Goal: Task Accomplishment & Management: Manage account settings

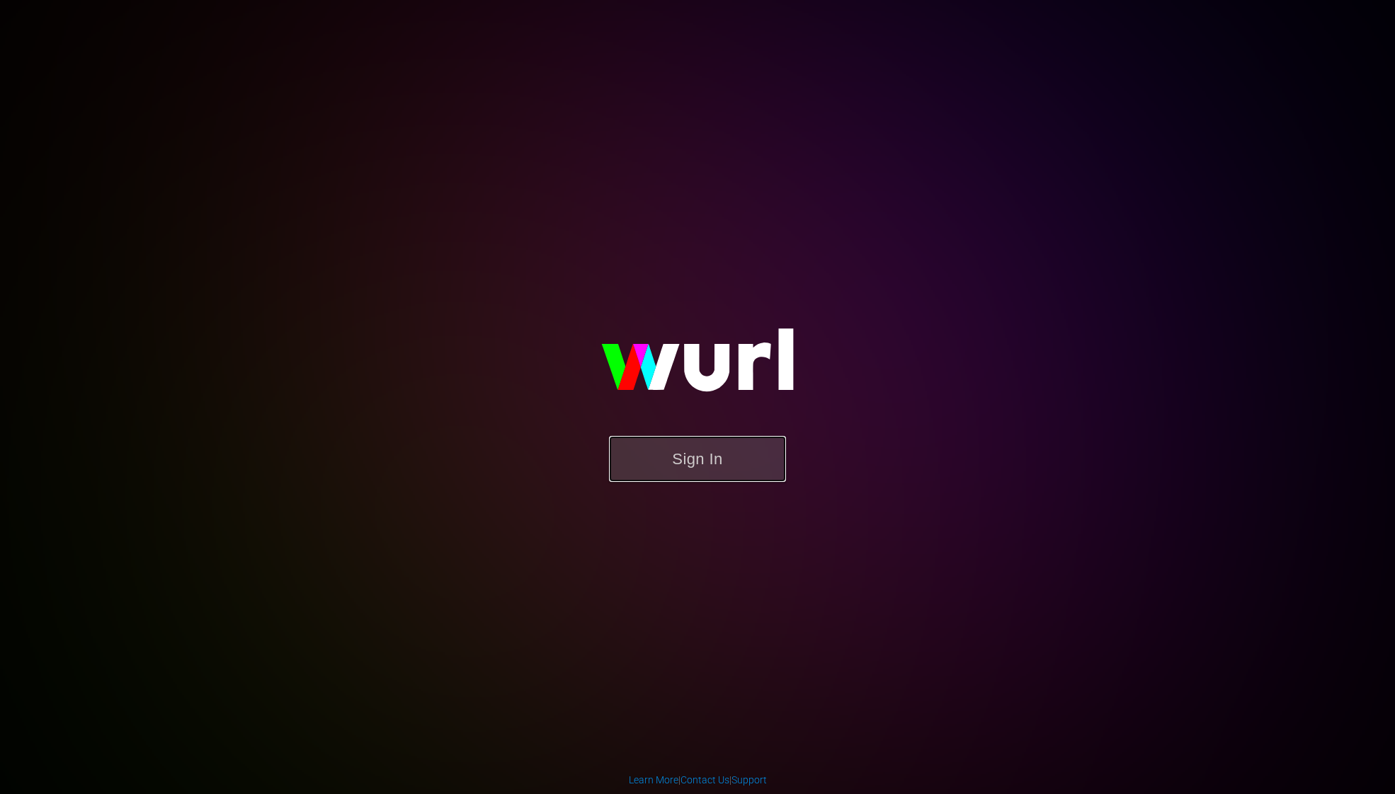
click at [671, 460] on button "Sign In" at bounding box center [697, 459] width 177 height 46
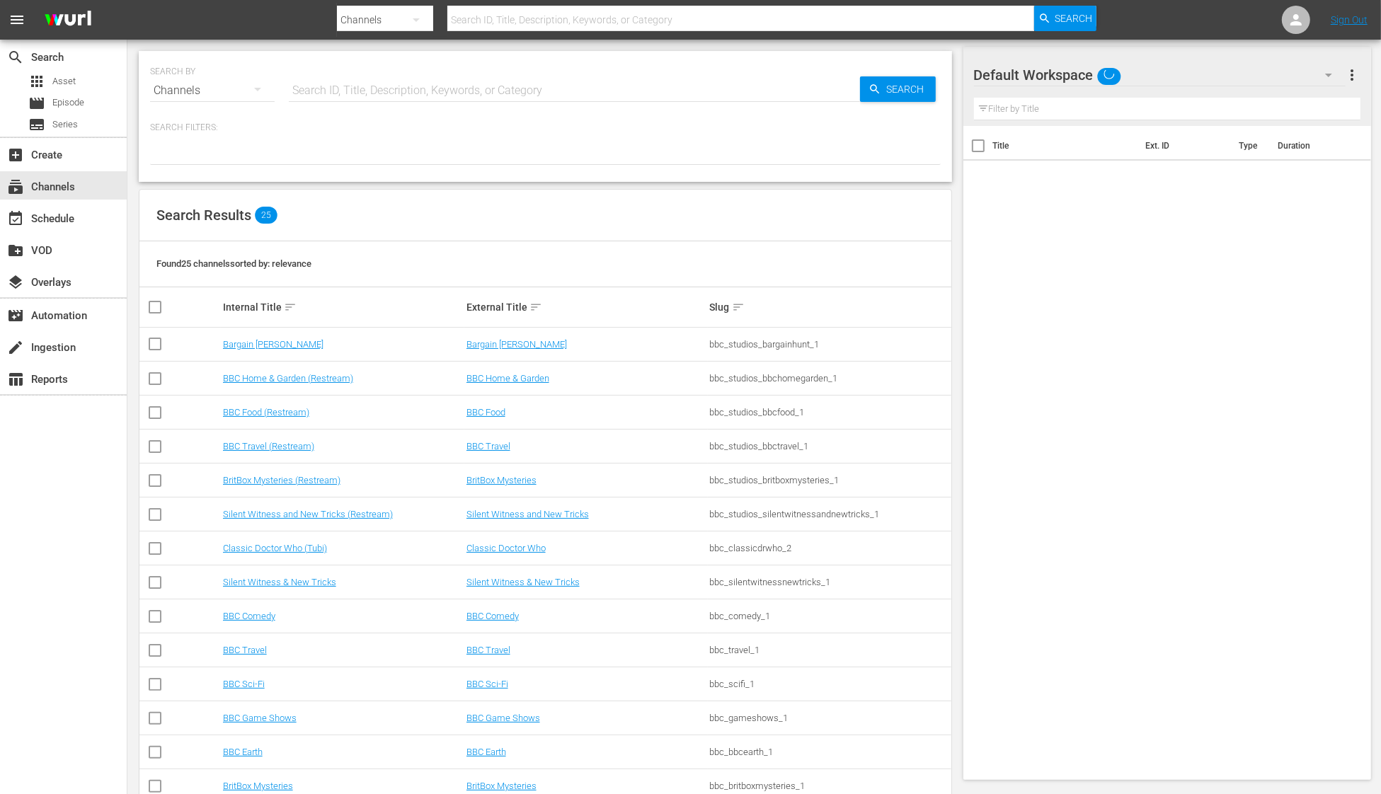
scroll to position [272, 0]
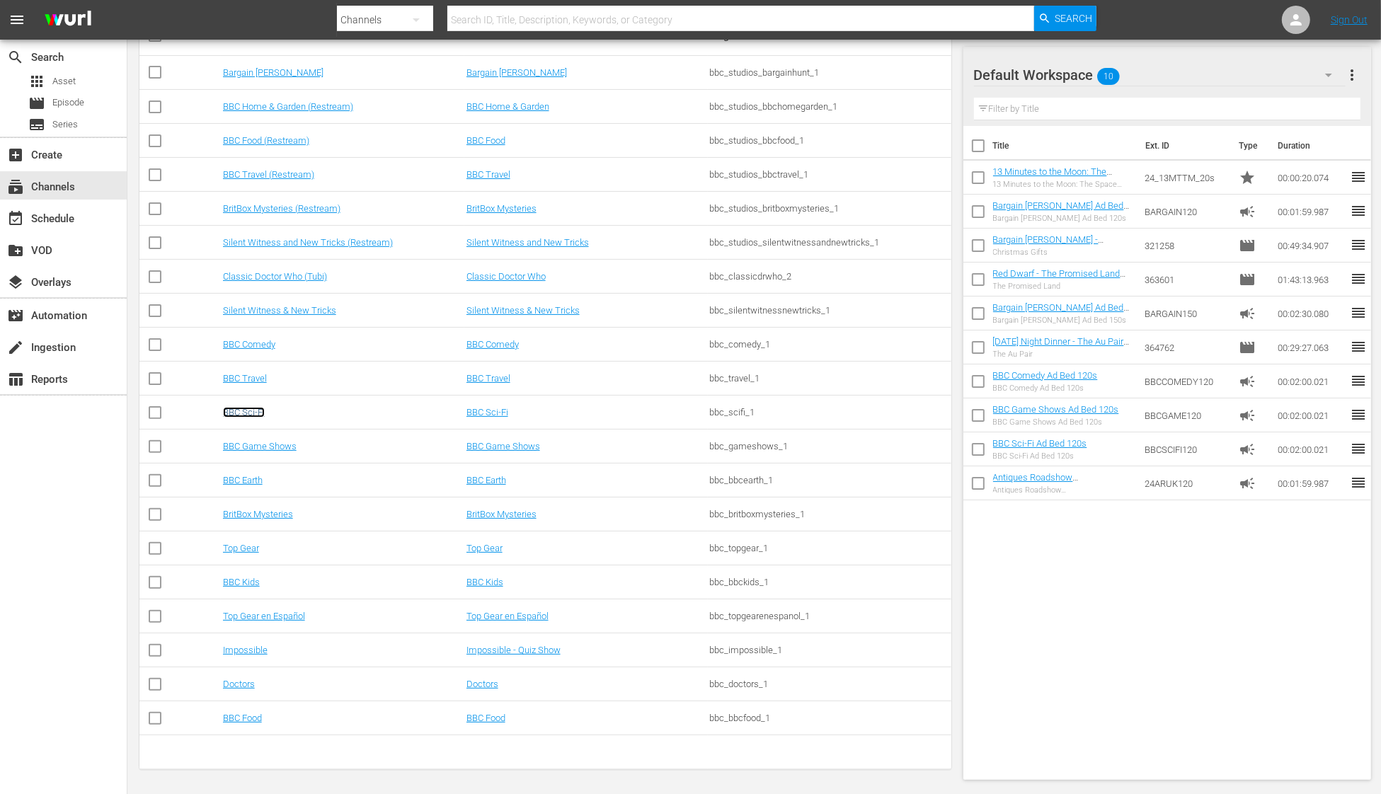
click at [236, 415] on link "BBC Sci-Fi" at bounding box center [244, 412] width 42 height 11
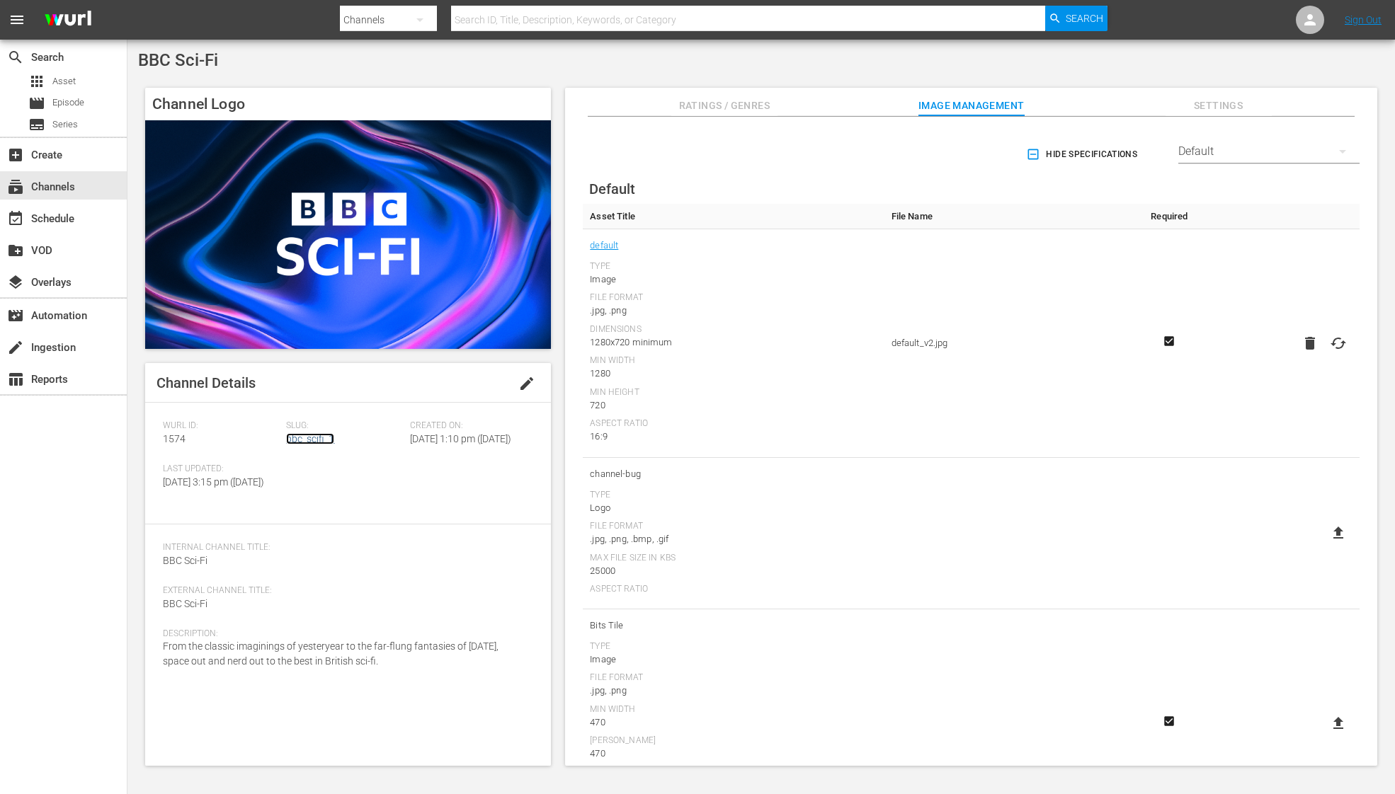
click at [295, 441] on link "bbc_scifi_1" at bounding box center [310, 438] width 48 height 11
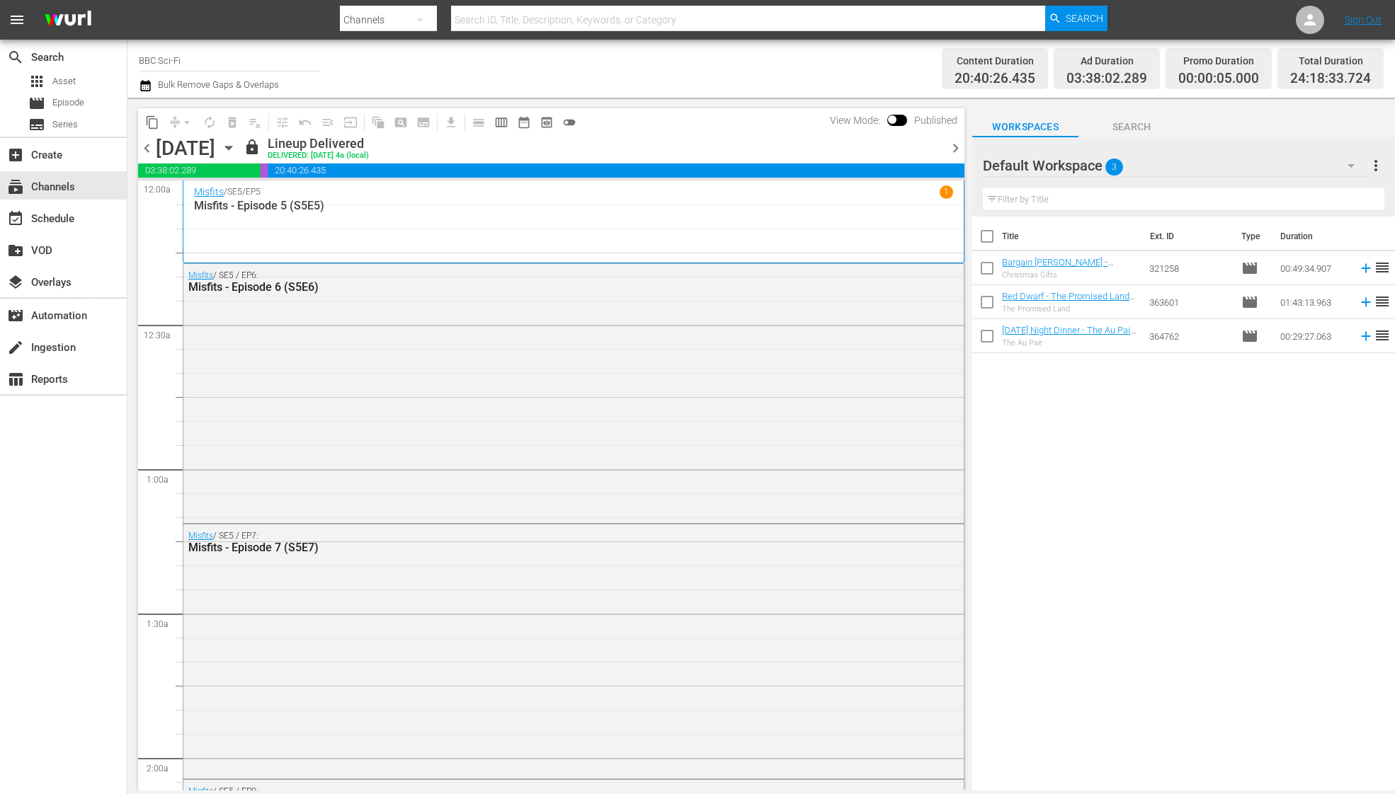
click at [151, 87] on icon "button" at bounding box center [145, 85] width 13 height 17
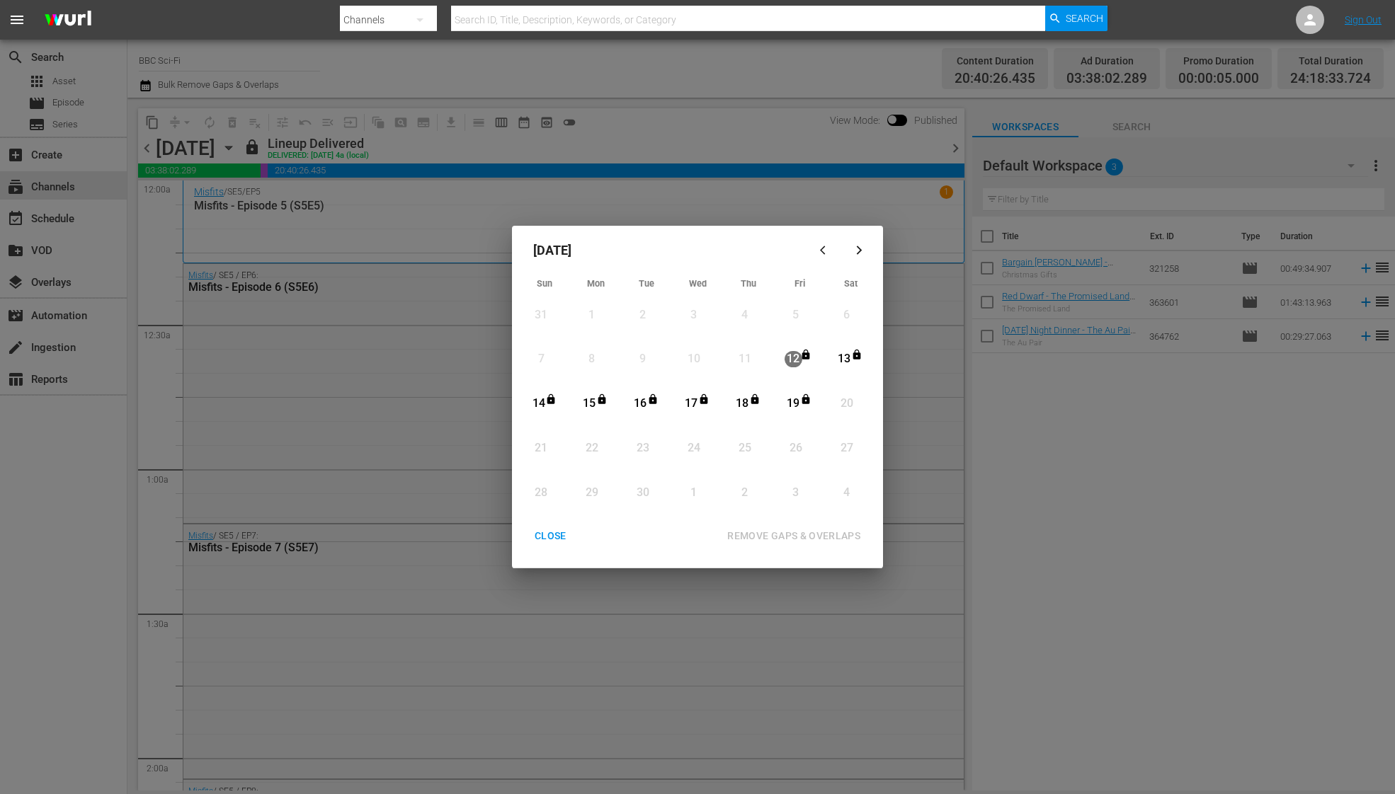
click at [550, 529] on div "CLOSE" at bounding box center [550, 536] width 55 height 18
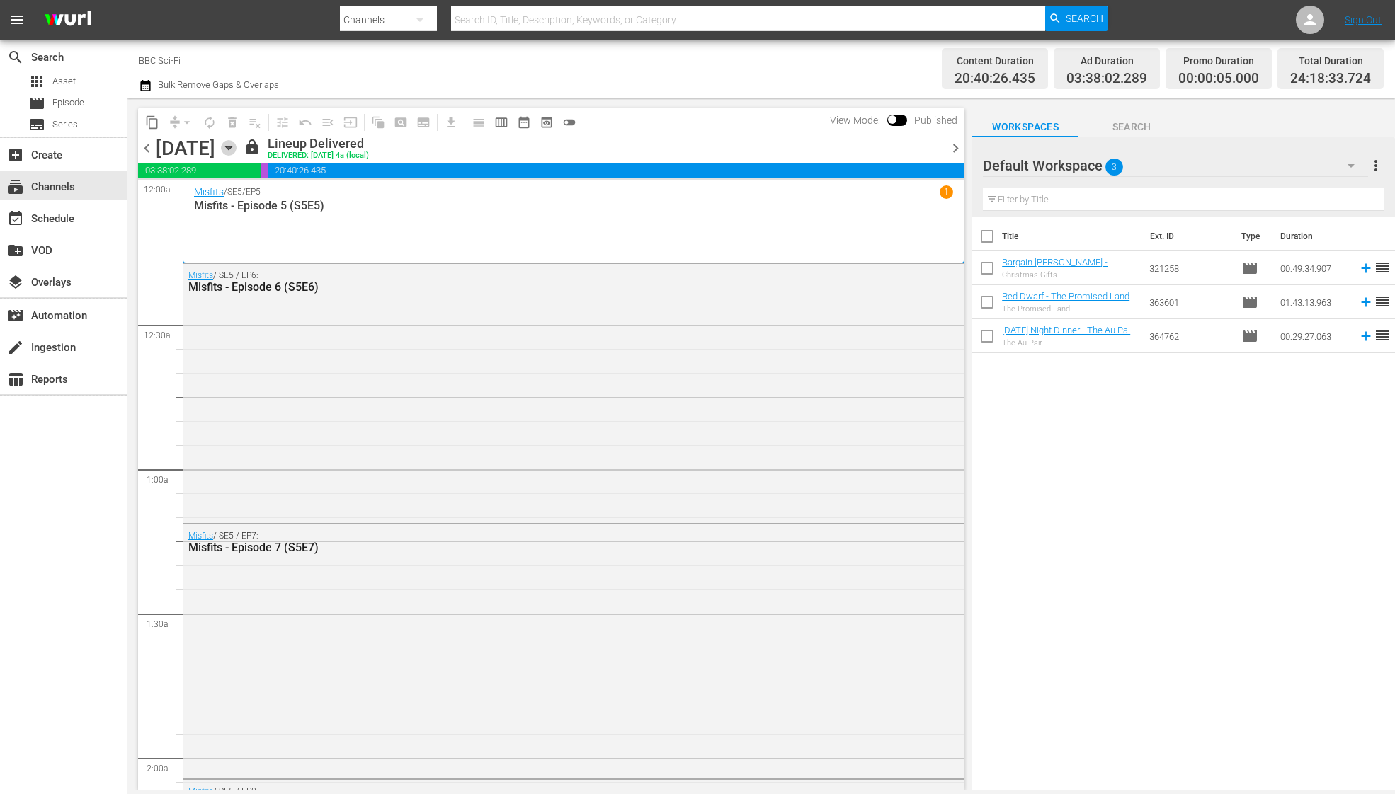
click at [236, 146] on icon "button" at bounding box center [229, 148] width 16 height 16
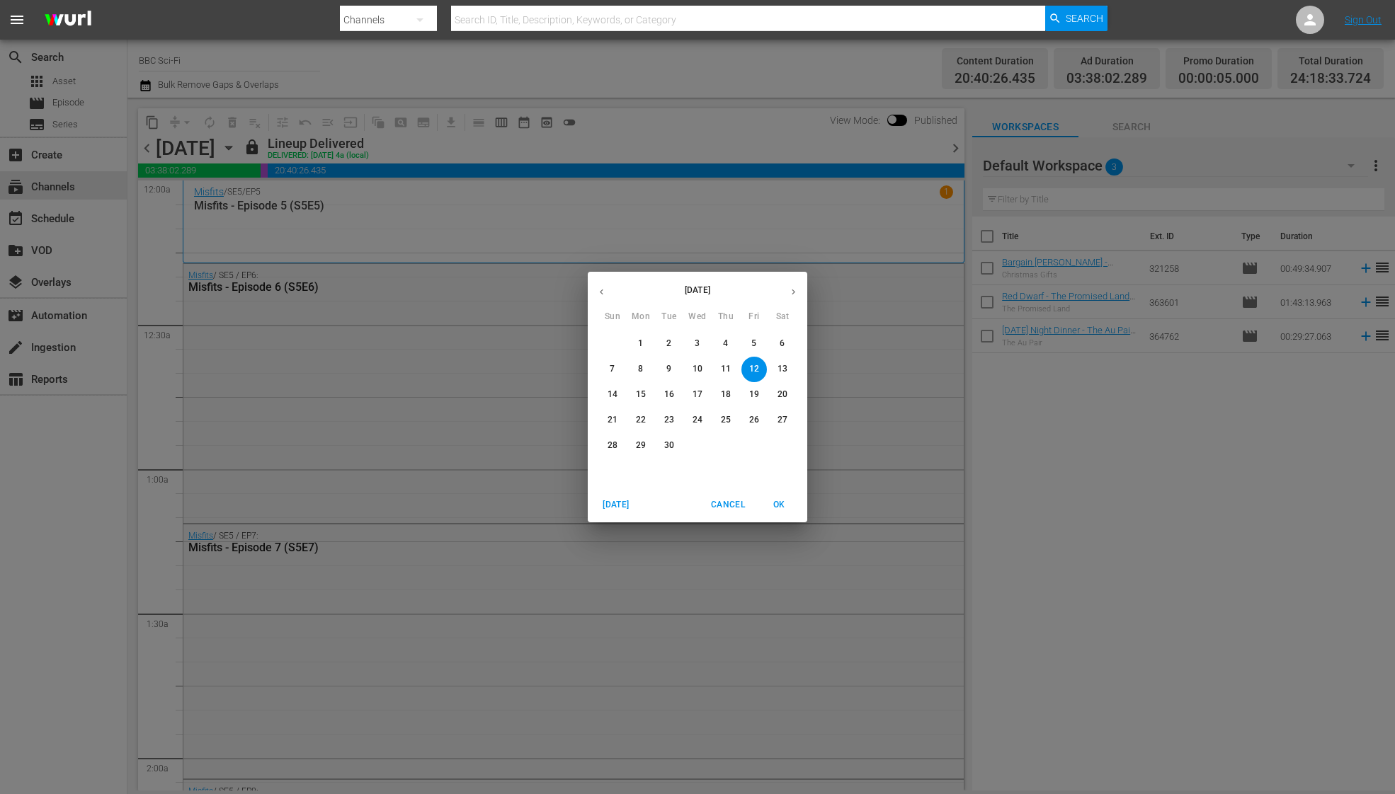
click at [784, 391] on p "20" at bounding box center [782, 395] width 10 height 12
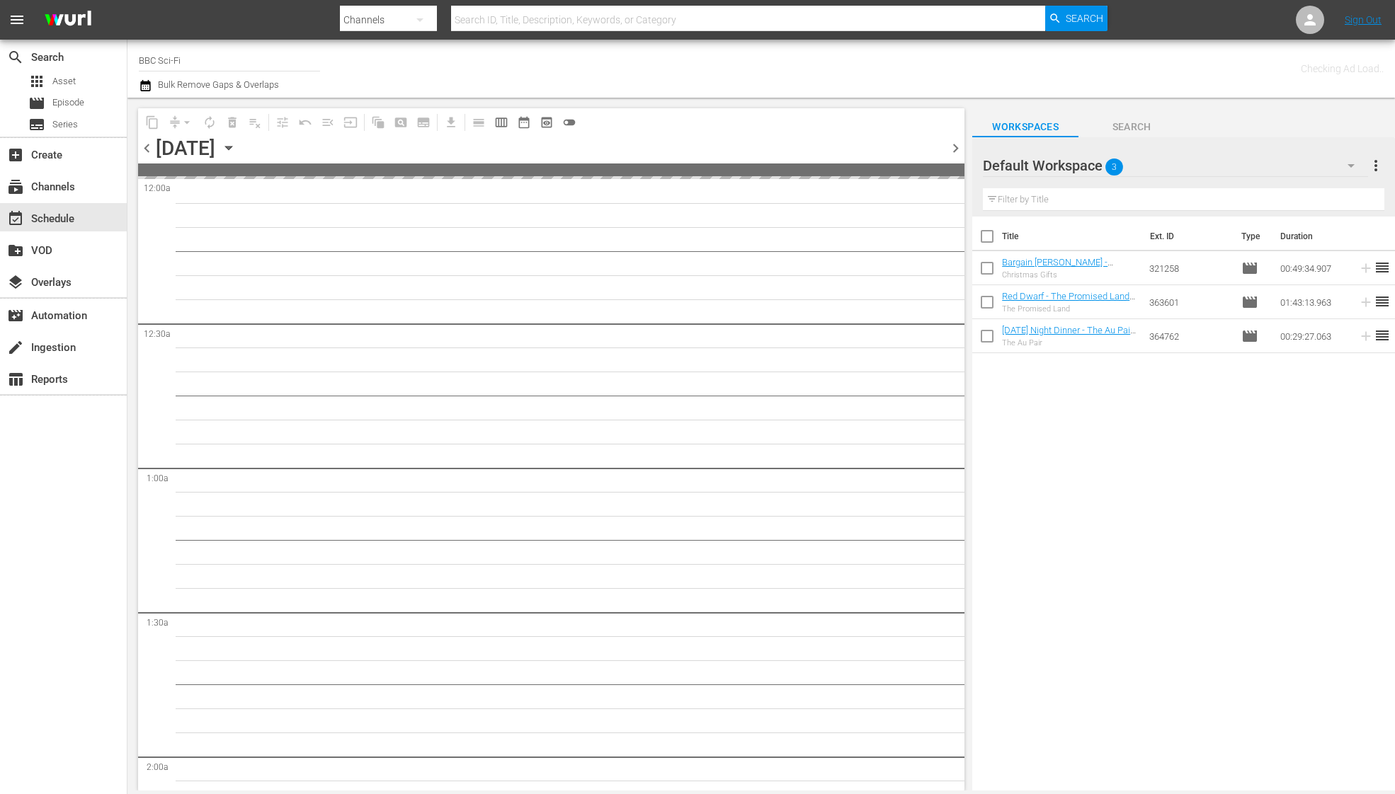
click at [1350, 173] on icon "button" at bounding box center [1350, 165] width 17 height 17
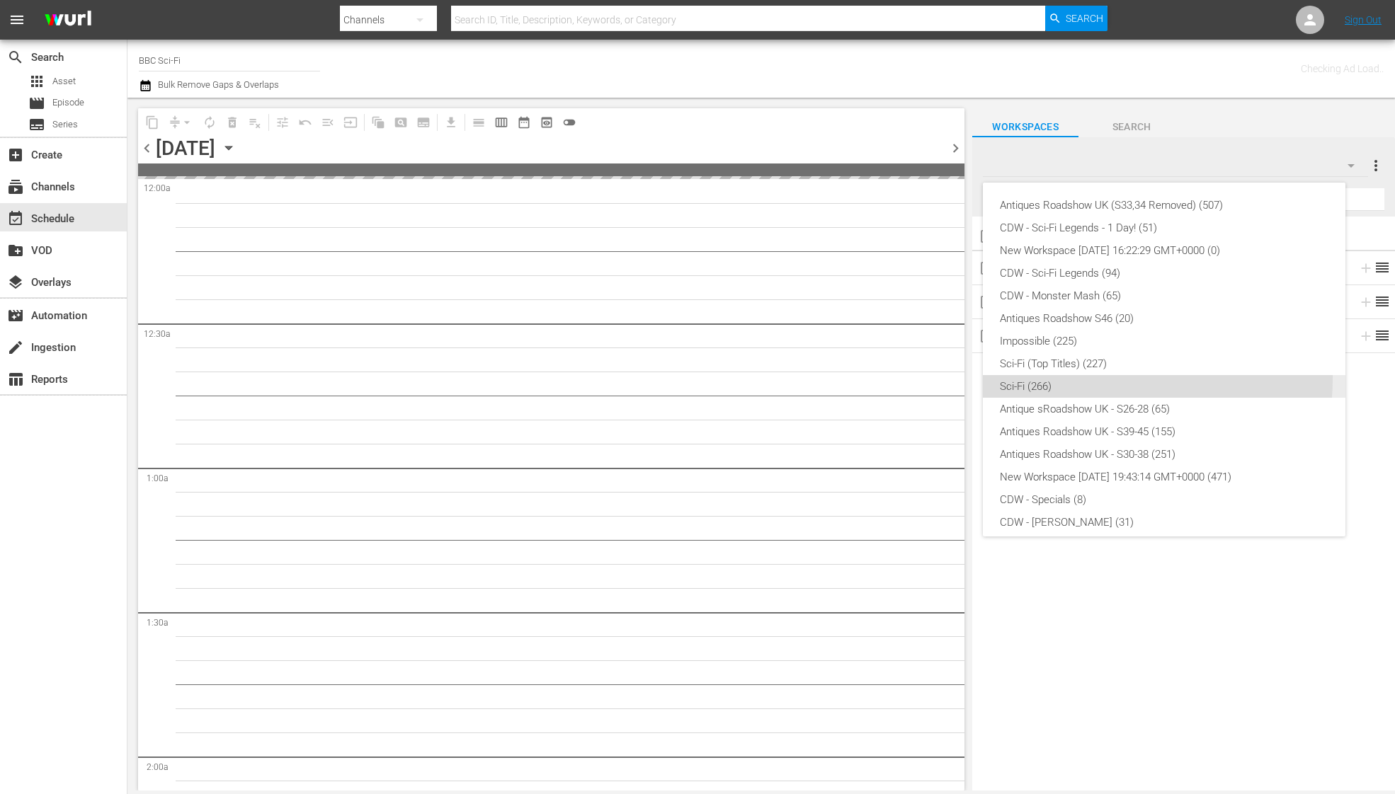
click at [1072, 378] on div "Sci-Fi (266)" at bounding box center [1164, 386] width 328 height 23
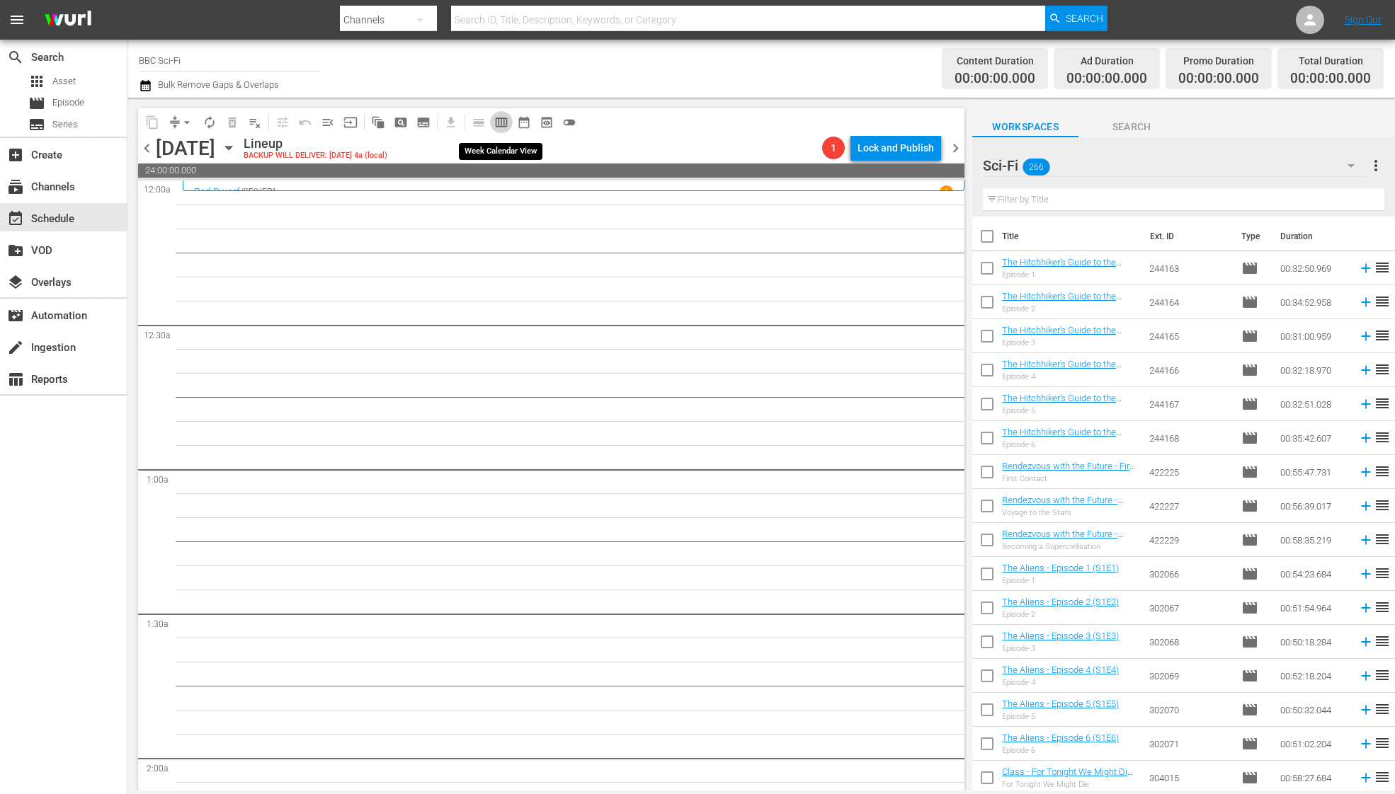
click at [505, 124] on span "calendar_view_week_outlined" at bounding box center [501, 122] width 14 height 14
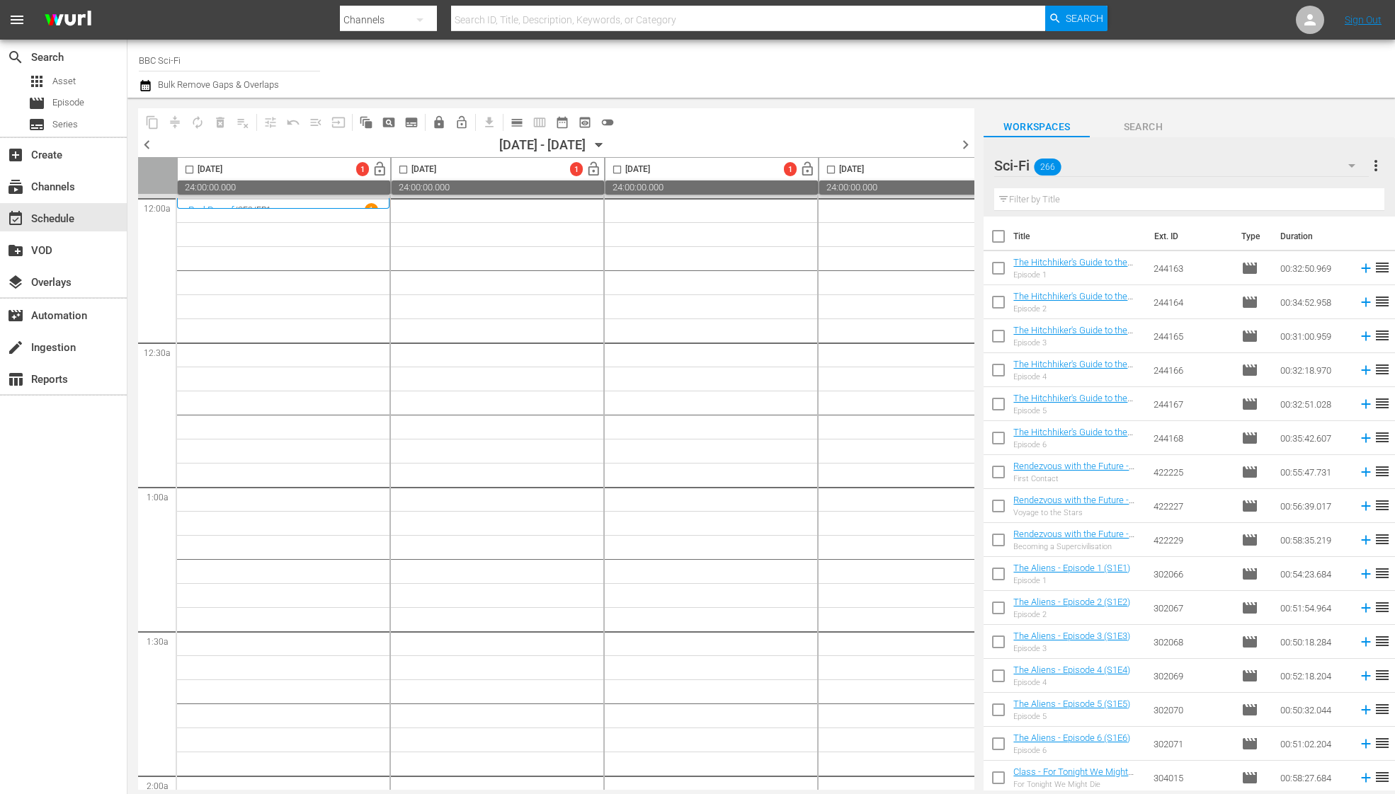
click at [1032, 200] on input "text" at bounding box center [1189, 199] width 390 height 23
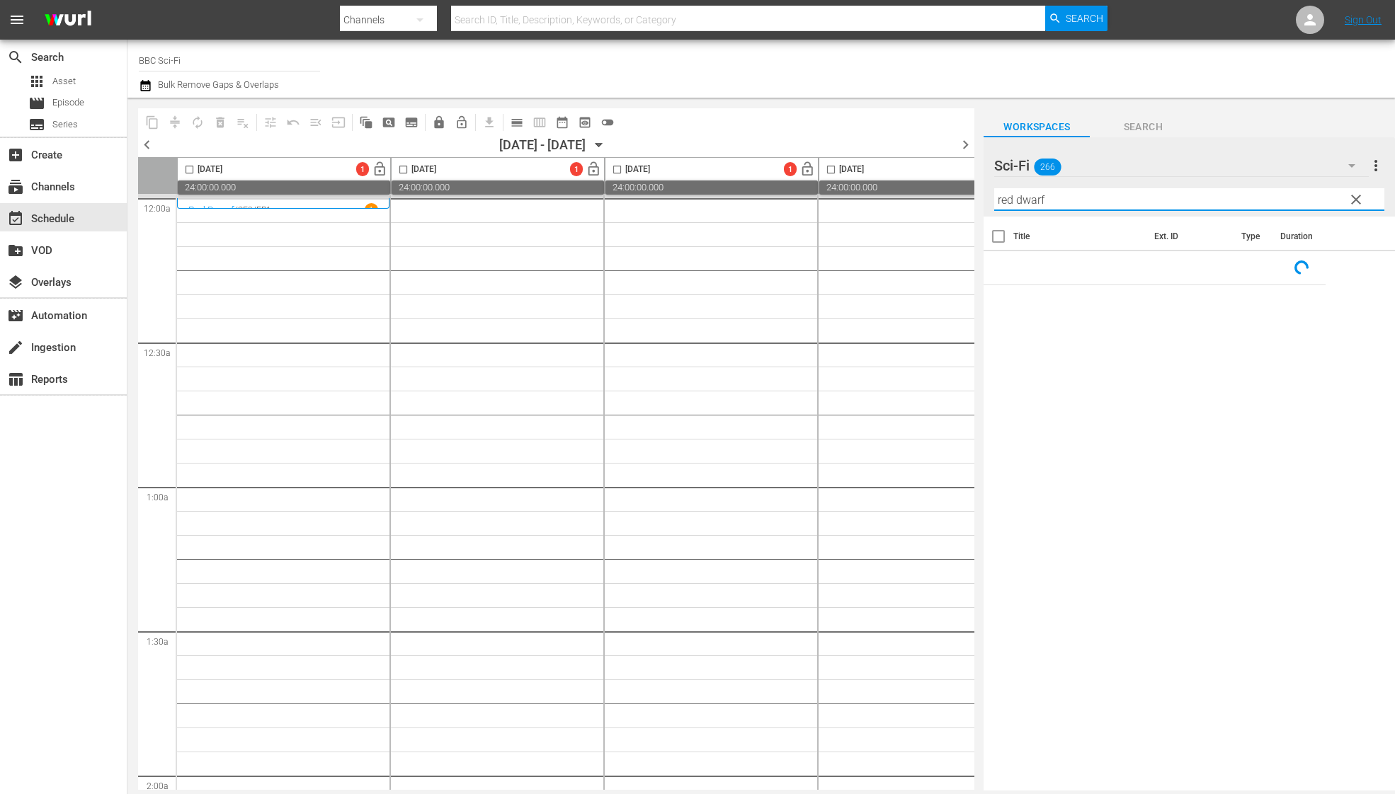
type input "red dwarf"
click at [143, 149] on span "chevron_left" at bounding box center [147, 145] width 18 height 18
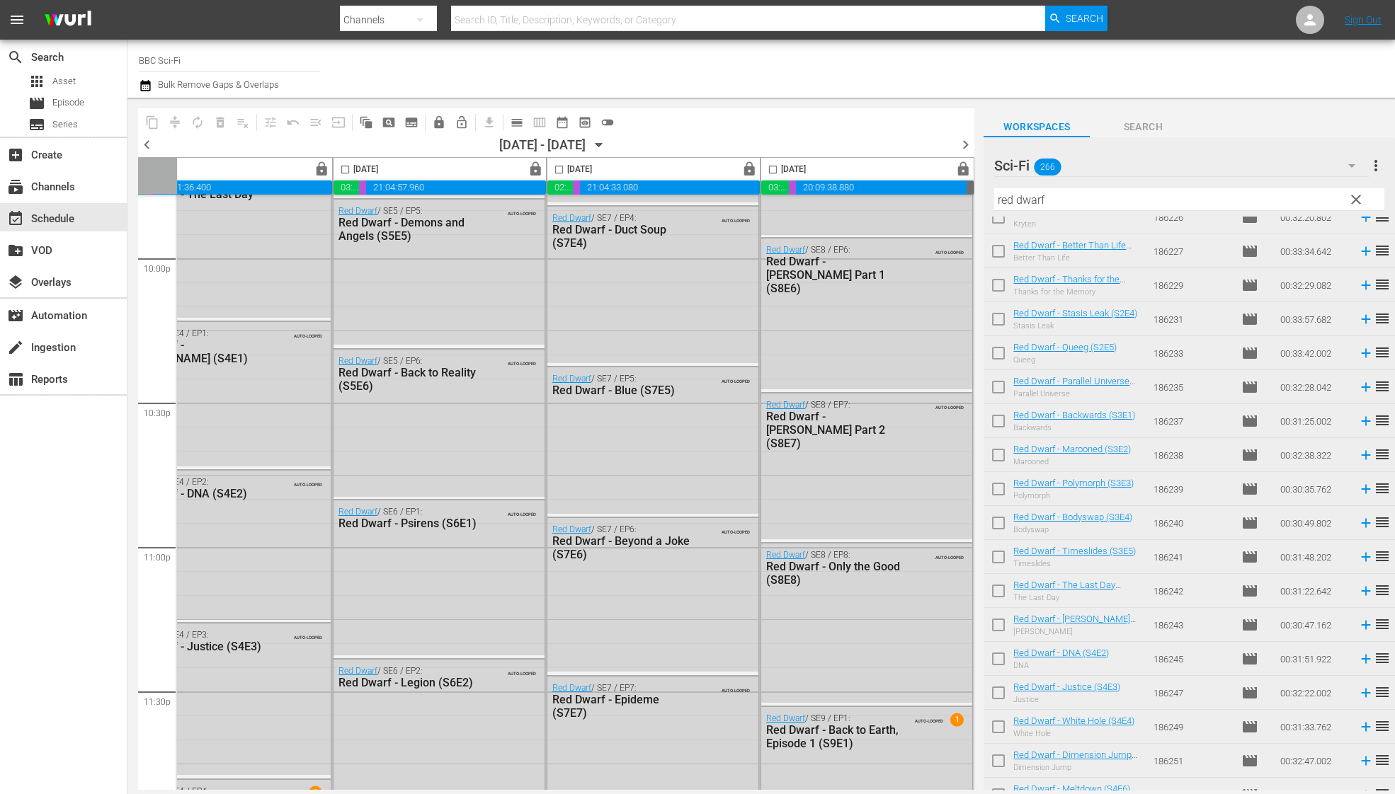
scroll to position [6345, 704]
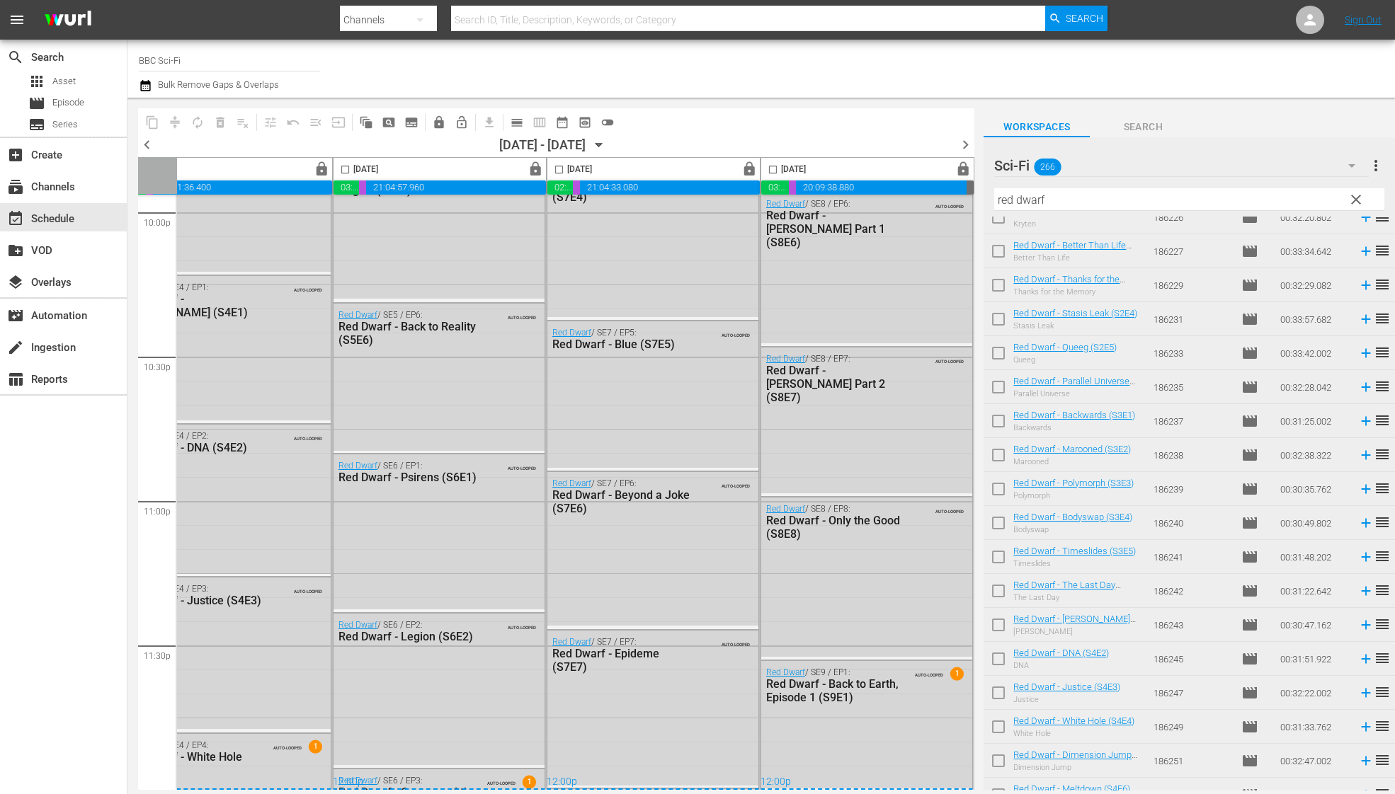
click at [966, 140] on span "chevron_right" at bounding box center [965, 145] width 18 height 18
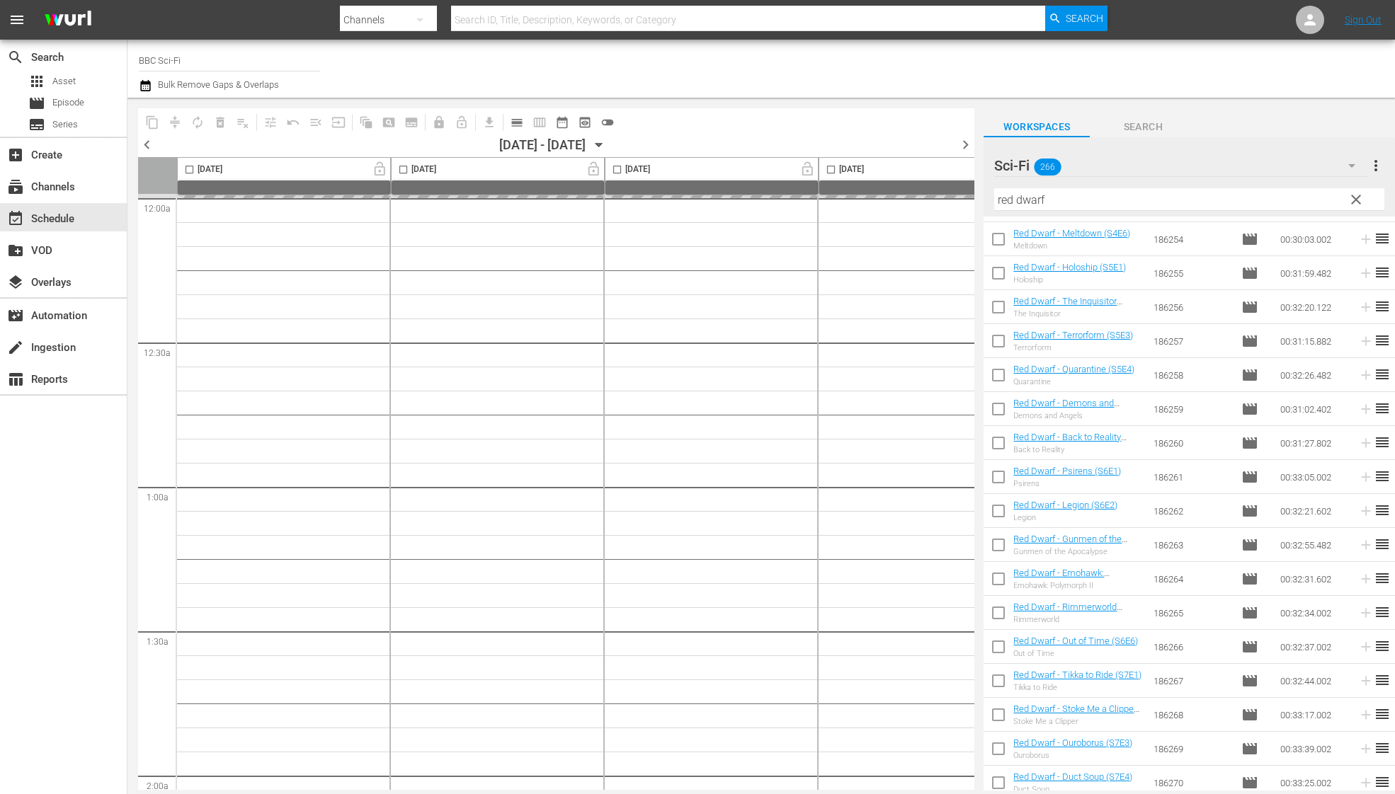
scroll to position [1225, 0]
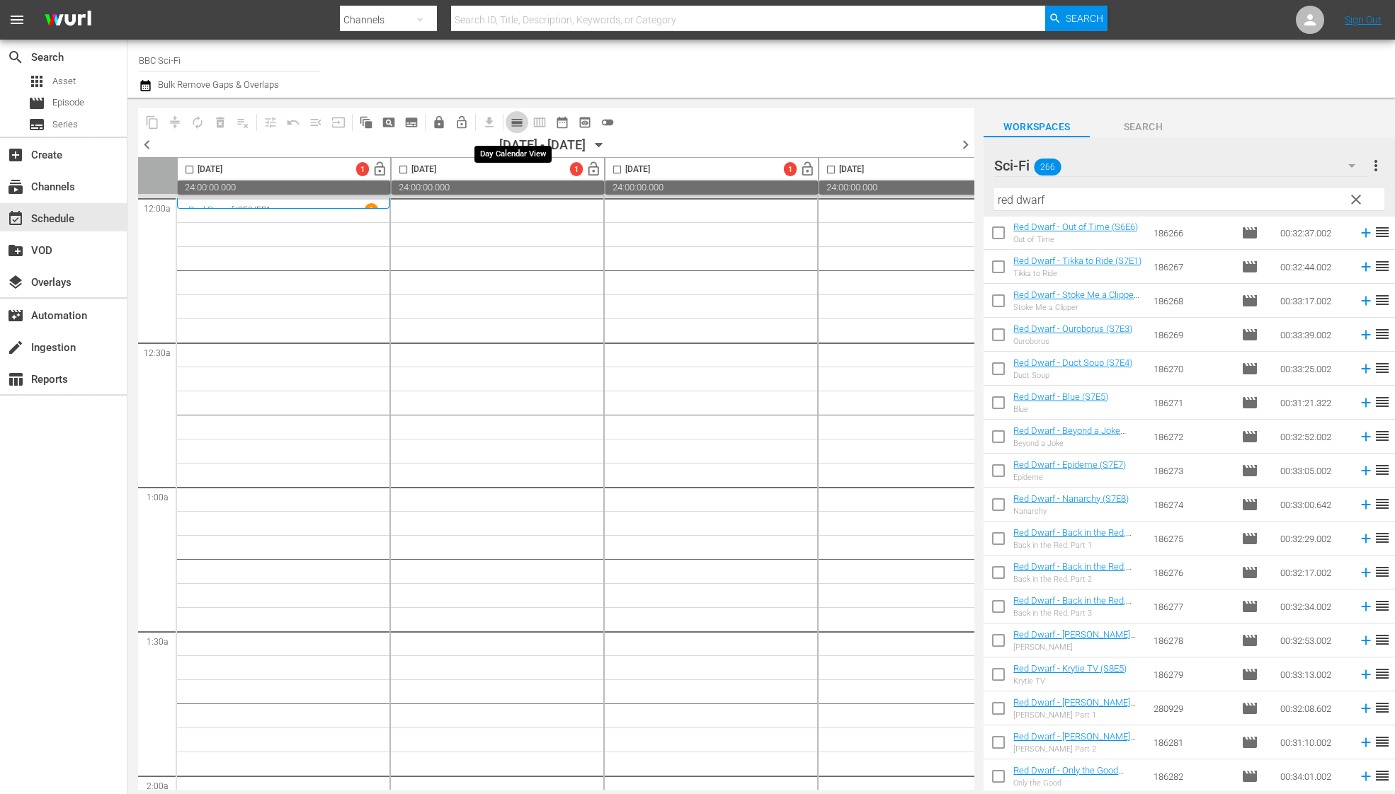
click at [519, 124] on span "calendar_view_day_outlined" at bounding box center [517, 122] width 14 height 14
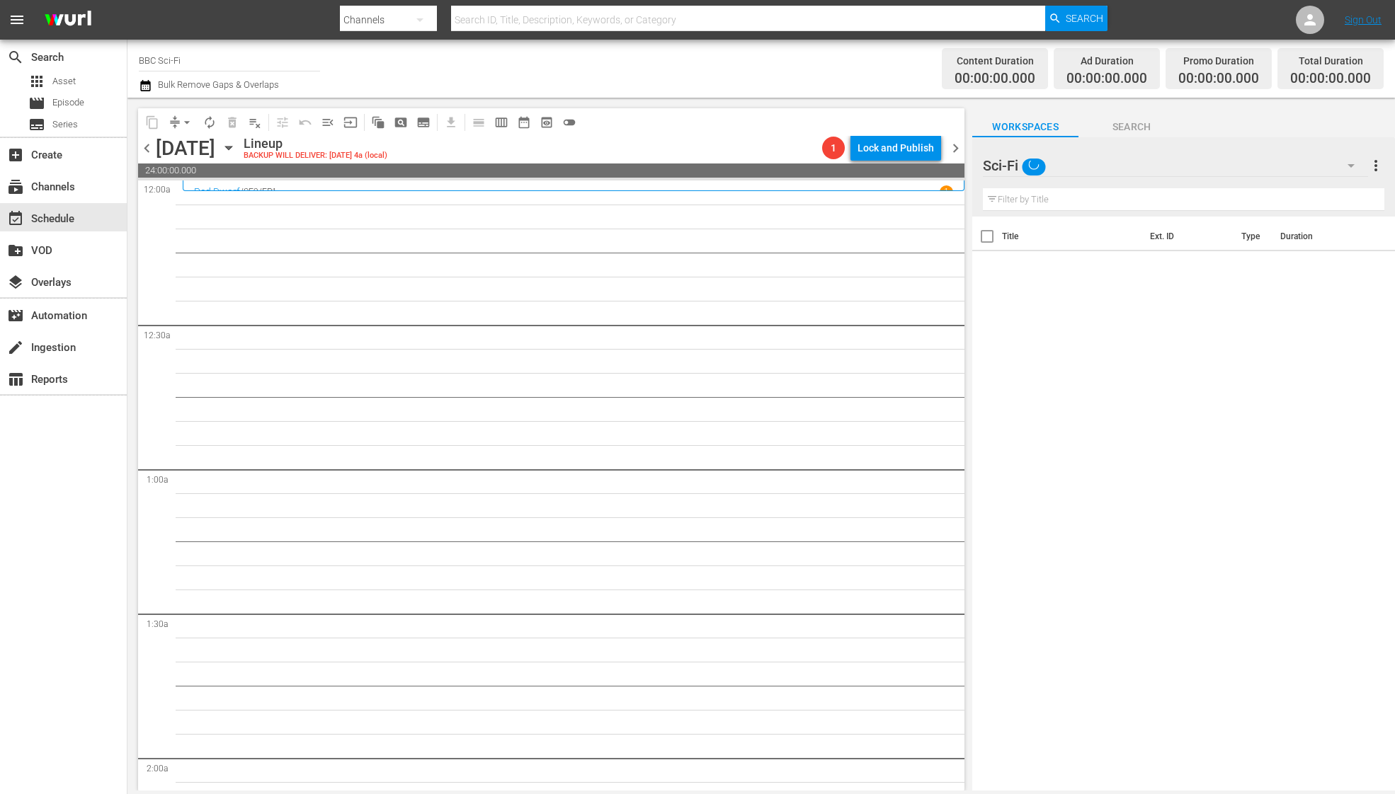
click at [152, 144] on span "chevron_left" at bounding box center [147, 148] width 18 height 18
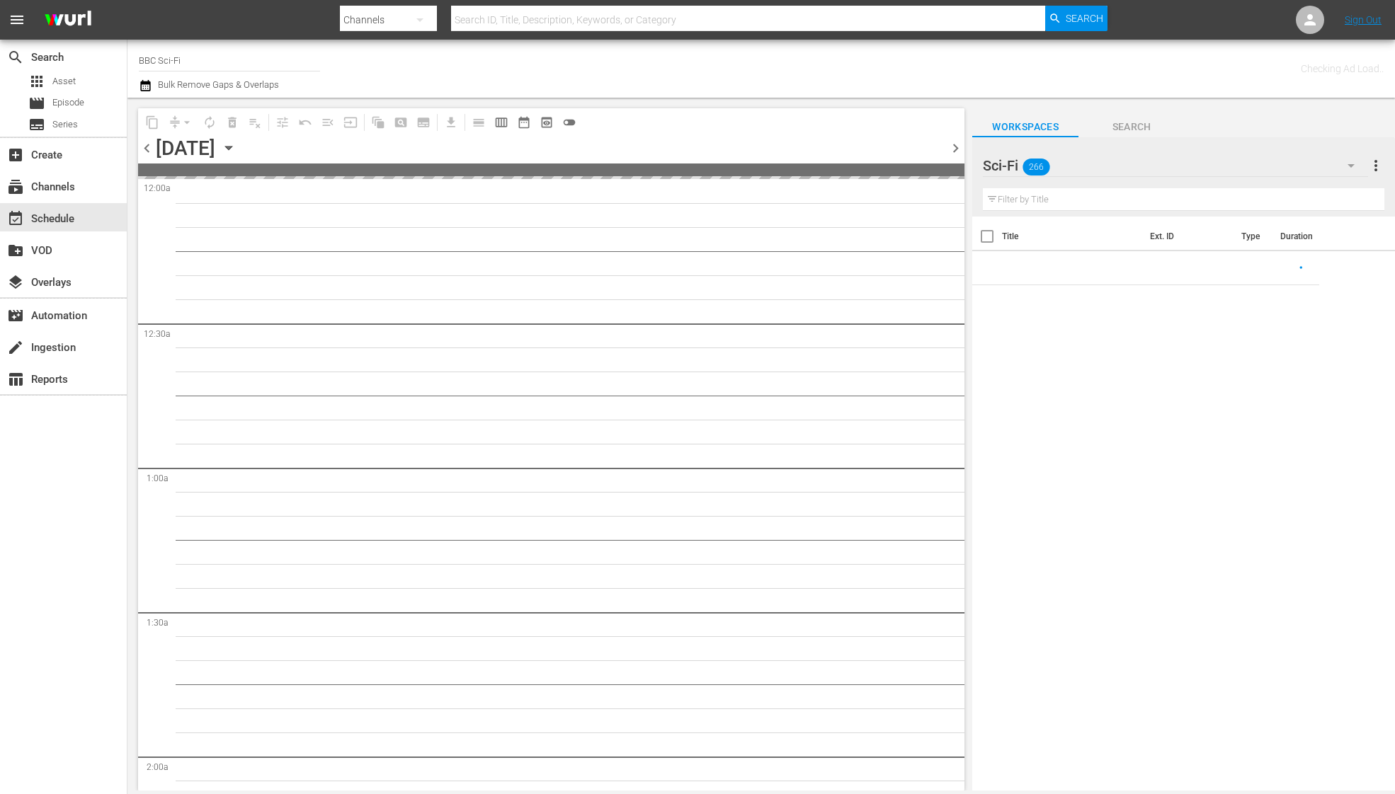
click at [154, 144] on span "chevron_left" at bounding box center [147, 148] width 18 height 18
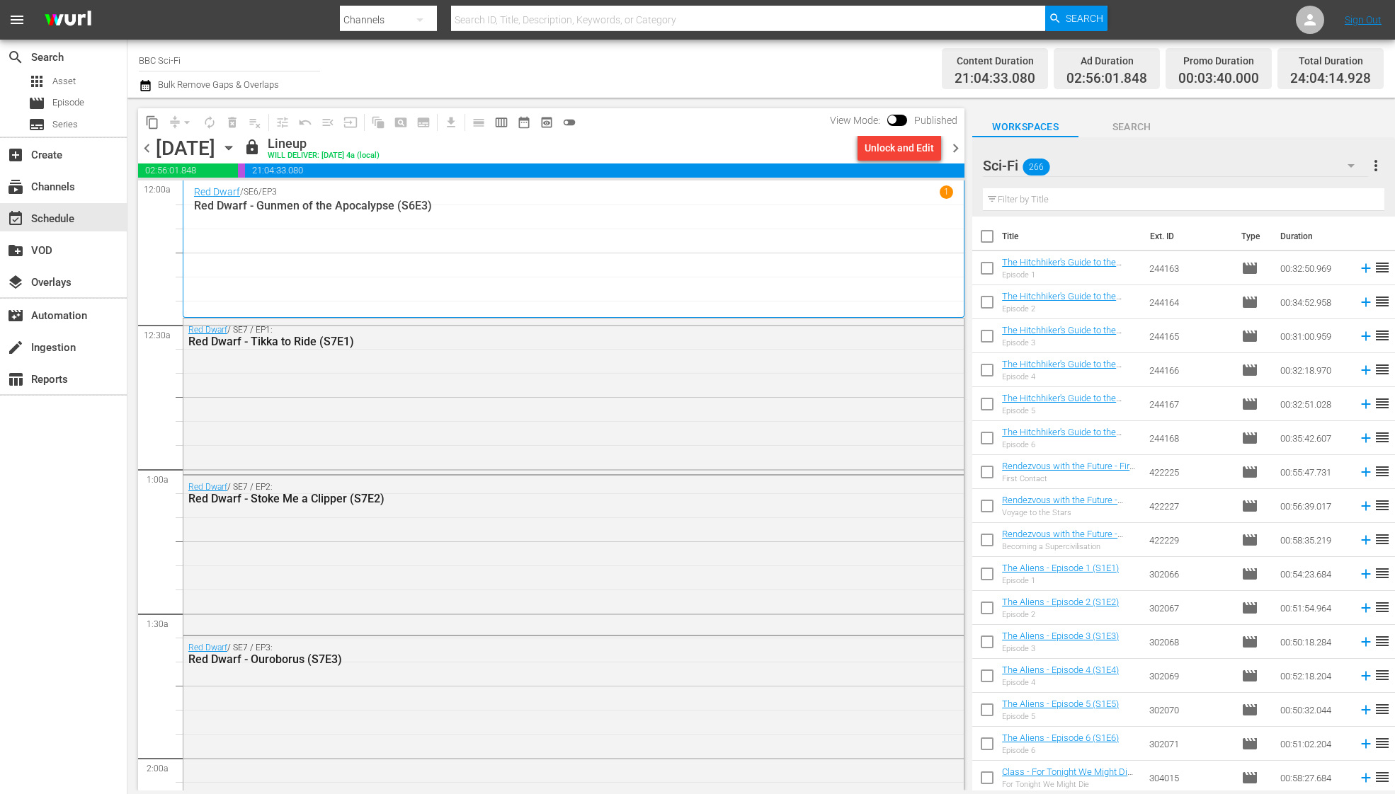
click at [955, 151] on span "chevron_right" at bounding box center [955, 148] width 18 height 18
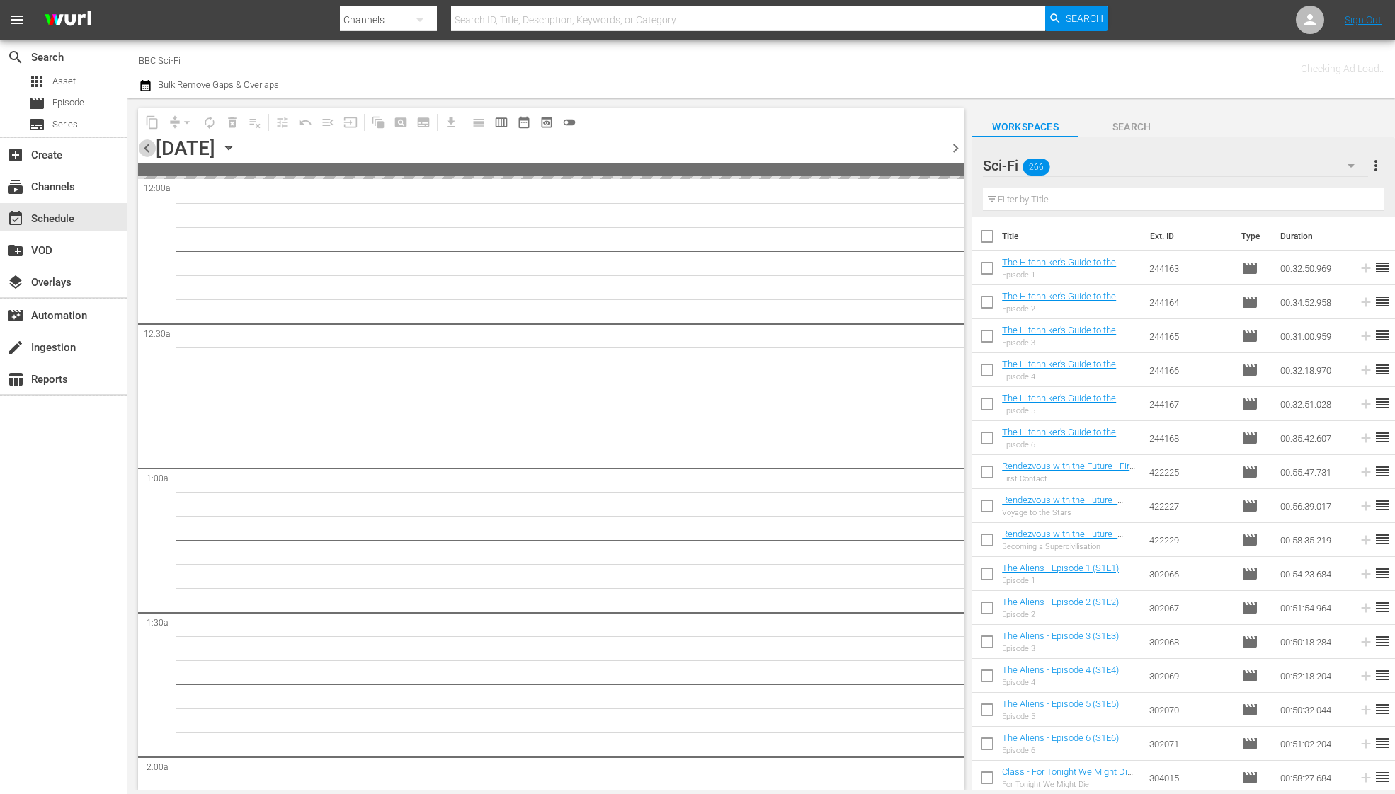
click at [150, 148] on span "chevron_left" at bounding box center [147, 148] width 18 height 18
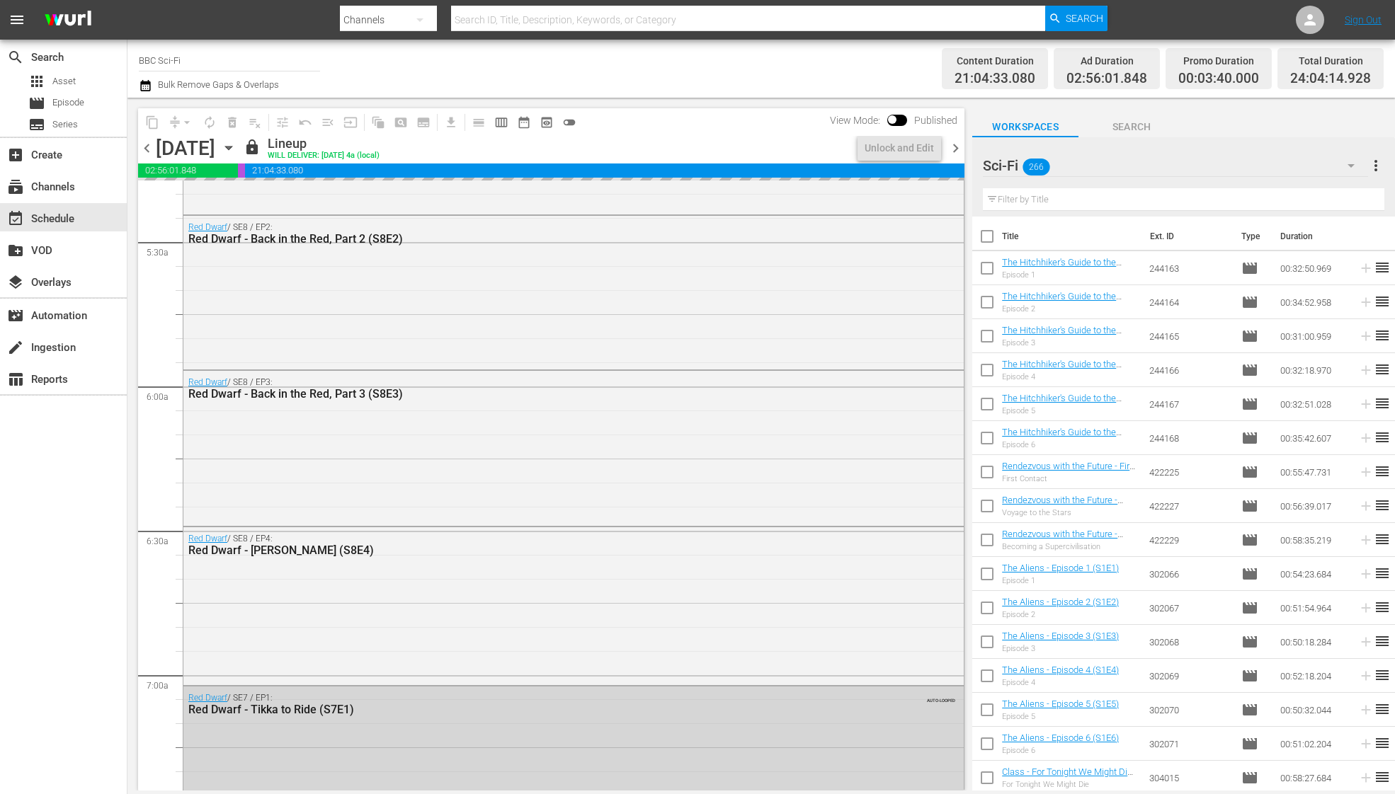
scroll to position [1552, 0]
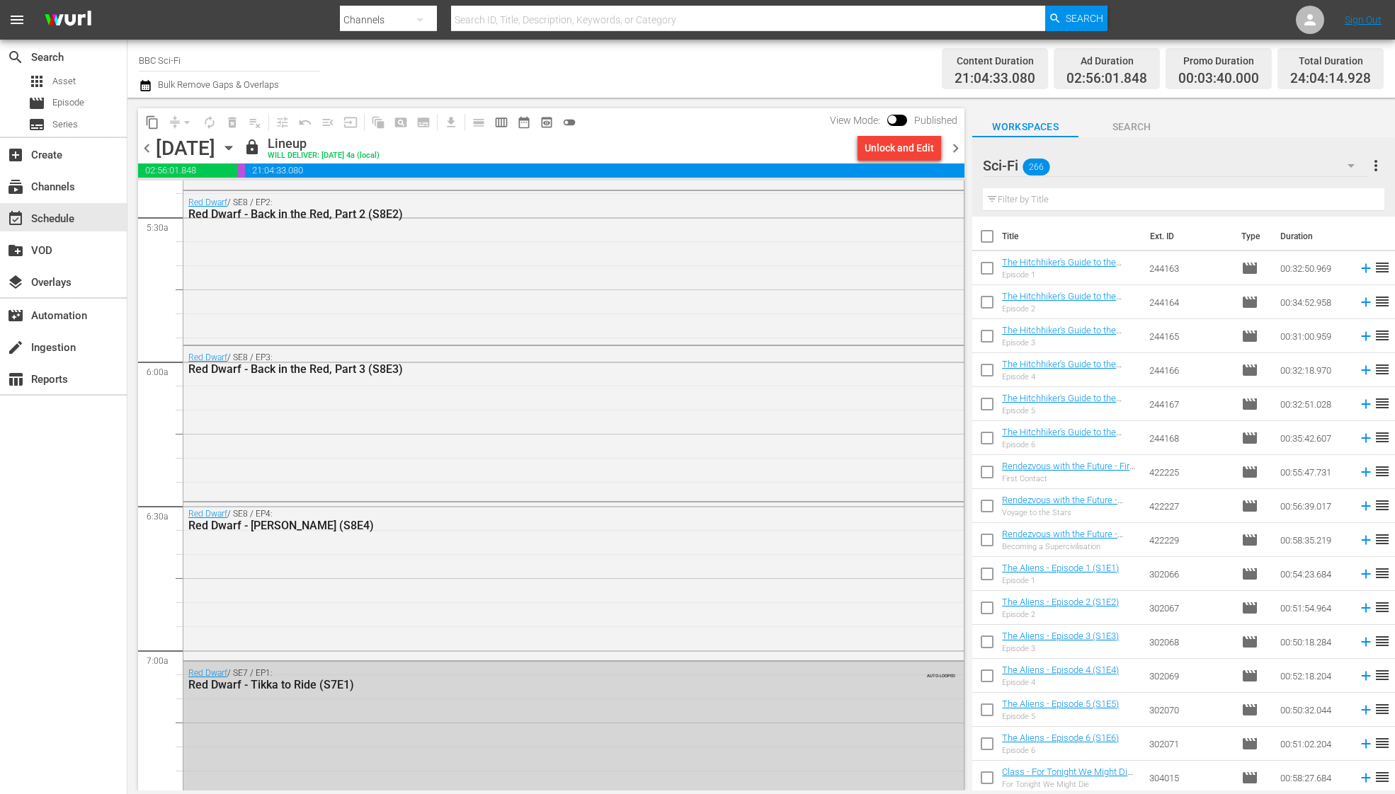
click at [955, 144] on span "chevron_right" at bounding box center [955, 148] width 18 height 18
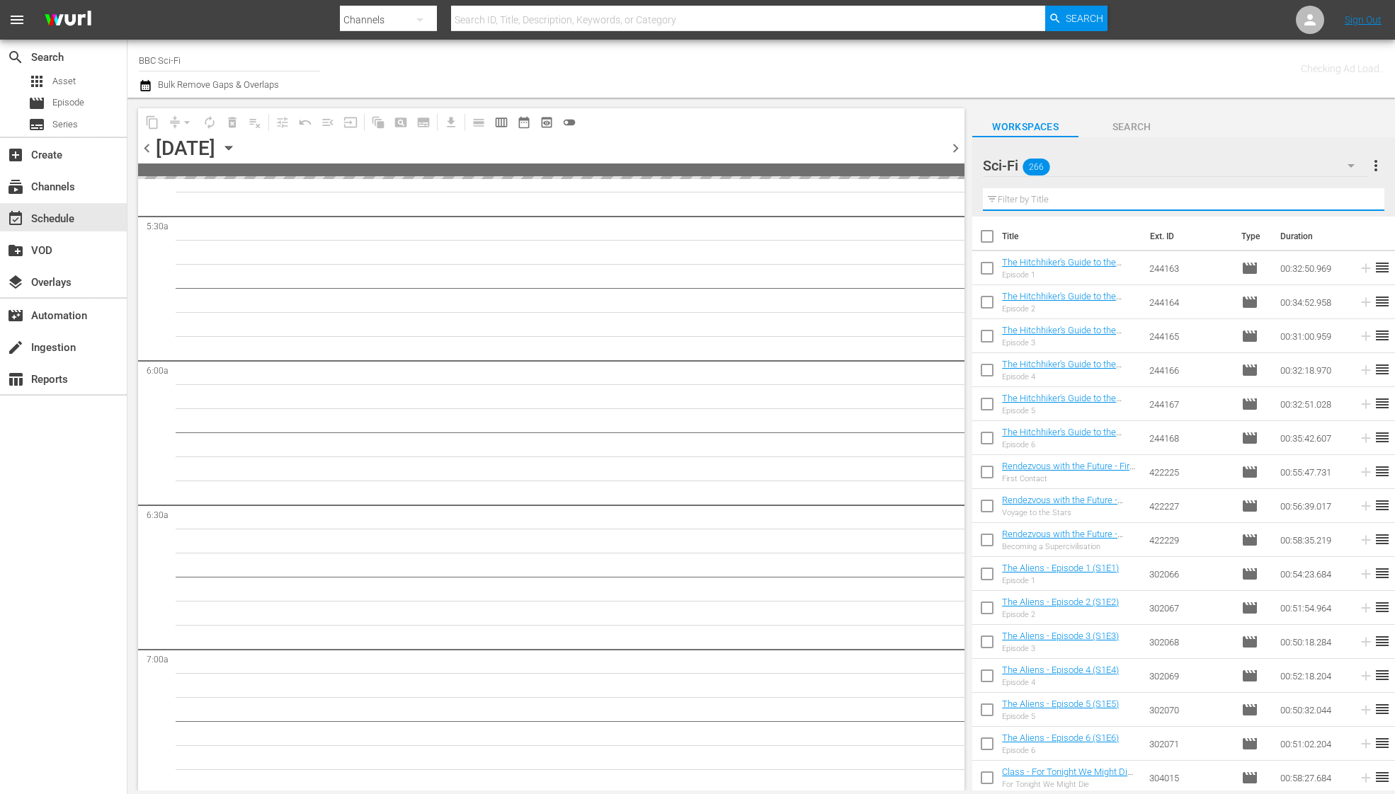
click at [1136, 205] on input "text" at bounding box center [1183, 199] width 401 height 23
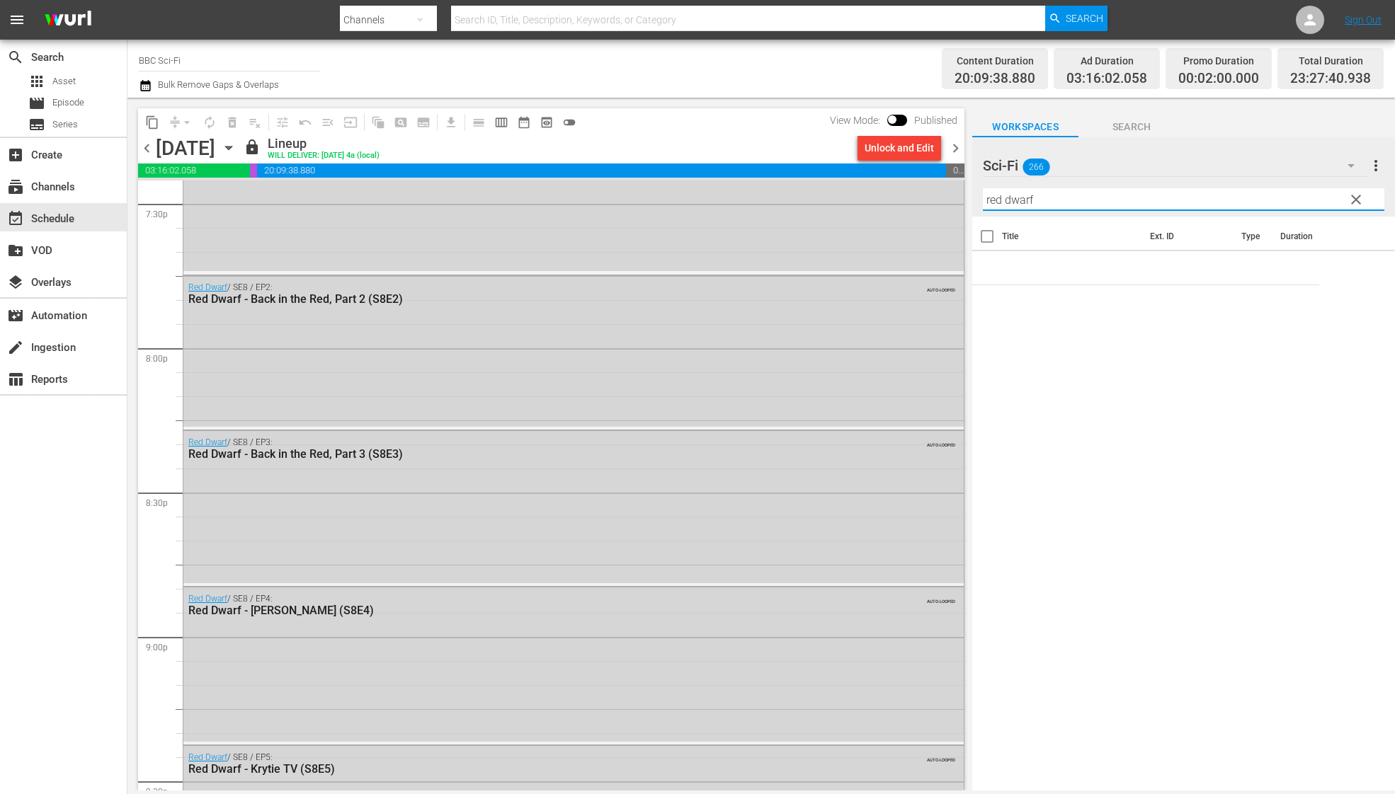
scroll to position [6322, 0]
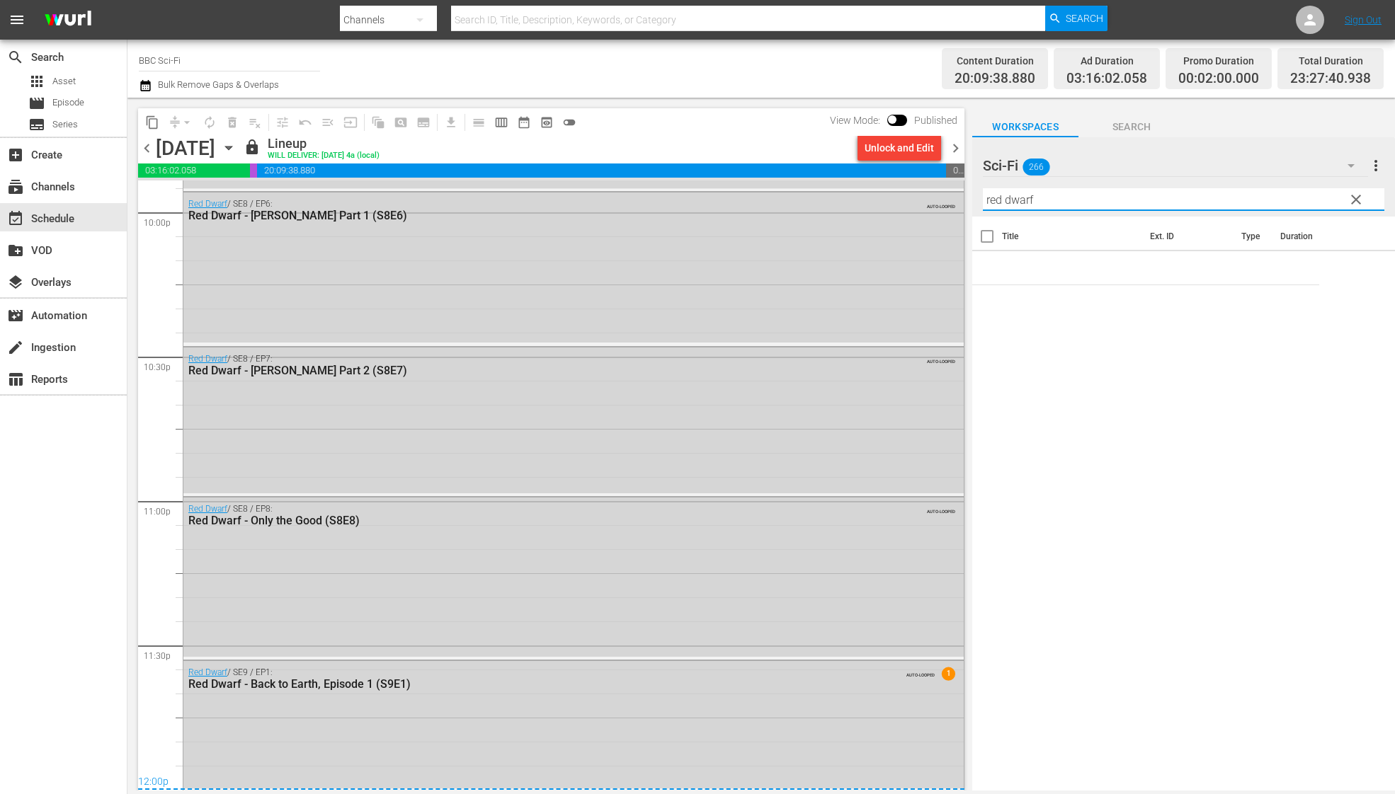
type input "red dwarf"
click at [956, 149] on span "chevron_right" at bounding box center [955, 148] width 18 height 18
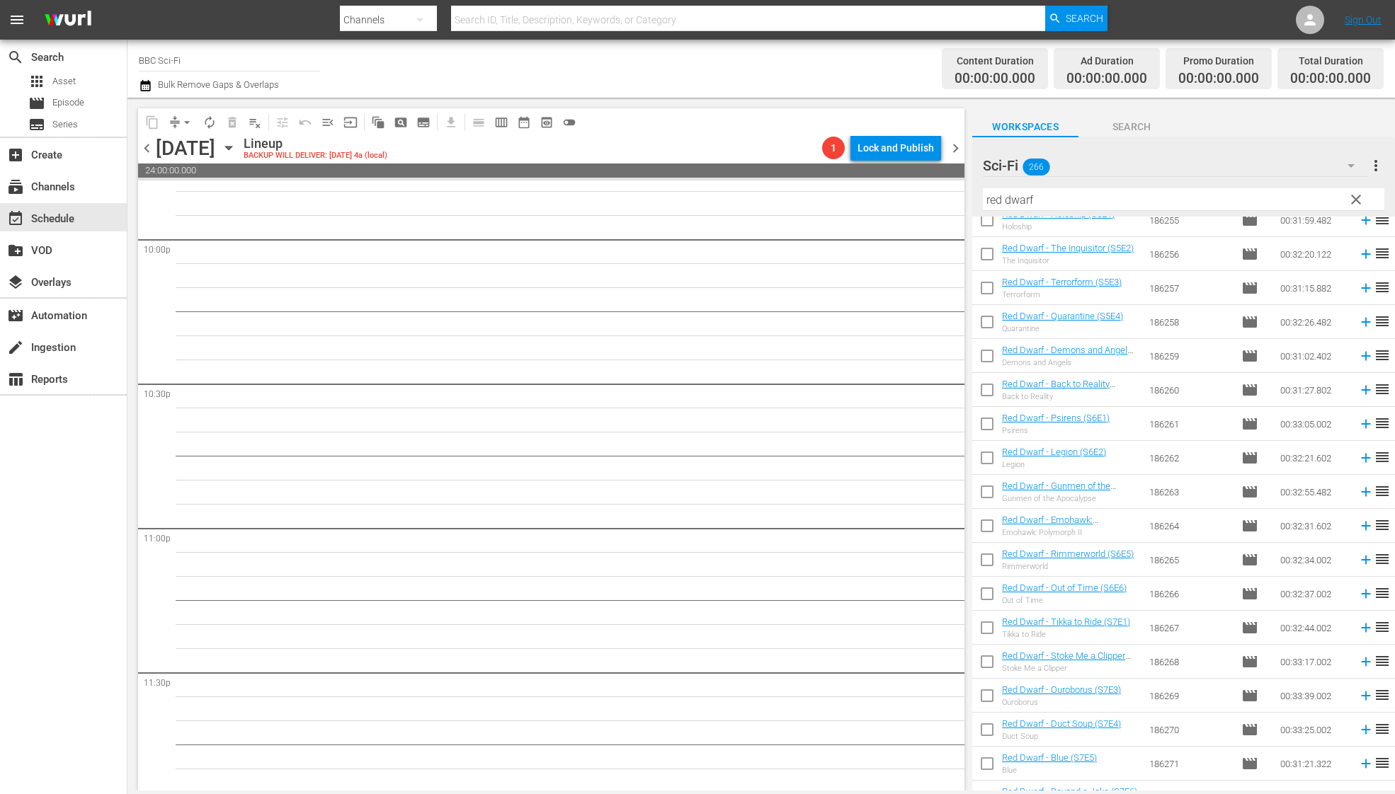
scroll to position [1360, 0]
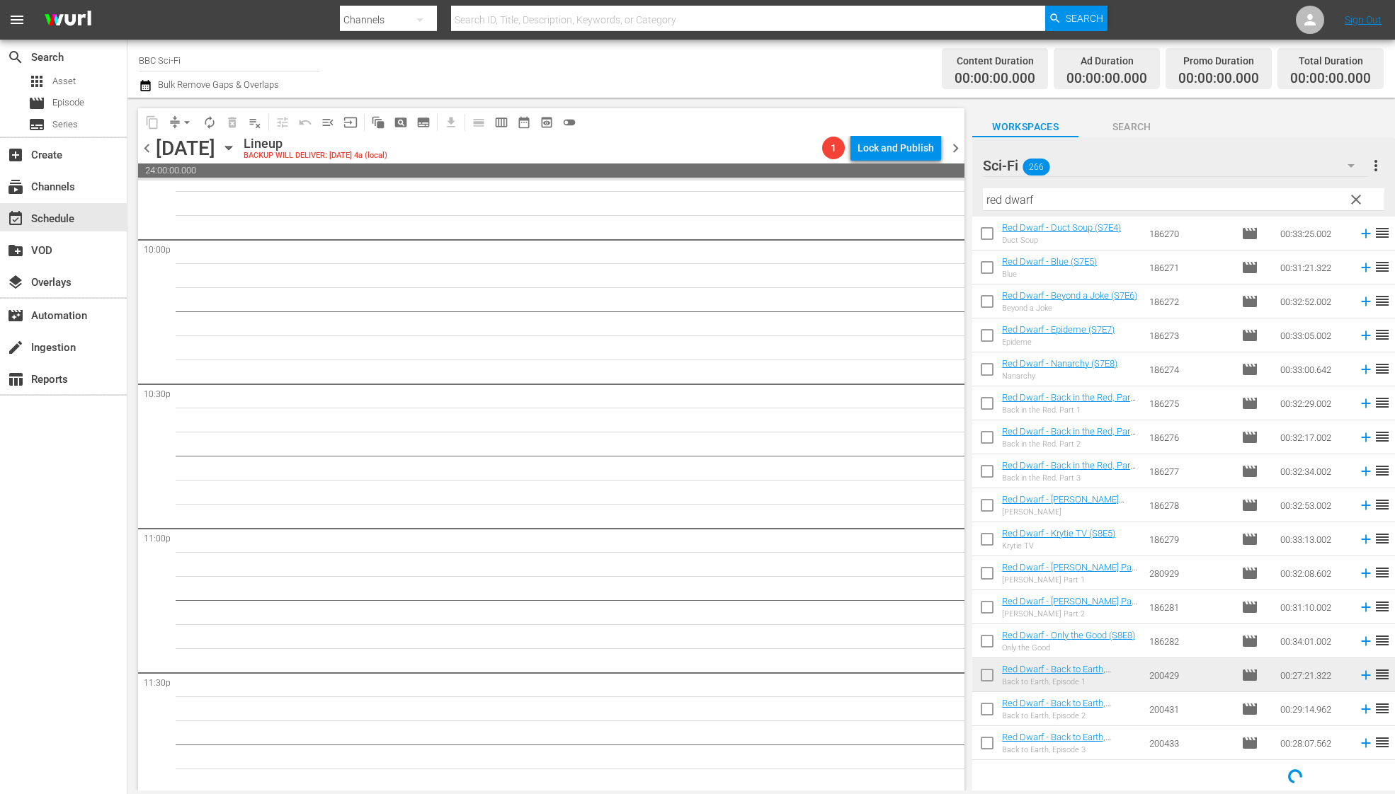
click at [991, 685] on input "checkbox" at bounding box center [987, 678] width 30 height 30
checkbox input "true"
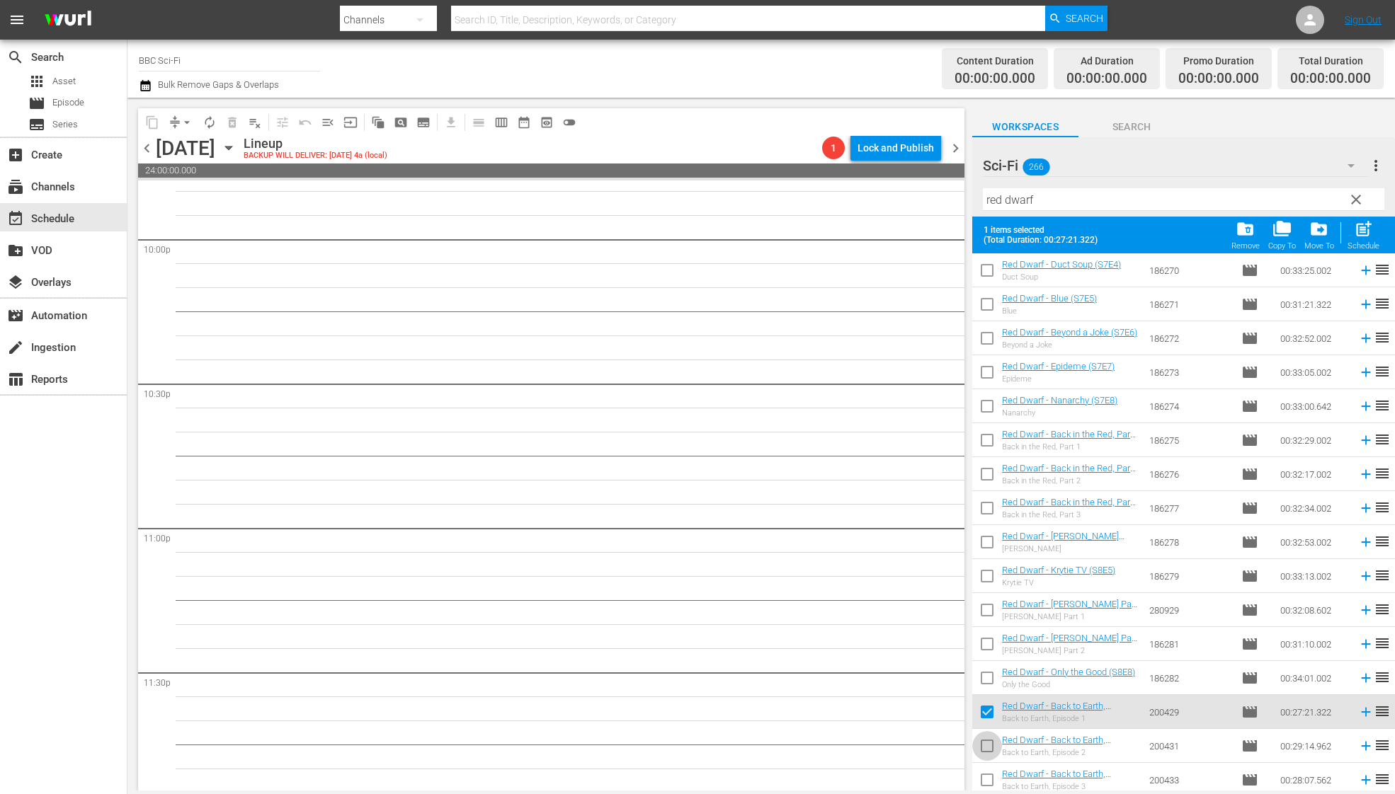
click at [987, 736] on input "checkbox" at bounding box center [987, 749] width 30 height 30
checkbox input "true"
click at [987, 778] on input "checkbox" at bounding box center [987, 783] width 30 height 30
checkbox input "true"
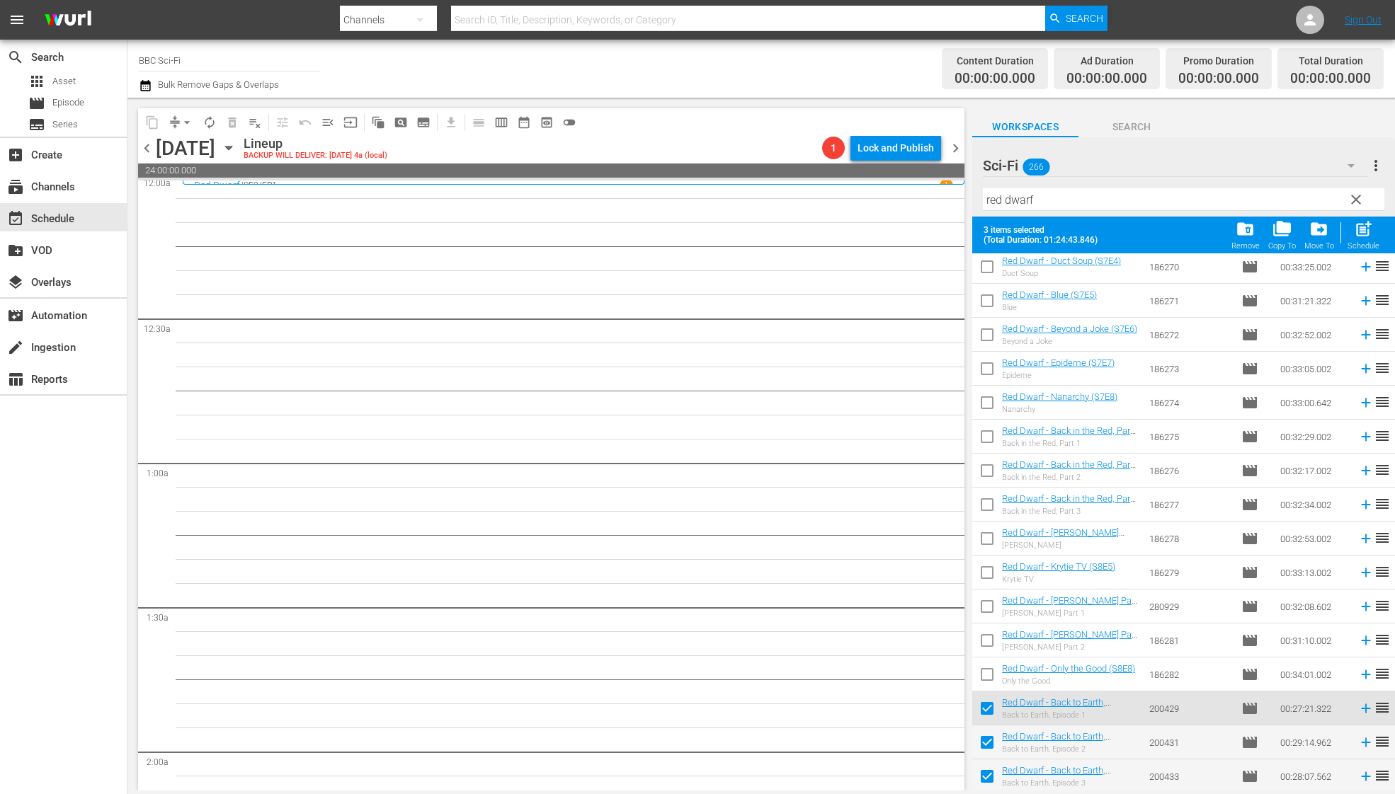
scroll to position [0, 0]
click at [991, 716] on input "checkbox" at bounding box center [987, 712] width 30 height 30
checkbox input "false"
click at [1361, 240] on div "post_add Schedule" at bounding box center [1363, 234] width 32 height 31
checkbox input "false"
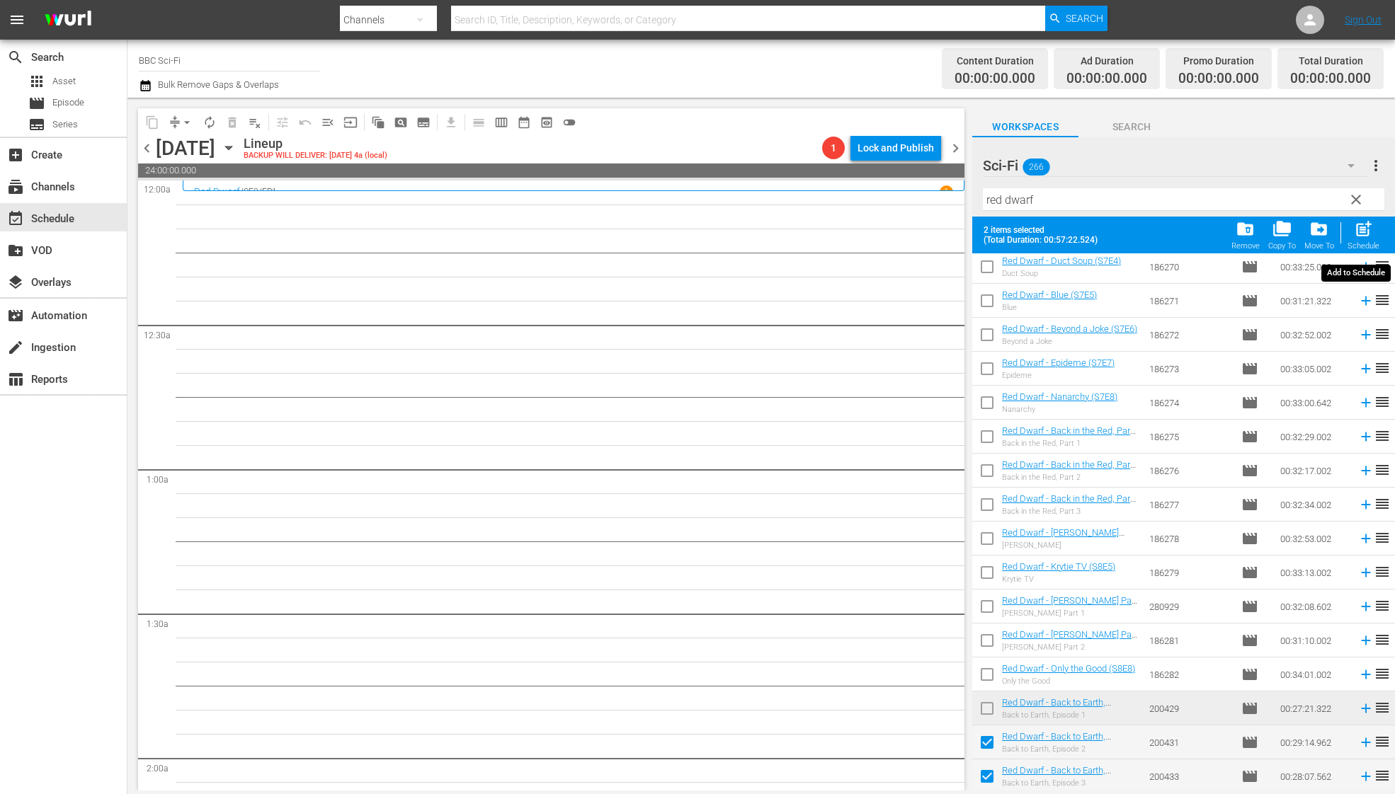
checkbox input "false"
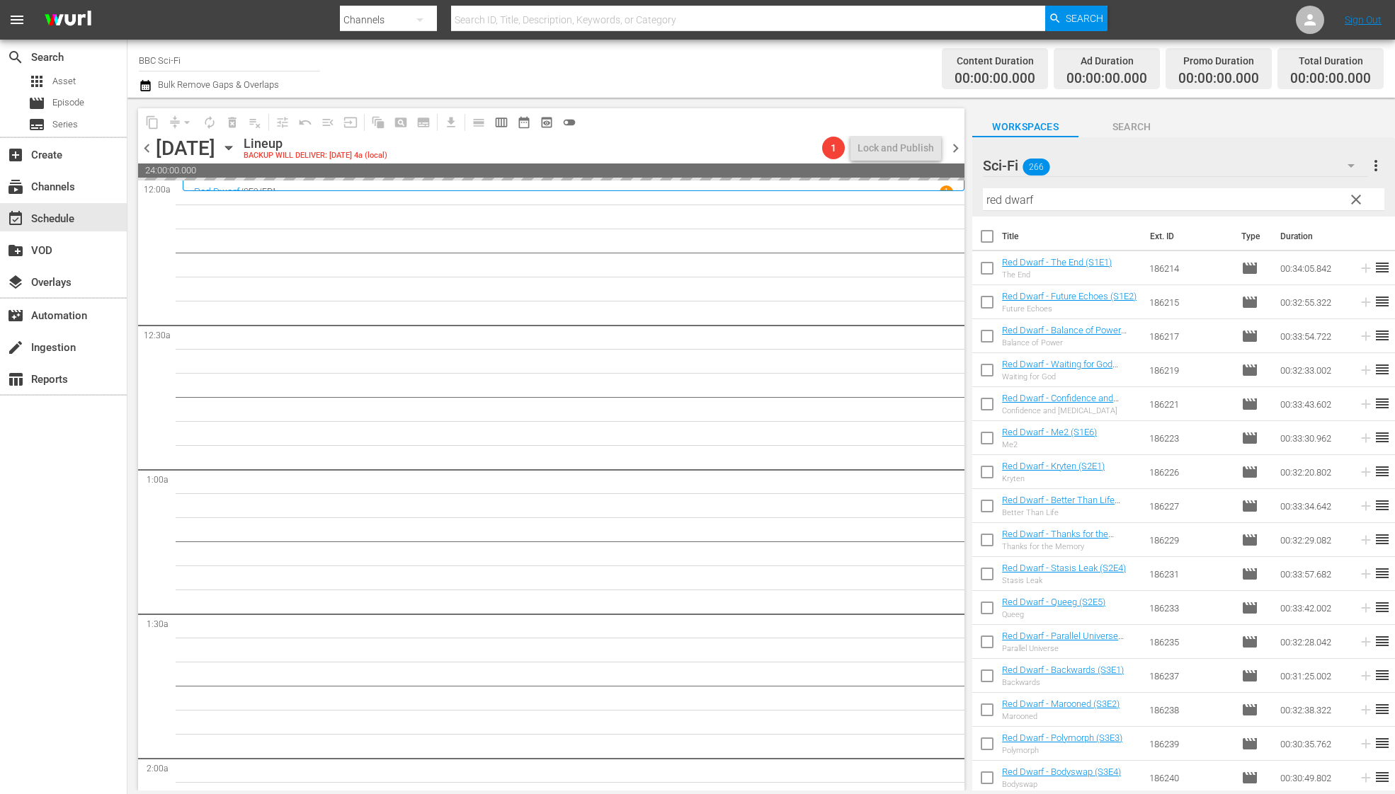
click at [986, 277] on input "checkbox" at bounding box center [987, 271] width 30 height 30
checkbox input "true"
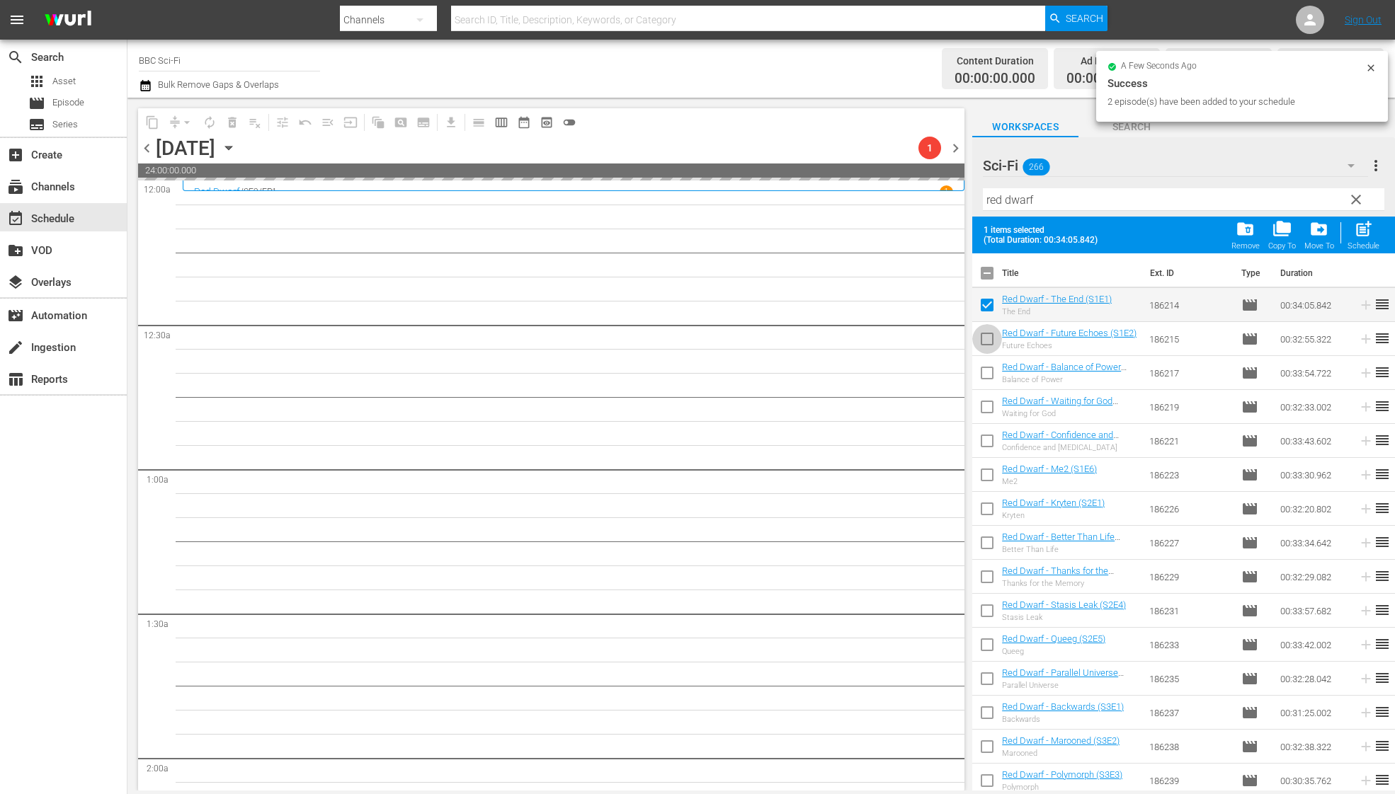
click at [986, 339] on input "checkbox" at bounding box center [987, 342] width 30 height 30
checkbox input "true"
click at [986, 379] on input "checkbox" at bounding box center [987, 376] width 30 height 30
checkbox input "true"
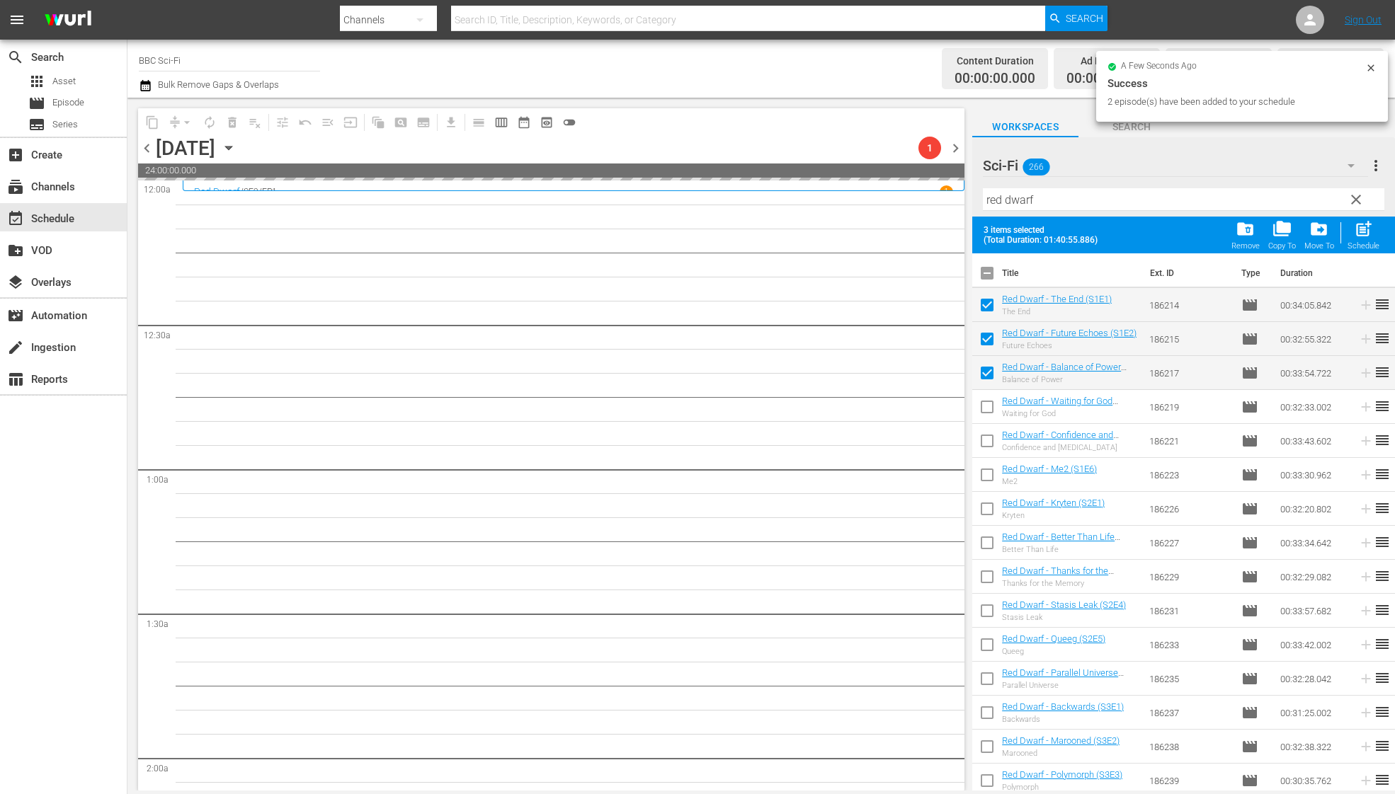
click at [986, 408] on input "checkbox" at bounding box center [987, 410] width 30 height 30
checkbox input "true"
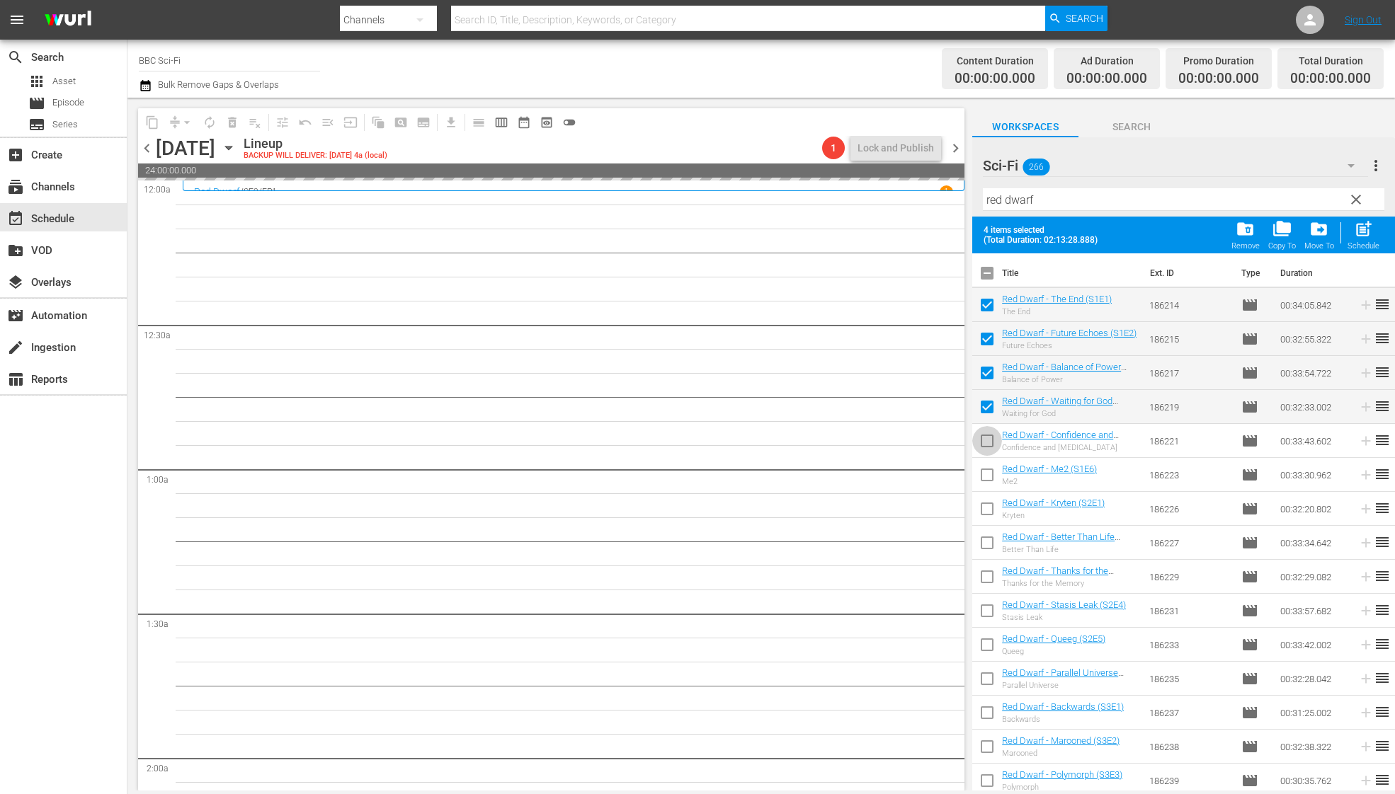
click at [981, 441] on input "checkbox" at bounding box center [987, 444] width 30 height 30
checkbox input "true"
click at [987, 471] on input "checkbox" at bounding box center [987, 478] width 30 height 30
checkbox input "true"
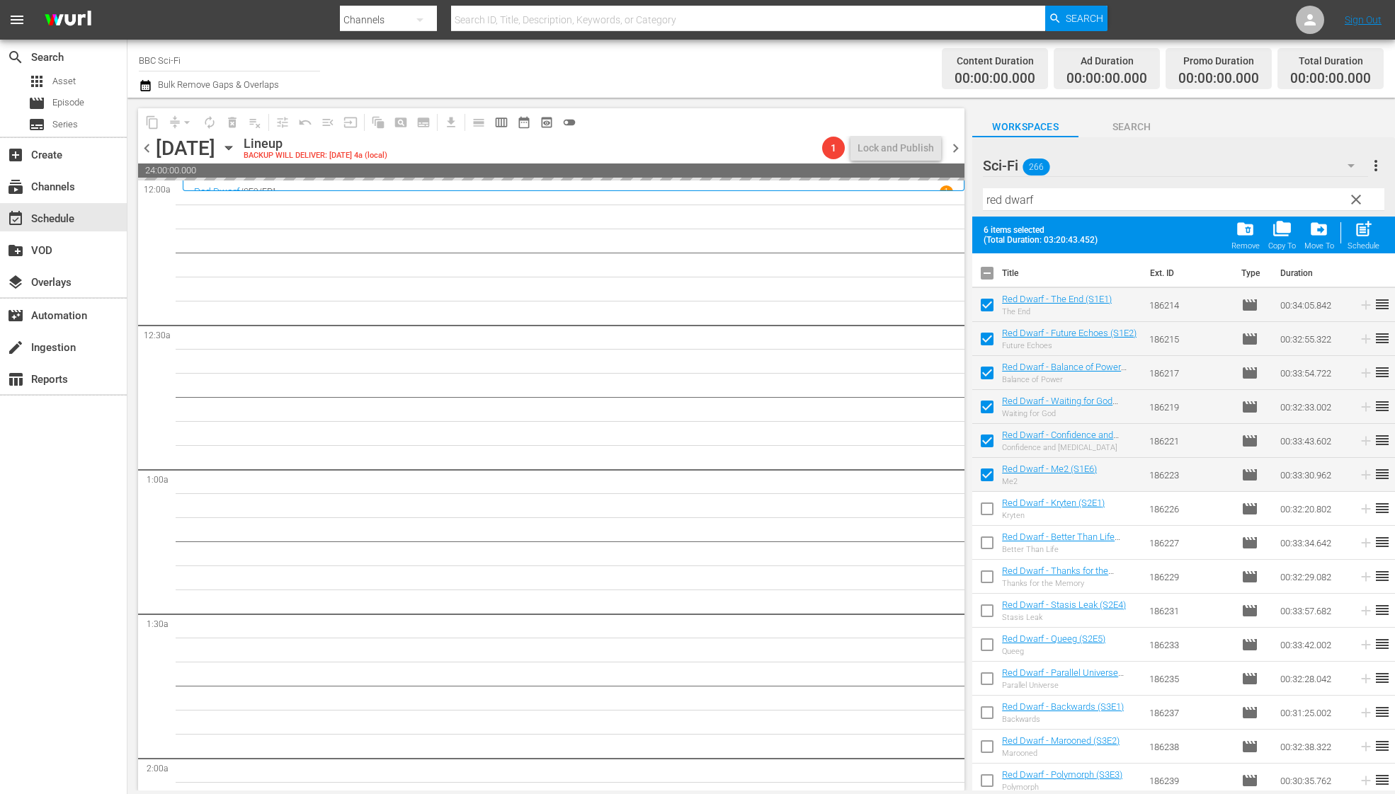
click at [987, 508] on input "checkbox" at bounding box center [987, 512] width 30 height 30
checkbox input "true"
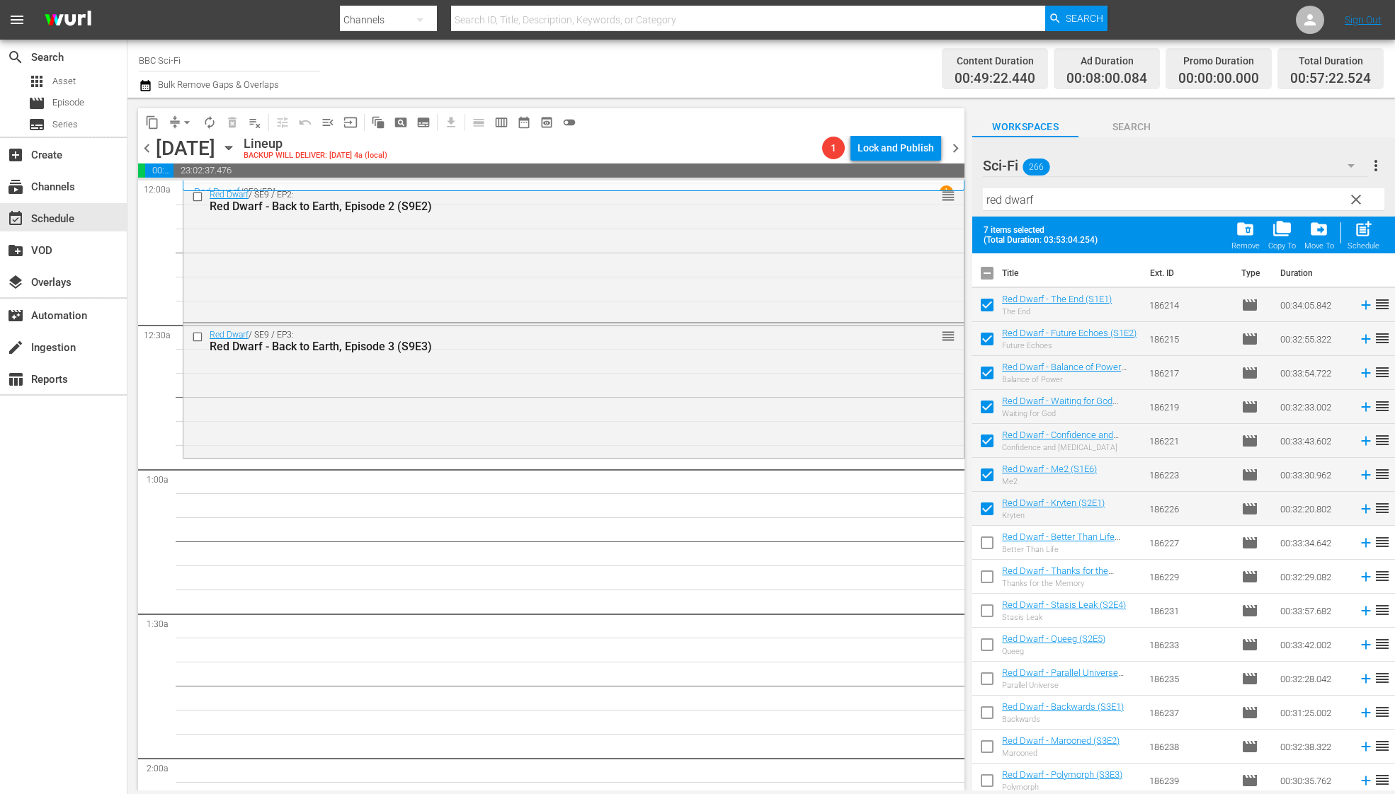
click at [985, 539] on input "checkbox" at bounding box center [987, 546] width 30 height 30
checkbox input "true"
click at [985, 577] on input "checkbox" at bounding box center [987, 580] width 30 height 30
checkbox input "true"
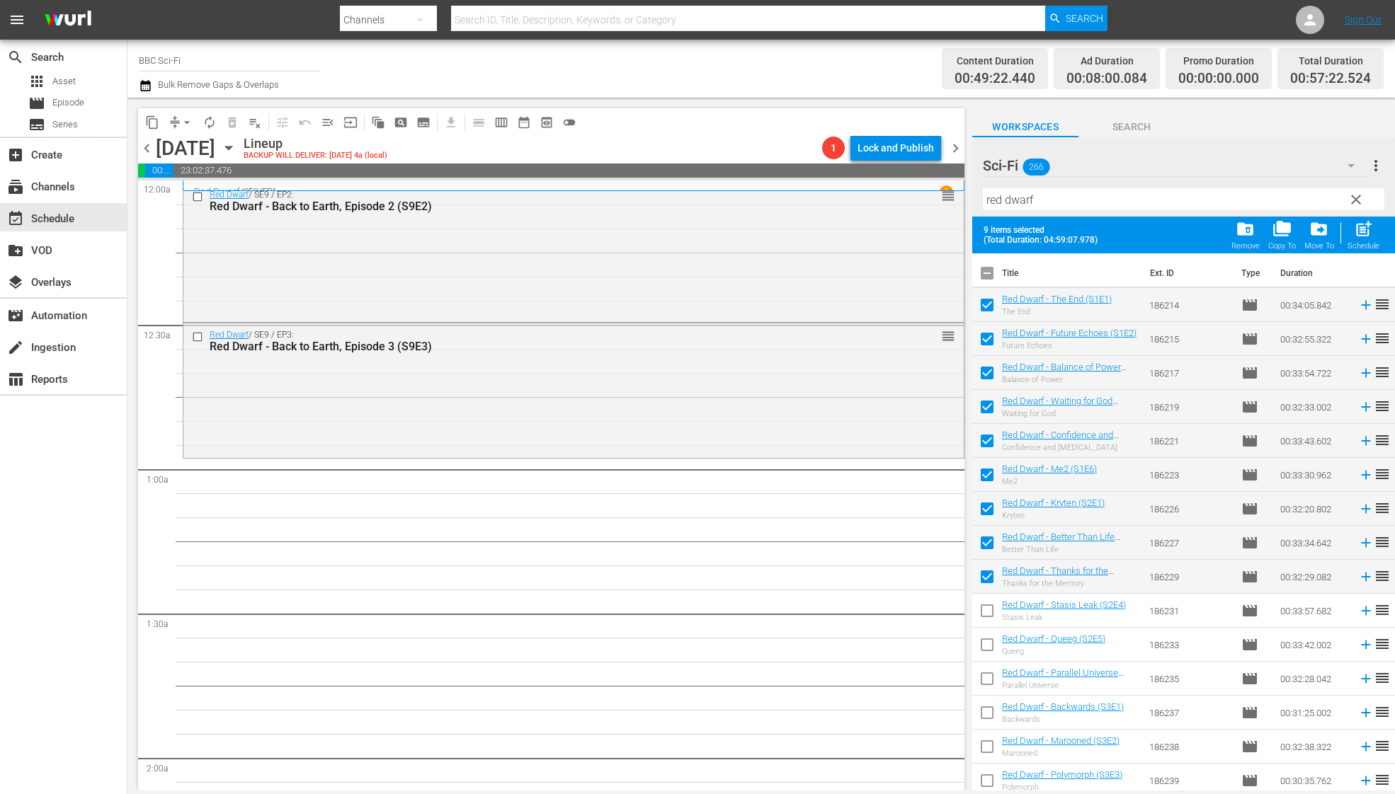
click at [985, 607] on input "checkbox" at bounding box center [987, 614] width 30 height 30
checkbox input "true"
click at [985, 641] on input "checkbox" at bounding box center [987, 648] width 30 height 30
checkbox input "true"
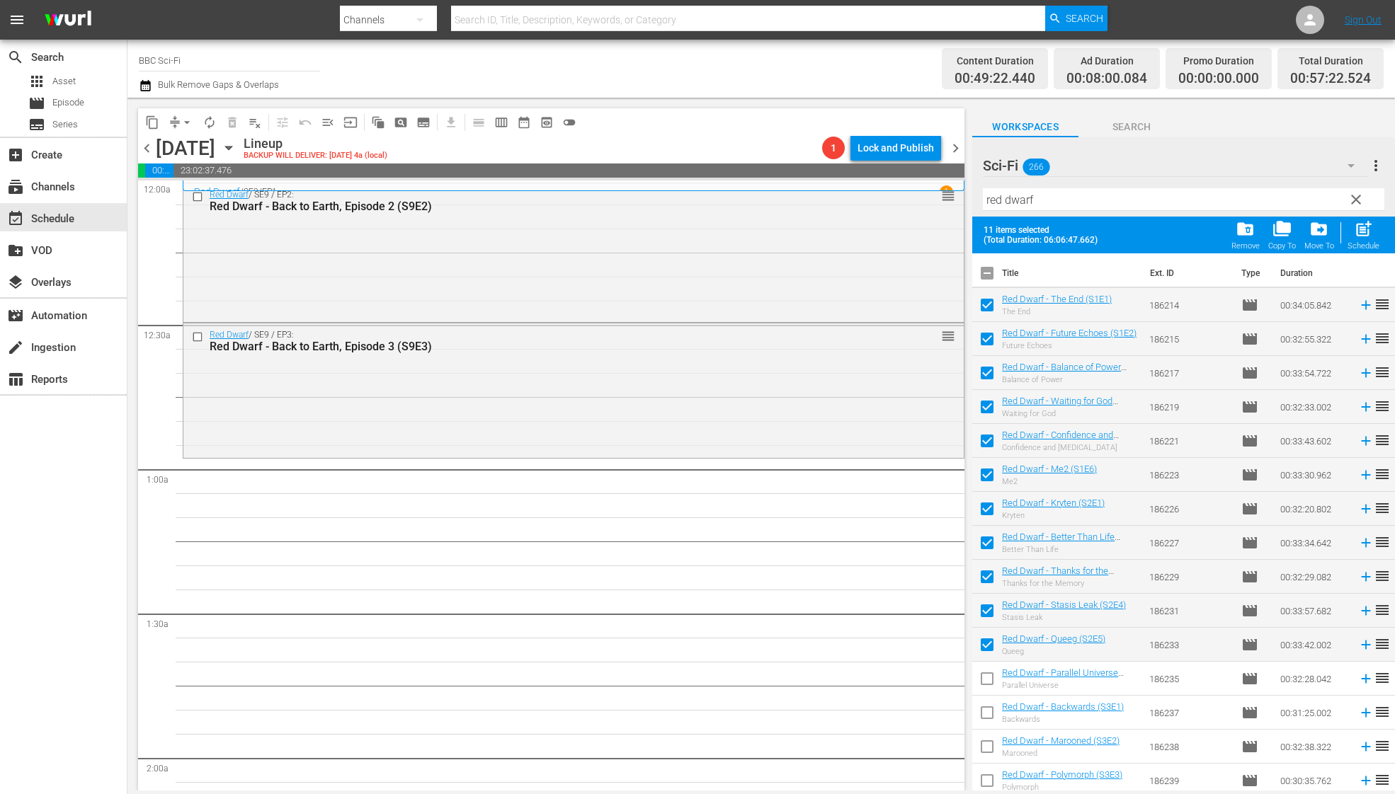
click at [983, 677] on input "checkbox" at bounding box center [987, 682] width 30 height 30
checkbox input "true"
click at [983, 701] on input "checkbox" at bounding box center [987, 716] width 30 height 30
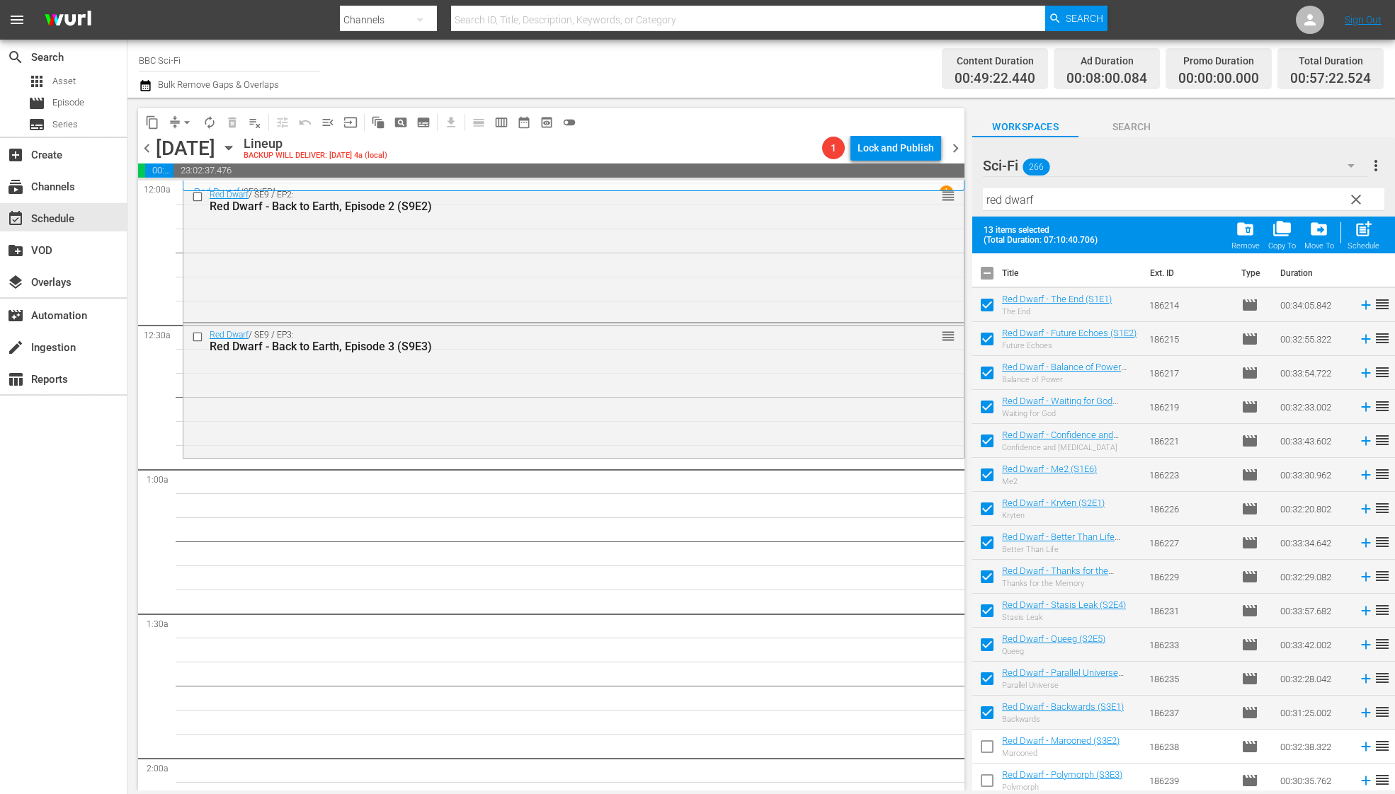
click at [983, 701] on input "checkbox" at bounding box center [987, 716] width 30 height 30
checkbox input "false"
click at [1370, 244] on div "Schedule" at bounding box center [1363, 245] width 32 height 9
checkbox input "false"
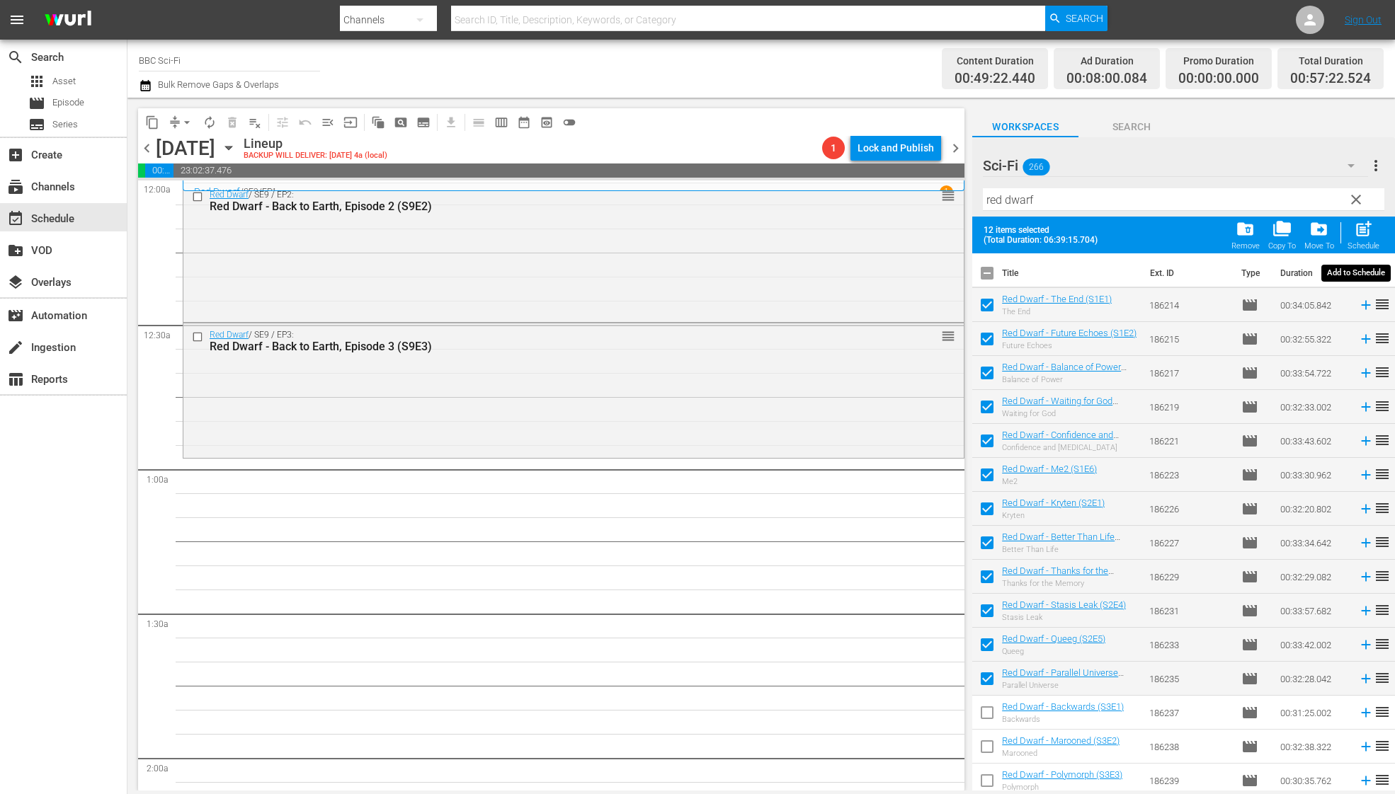
checkbox input "false"
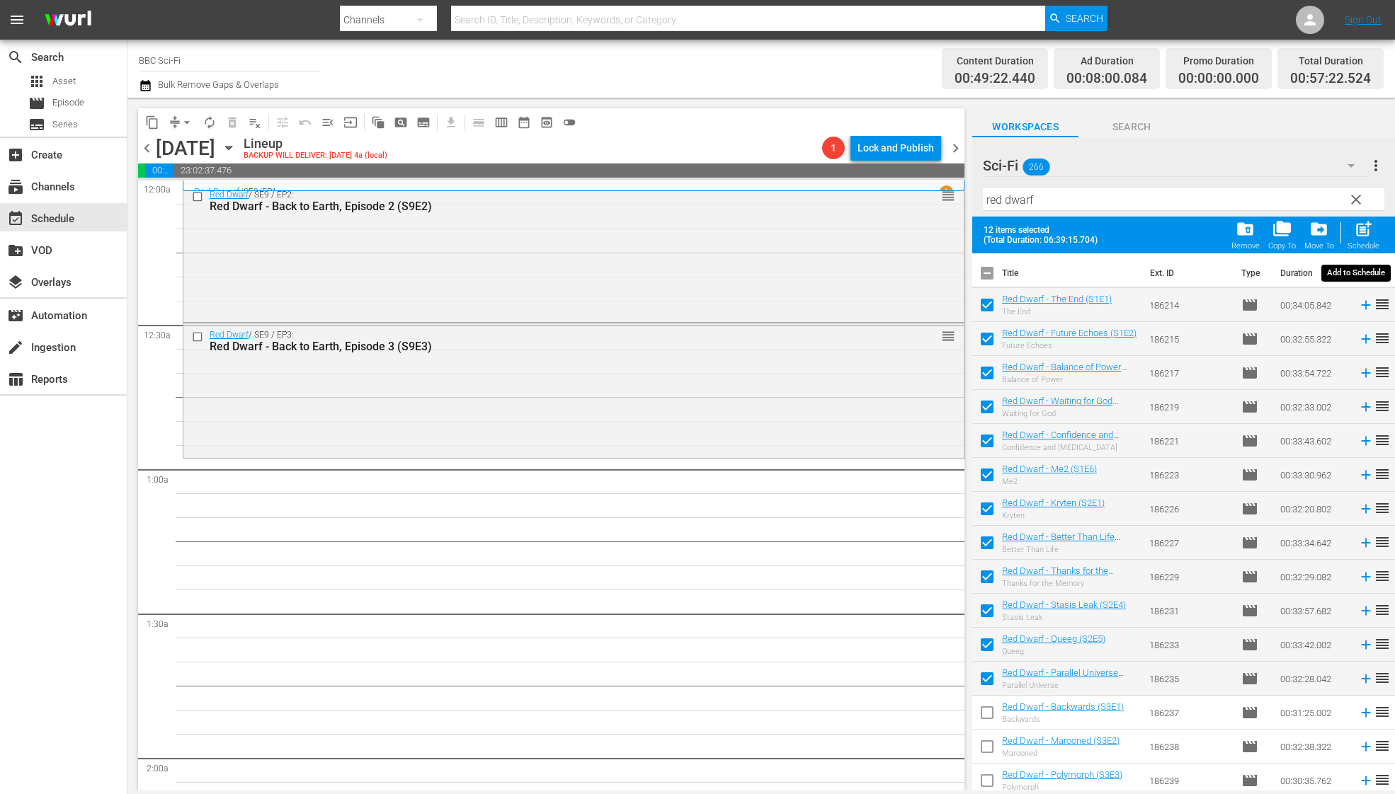
checkbox input "false"
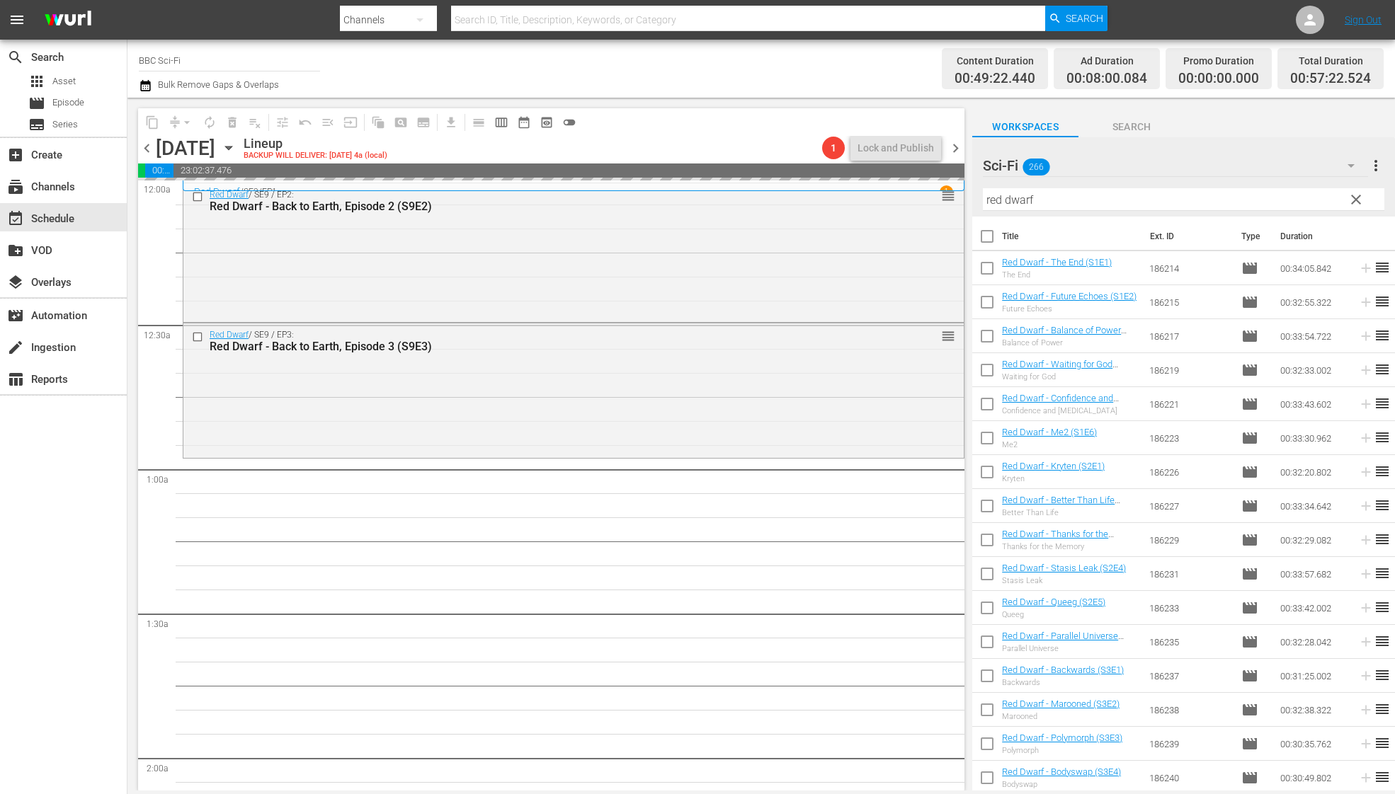
click at [986, 266] on input "checkbox" at bounding box center [987, 271] width 30 height 30
checkbox input "true"
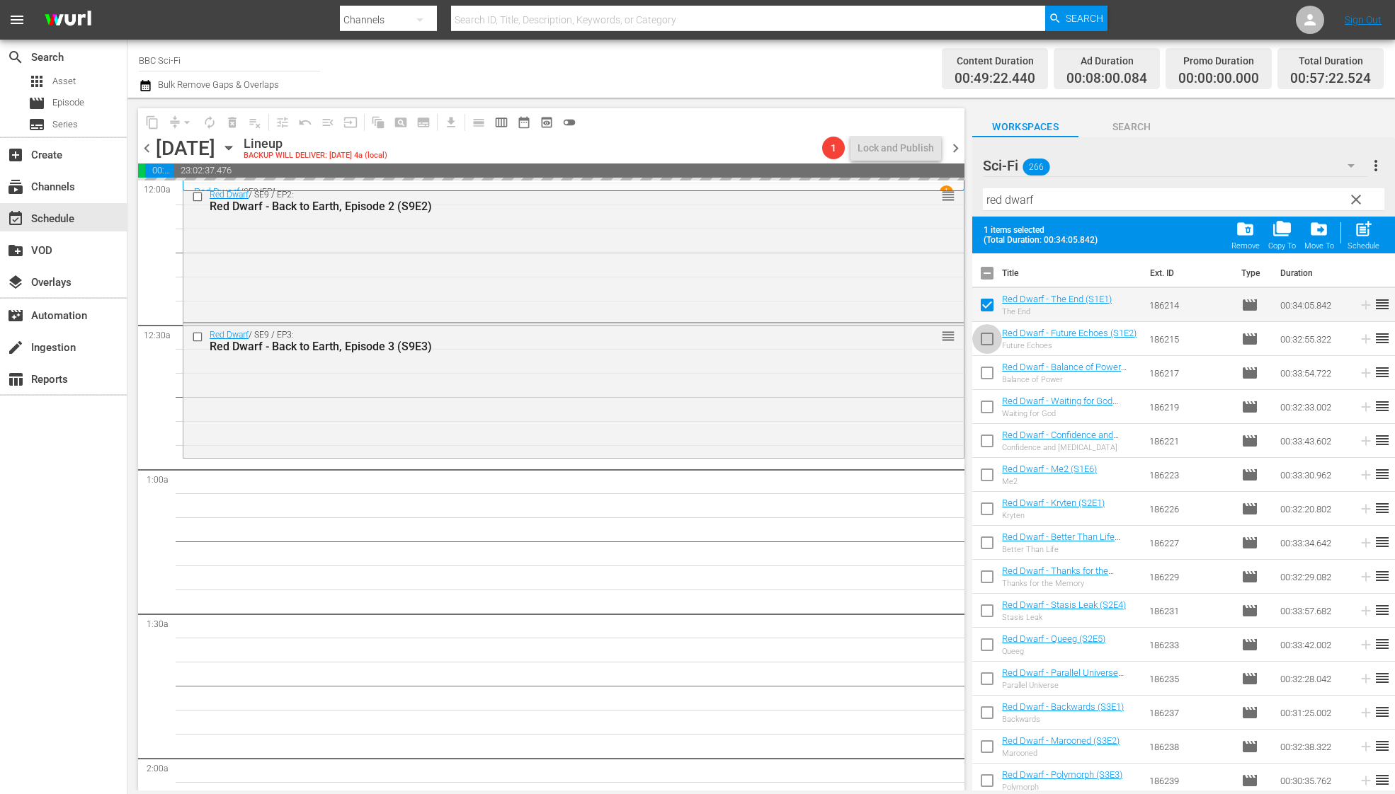
click at [986, 338] on input "checkbox" at bounding box center [987, 342] width 30 height 30
checkbox input "true"
click at [986, 373] on input "checkbox" at bounding box center [987, 376] width 30 height 30
checkbox input "true"
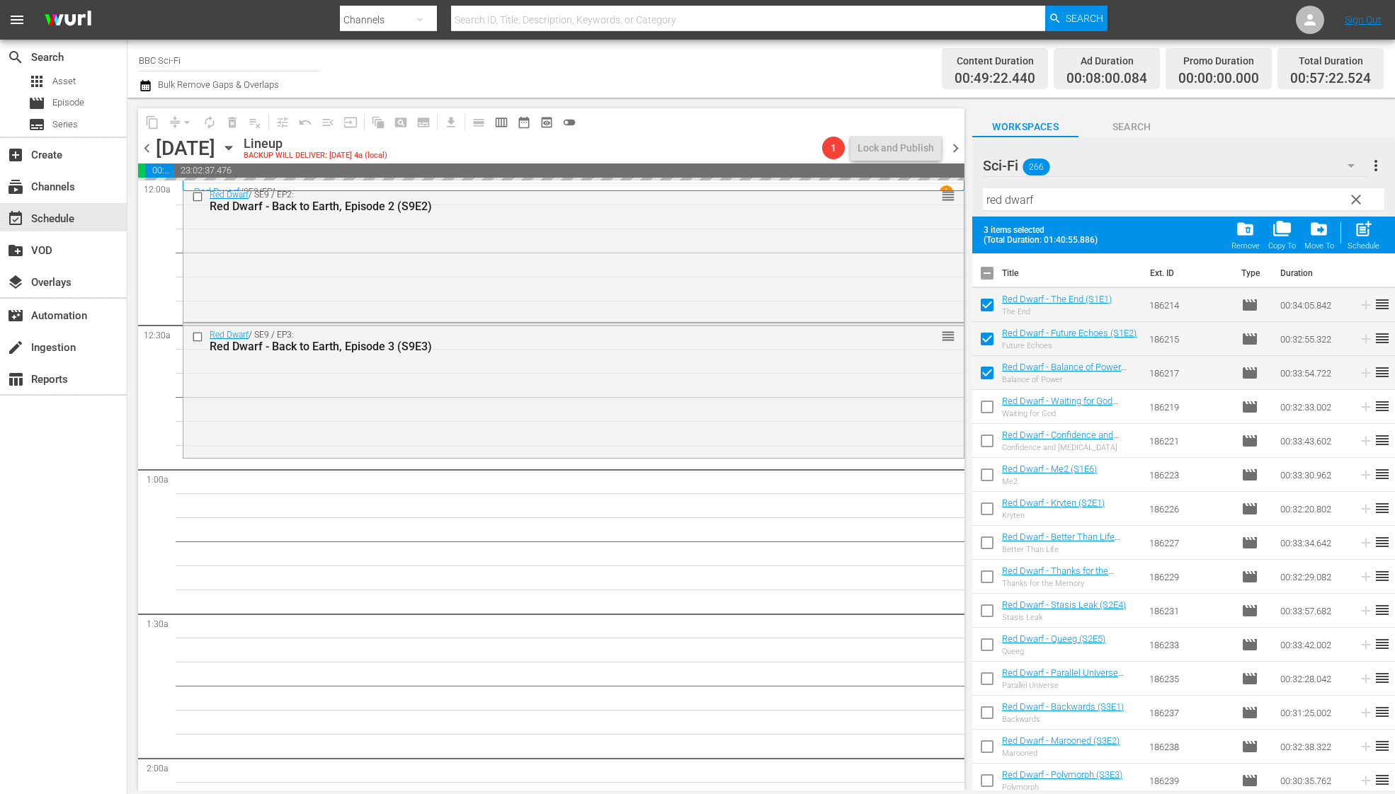
click at [986, 403] on input "checkbox" at bounding box center [987, 410] width 30 height 30
checkbox input "true"
click at [986, 447] on input "checkbox" at bounding box center [987, 444] width 30 height 30
checkbox input "true"
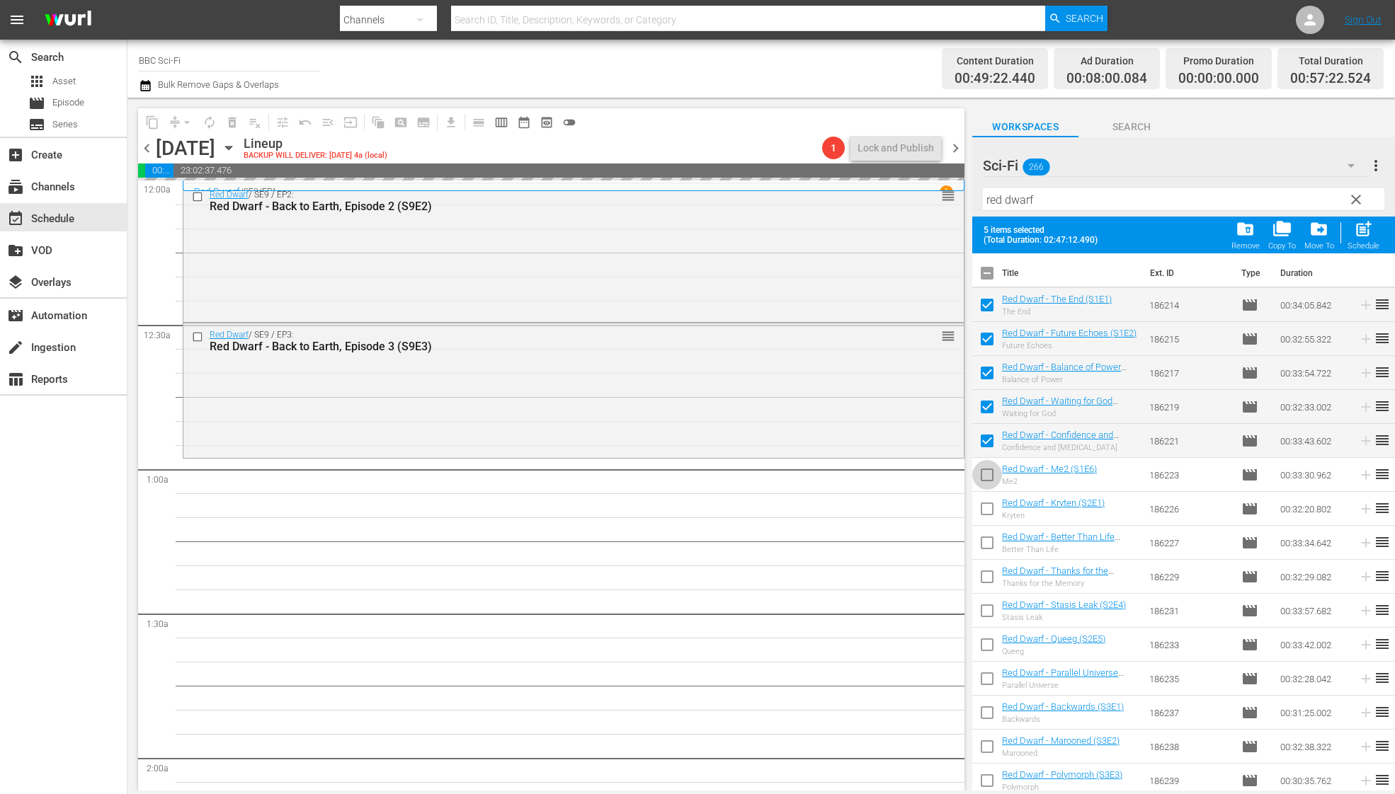
click at [986, 480] on input "checkbox" at bounding box center [987, 478] width 30 height 30
checkbox input "true"
click at [986, 507] on input "checkbox" at bounding box center [987, 512] width 30 height 30
checkbox input "true"
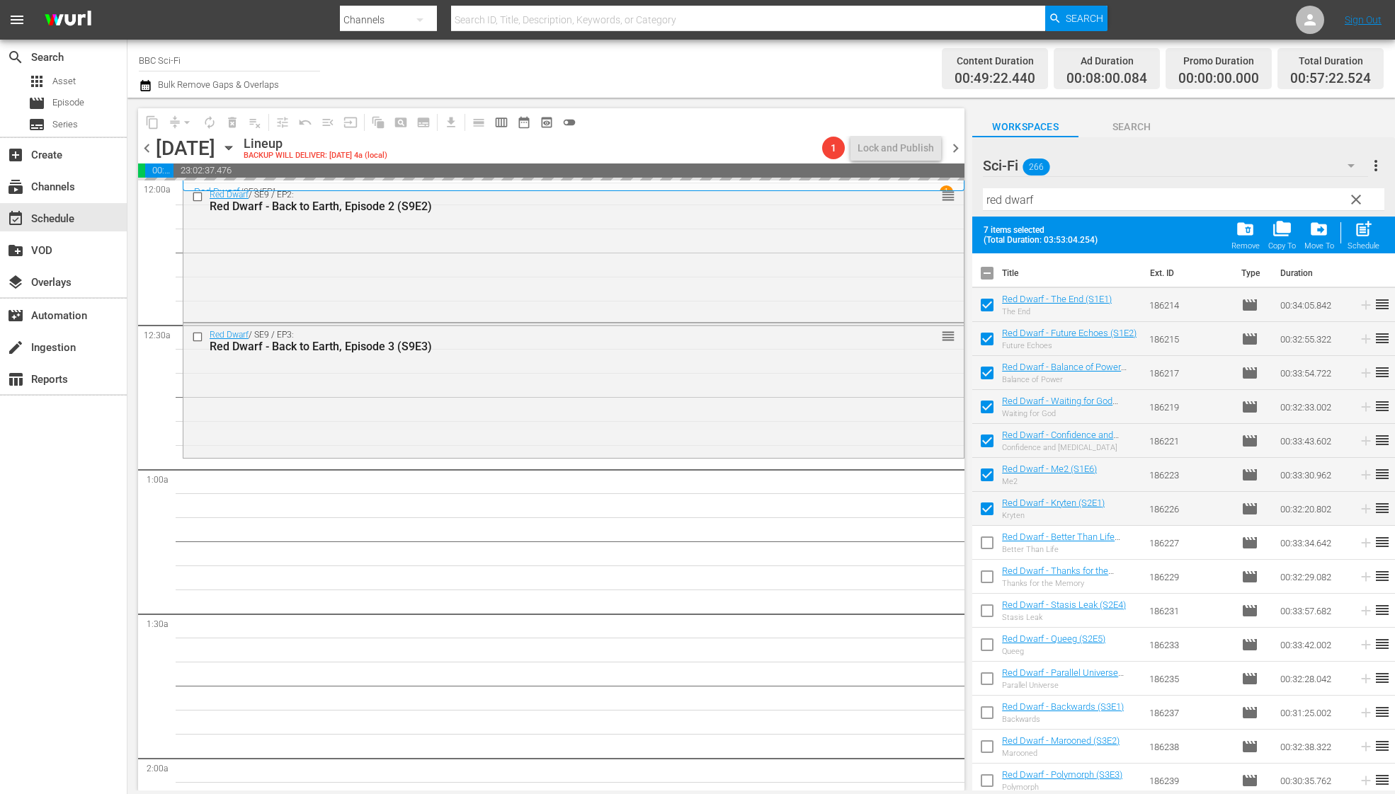
click at [986, 529] on span at bounding box center [987, 543] width 30 height 30
click at [989, 537] on input "checkbox" at bounding box center [987, 546] width 30 height 30
checkbox input "true"
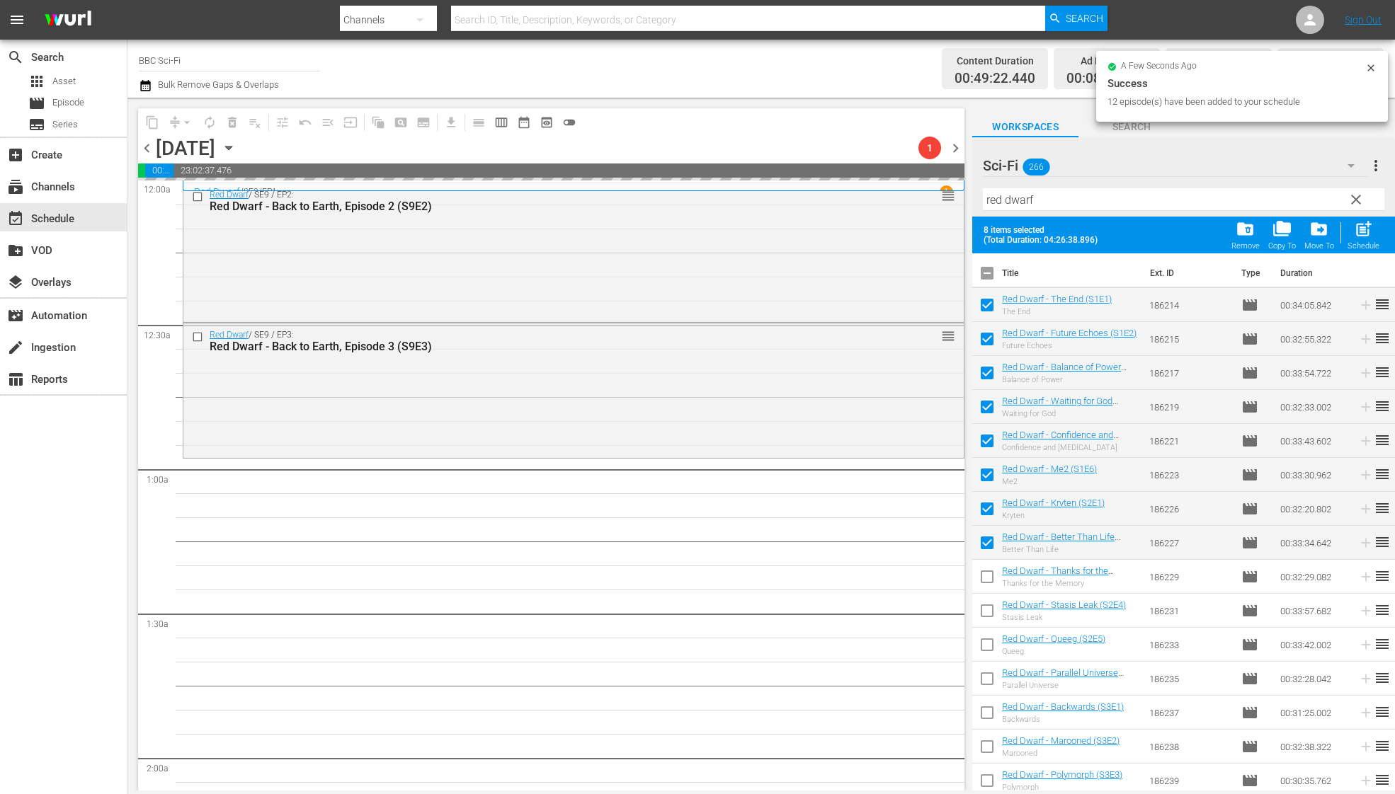
click at [985, 577] on input "checkbox" at bounding box center [987, 580] width 30 height 30
checkbox input "true"
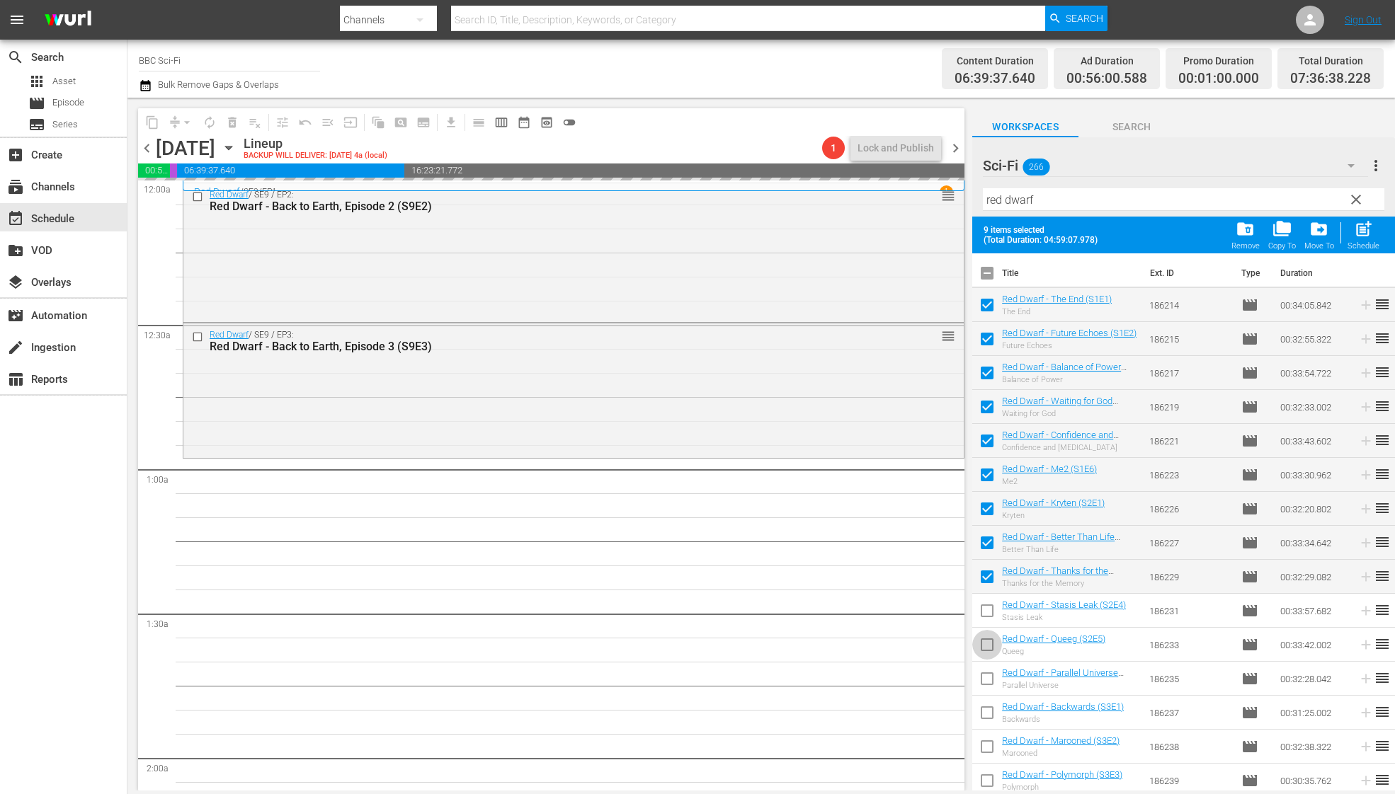
click at [975, 641] on input "checkbox" at bounding box center [987, 648] width 30 height 30
checkbox input "true"
click at [985, 612] on input "checkbox" at bounding box center [987, 614] width 30 height 30
checkbox input "true"
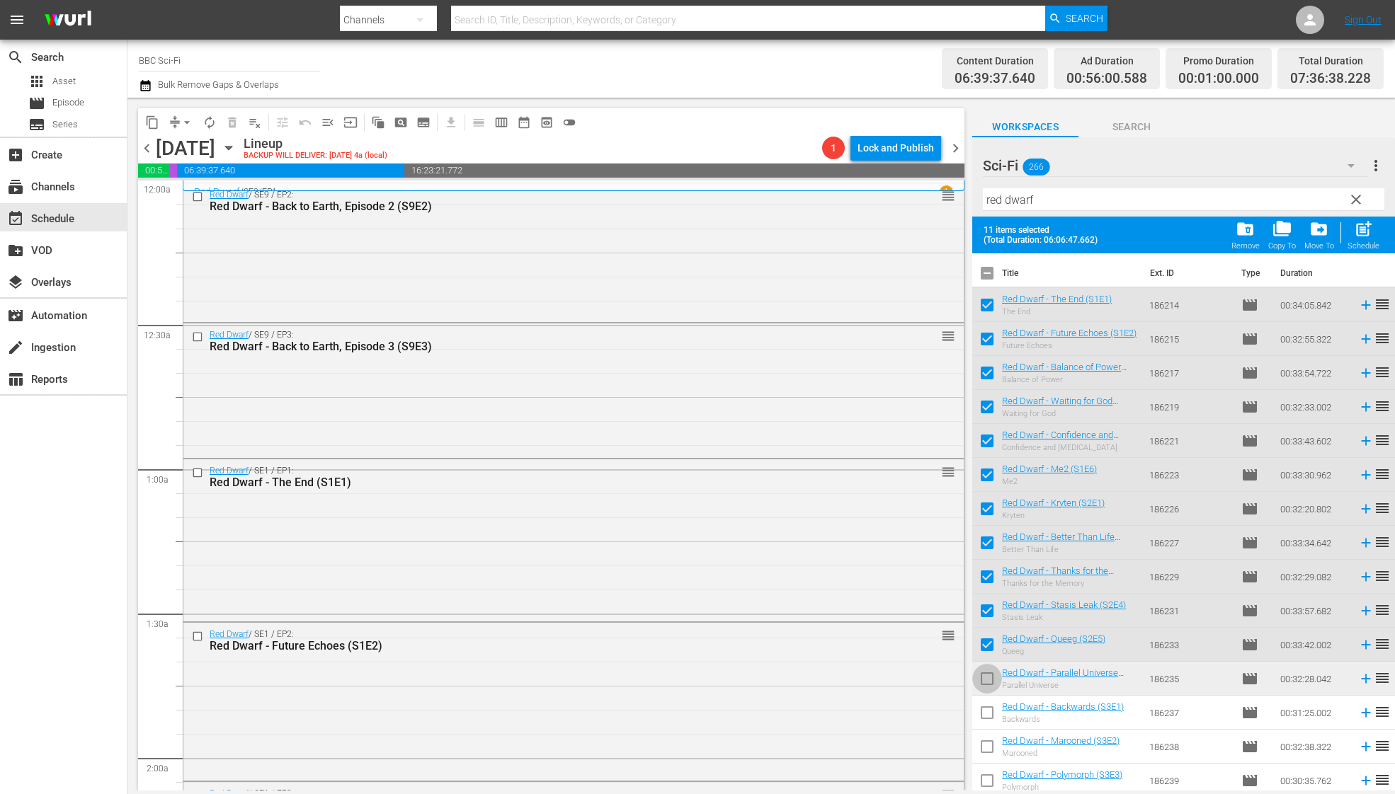
click at [988, 675] on input "checkbox" at bounding box center [987, 682] width 30 height 30
checkbox input "true"
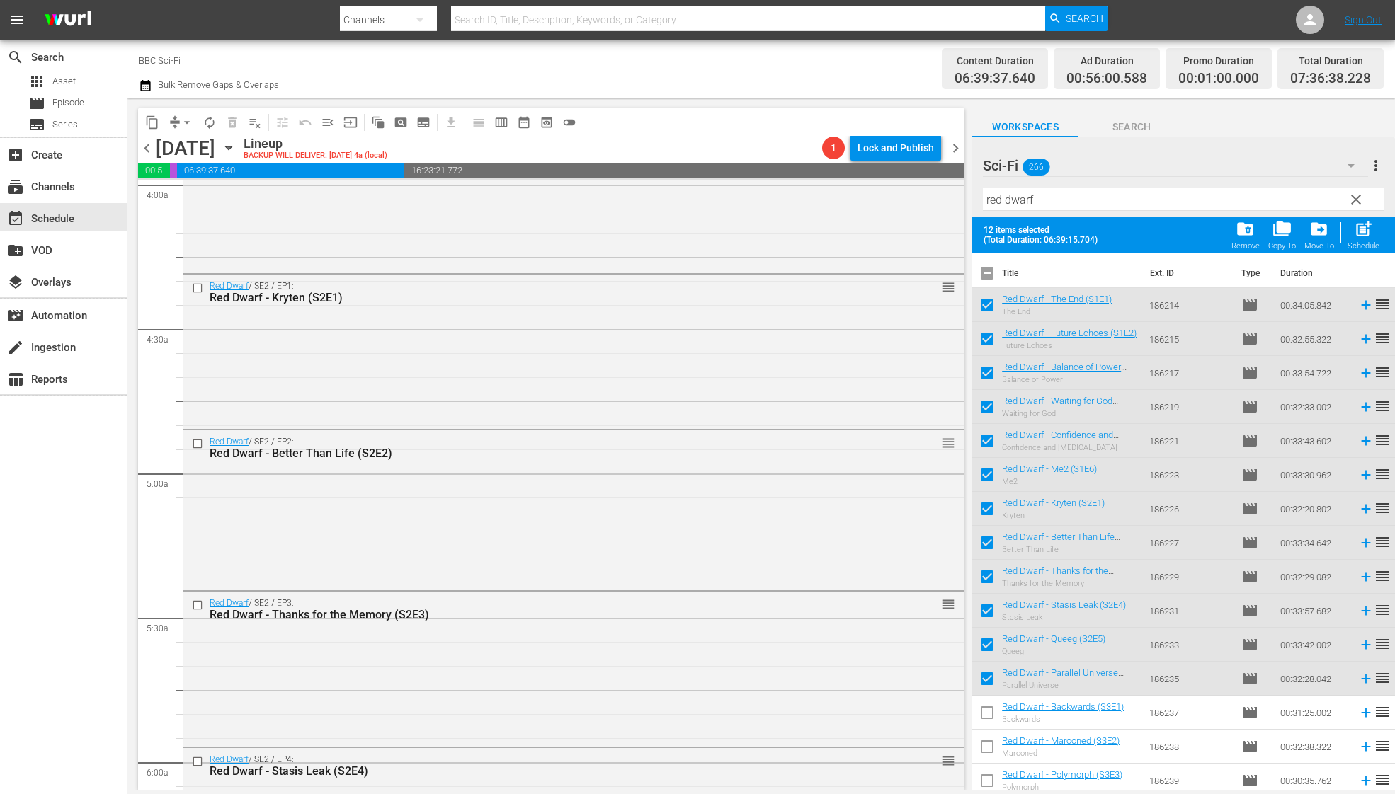
scroll to position [1877, 0]
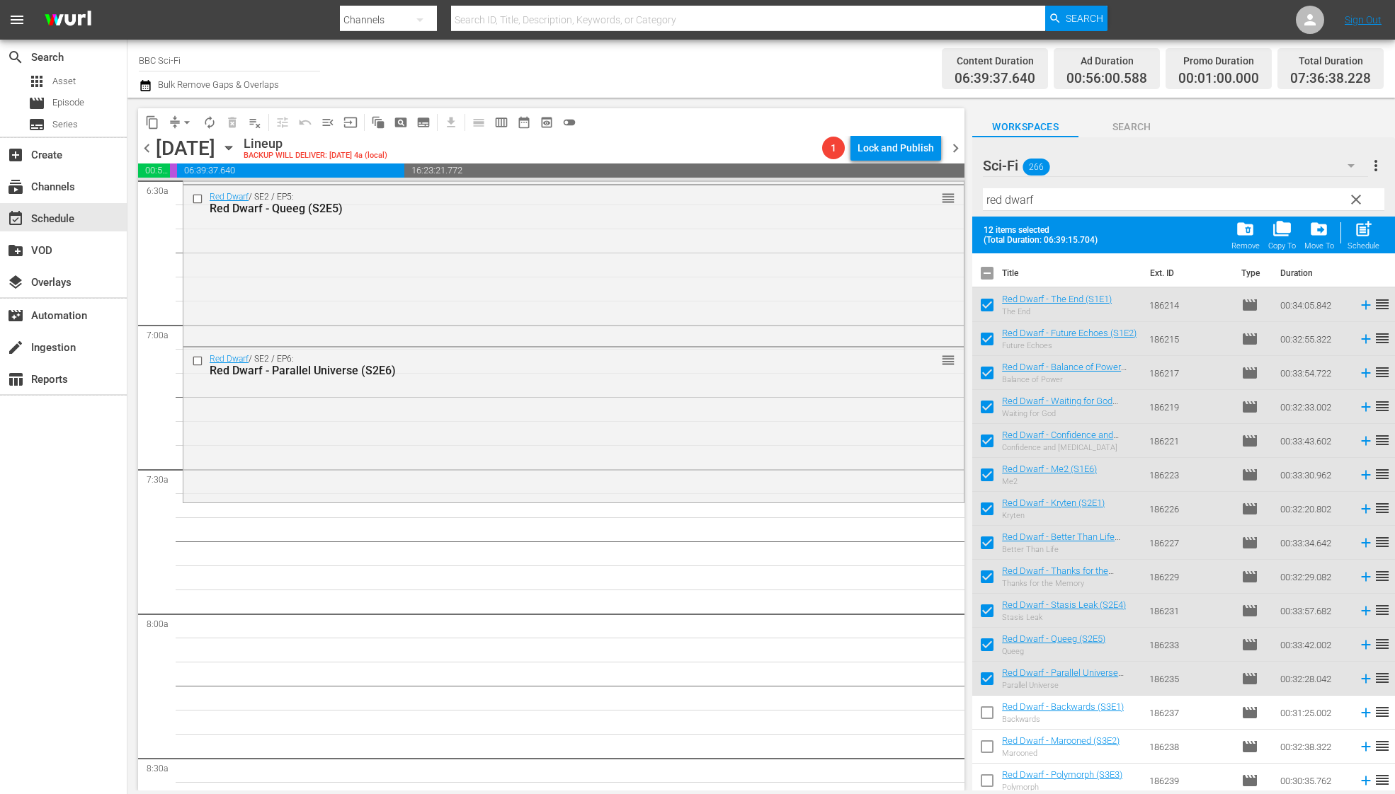
click at [1343, 241] on span "post_add Schedule" at bounding box center [1363, 235] width 40 height 40
click at [1354, 237] on span "post_add" at bounding box center [1362, 228] width 19 height 19
checkbox input "false"
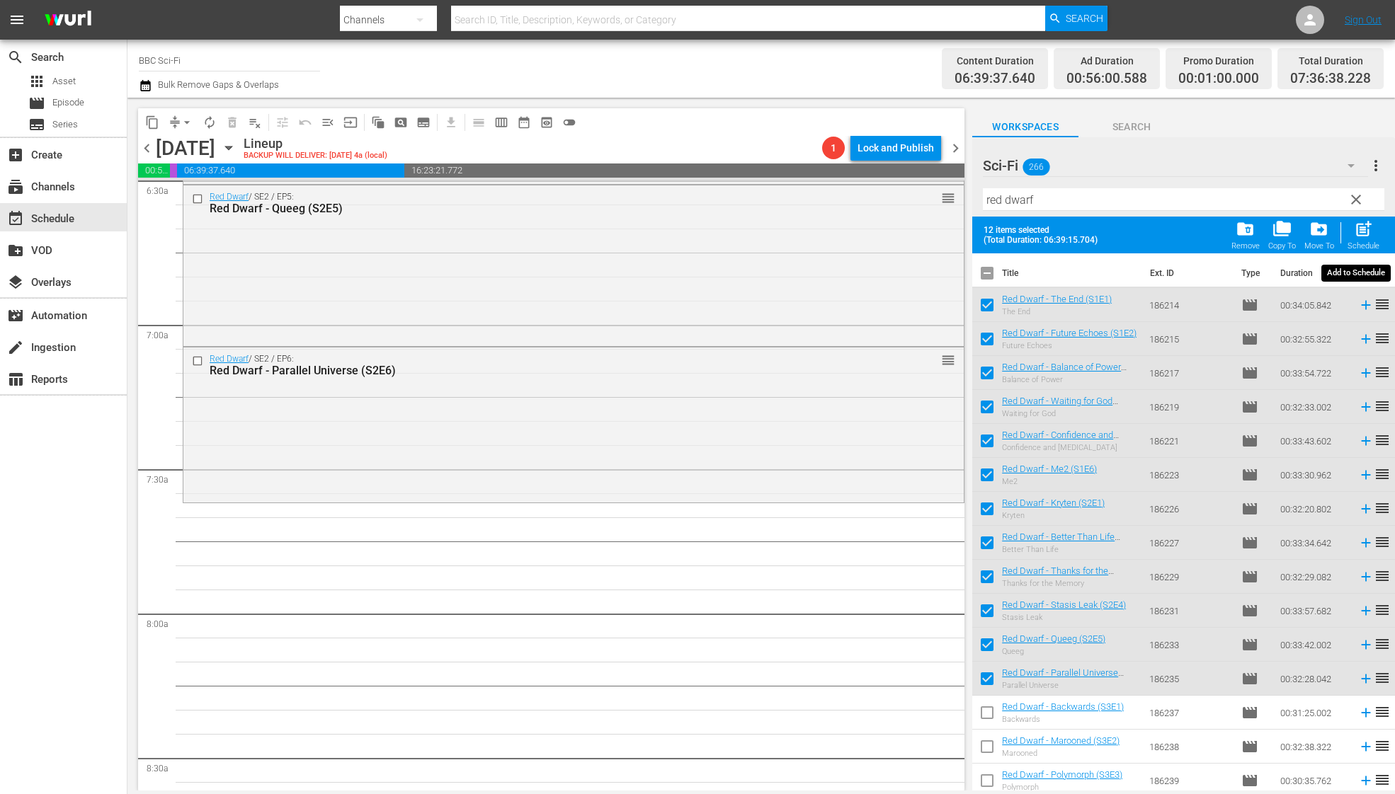
checkbox input "false"
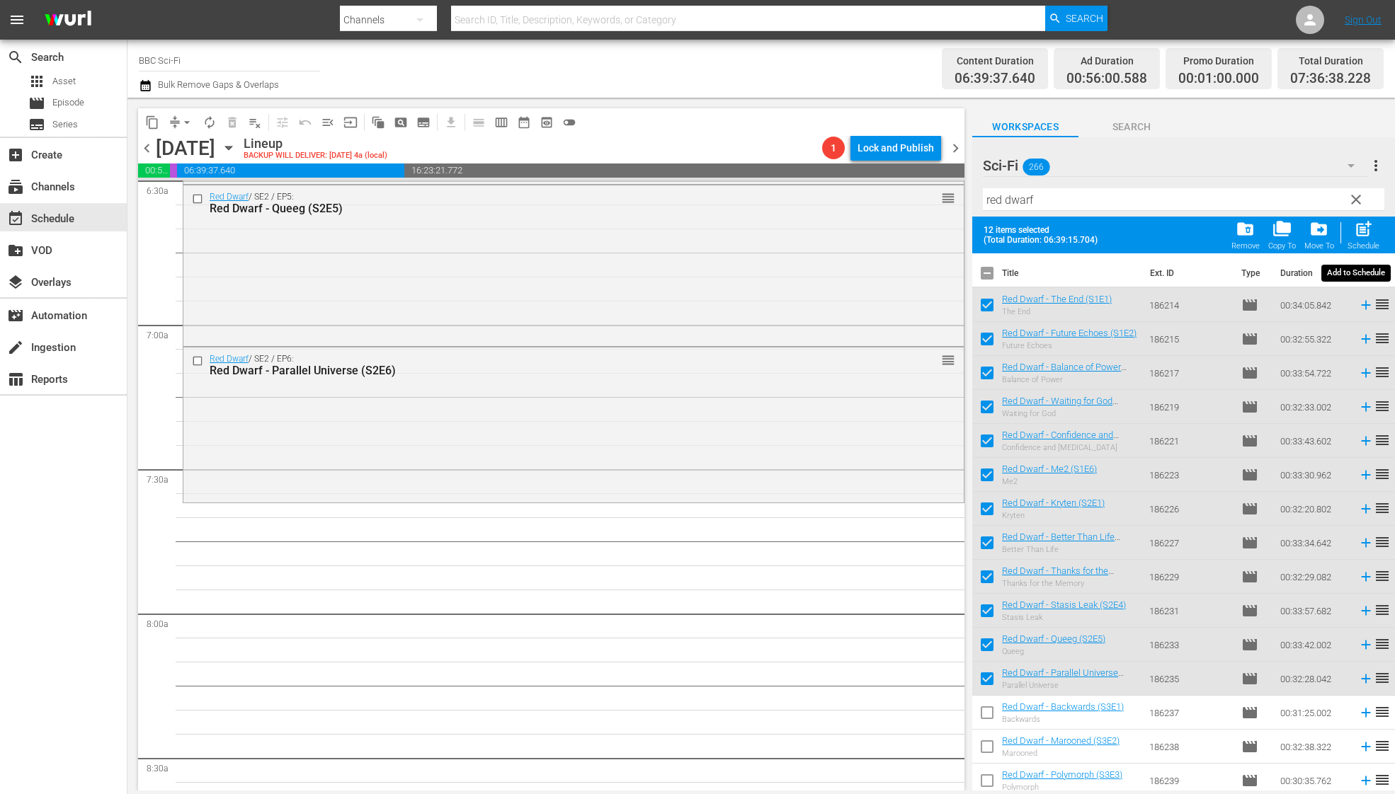
checkbox input "false"
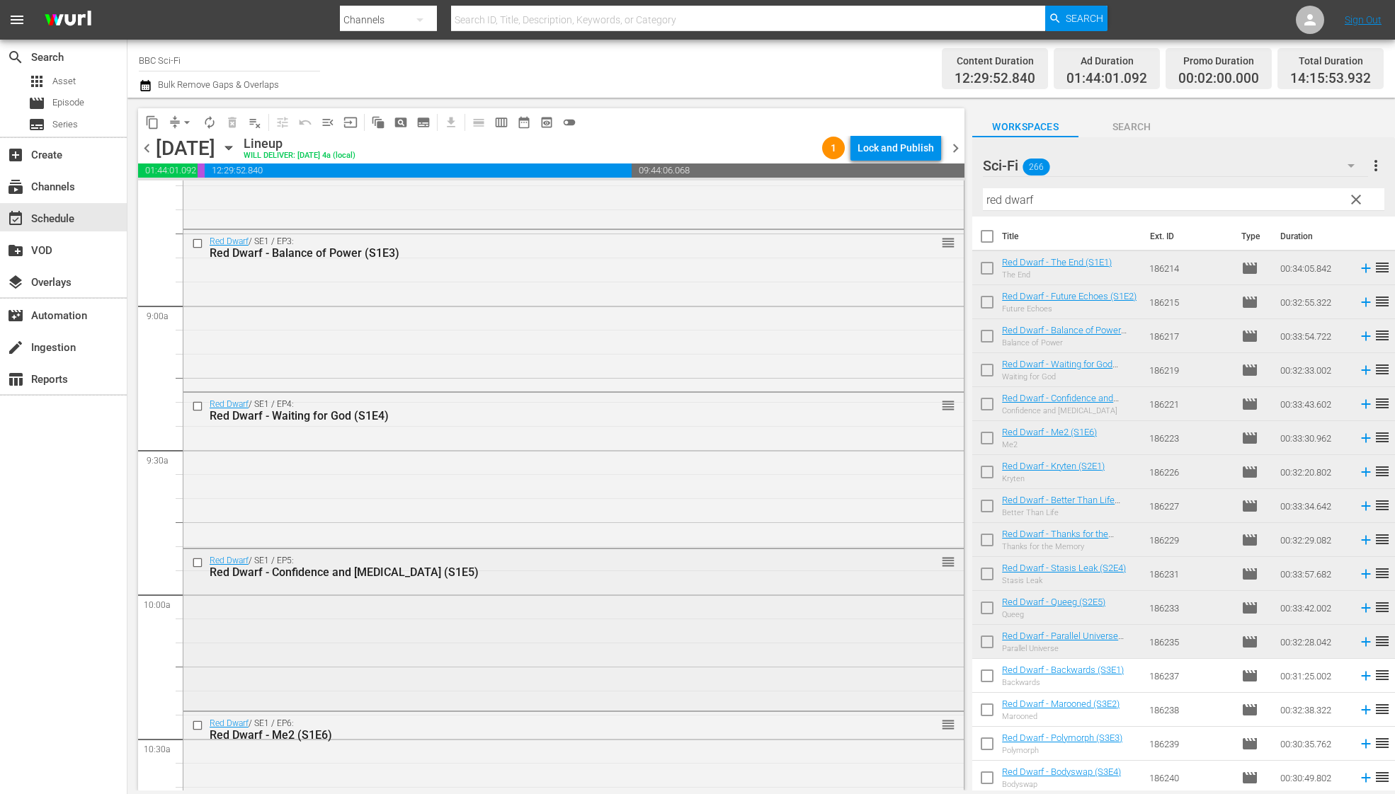
scroll to position [2655, 0]
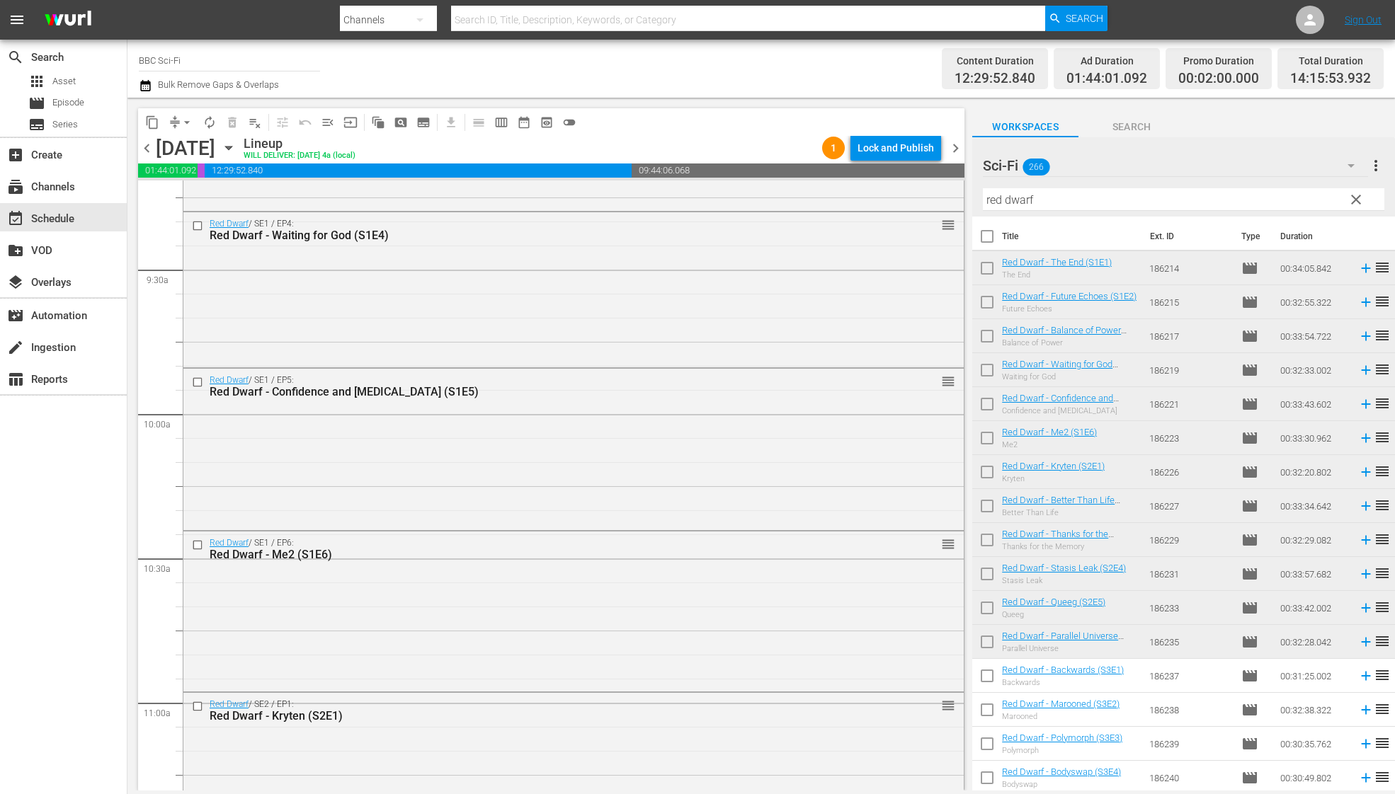
click at [988, 275] on input "checkbox" at bounding box center [987, 271] width 30 height 30
checkbox input "true"
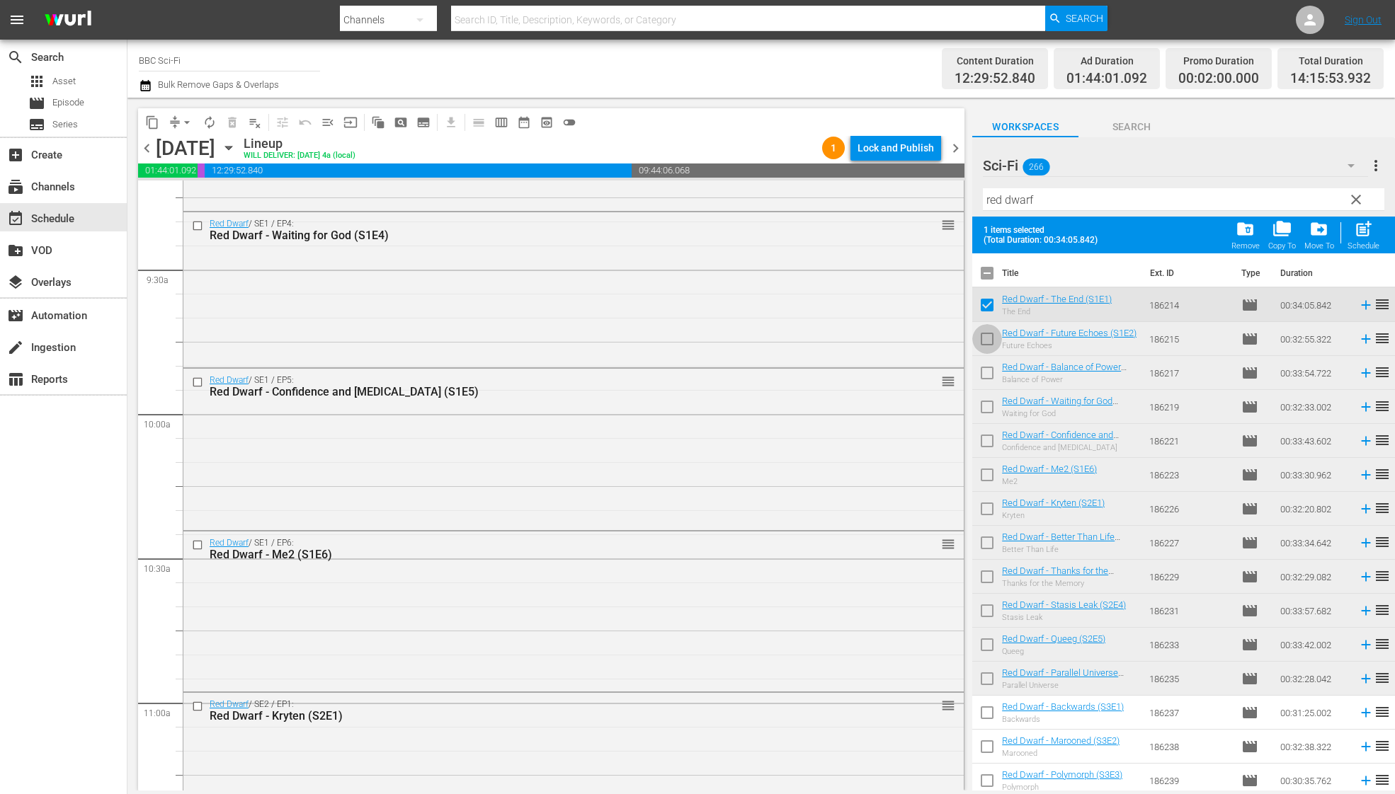
click at [980, 336] on input "checkbox" at bounding box center [987, 342] width 30 height 30
checkbox input "true"
click at [983, 373] on input "checkbox" at bounding box center [987, 376] width 30 height 30
checkbox input "true"
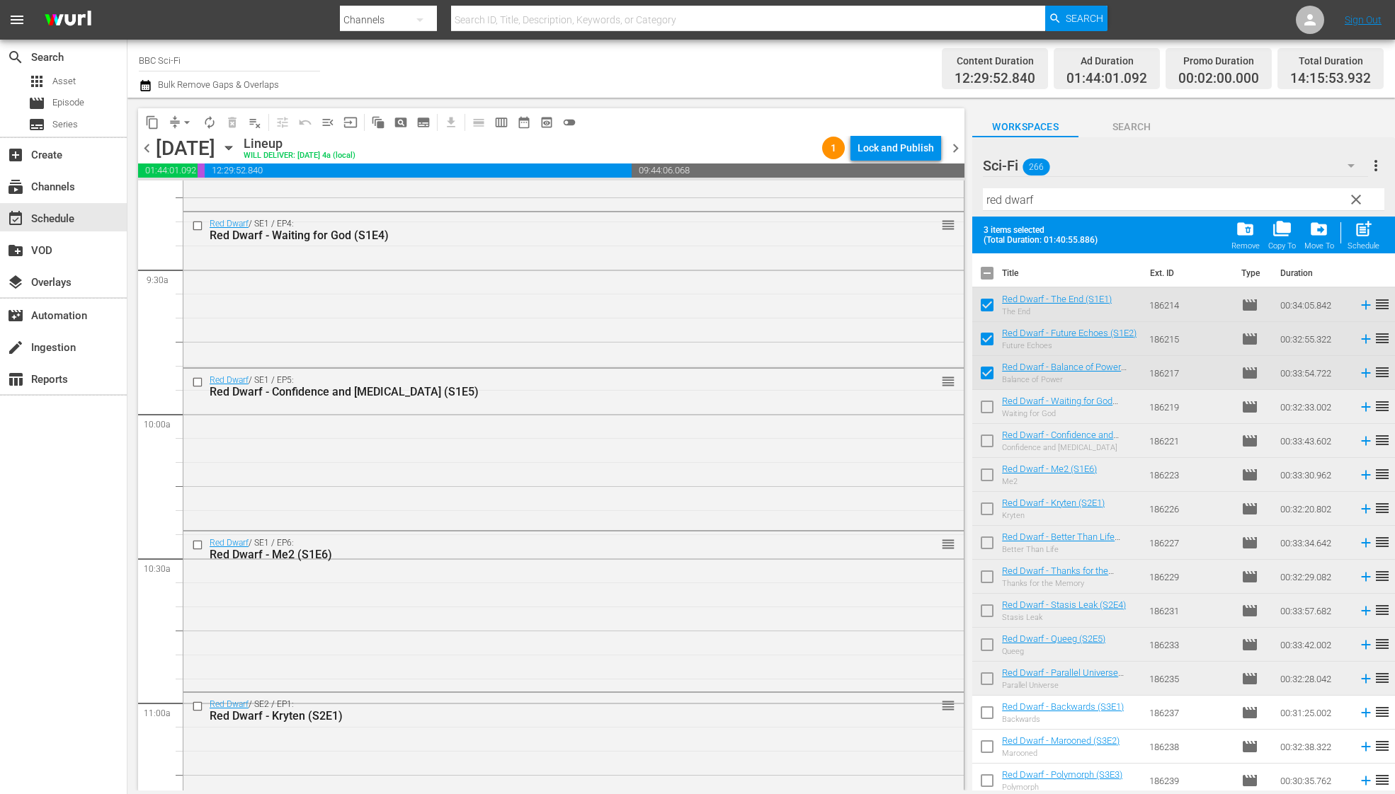
click at [983, 405] on input "checkbox" at bounding box center [987, 410] width 30 height 30
checkbox input "true"
click at [983, 435] on input "checkbox" at bounding box center [987, 444] width 30 height 30
checkbox input "true"
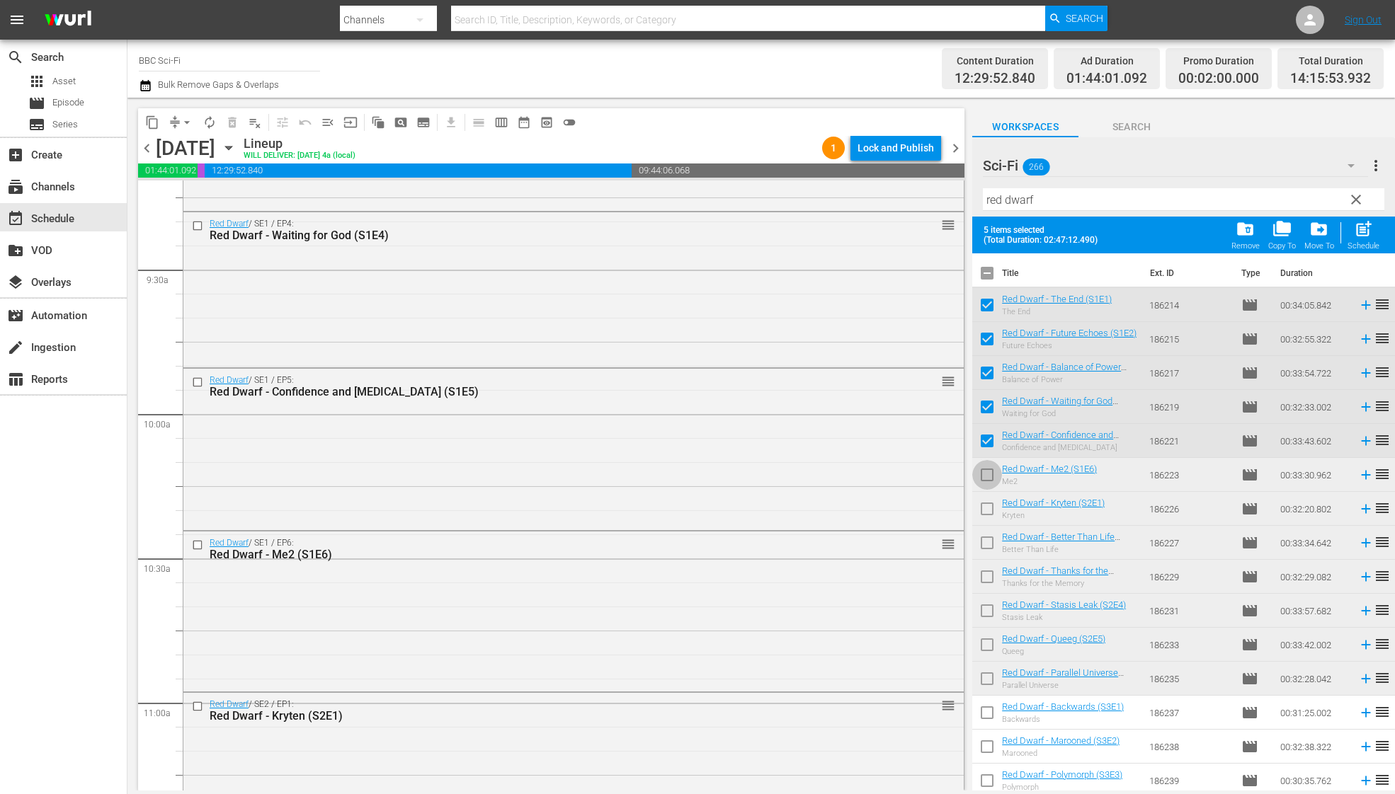
click at [983, 479] on input "checkbox" at bounding box center [987, 478] width 30 height 30
checkbox input "true"
click at [983, 500] on input "checkbox" at bounding box center [987, 512] width 30 height 30
checkbox input "true"
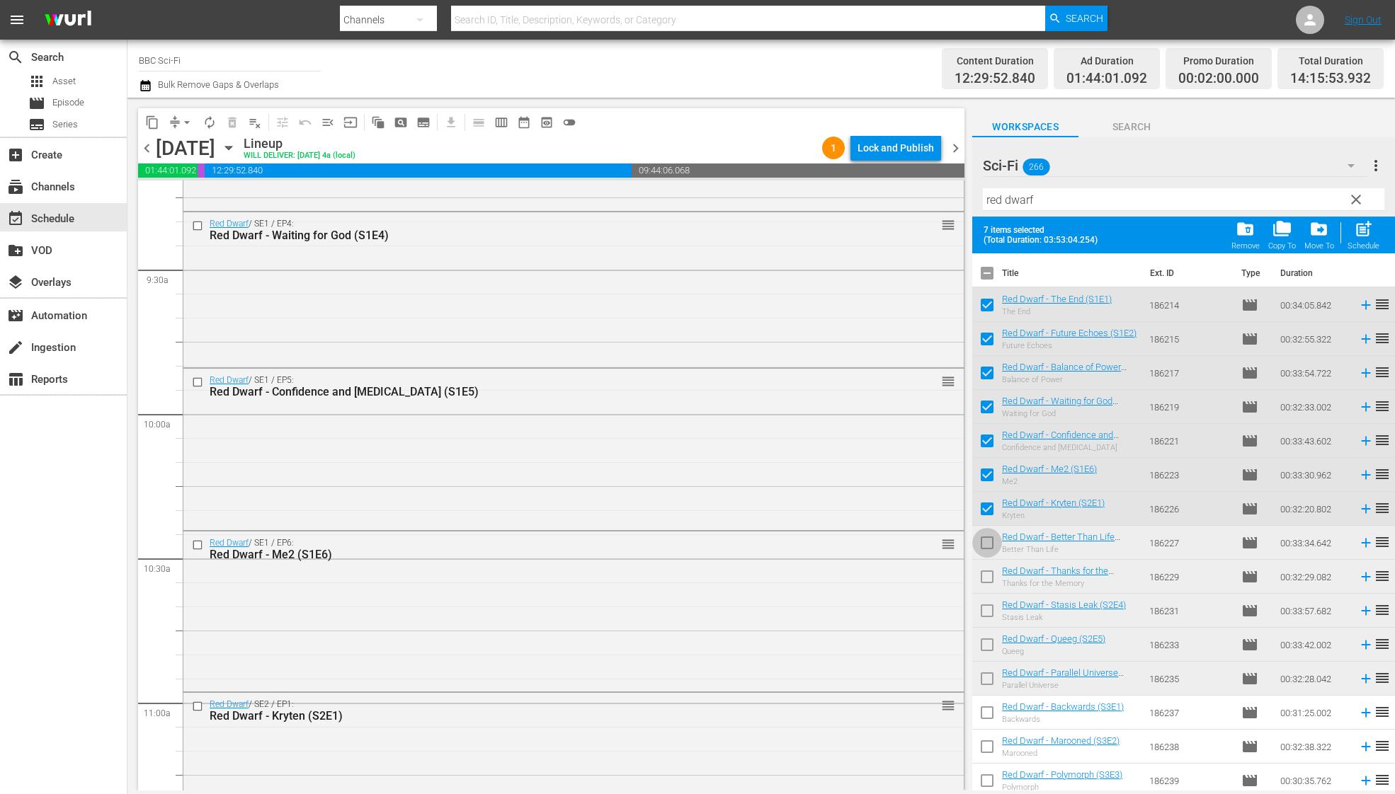
click at [987, 546] on input "checkbox" at bounding box center [987, 546] width 30 height 30
checkbox input "true"
click at [987, 571] on input "checkbox" at bounding box center [987, 580] width 30 height 30
checkbox input "true"
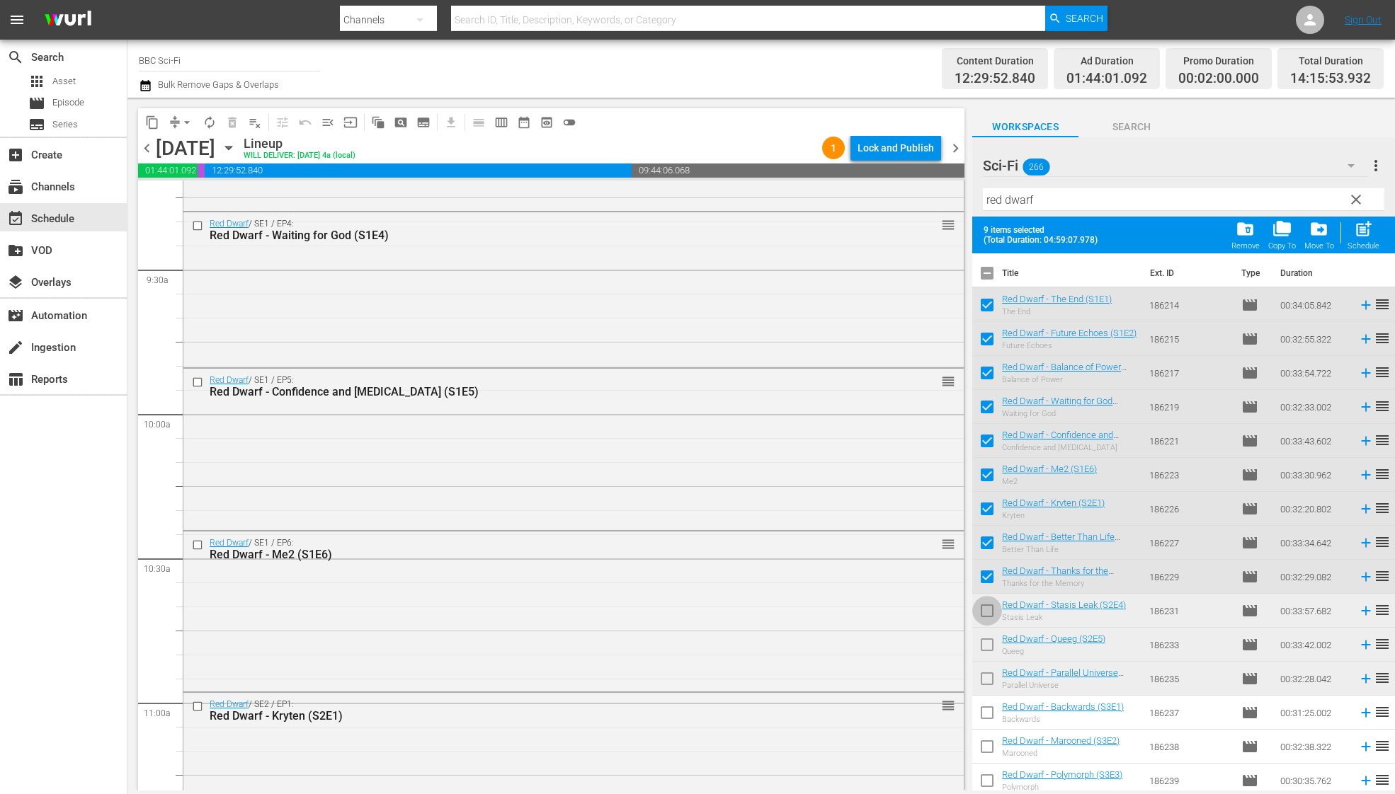
click at [987, 609] on input "checkbox" at bounding box center [987, 614] width 30 height 30
checkbox input "true"
click at [987, 650] on input "checkbox" at bounding box center [987, 648] width 30 height 30
checkbox input "true"
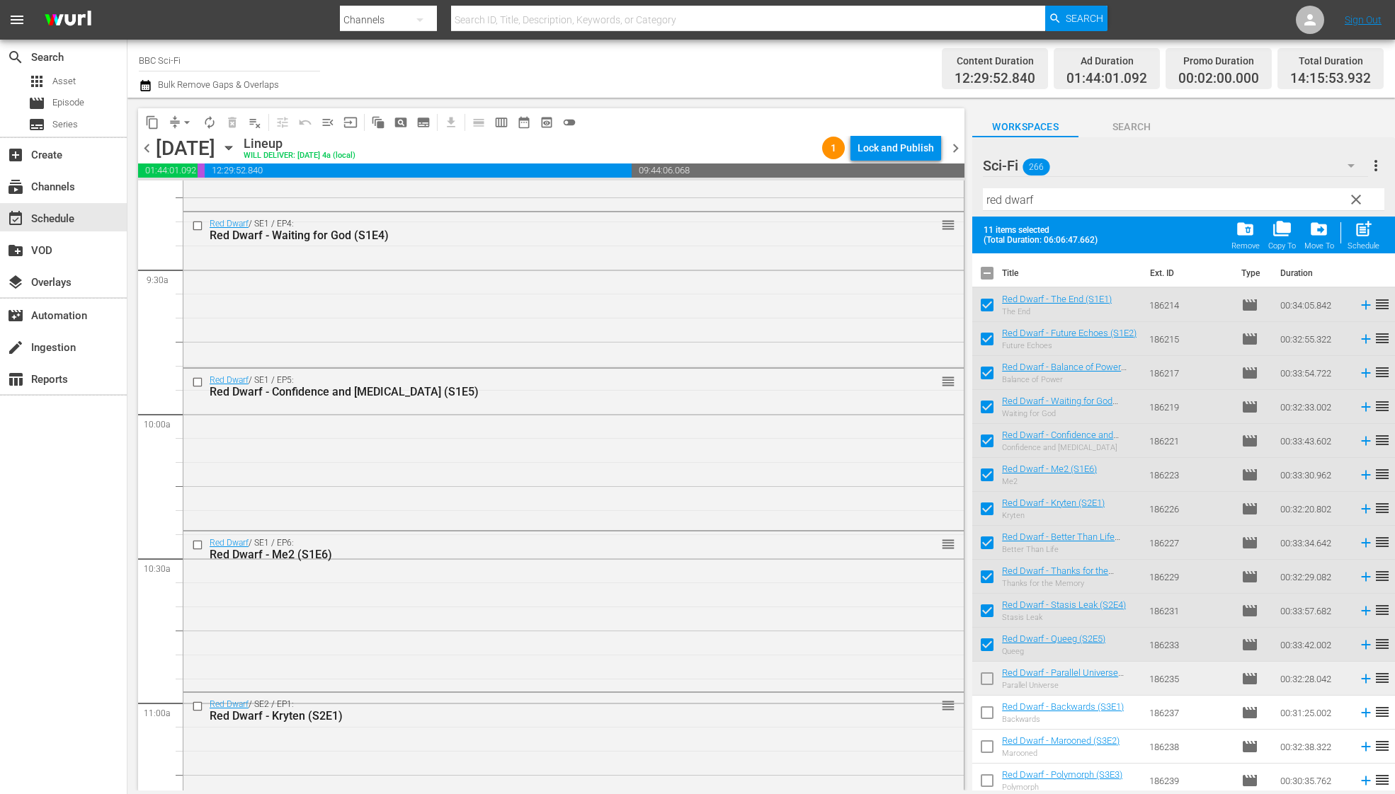
click at [987, 678] on input "checkbox" at bounding box center [987, 682] width 30 height 30
checkbox input "true"
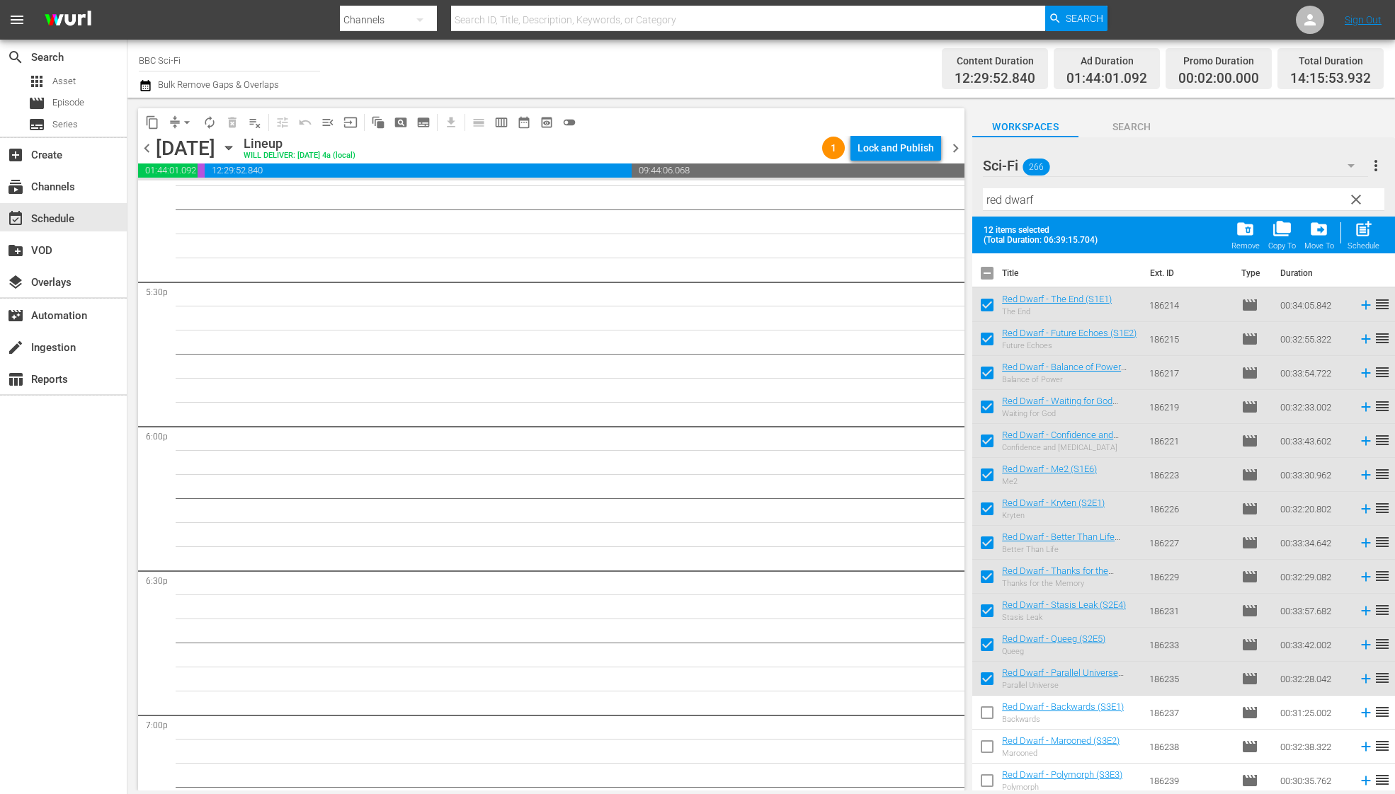
scroll to position [4963, 0]
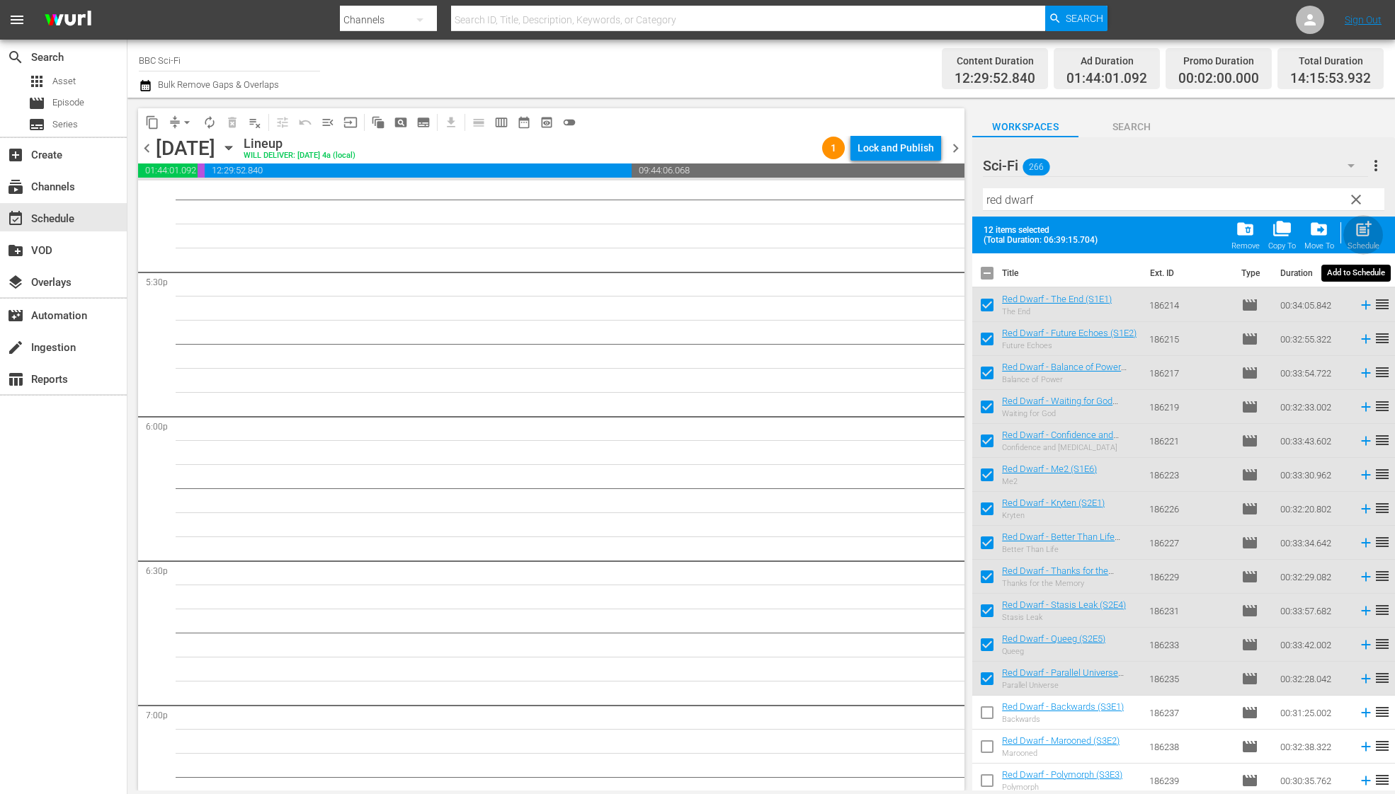
click at [1365, 232] on span "post_add" at bounding box center [1362, 228] width 19 height 19
checkbox input "false"
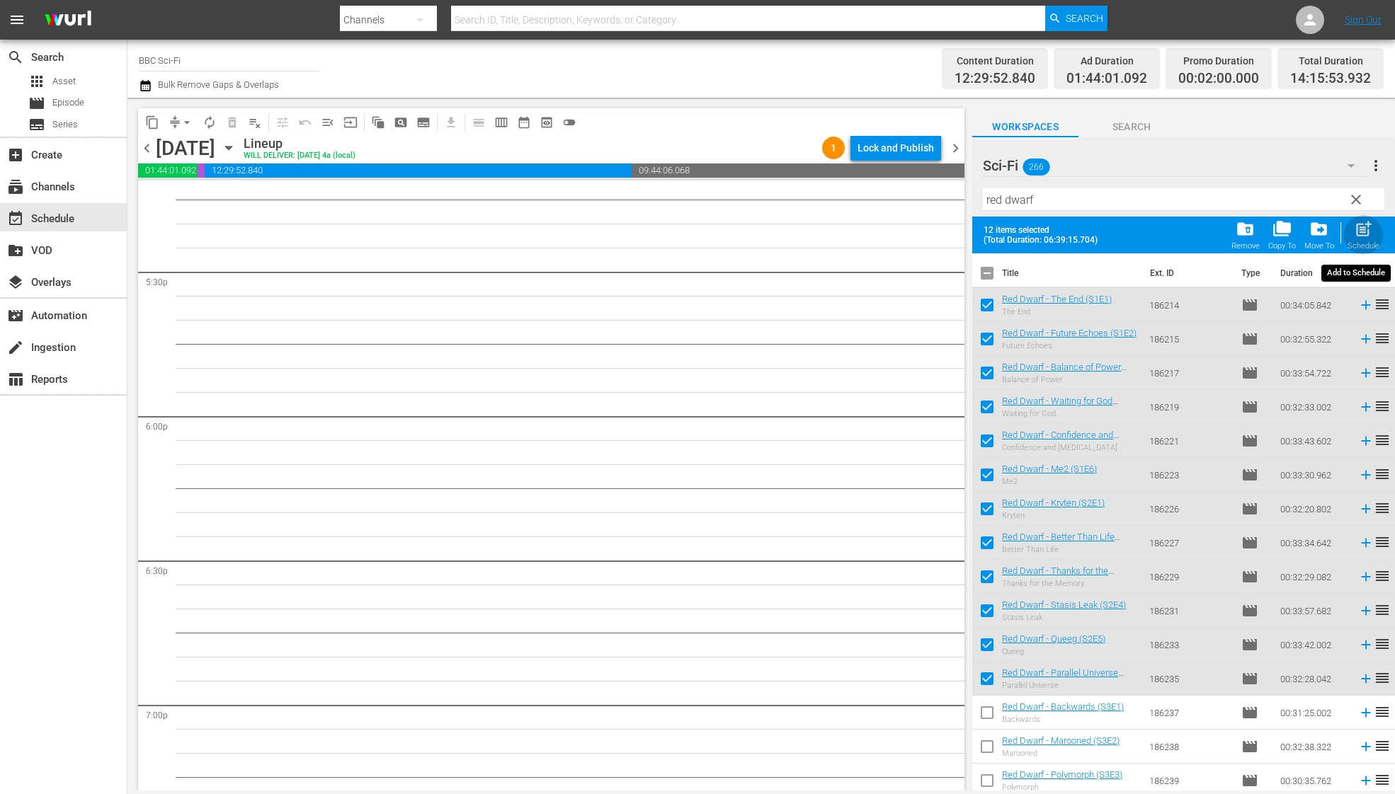
checkbox input "false"
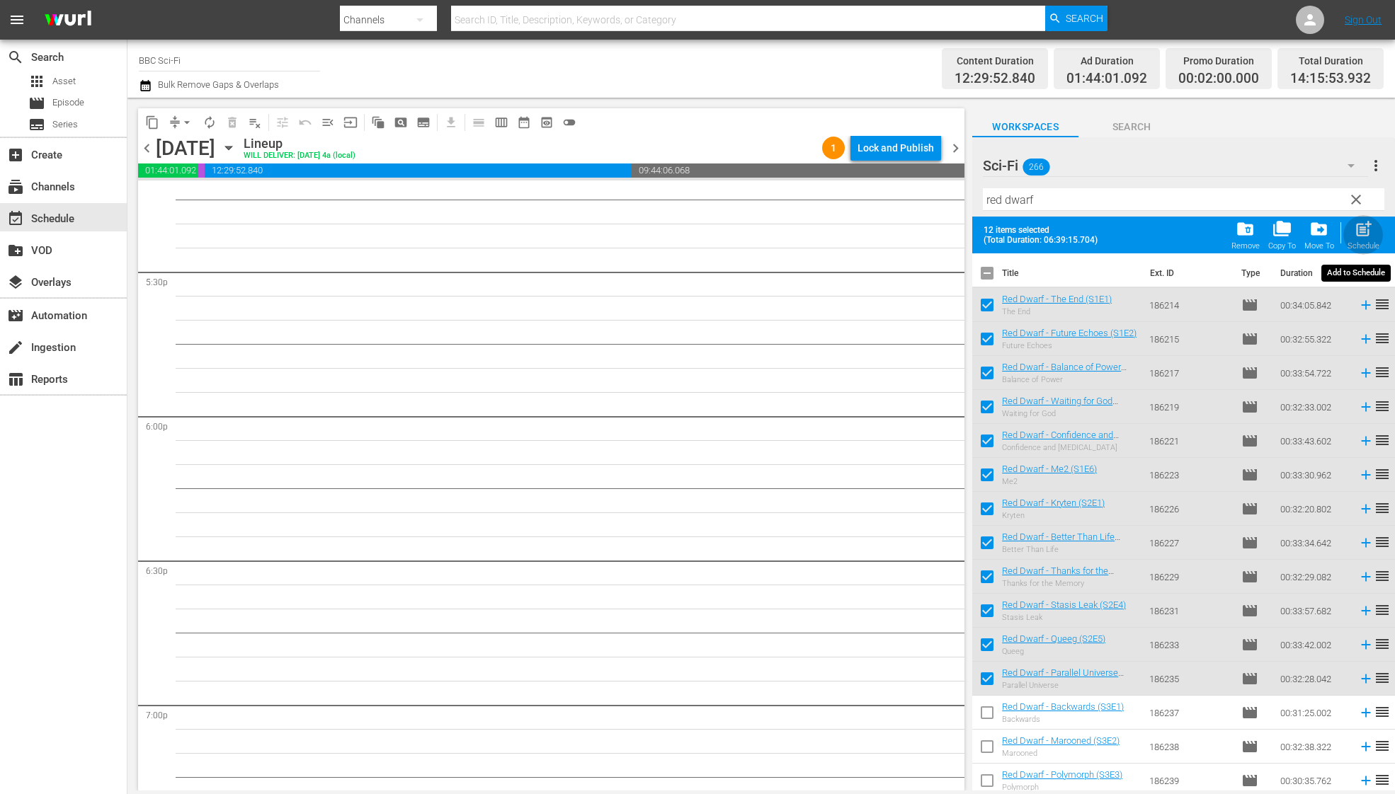
checkbox input "false"
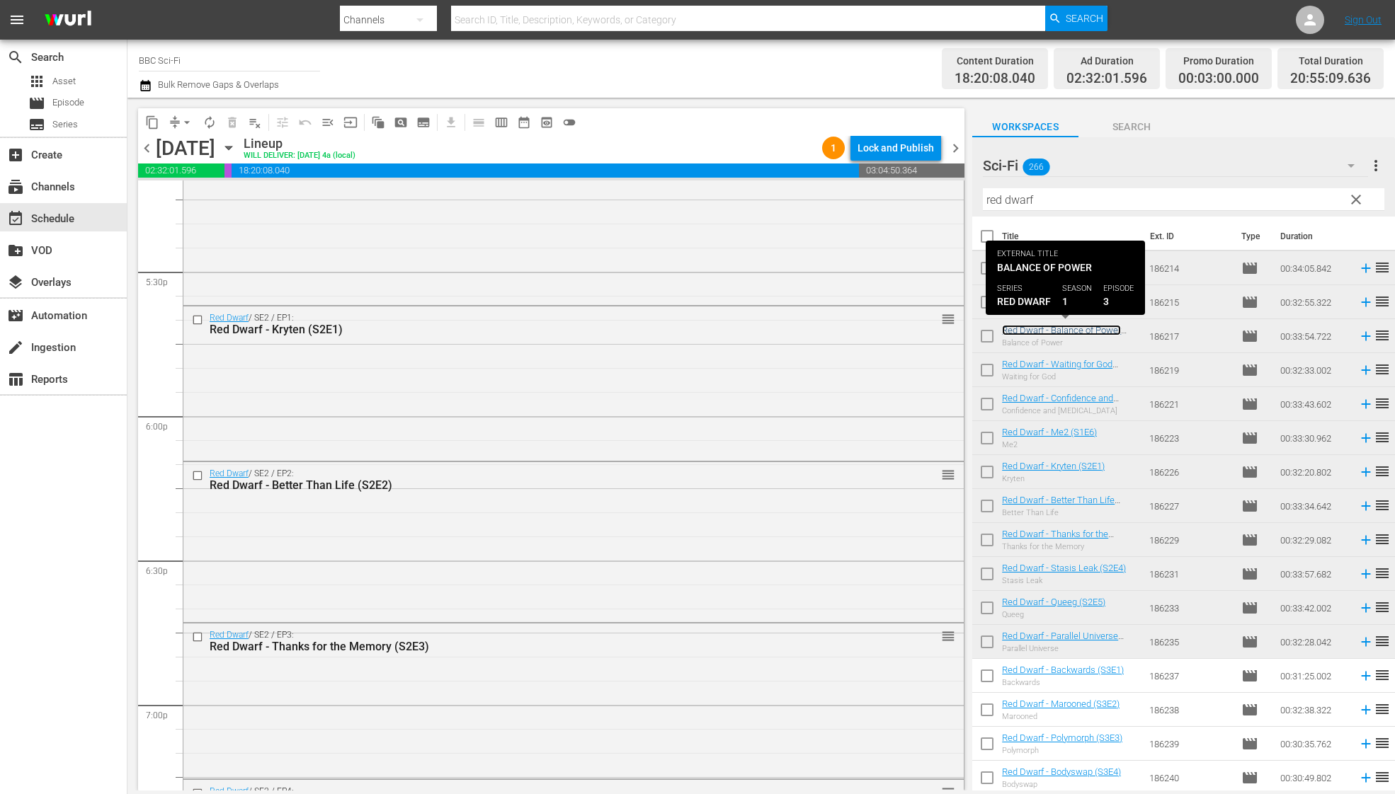
click at [1036, 329] on link "Red Dwarf - Balance of Power (S1E3)" at bounding box center [1061, 335] width 119 height 21
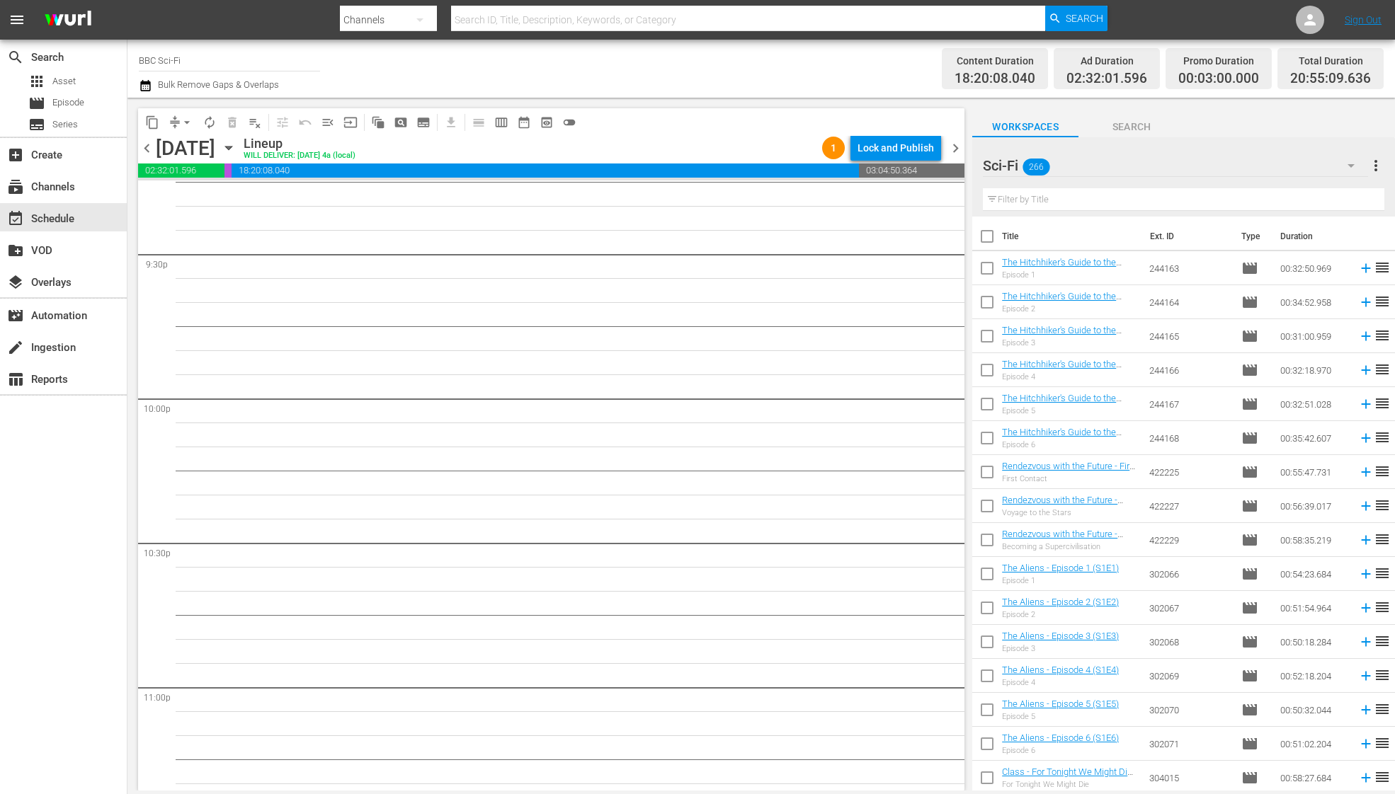
scroll to position [6163, 0]
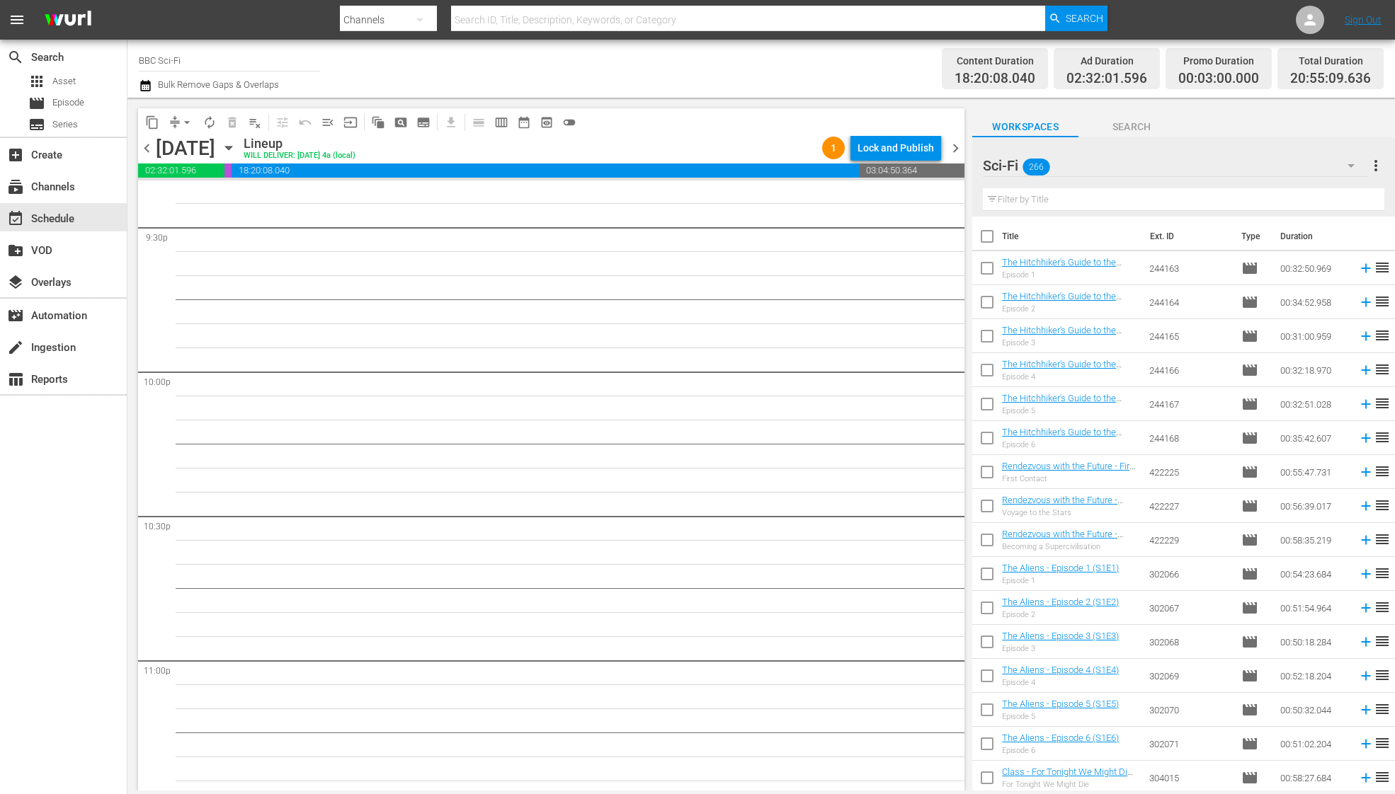
click at [1050, 207] on input "text" at bounding box center [1183, 199] width 401 height 23
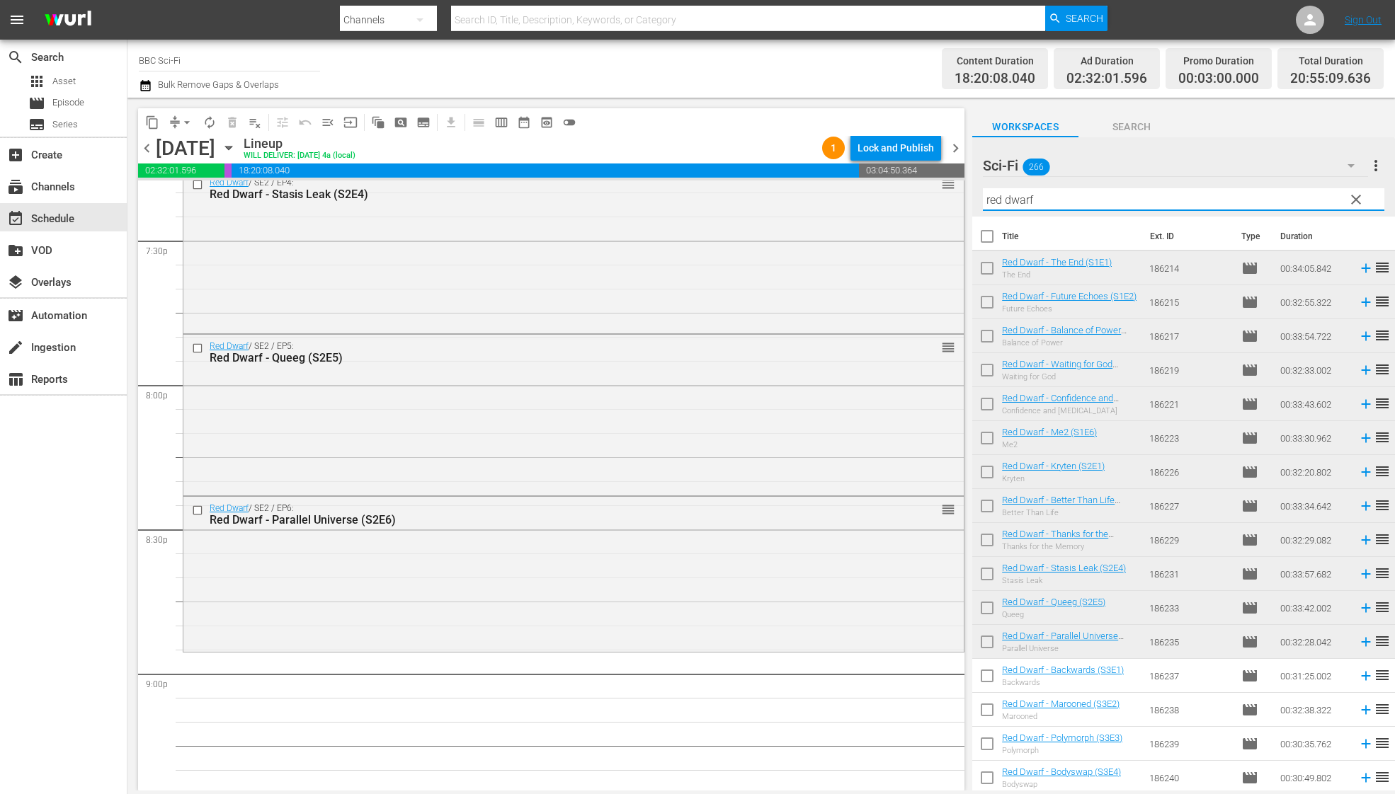
scroll to position [5679, 0]
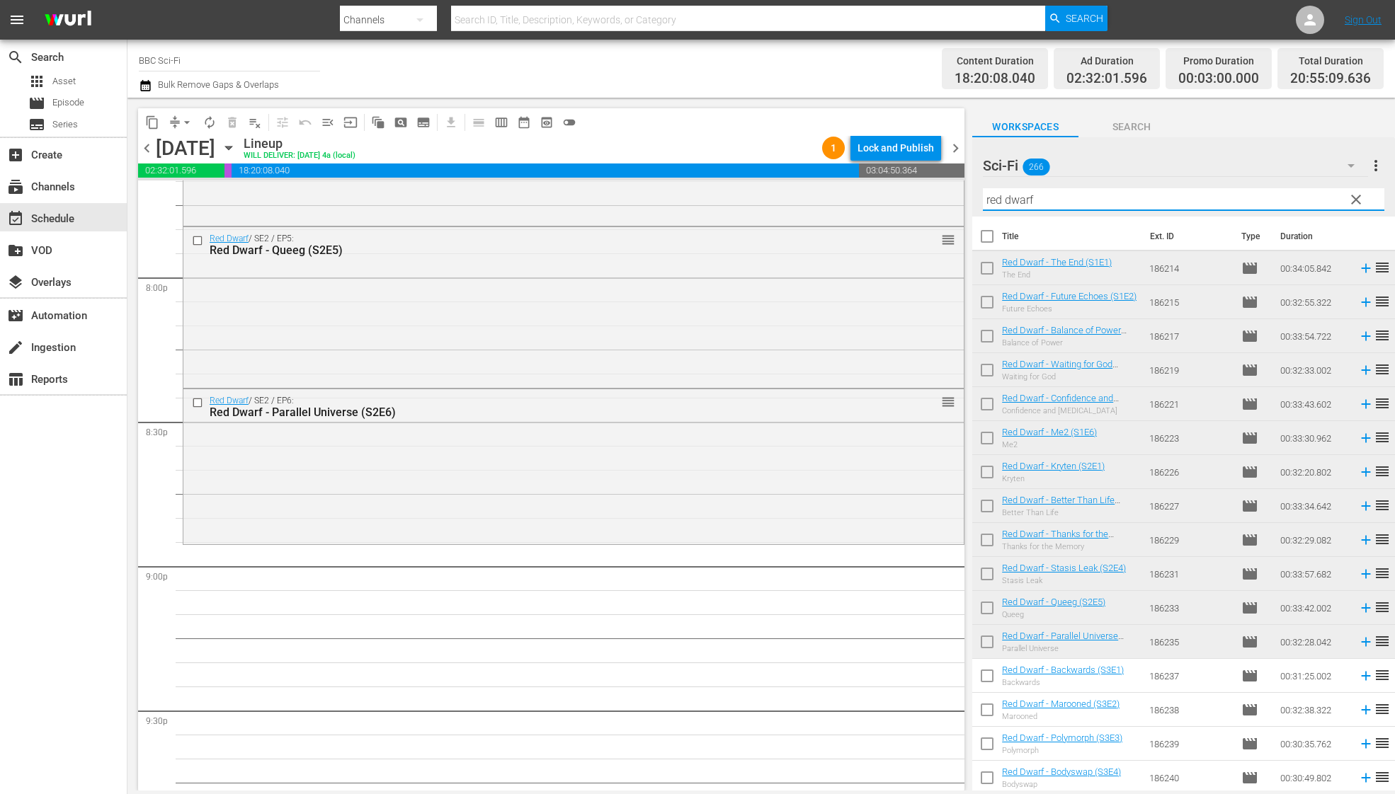
type input "red dwarf"
click at [990, 275] on input "checkbox" at bounding box center [987, 271] width 30 height 30
checkbox input "true"
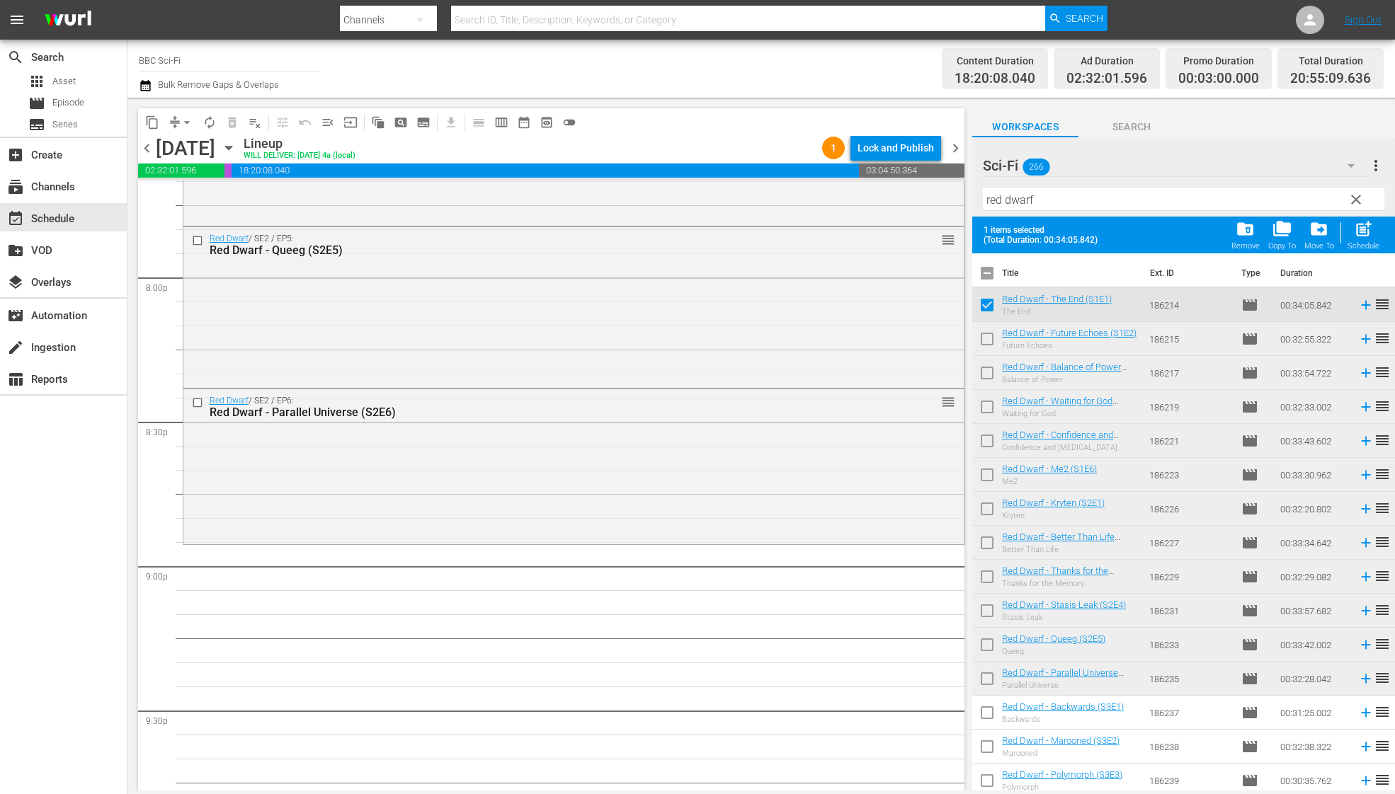
click at [989, 346] on input "checkbox" at bounding box center [987, 342] width 30 height 30
checkbox input "true"
click at [989, 363] on input "checkbox" at bounding box center [987, 376] width 30 height 30
checkbox input "true"
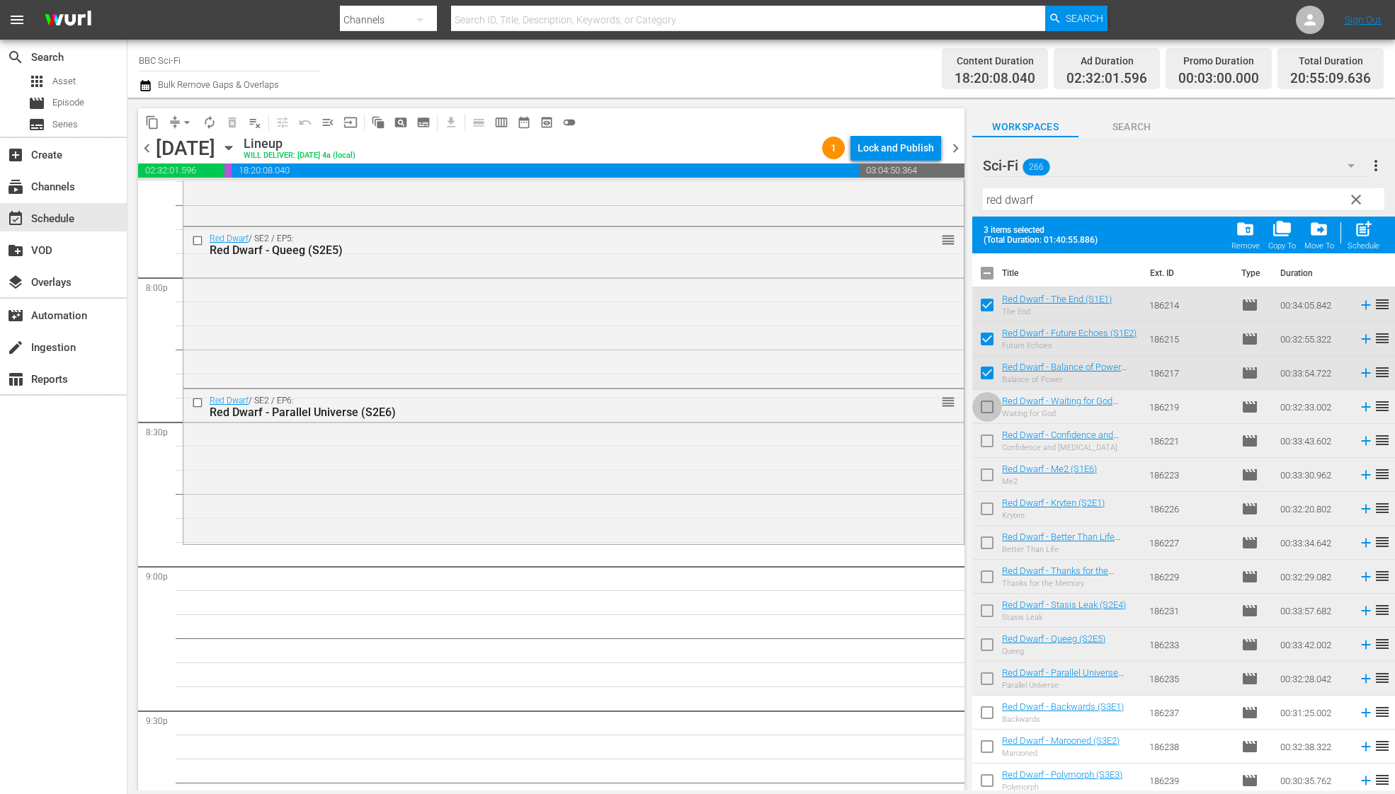
click at [985, 402] on input "checkbox" at bounding box center [987, 410] width 30 height 30
checkbox input "true"
click at [981, 436] on input "checkbox" at bounding box center [987, 444] width 30 height 30
checkbox input "true"
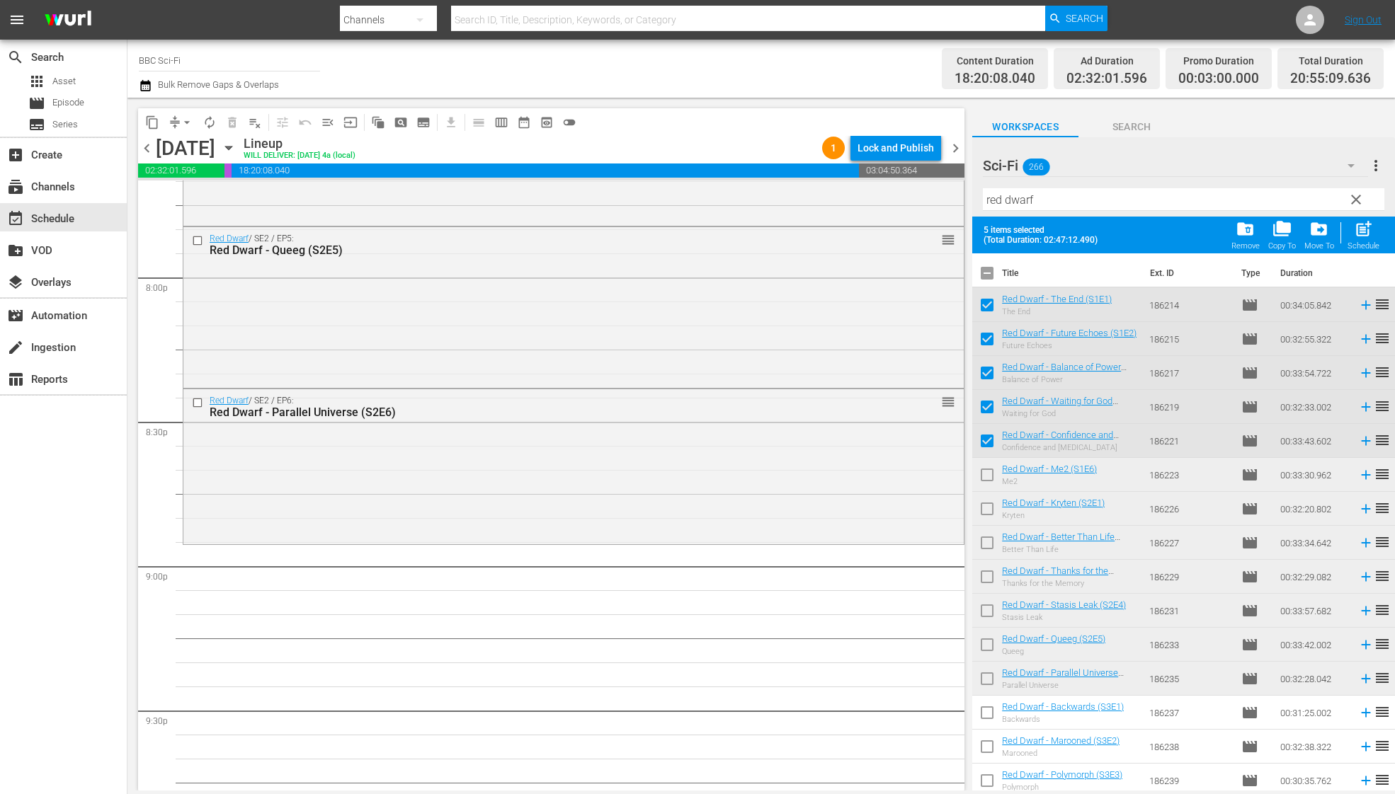
click at [985, 481] on input "checkbox" at bounding box center [987, 478] width 30 height 30
checkbox input "true"
click at [985, 508] on input "checkbox" at bounding box center [987, 512] width 30 height 30
checkbox input "true"
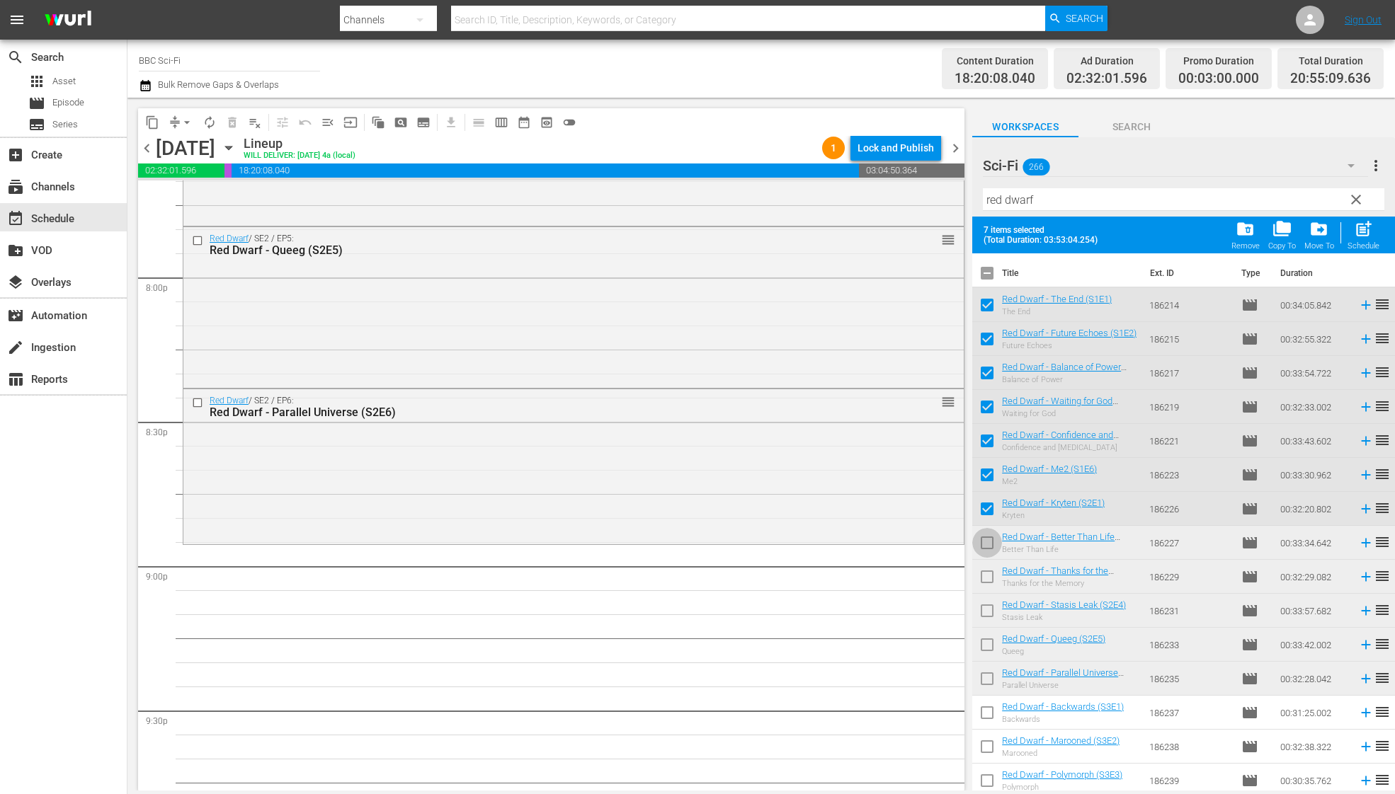
click at [985, 539] on input "checkbox" at bounding box center [987, 546] width 30 height 30
checkbox input "true"
click at [1364, 229] on span "post_add" at bounding box center [1362, 228] width 19 height 19
checkbox input "false"
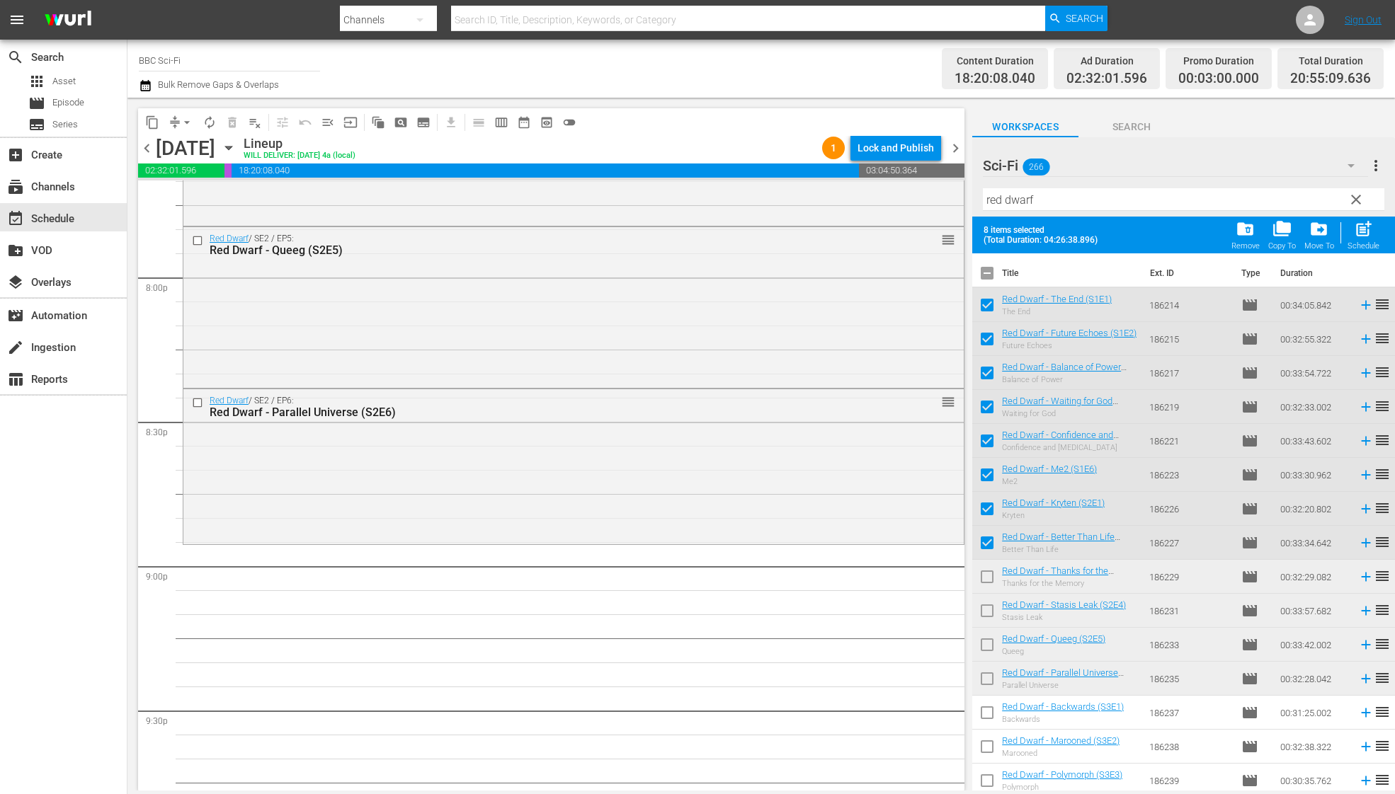
checkbox input "false"
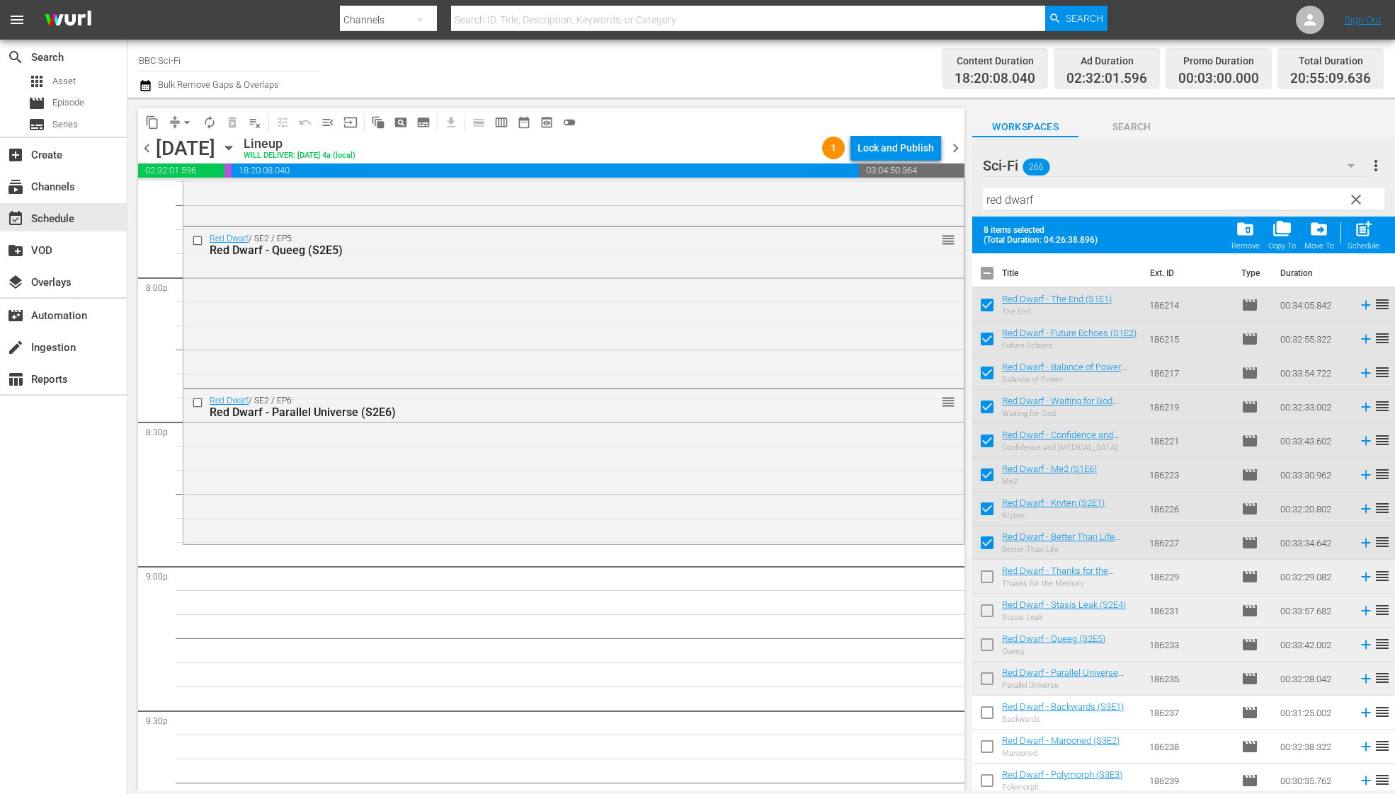
checkbox input "false"
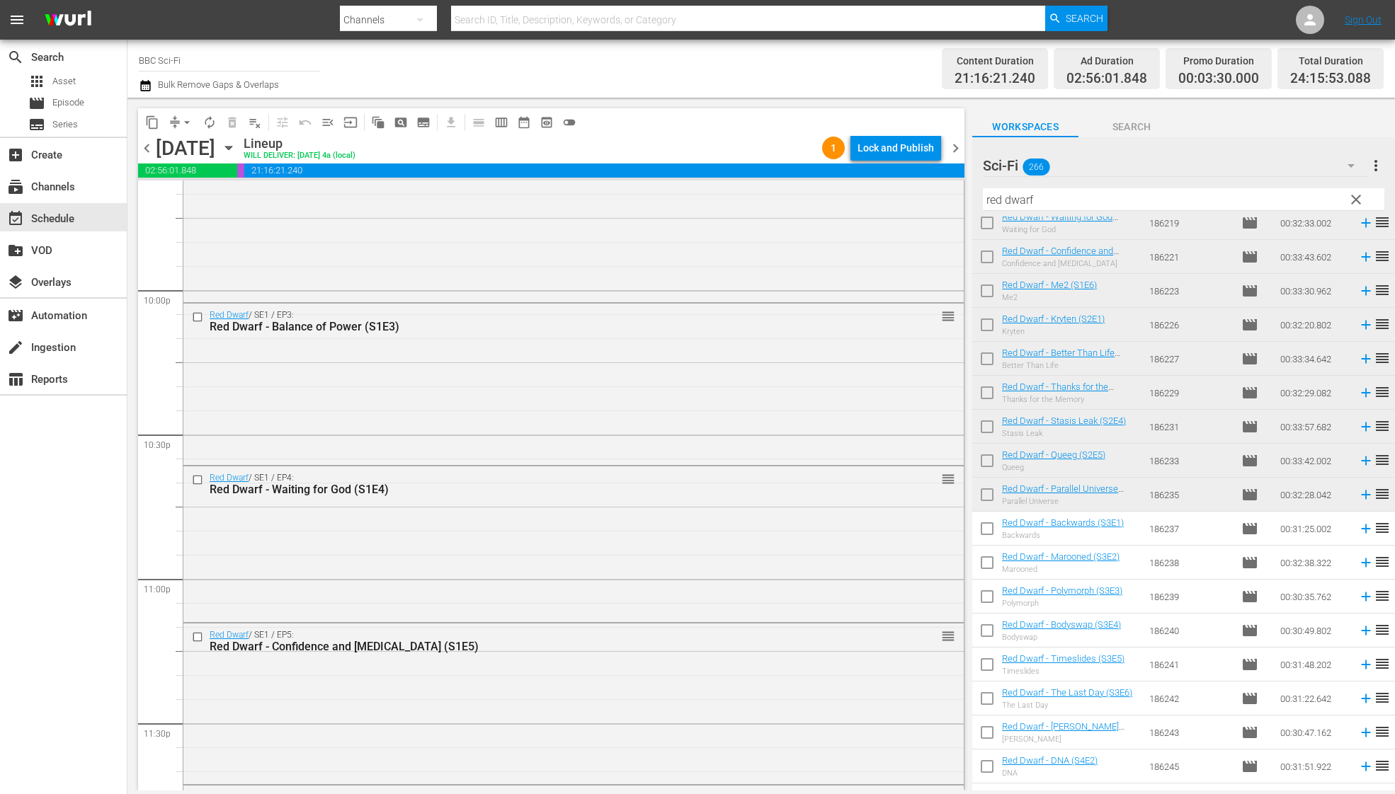
scroll to position [6399, 0]
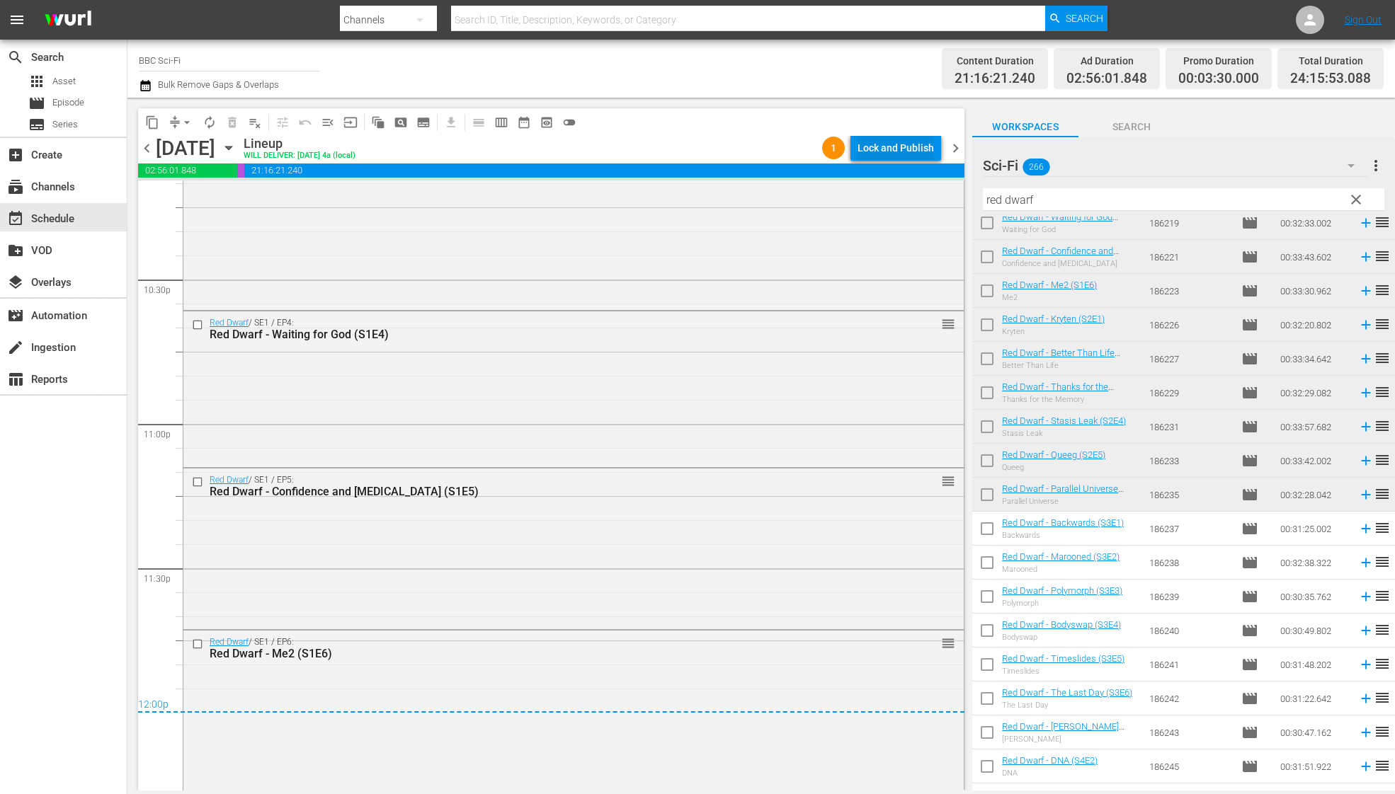
click at [899, 154] on div "Lock and Publish" at bounding box center [895, 147] width 76 height 25
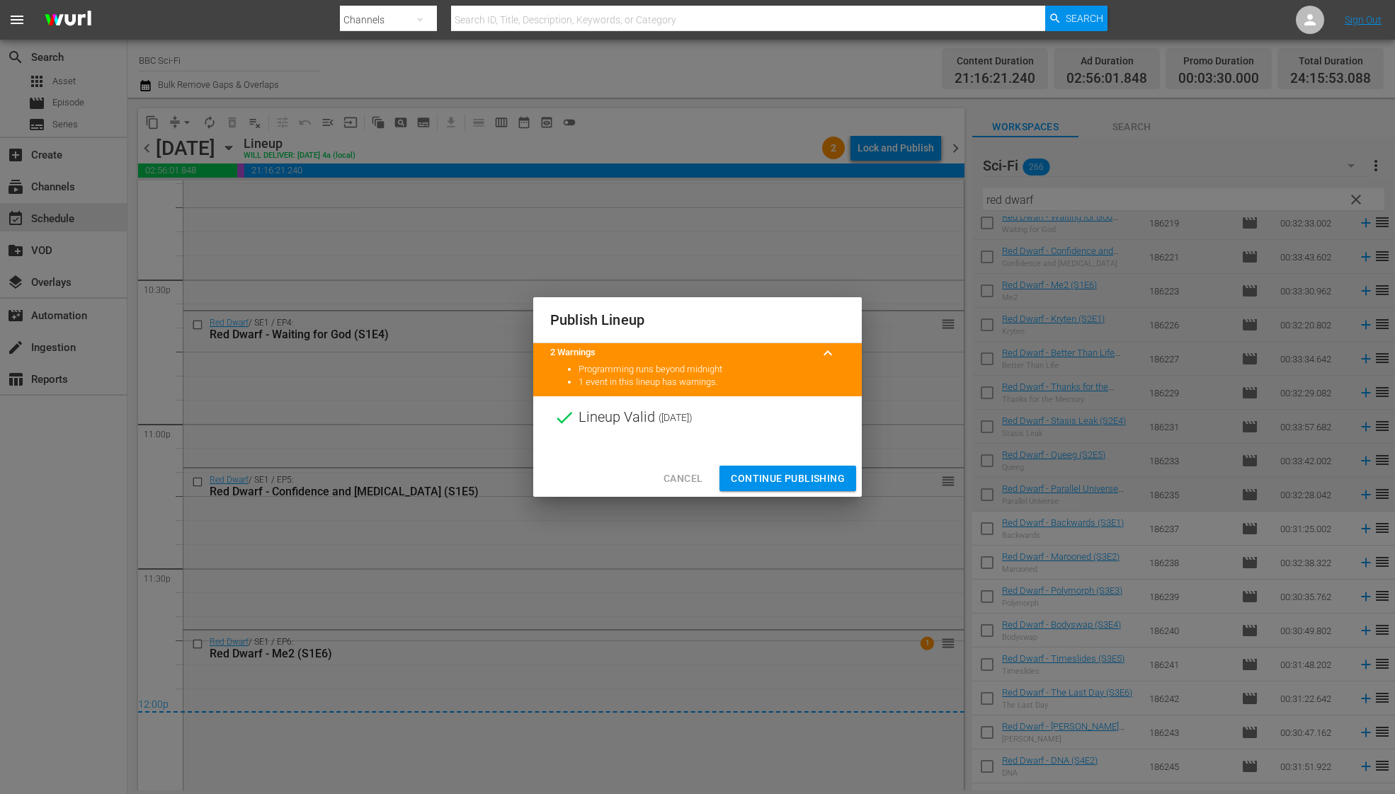
click at [779, 477] on span "Continue Publishing" at bounding box center [788, 479] width 114 height 18
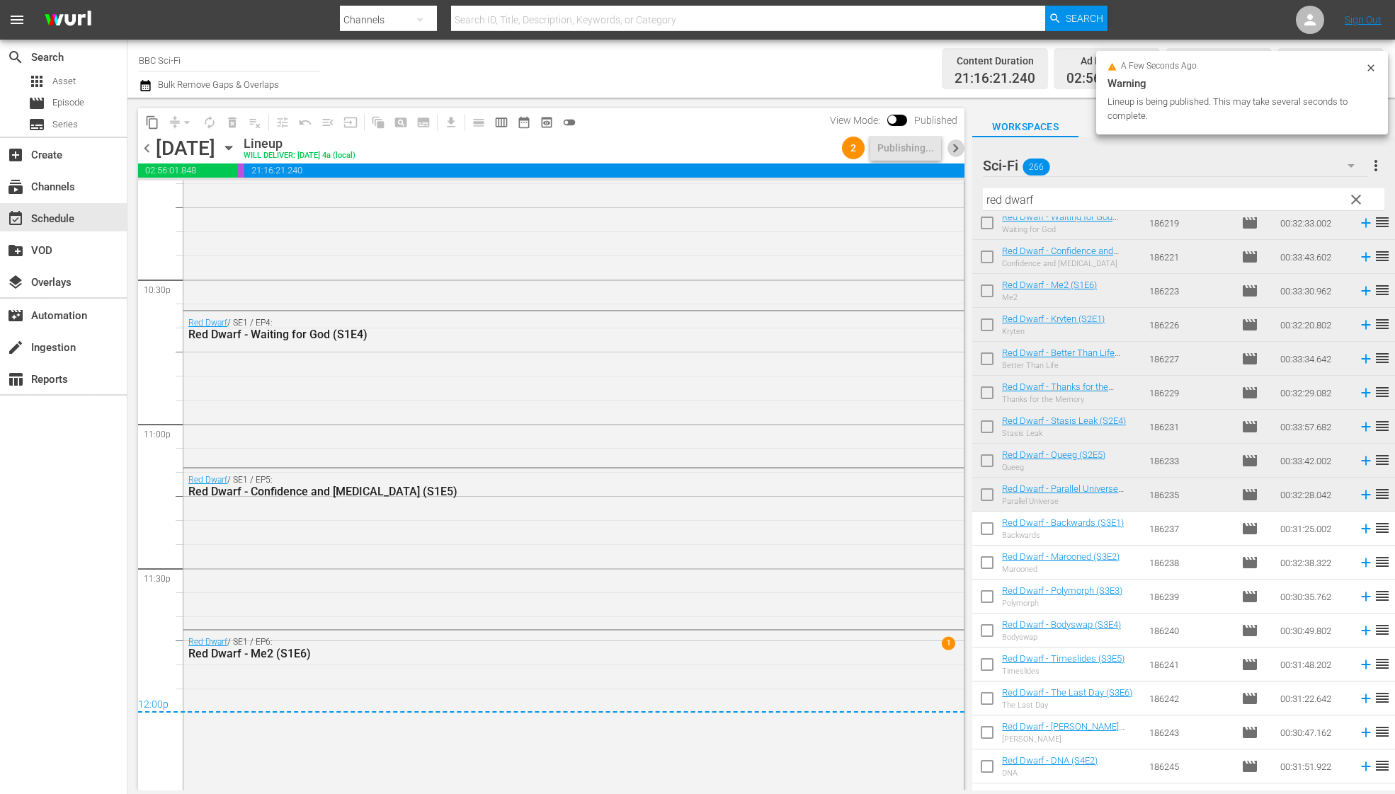
click at [954, 146] on span "chevron_right" at bounding box center [955, 148] width 18 height 18
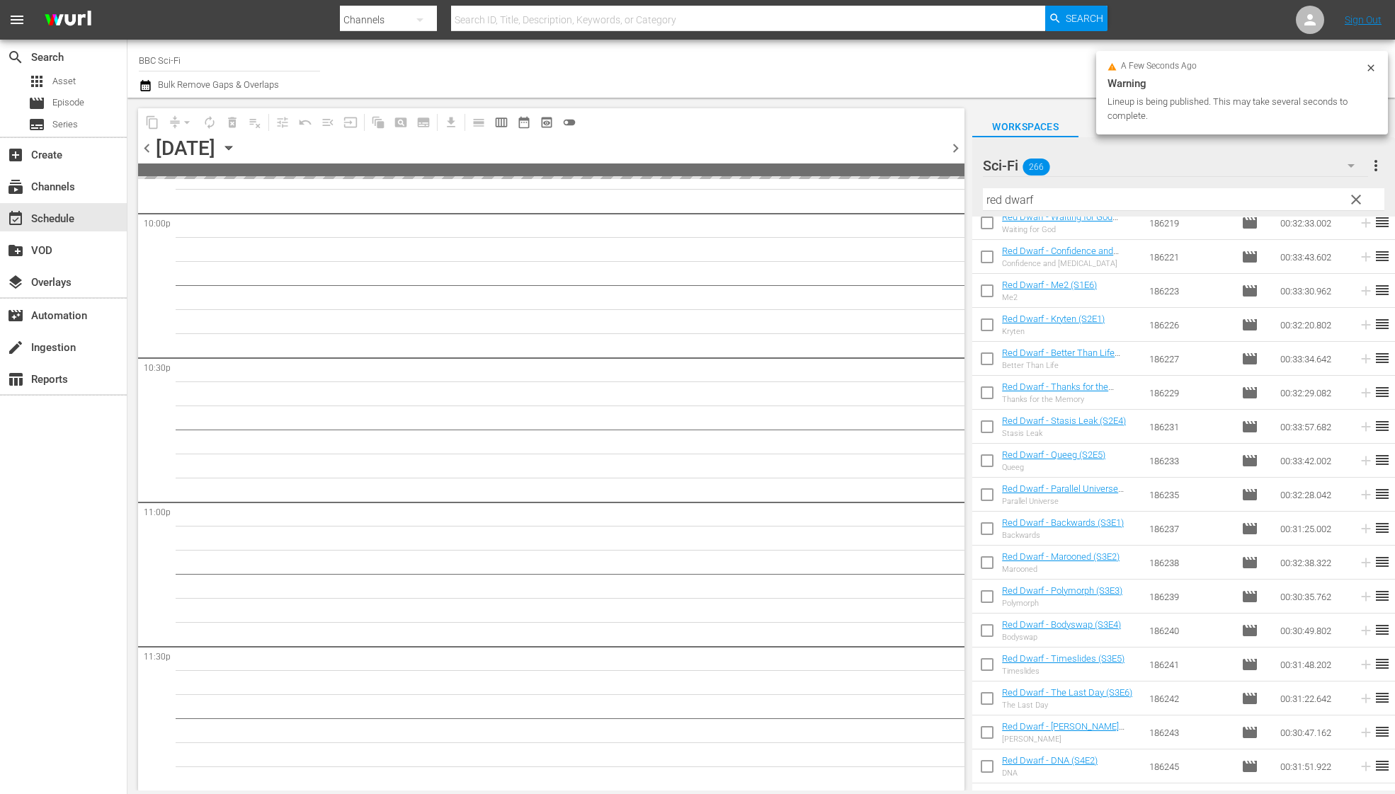
scroll to position [6318, 0]
click at [990, 534] on input "checkbox" at bounding box center [987, 532] width 30 height 30
checkbox input "true"
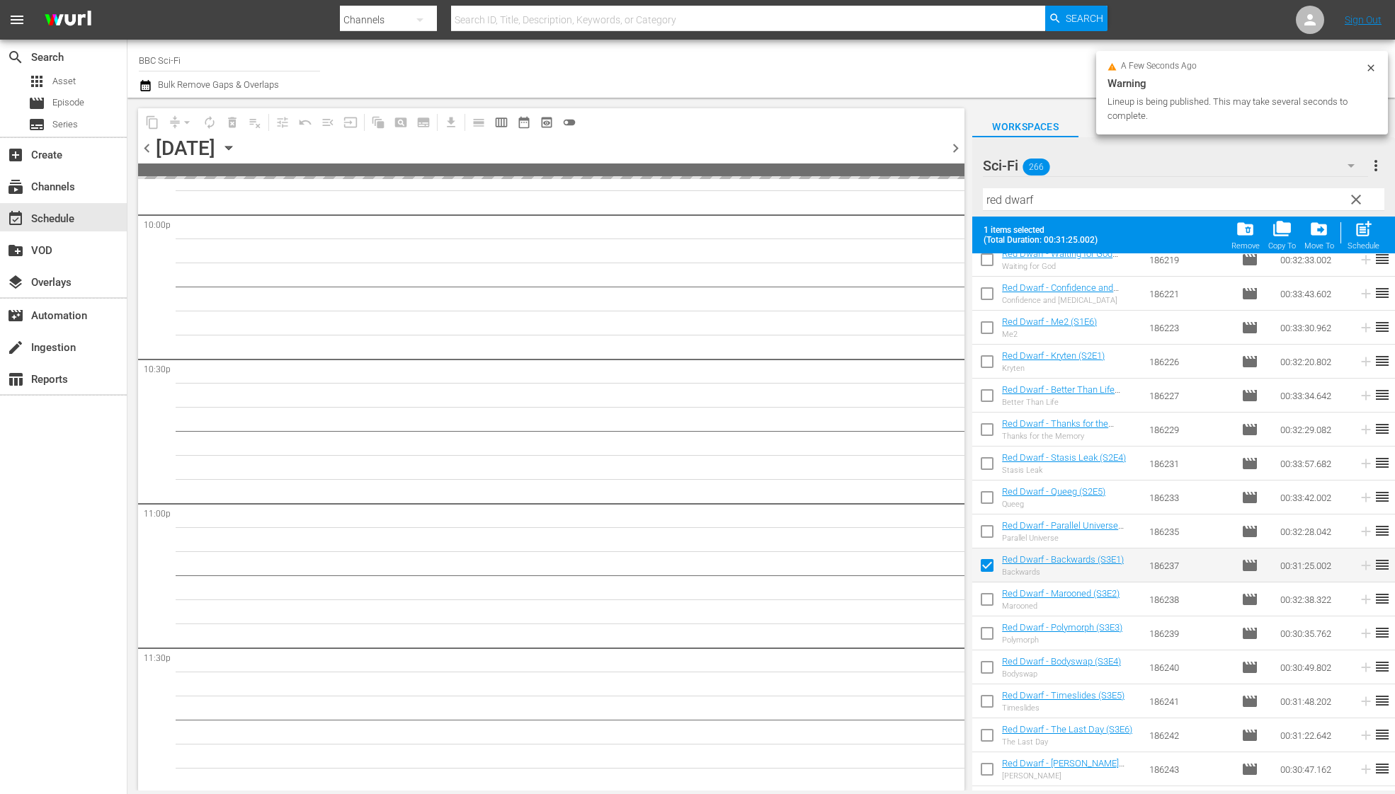
click at [987, 599] on input "checkbox" at bounding box center [987, 603] width 30 height 30
checkbox input "true"
click at [987, 622] on input "checkbox" at bounding box center [987, 637] width 30 height 30
checkbox input "true"
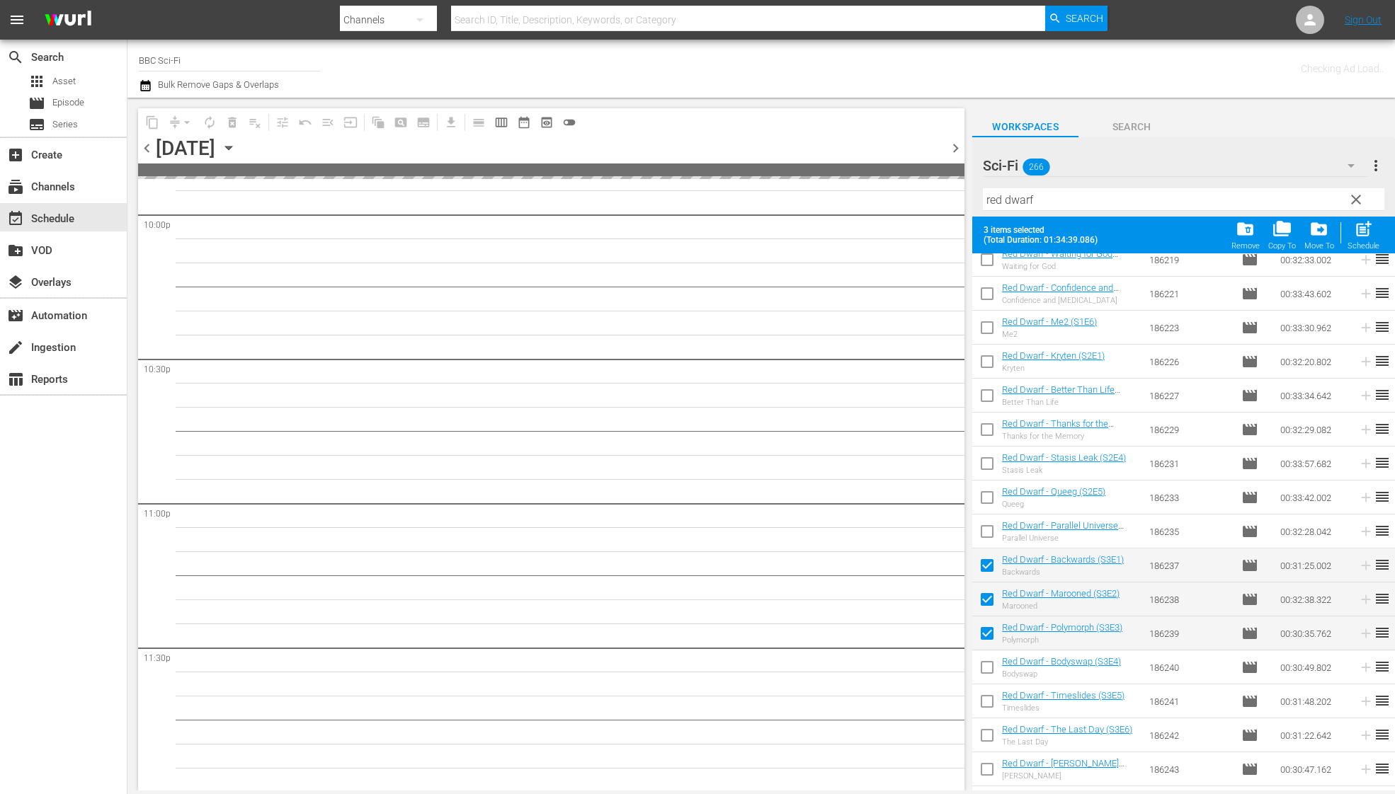
click at [987, 670] on input "checkbox" at bounding box center [987, 670] width 30 height 30
checkbox input "true"
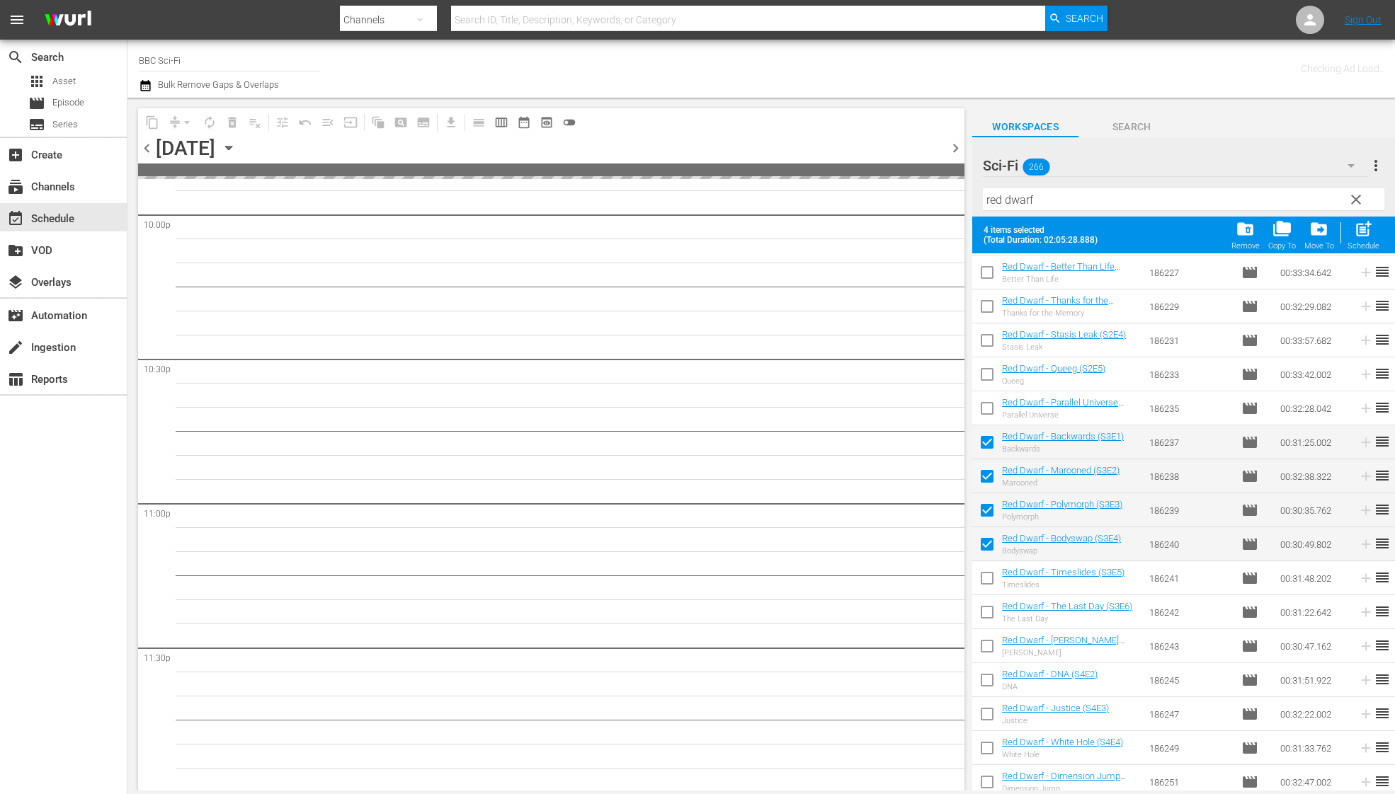
scroll to position [331, 0]
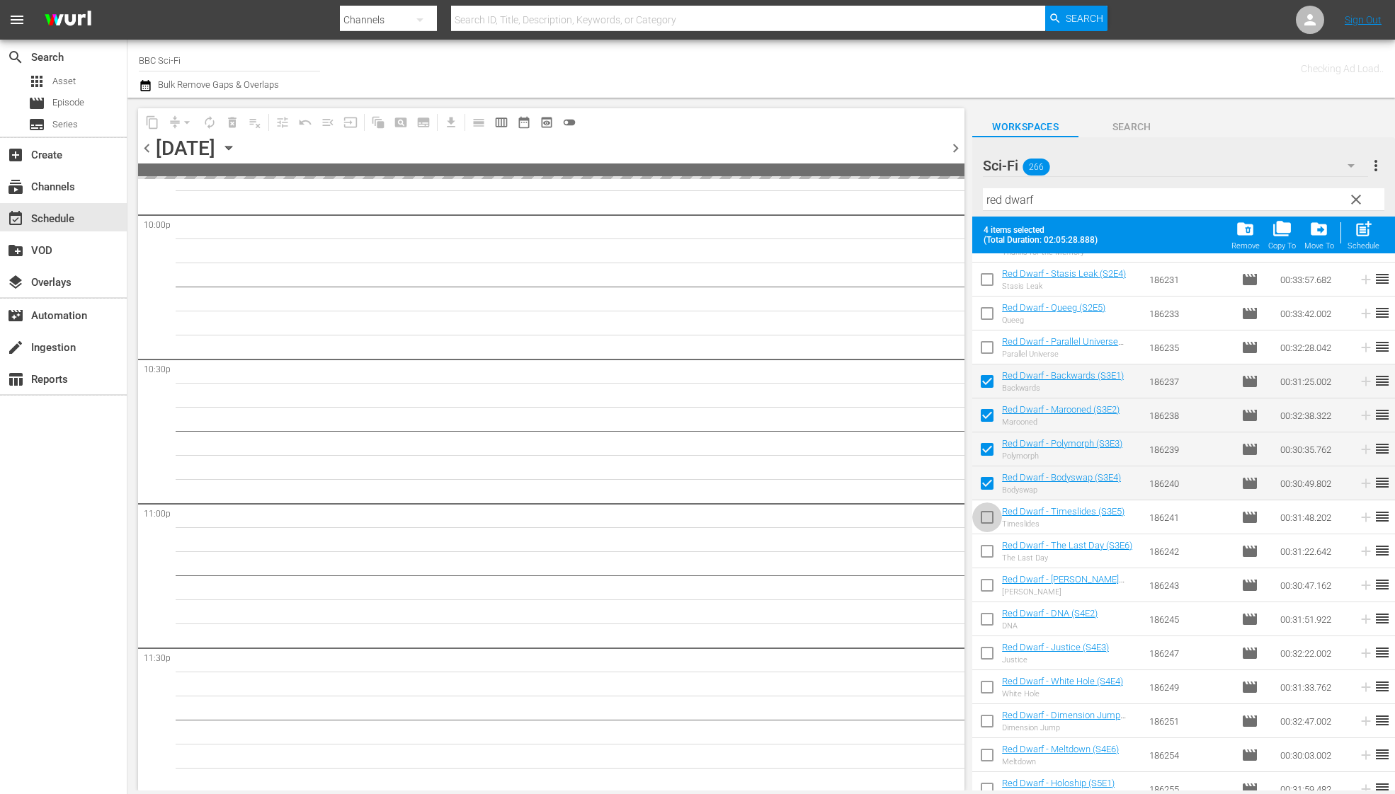
click at [986, 523] on input "checkbox" at bounding box center [987, 520] width 30 height 30
checkbox input "true"
click at [986, 559] on input "checkbox" at bounding box center [987, 554] width 30 height 30
checkbox input "true"
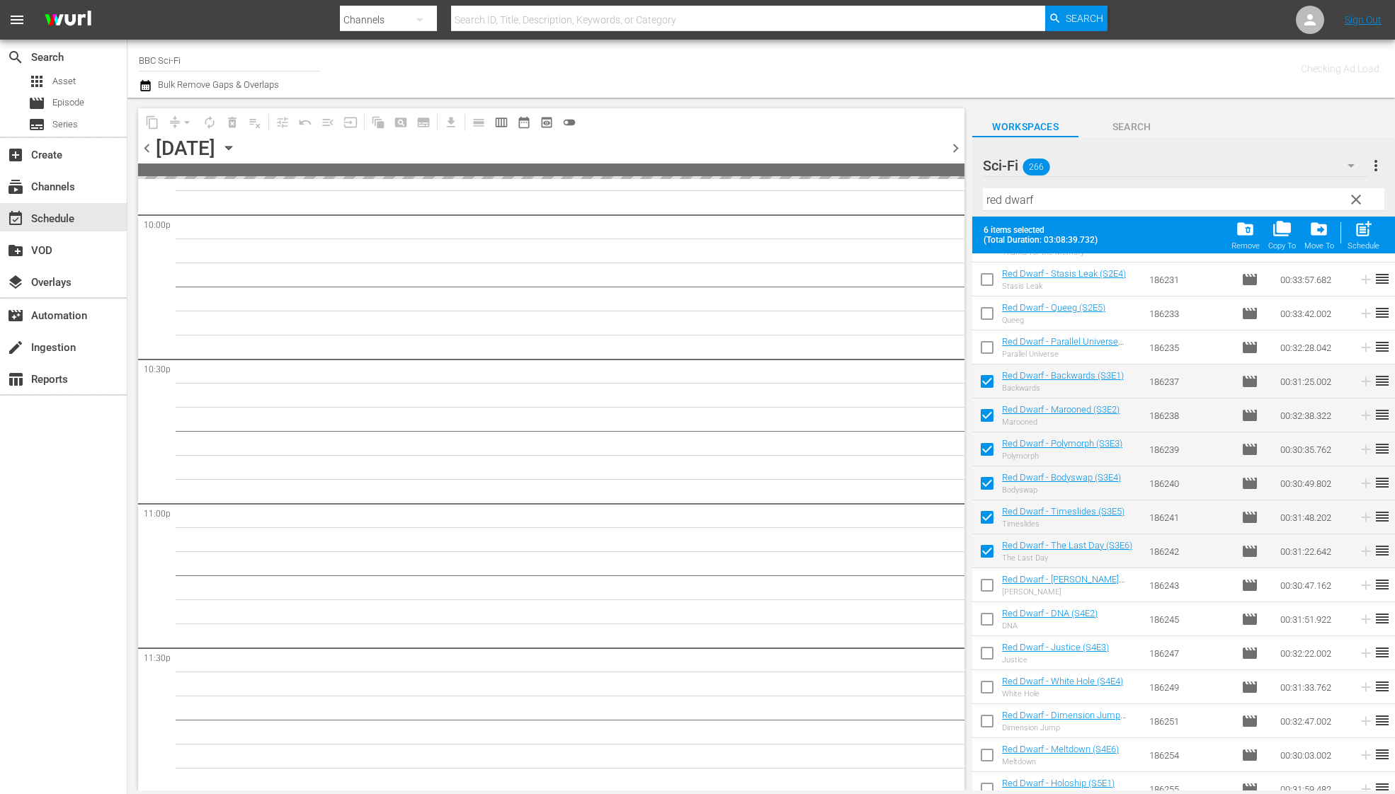
click at [986, 578] on input "checkbox" at bounding box center [987, 588] width 30 height 30
checkbox input "true"
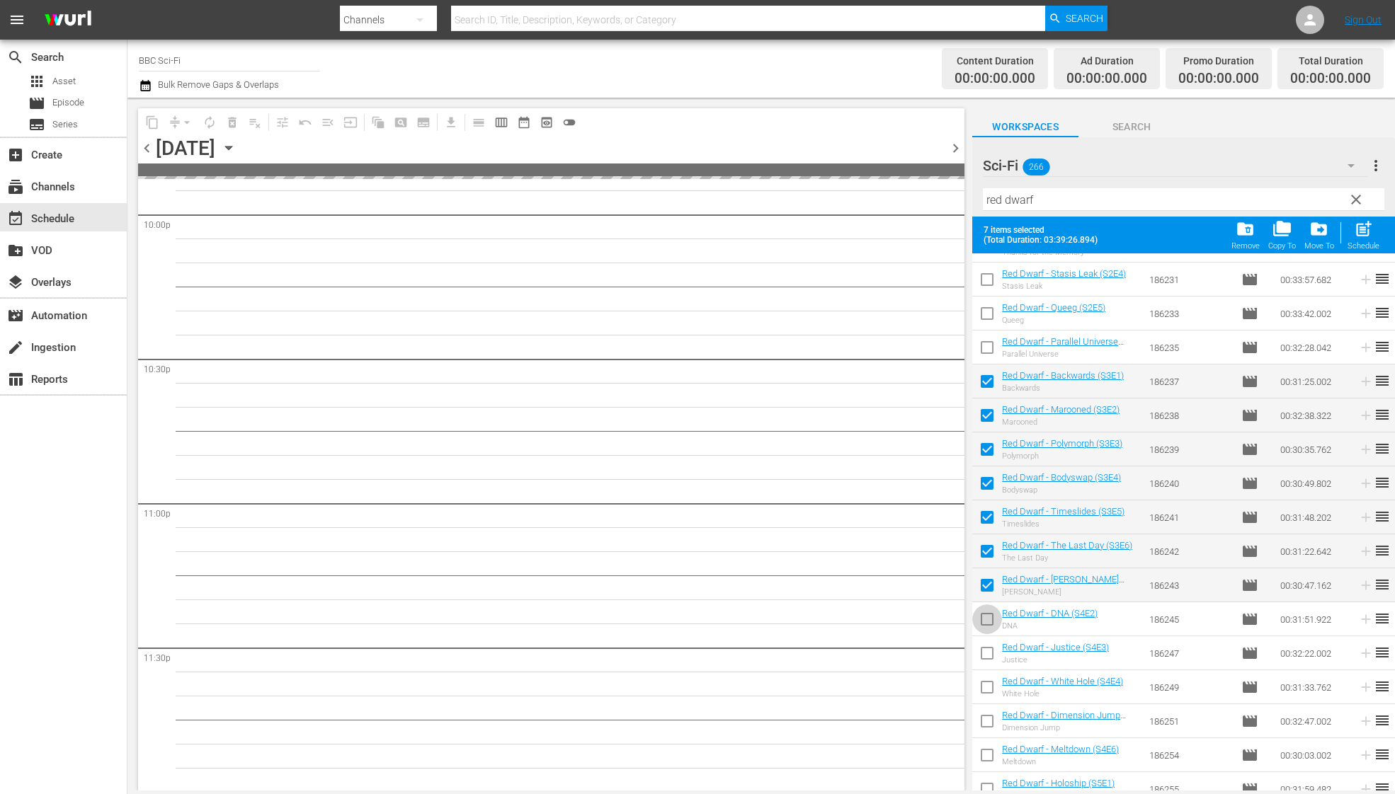
click at [989, 624] on input "checkbox" at bounding box center [987, 622] width 30 height 30
checkbox input "true"
click at [989, 651] on input "checkbox" at bounding box center [987, 656] width 30 height 30
checkbox input "true"
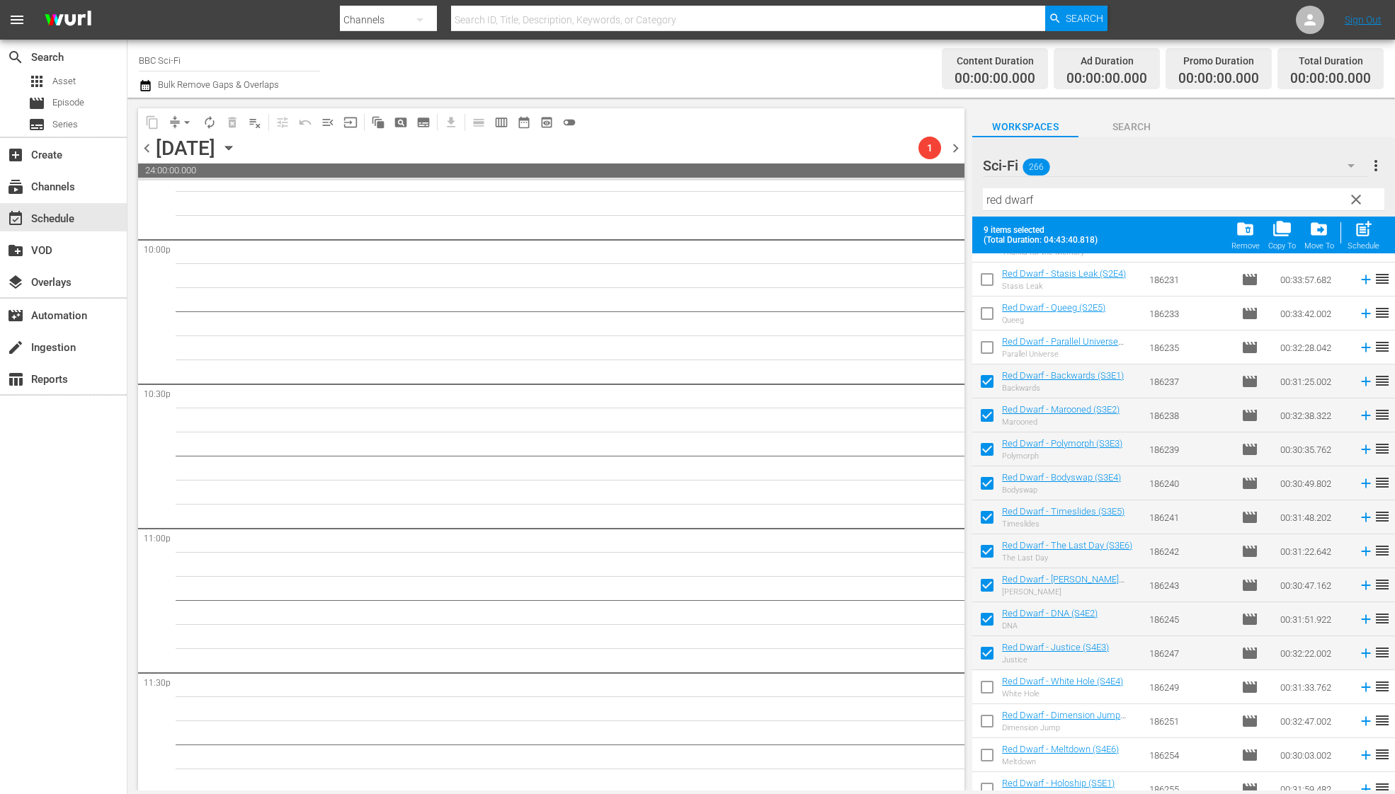
click at [989, 677] on input "checkbox" at bounding box center [987, 690] width 30 height 30
checkbox input "true"
click at [987, 723] on input "checkbox" at bounding box center [987, 724] width 30 height 30
checkbox input "true"
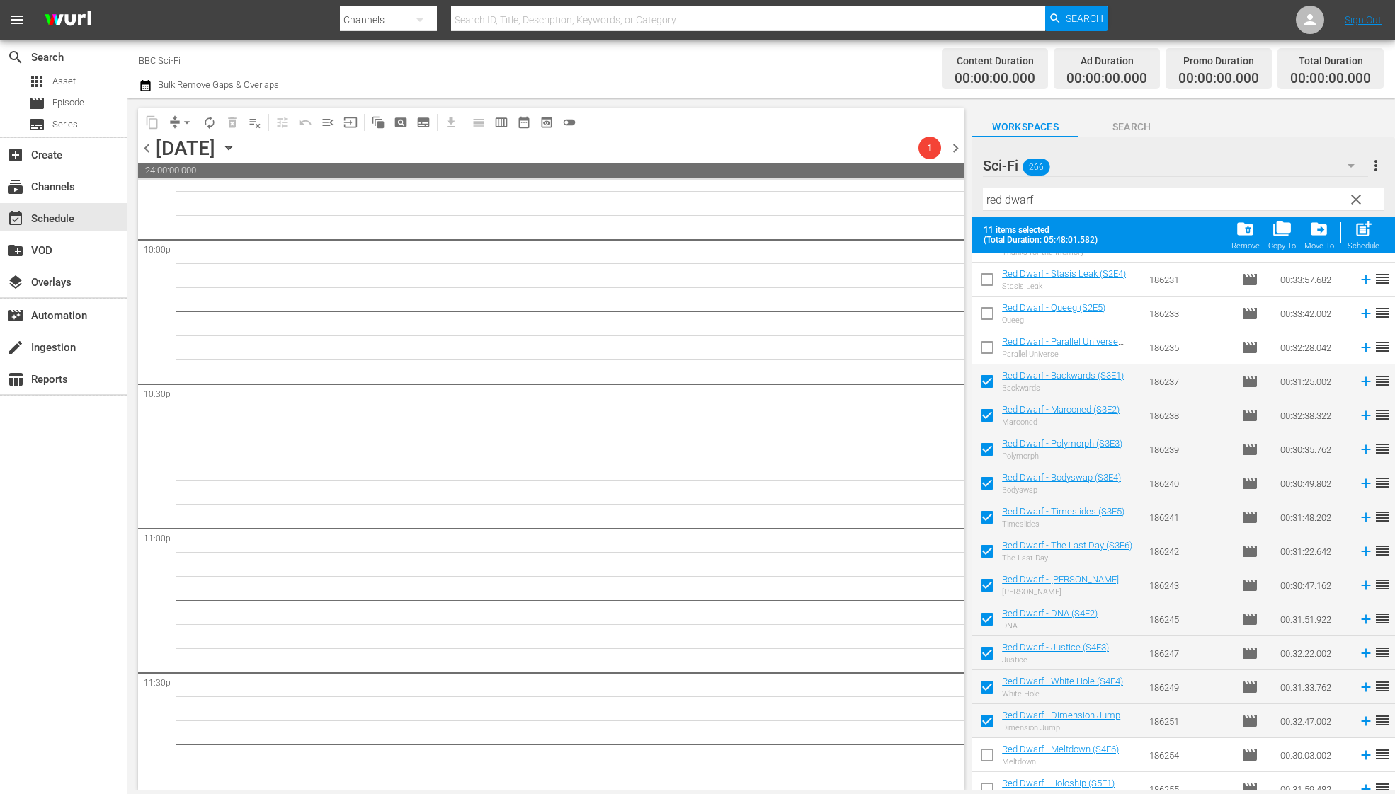
click at [987, 745] on input "checkbox" at bounding box center [987, 758] width 30 height 30
checkbox input "true"
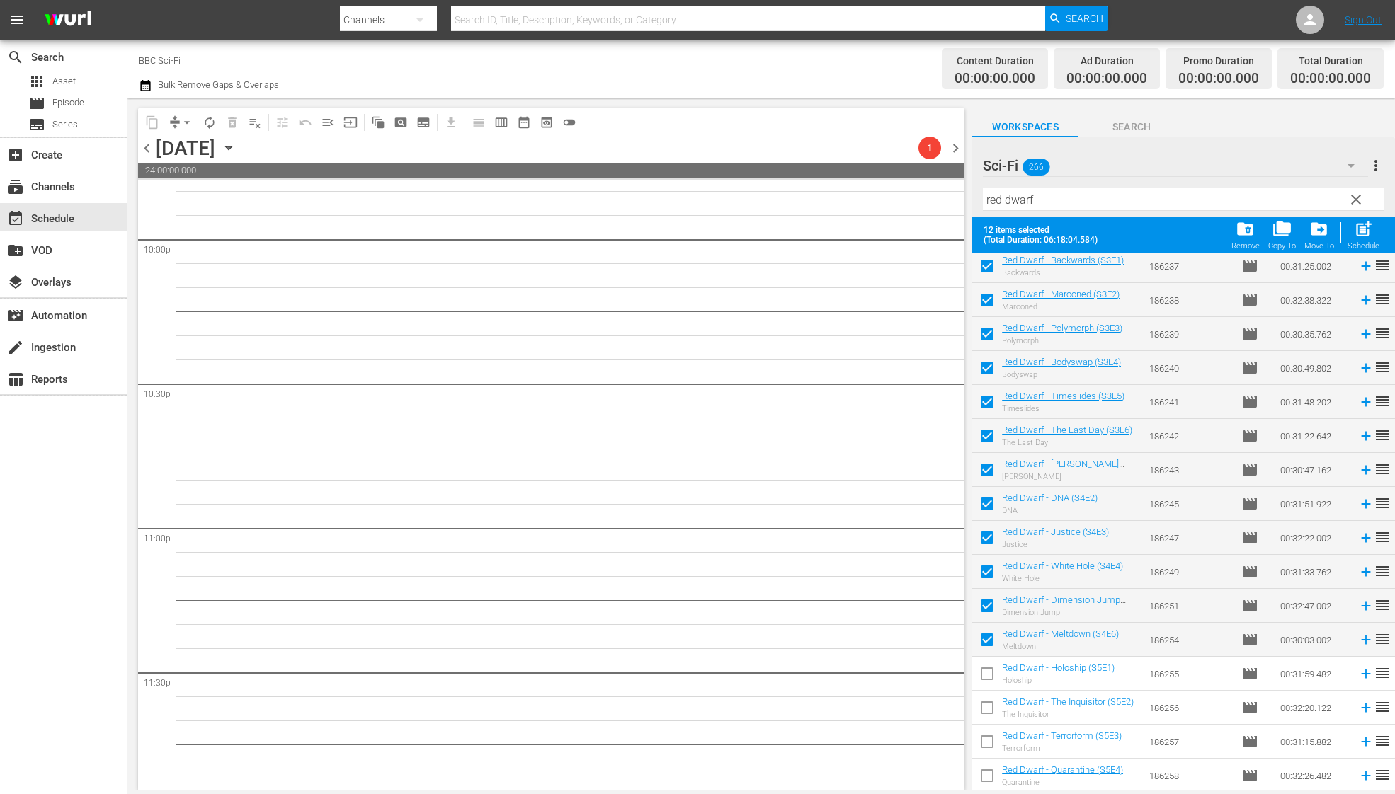
scroll to position [496, 0]
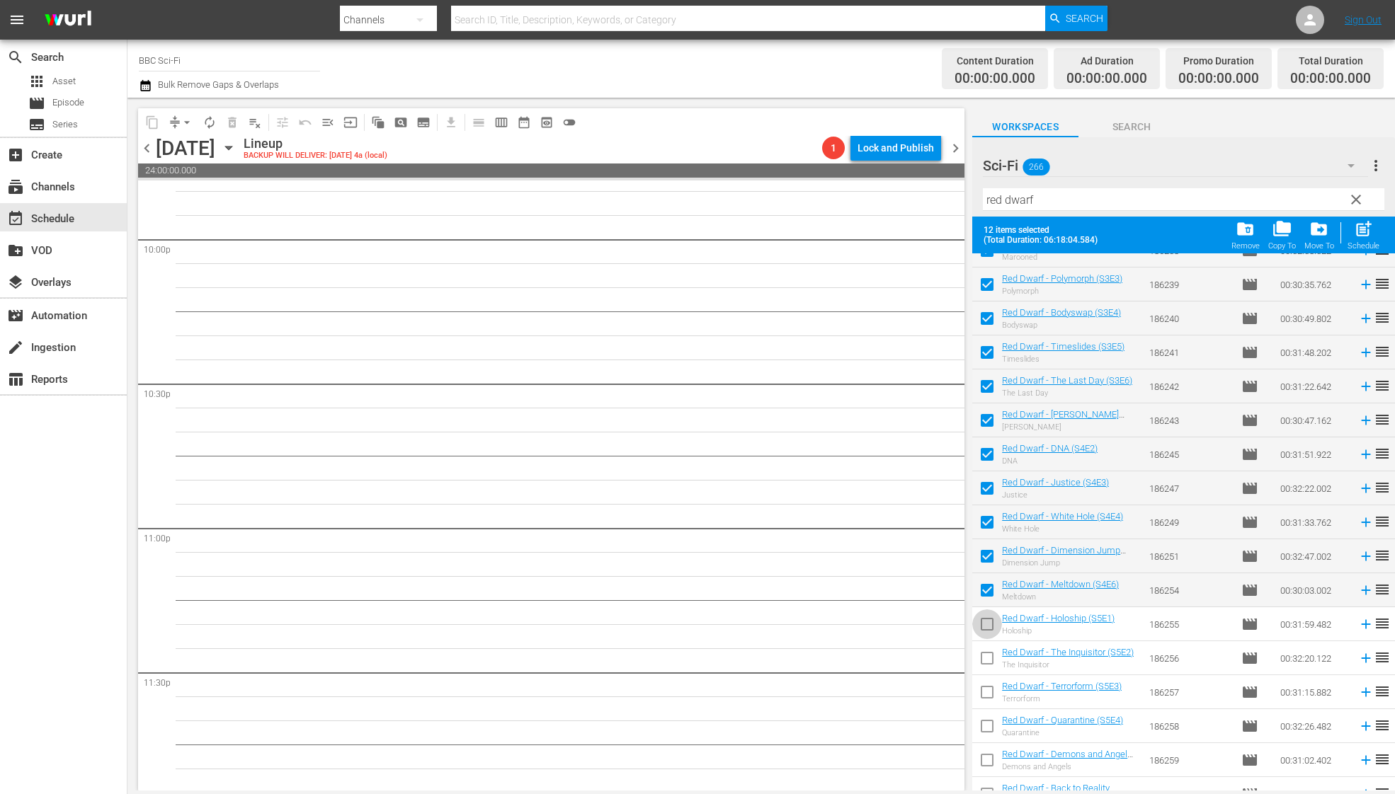
click at [987, 617] on input "checkbox" at bounding box center [987, 627] width 30 height 30
checkbox input "true"
click at [987, 658] on input "checkbox" at bounding box center [987, 661] width 30 height 30
checkbox input "true"
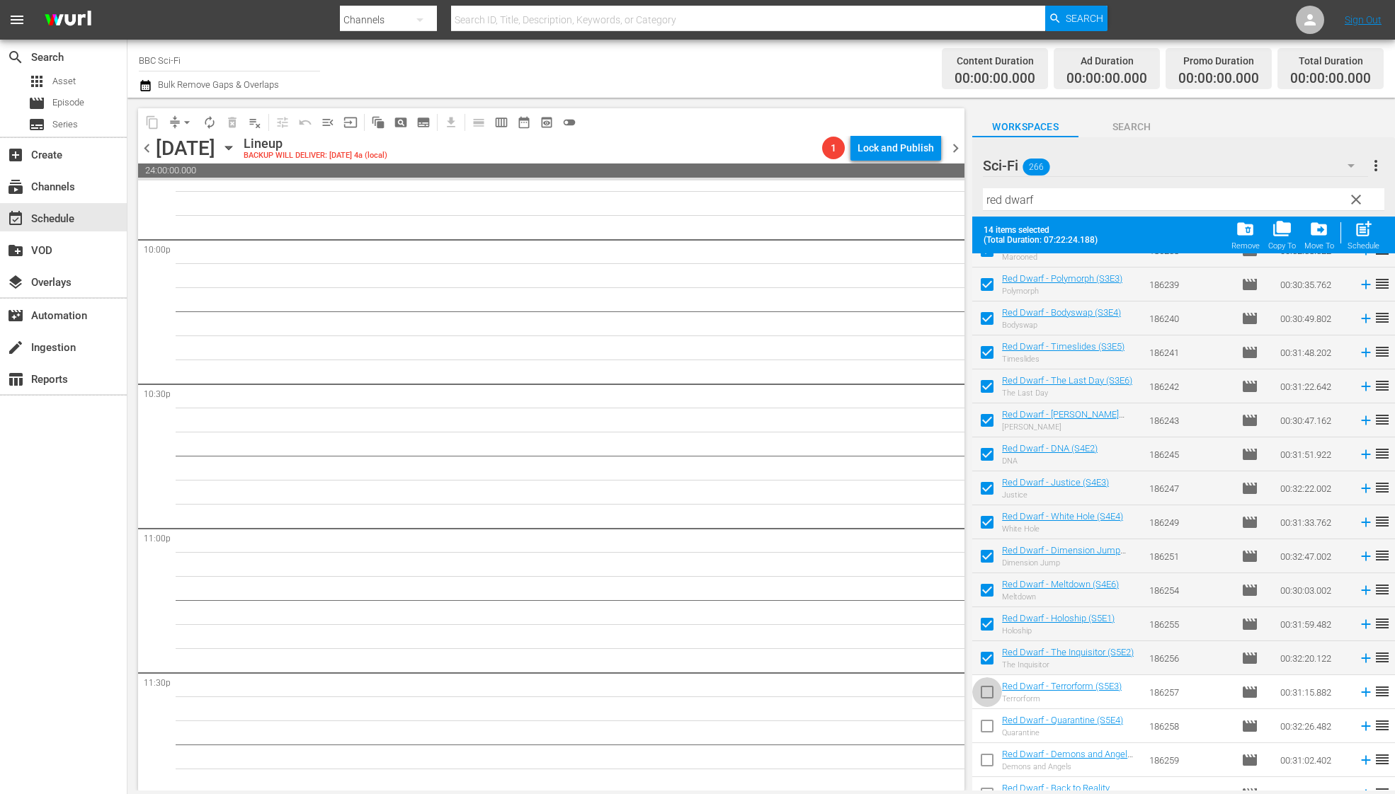
click at [987, 697] on input "checkbox" at bounding box center [987, 695] width 30 height 30
checkbox input "true"
click at [1362, 220] on span "post_add" at bounding box center [1362, 228] width 19 height 19
checkbox input "false"
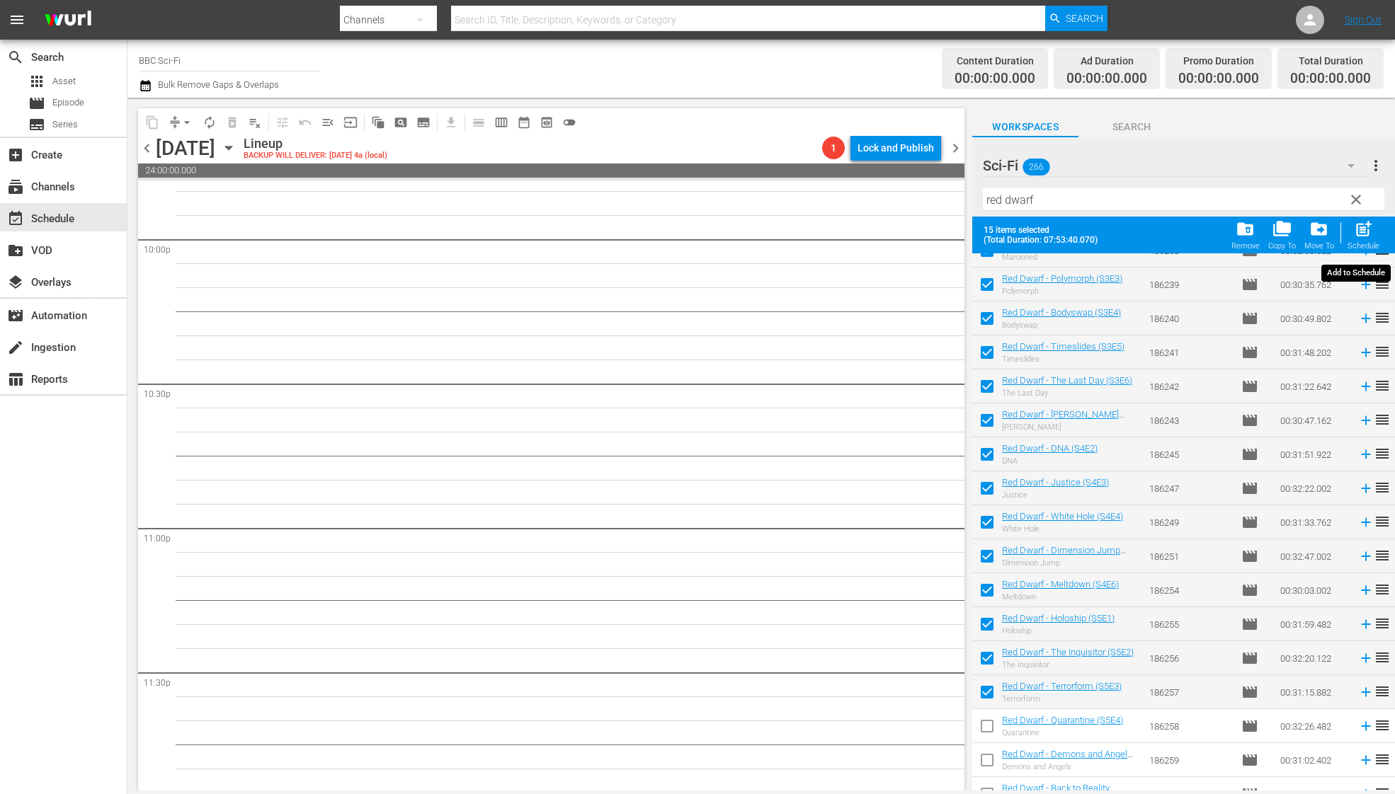
checkbox input "false"
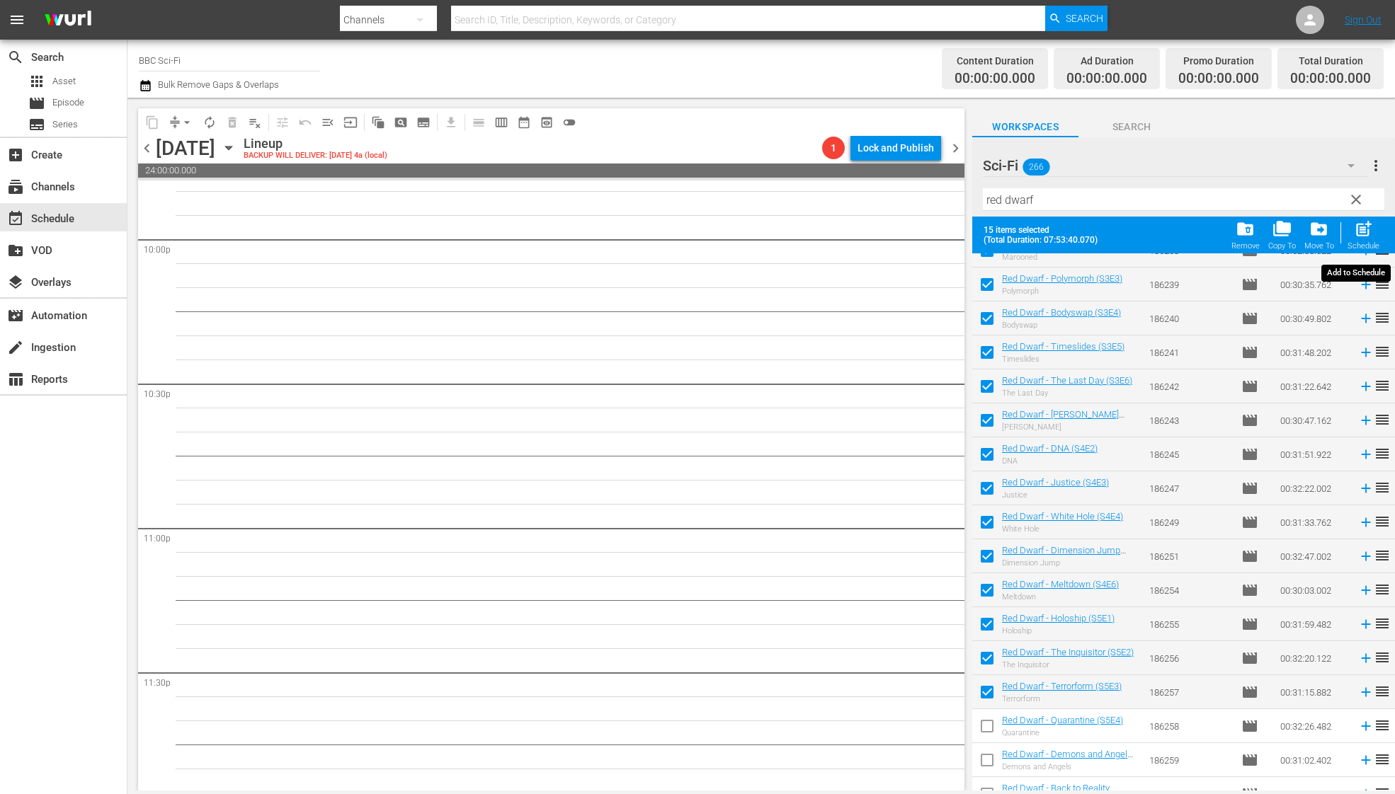
checkbox input "false"
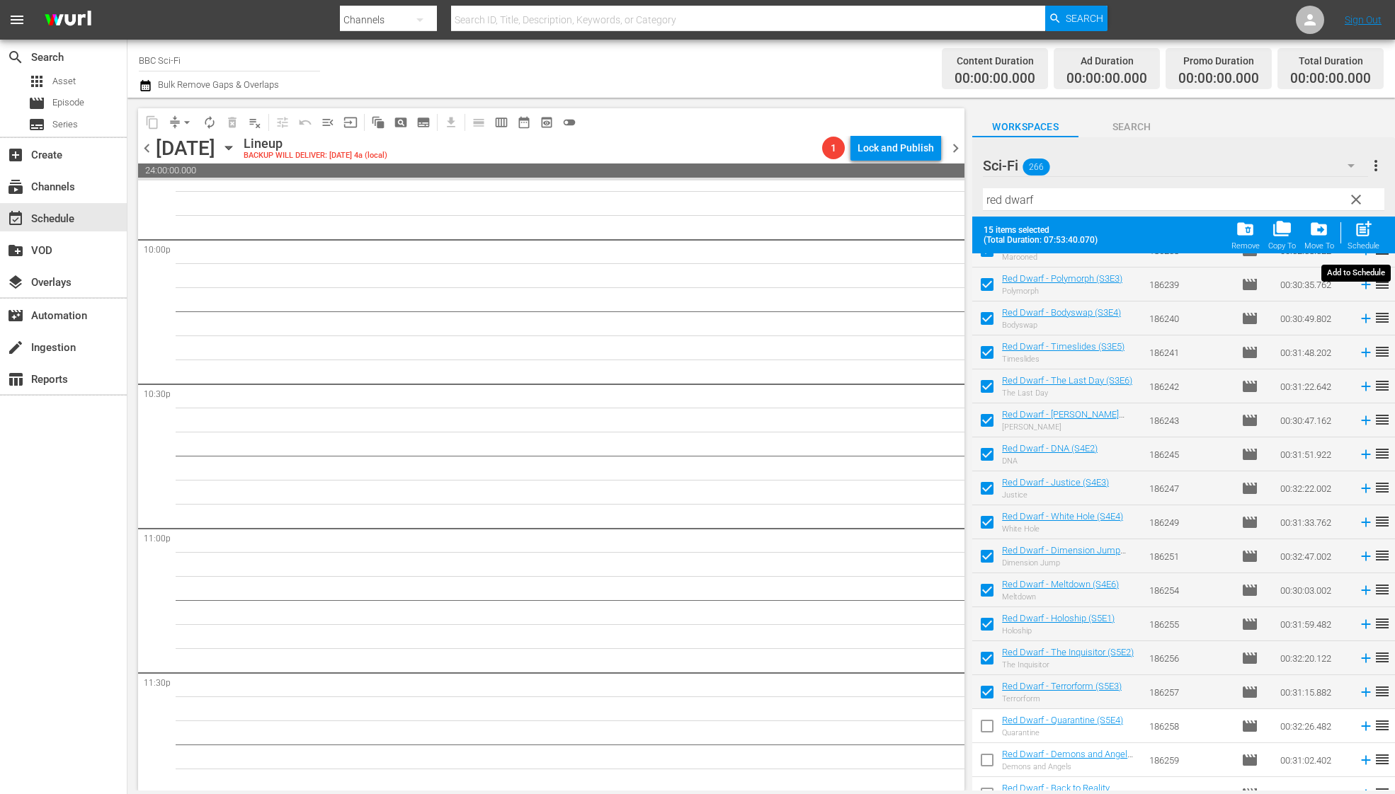
checkbox input "false"
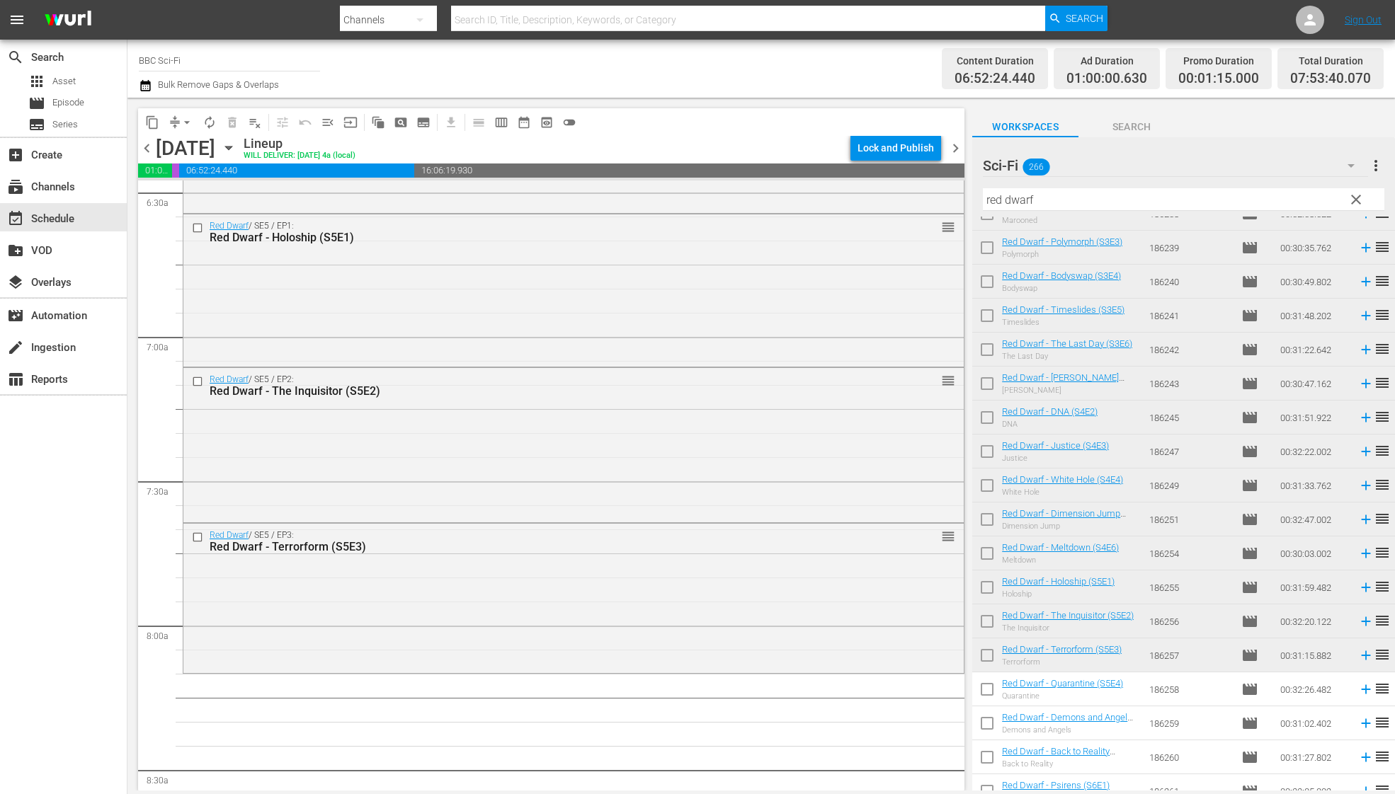
scroll to position [1909, 0]
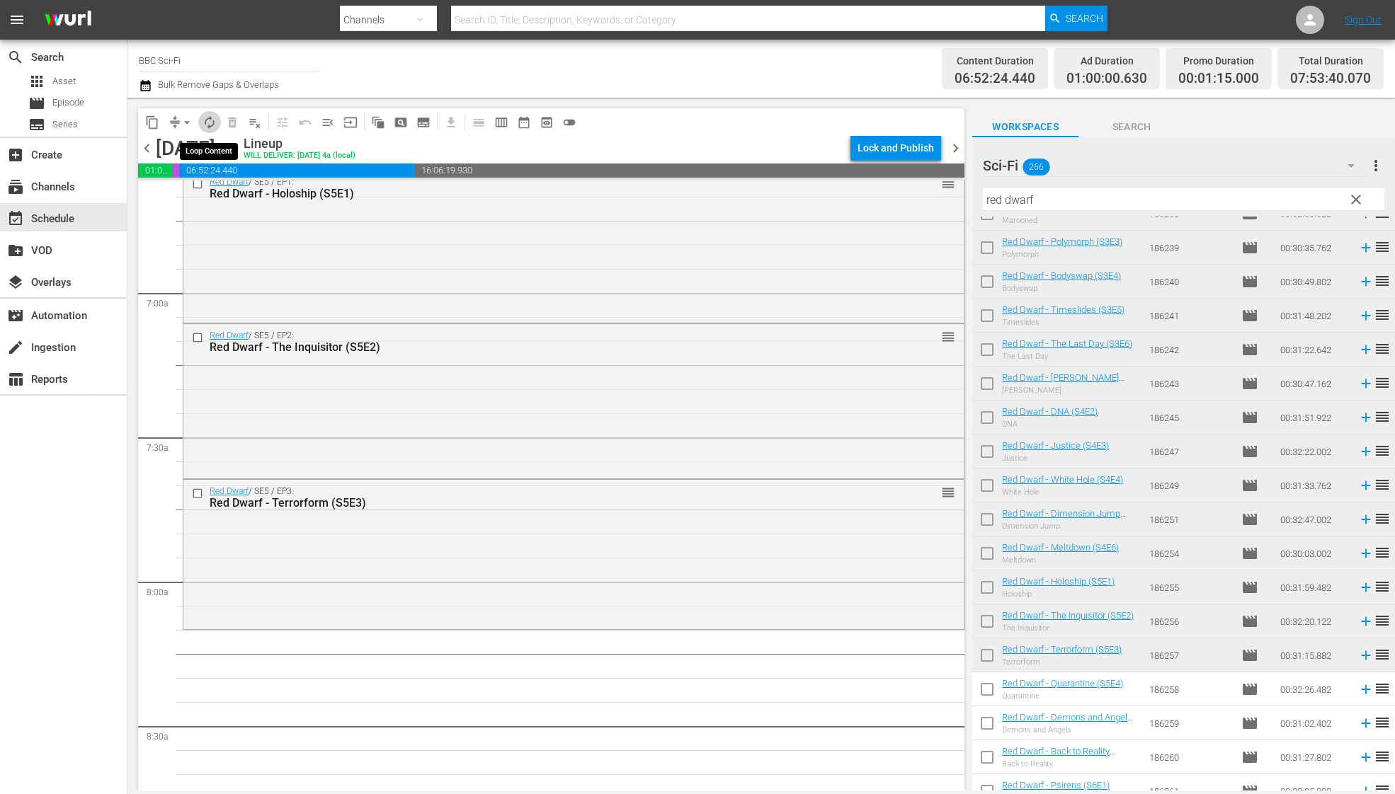
click at [202, 125] on span "autorenew_outlined" at bounding box center [209, 122] width 14 height 14
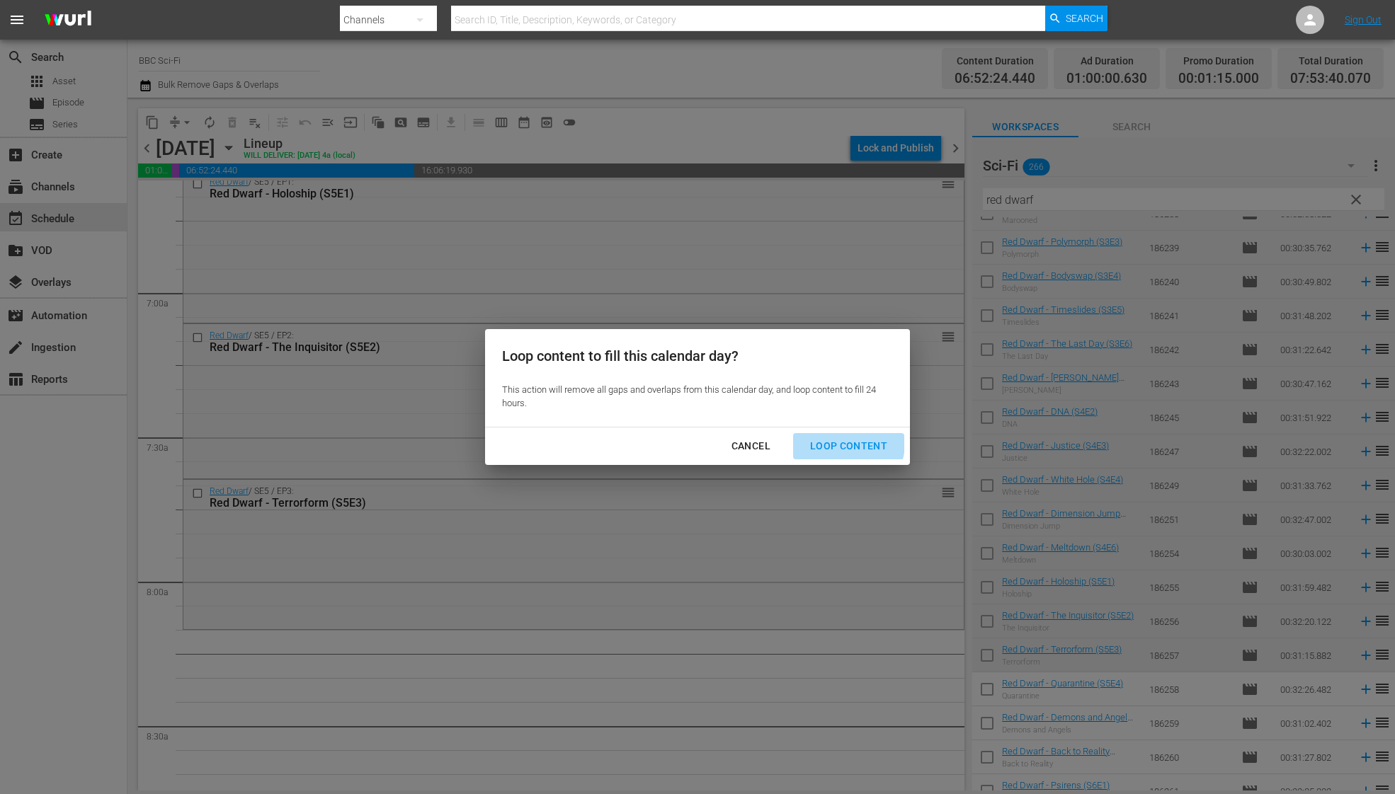
click at [816, 437] on button "Loop Content" at bounding box center [848, 446] width 111 height 26
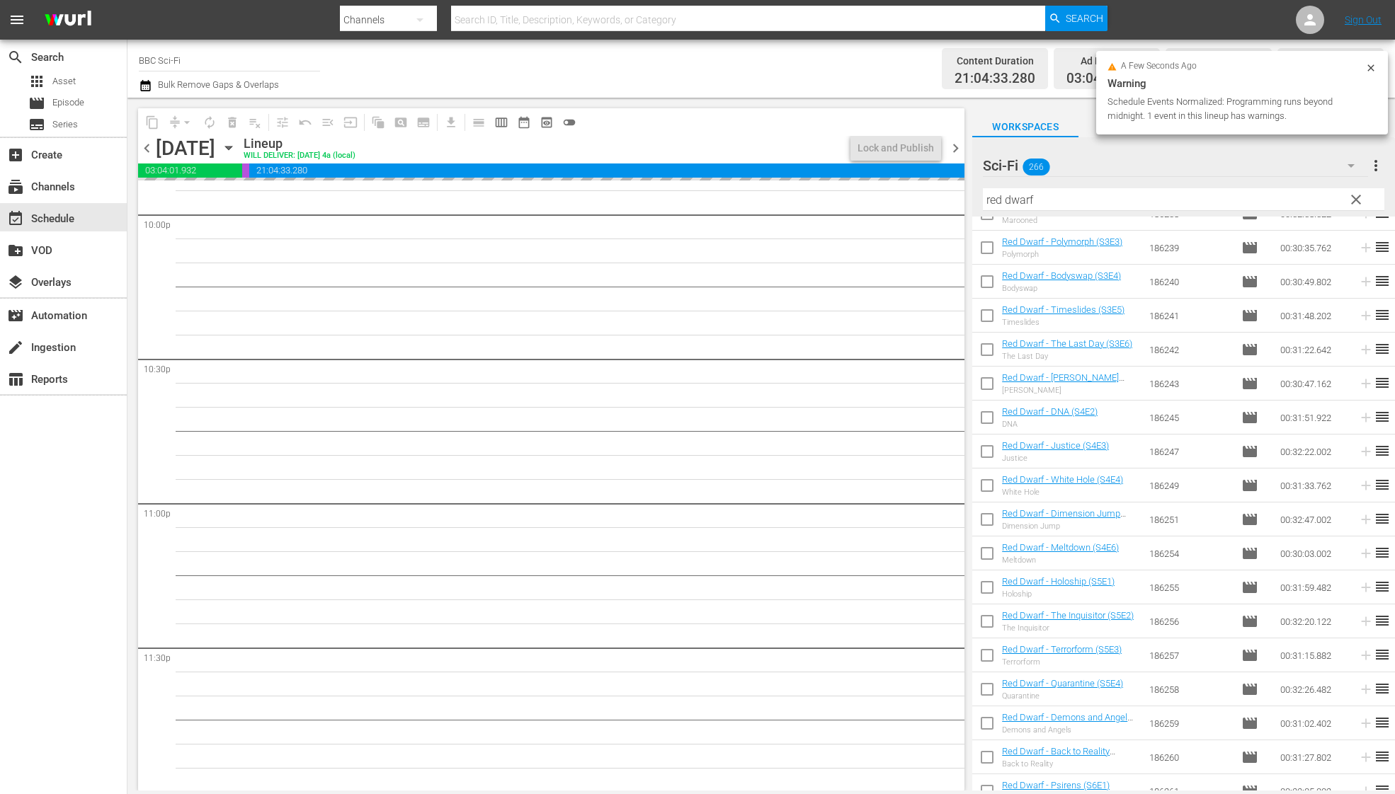
scroll to position [6321, 0]
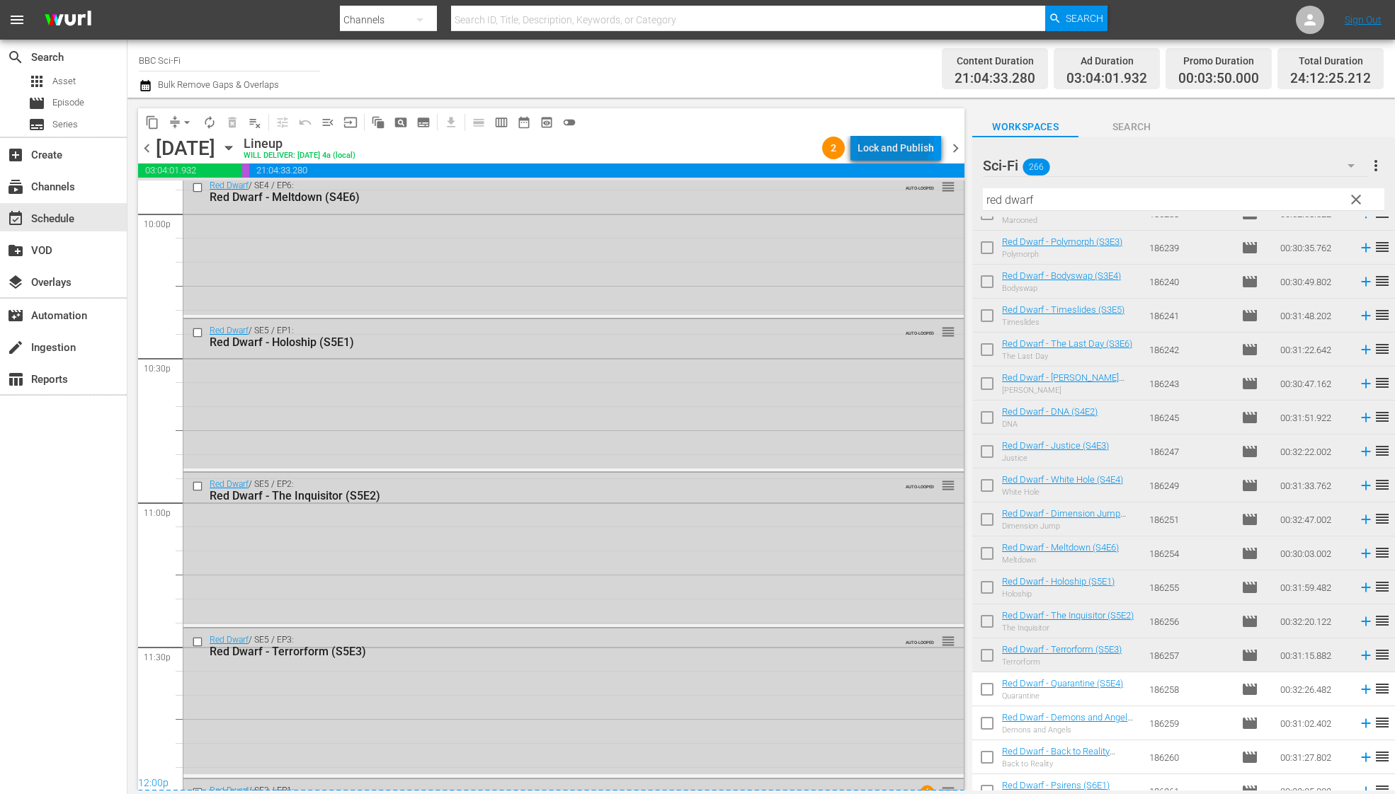
click at [891, 144] on div "Lock and Publish" at bounding box center [895, 147] width 76 height 25
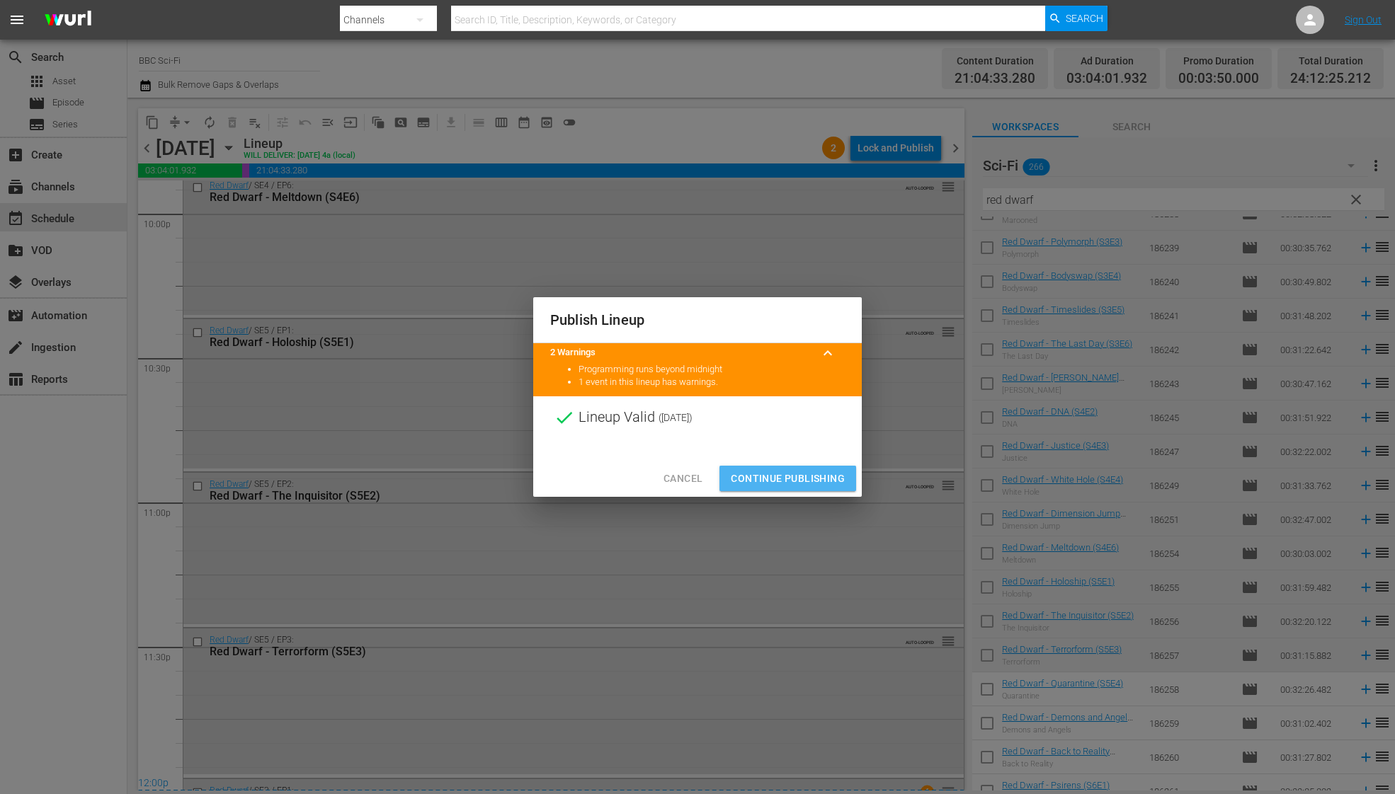
click at [771, 482] on span "Continue Publishing" at bounding box center [788, 479] width 114 height 18
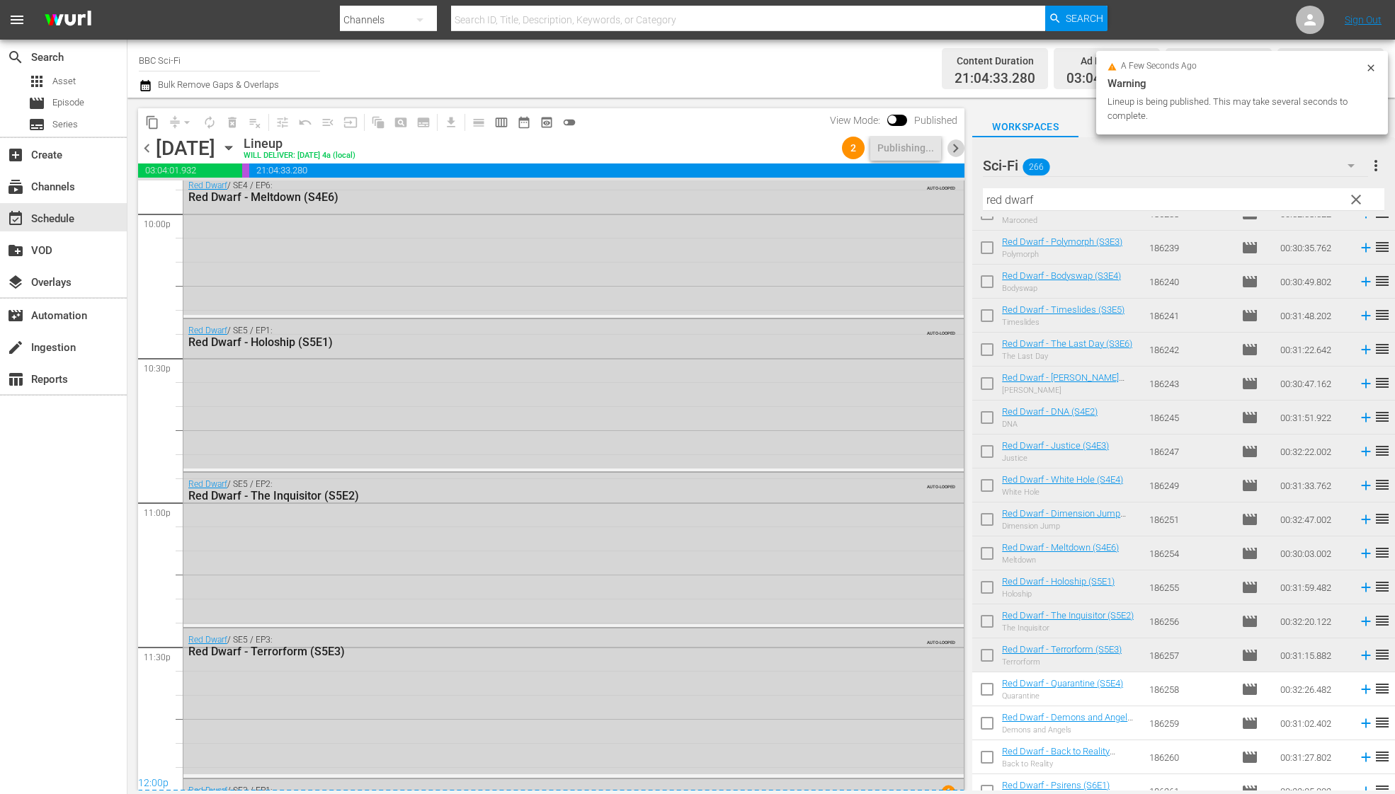
click at [952, 149] on span "chevron_right" at bounding box center [955, 148] width 18 height 18
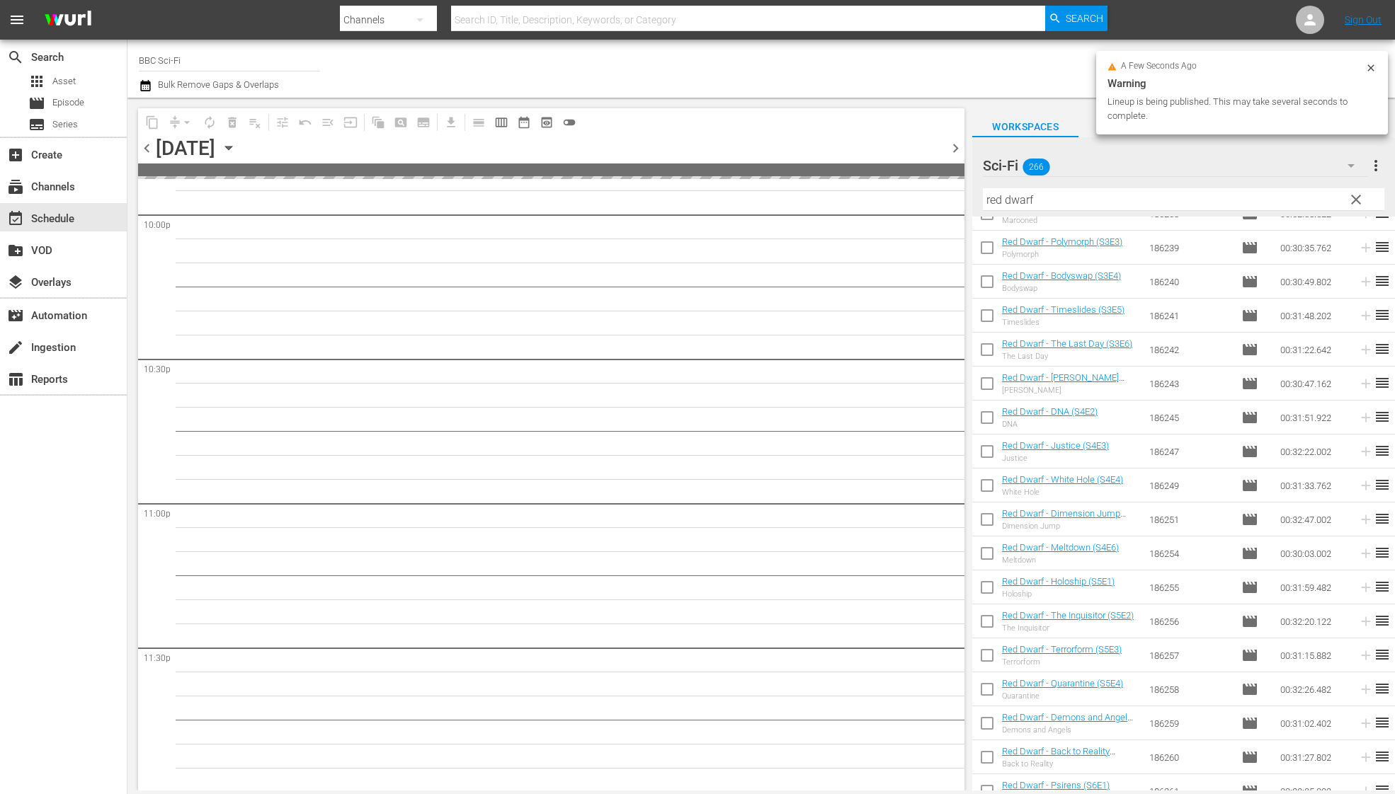
click at [985, 588] on input "checkbox" at bounding box center [987, 591] width 30 height 30
checkbox input "true"
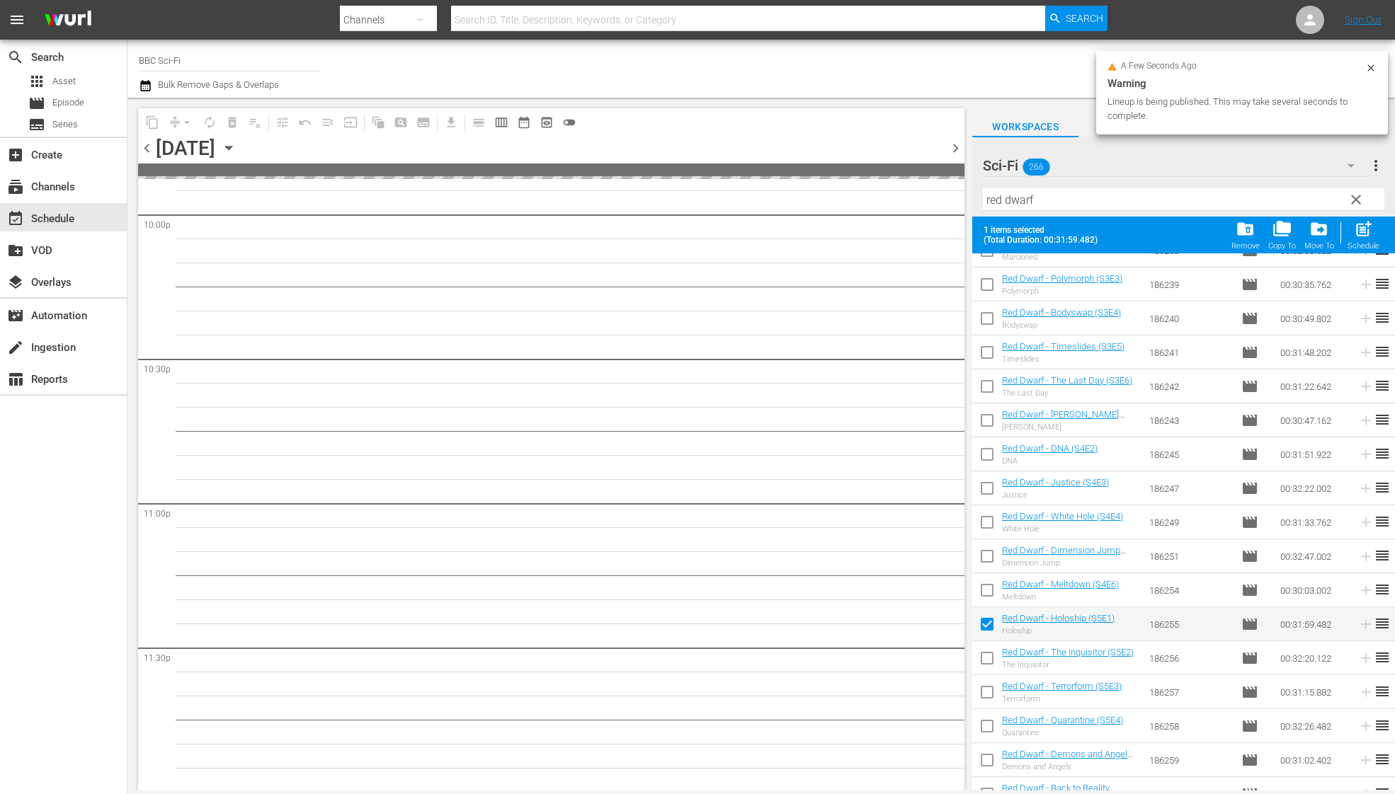
click at [987, 659] on input "checkbox" at bounding box center [987, 661] width 30 height 30
checkbox input "true"
click at [987, 690] on input "checkbox" at bounding box center [987, 695] width 30 height 30
checkbox input "true"
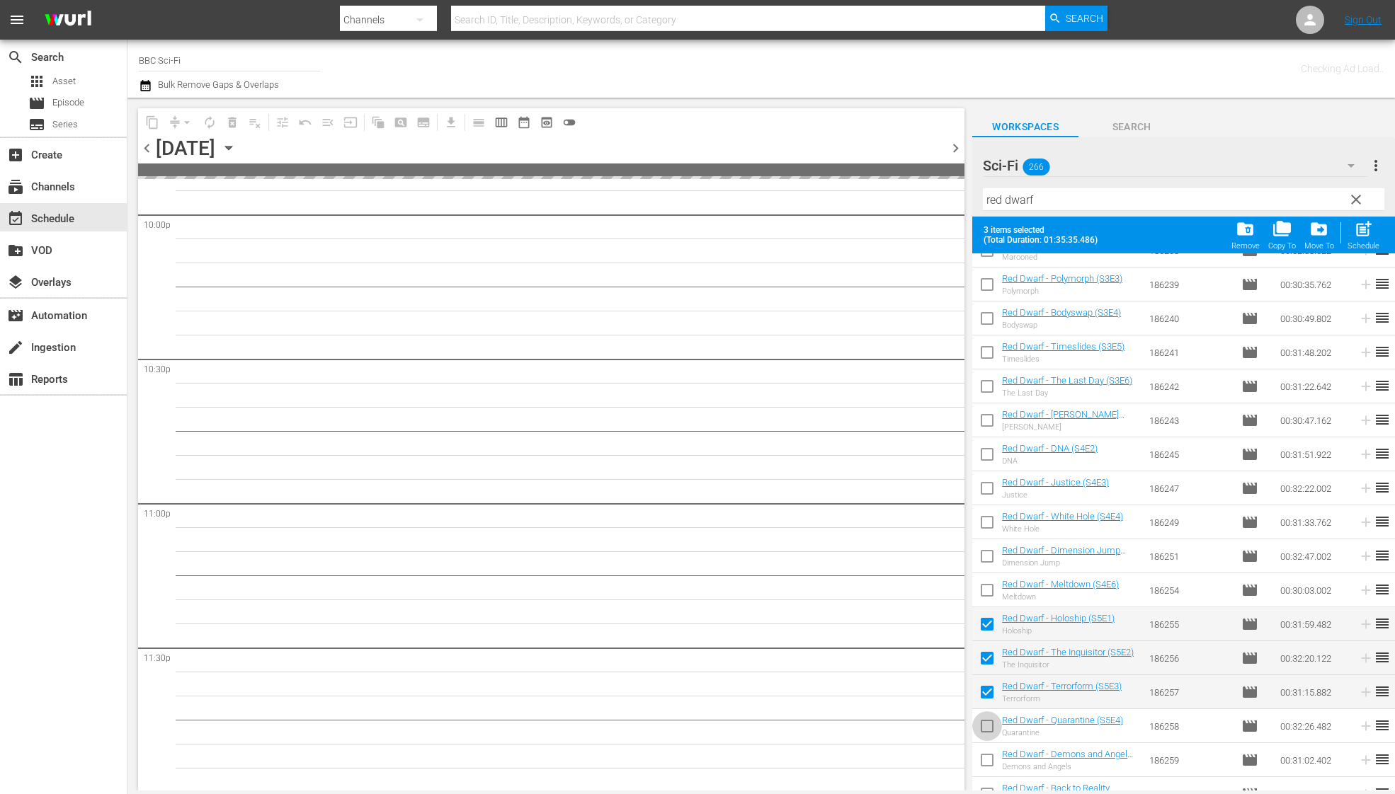
click at [987, 724] on input "checkbox" at bounding box center [987, 729] width 30 height 30
checkbox input "true"
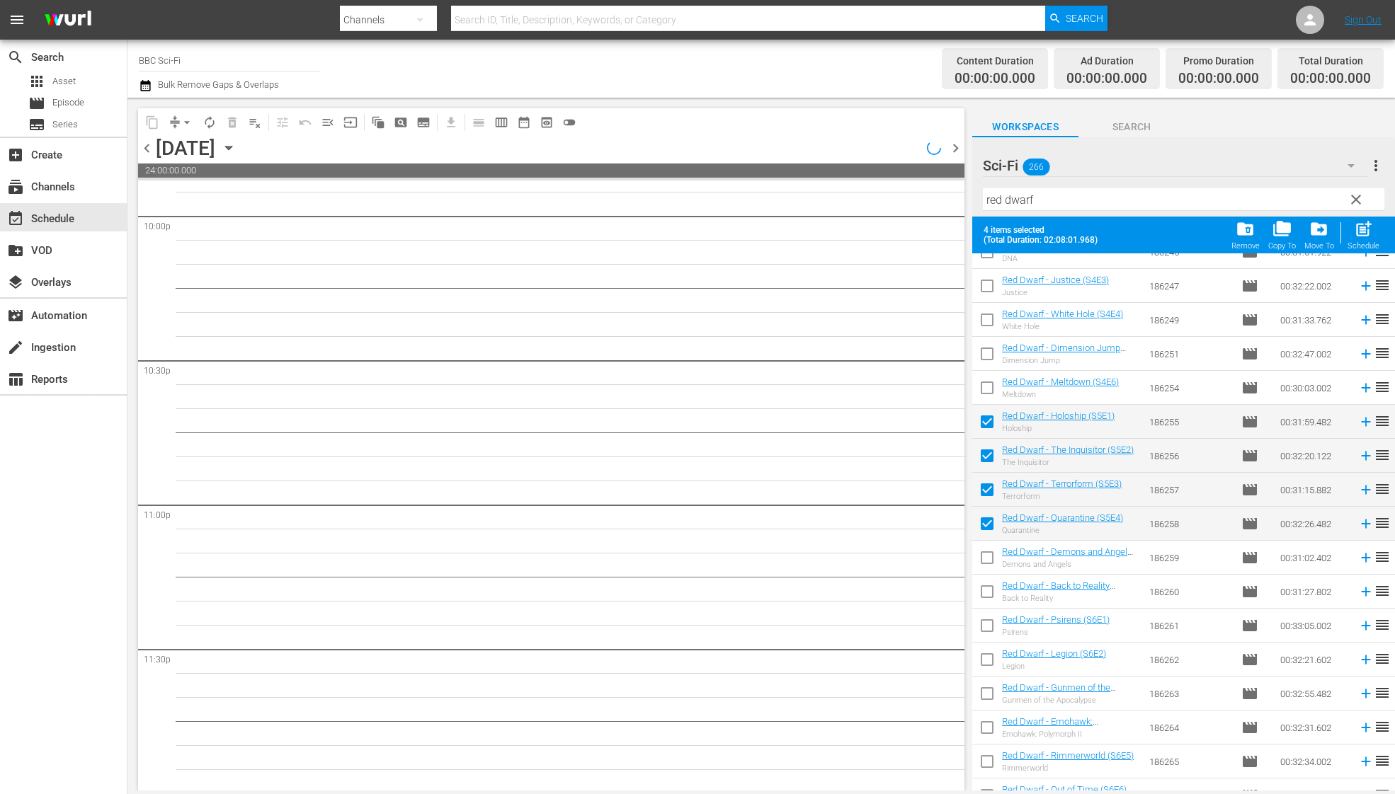
scroll to position [6295, 0]
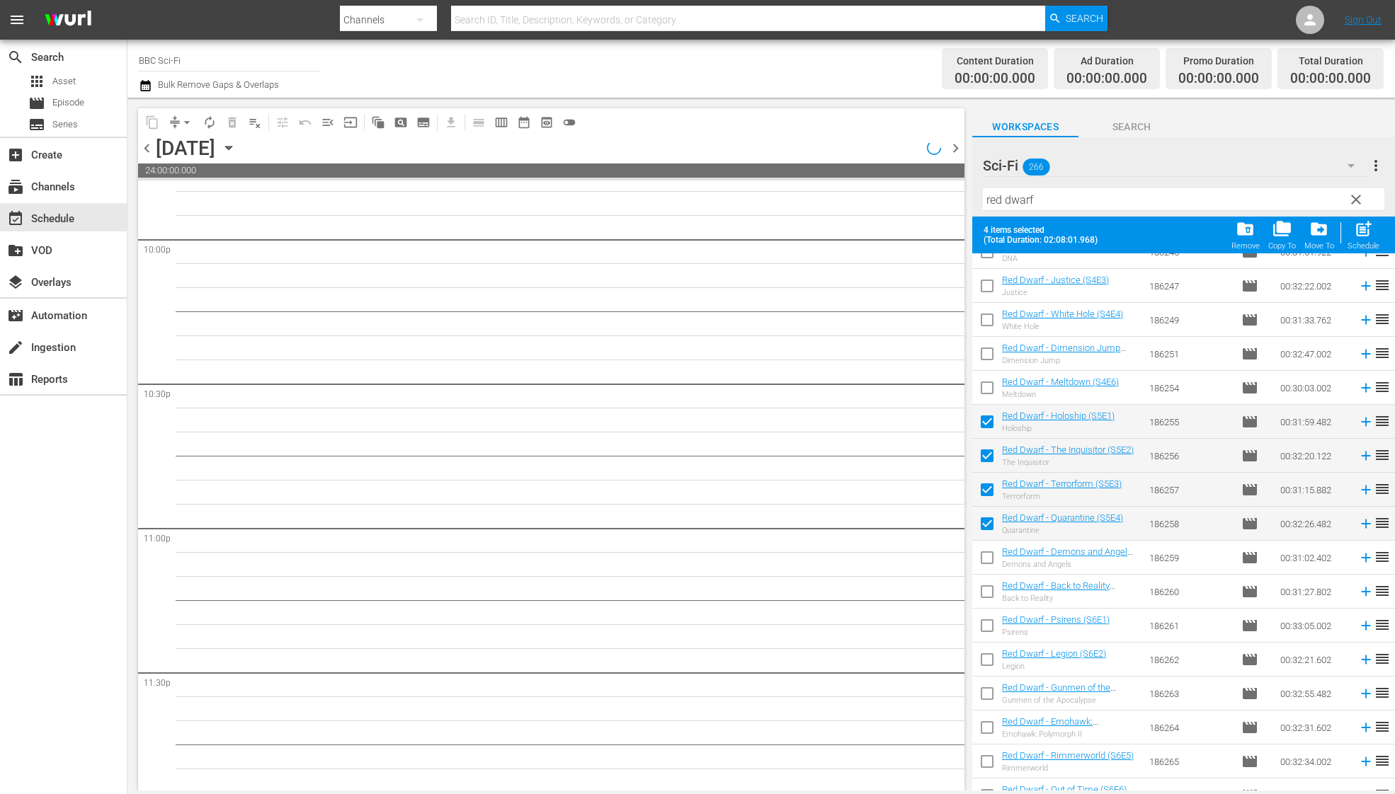
click at [990, 559] on input "checkbox" at bounding box center [987, 561] width 30 height 30
checkbox input "true"
click at [990, 591] on input "checkbox" at bounding box center [987, 595] width 30 height 30
checkbox input "true"
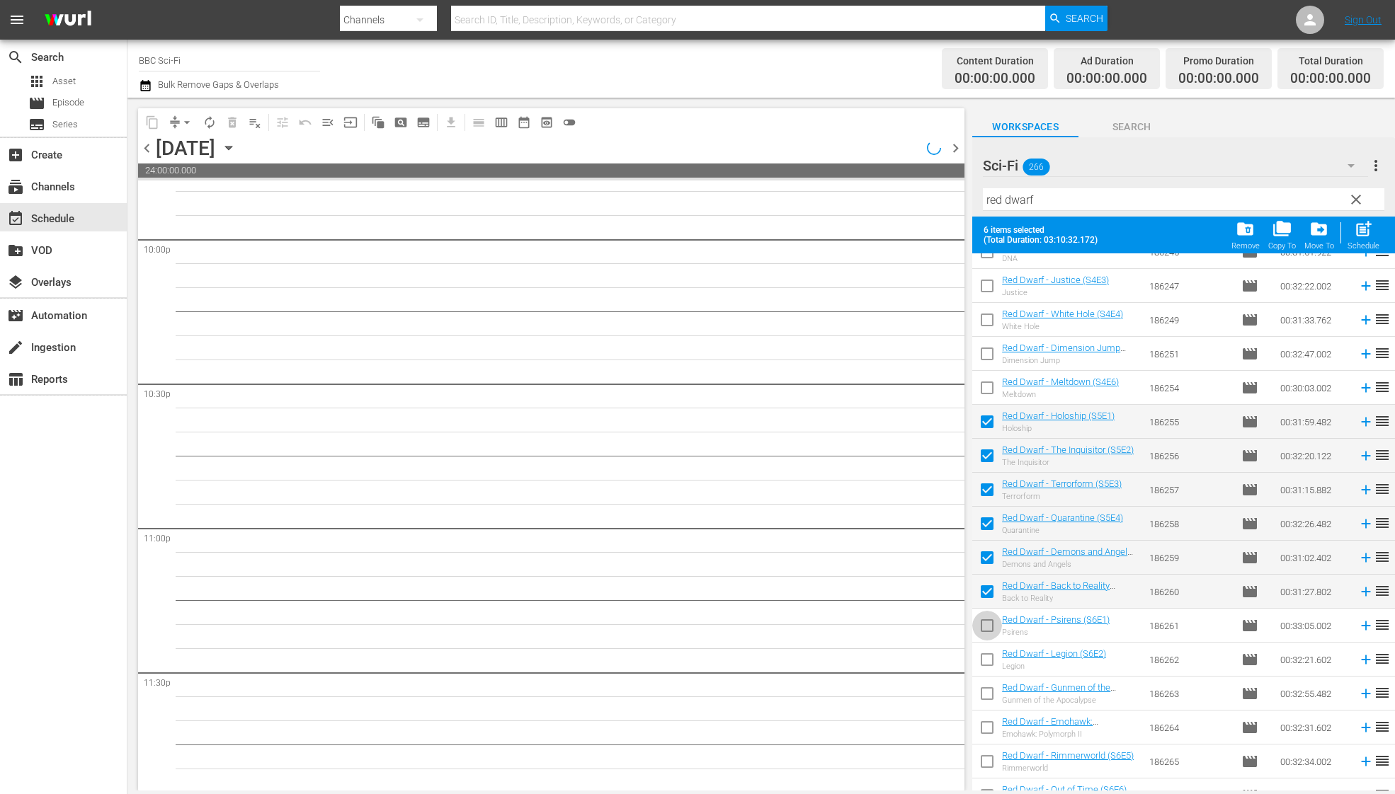
click at [990, 631] on input "checkbox" at bounding box center [987, 629] width 30 height 30
checkbox input "true"
click at [990, 652] on input "checkbox" at bounding box center [987, 663] width 30 height 30
checkbox input "true"
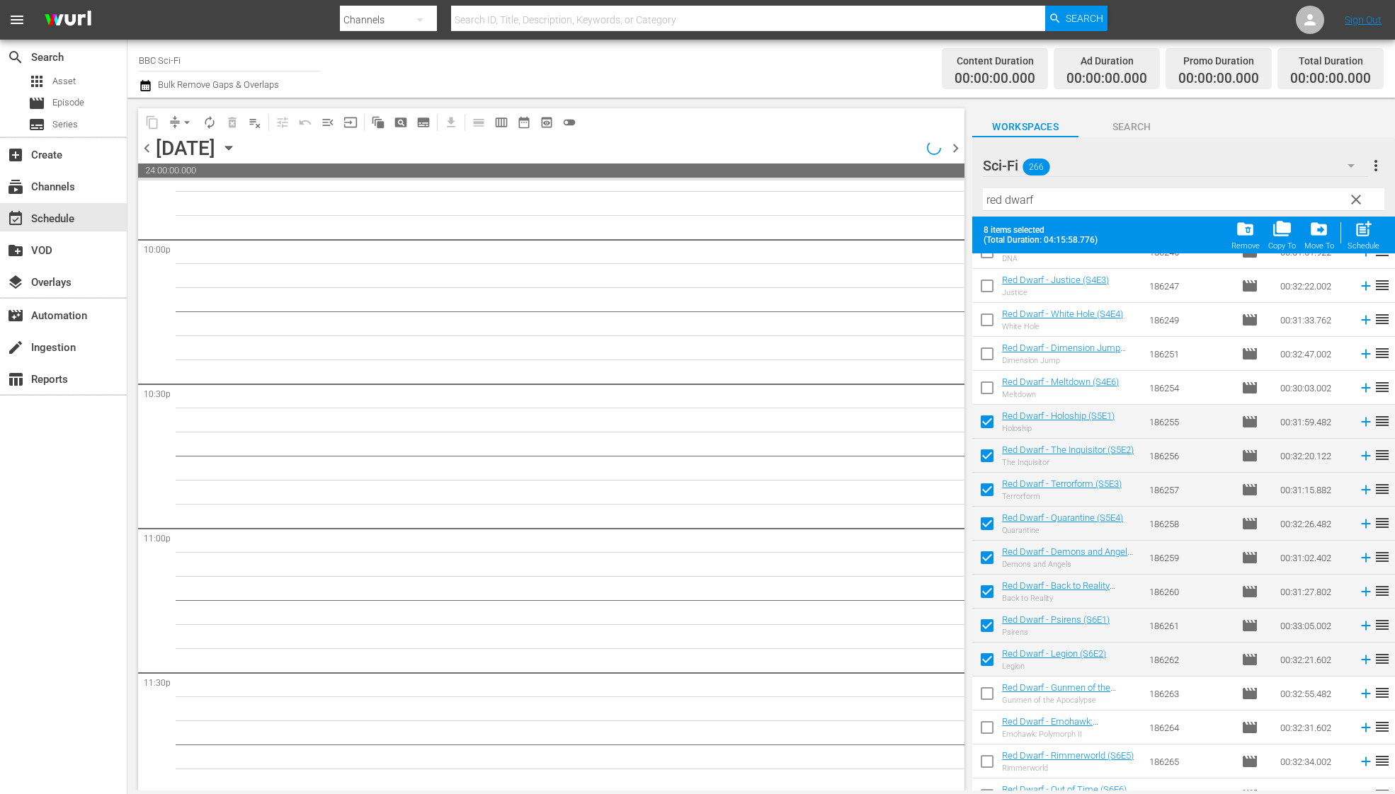
click at [987, 684] on input "checkbox" at bounding box center [987, 697] width 30 height 30
checkbox input "true"
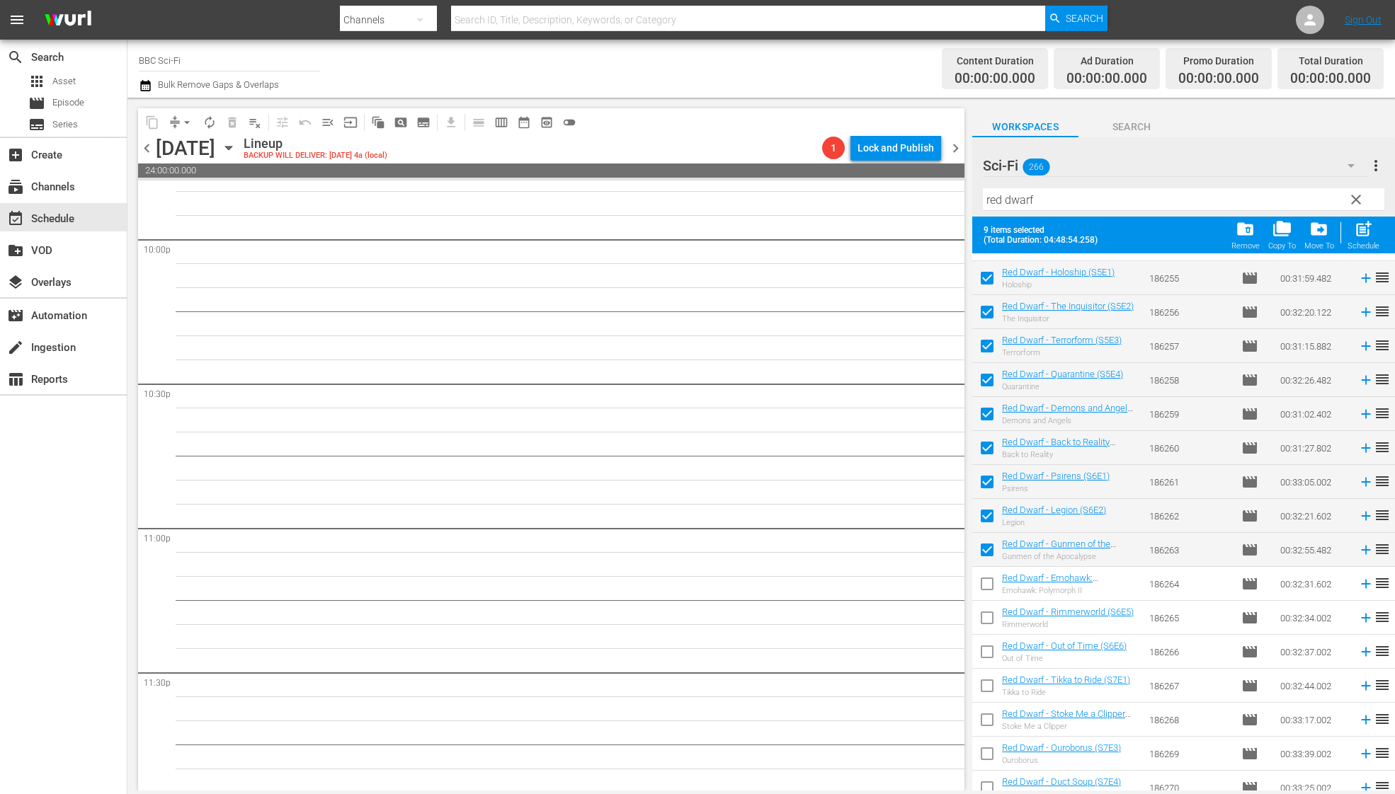
scroll to position [849, 0]
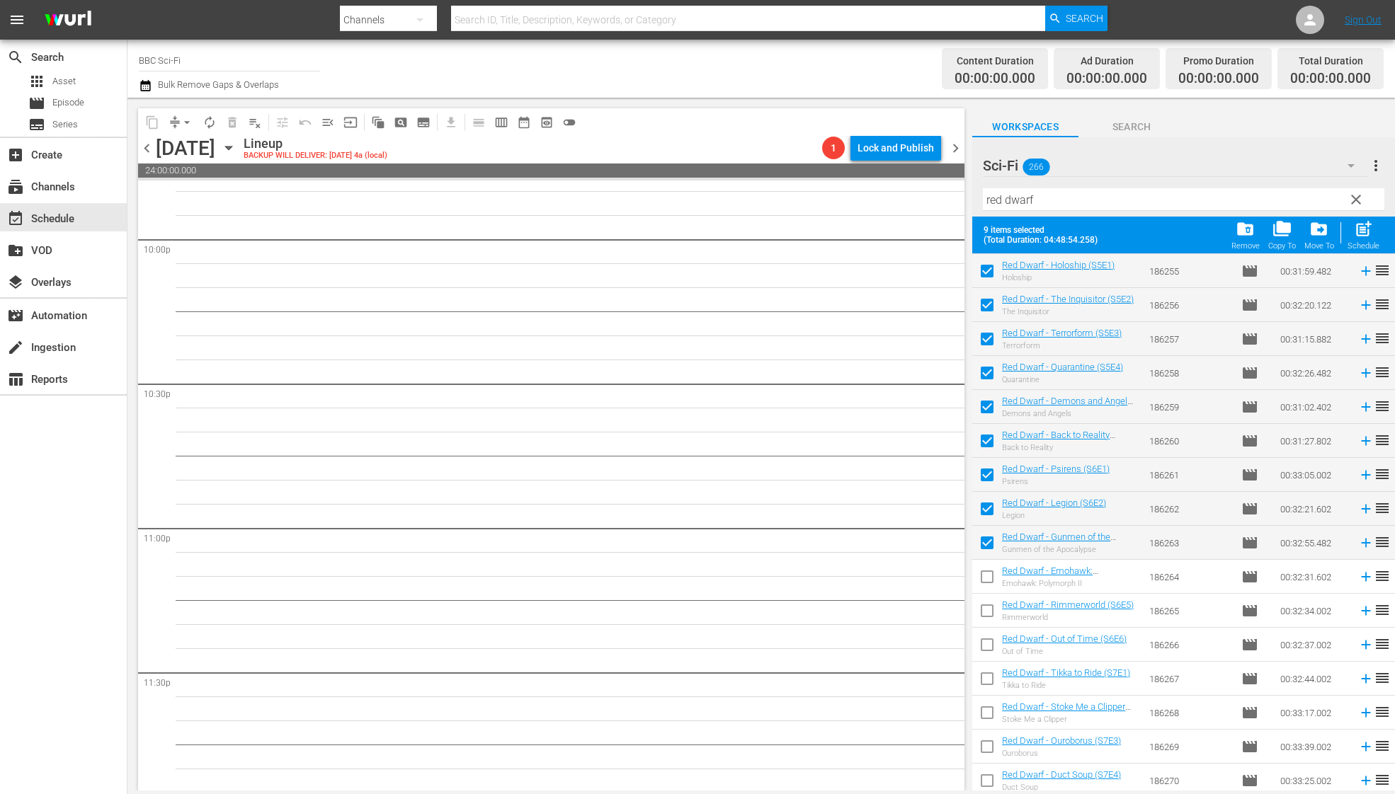
click at [989, 590] on input "checkbox" at bounding box center [987, 580] width 30 height 30
checkbox input "true"
click at [989, 617] on input "checkbox" at bounding box center [987, 614] width 30 height 30
checkbox input "true"
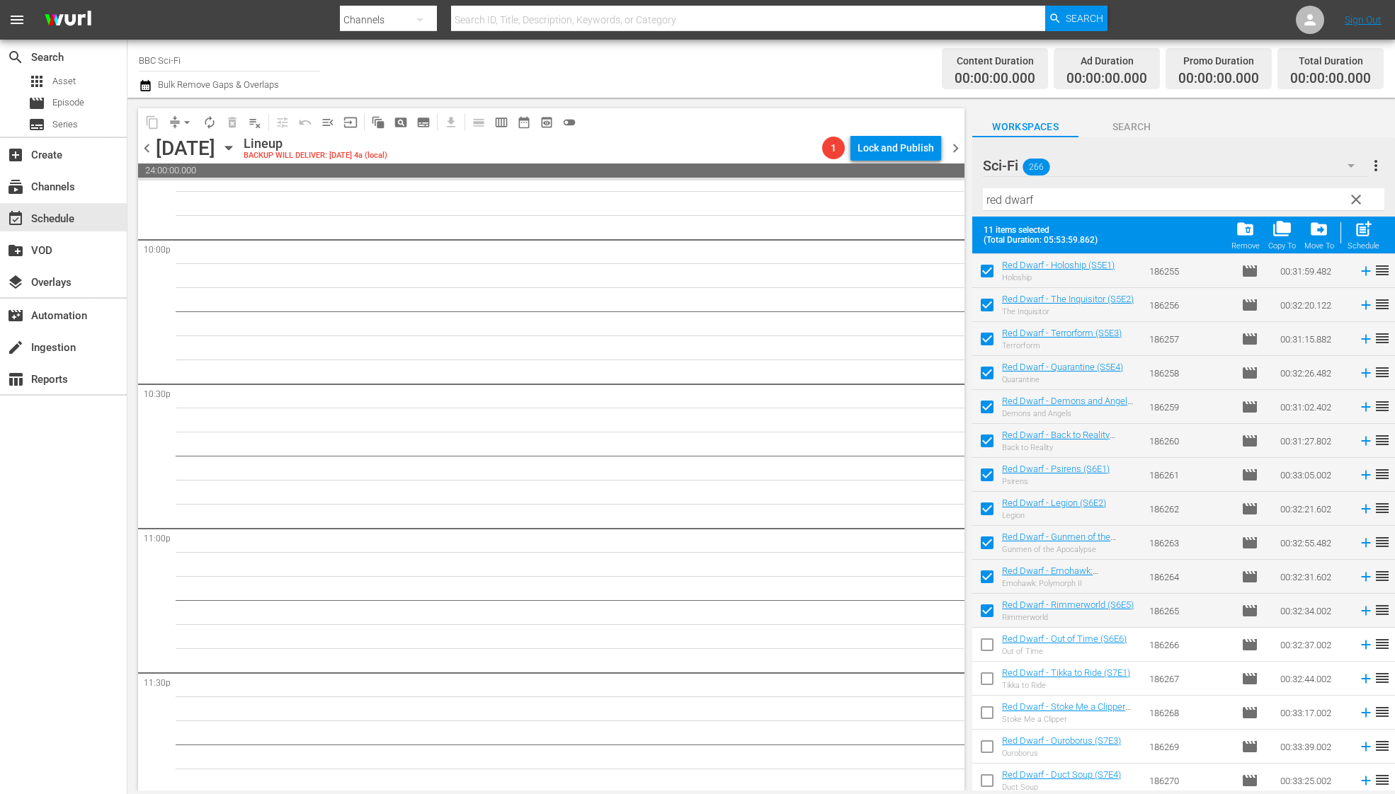
click at [989, 642] on input "checkbox" at bounding box center [987, 648] width 30 height 30
checkbox input "true"
click at [989, 672] on input "checkbox" at bounding box center [987, 682] width 30 height 30
checkbox input "true"
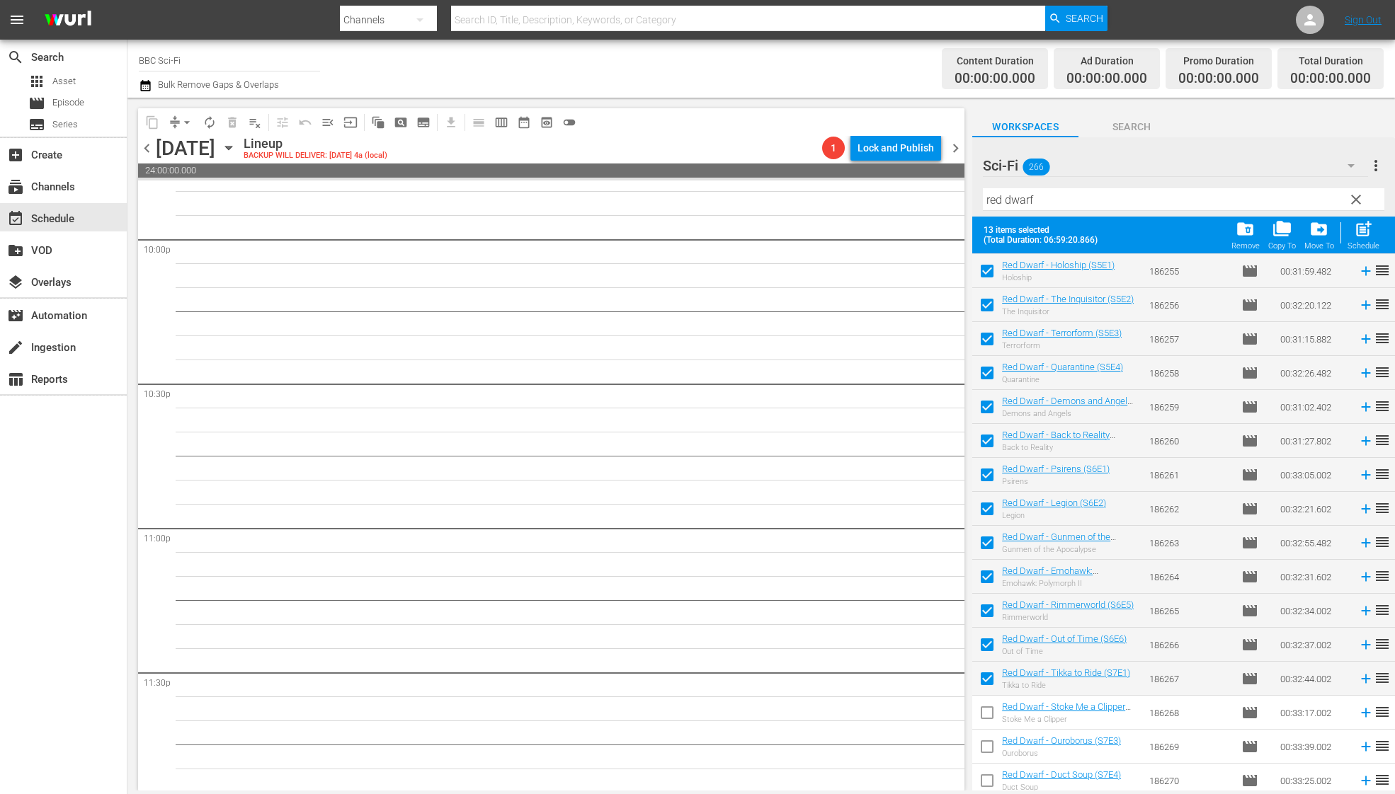
click at [989, 698] on span at bounding box center [987, 713] width 30 height 30
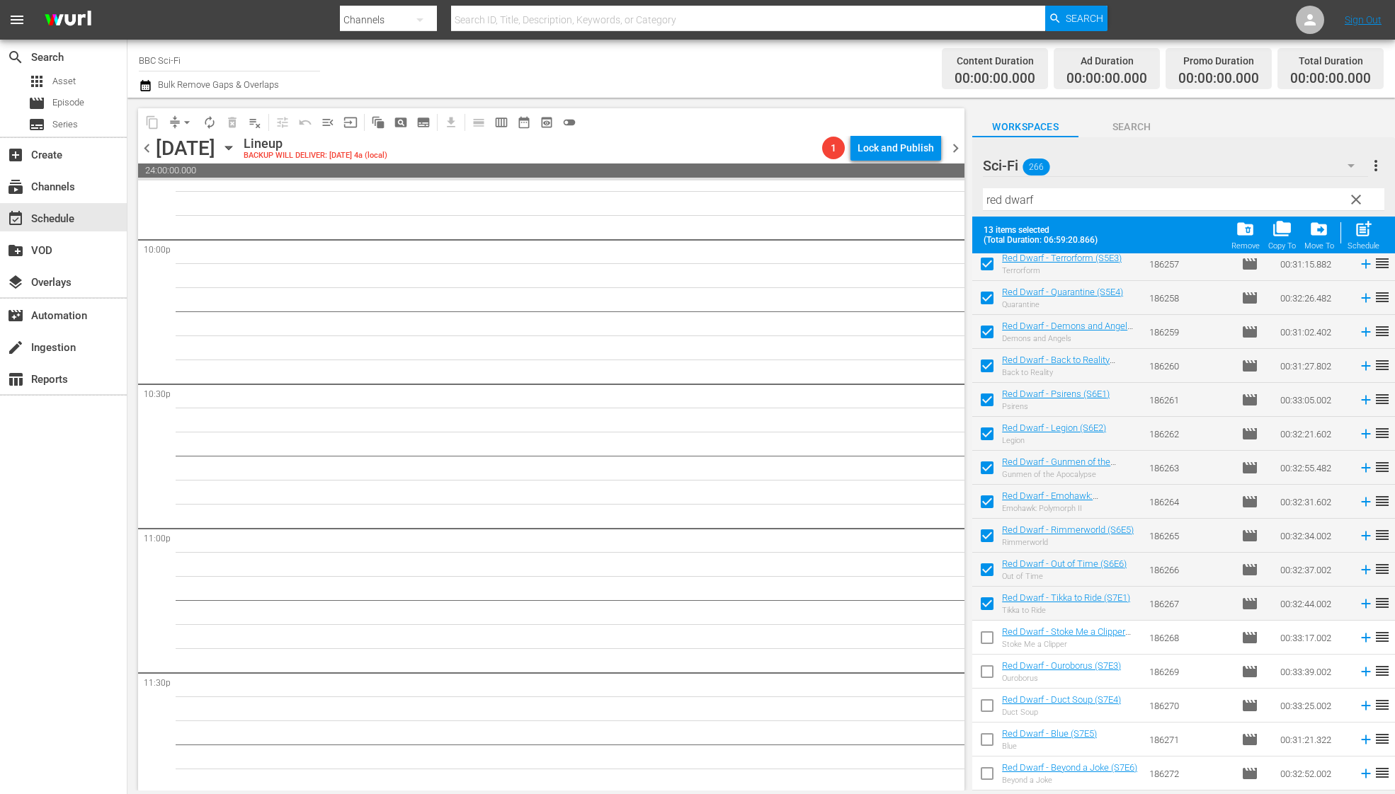
scroll to position [964, 0]
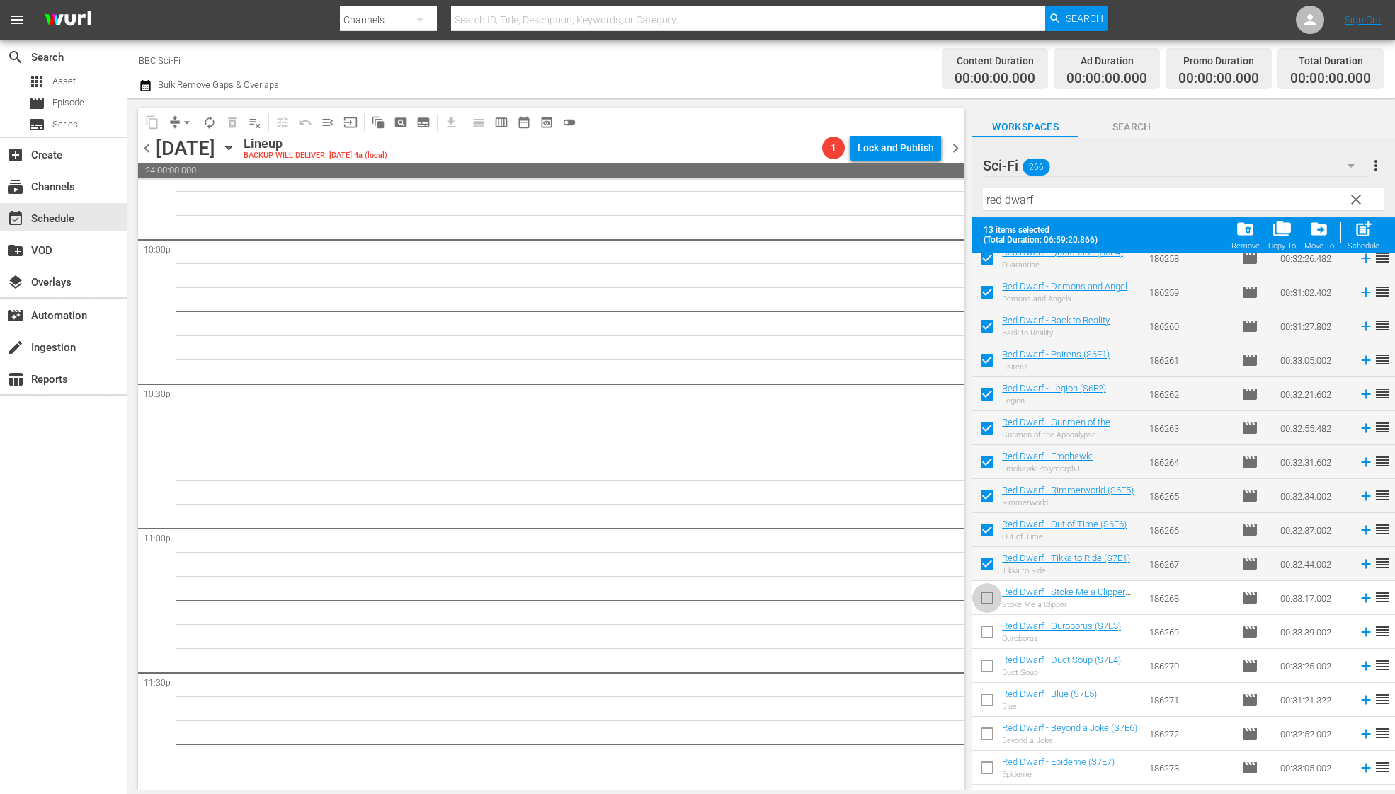
click at [990, 598] on input "checkbox" at bounding box center [987, 601] width 30 height 30
checkbox input "true"
click at [985, 632] on input "checkbox" at bounding box center [987, 635] width 30 height 30
checkbox input "true"
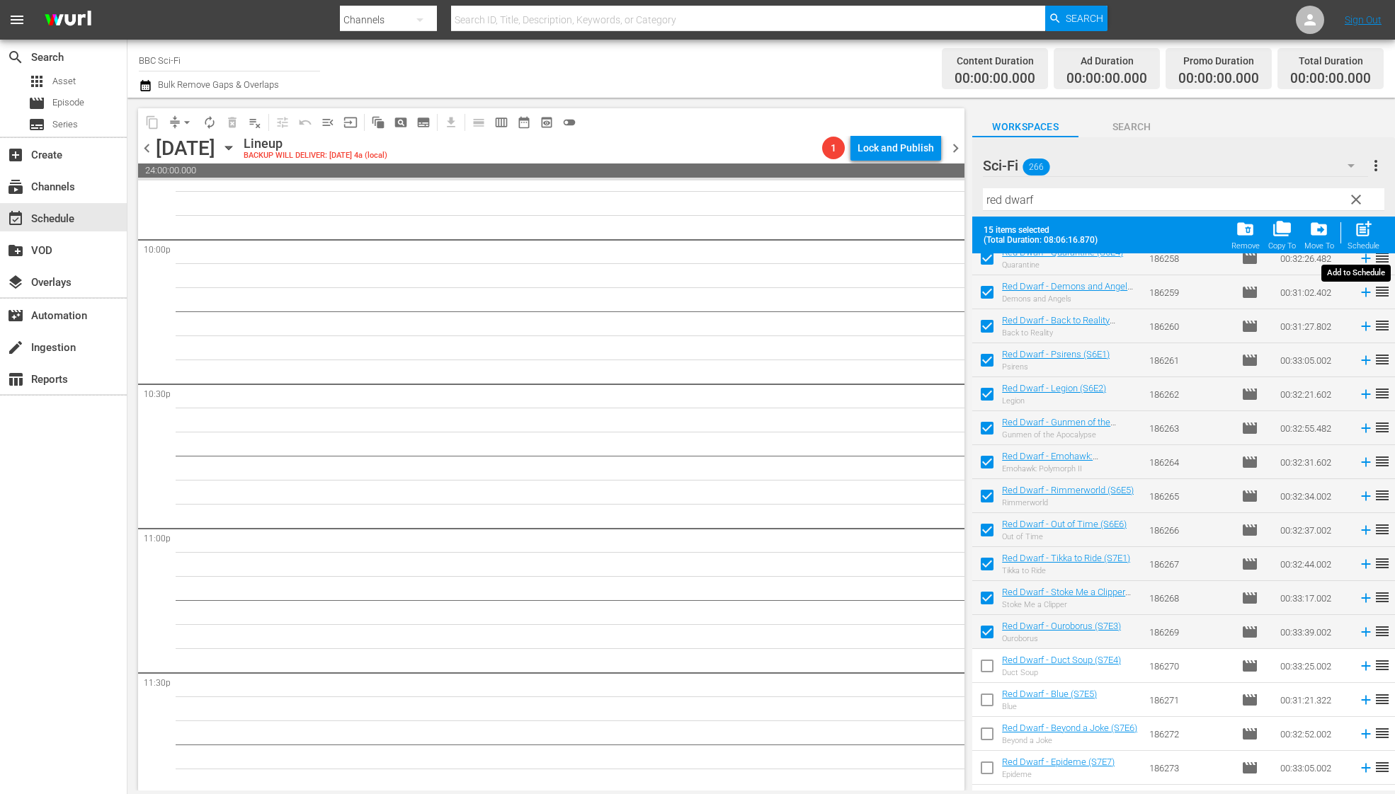
click at [1365, 228] on span "post_add" at bounding box center [1362, 228] width 19 height 19
checkbox input "false"
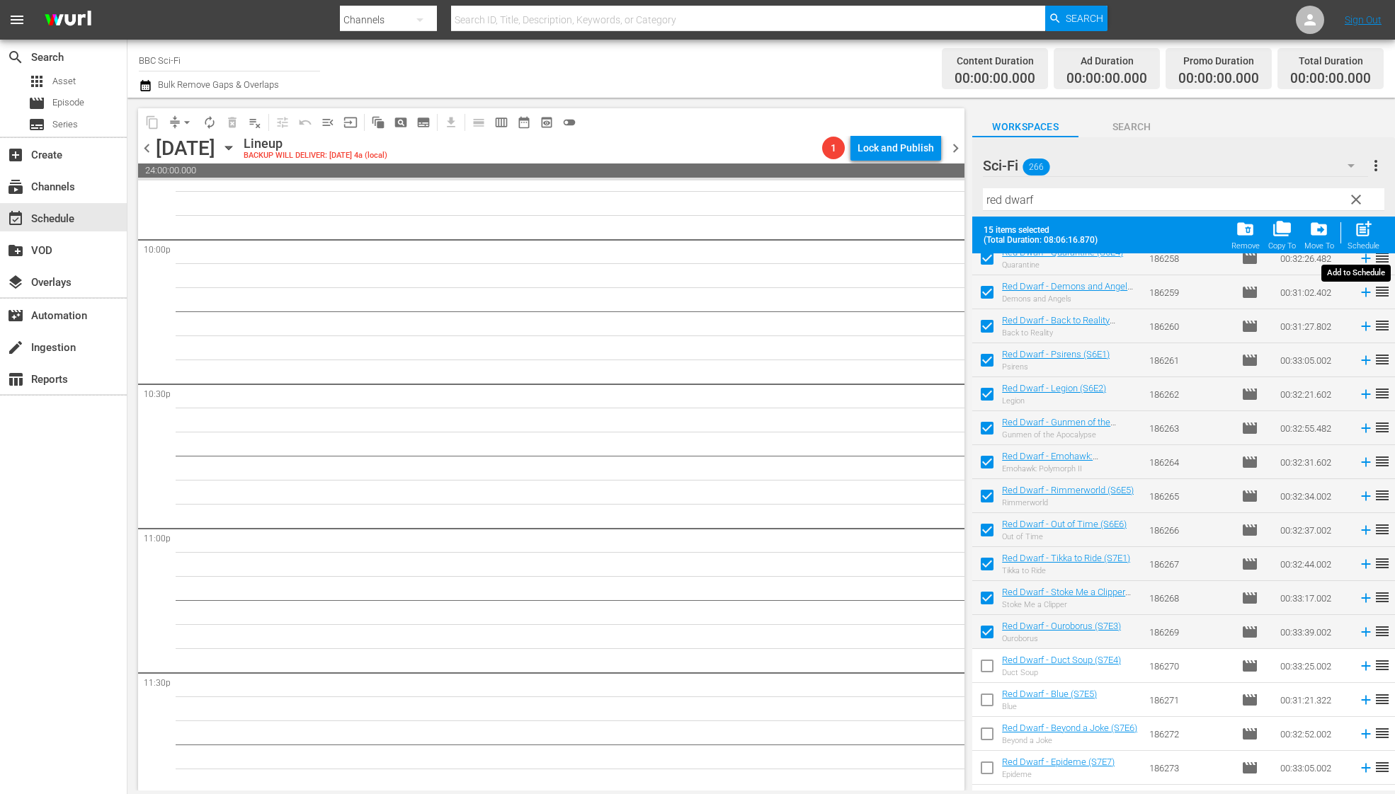
checkbox input "false"
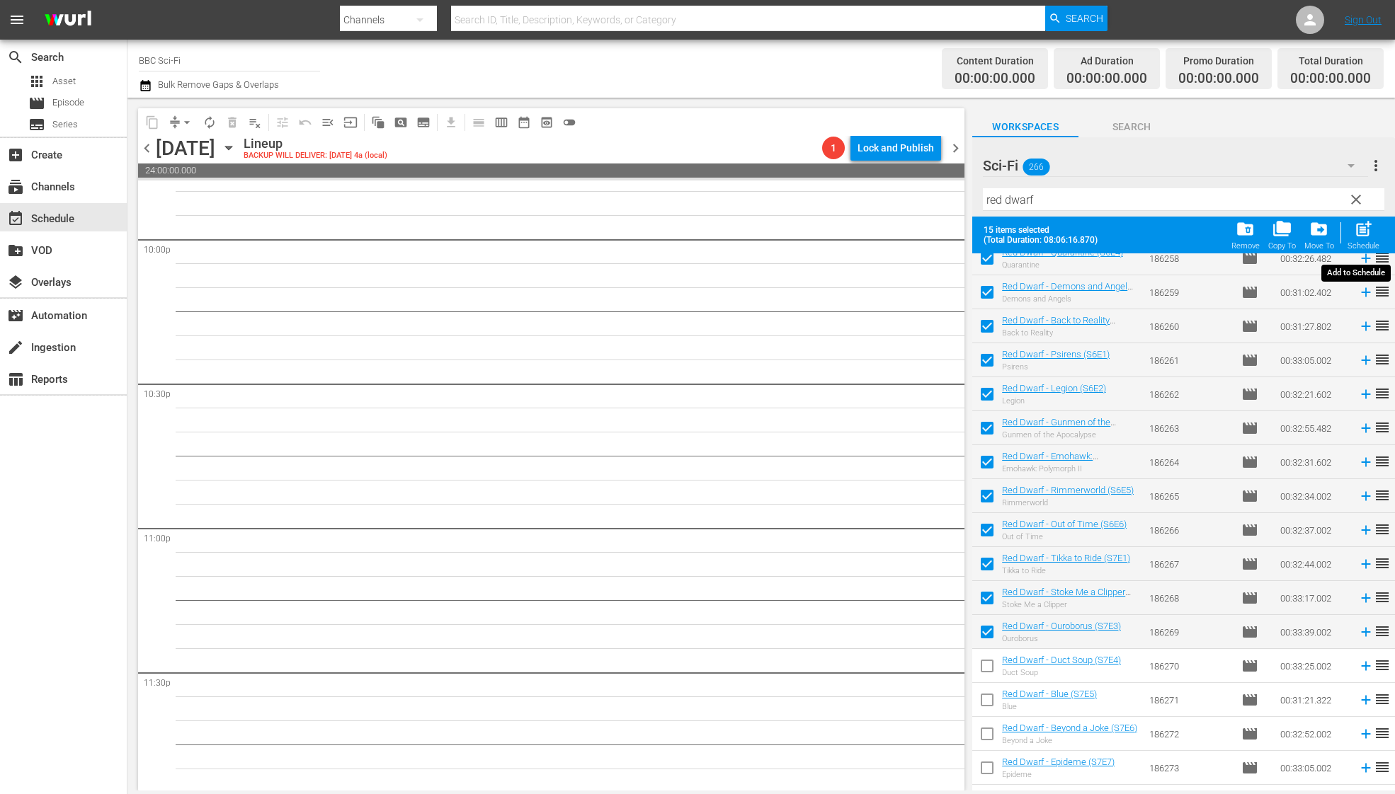
checkbox input "false"
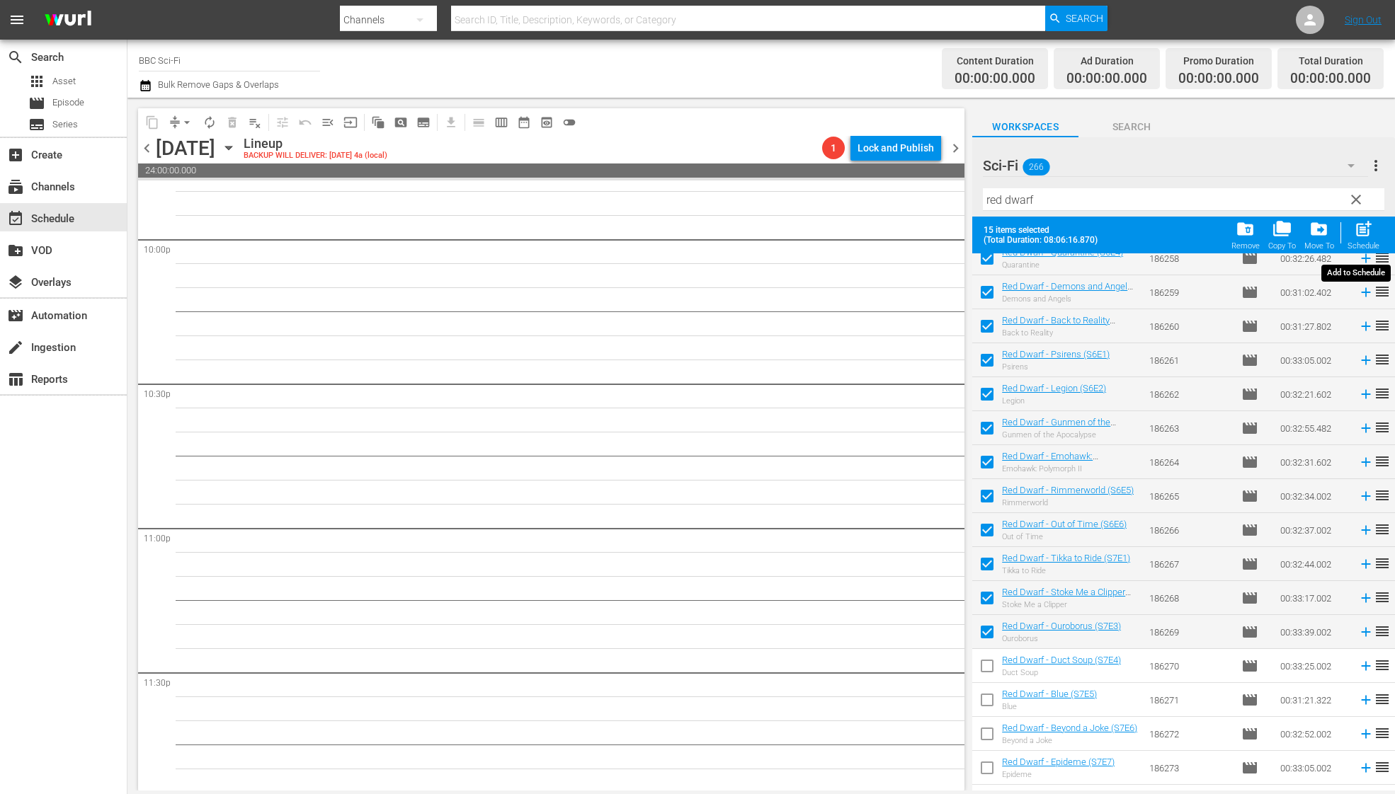
checkbox input "false"
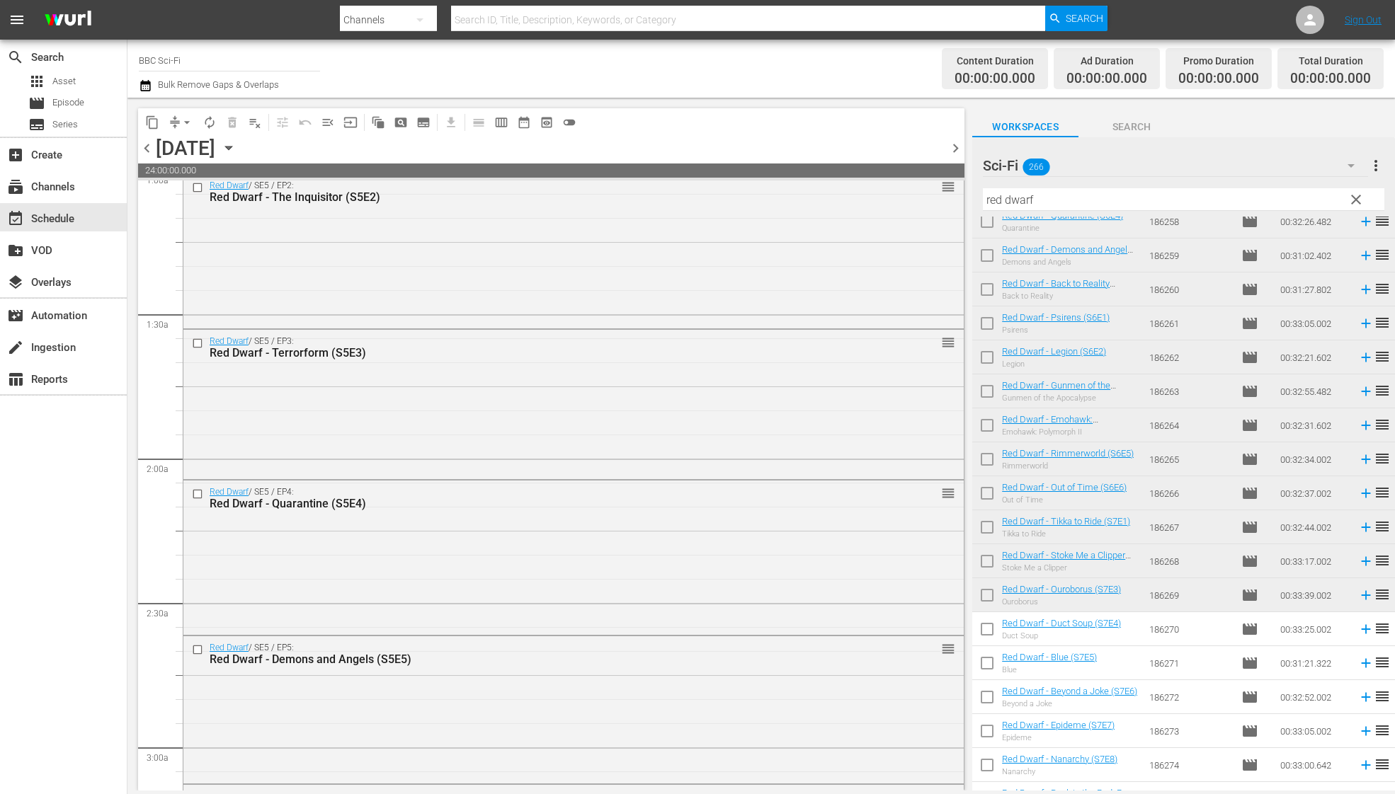
scroll to position [0, 0]
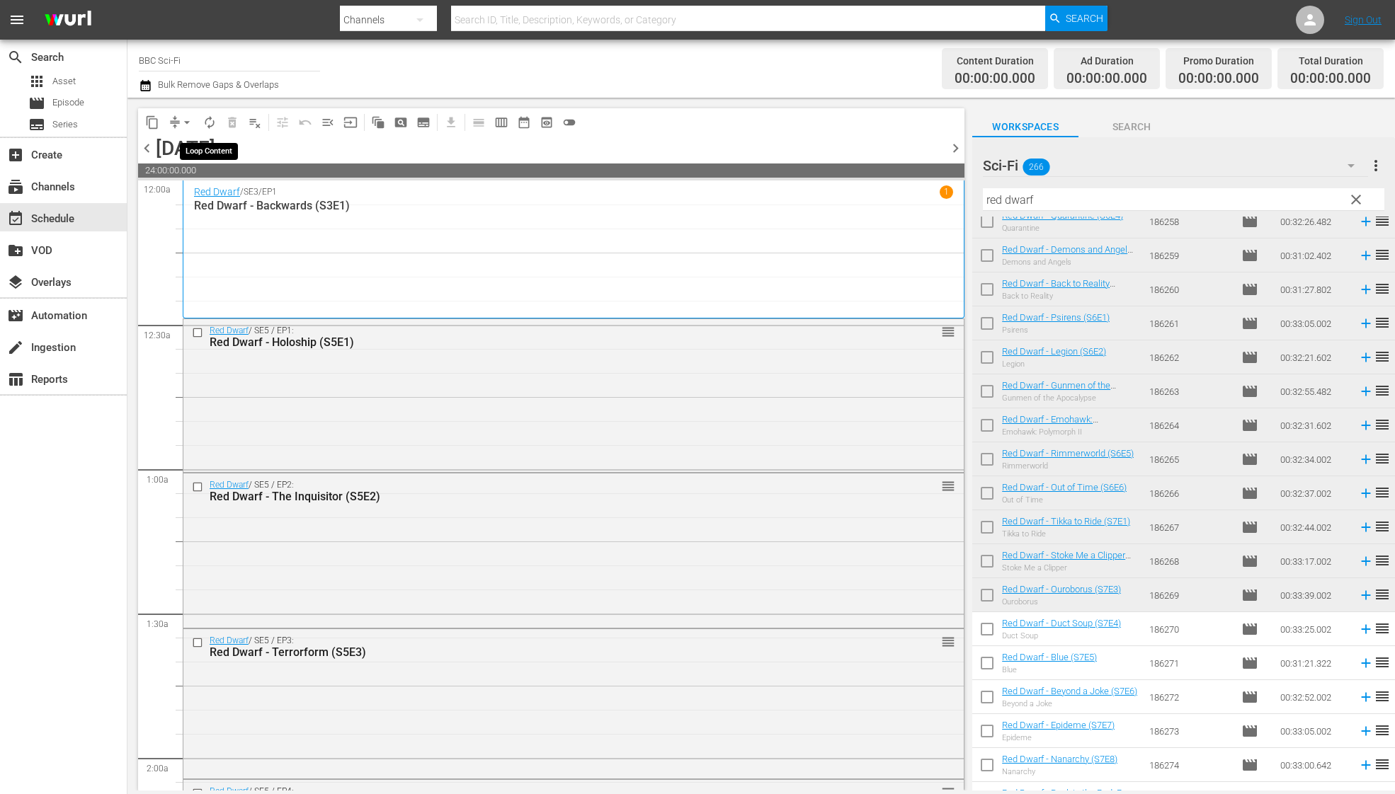
click at [207, 122] on span "autorenew_outlined" at bounding box center [209, 122] width 14 height 14
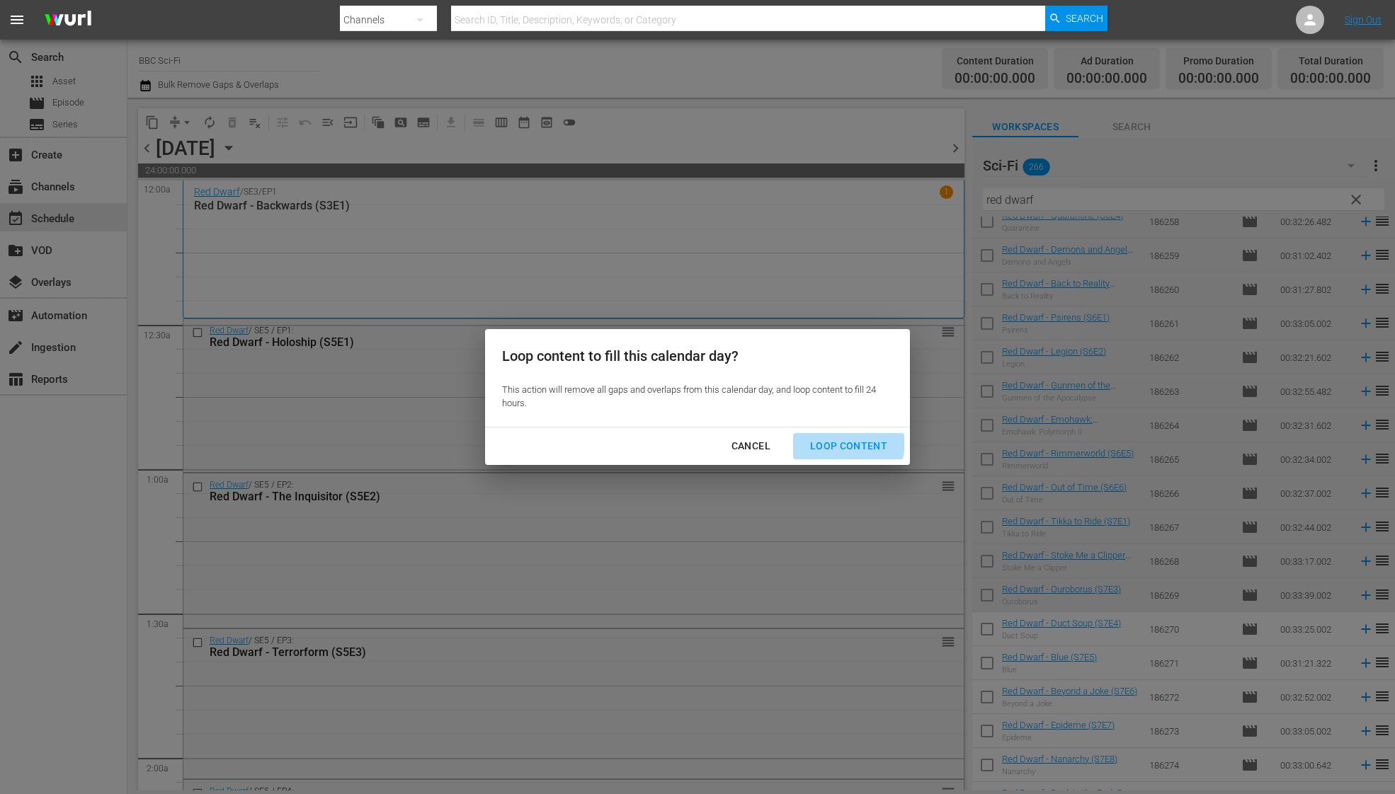
click at [821, 440] on div "Loop Content" at bounding box center [848, 446] width 100 height 18
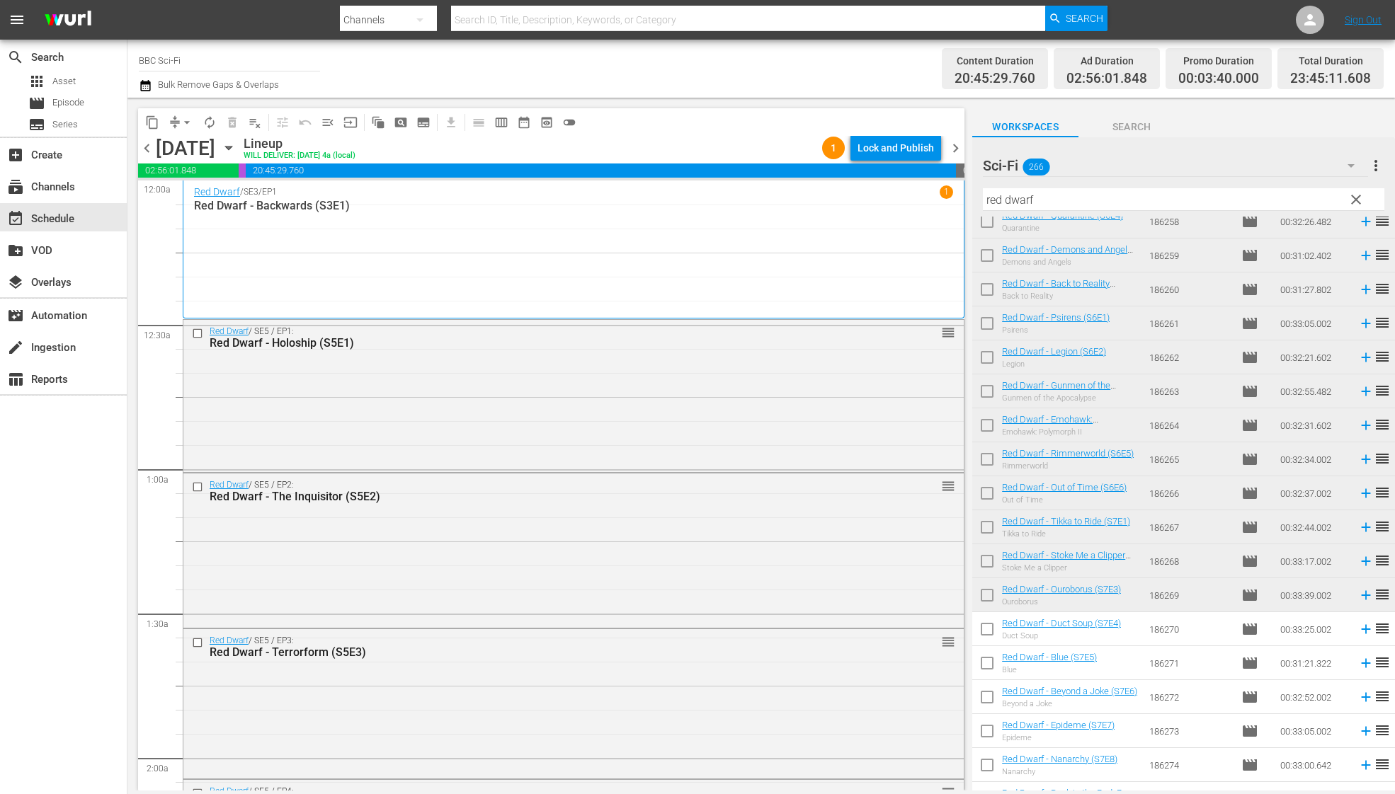
scroll to position [6388, 0]
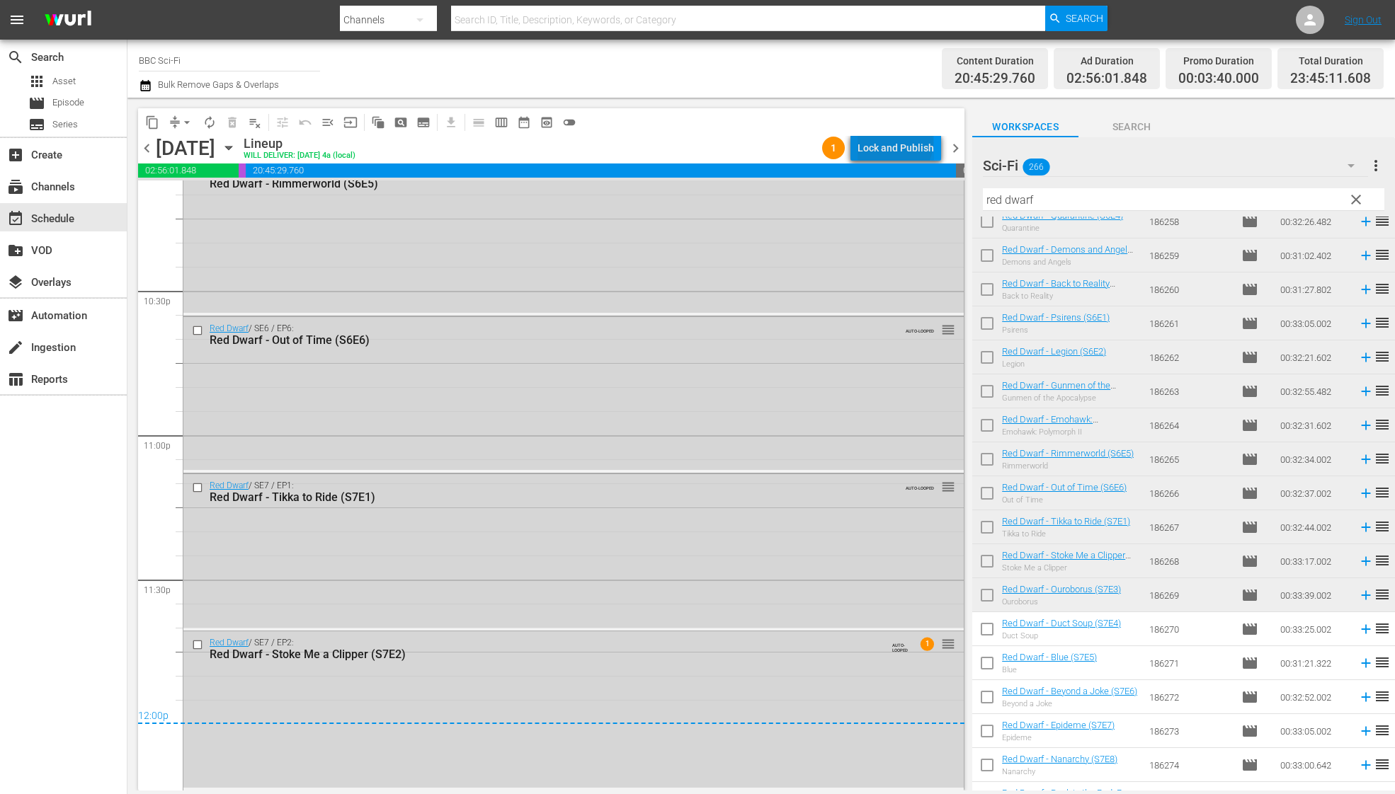
click at [898, 143] on div "Lock and Publish" at bounding box center [895, 147] width 76 height 25
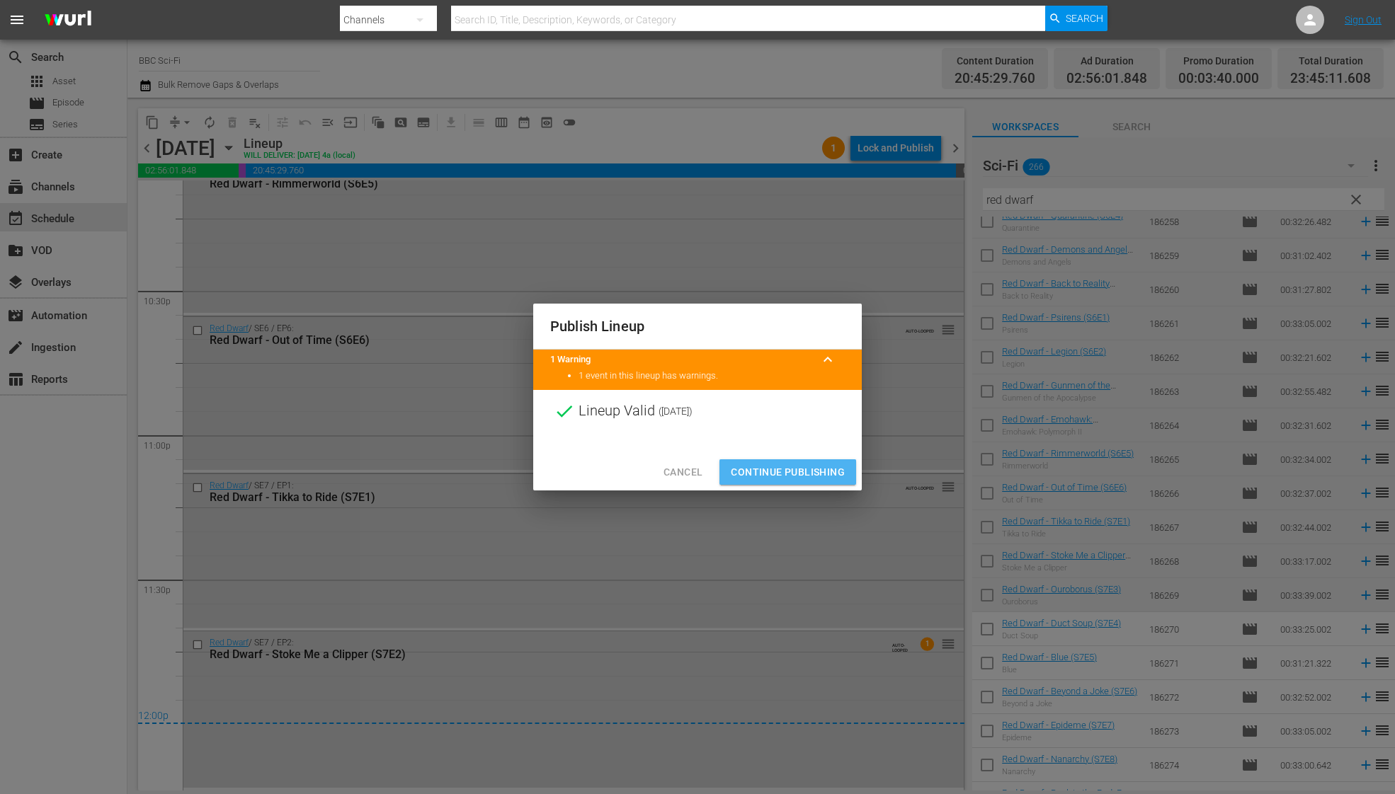
click at [760, 481] on button "Continue Publishing" at bounding box center [787, 472] width 137 height 26
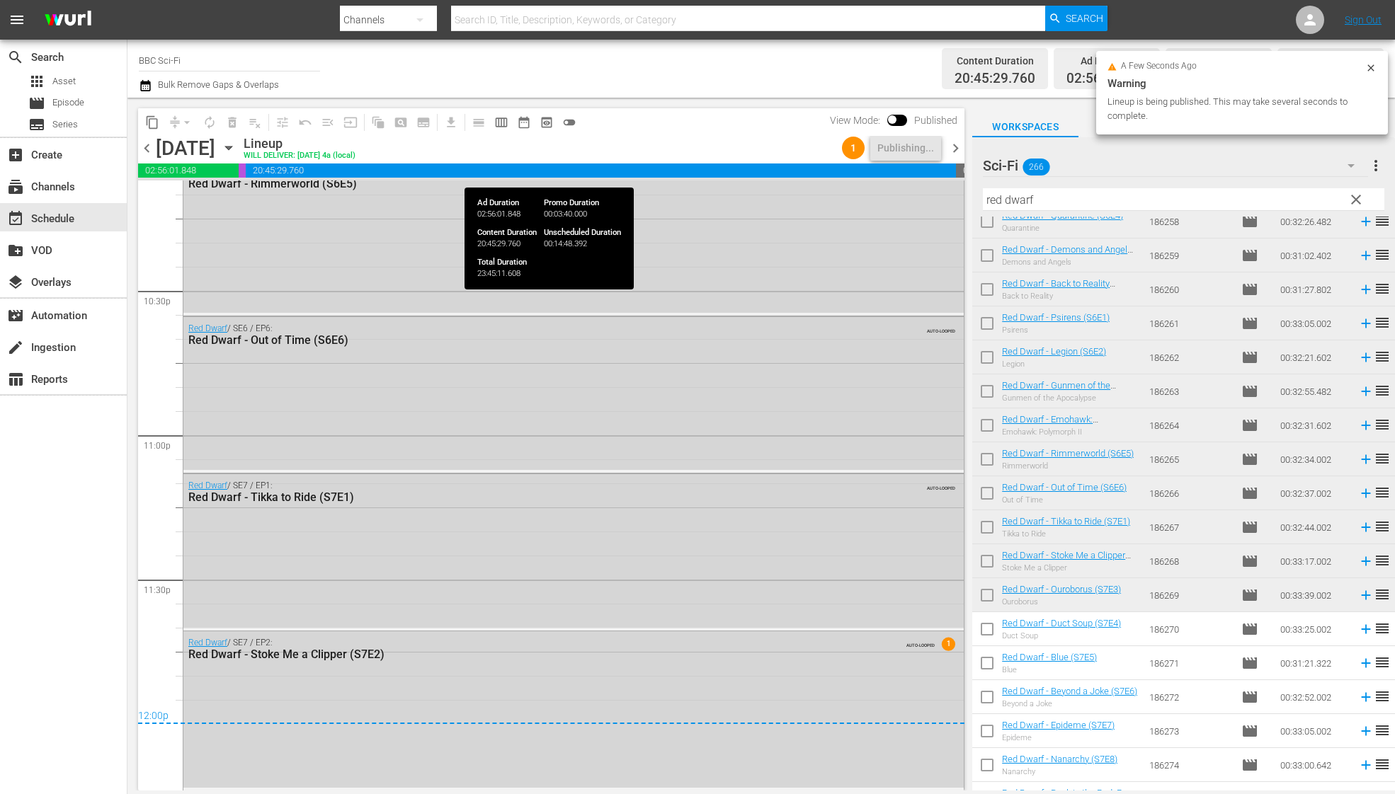
click at [954, 153] on span "chevron_right" at bounding box center [955, 148] width 18 height 18
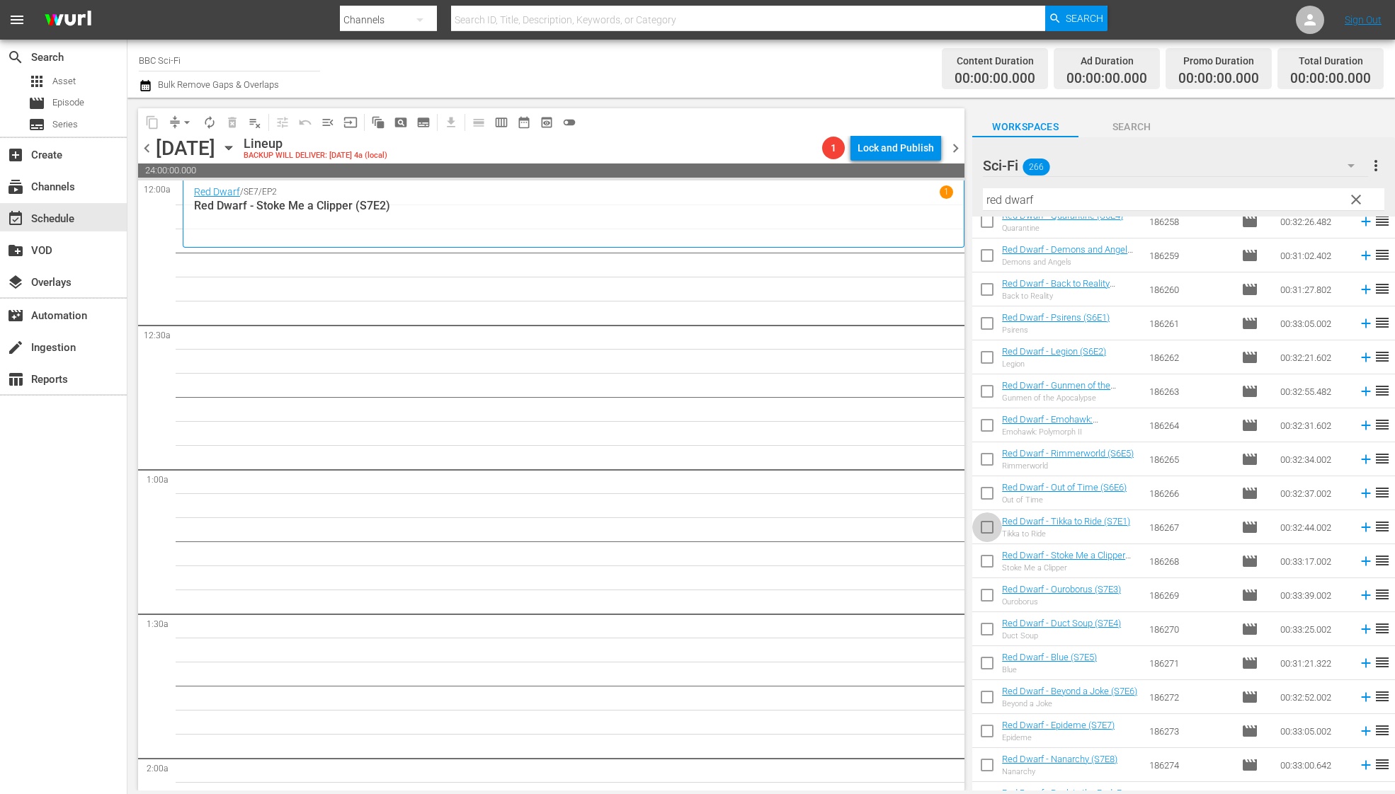
click at [990, 523] on input "checkbox" at bounding box center [987, 530] width 30 height 30
checkbox input "true"
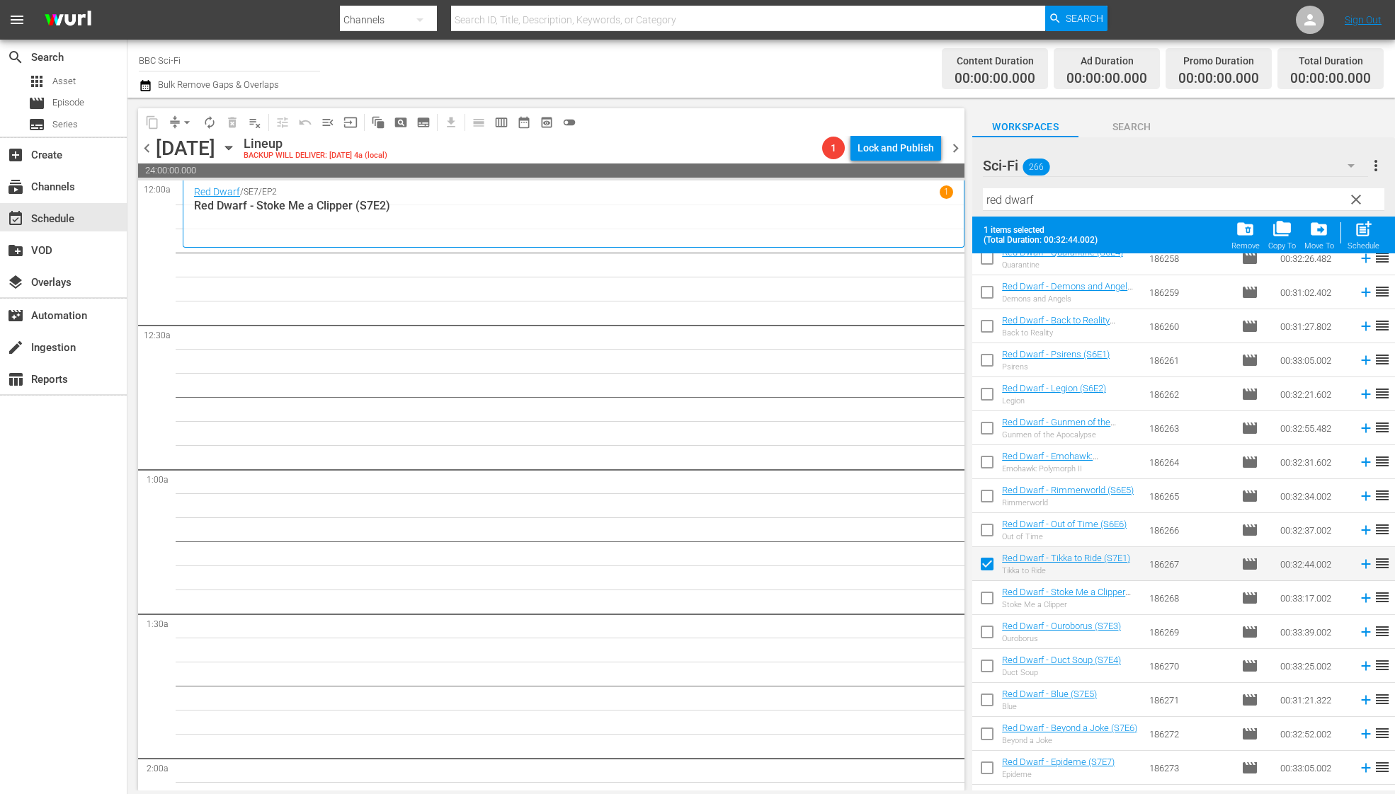
click at [987, 596] on input "checkbox" at bounding box center [987, 601] width 30 height 30
checkbox input "true"
click at [987, 624] on input "checkbox" at bounding box center [987, 635] width 30 height 30
checkbox input "true"
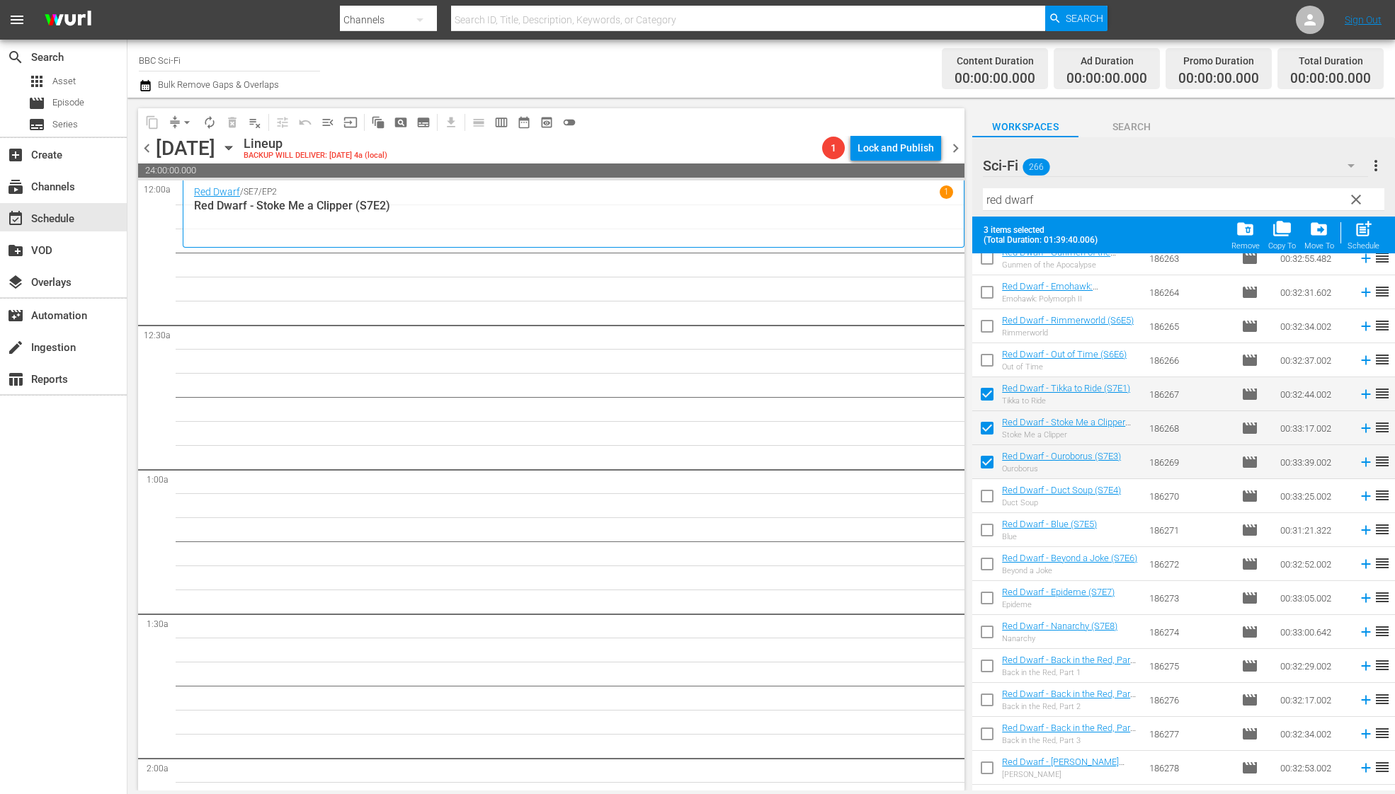
scroll to position [1209, 0]
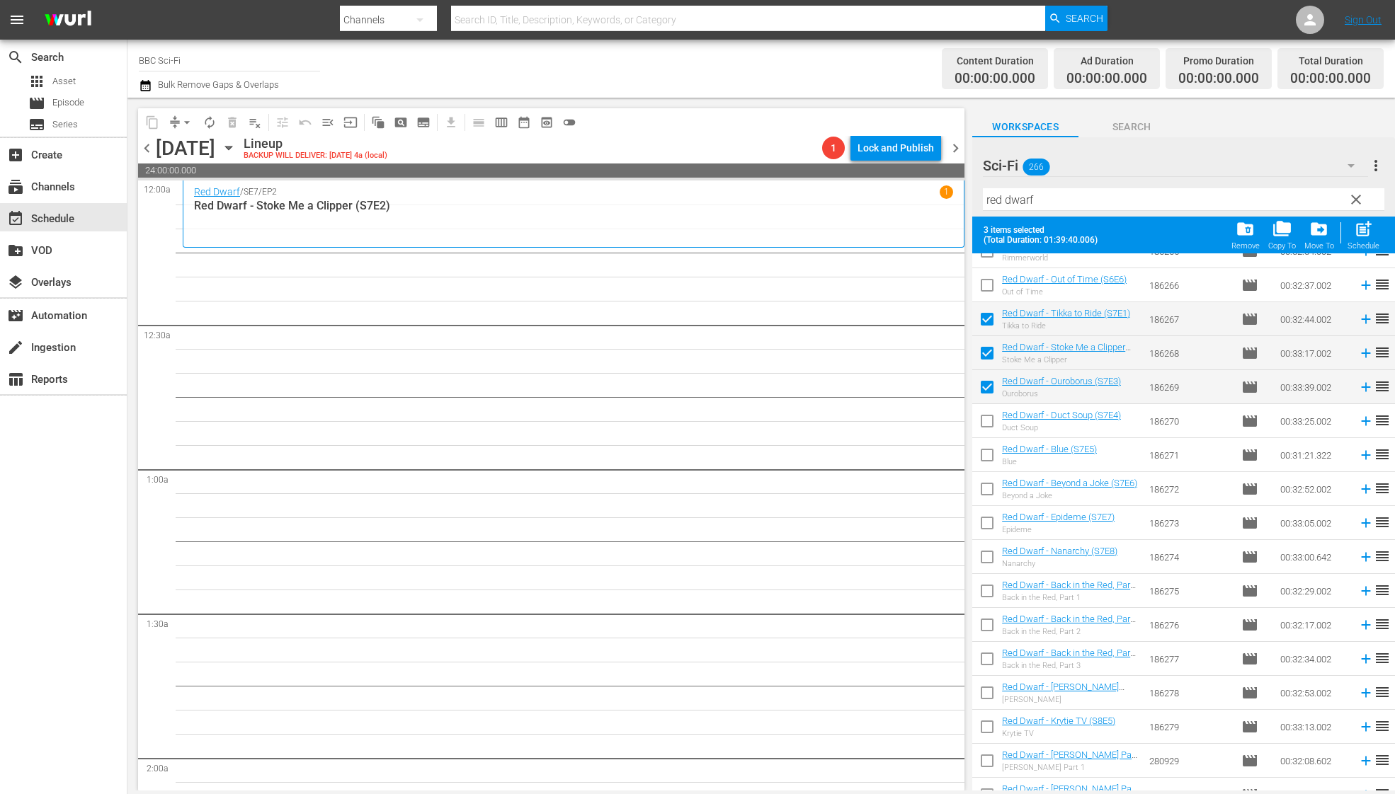
click at [992, 427] on input "checkbox" at bounding box center [987, 424] width 30 height 30
checkbox input "true"
click at [989, 454] on input "checkbox" at bounding box center [987, 458] width 30 height 30
checkbox input "true"
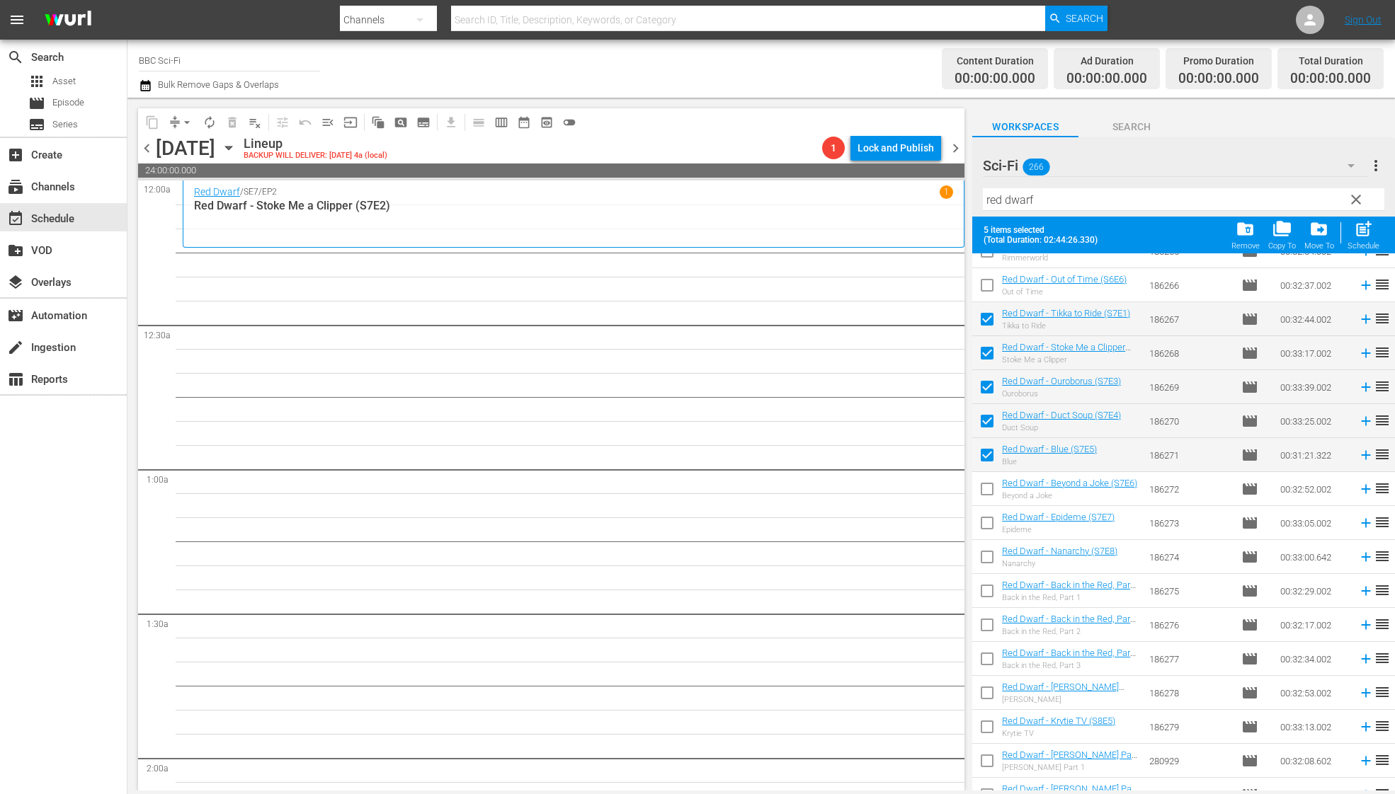
click at [987, 492] on input "checkbox" at bounding box center [987, 492] width 30 height 30
checkbox input "true"
click at [987, 514] on input "checkbox" at bounding box center [987, 526] width 30 height 30
checkbox input "true"
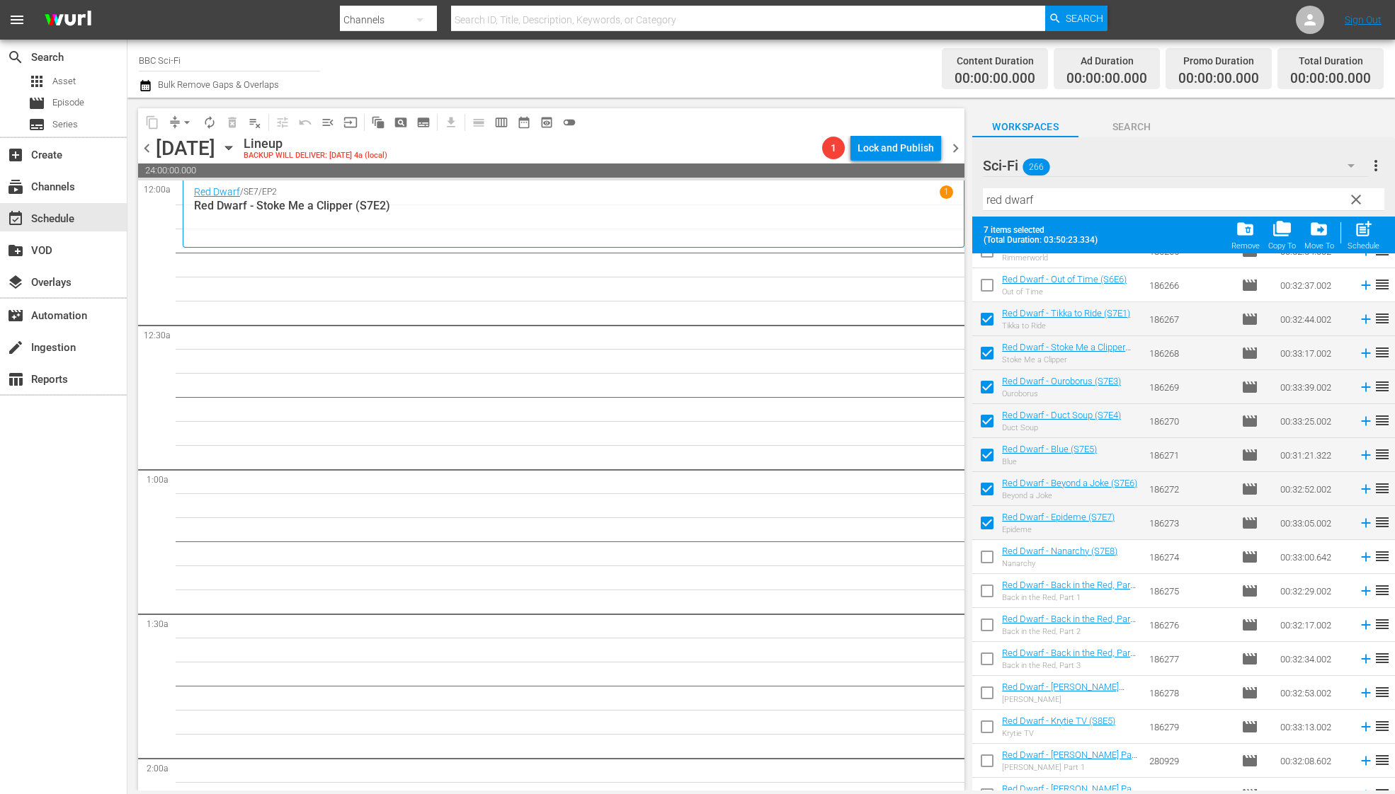
click at [987, 555] on input "checkbox" at bounding box center [987, 560] width 30 height 30
checkbox input "true"
click at [987, 580] on input "checkbox" at bounding box center [987, 594] width 30 height 30
checkbox input "true"
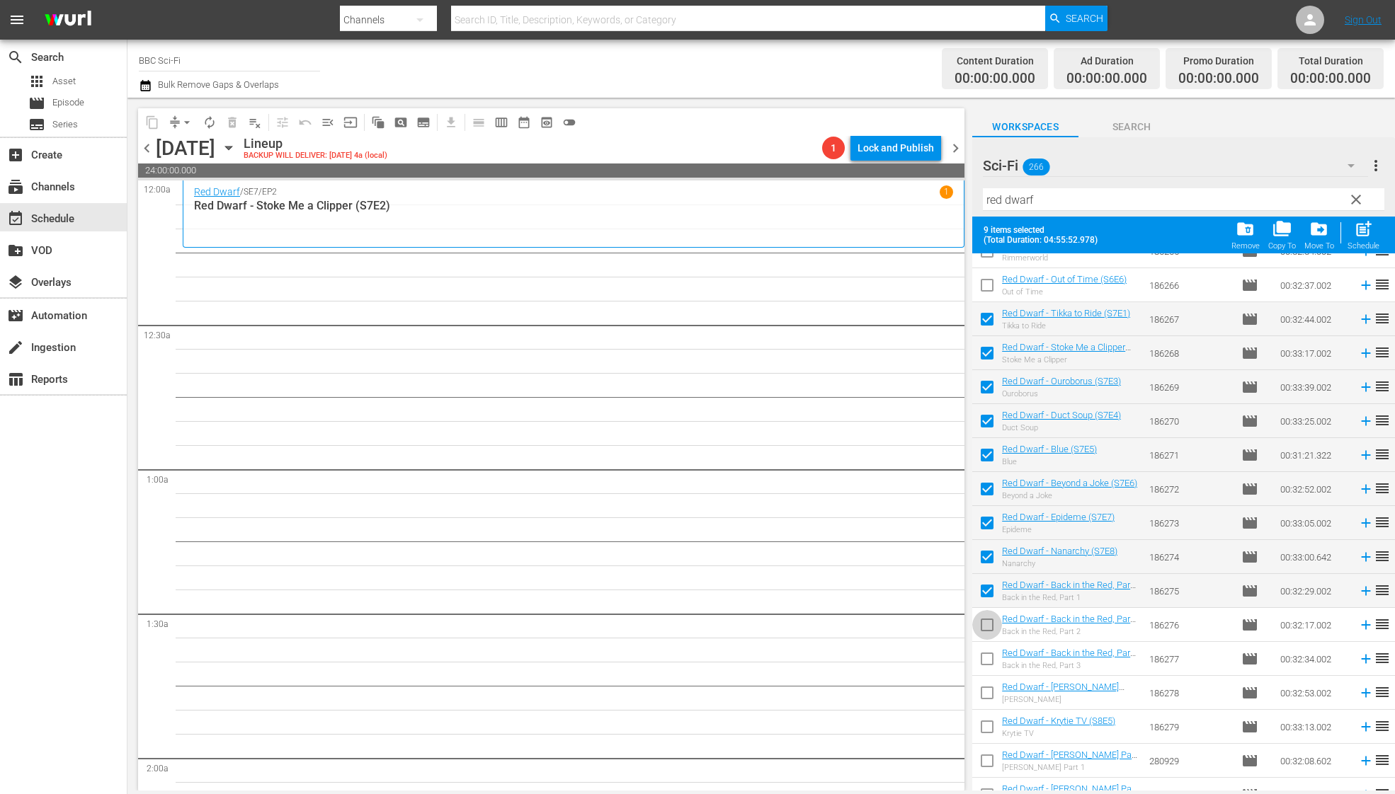
click at [982, 626] on input "checkbox" at bounding box center [987, 628] width 30 height 30
checkbox input "true"
click at [984, 657] on input "checkbox" at bounding box center [987, 662] width 30 height 30
checkbox input "true"
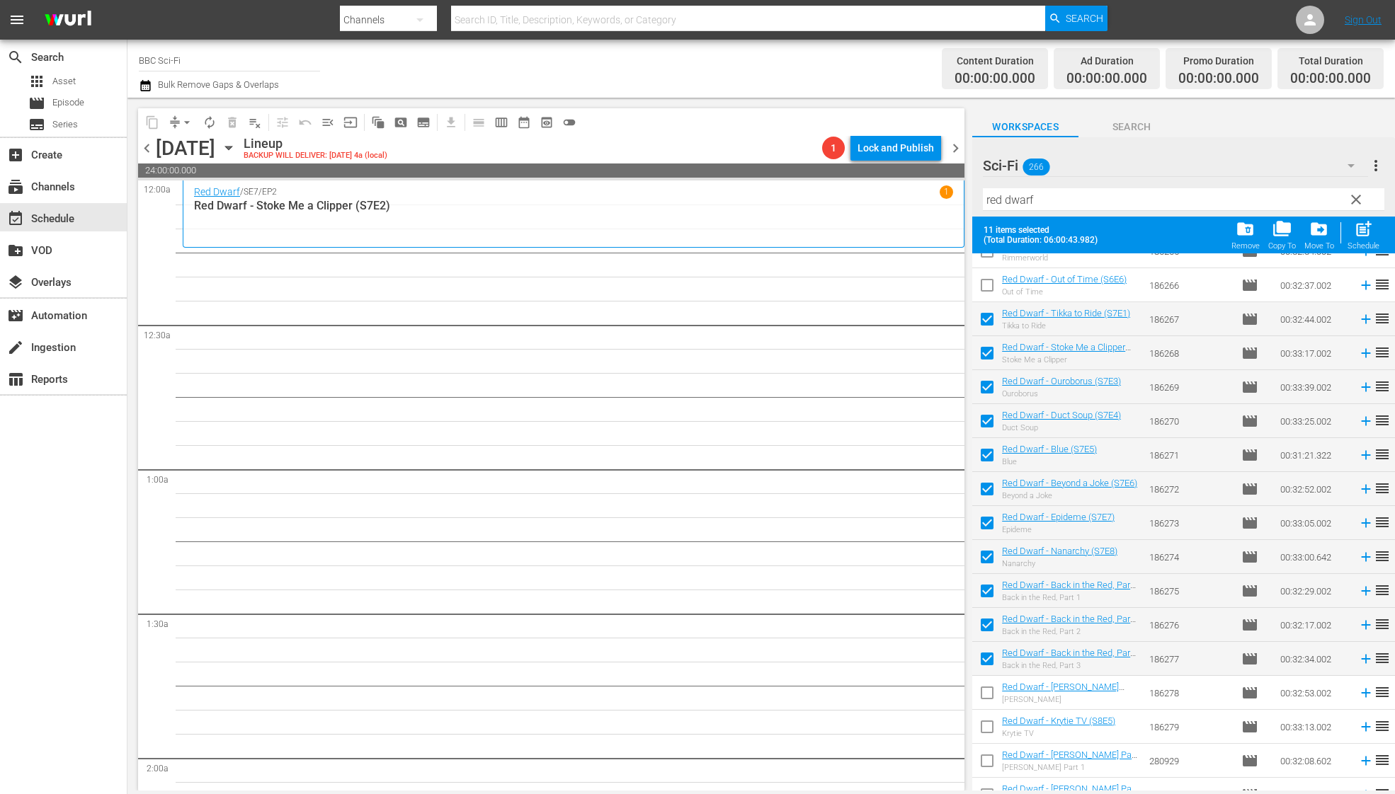
scroll to position [1261, 0]
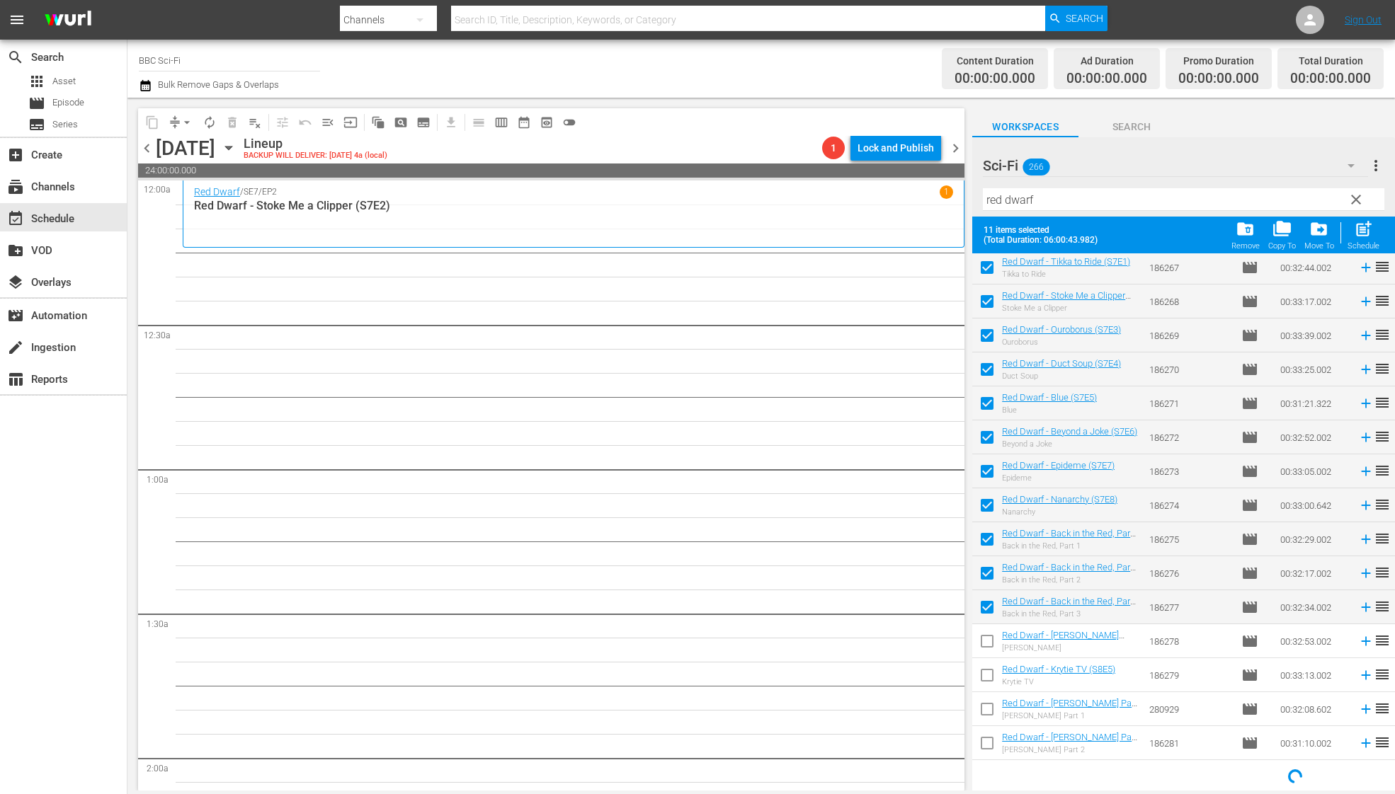
click at [987, 642] on input "checkbox" at bounding box center [987, 644] width 30 height 30
checkbox input "true"
click at [988, 673] on input "checkbox" at bounding box center [987, 678] width 30 height 30
checkbox input "true"
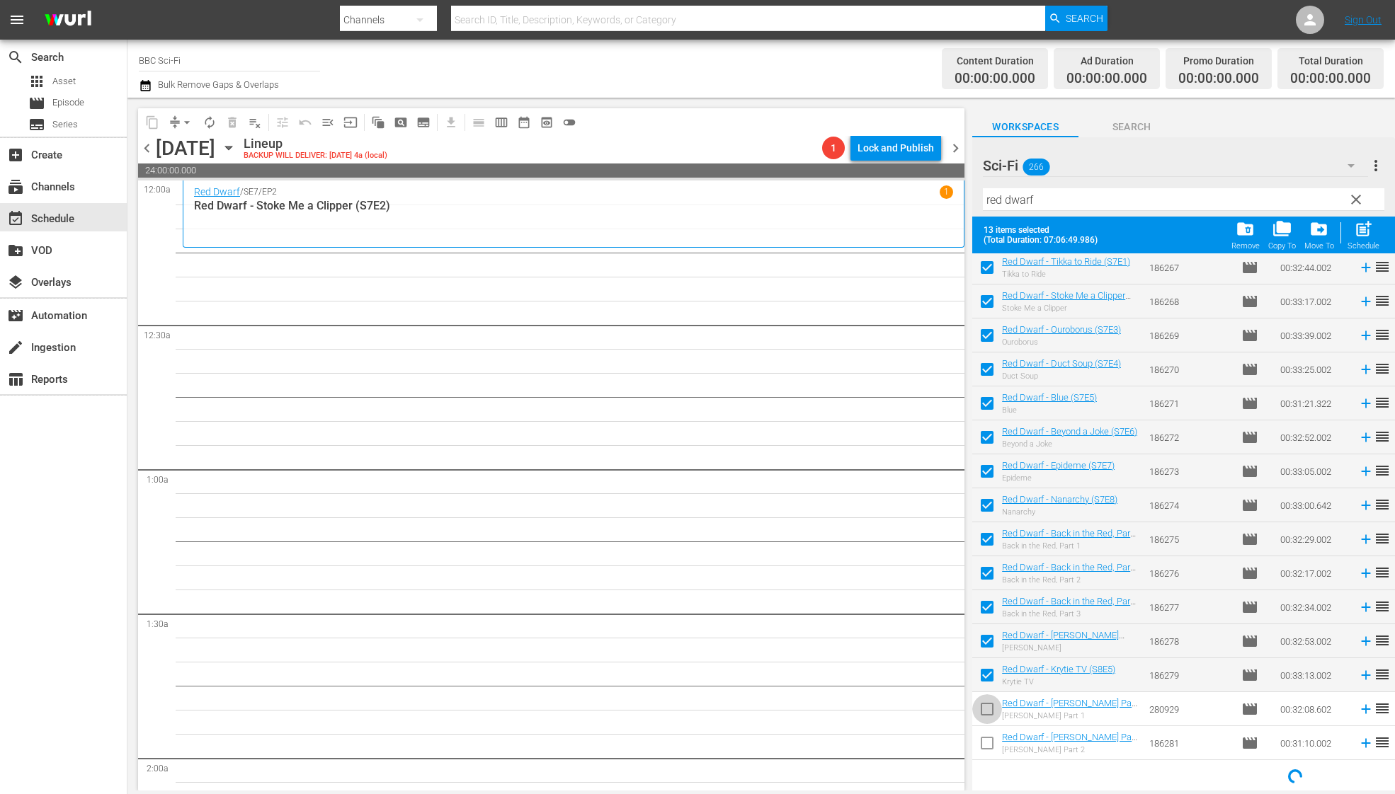
click at [988, 699] on input "checkbox" at bounding box center [987, 712] width 30 height 30
checkbox input "true"
click at [985, 751] on input "checkbox" at bounding box center [987, 746] width 30 height 30
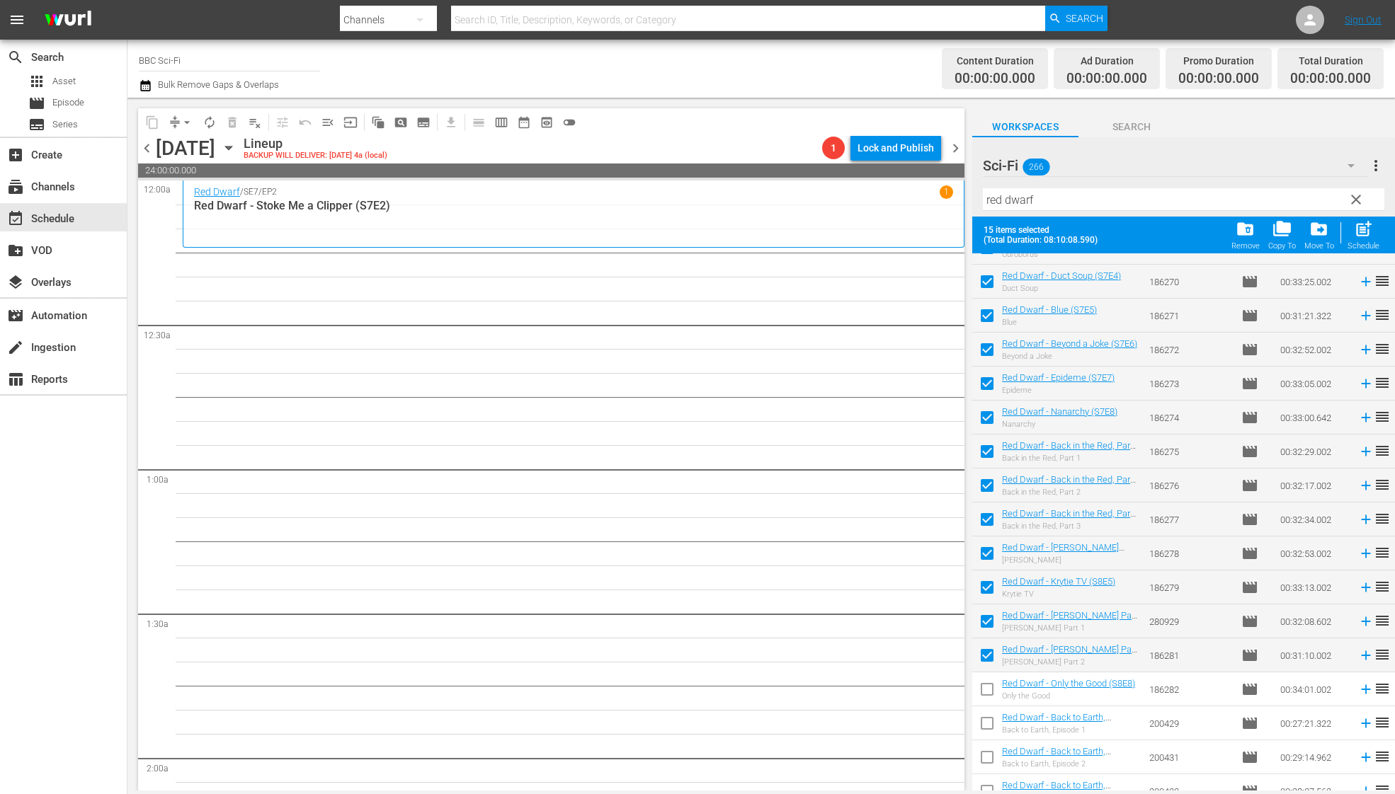
scroll to position [1397, 0]
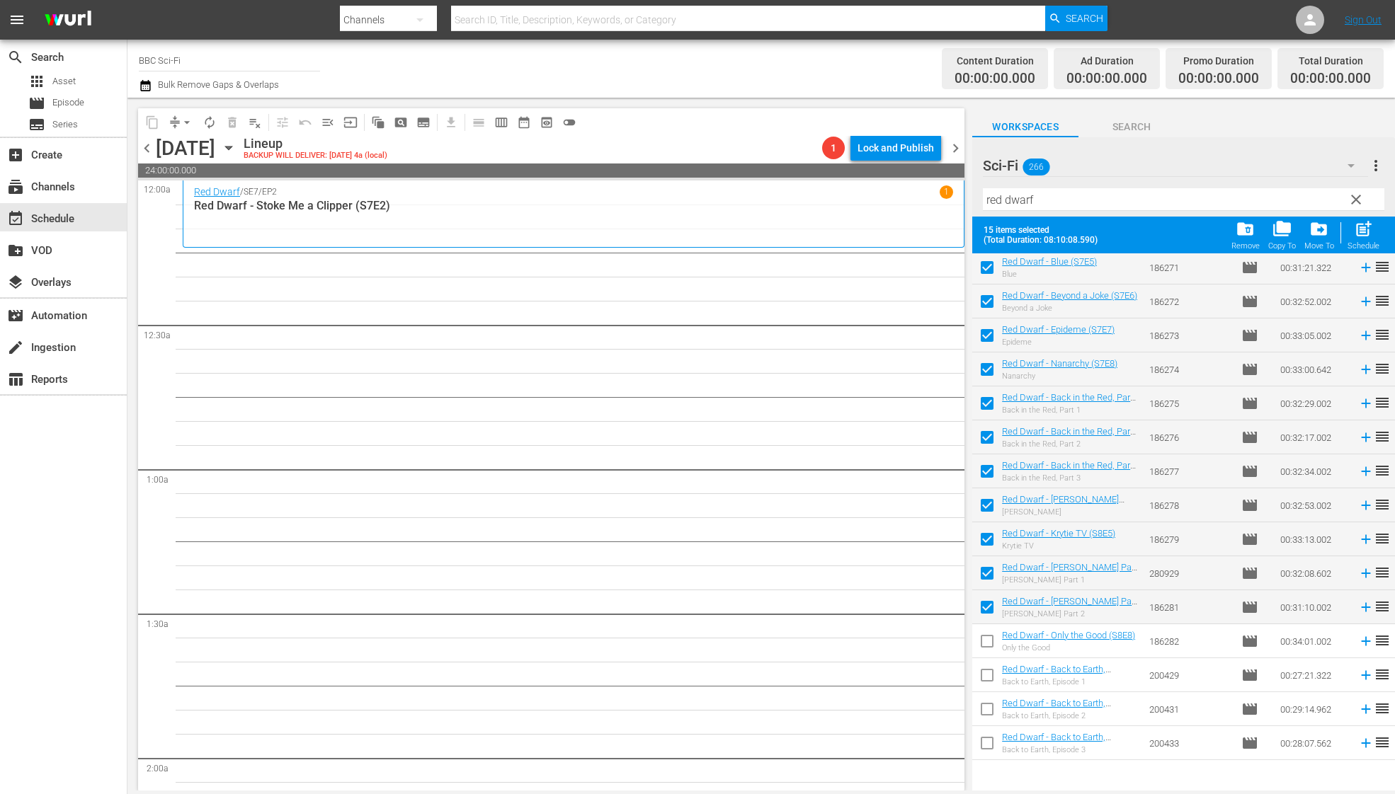
click at [985, 605] on input "checkbox" at bounding box center [987, 610] width 30 height 30
checkbox input "false"
click at [1362, 233] on span "post_add" at bounding box center [1362, 228] width 19 height 19
checkbox input "false"
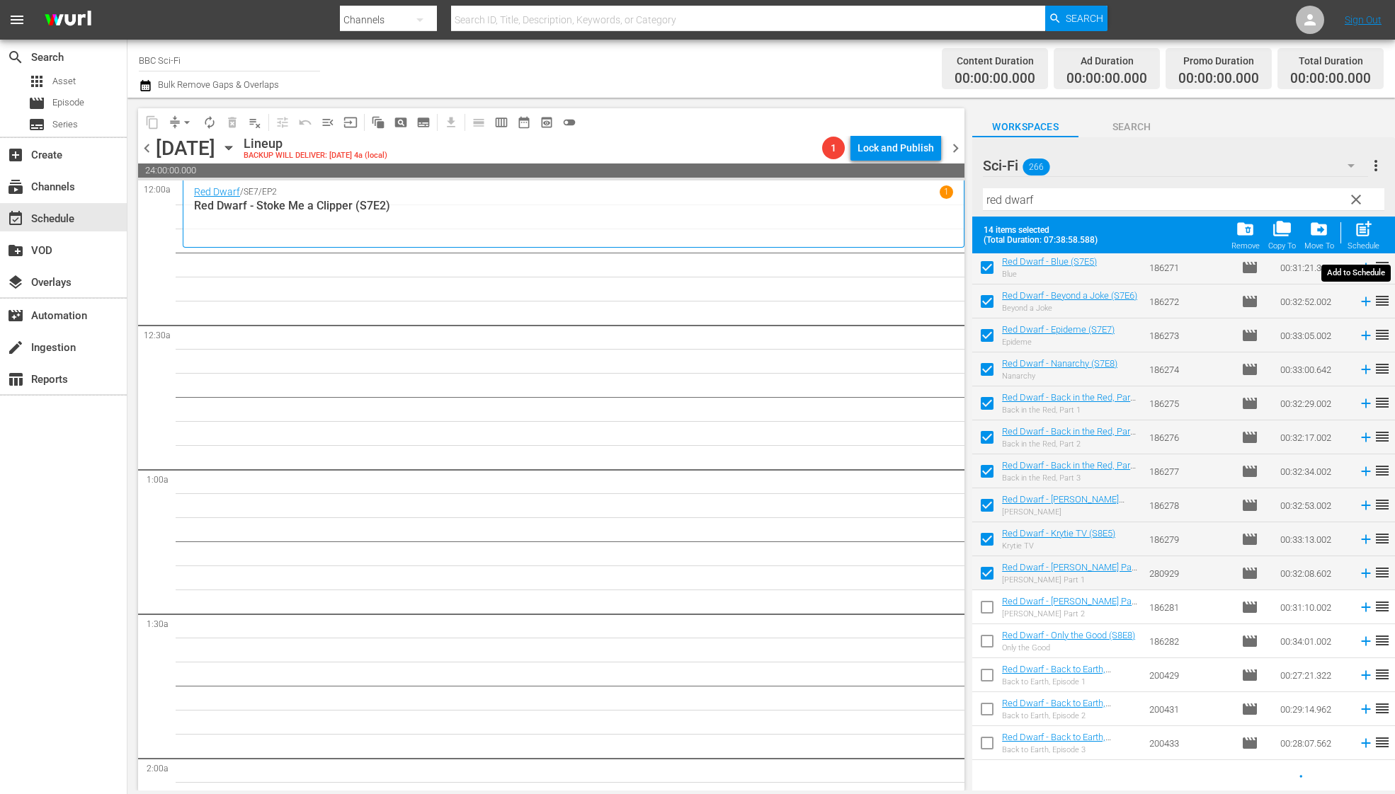
checkbox input "false"
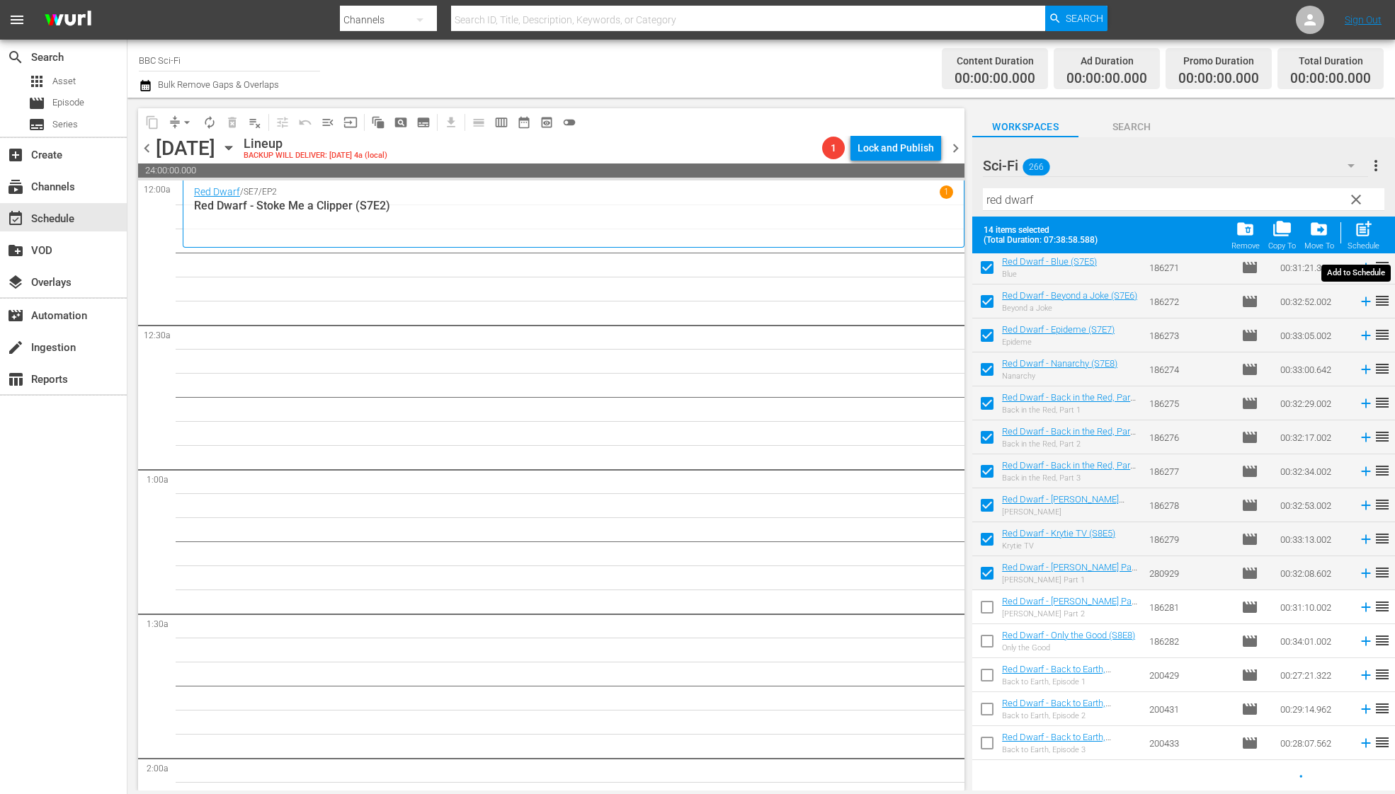
checkbox input "false"
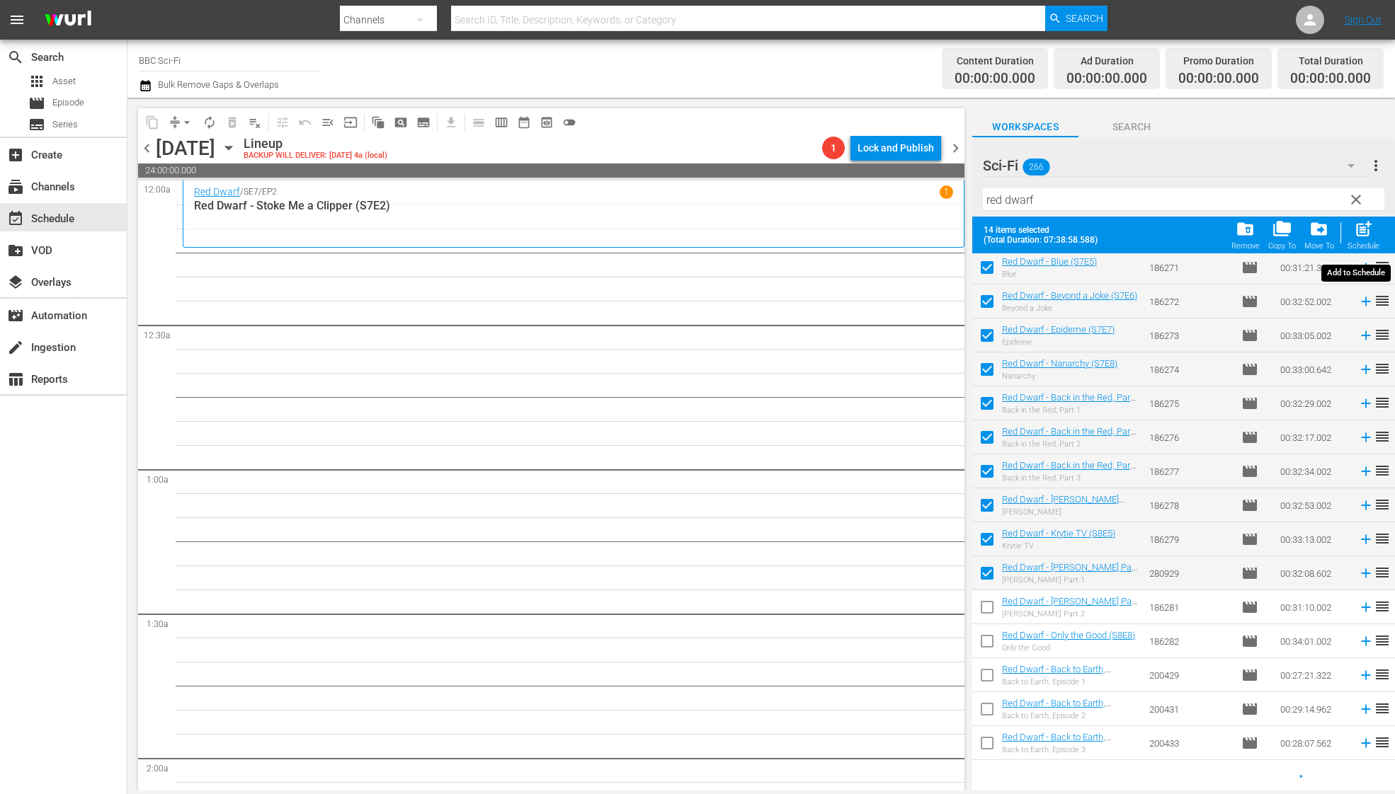
checkbox input "false"
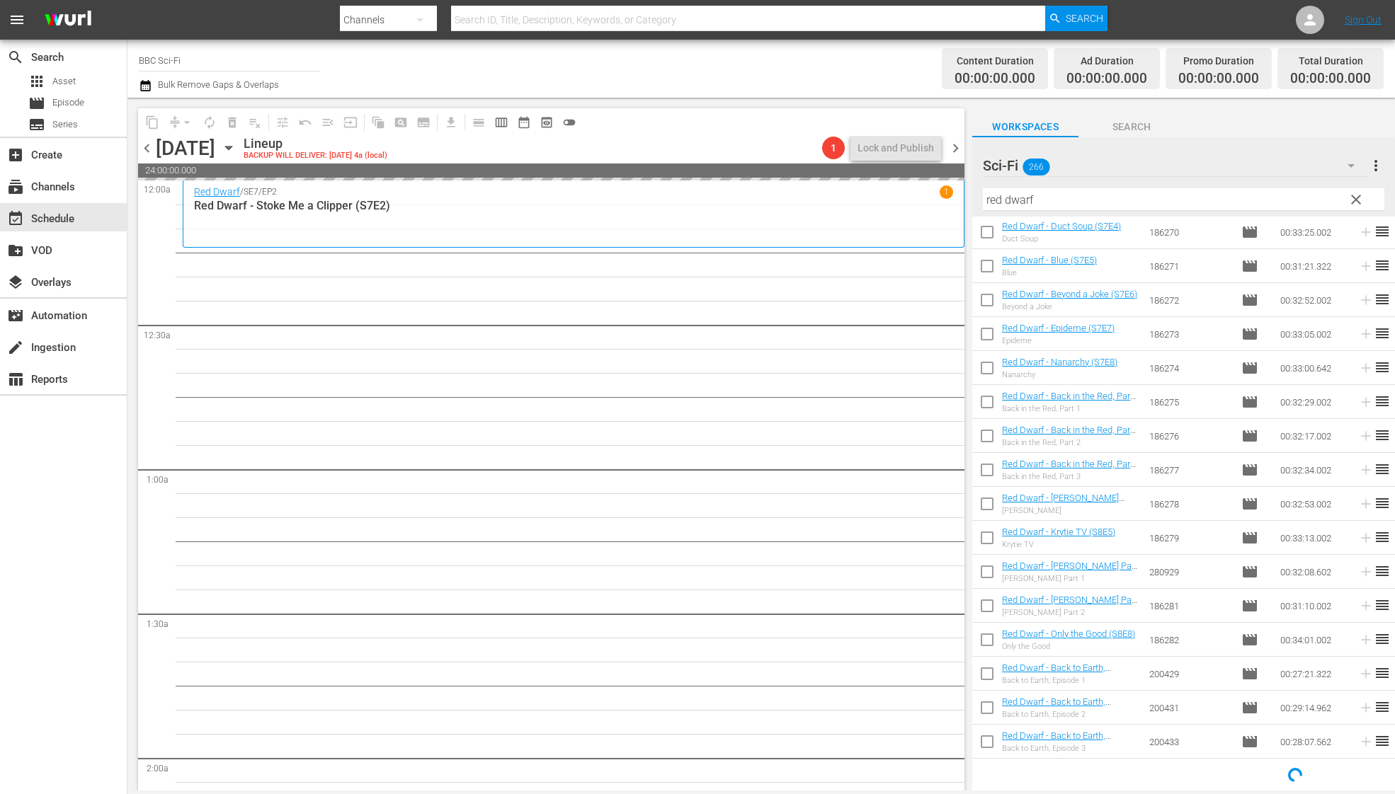
scroll to position [1360, 0]
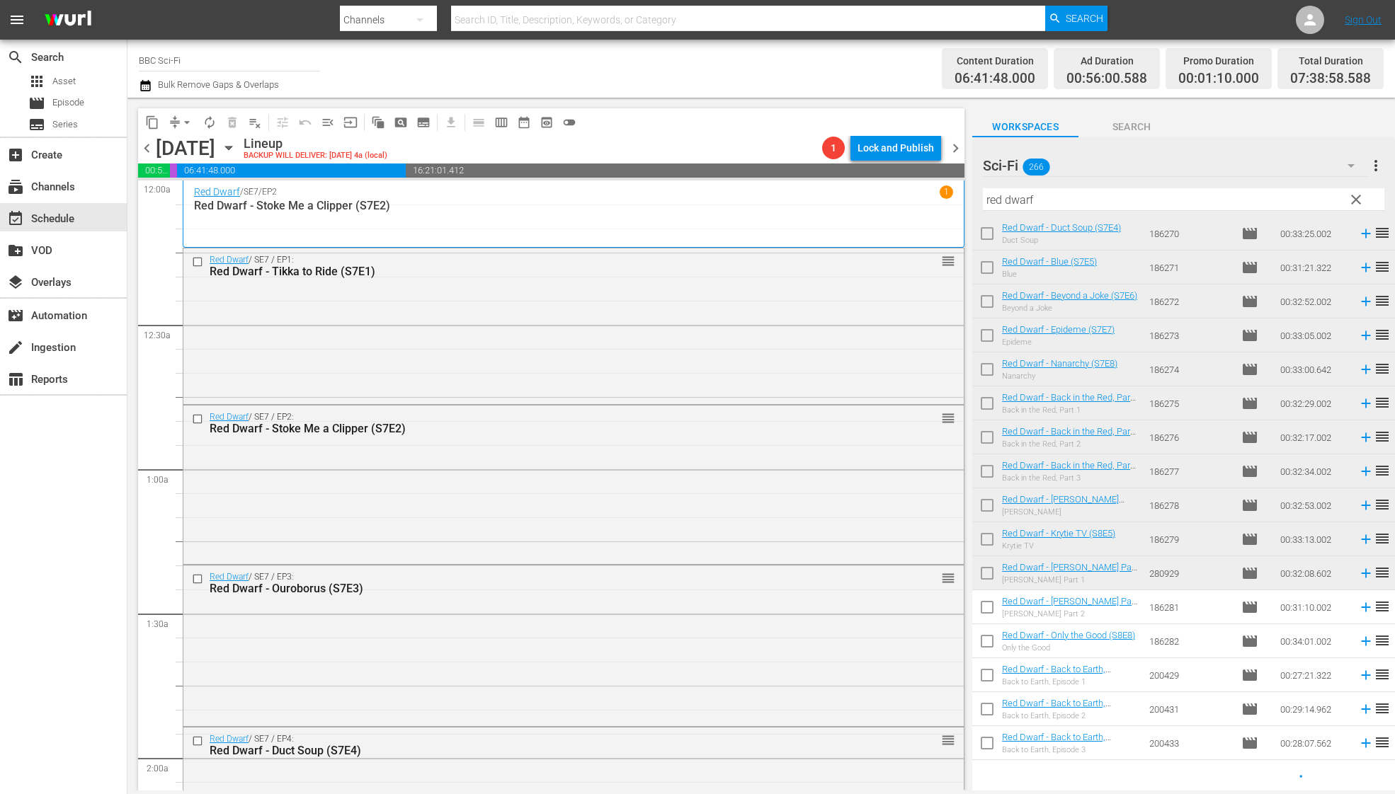
click at [209, 127] on span "autorenew_outlined" at bounding box center [209, 122] width 14 height 14
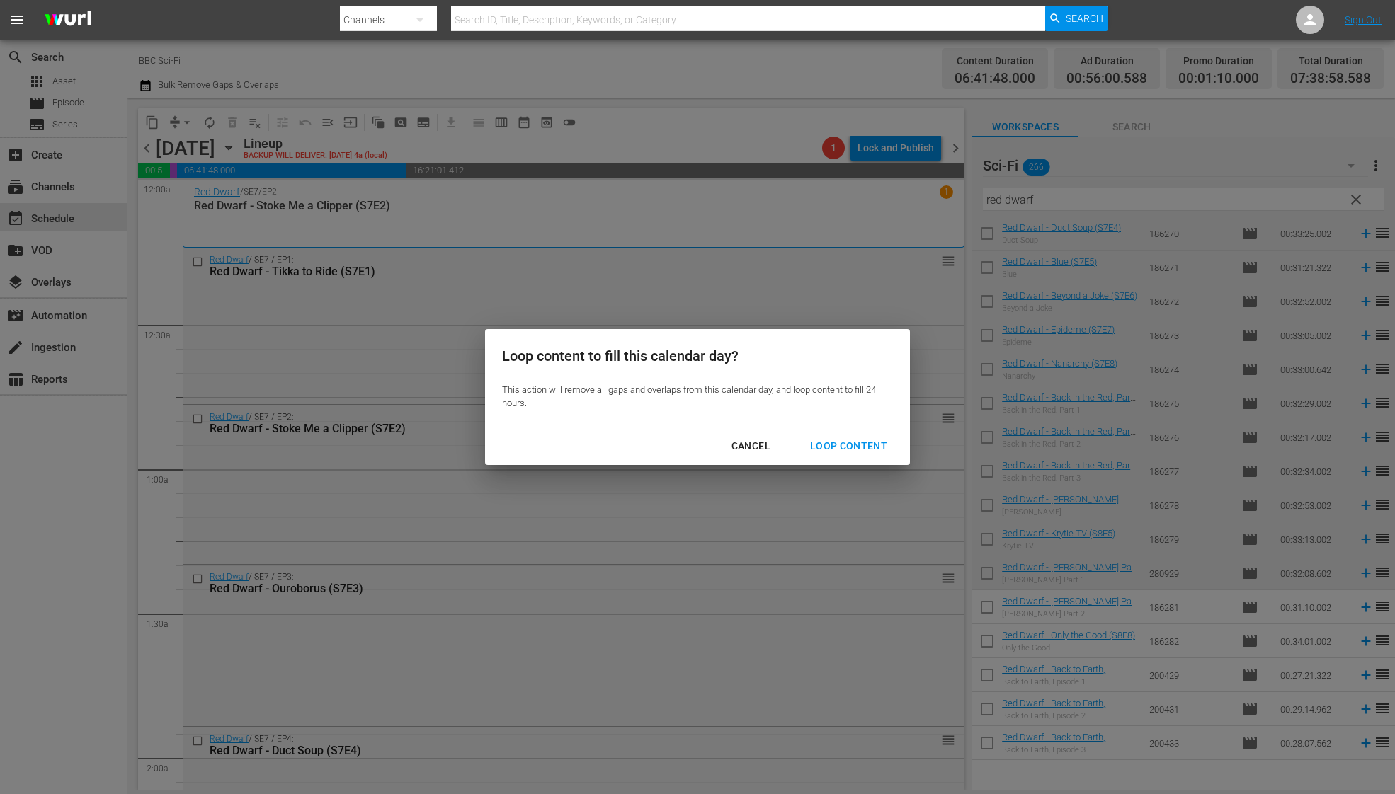
click at [874, 441] on div "Loop Content" at bounding box center [848, 446] width 100 height 18
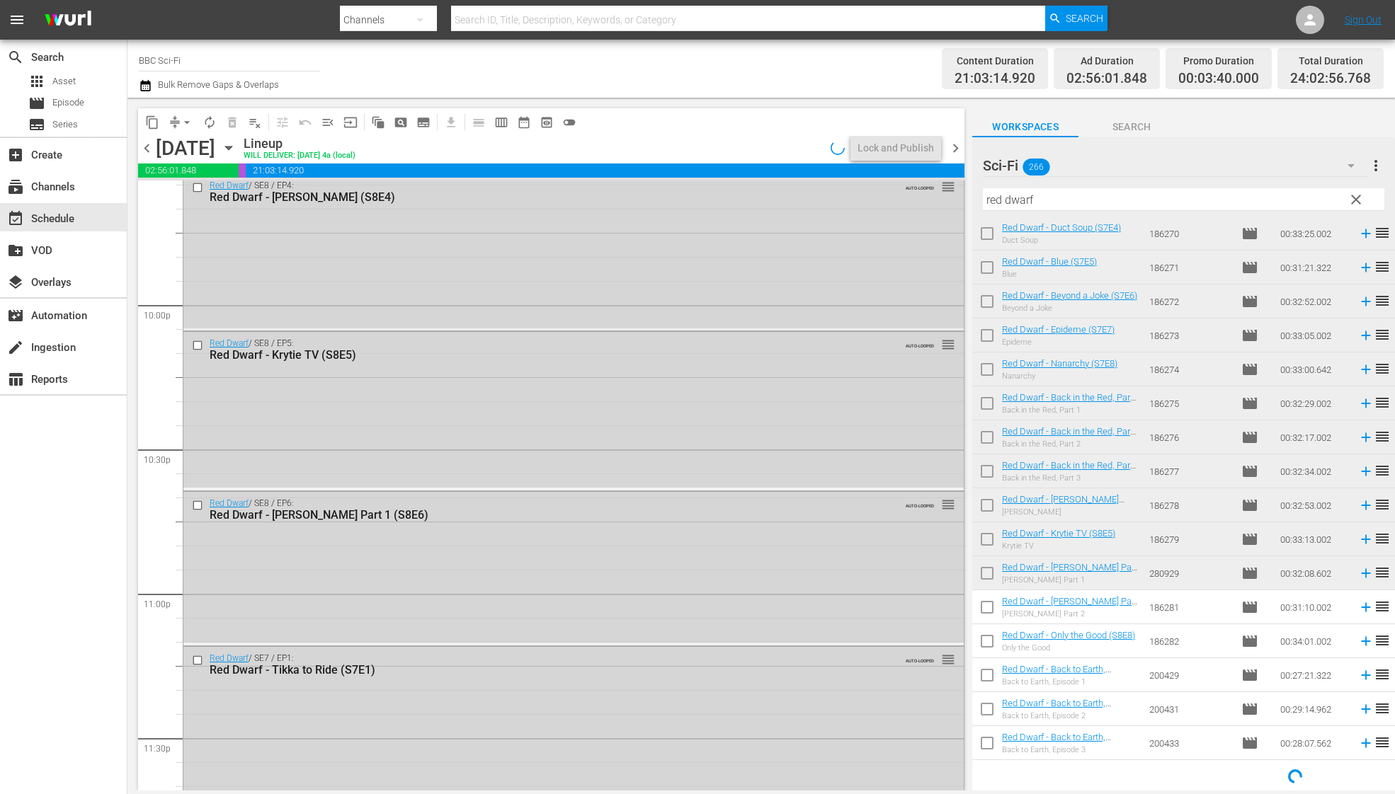
scroll to position [6401, 0]
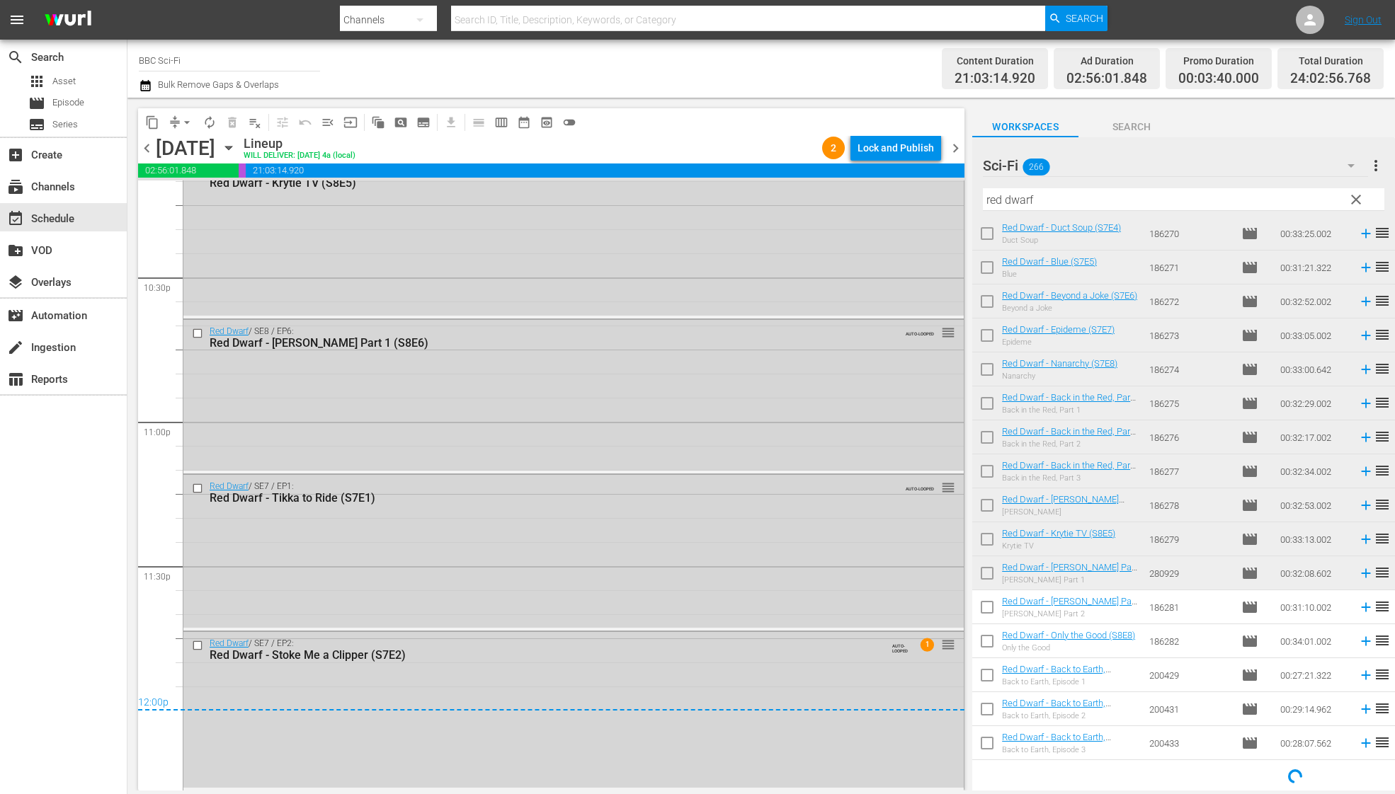
click at [903, 155] on div "Lock and Publish" at bounding box center [895, 147] width 76 height 25
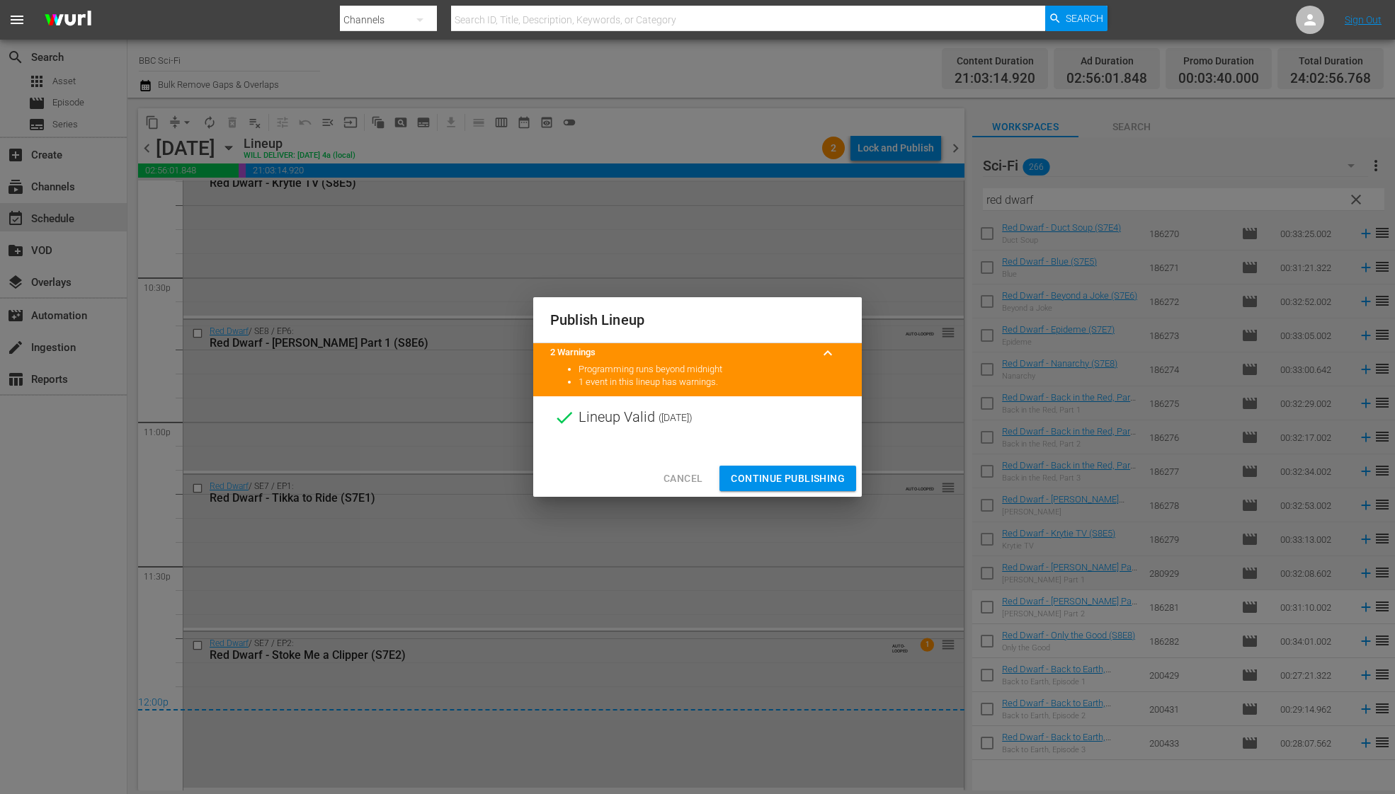
click at [832, 476] on span "Continue Publishing" at bounding box center [788, 479] width 114 height 18
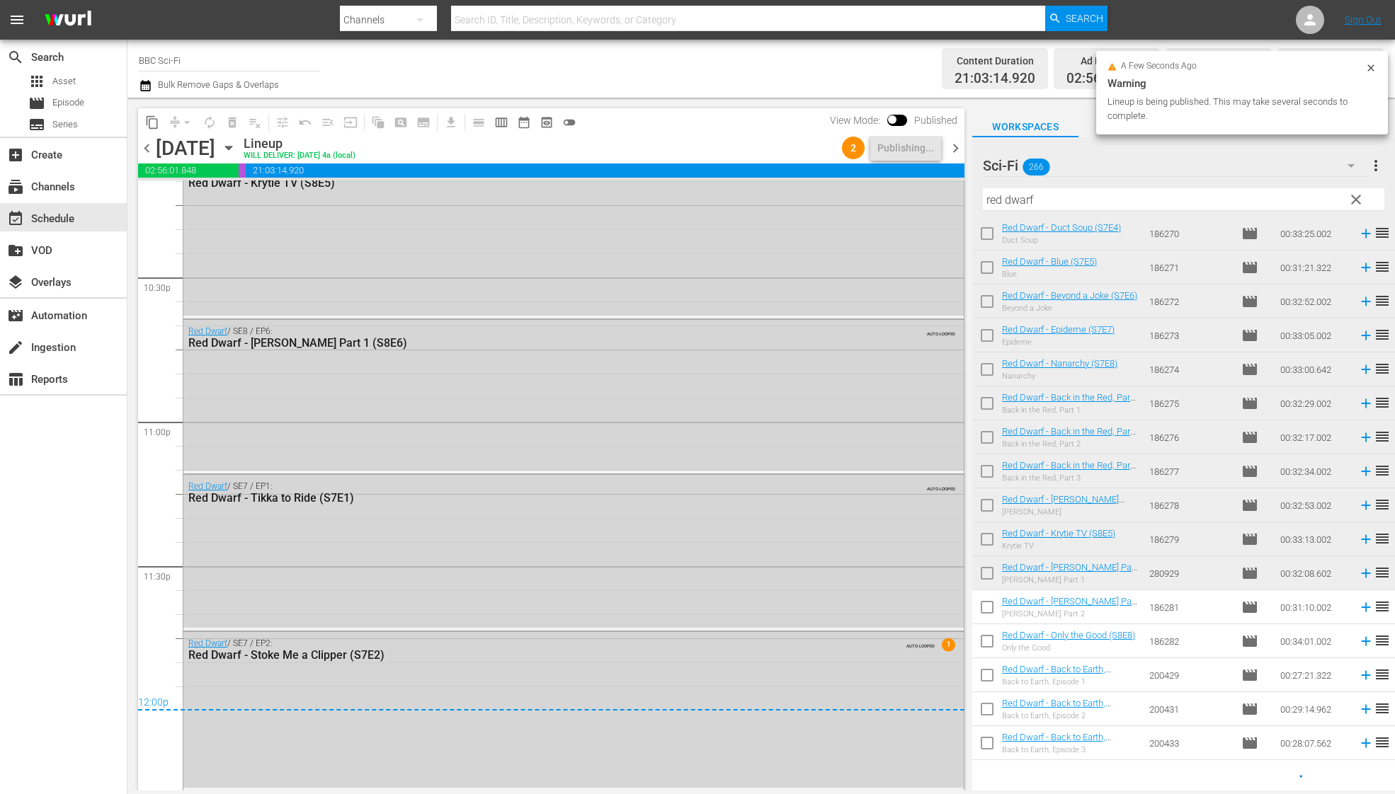
click at [956, 139] on span "chevron_right" at bounding box center [955, 148] width 18 height 18
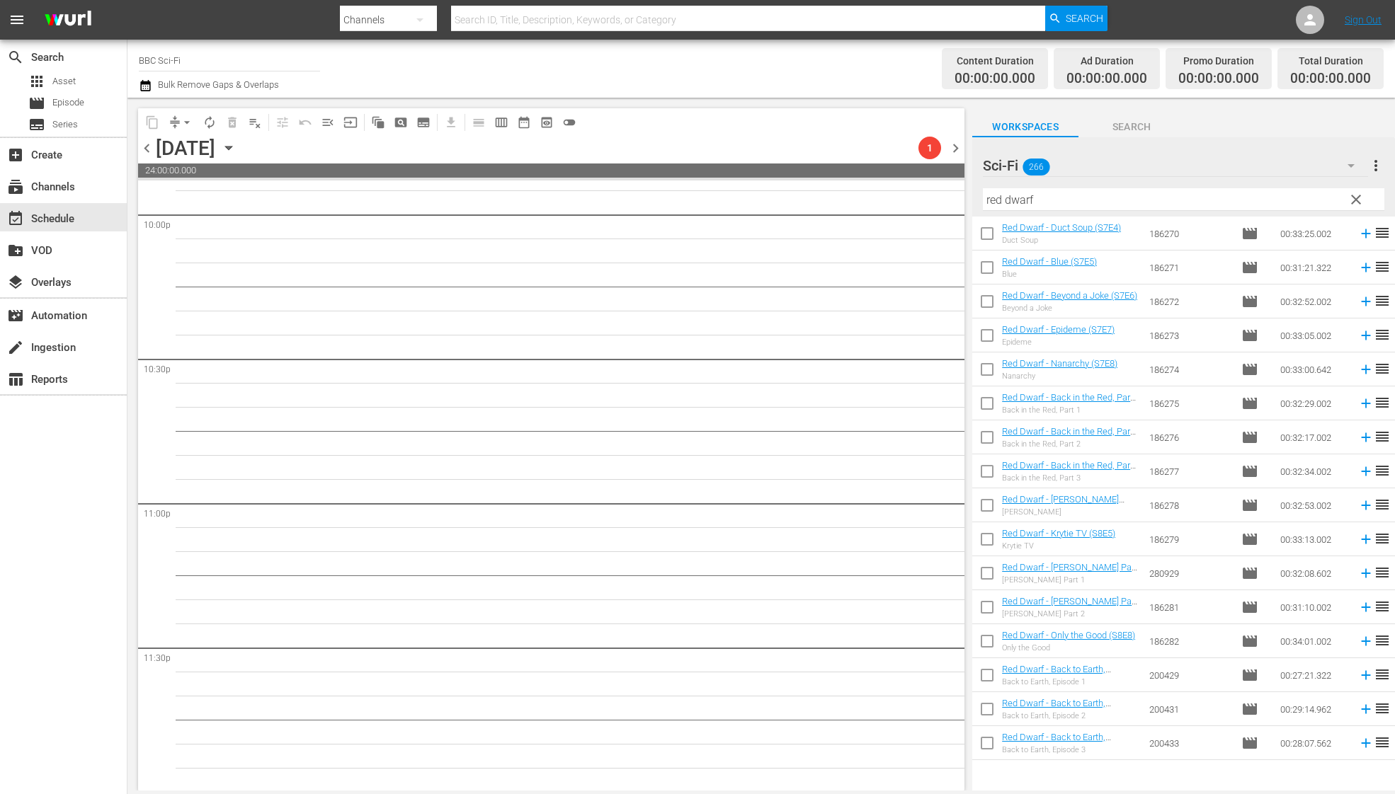
scroll to position [6321, 0]
click at [988, 539] on input "checkbox" at bounding box center [987, 542] width 30 height 30
checkbox input "true"
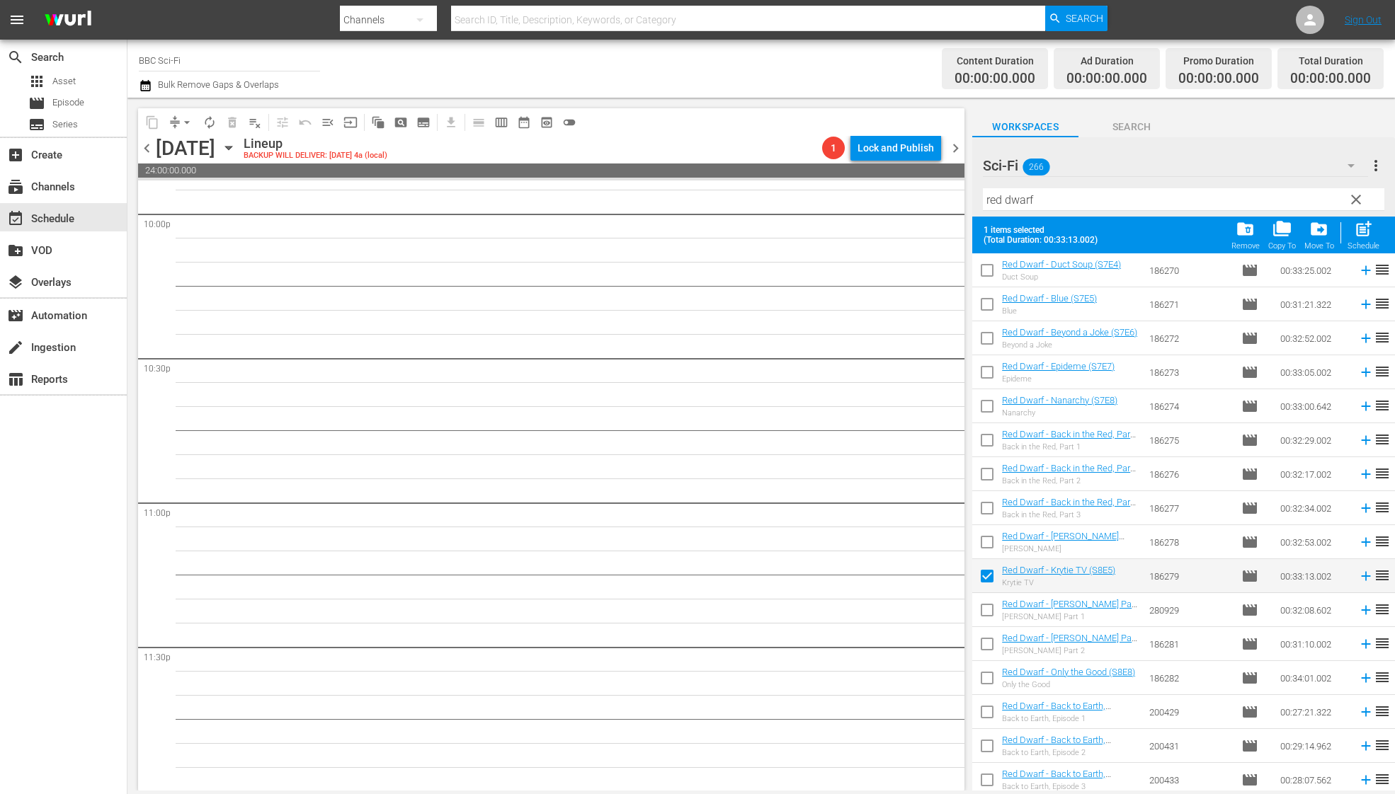
click at [987, 618] on input "checkbox" at bounding box center [987, 613] width 30 height 30
checkbox input "true"
click at [987, 643] on input "checkbox" at bounding box center [987, 647] width 30 height 30
checkbox input "true"
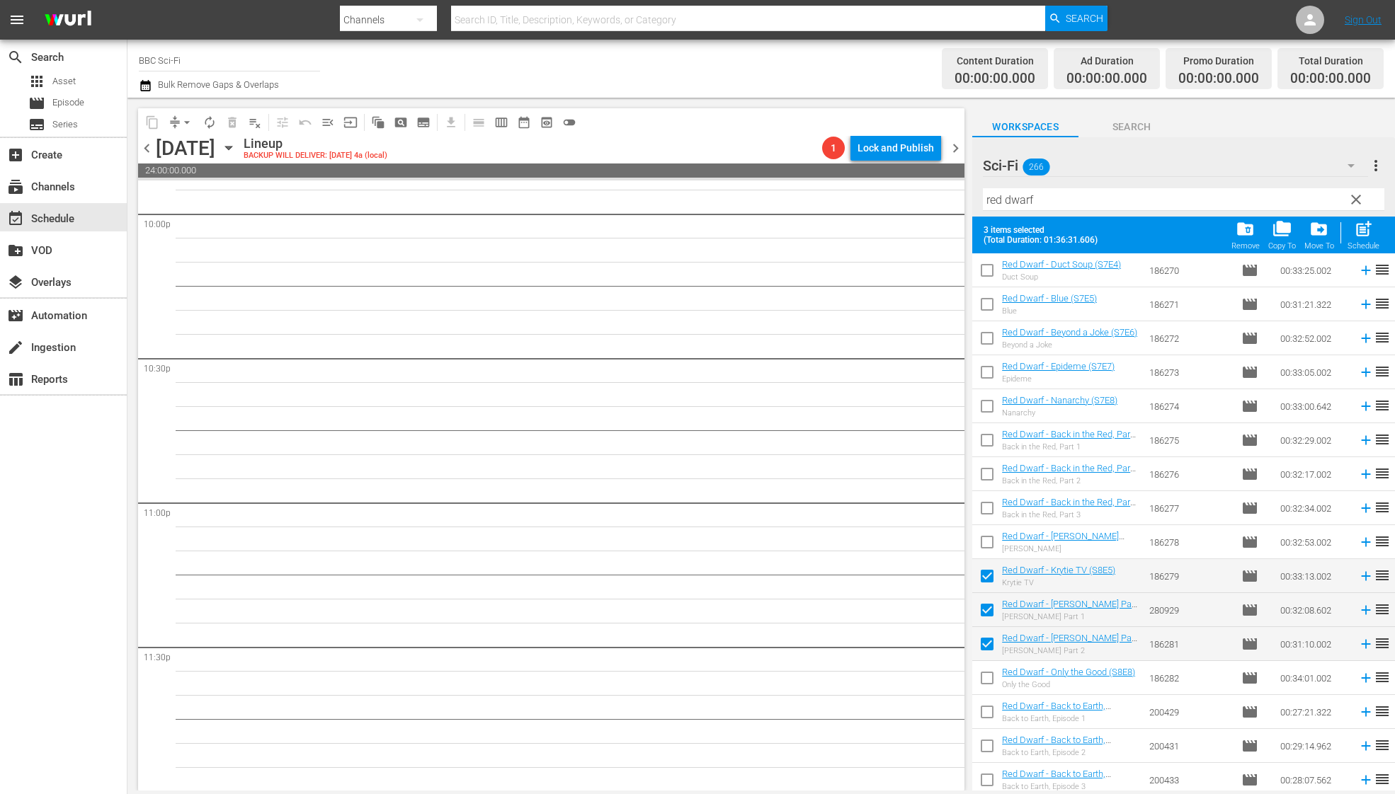
scroll to position [1397, 0]
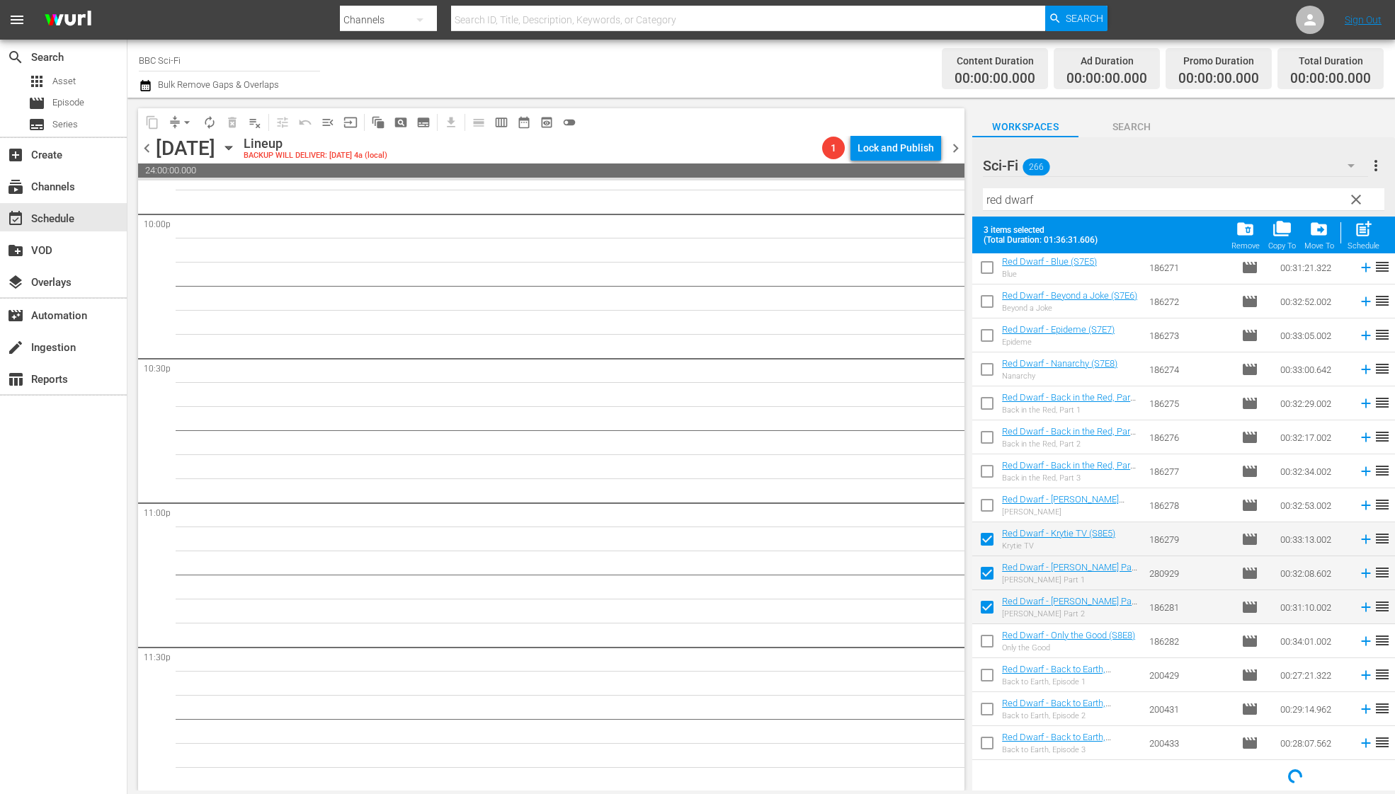
click at [987, 634] on input "checkbox" at bounding box center [987, 644] width 30 height 30
checkbox input "true"
click at [987, 680] on input "checkbox" at bounding box center [987, 678] width 30 height 30
checkbox input "true"
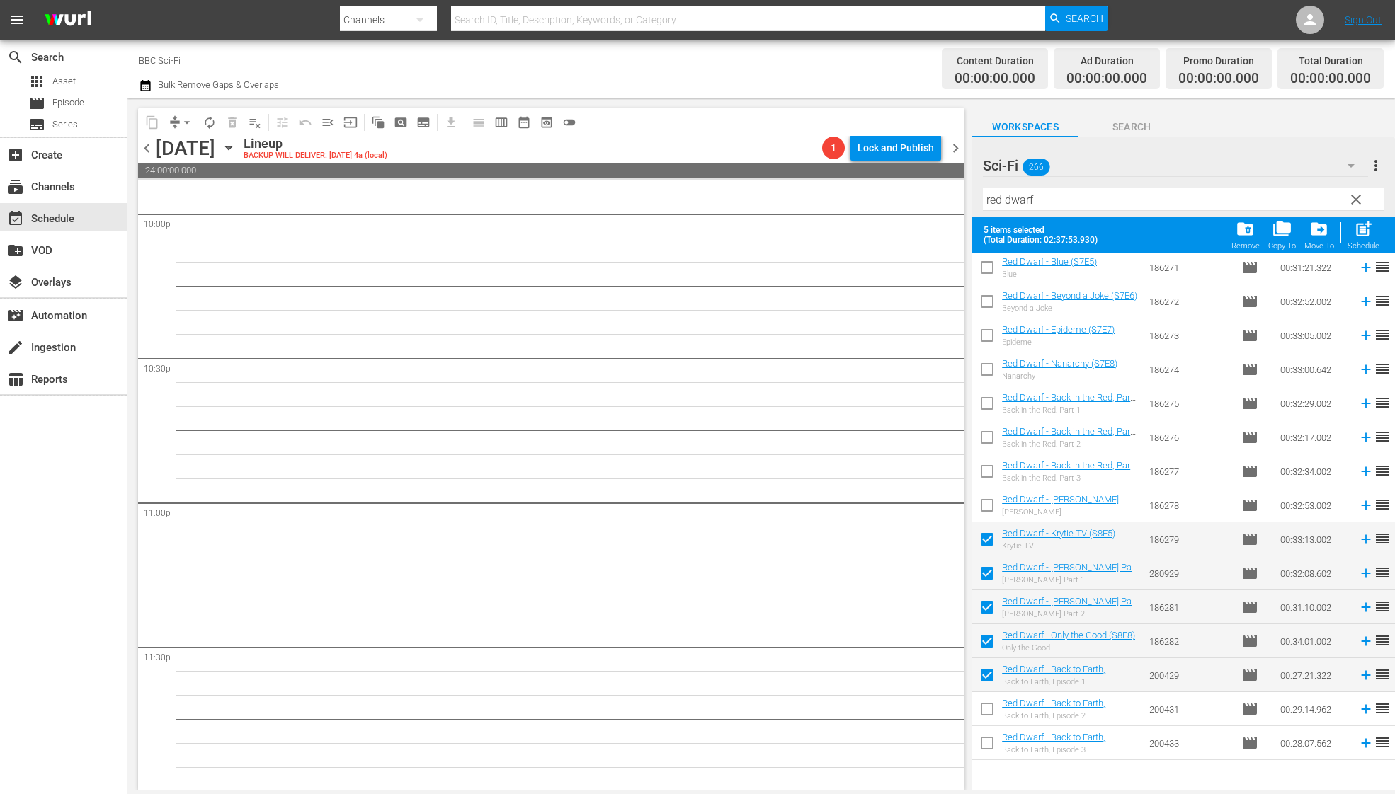
click at [987, 704] on input "checkbox" at bounding box center [987, 712] width 30 height 30
checkbox input "true"
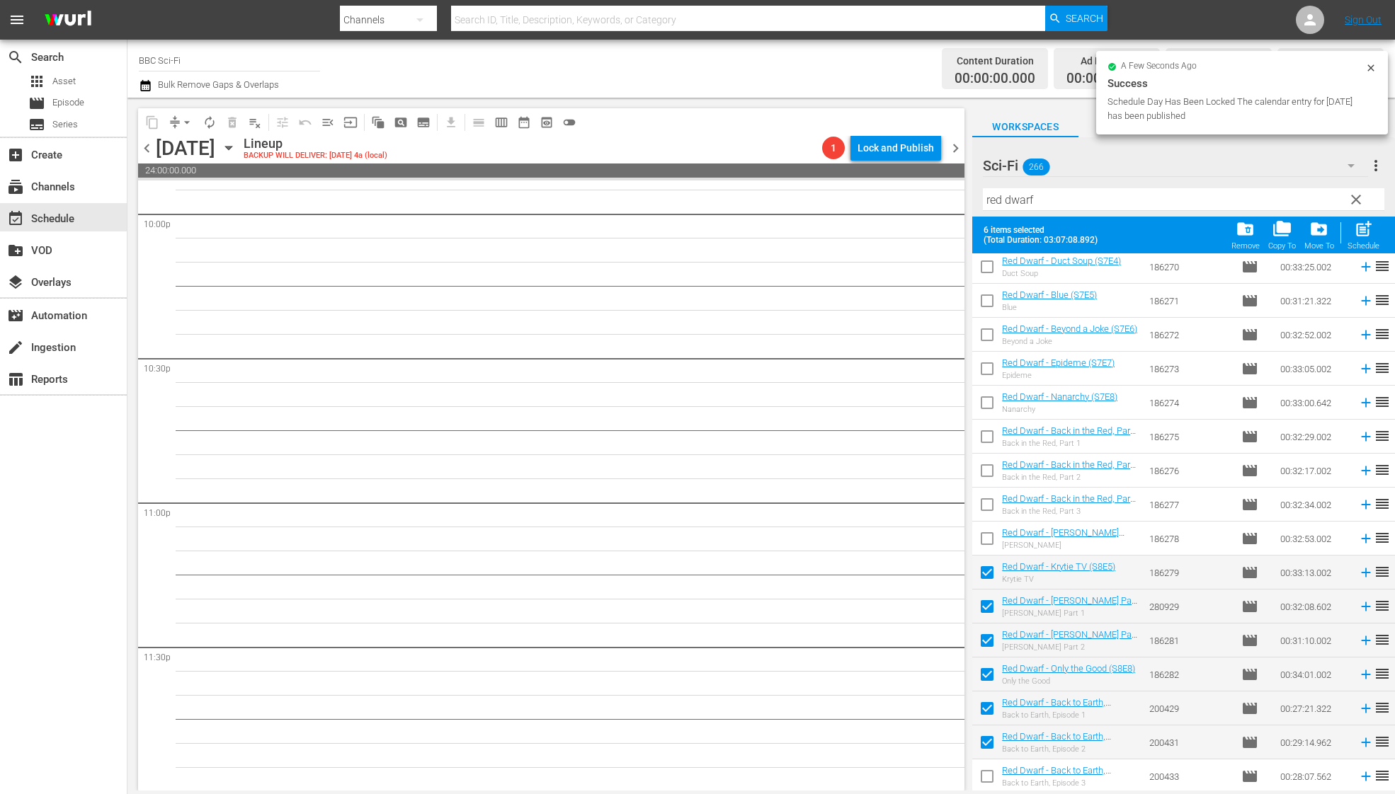
click at [983, 777] on input "checkbox" at bounding box center [987, 780] width 30 height 30
checkbox input "true"
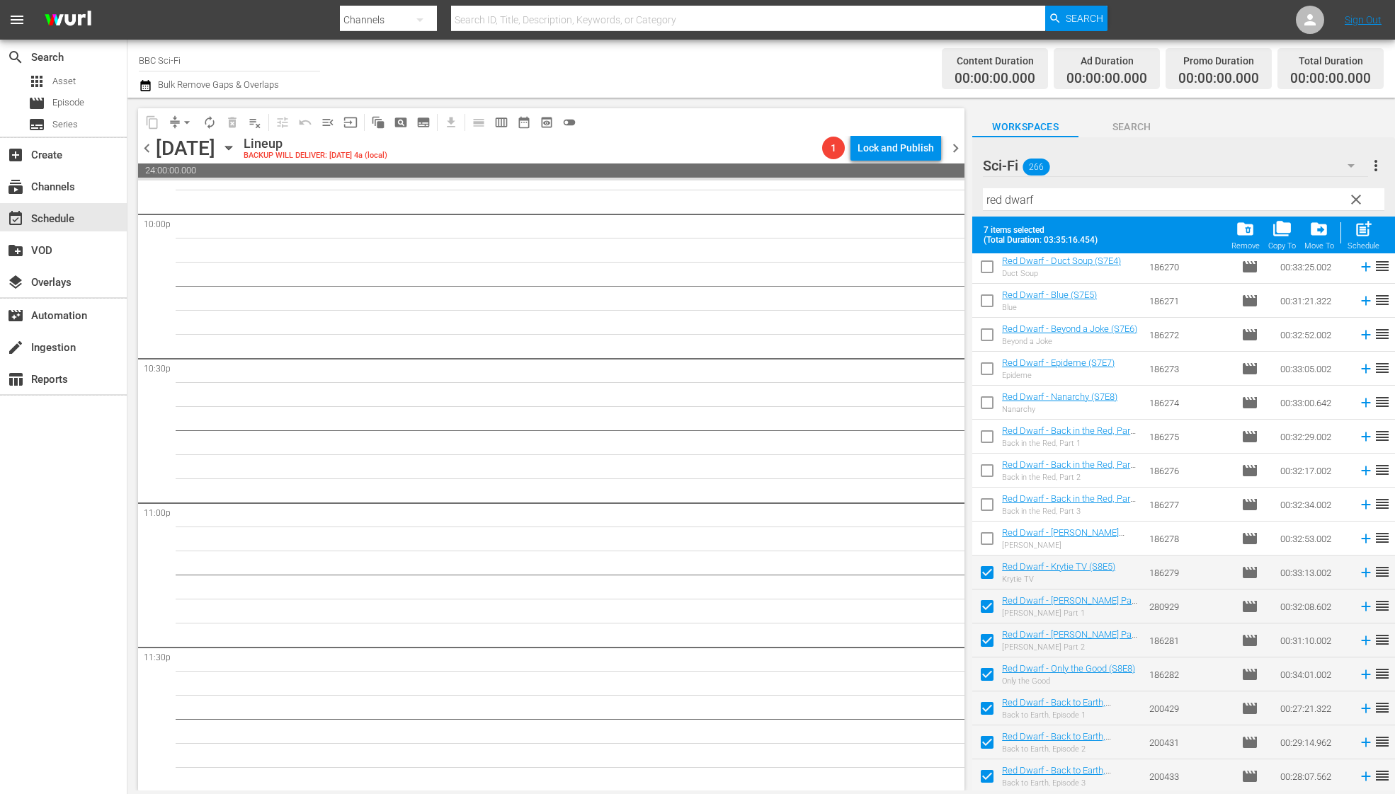
click at [975, 537] on input "checkbox" at bounding box center [987, 542] width 30 height 30
checkbox input "true"
click at [985, 493] on input "checkbox" at bounding box center [987, 508] width 30 height 30
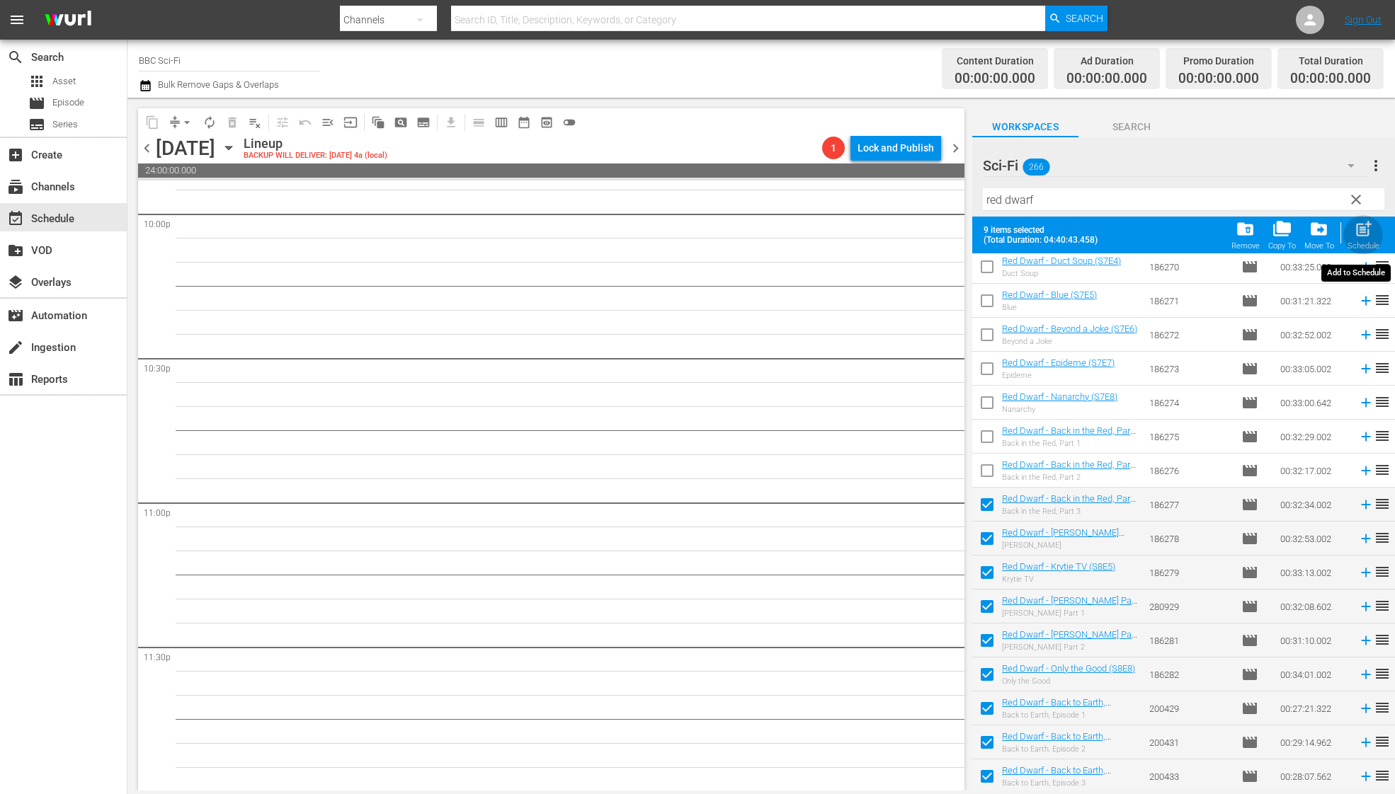
click at [1365, 234] on span "post_add" at bounding box center [1362, 228] width 19 height 19
checkbox input "false"
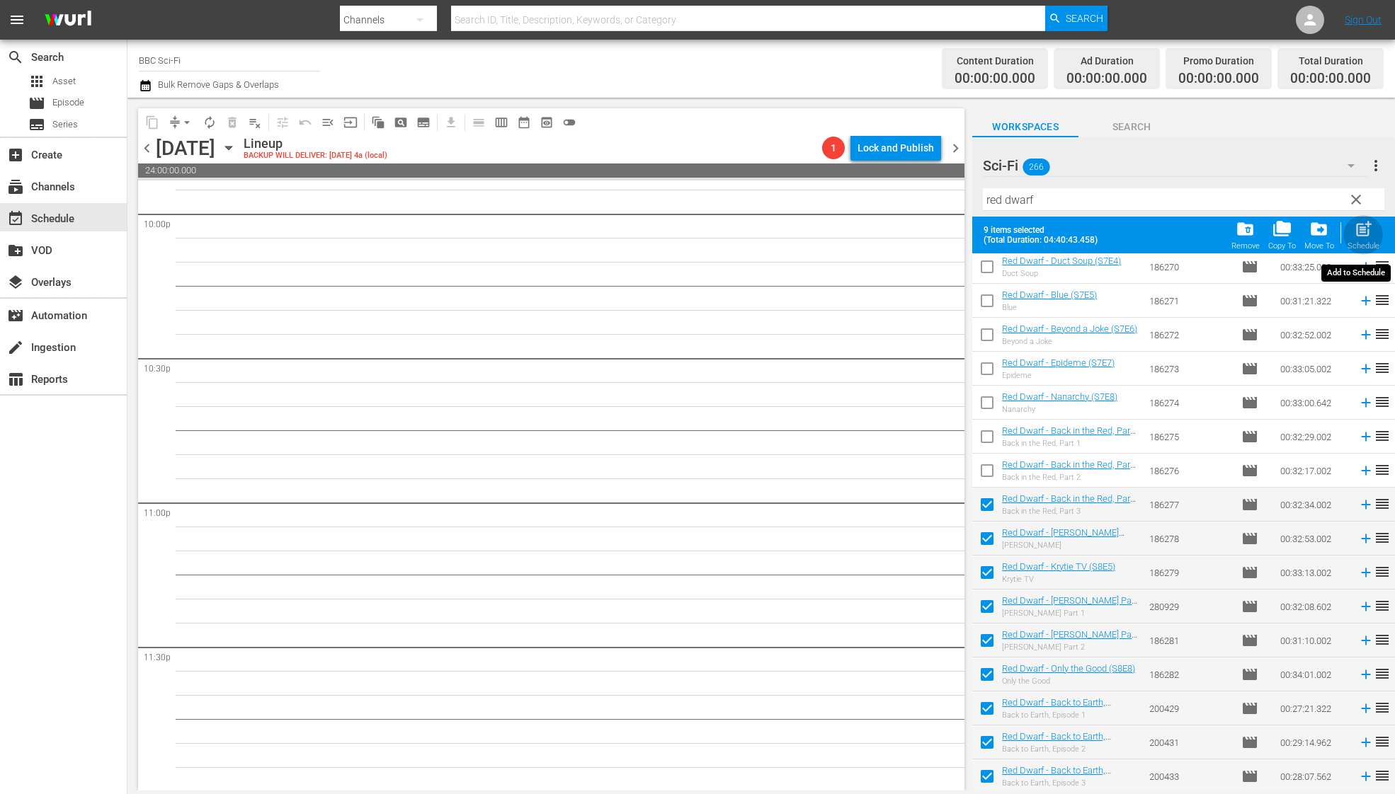
checkbox input "false"
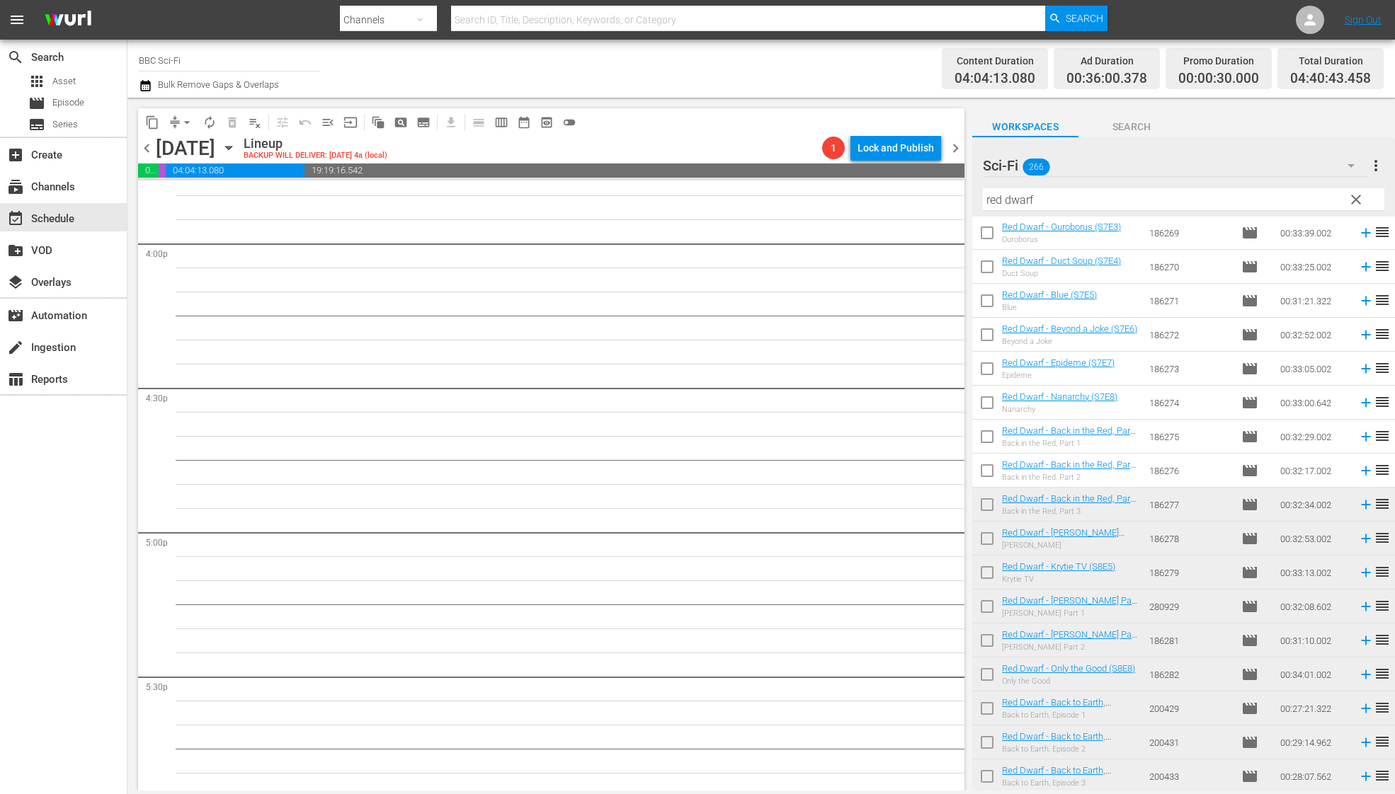
scroll to position [2545, 0]
click at [212, 122] on span "autorenew_outlined" at bounding box center [209, 122] width 14 height 14
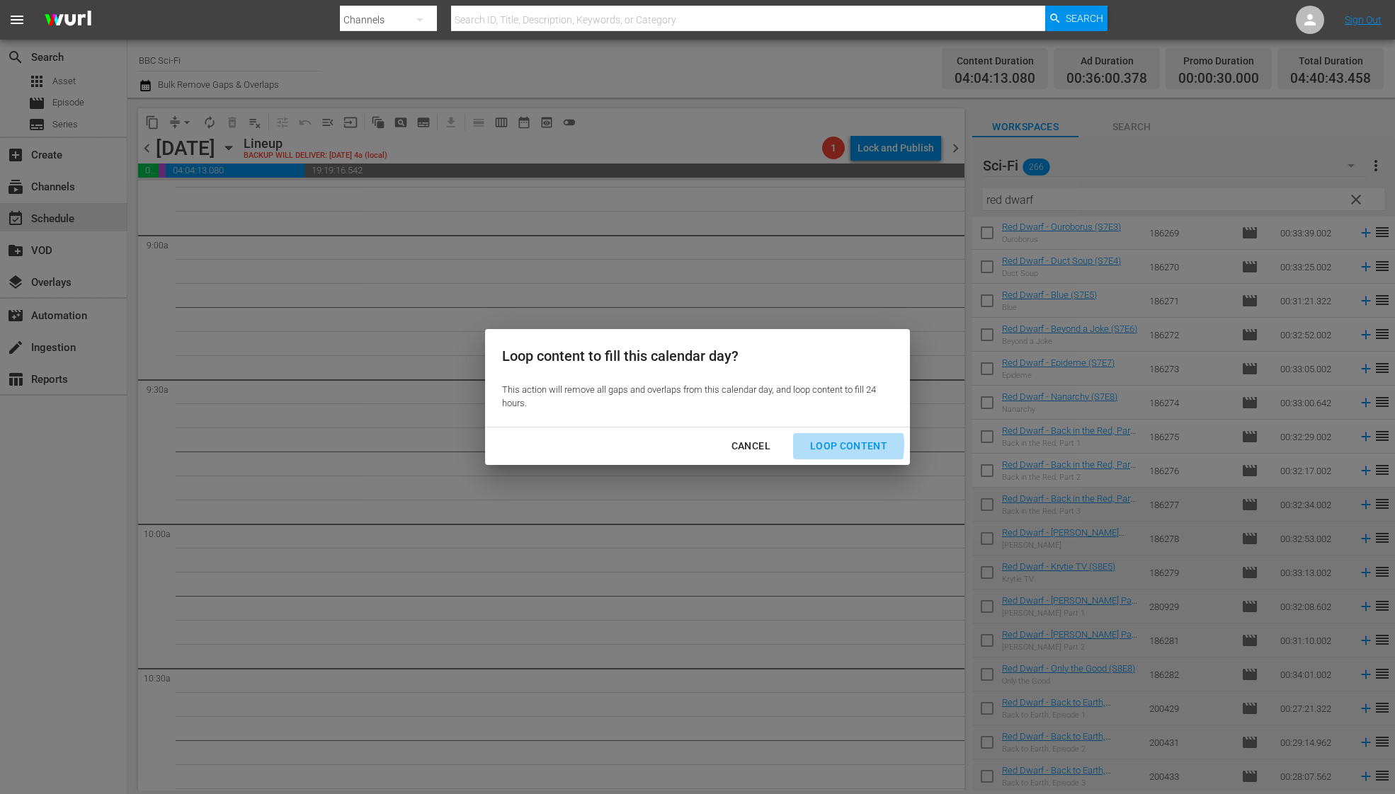
click at [830, 445] on div "Loop Content" at bounding box center [848, 446] width 100 height 18
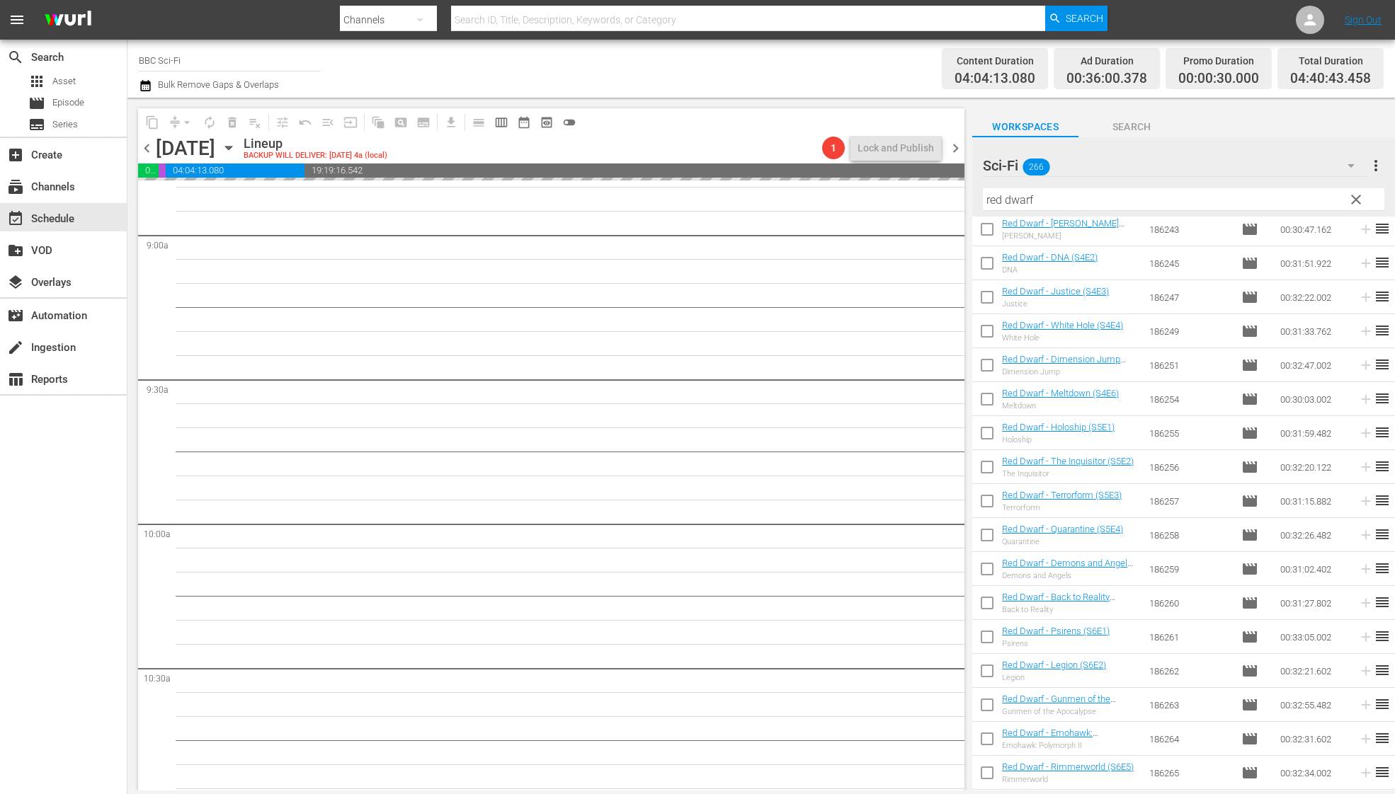
scroll to position [0, 0]
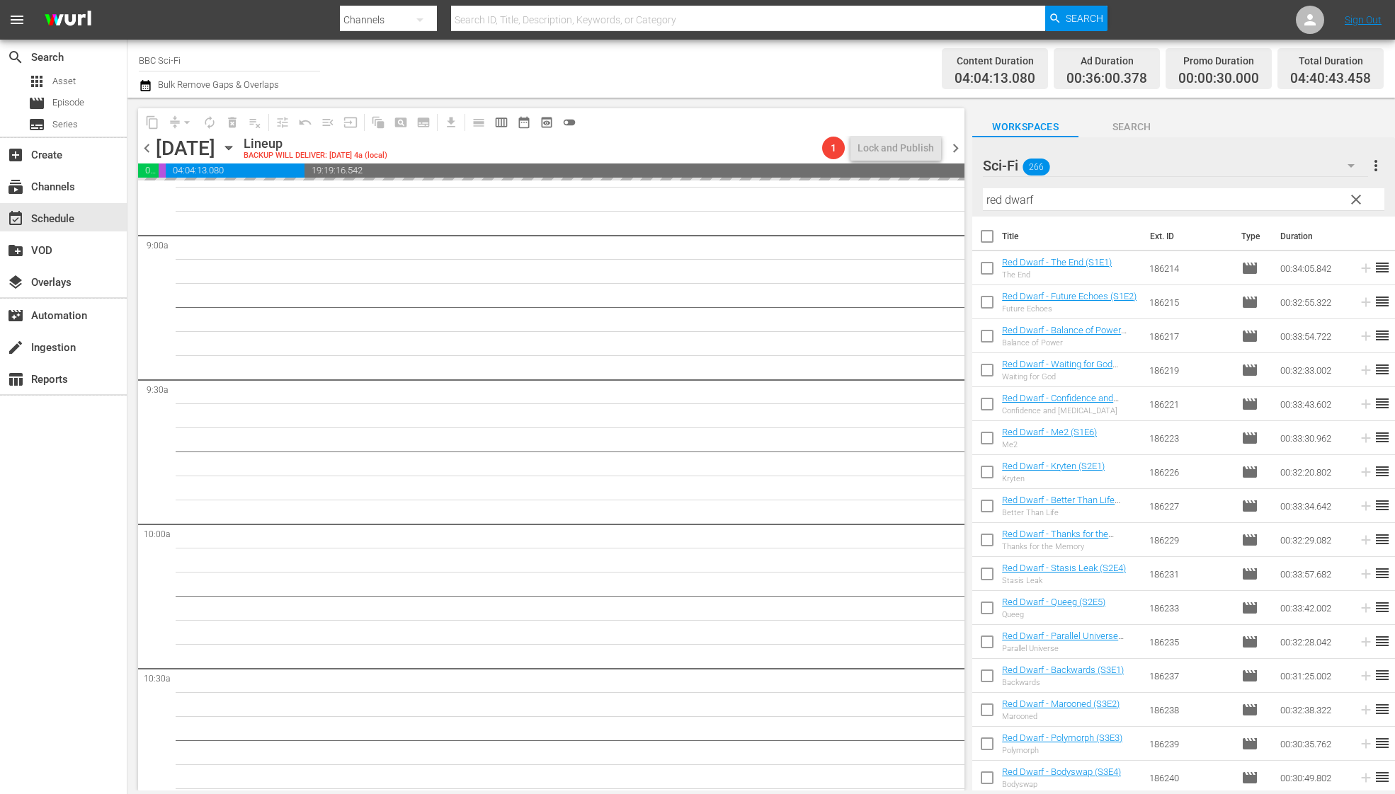
click at [983, 270] on input "checkbox" at bounding box center [987, 271] width 30 height 30
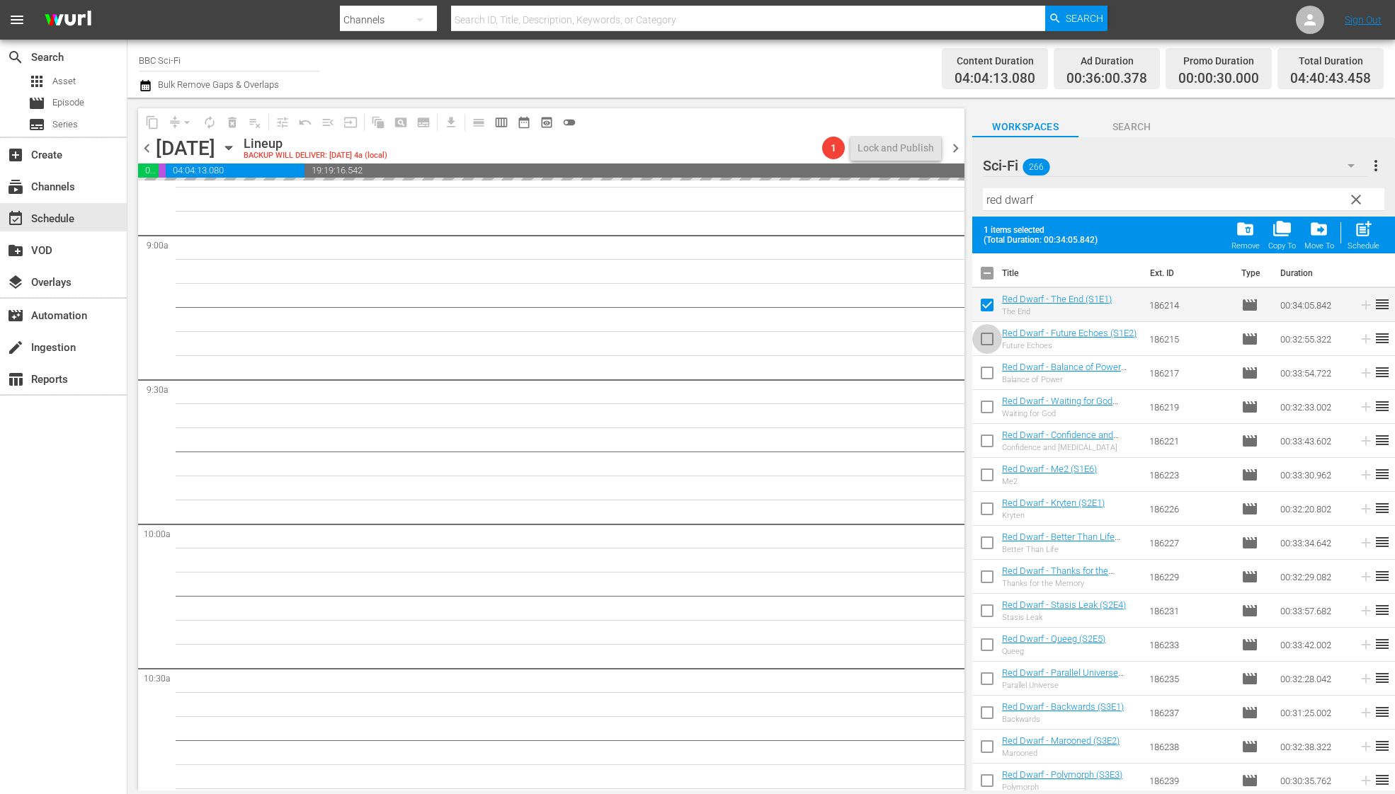
click at [983, 342] on input "checkbox" at bounding box center [987, 342] width 30 height 30
click at [987, 379] on input "checkbox" at bounding box center [987, 376] width 30 height 30
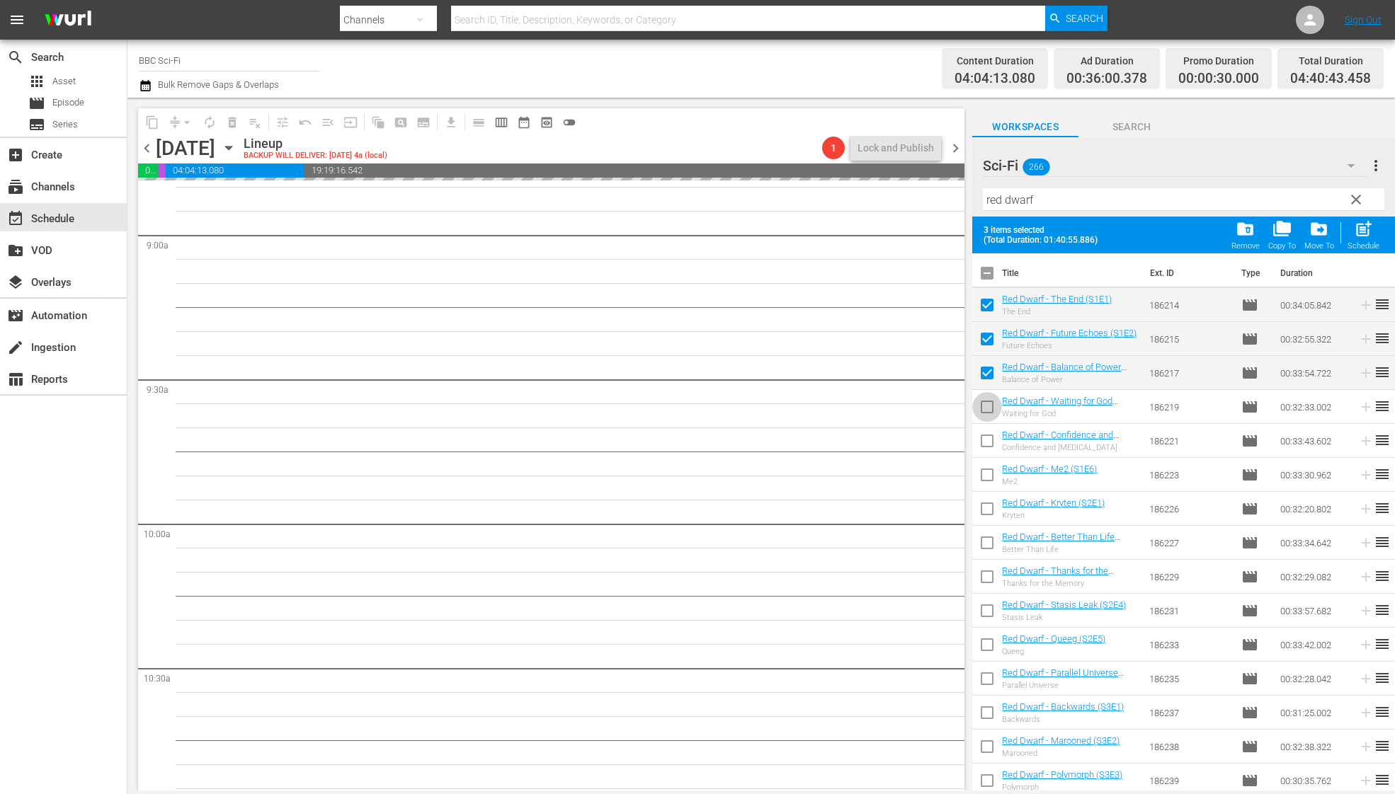
click at [987, 404] on input "checkbox" at bounding box center [987, 410] width 30 height 30
click at [987, 429] on input "checkbox" at bounding box center [987, 444] width 30 height 30
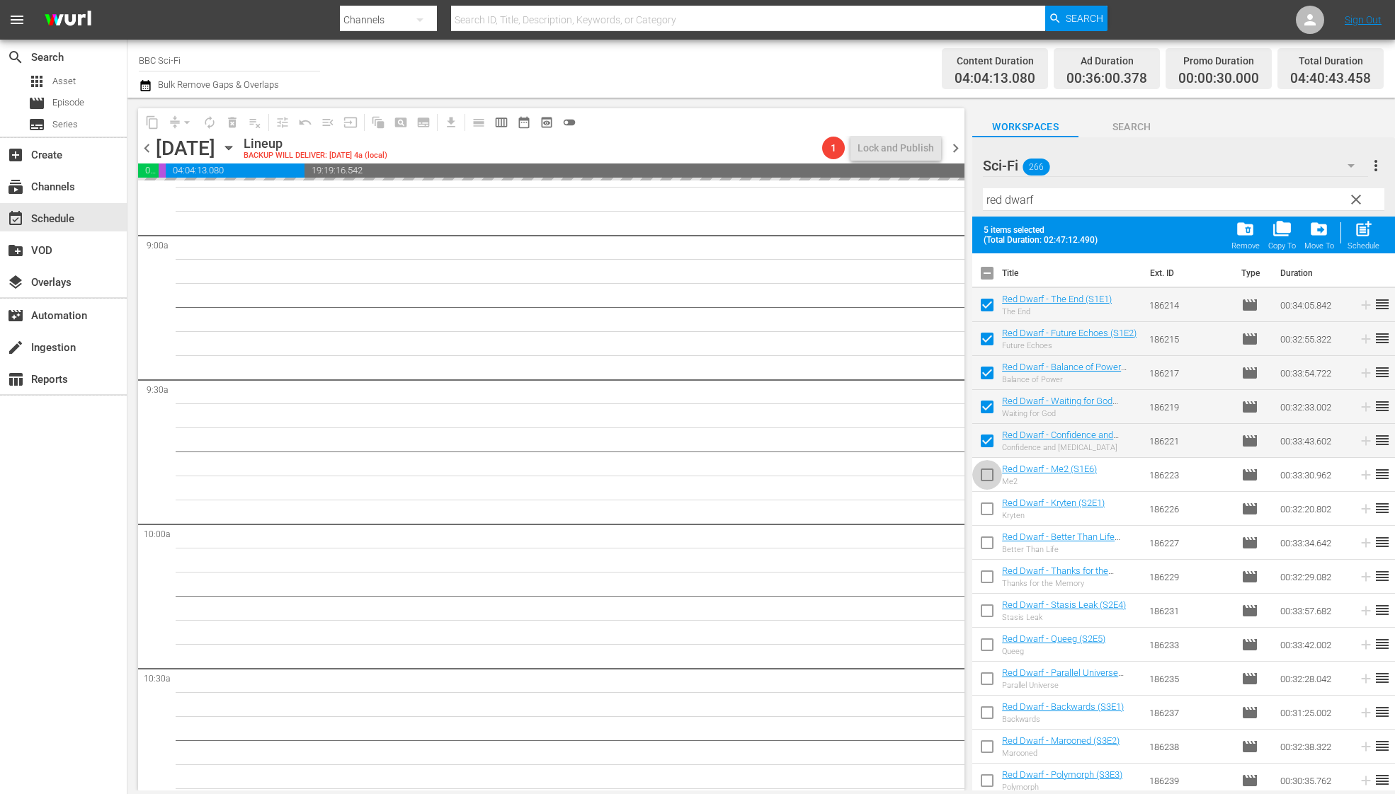
click at [987, 483] on input "checkbox" at bounding box center [987, 478] width 30 height 30
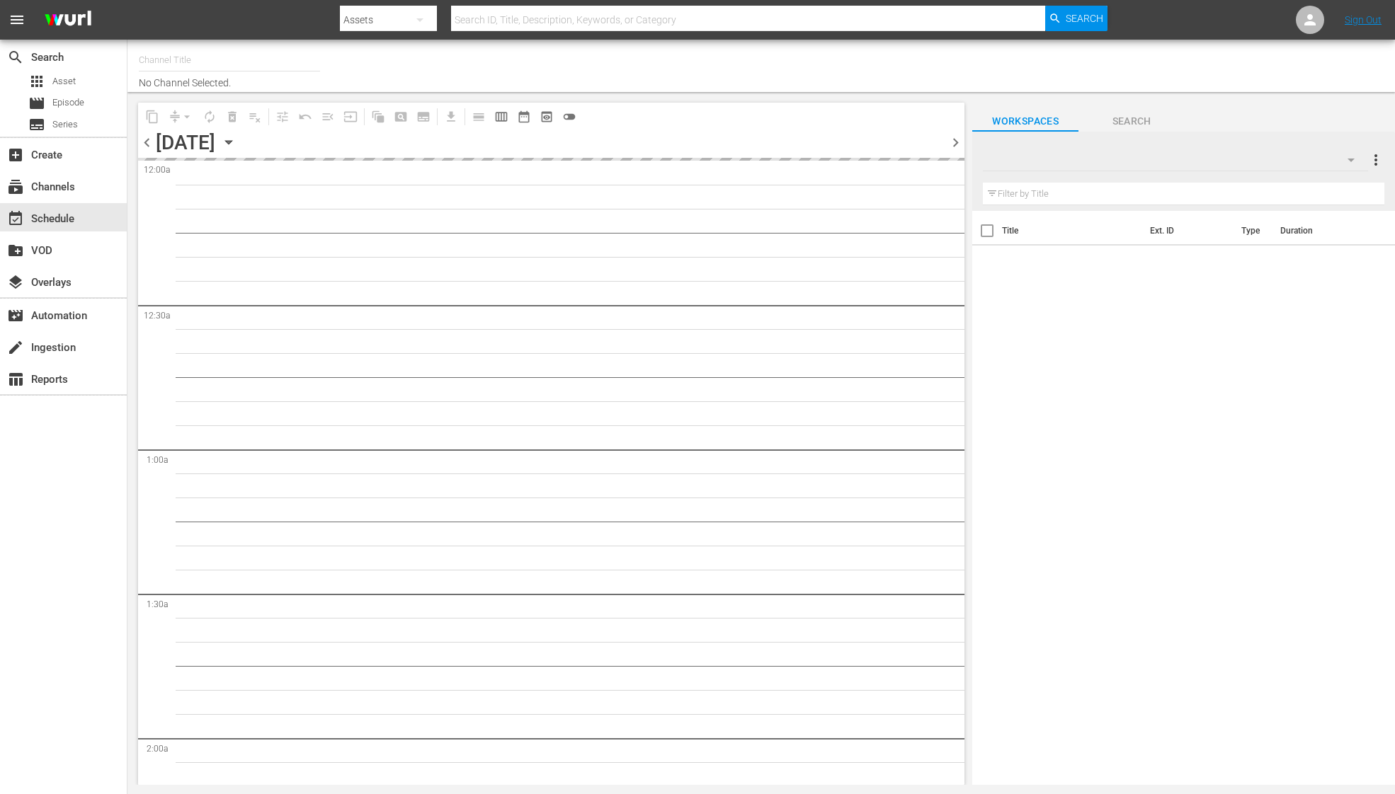
type input "BBC Sci-Fi (1574)"
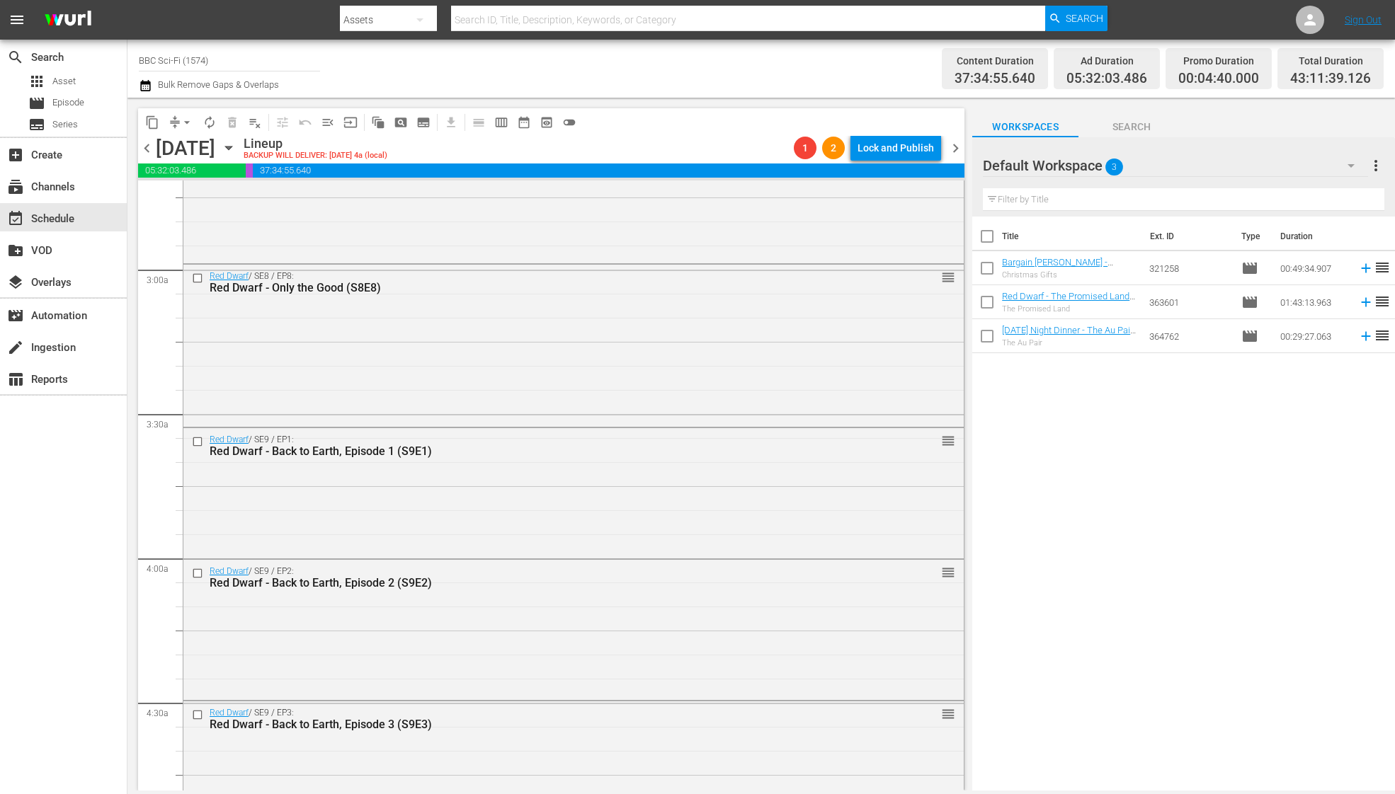
scroll to position [990, 0]
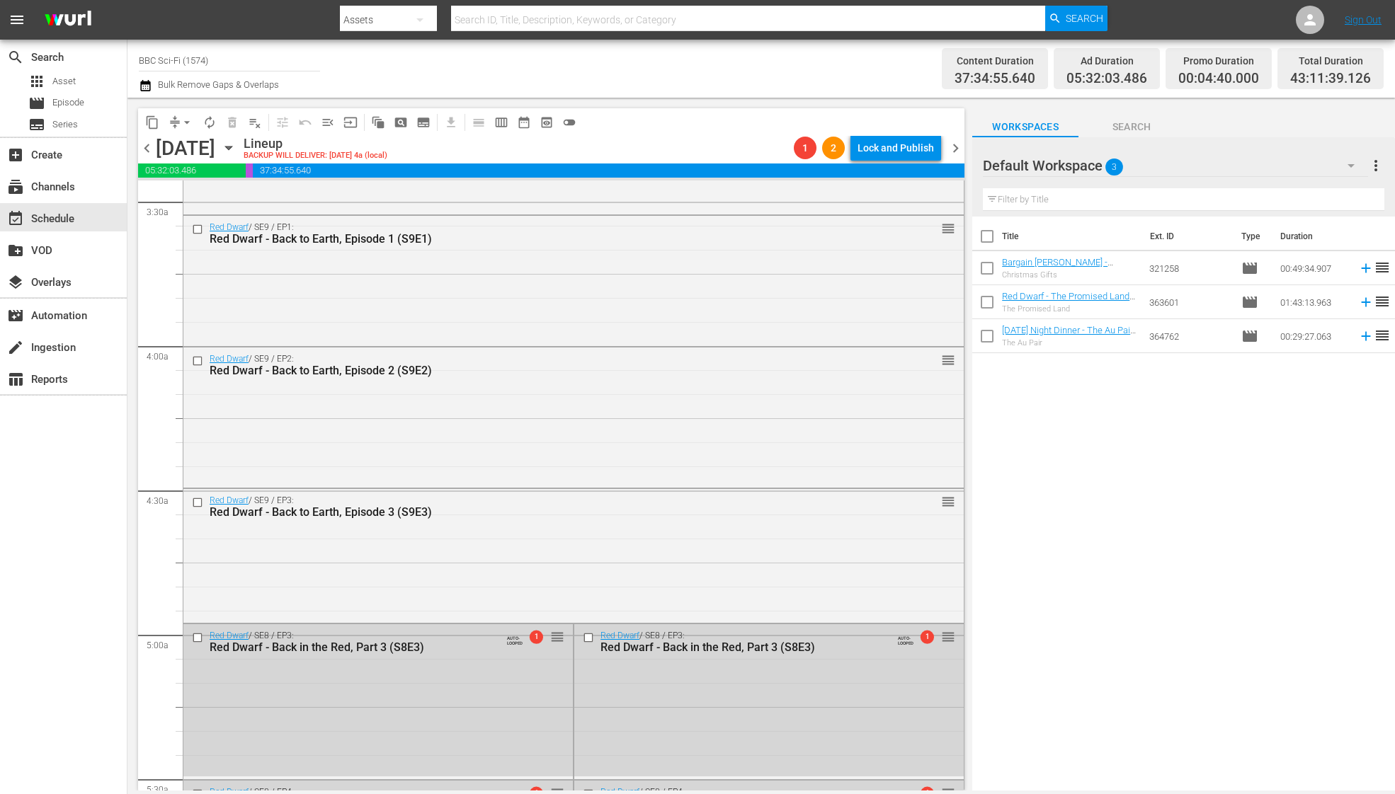
click at [156, 82] on span "Bulk Remove Gaps & Overlaps" at bounding box center [217, 84] width 123 height 11
click at [145, 82] on icon "button" at bounding box center [145, 85] width 10 height 11
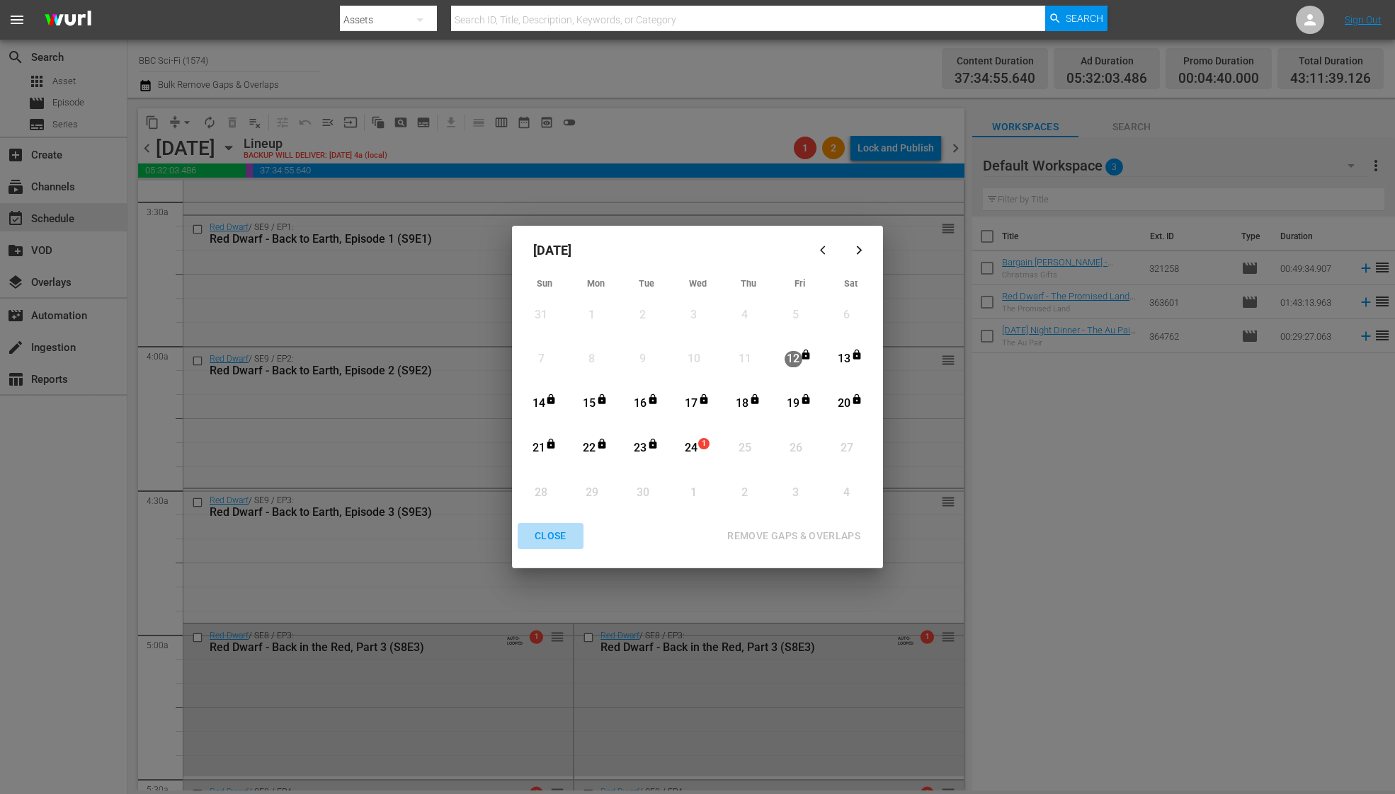
click at [555, 537] on div "CLOSE" at bounding box center [550, 536] width 55 height 18
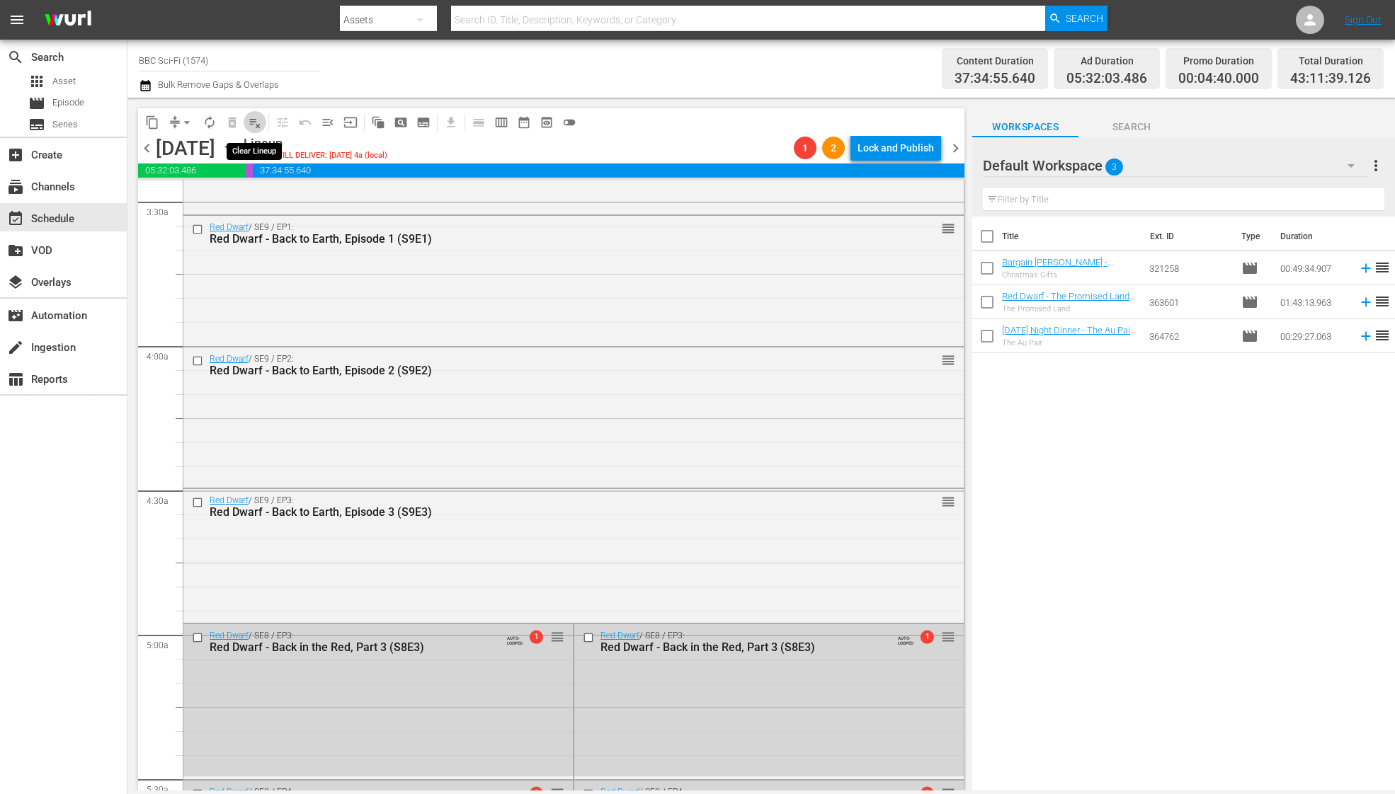
click at [255, 123] on span "playlist_remove_outlined" at bounding box center [255, 122] width 14 height 14
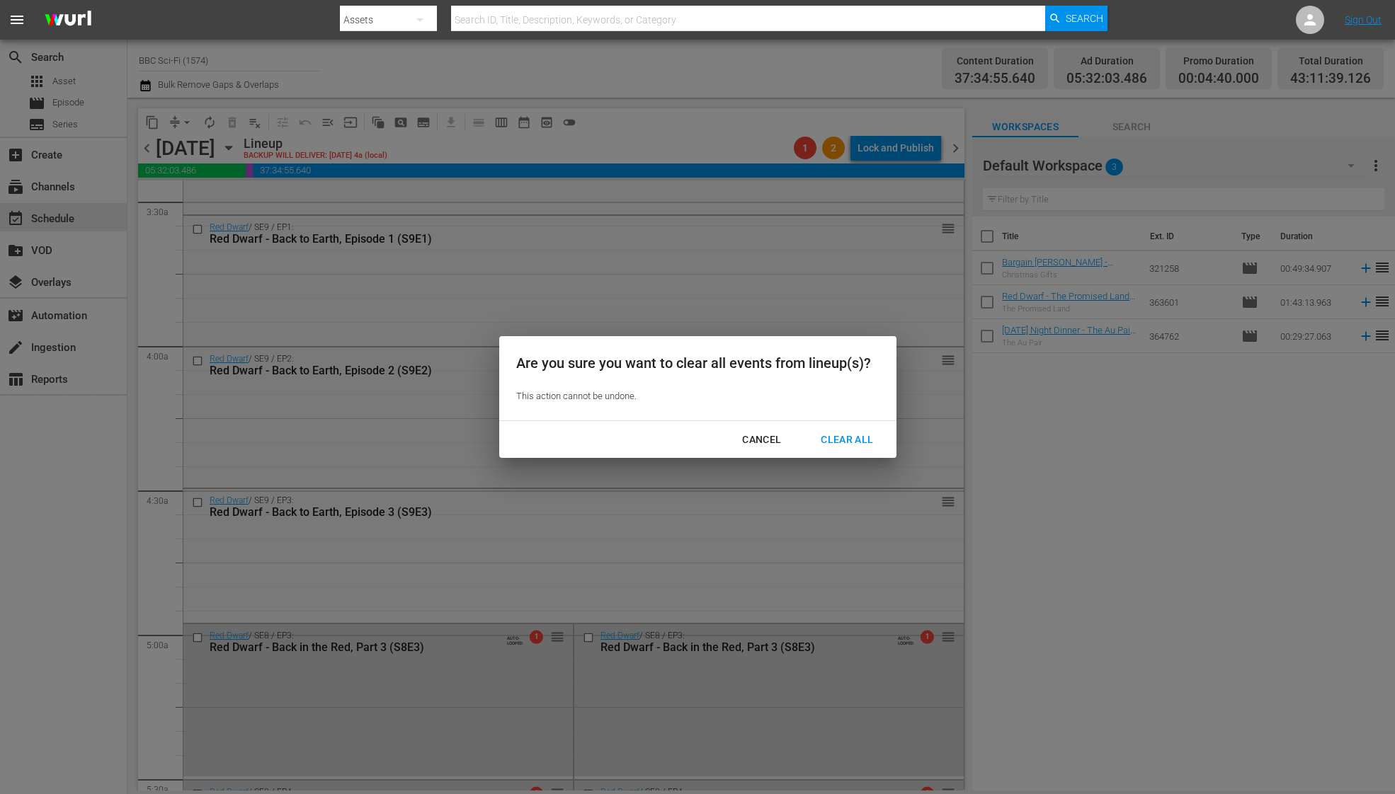
click at [842, 436] on div "Clear All" at bounding box center [846, 440] width 75 height 18
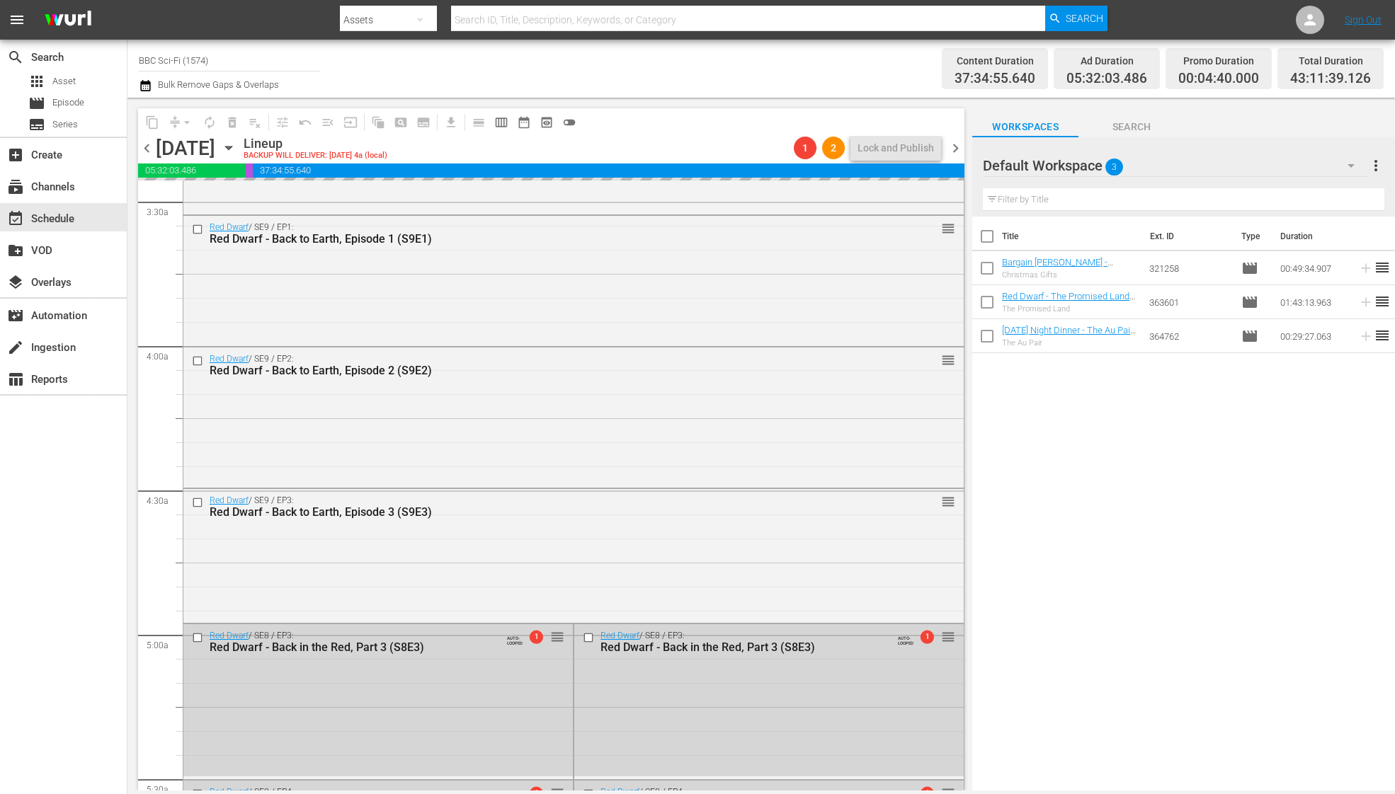
click at [1061, 196] on input "text" at bounding box center [1183, 199] width 401 height 23
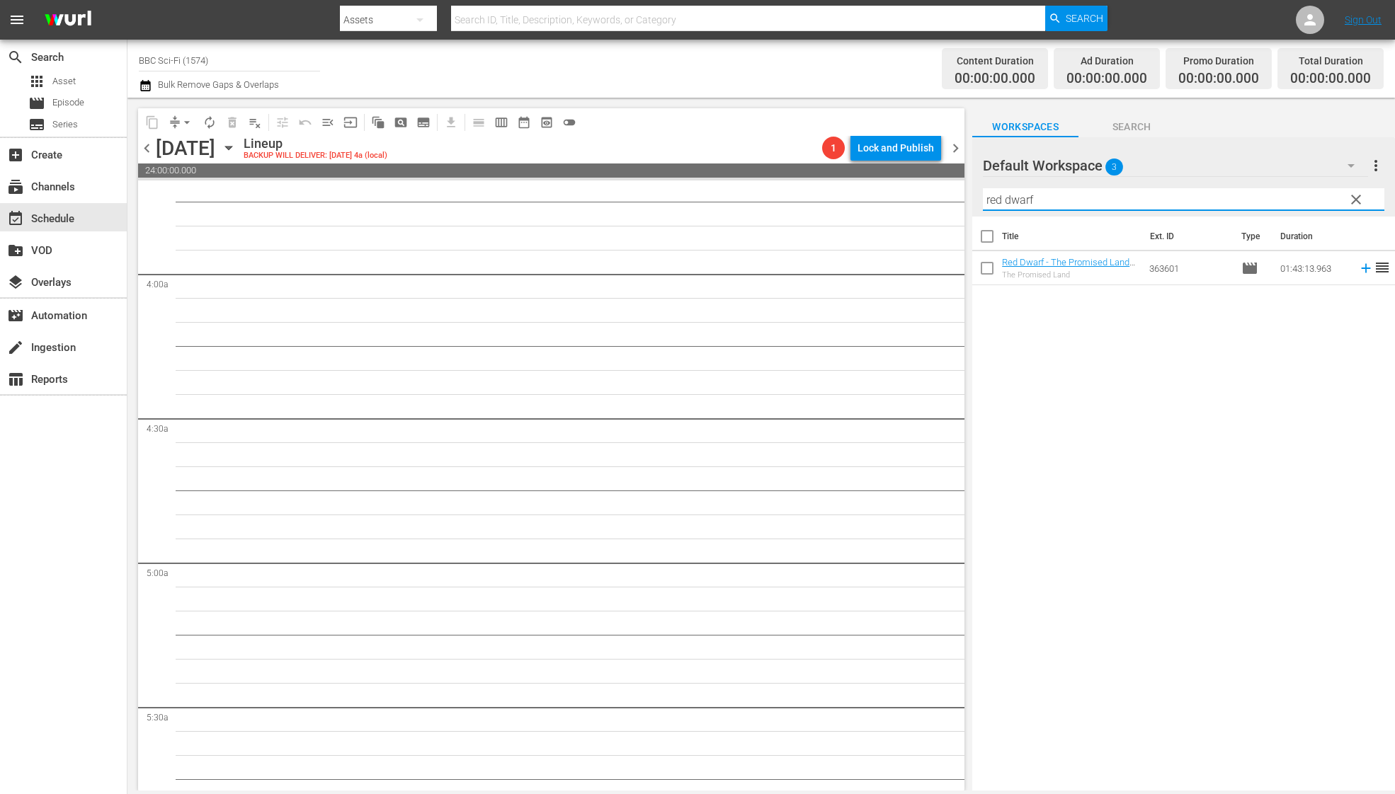
scroll to position [0, 0]
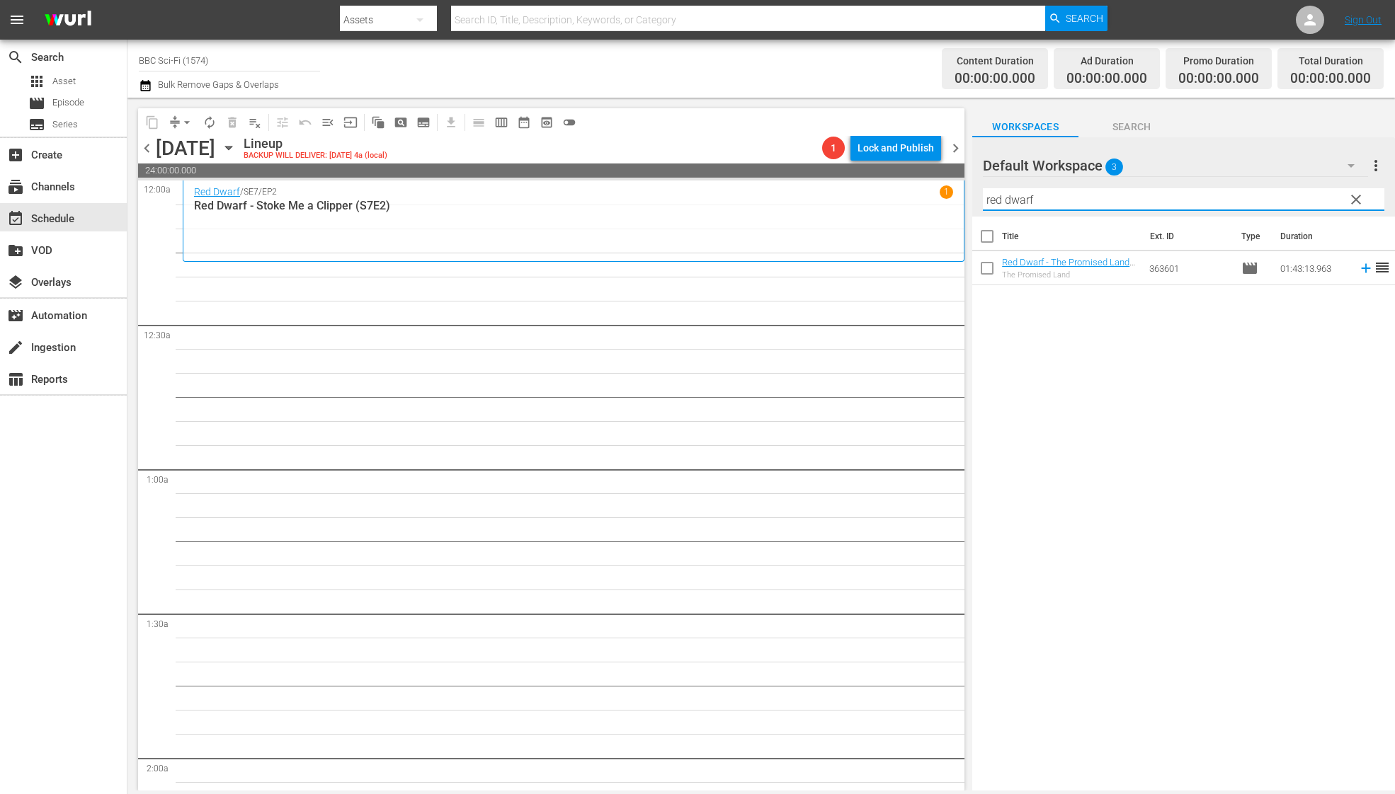
type input "red dwarf"
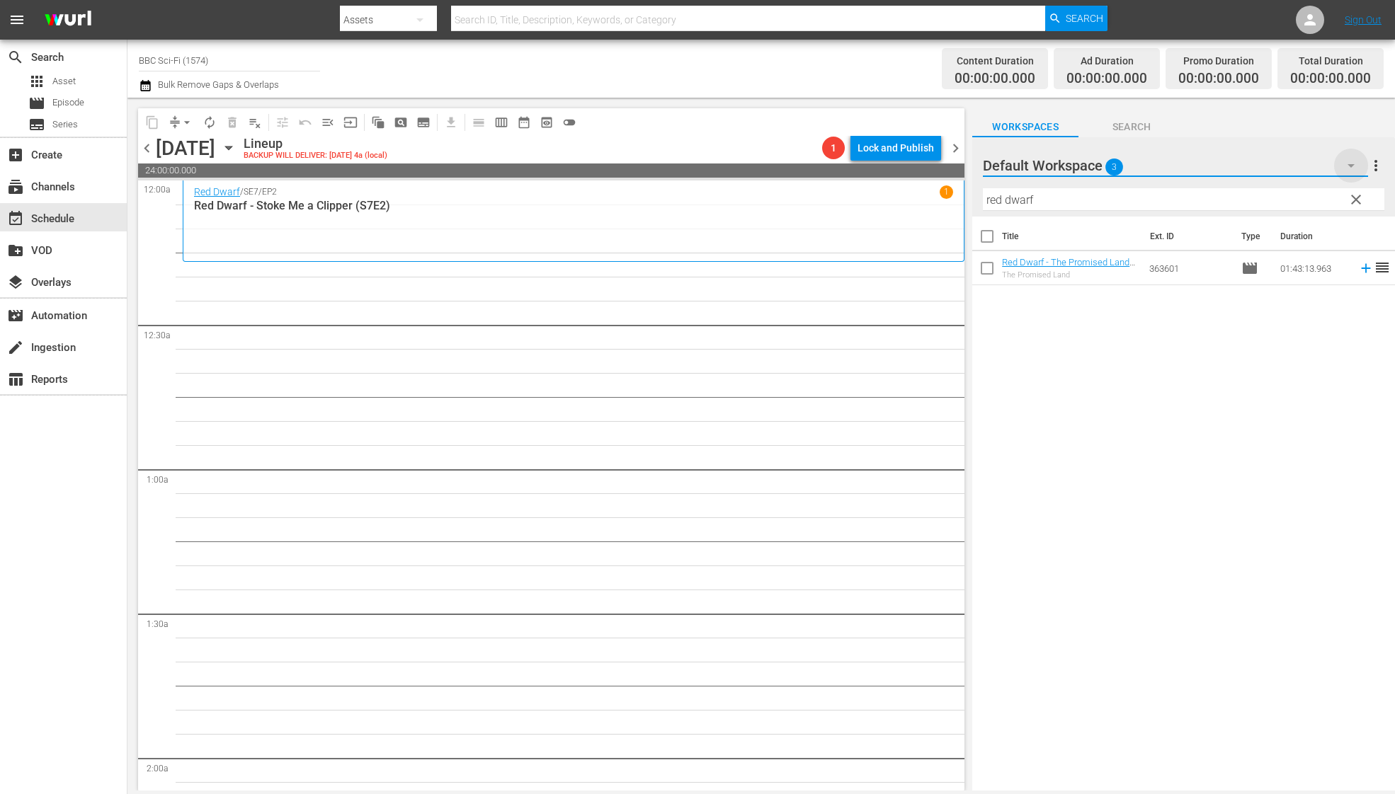
click at [1347, 163] on icon "button" at bounding box center [1350, 165] width 17 height 17
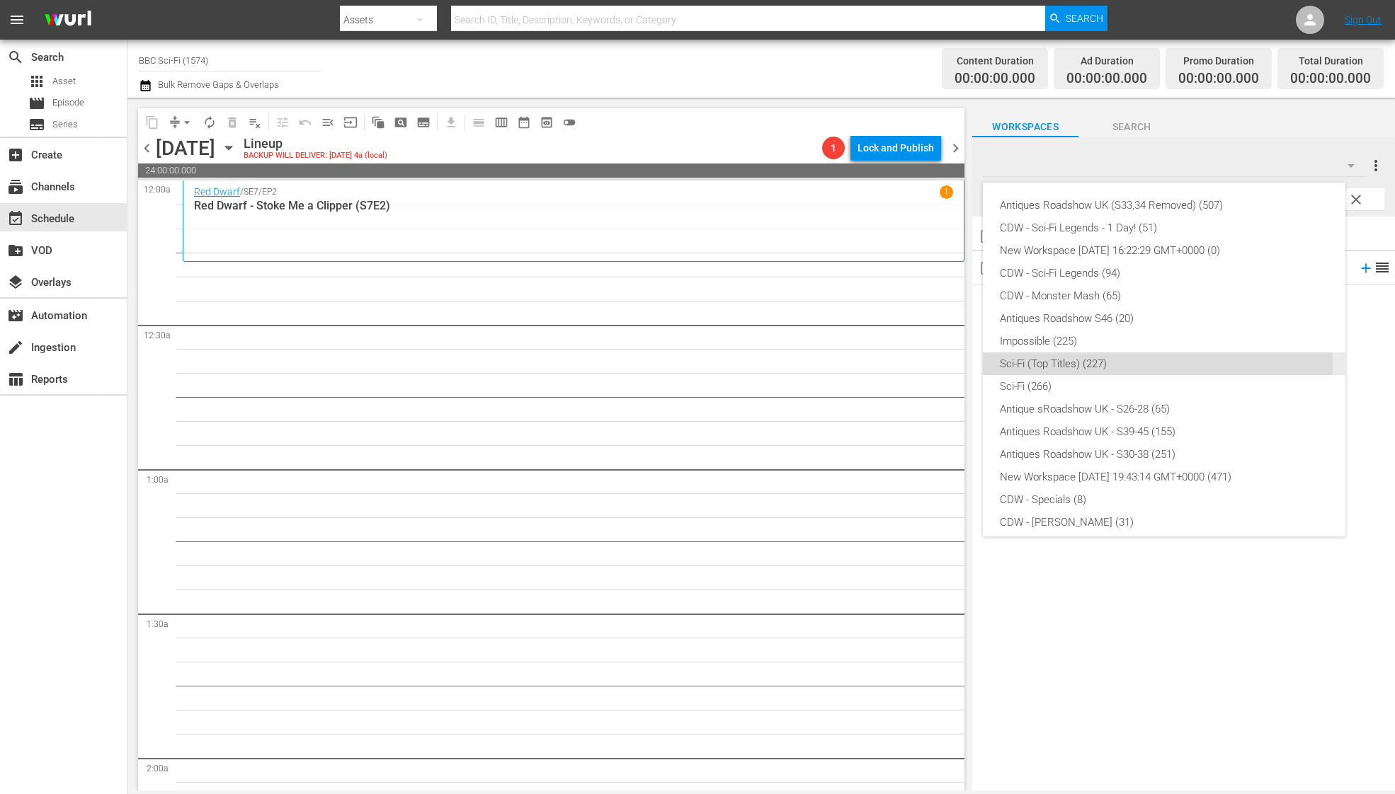
click at [1082, 367] on div "Sci-Fi (Top Titles) (227)" at bounding box center [1164, 364] width 328 height 23
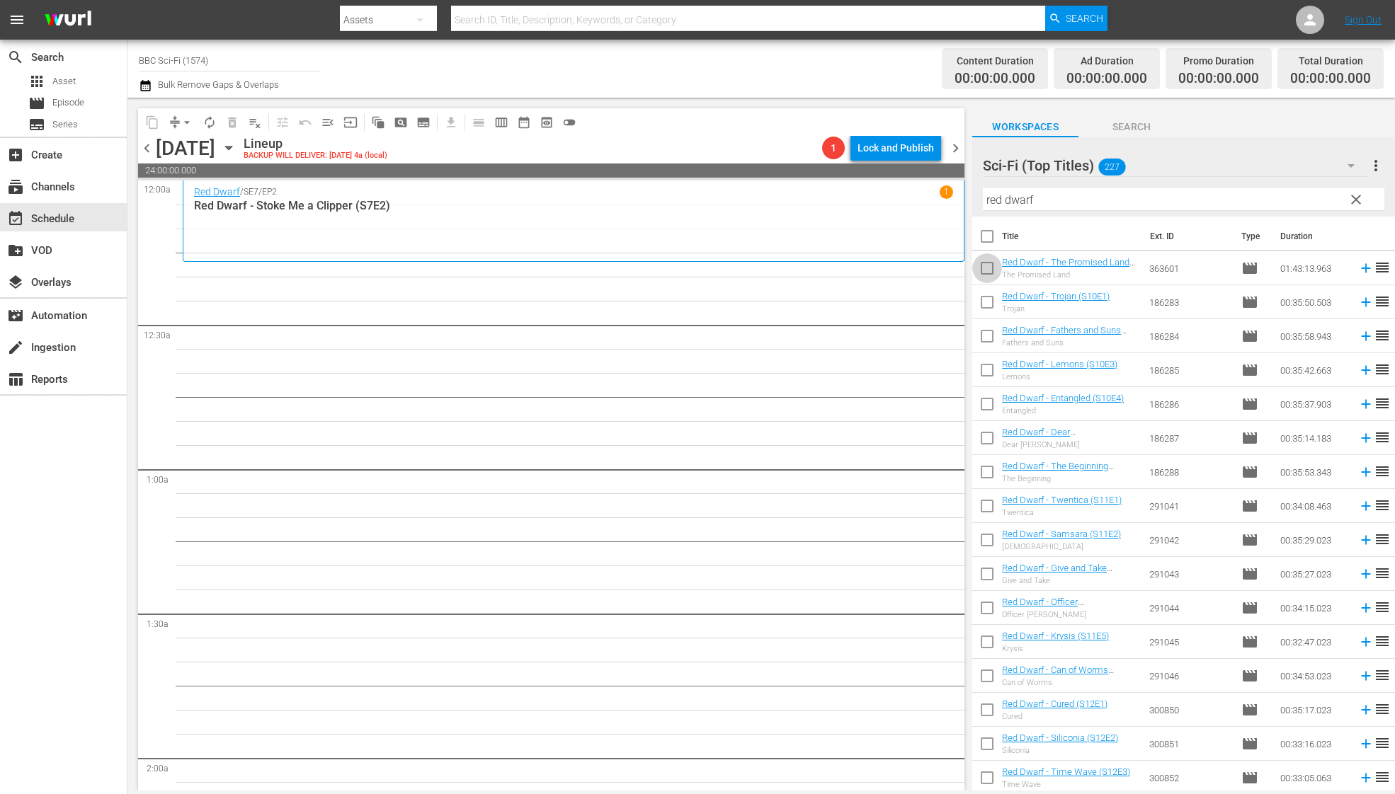
click at [988, 268] on input "checkbox" at bounding box center [987, 271] width 30 height 30
checkbox input "true"
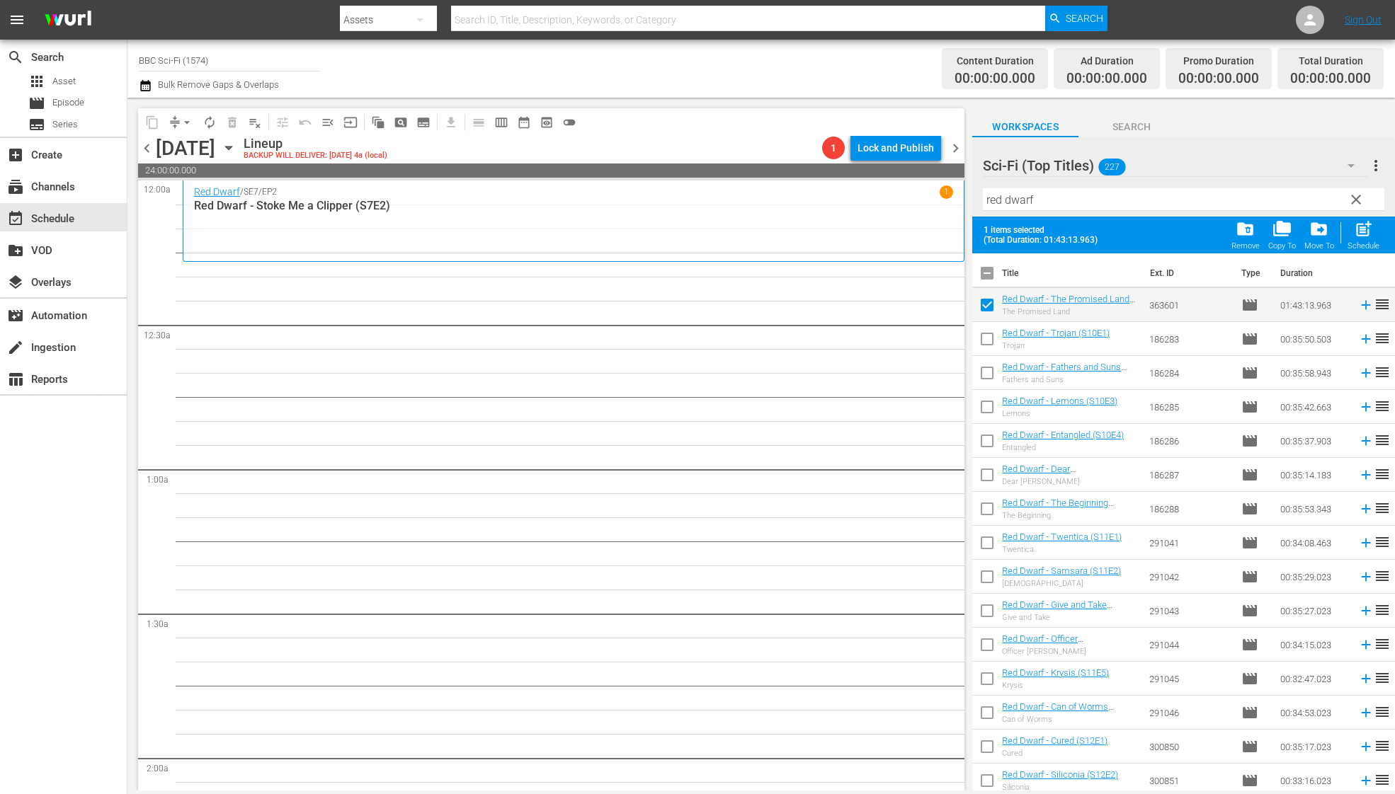
click at [986, 347] on input "checkbox" at bounding box center [987, 342] width 30 height 30
checkbox input "true"
click at [986, 375] on input "checkbox" at bounding box center [987, 376] width 30 height 30
checkbox input "true"
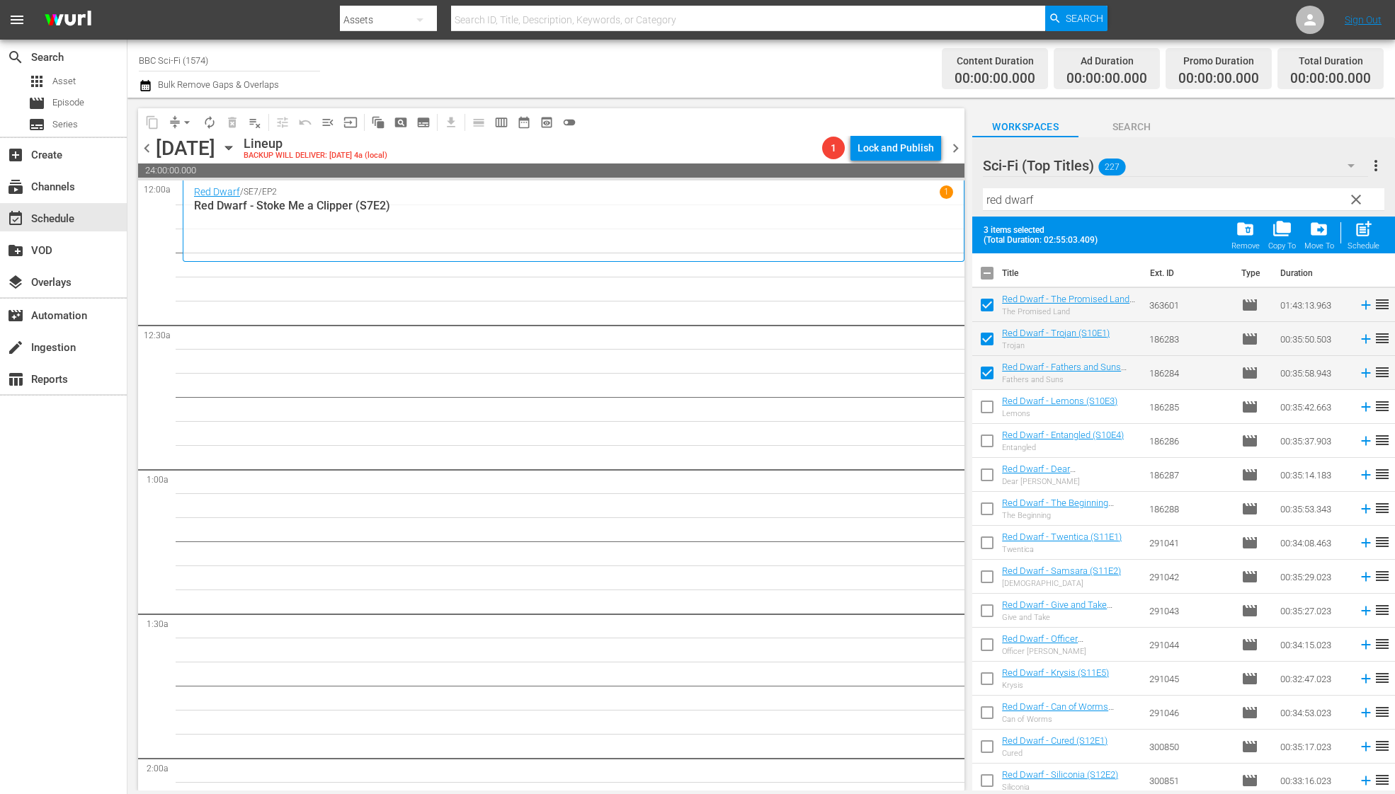
click at [985, 408] on input "checkbox" at bounding box center [987, 410] width 30 height 30
checkbox input "true"
click at [990, 442] on input "checkbox" at bounding box center [987, 444] width 30 height 30
checkbox input "true"
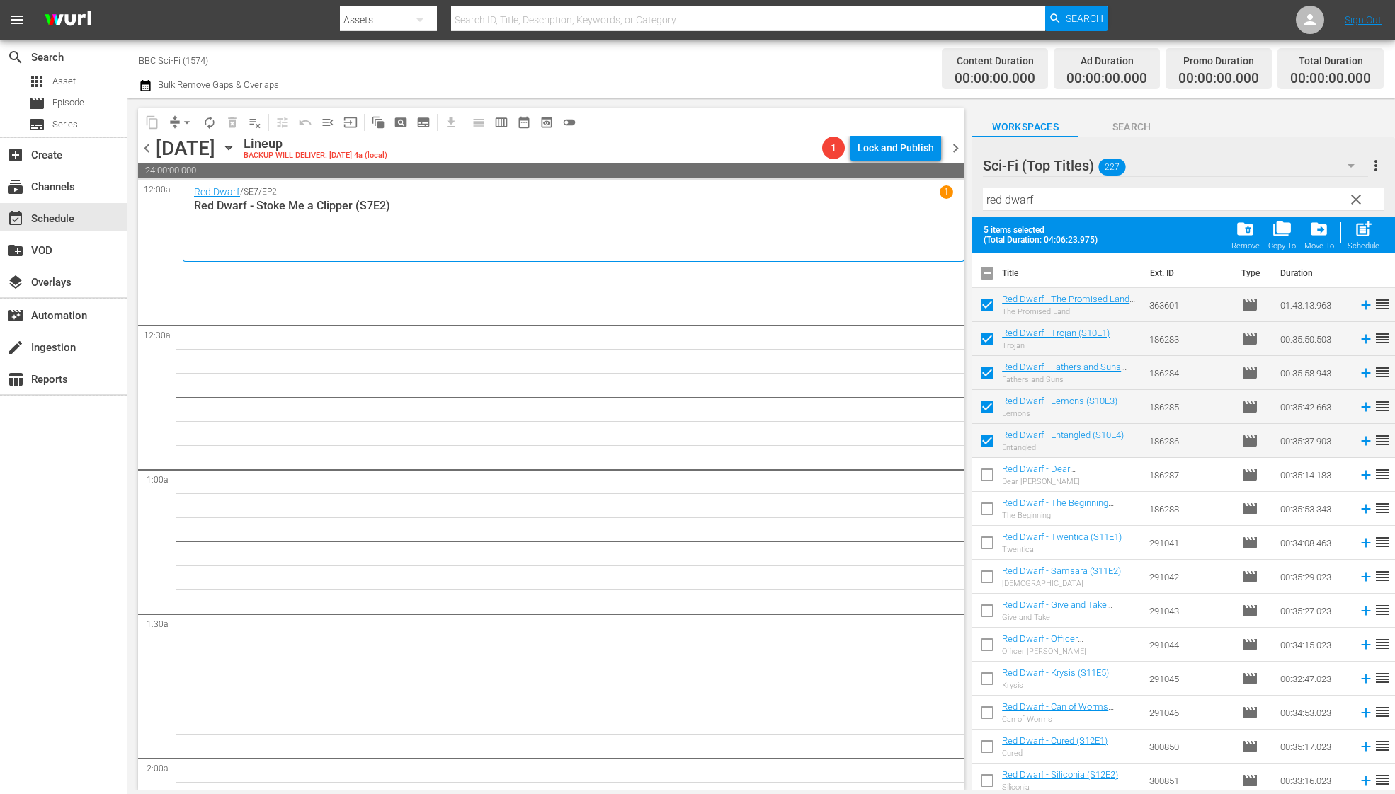
click at [990, 465] on input "checkbox" at bounding box center [987, 478] width 30 height 30
checkbox input "true"
click at [990, 505] on input "checkbox" at bounding box center [987, 512] width 30 height 30
checkbox input "true"
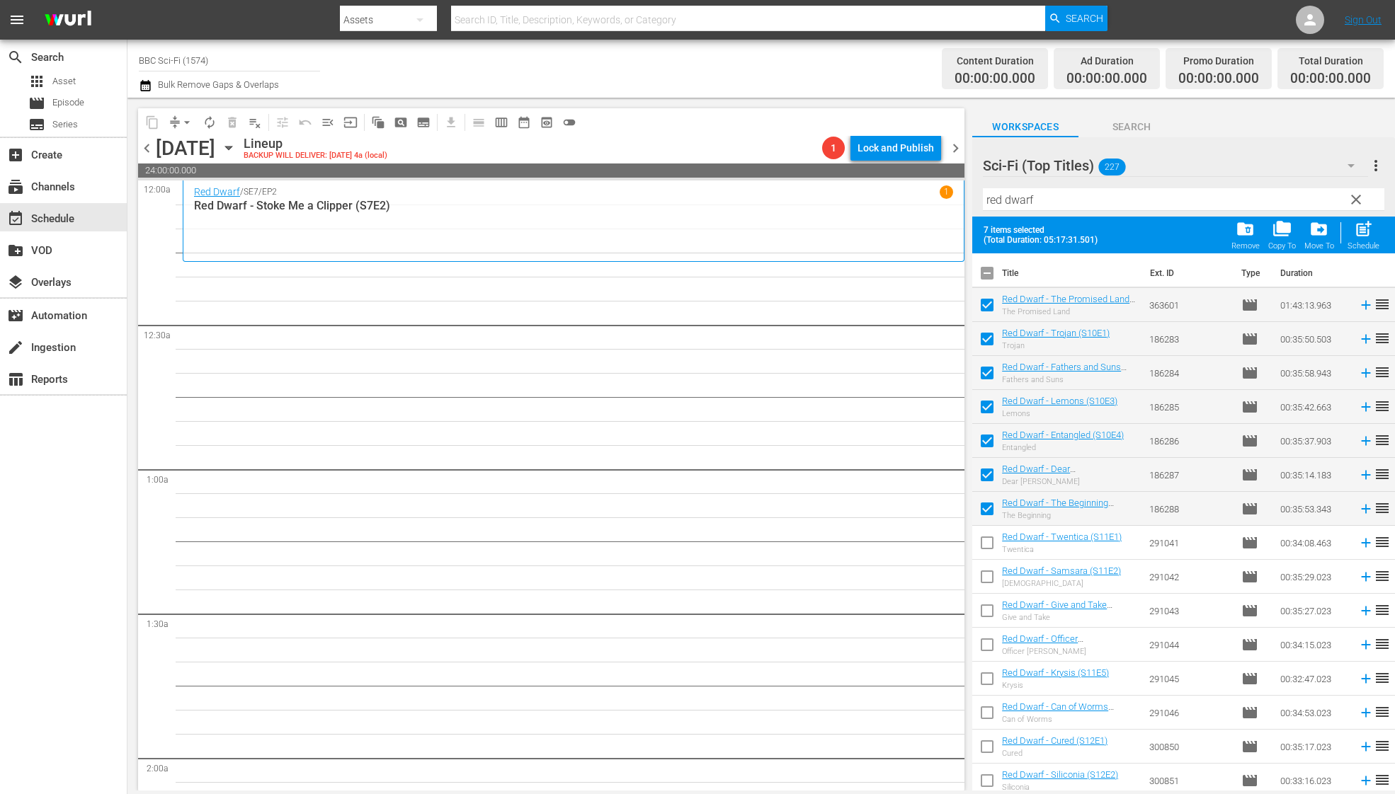
click at [984, 537] on input "checkbox" at bounding box center [987, 546] width 30 height 30
checkbox input "true"
click at [987, 582] on input "checkbox" at bounding box center [987, 580] width 30 height 30
checkbox input "true"
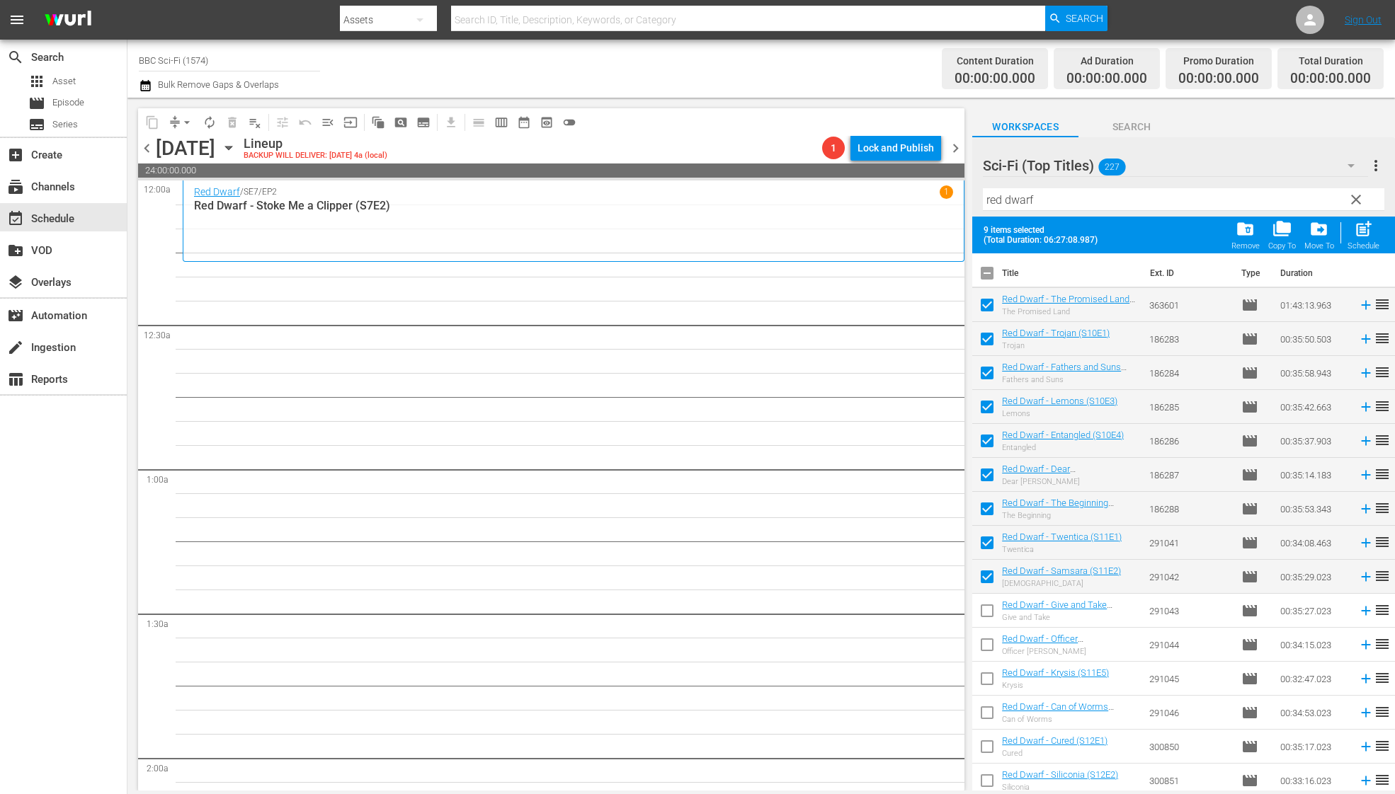
click at [983, 616] on input "checkbox" at bounding box center [987, 614] width 30 height 30
checkbox input "true"
click at [991, 645] on input "checkbox" at bounding box center [987, 648] width 30 height 30
checkbox input "true"
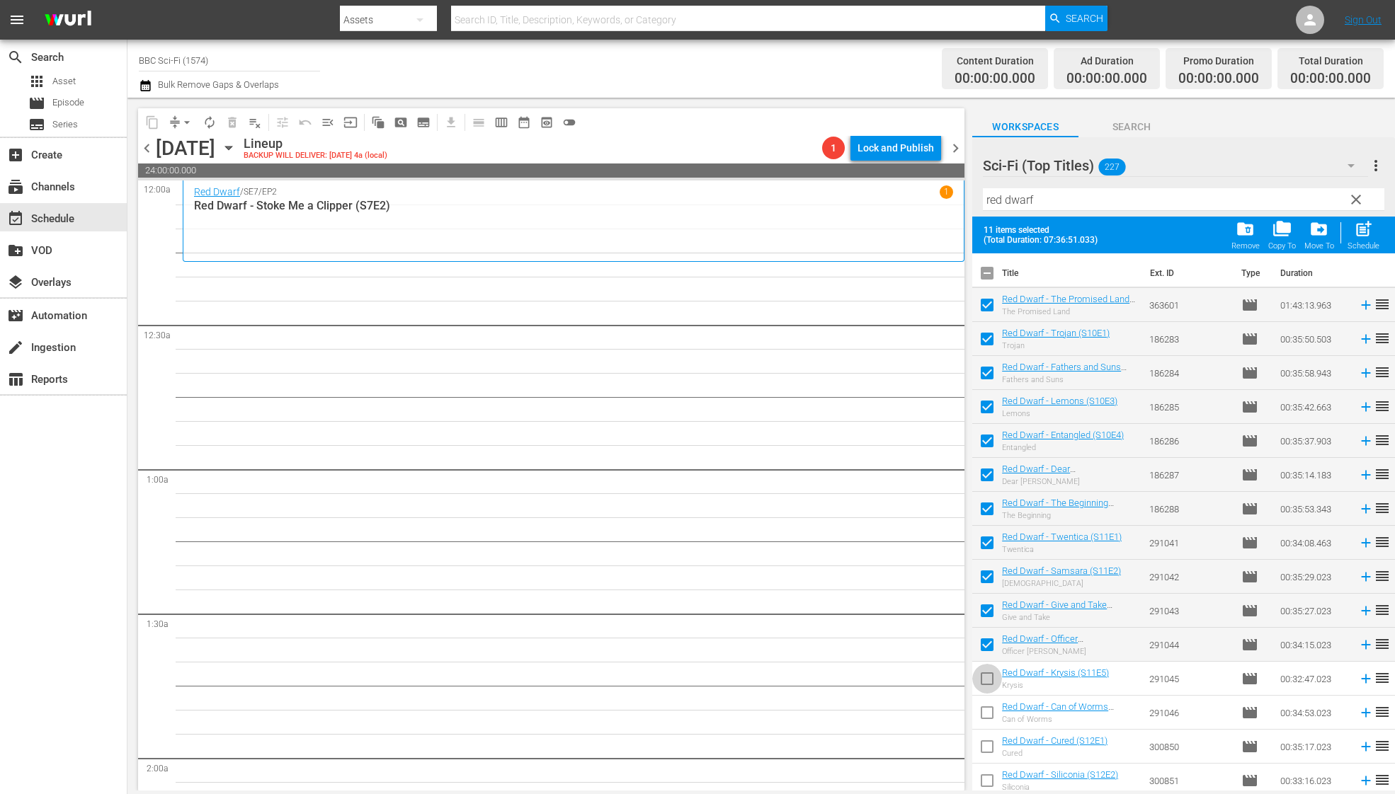
click at [990, 680] on input "checkbox" at bounding box center [987, 682] width 30 height 30
checkbox input "true"
click at [990, 714] on input "checkbox" at bounding box center [987, 716] width 30 height 30
checkbox input "true"
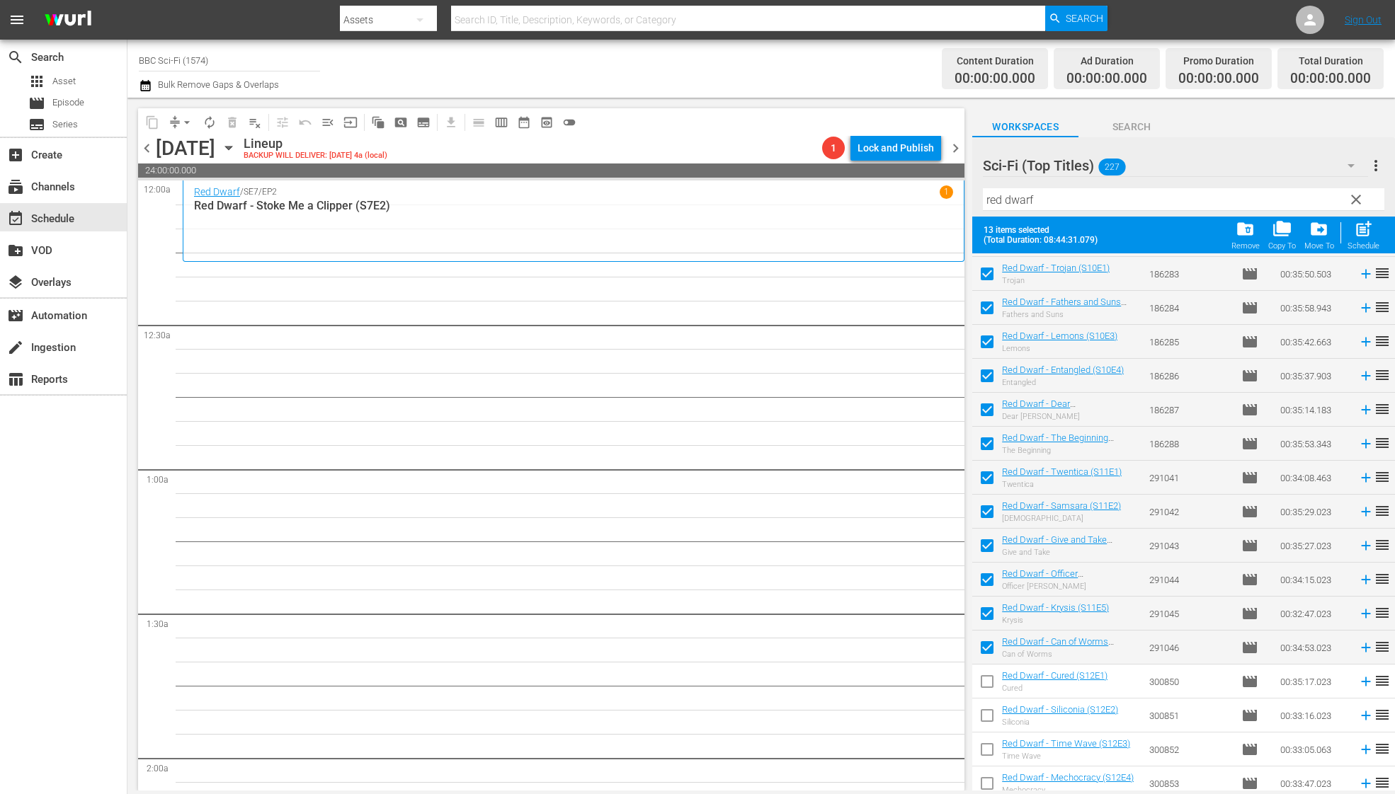
scroll to position [91, 0]
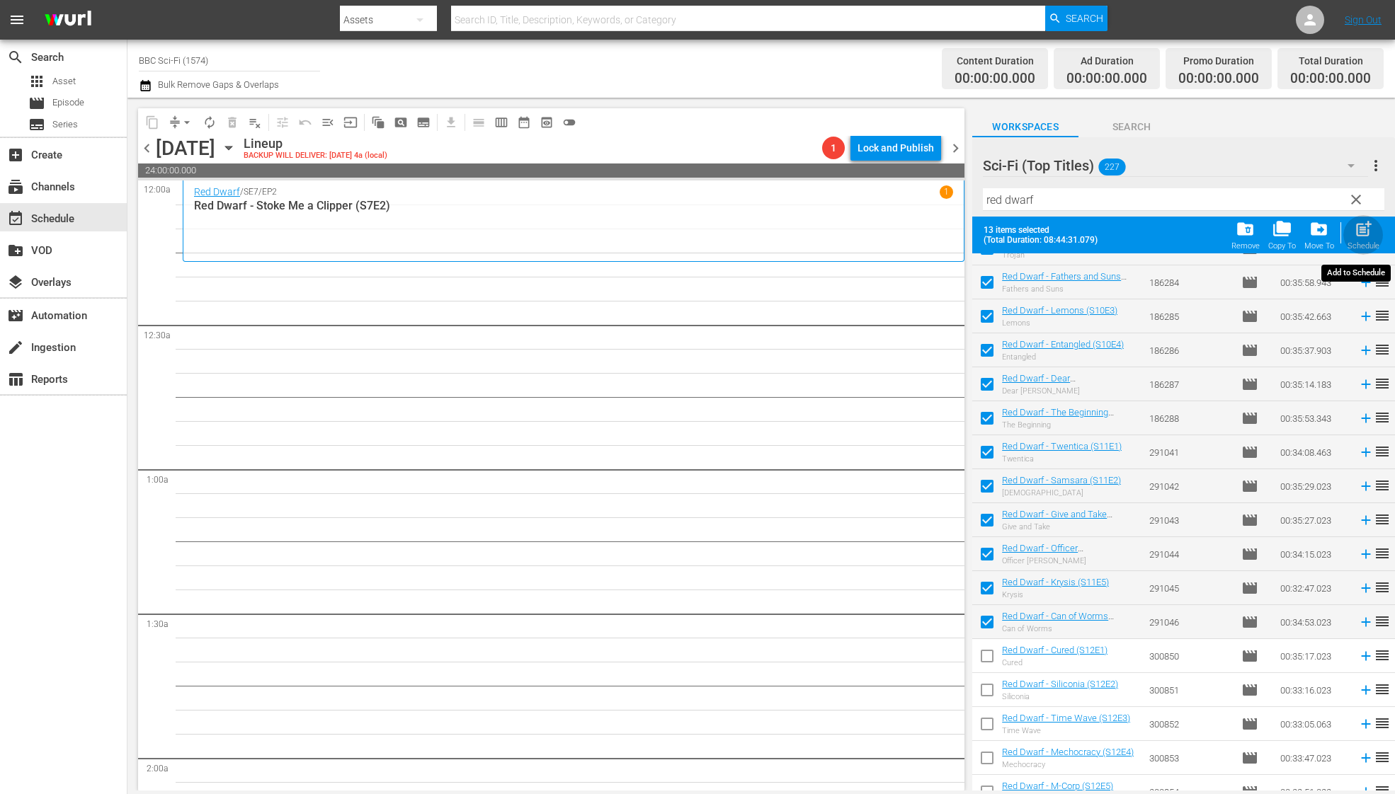
click at [1353, 239] on span "post_add" at bounding box center [1362, 228] width 19 height 19
checkbox input "false"
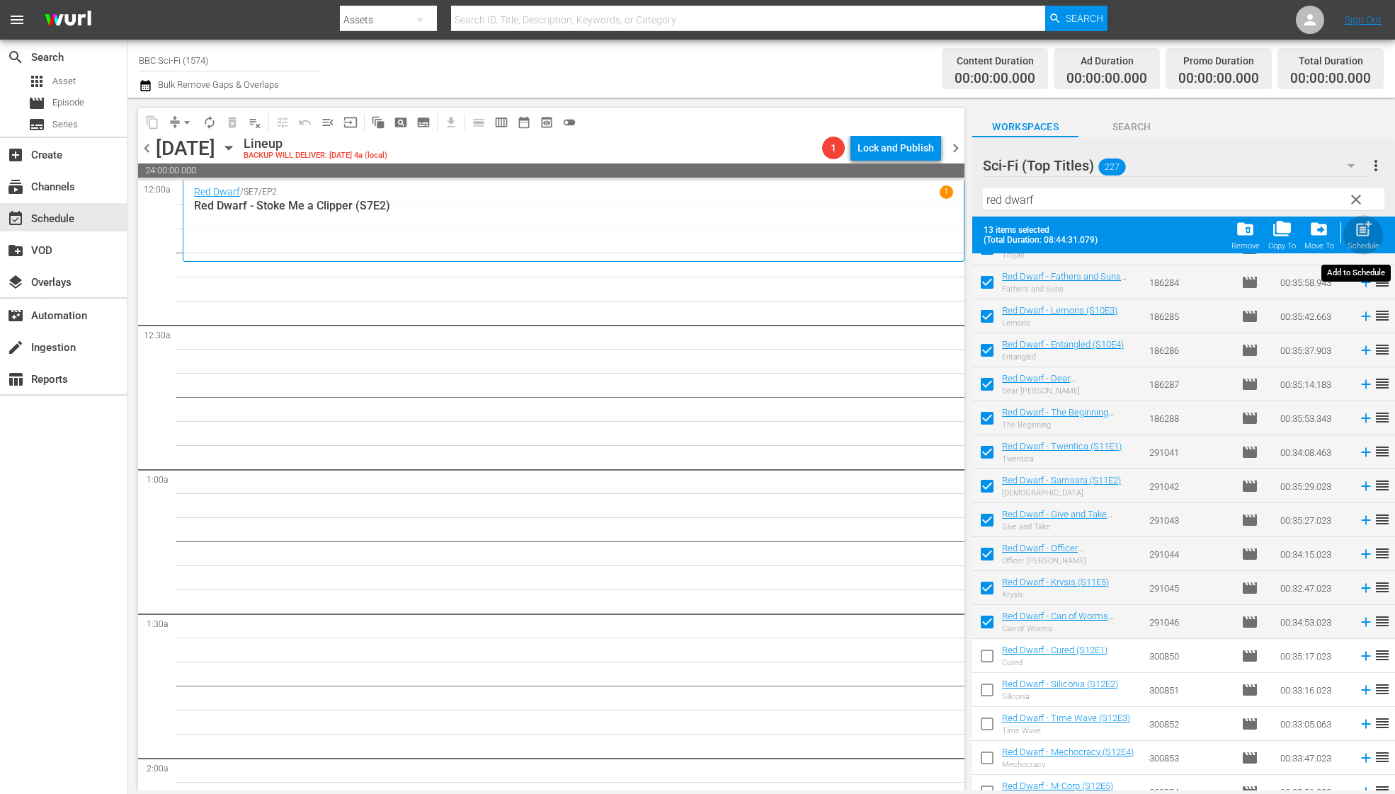
checkbox input "false"
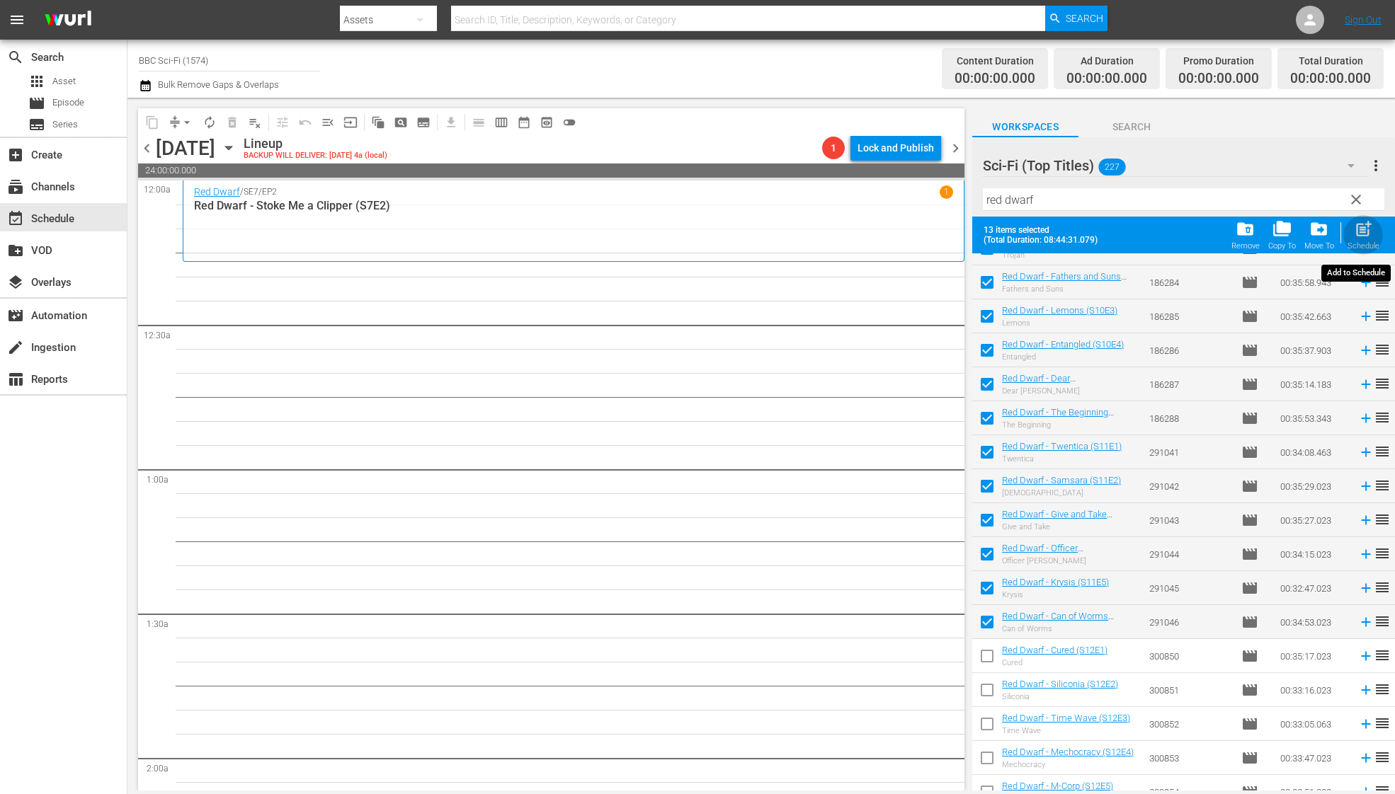
checkbox input "false"
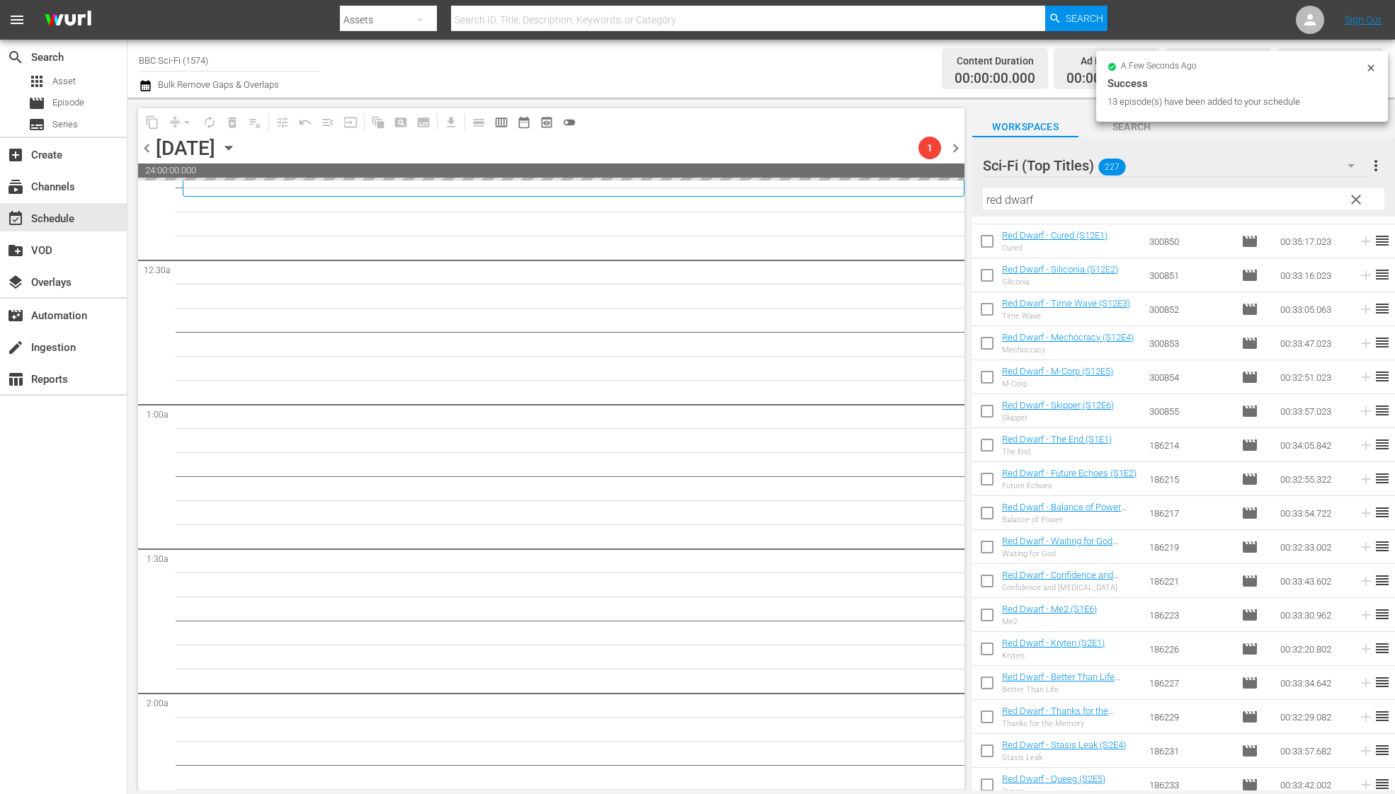
scroll to position [0, 0]
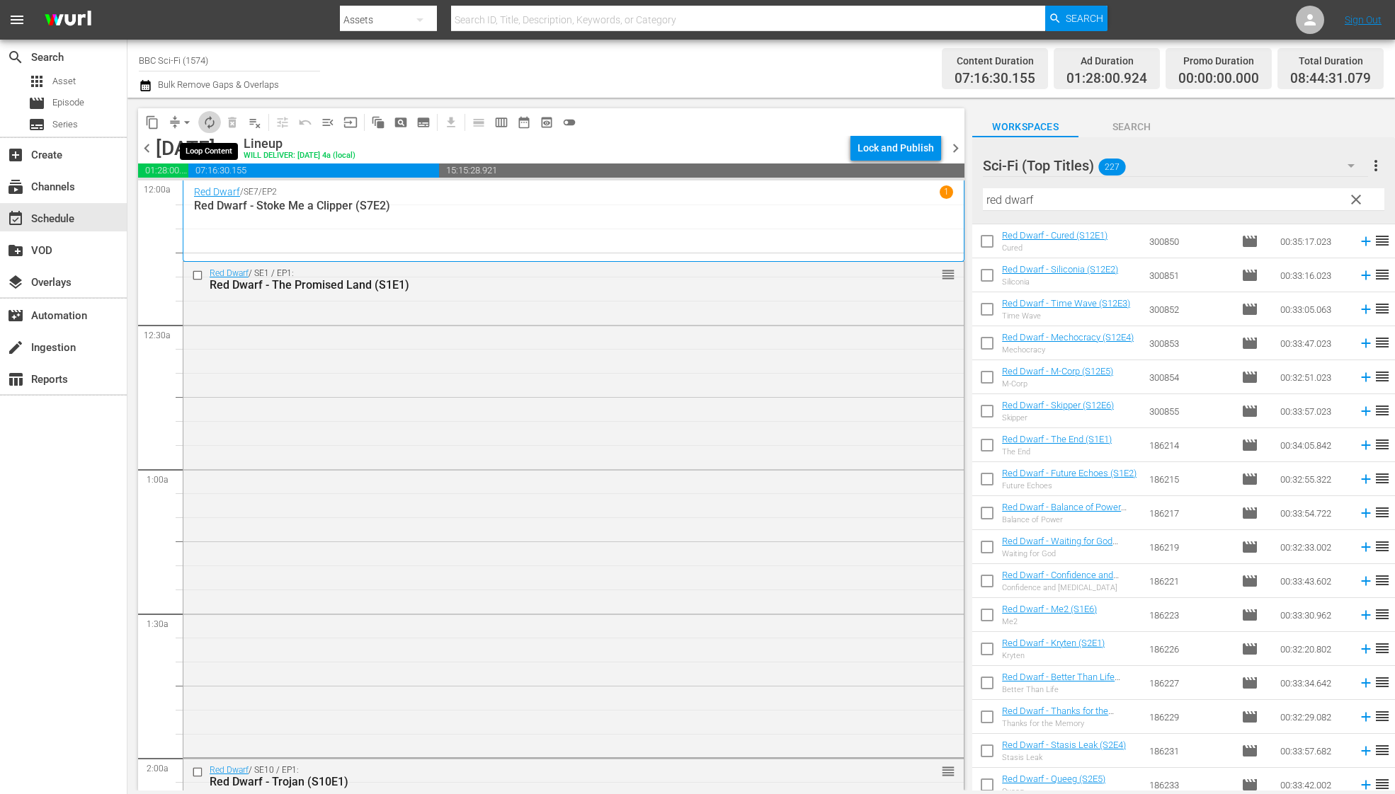
click at [207, 123] on span "autorenew_outlined" at bounding box center [209, 122] width 14 height 14
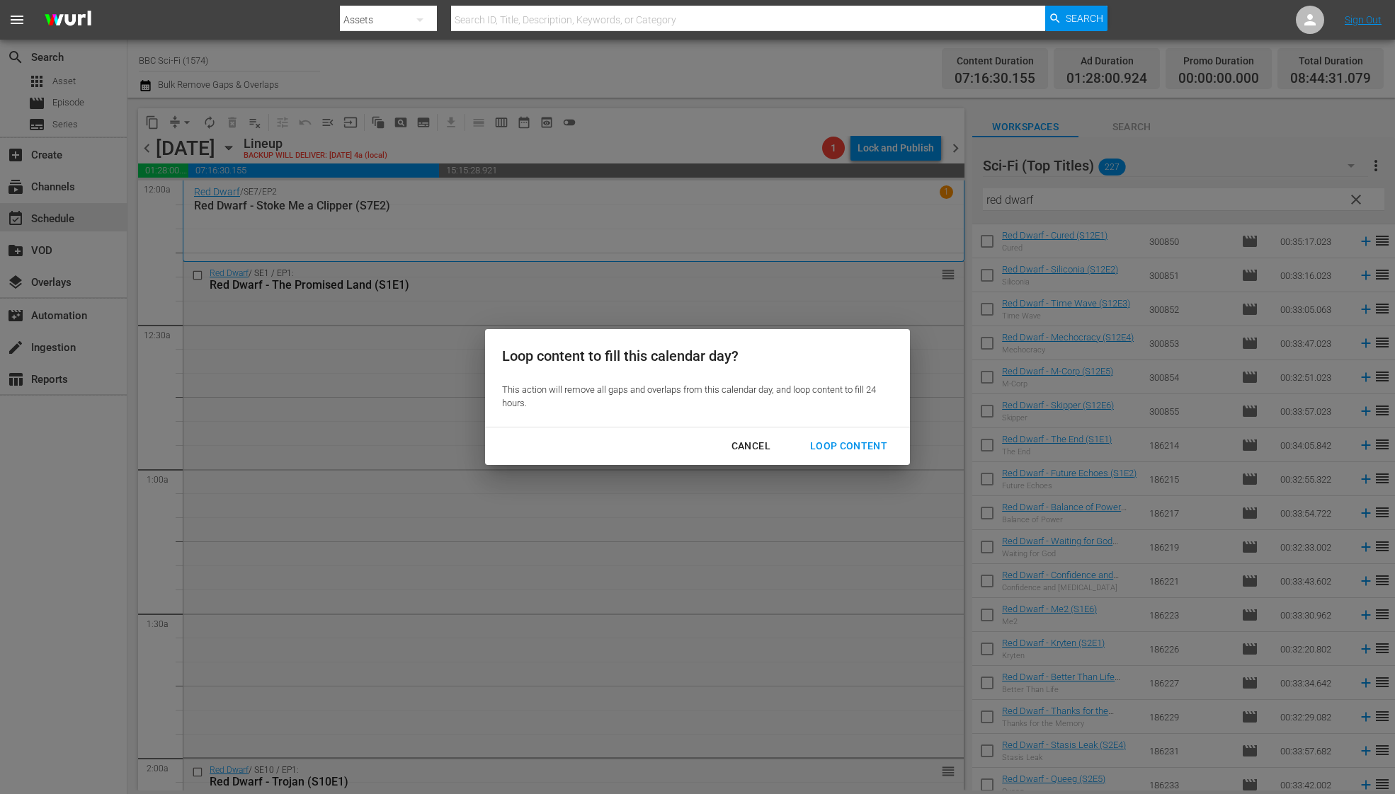
click at [815, 447] on div "Loop Content" at bounding box center [848, 446] width 100 height 18
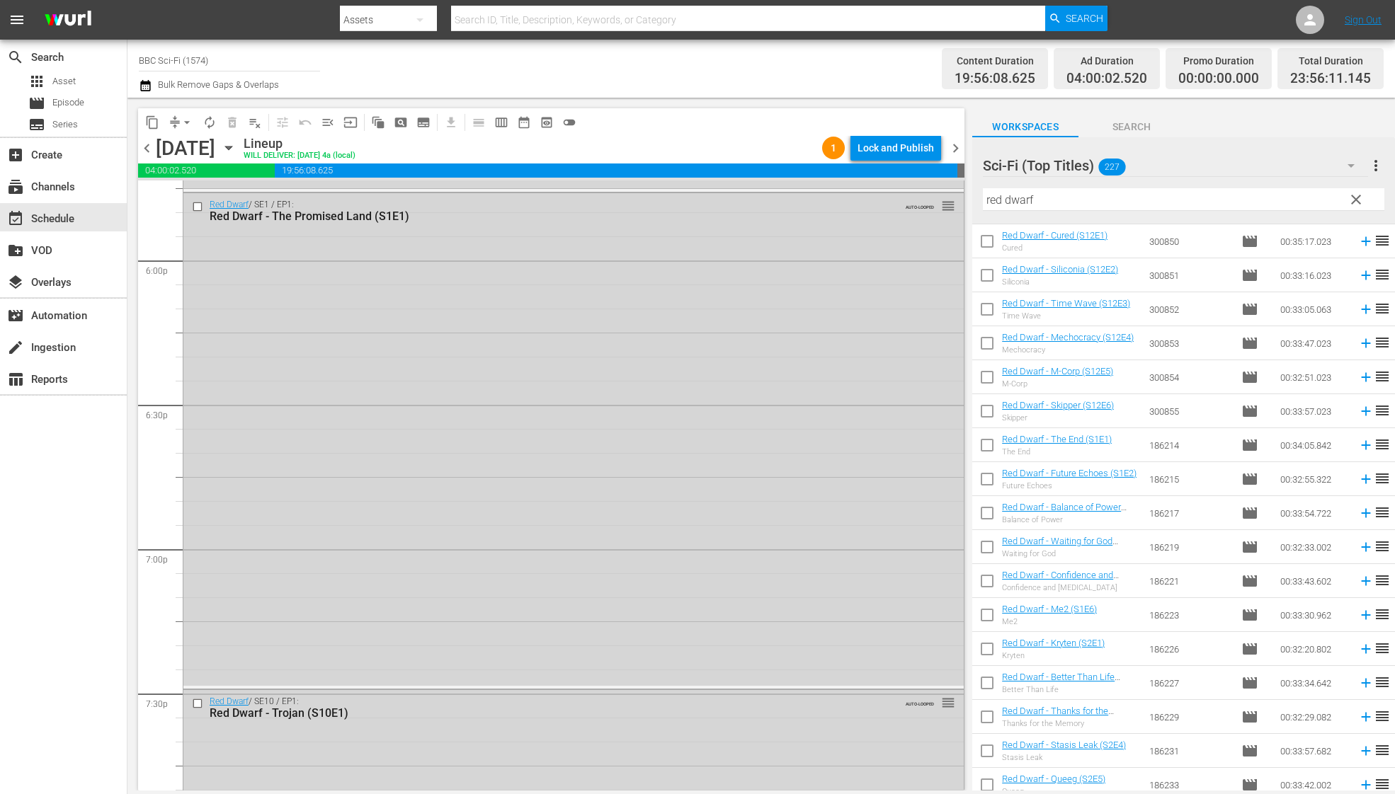
scroll to position [5053, 0]
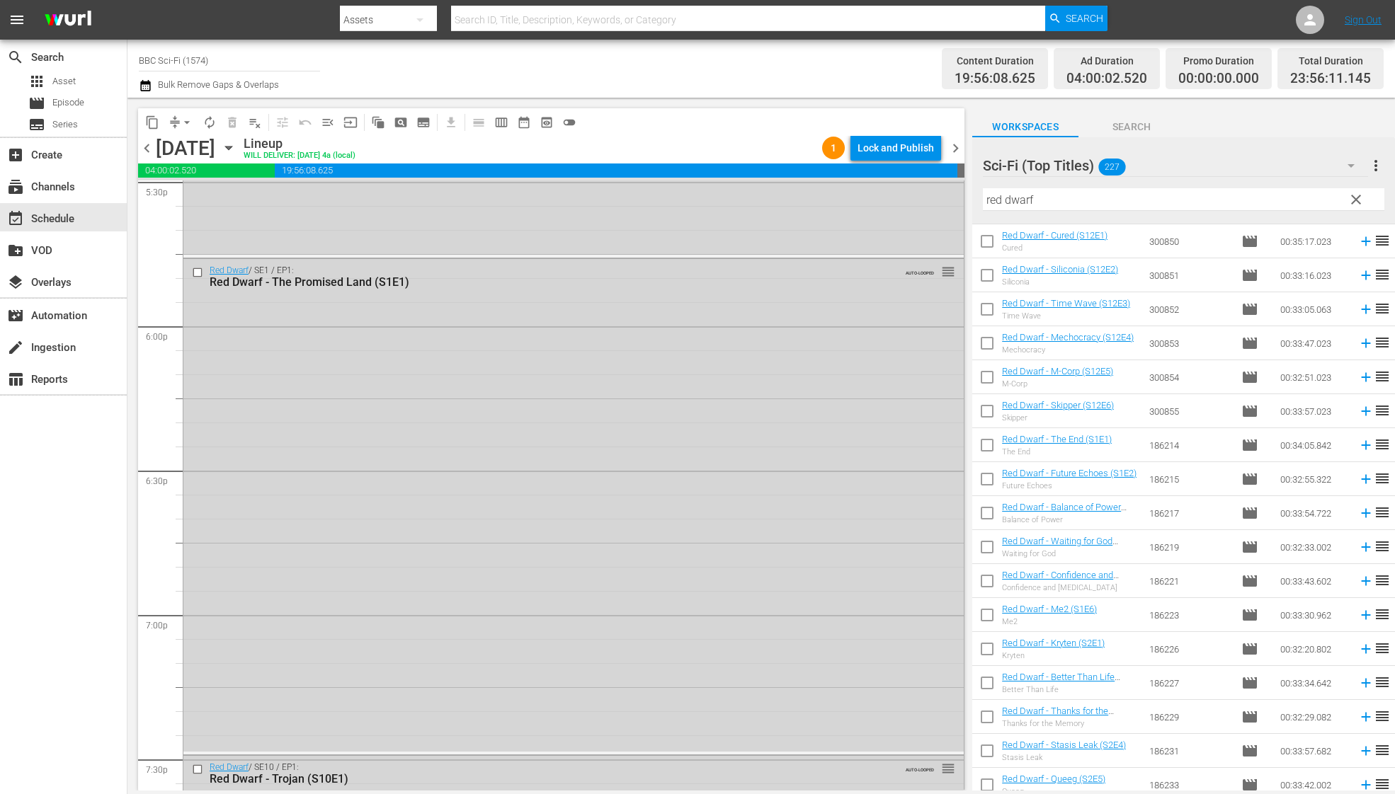
click at [876, 149] on div "Lock and Publish" at bounding box center [895, 147] width 76 height 25
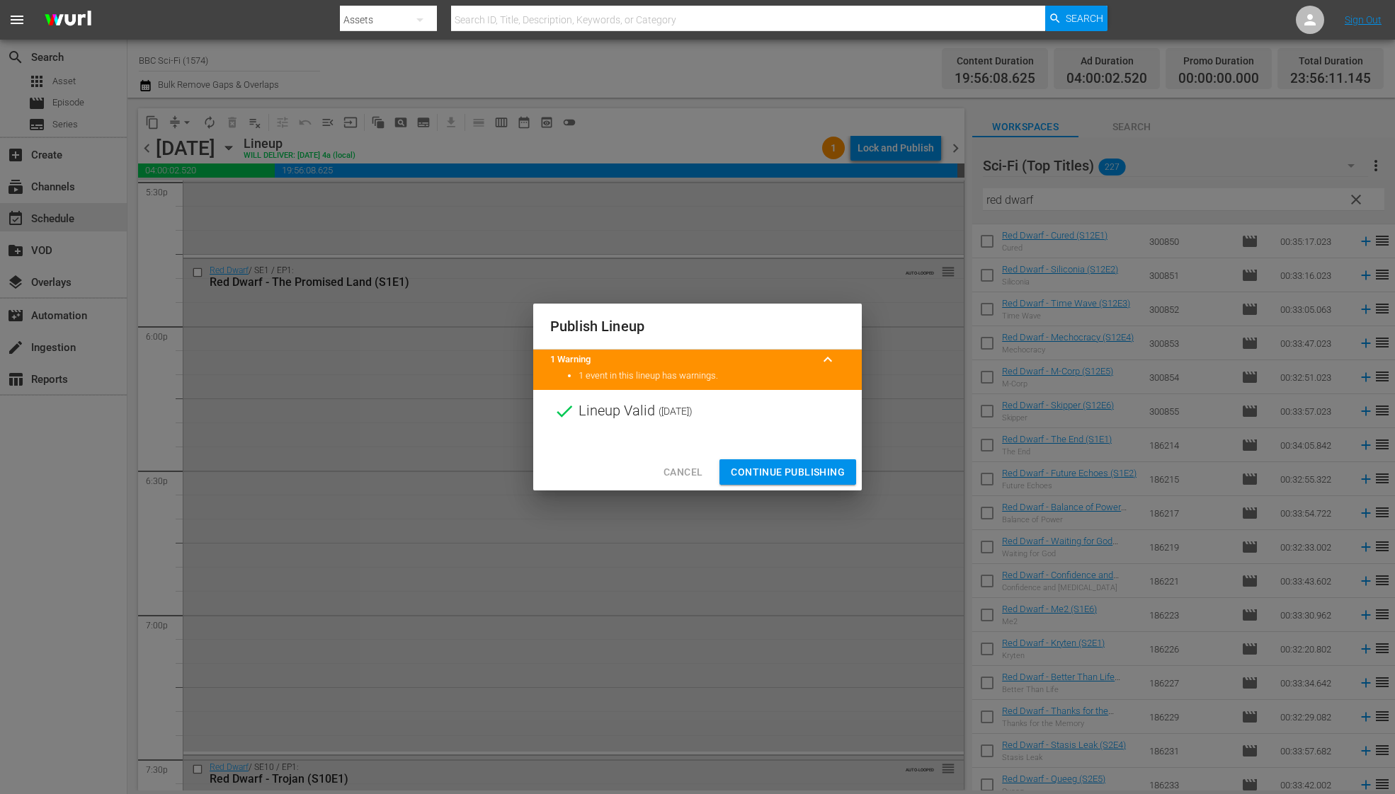
click at [813, 482] on button "Continue Publishing" at bounding box center [787, 472] width 137 height 26
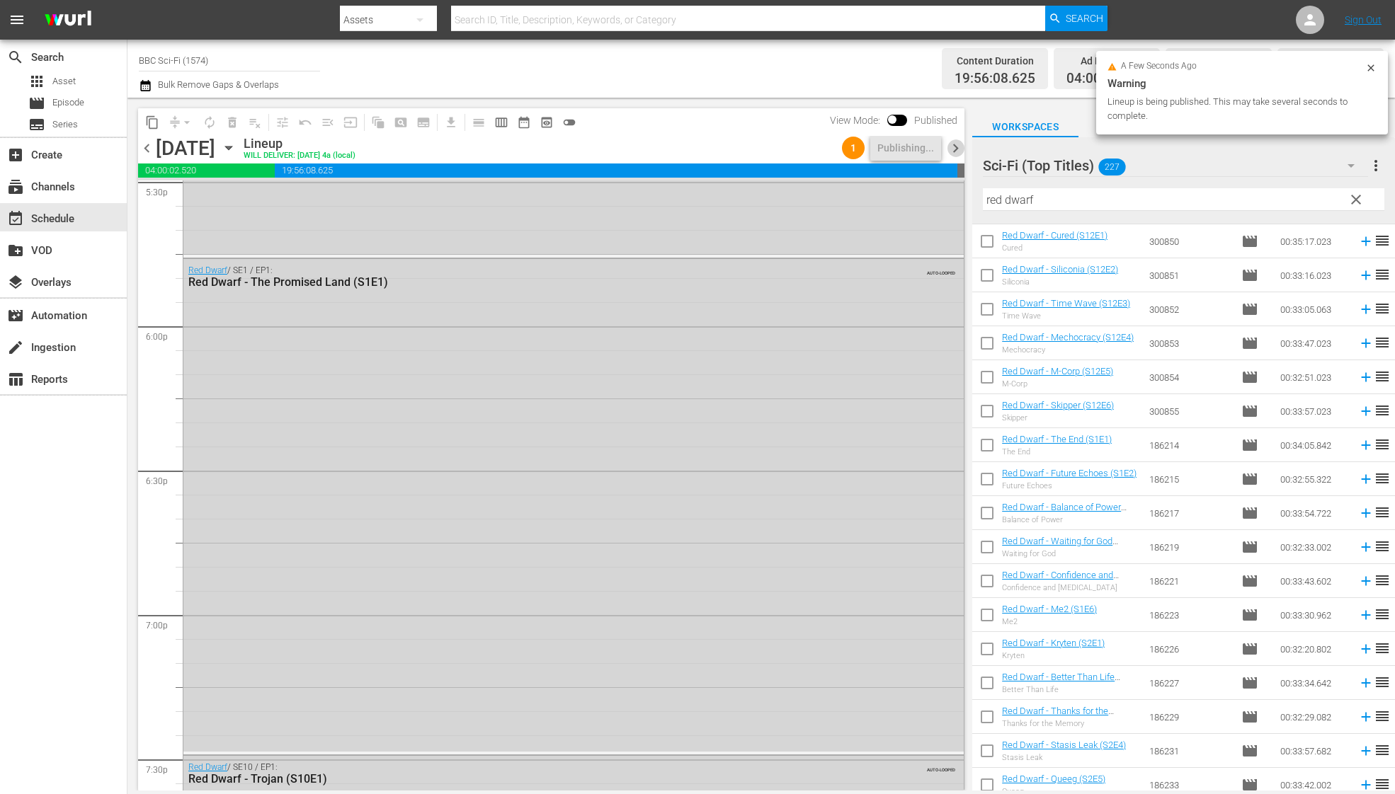
click at [956, 149] on span "chevron_right" at bounding box center [955, 148] width 18 height 18
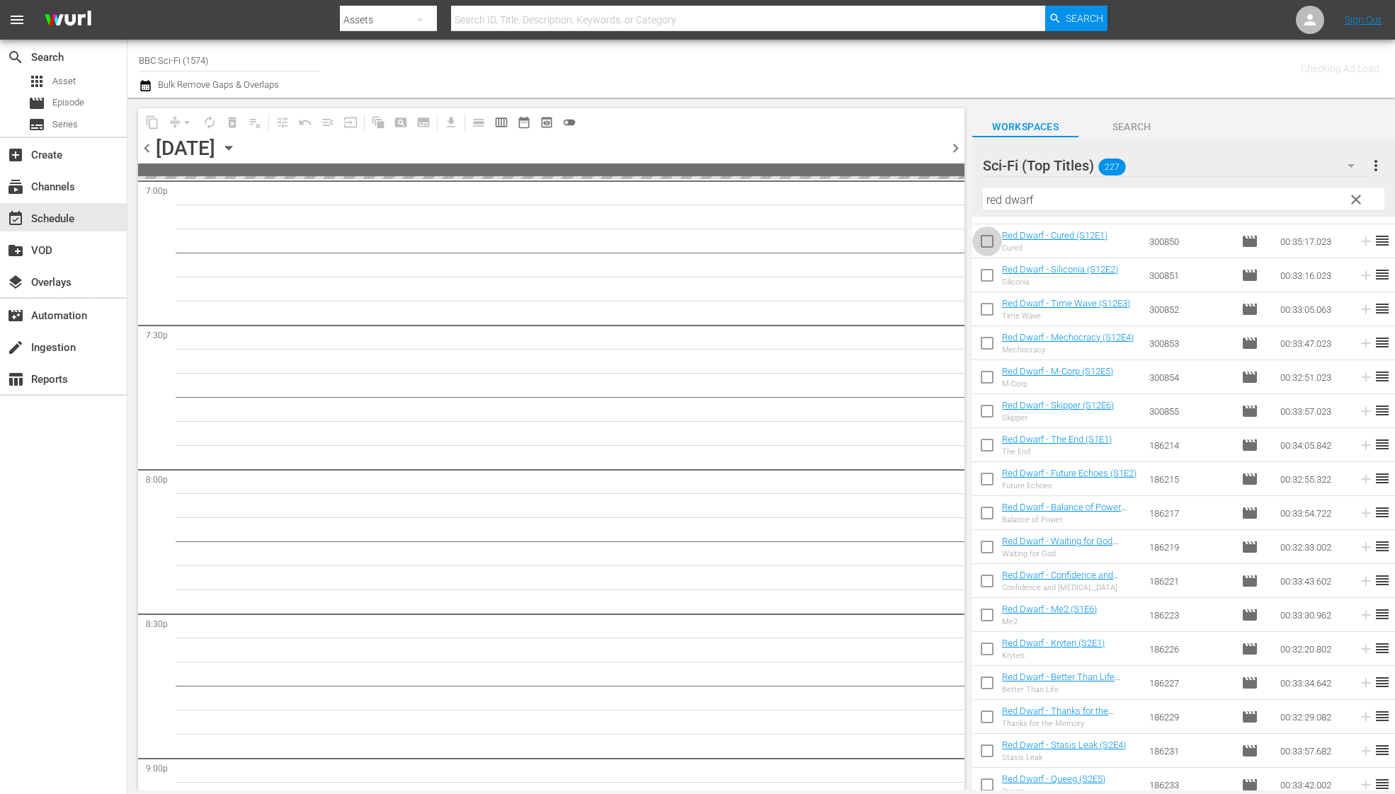
click at [985, 241] on input "checkbox" at bounding box center [987, 244] width 30 height 30
checkbox input "true"
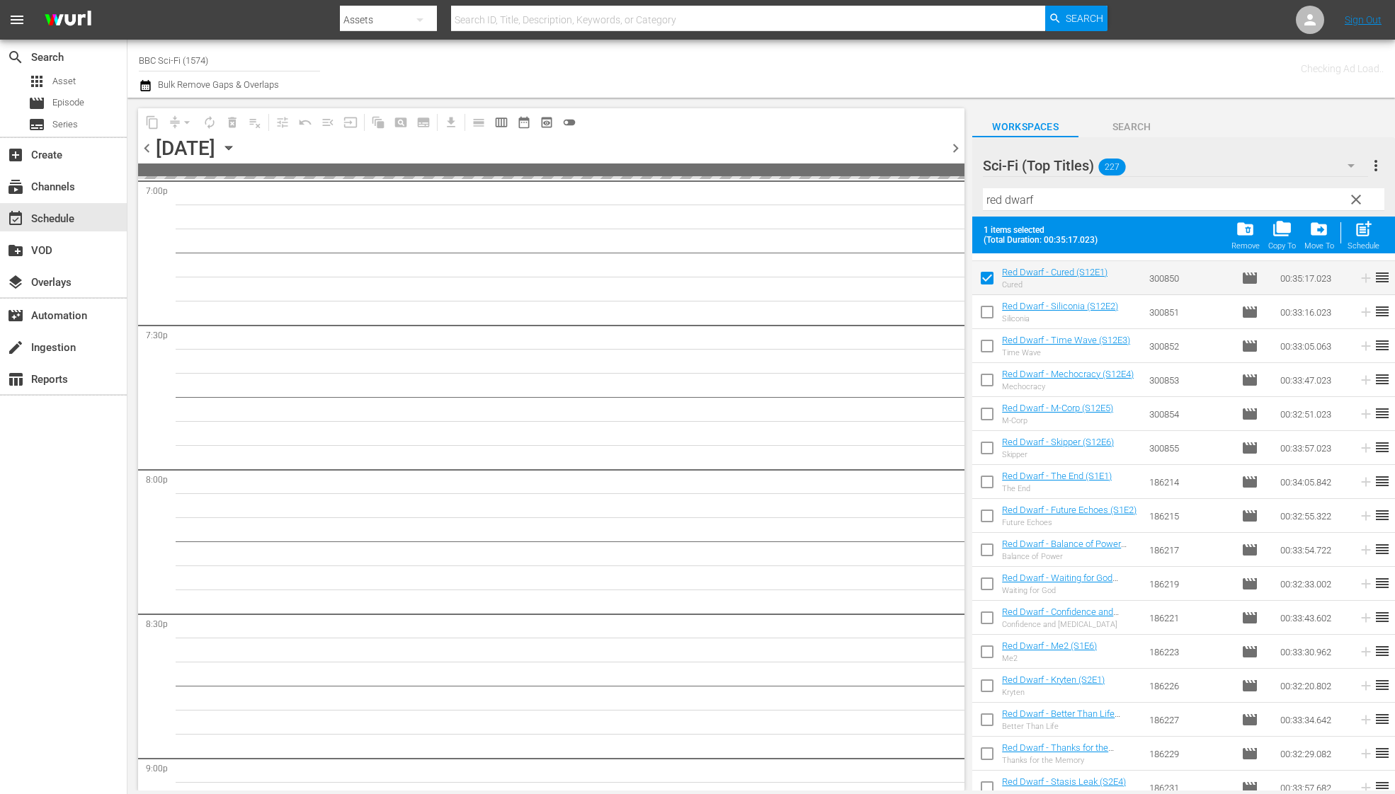
click at [990, 309] on input "checkbox" at bounding box center [987, 315] width 30 height 30
checkbox input "true"
click at [987, 357] on input "checkbox" at bounding box center [987, 349] width 30 height 30
checkbox input "true"
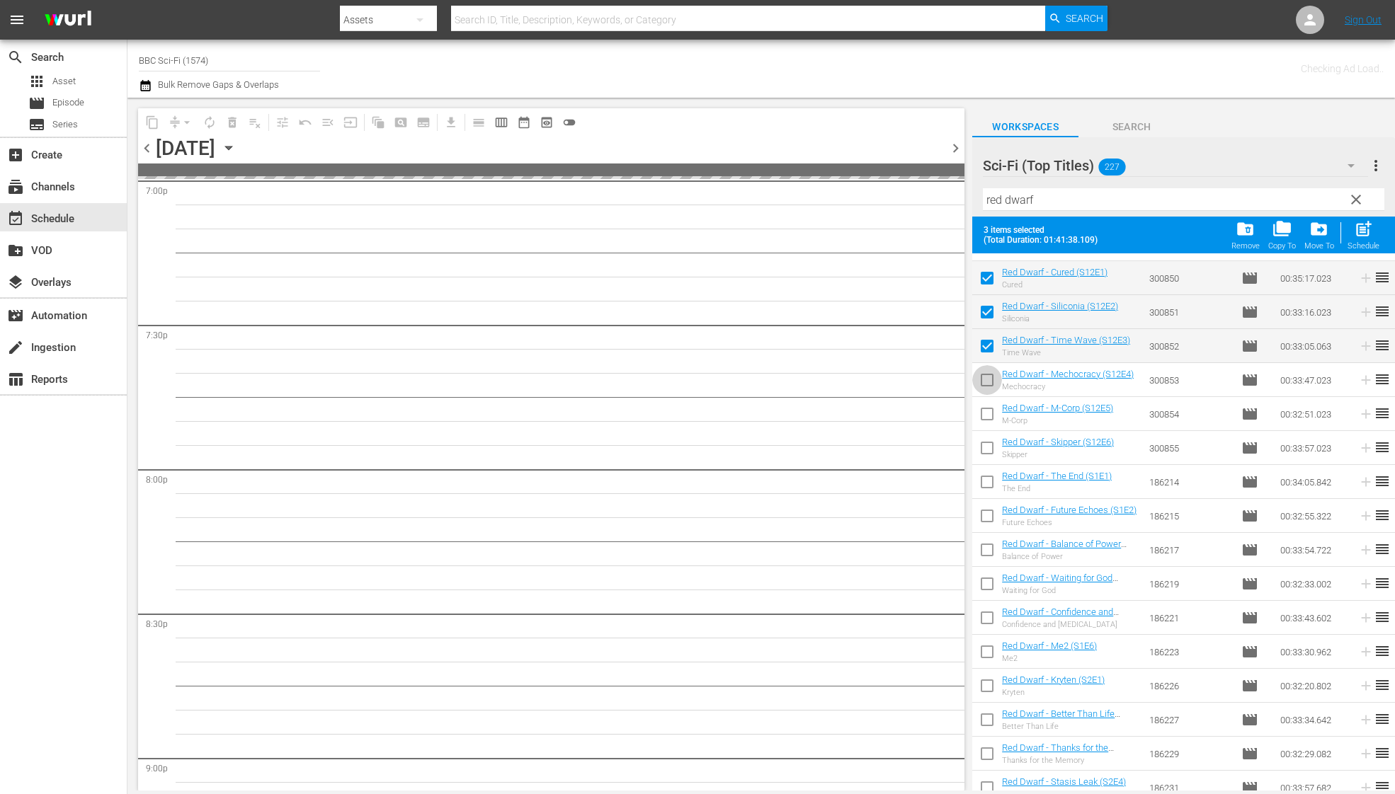
click at [987, 378] on input "checkbox" at bounding box center [987, 383] width 30 height 30
checkbox input "true"
click at [987, 403] on input "checkbox" at bounding box center [987, 417] width 30 height 30
checkbox input "true"
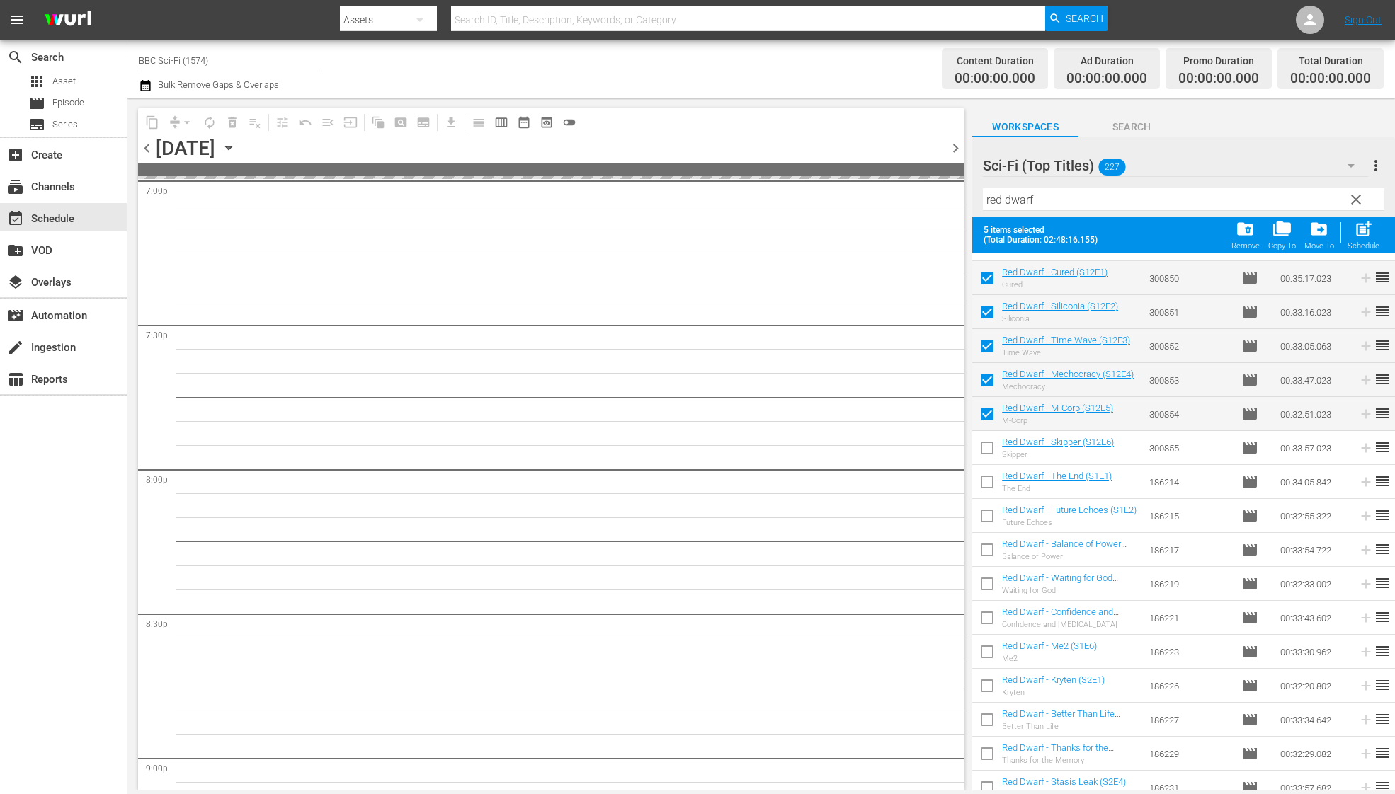
click at [987, 442] on input "checkbox" at bounding box center [987, 451] width 30 height 30
checkbox input "true"
click at [990, 486] on input "checkbox" at bounding box center [987, 485] width 30 height 30
checkbox input "true"
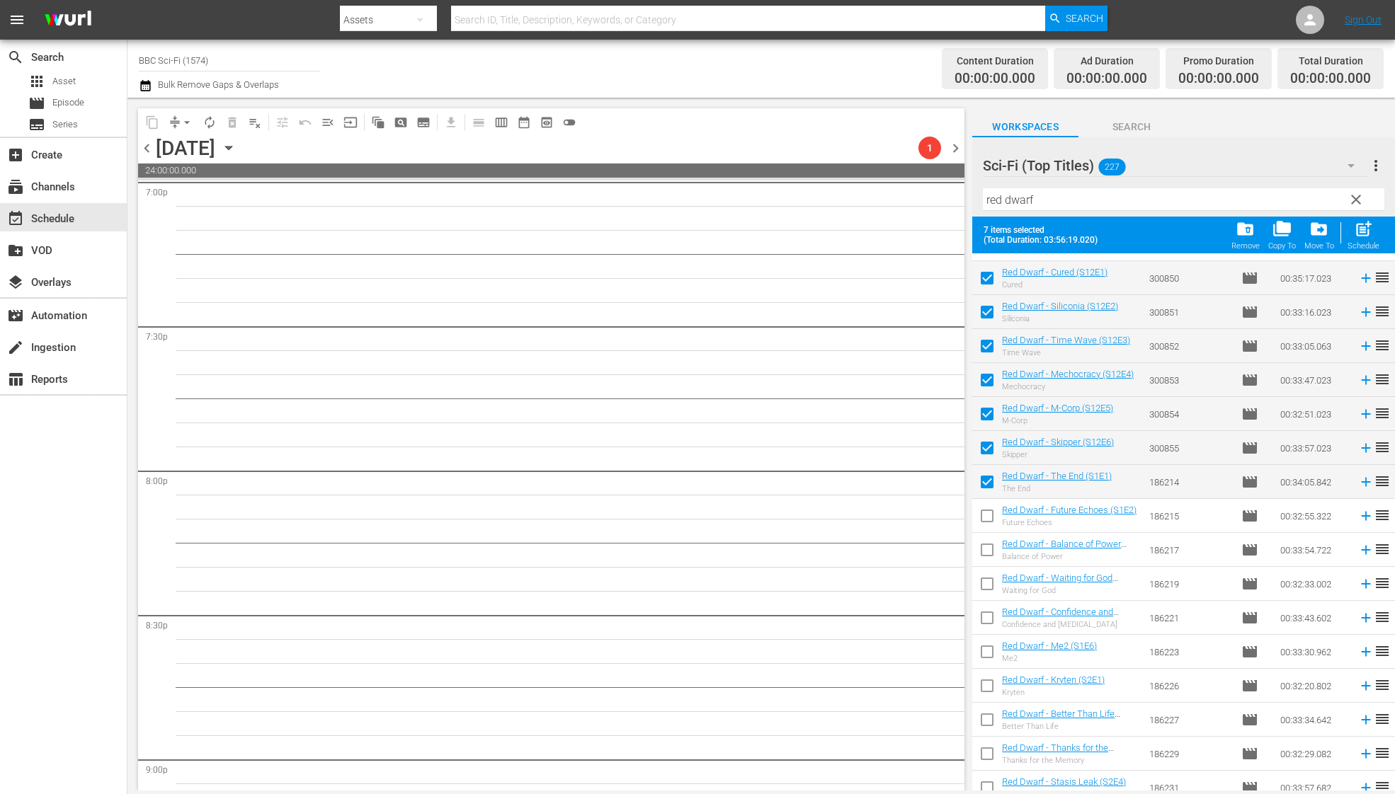
click at [989, 529] on input "checkbox" at bounding box center [987, 519] width 30 height 30
checkbox input "true"
click at [987, 552] on input "checkbox" at bounding box center [987, 553] width 30 height 30
checkbox input "true"
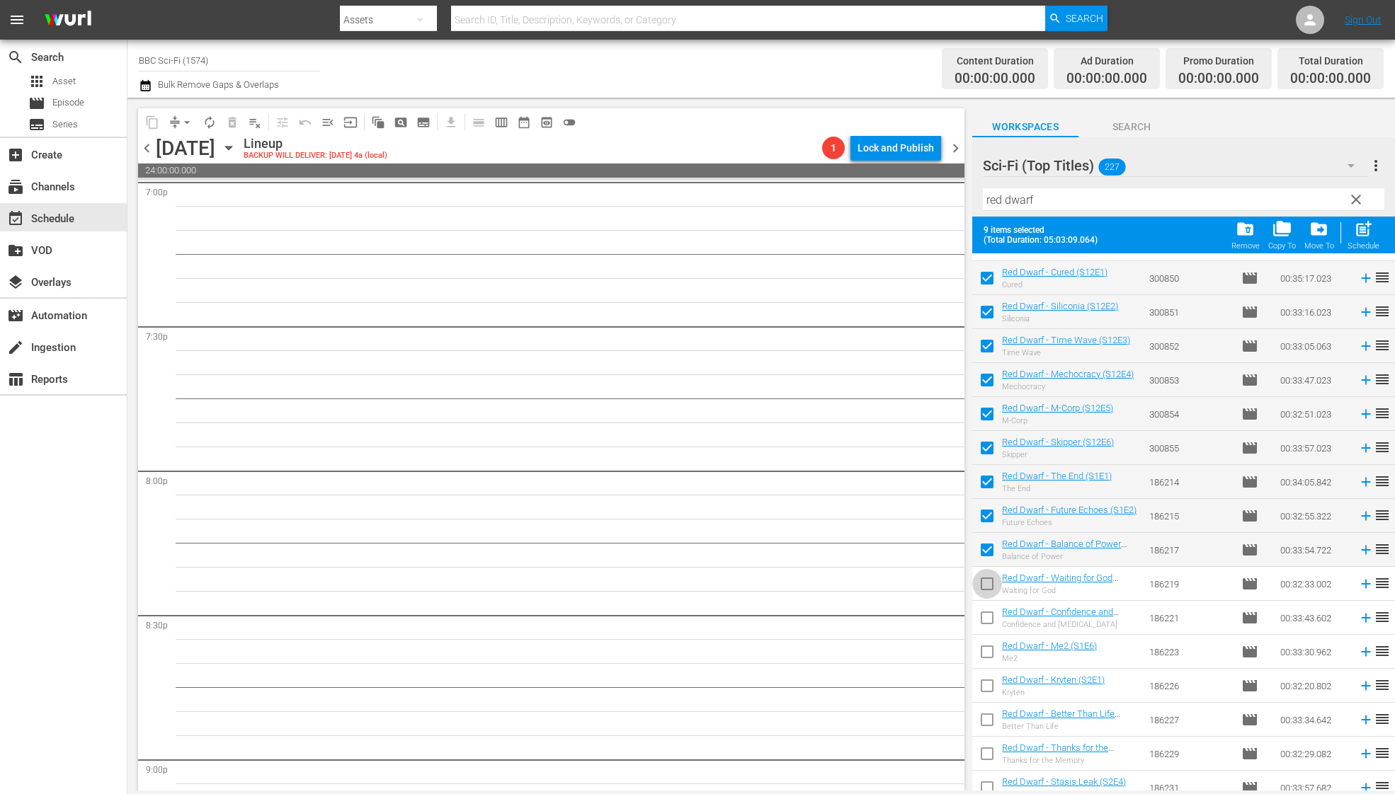
click at [987, 579] on input "checkbox" at bounding box center [987, 587] width 30 height 30
checkbox input "true"
click at [987, 614] on input "checkbox" at bounding box center [987, 621] width 30 height 30
checkbox input "true"
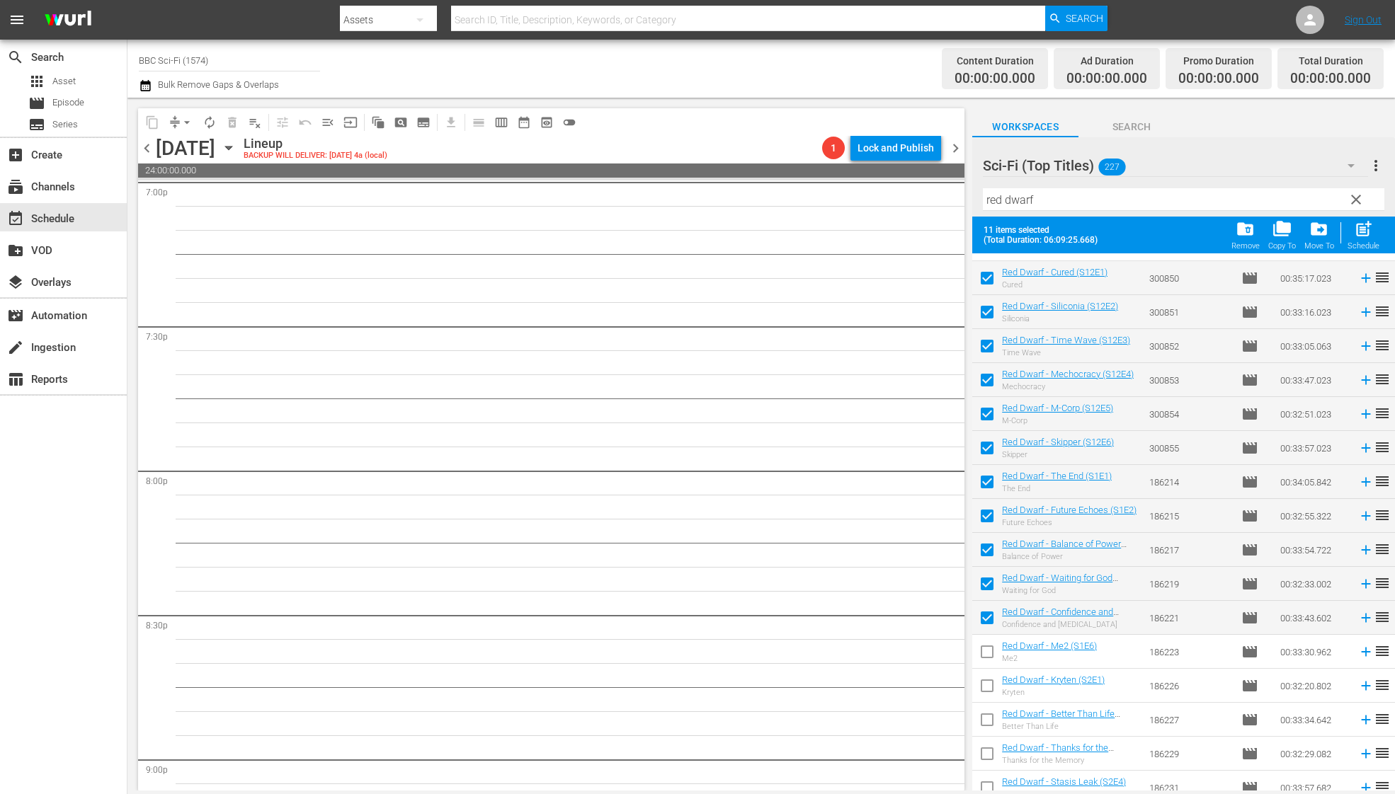
click at [987, 643] on input "checkbox" at bounding box center [987, 655] width 30 height 30
checkbox input "true"
click at [1358, 227] on span "post_add" at bounding box center [1362, 228] width 19 height 19
checkbox input "false"
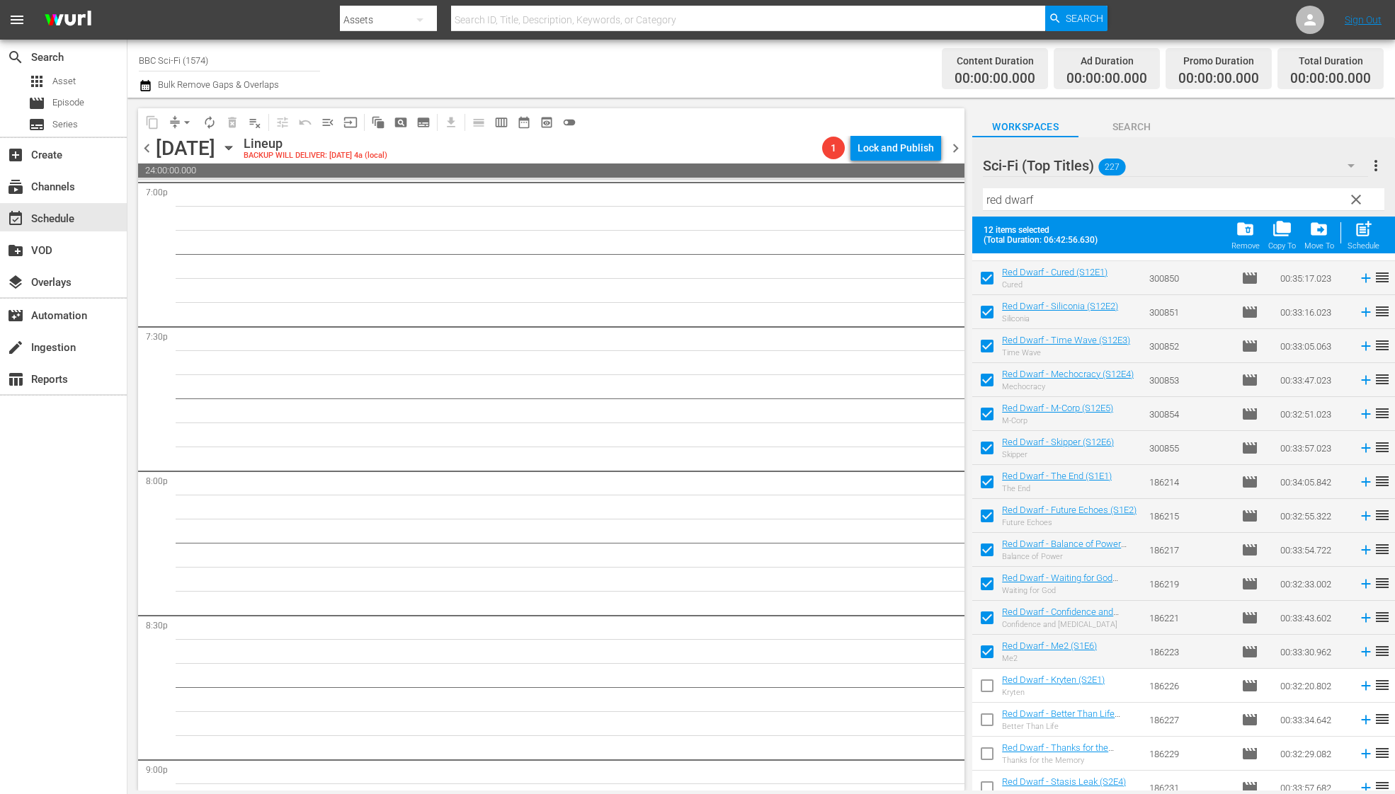
checkbox input "false"
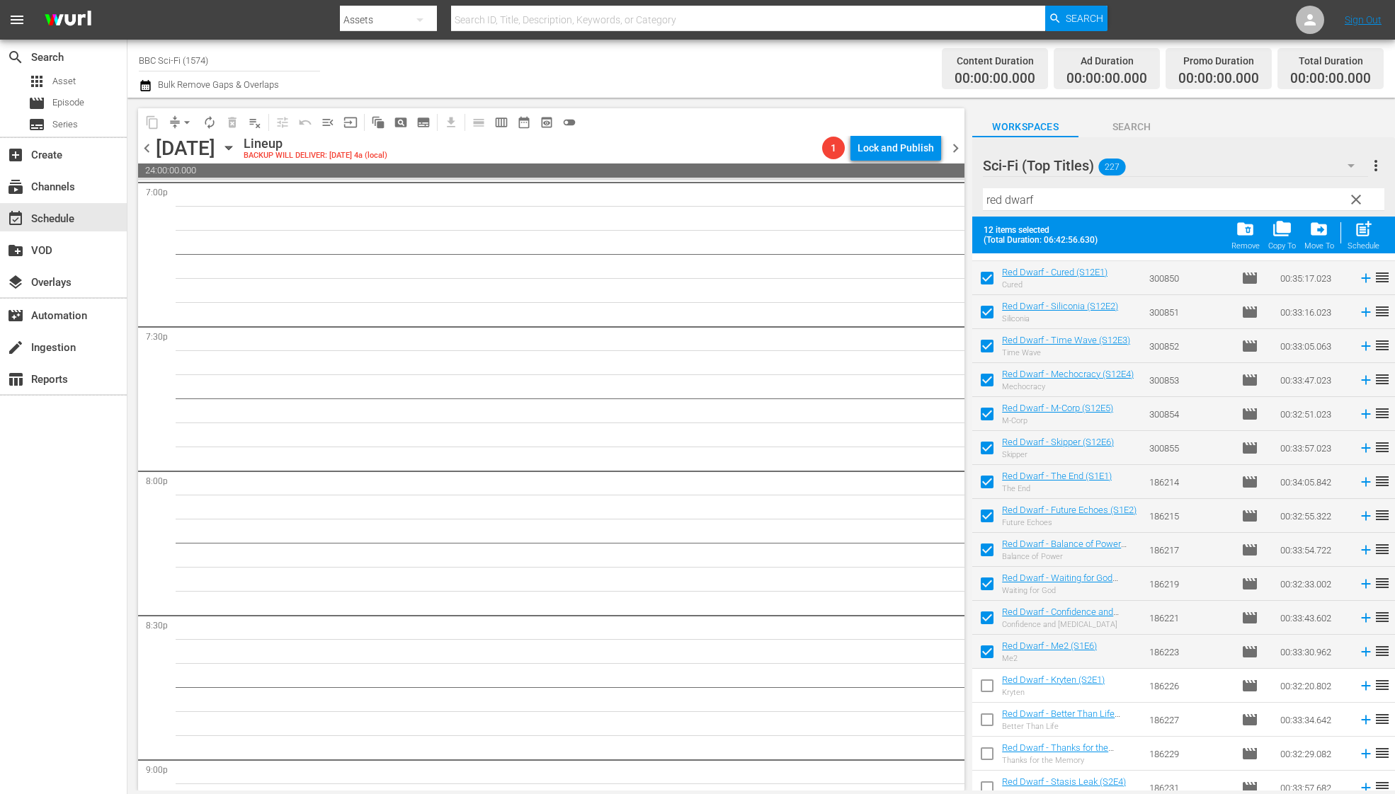
checkbox input "false"
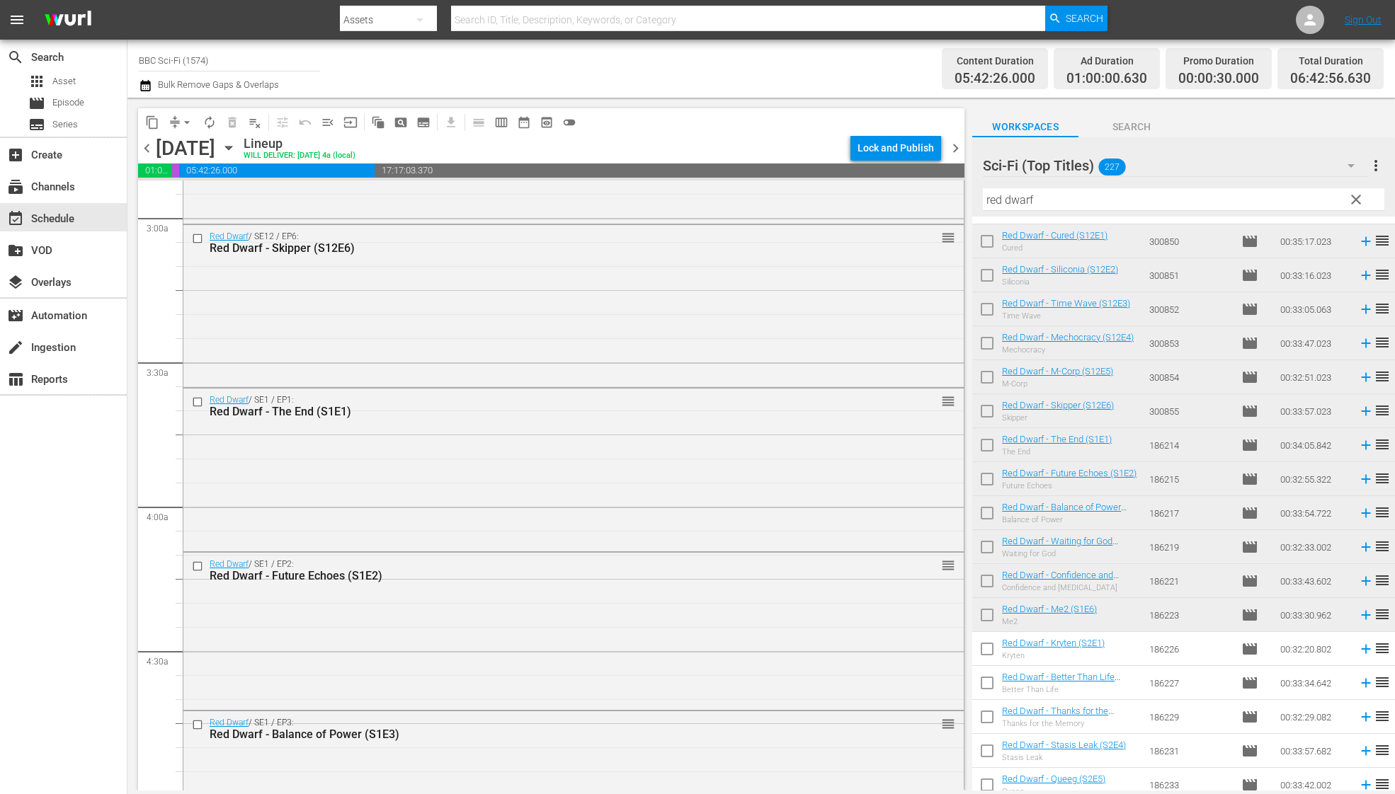
scroll to position [0, 0]
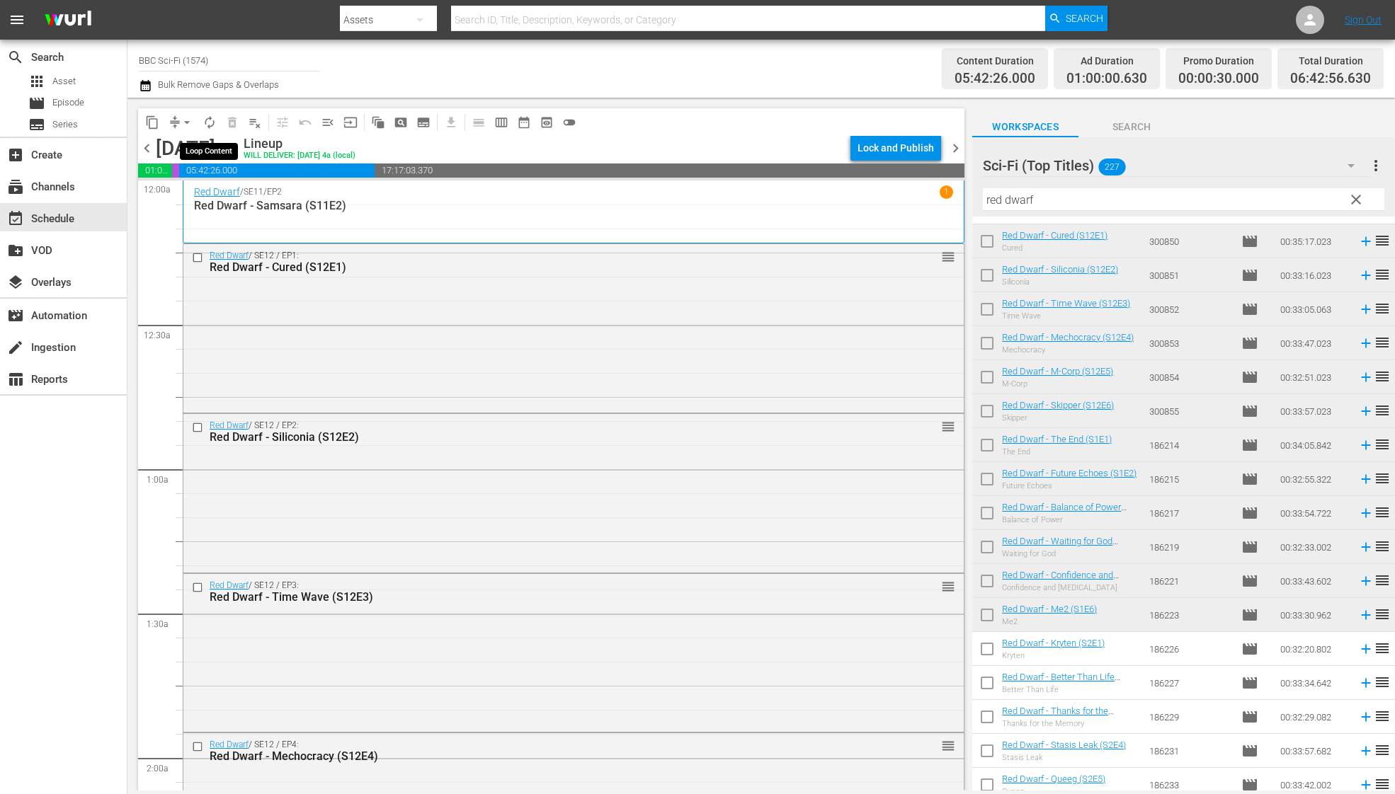
click at [208, 130] on button "autorenew_outlined" at bounding box center [209, 122] width 23 height 23
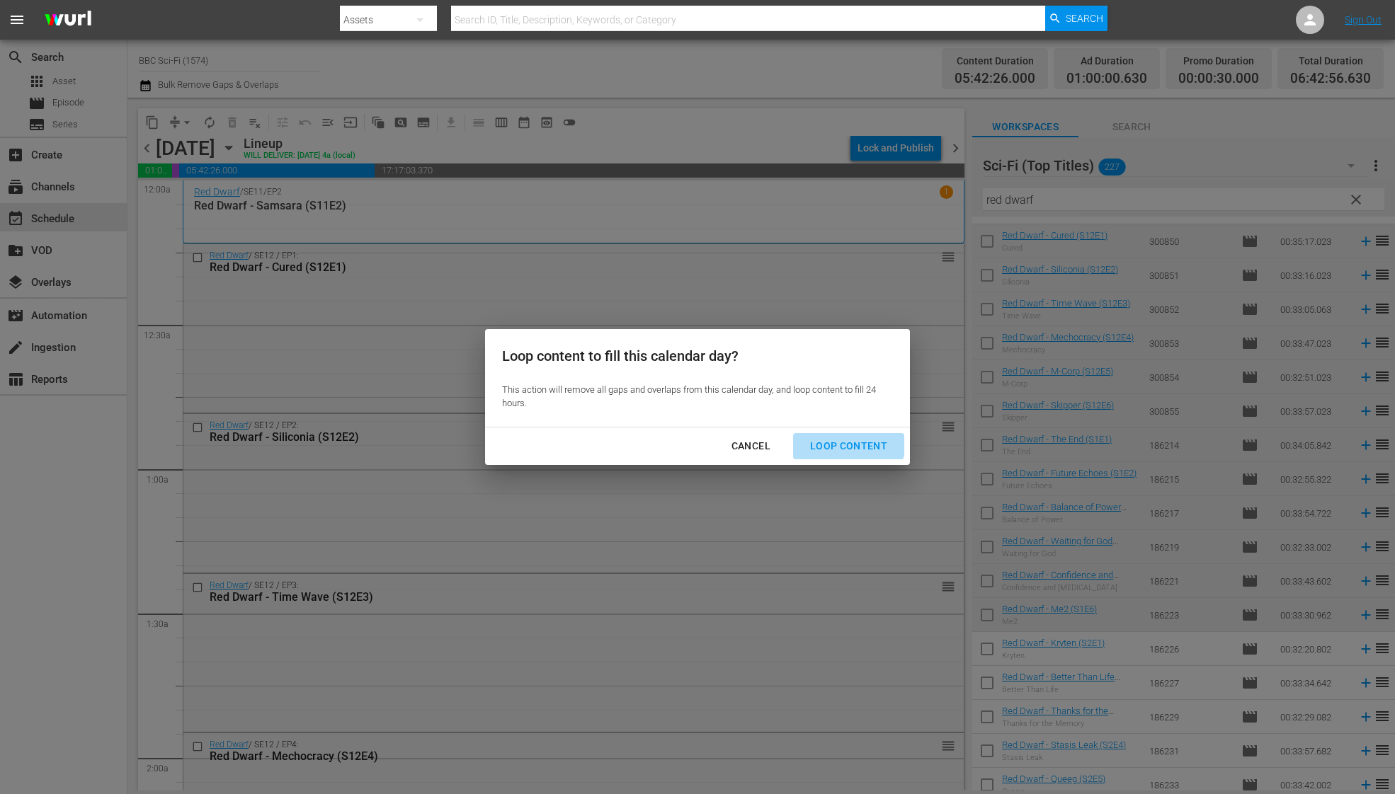
click at [849, 437] on div "Loop Content" at bounding box center [848, 446] width 100 height 18
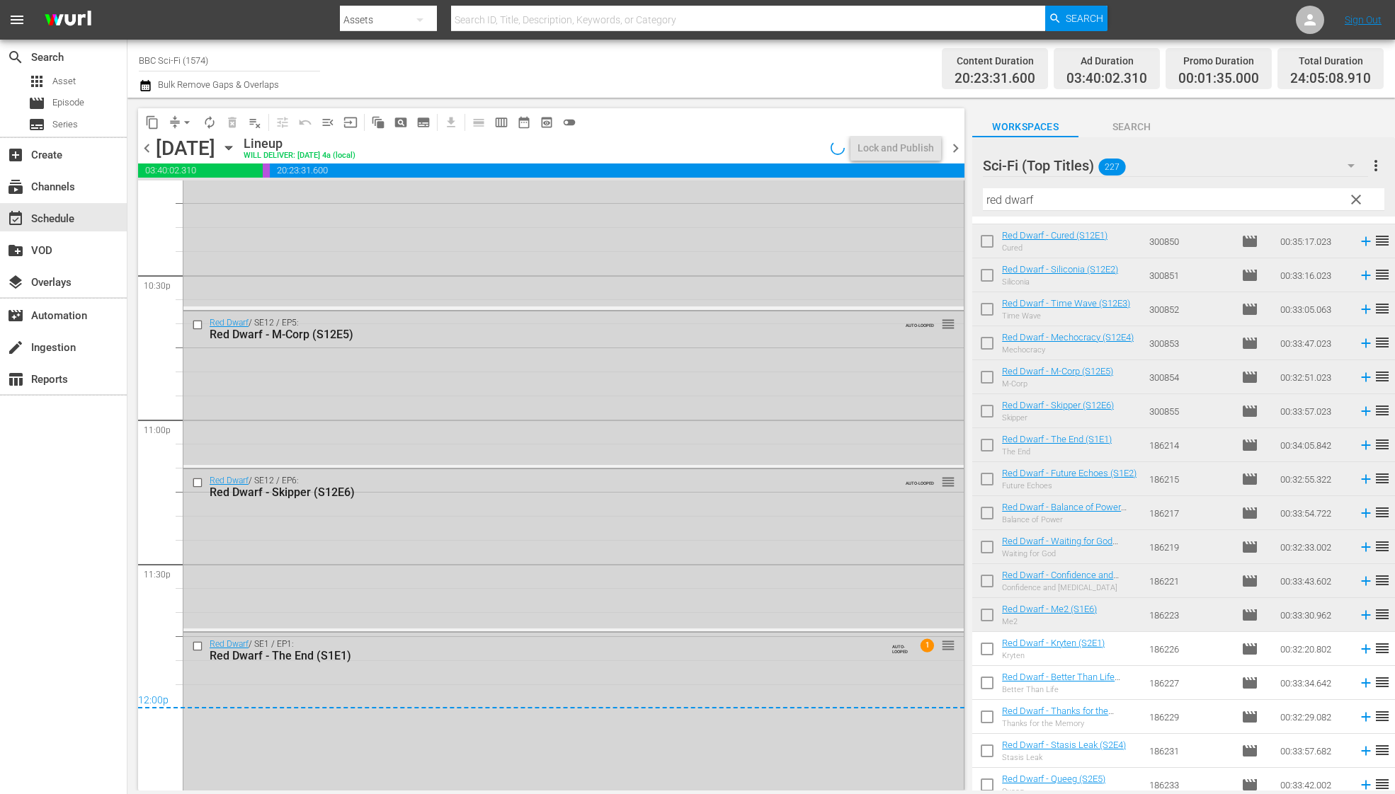
scroll to position [6408, 0]
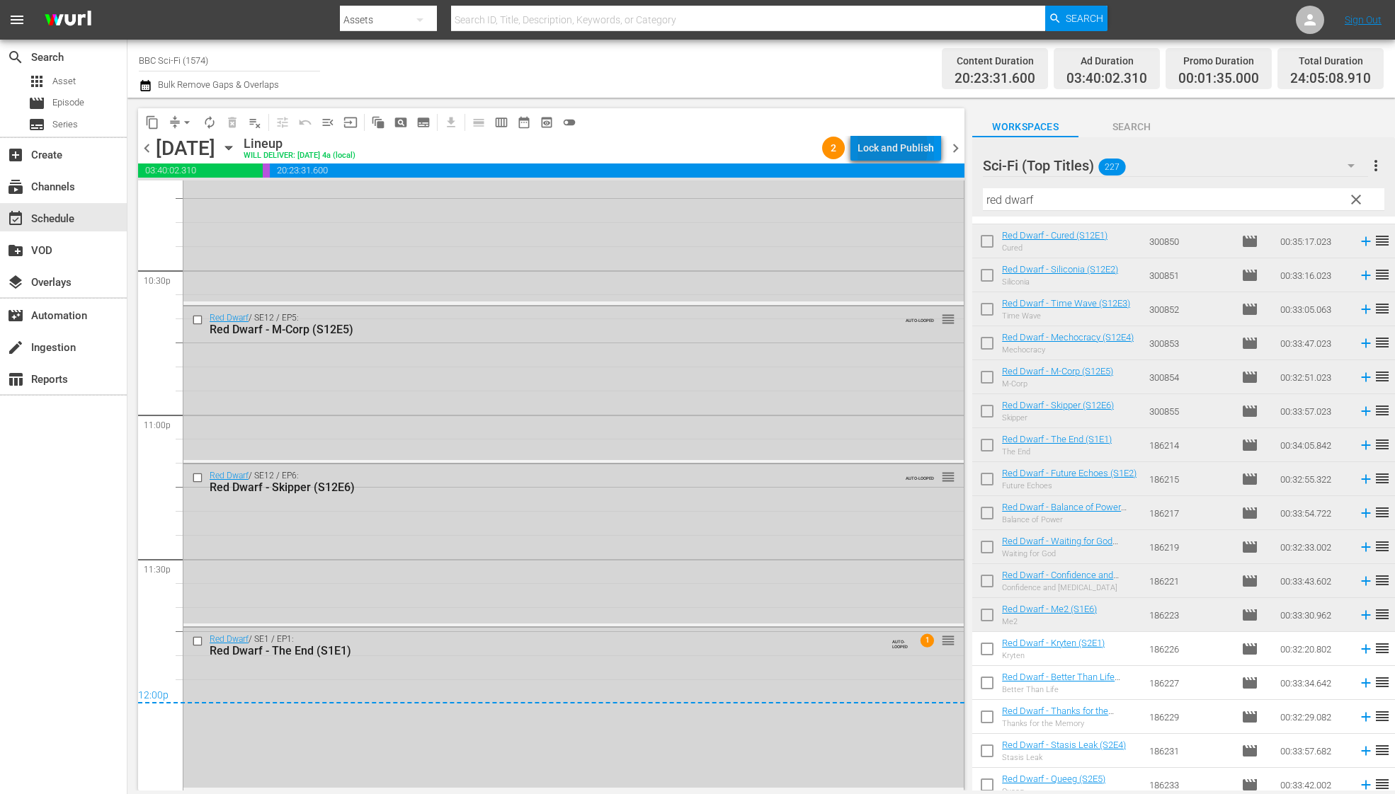
click at [881, 148] on div "Lock and Publish" at bounding box center [895, 147] width 76 height 25
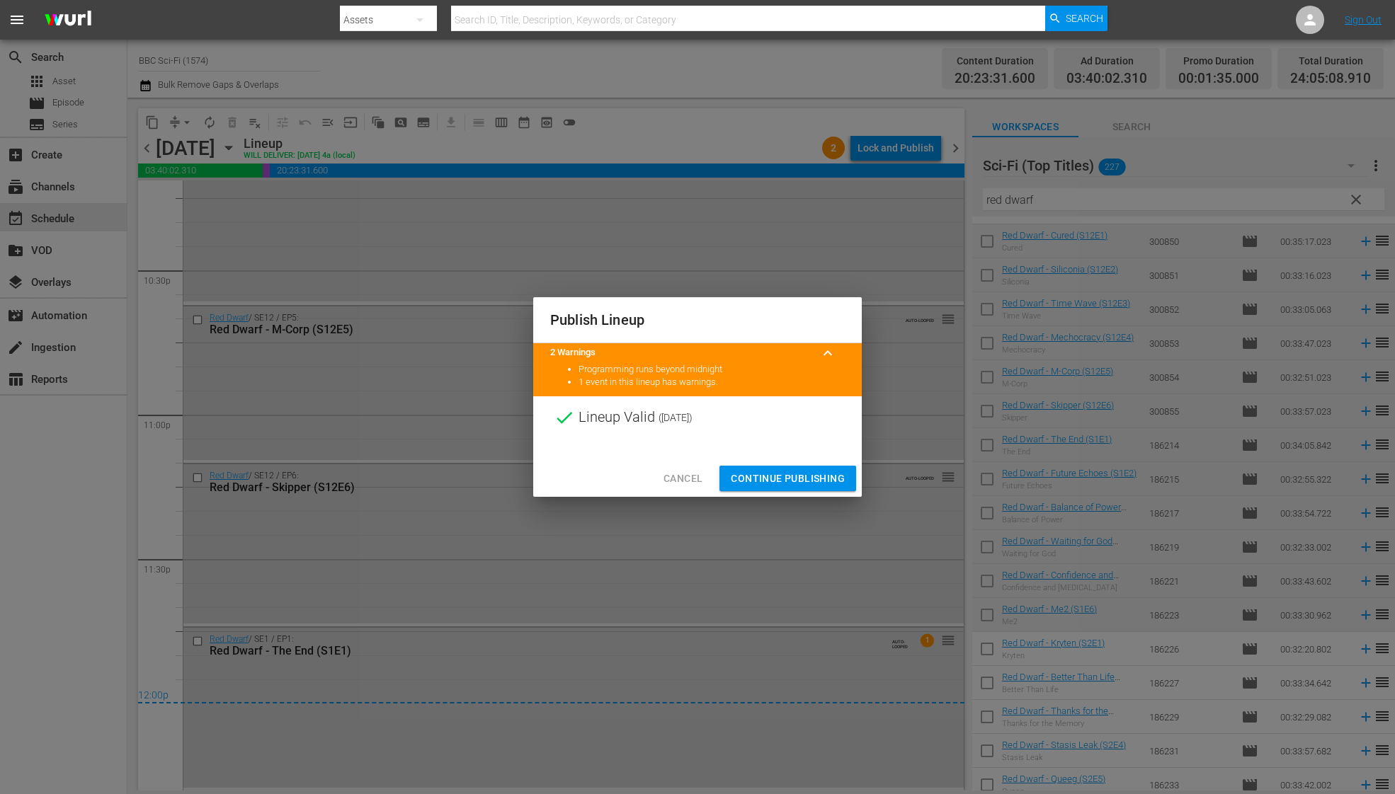
click at [791, 477] on span "Continue Publishing" at bounding box center [788, 479] width 114 height 18
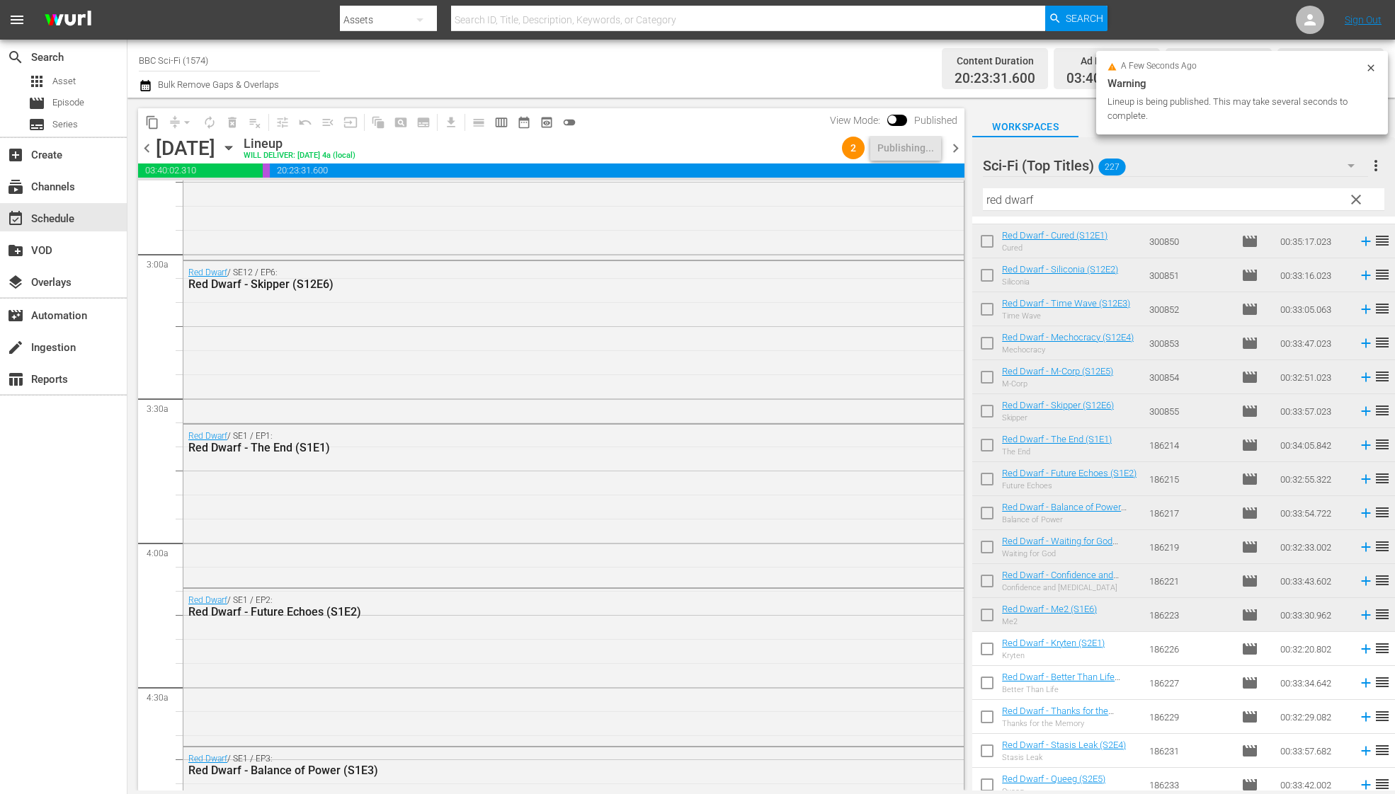
scroll to position [0, 0]
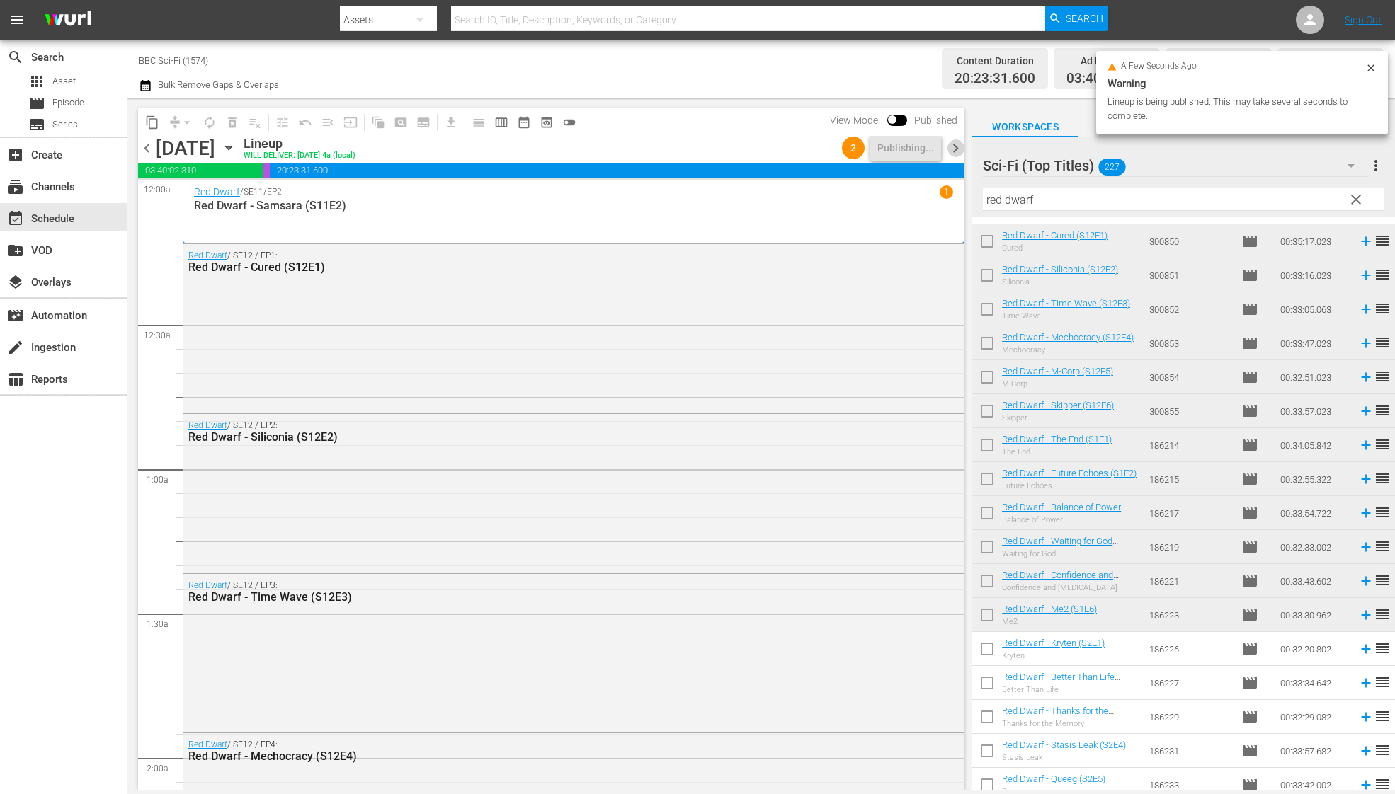
click at [950, 147] on span "chevron_right" at bounding box center [955, 148] width 18 height 18
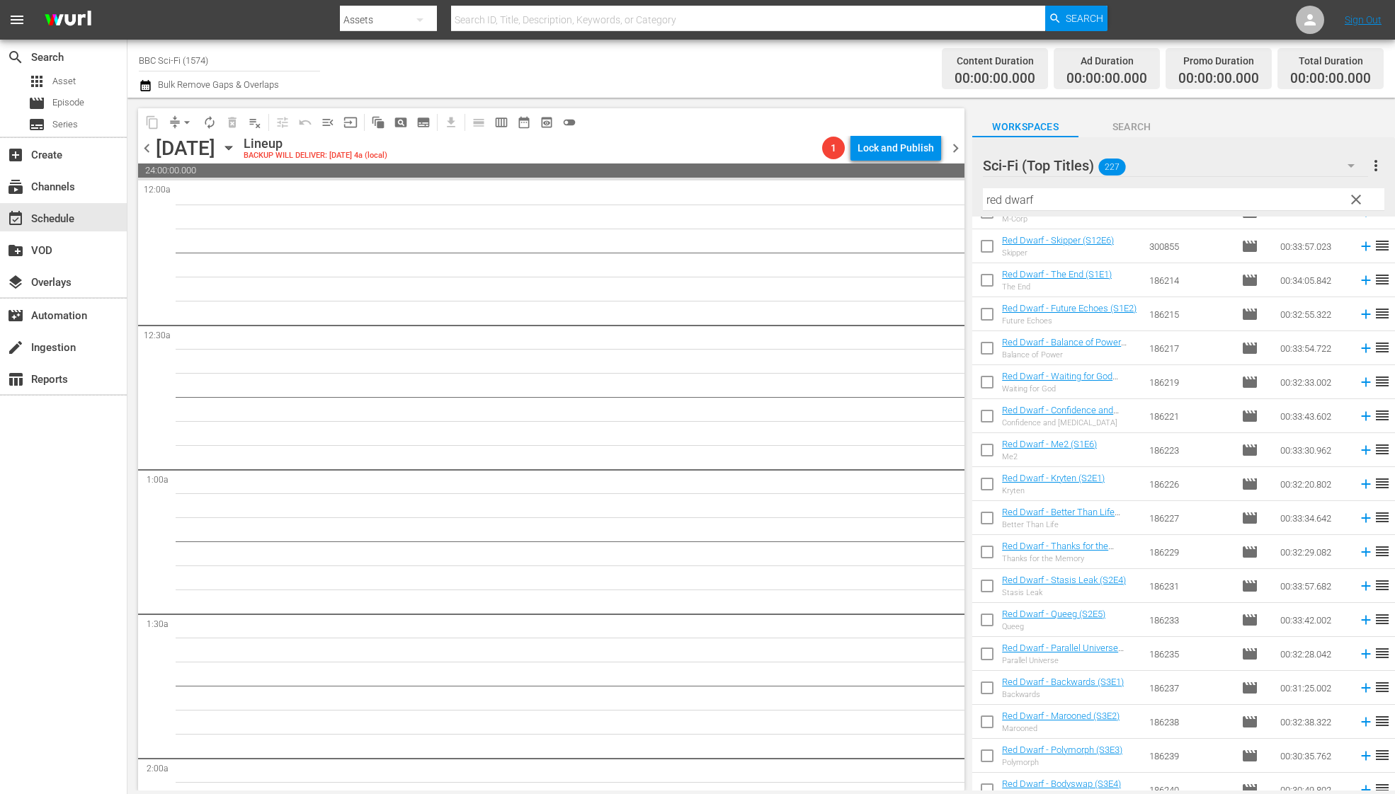
scroll to position [731, 0]
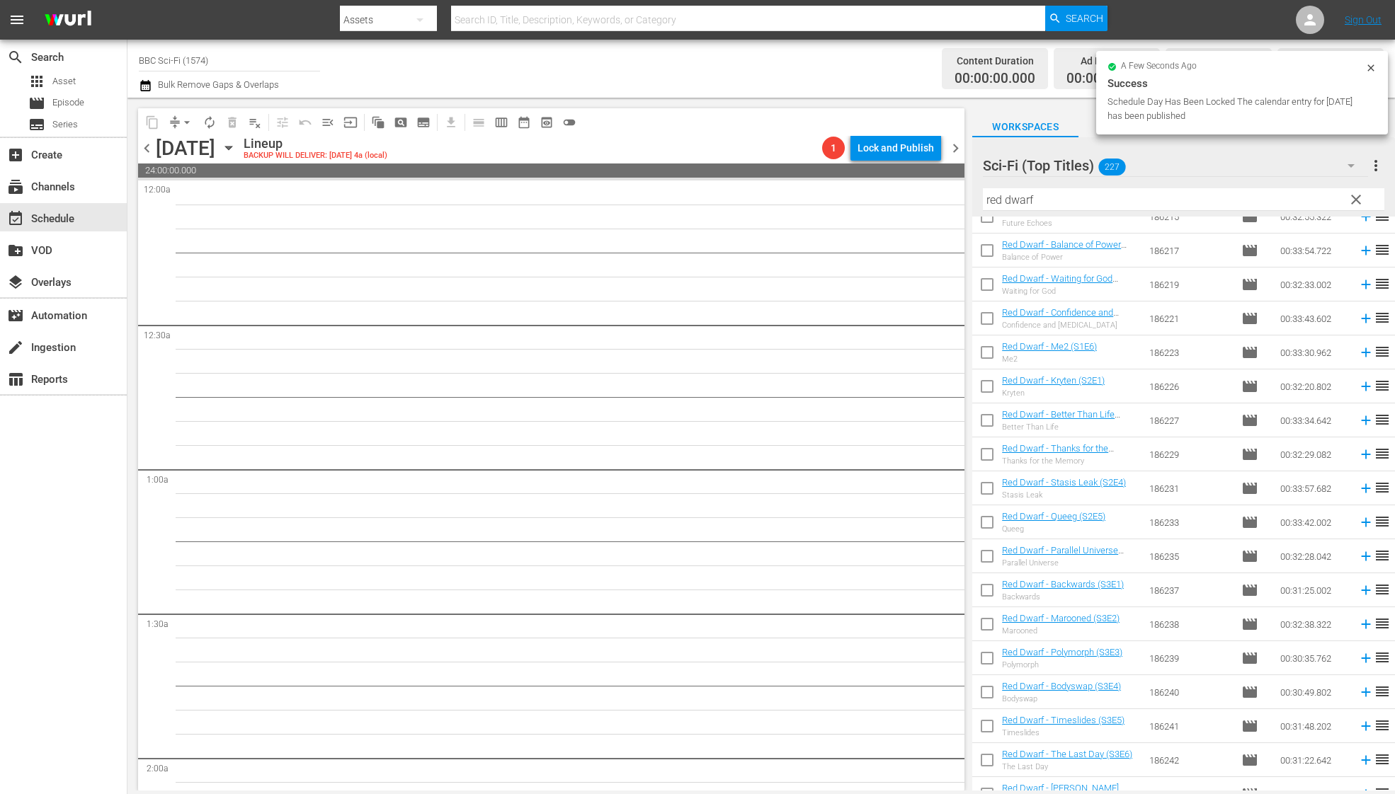
click at [991, 389] on input "checkbox" at bounding box center [987, 389] width 30 height 30
checkbox input "true"
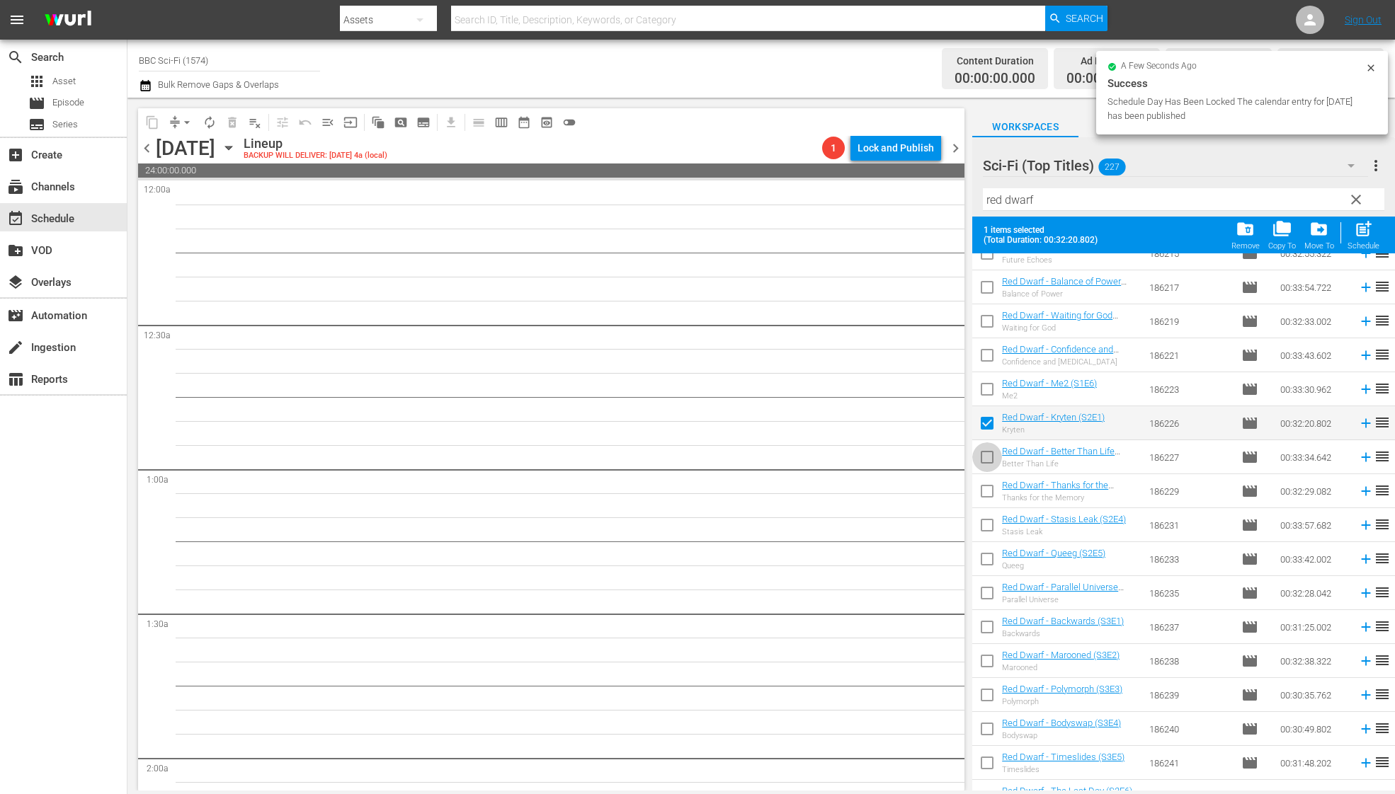
click at [987, 468] on input "checkbox" at bounding box center [987, 460] width 30 height 30
checkbox input "true"
click at [987, 498] on input "checkbox" at bounding box center [987, 494] width 30 height 30
checkbox input "true"
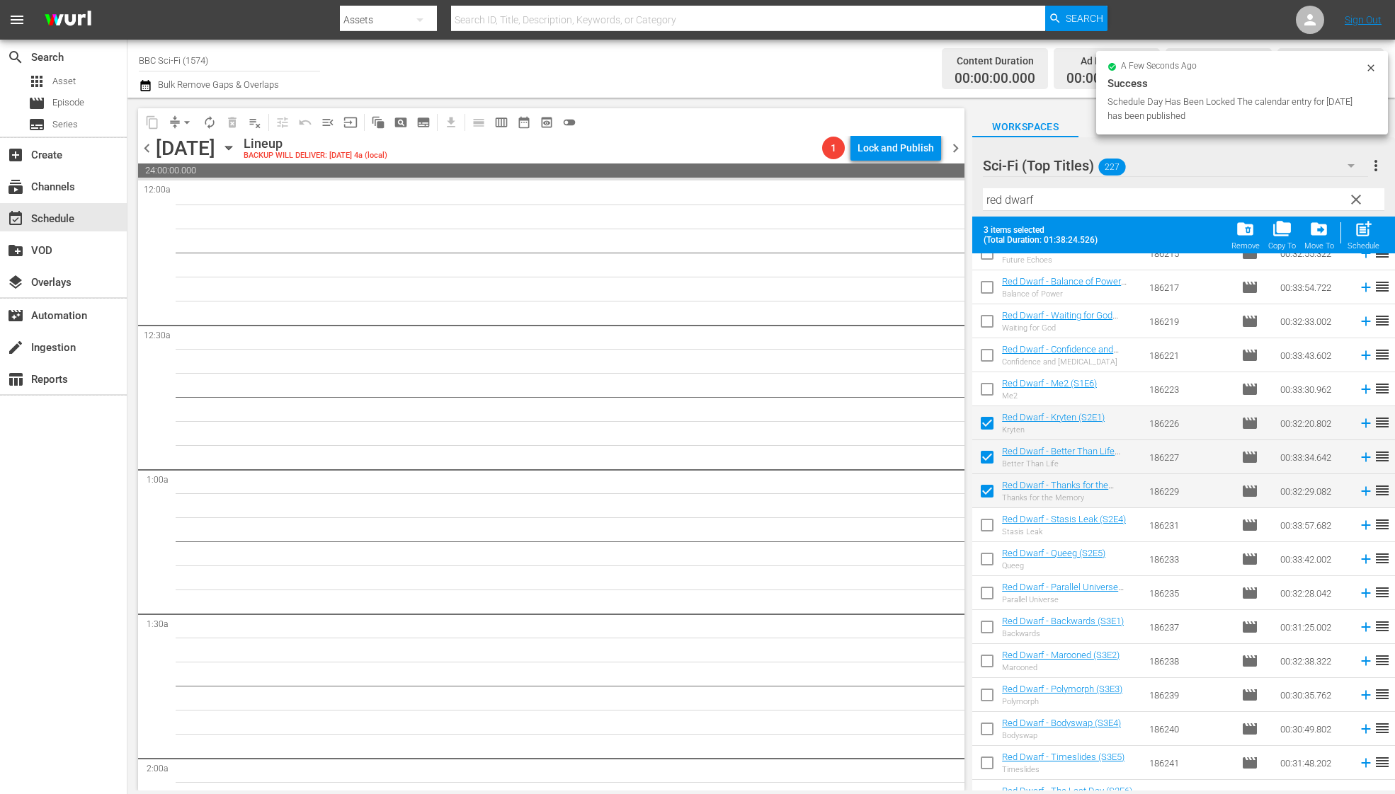
click at [987, 521] on input "checkbox" at bounding box center [987, 528] width 30 height 30
checkbox input "true"
click at [987, 549] on input "checkbox" at bounding box center [987, 562] width 30 height 30
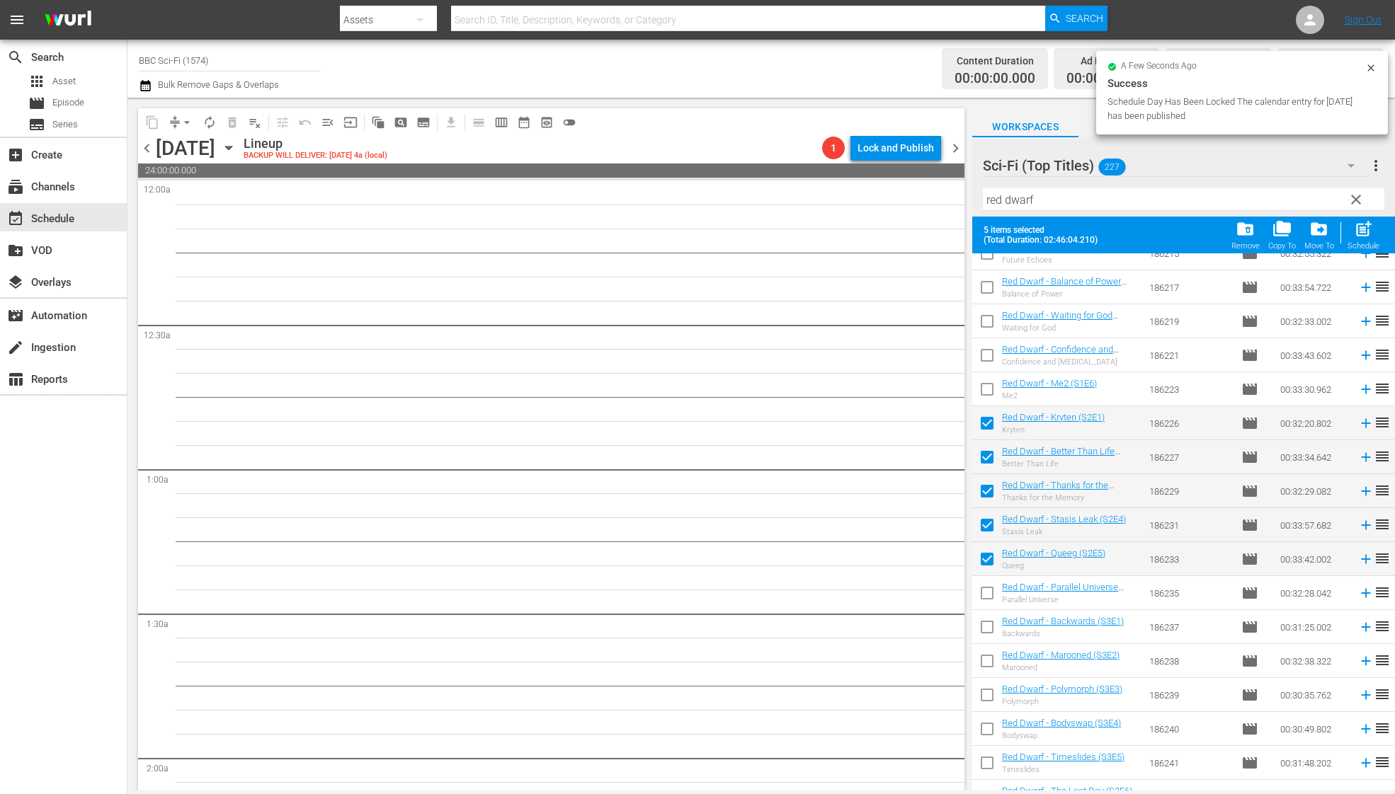
click at [987, 566] on input "checkbox" at bounding box center [987, 562] width 30 height 30
click at [987, 556] on input "checkbox" at bounding box center [987, 562] width 30 height 30
checkbox input "true"
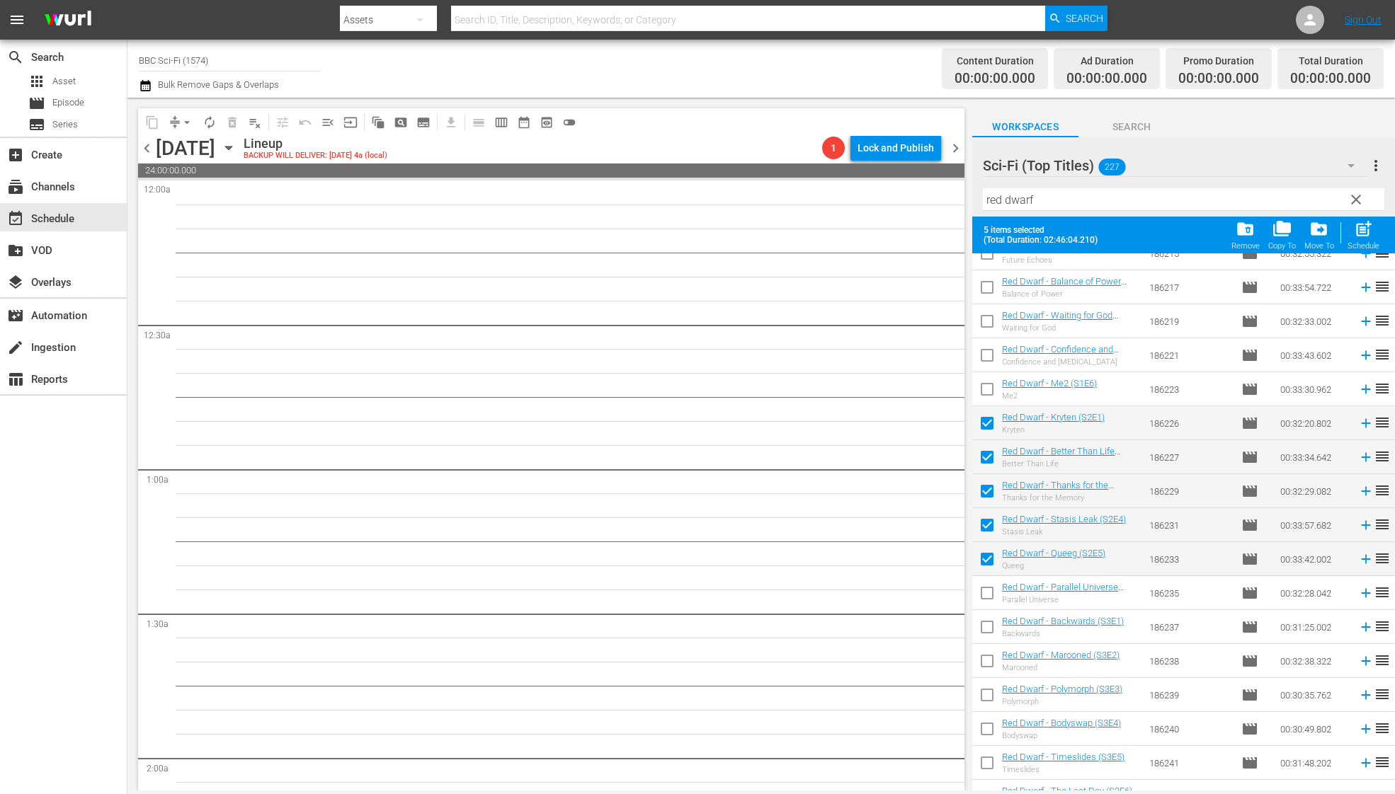
click at [987, 602] on input "checkbox" at bounding box center [987, 596] width 30 height 30
checkbox input "true"
click at [987, 631] on input "checkbox" at bounding box center [987, 630] width 30 height 30
checkbox input "true"
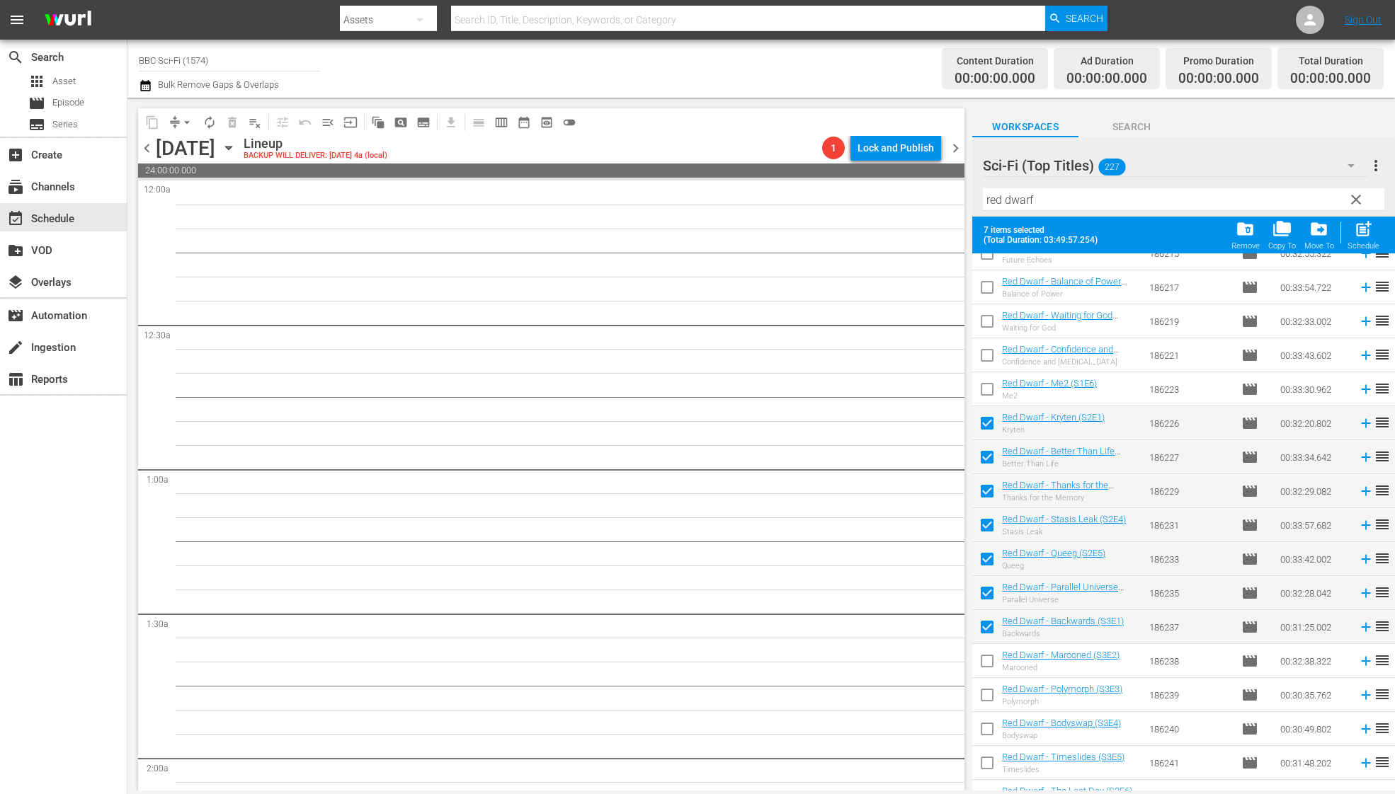
click at [987, 662] on input "checkbox" at bounding box center [987, 664] width 30 height 30
checkbox input "true"
click at [987, 702] on input "checkbox" at bounding box center [987, 698] width 30 height 30
checkbox input "true"
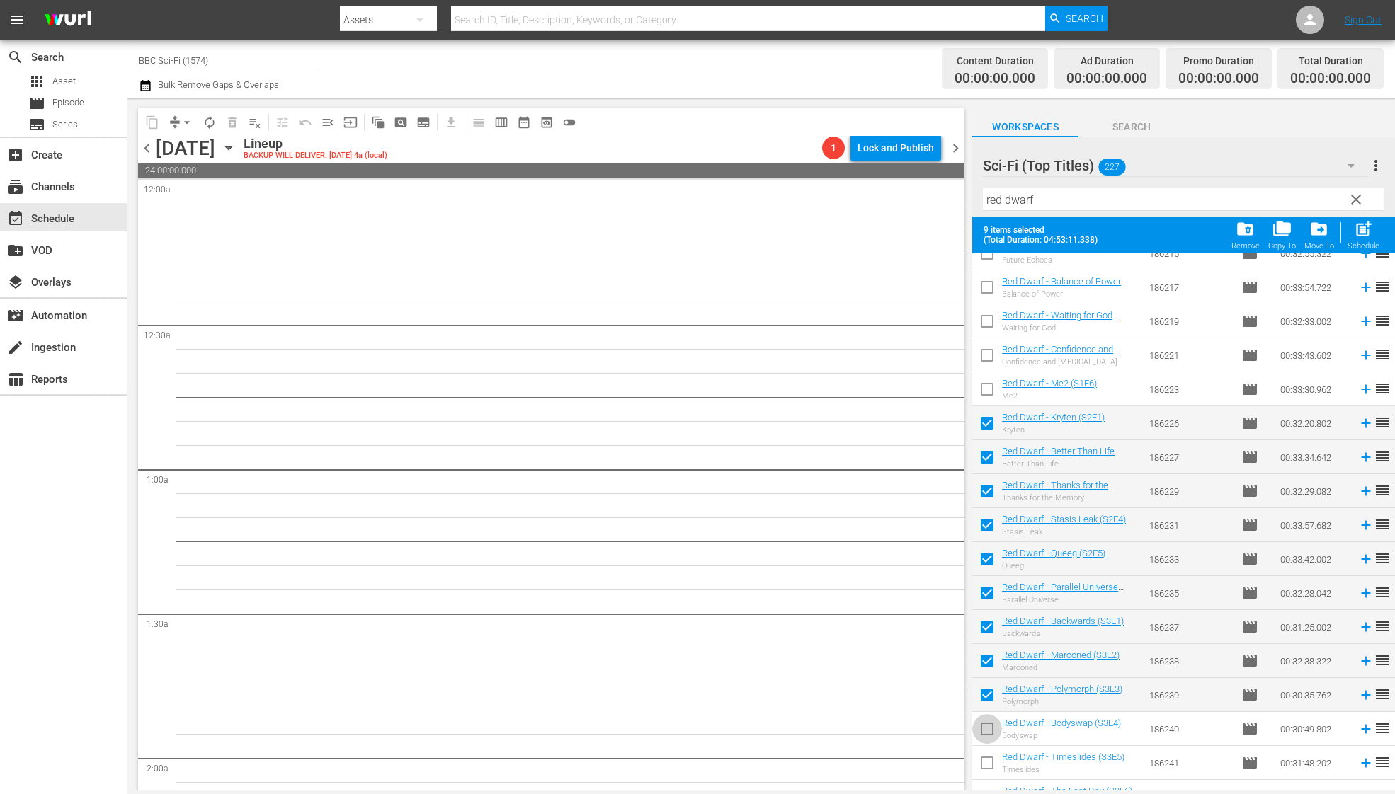
click at [987, 720] on input "checkbox" at bounding box center [987, 732] width 30 height 30
checkbox input "true"
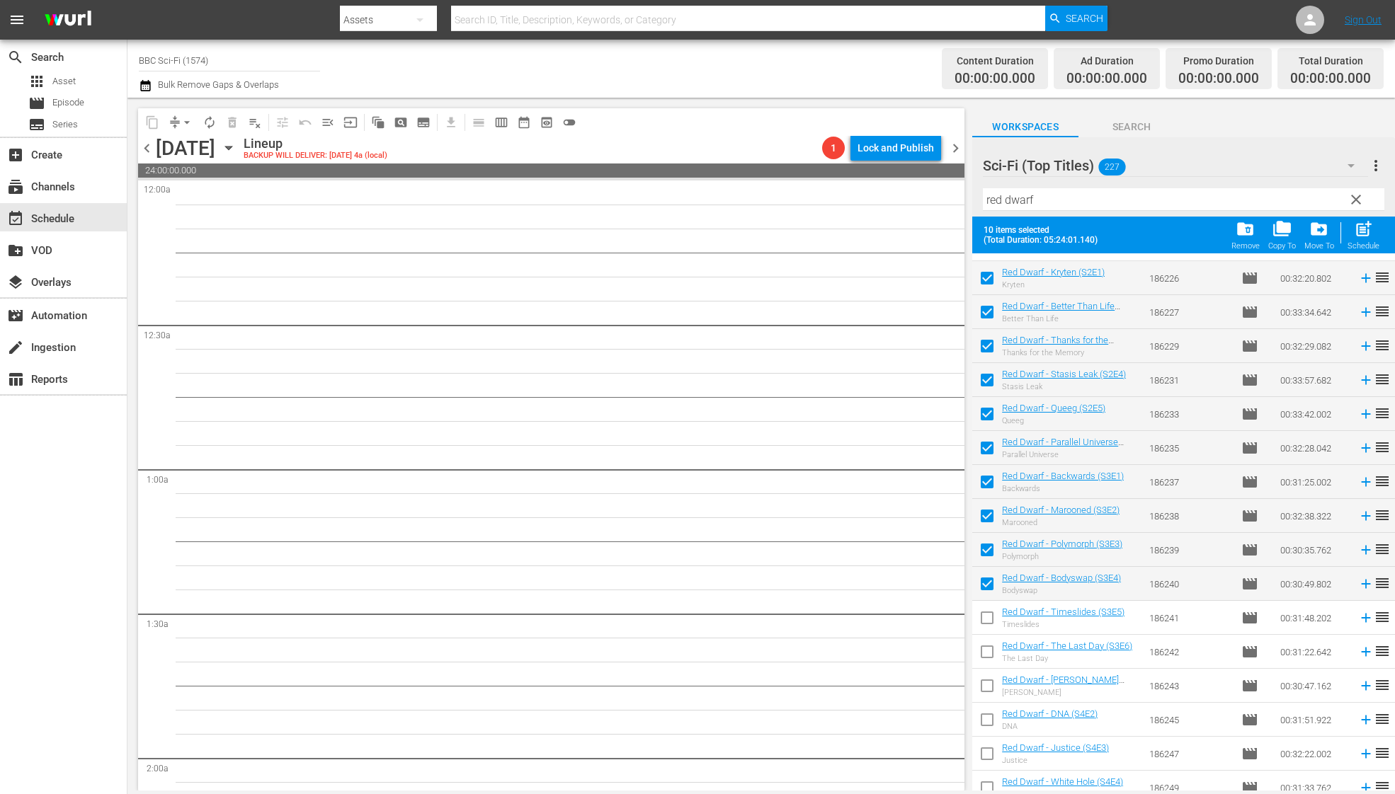
scroll to position [963, 0]
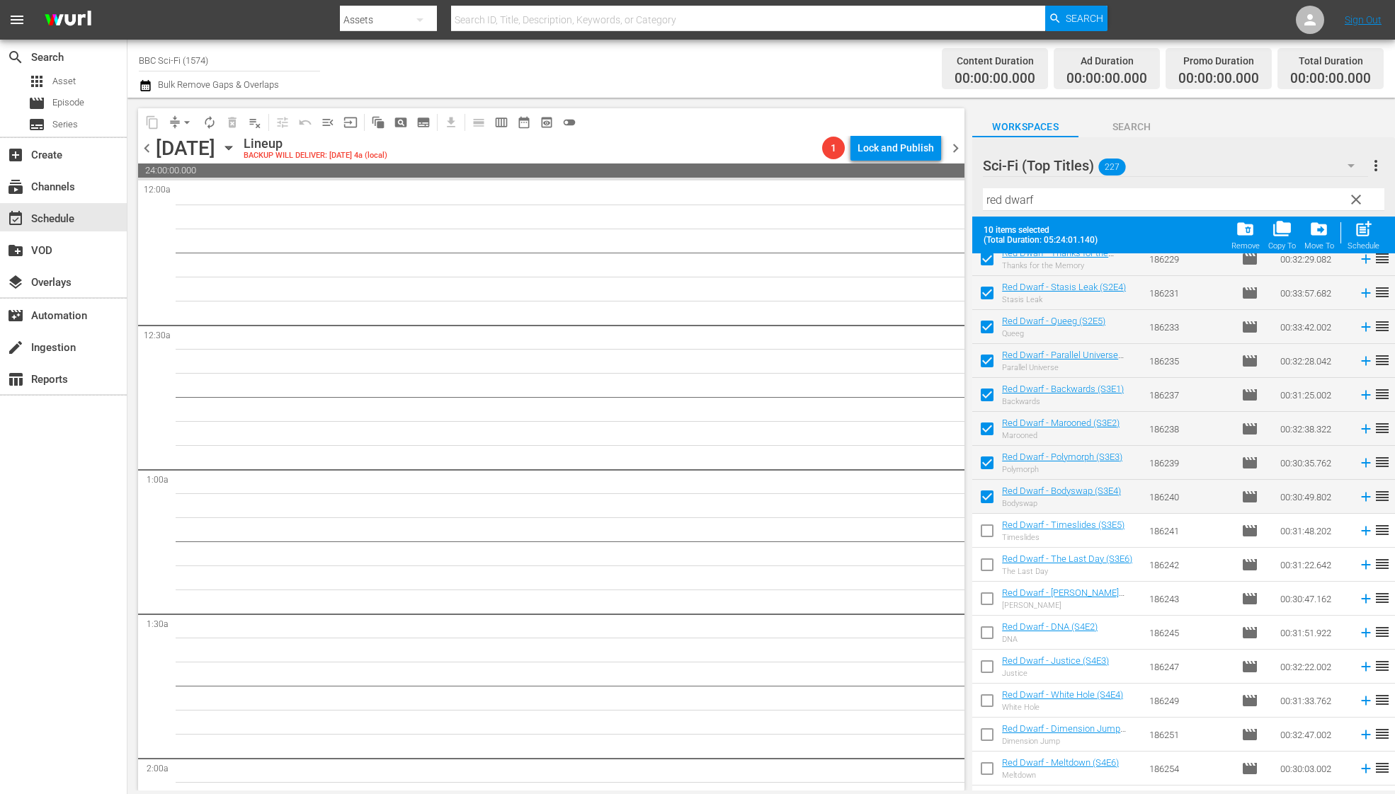
click at [990, 529] on input "checkbox" at bounding box center [987, 534] width 30 height 30
checkbox input "true"
click at [987, 566] on input "checkbox" at bounding box center [987, 568] width 30 height 30
checkbox input "true"
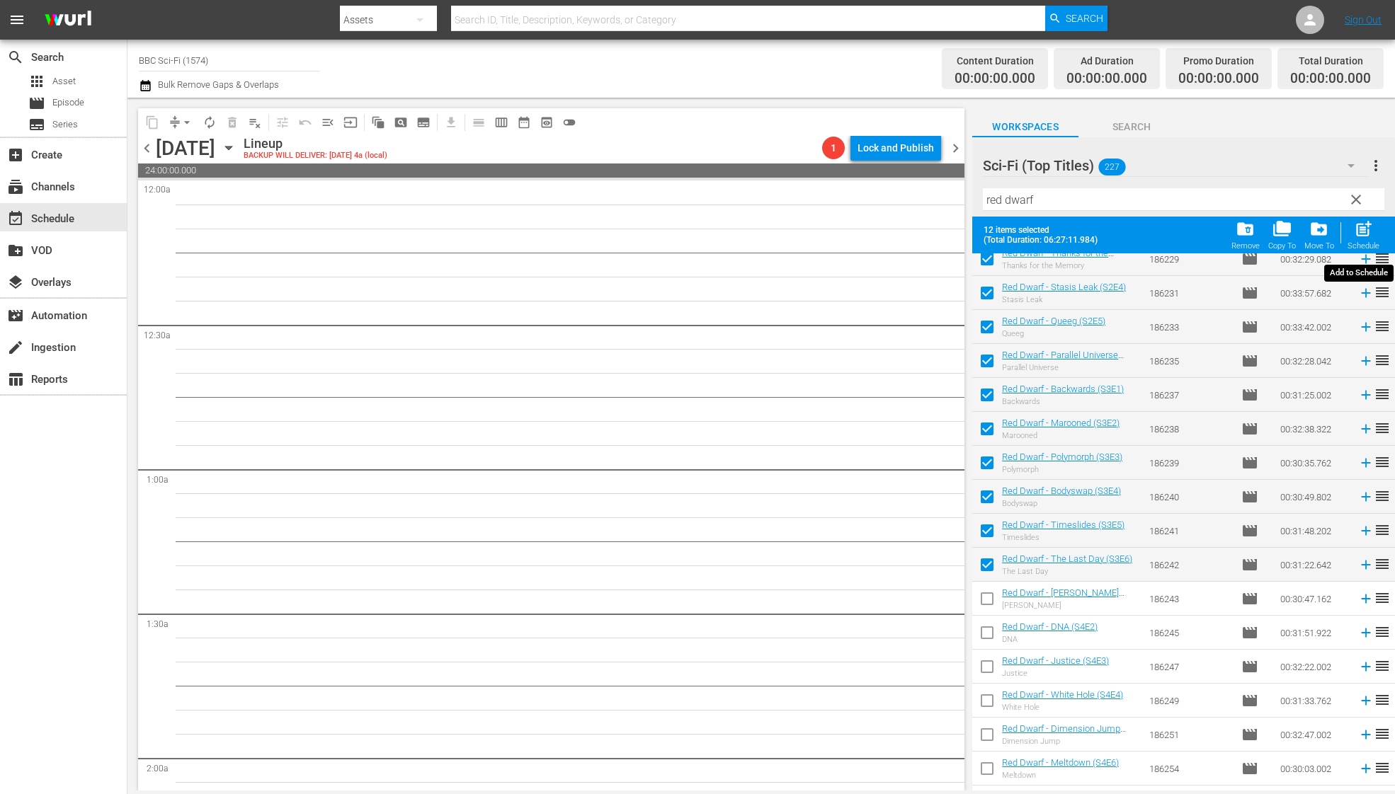
click at [1363, 234] on span "post_add" at bounding box center [1362, 228] width 19 height 19
checkbox input "false"
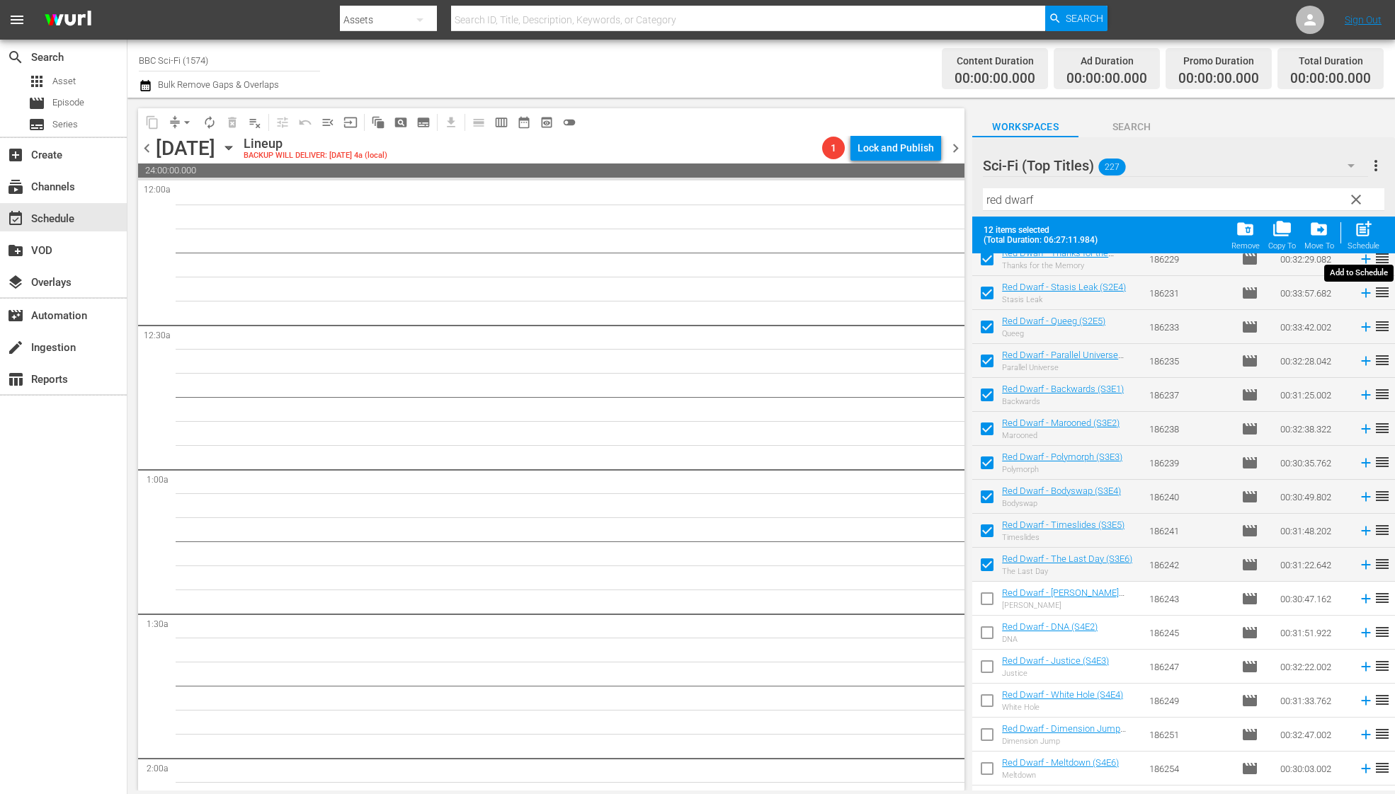
checkbox input "false"
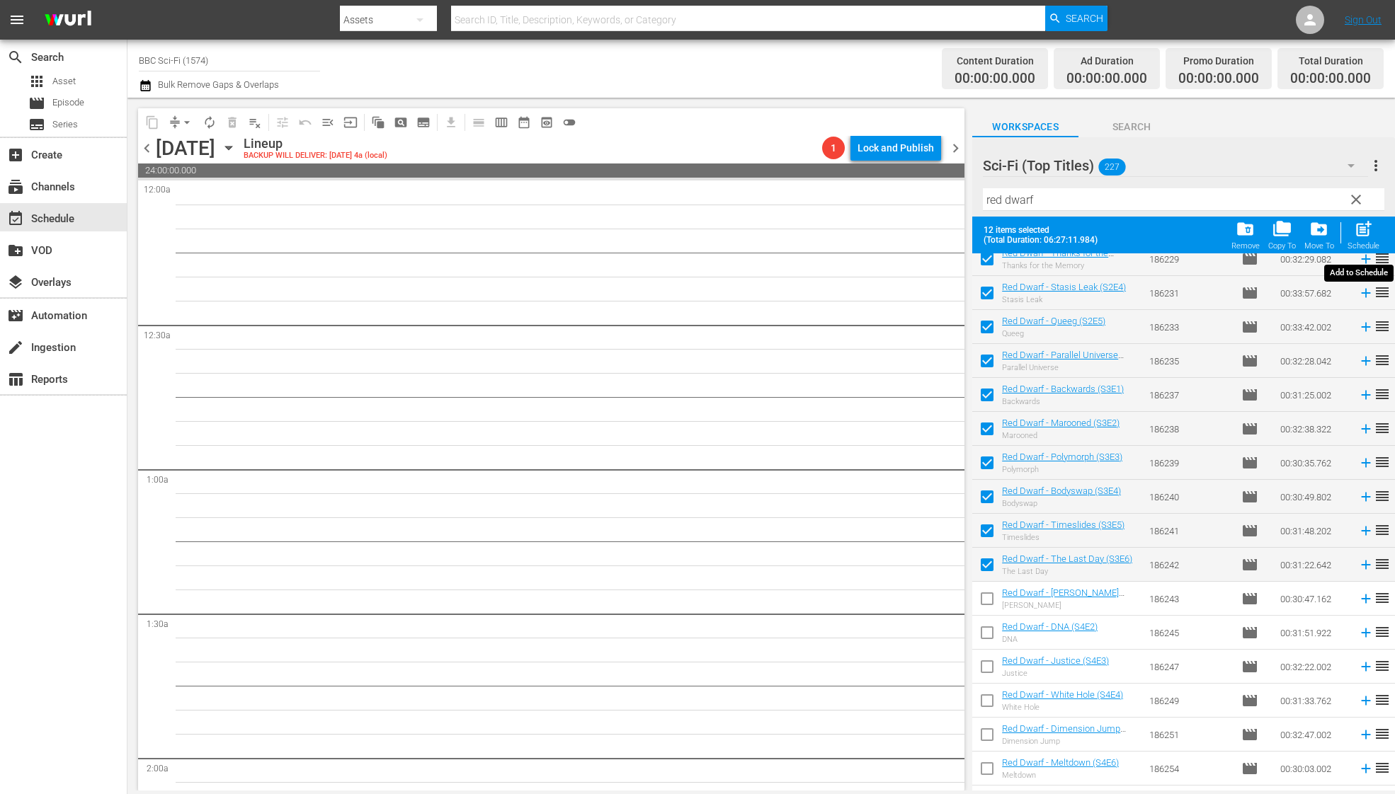
checkbox input "false"
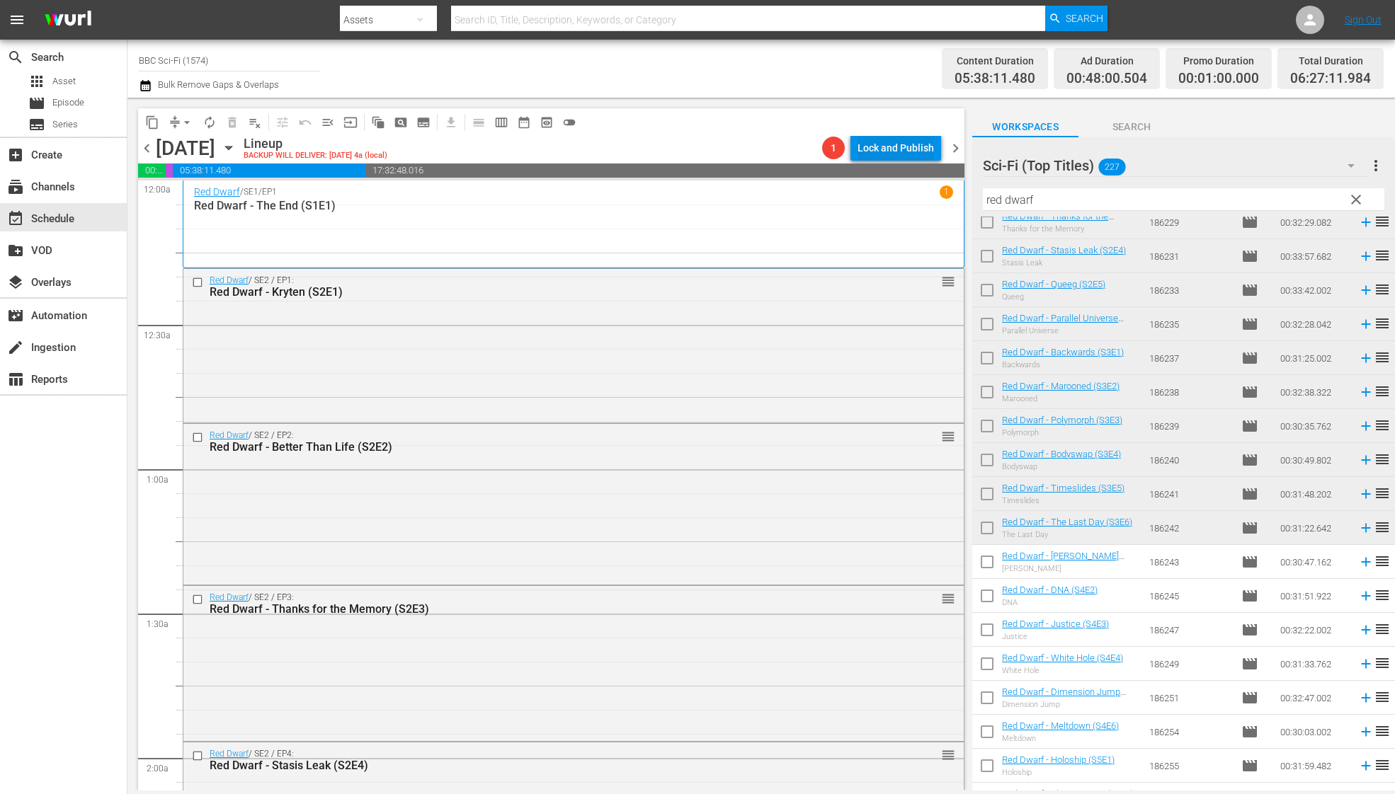
click at [905, 151] on div "Lock and Publish" at bounding box center [895, 147] width 76 height 25
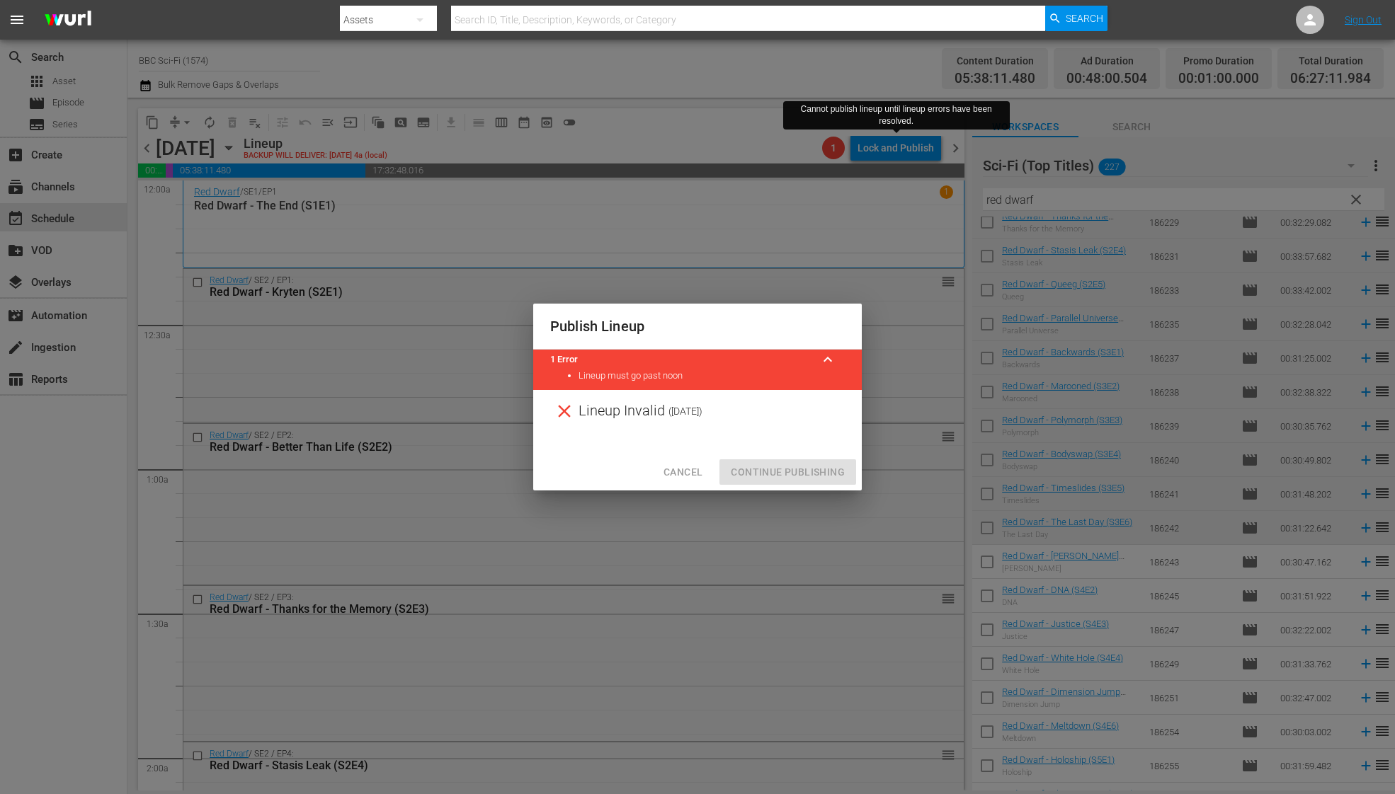
click at [676, 471] on span "Cancel" at bounding box center [682, 473] width 39 height 18
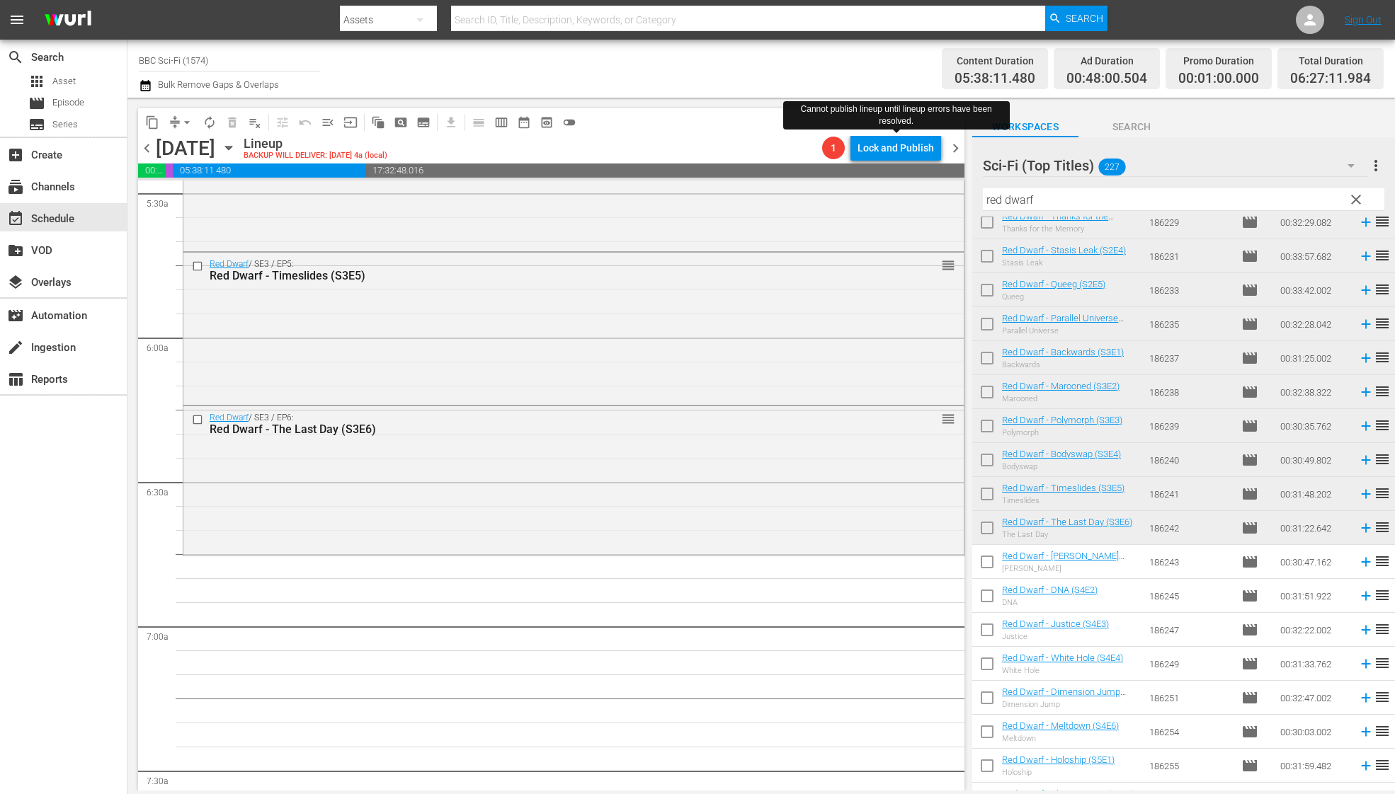
scroll to position [1453, 0]
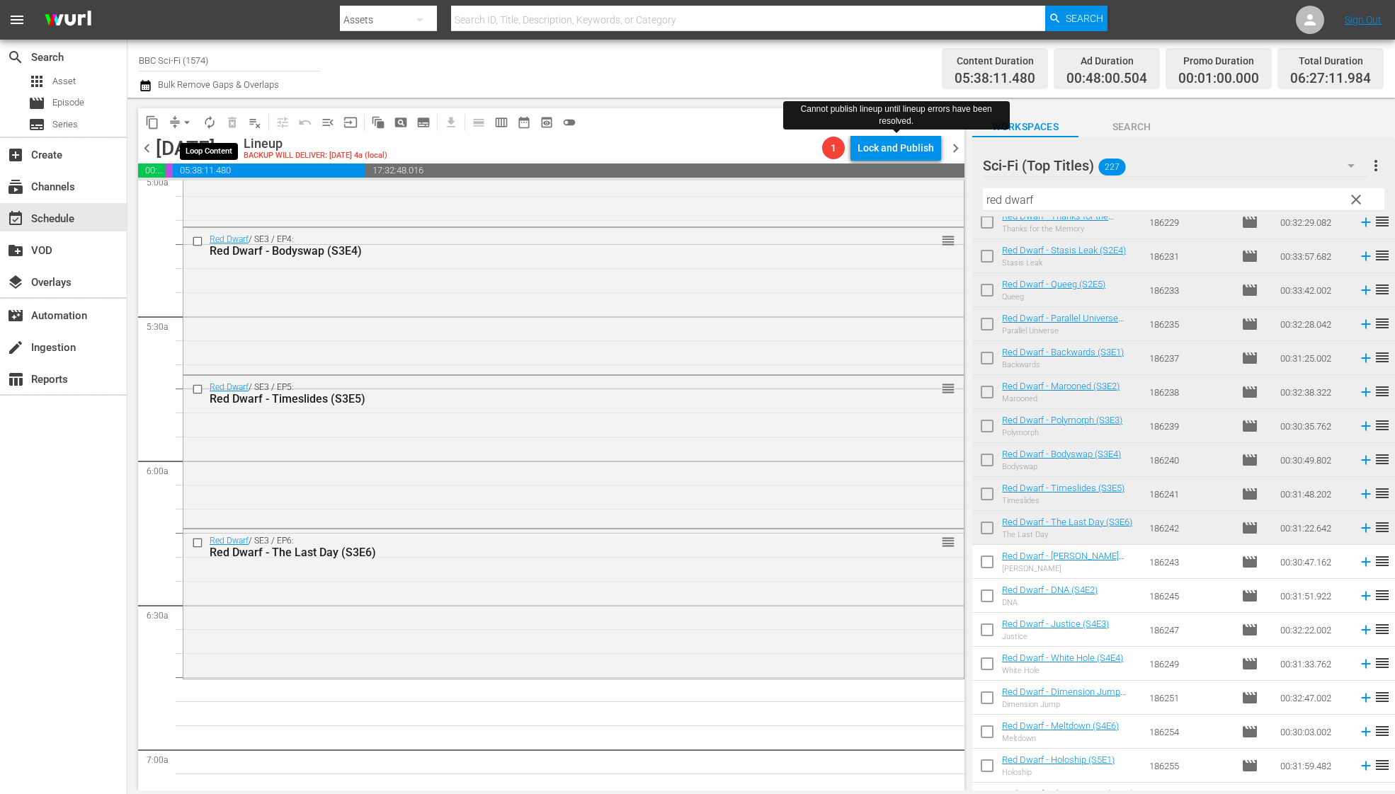
click at [212, 118] on span "autorenew_outlined" at bounding box center [209, 122] width 14 height 14
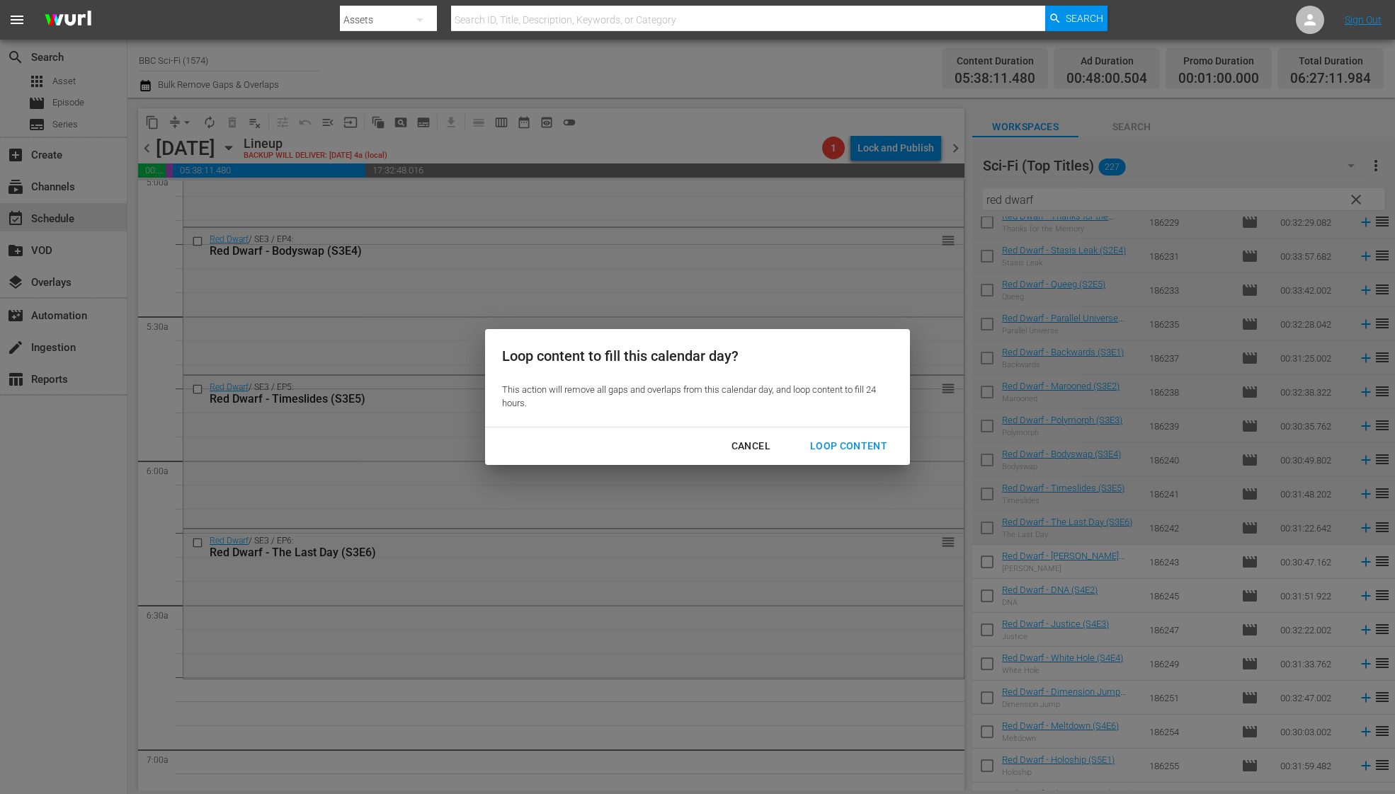
click at [861, 449] on div "Loop Content" at bounding box center [848, 446] width 100 height 18
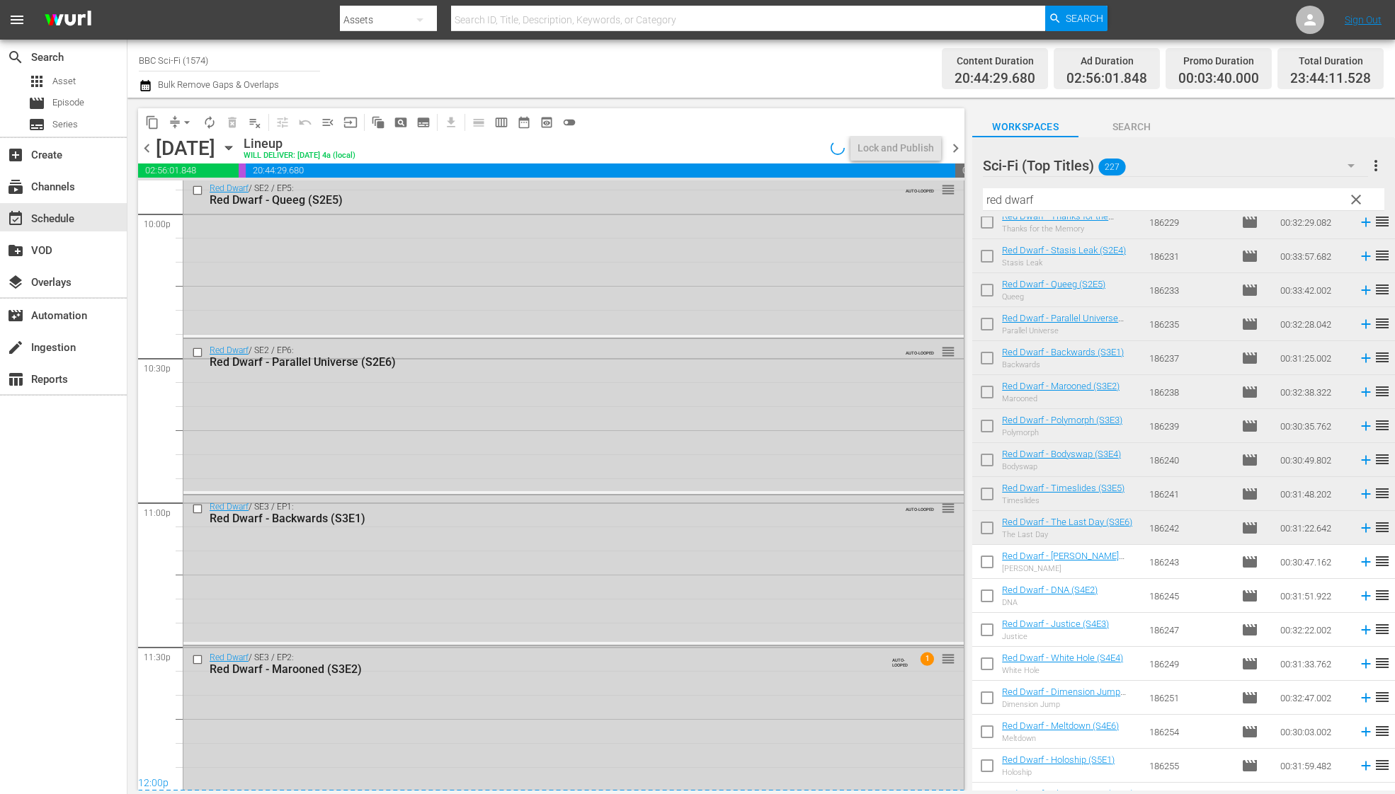
scroll to position [5887, 0]
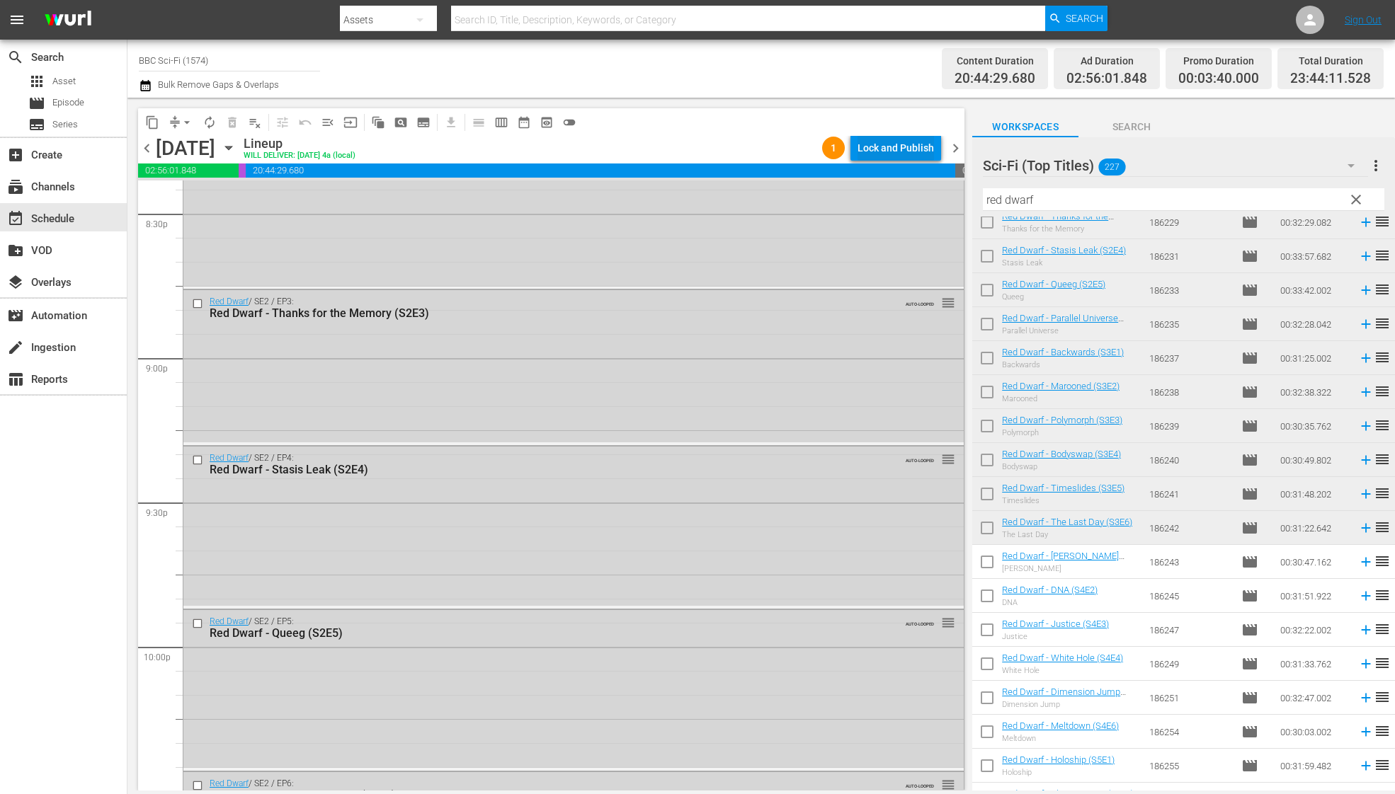
click at [891, 151] on div "Lock and Publish" at bounding box center [895, 147] width 76 height 25
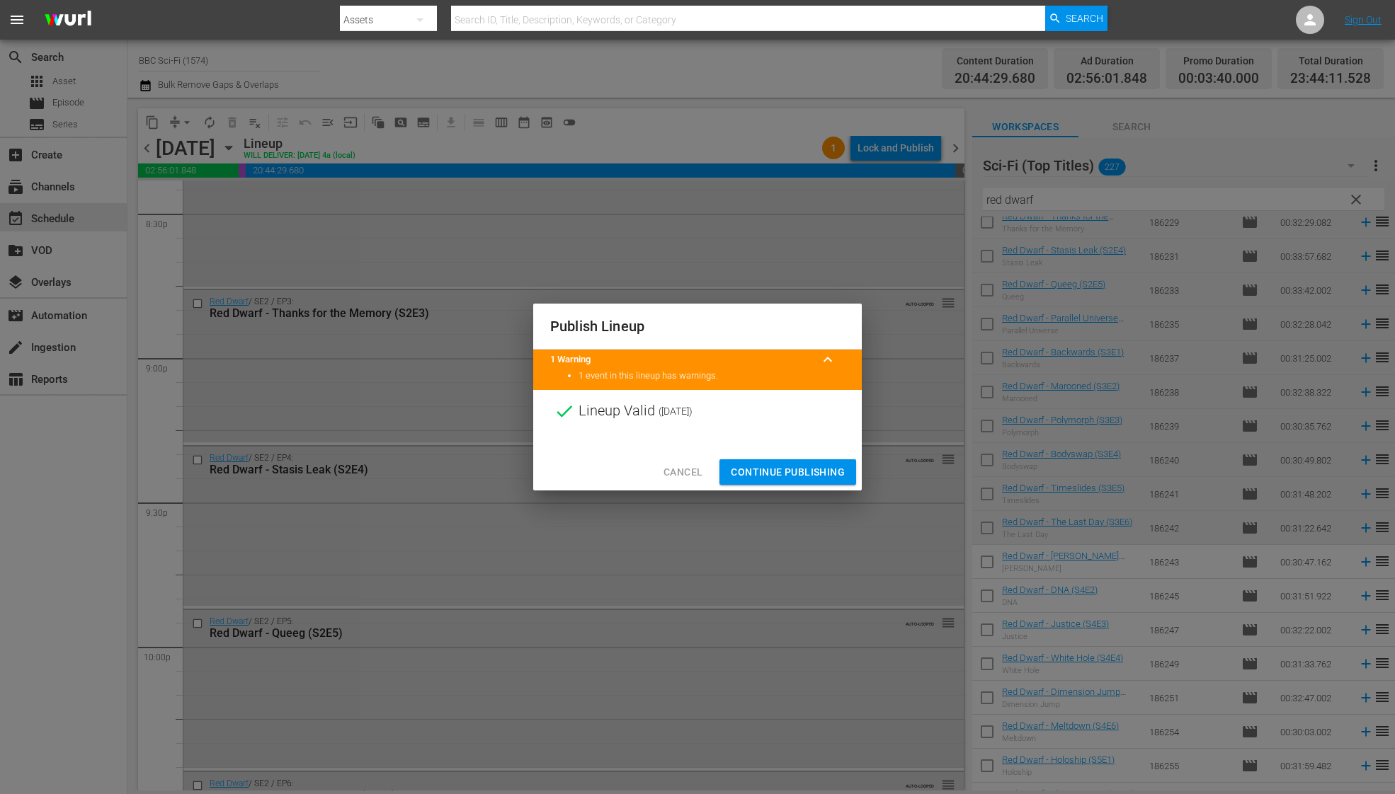
click at [761, 479] on span "Continue Publishing" at bounding box center [788, 473] width 114 height 18
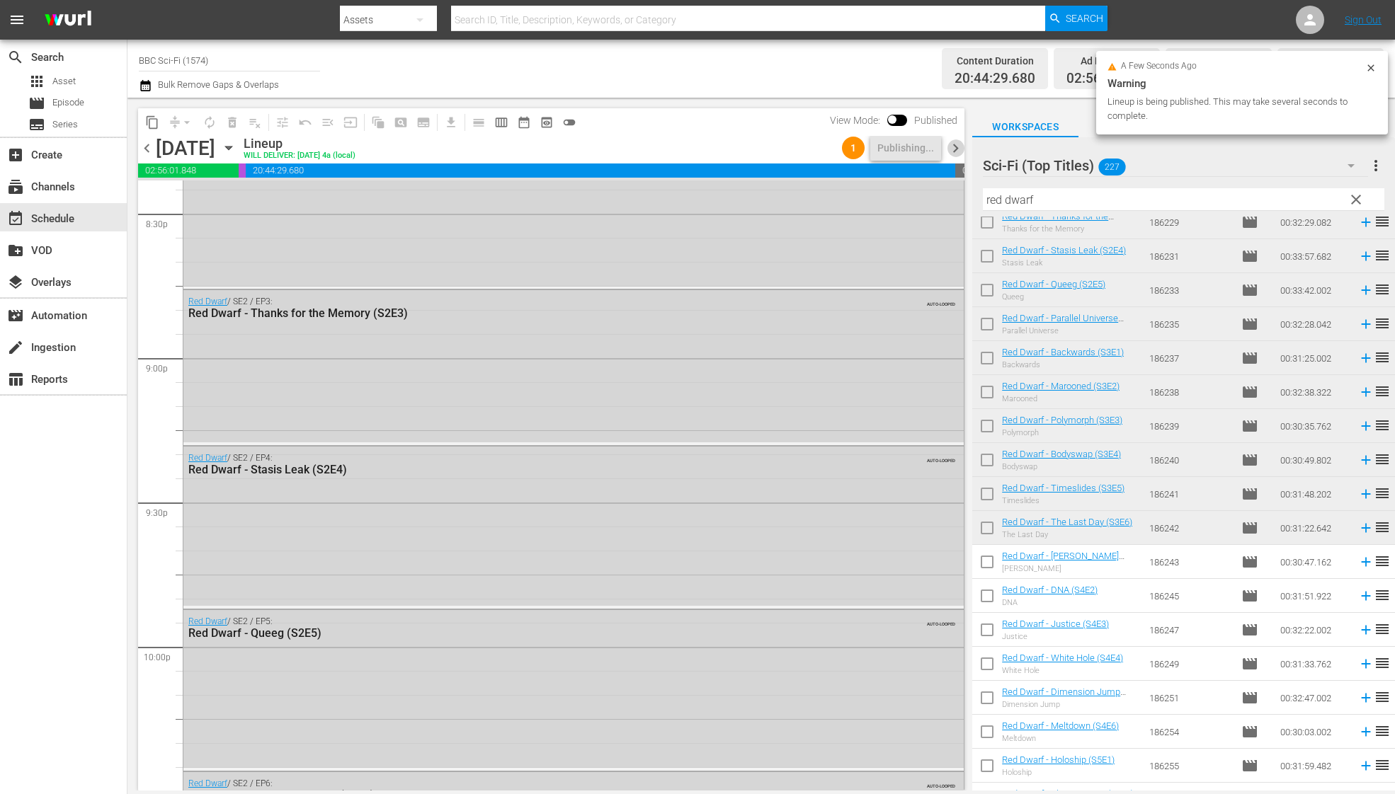
click at [951, 142] on span "chevron_right" at bounding box center [955, 148] width 18 height 18
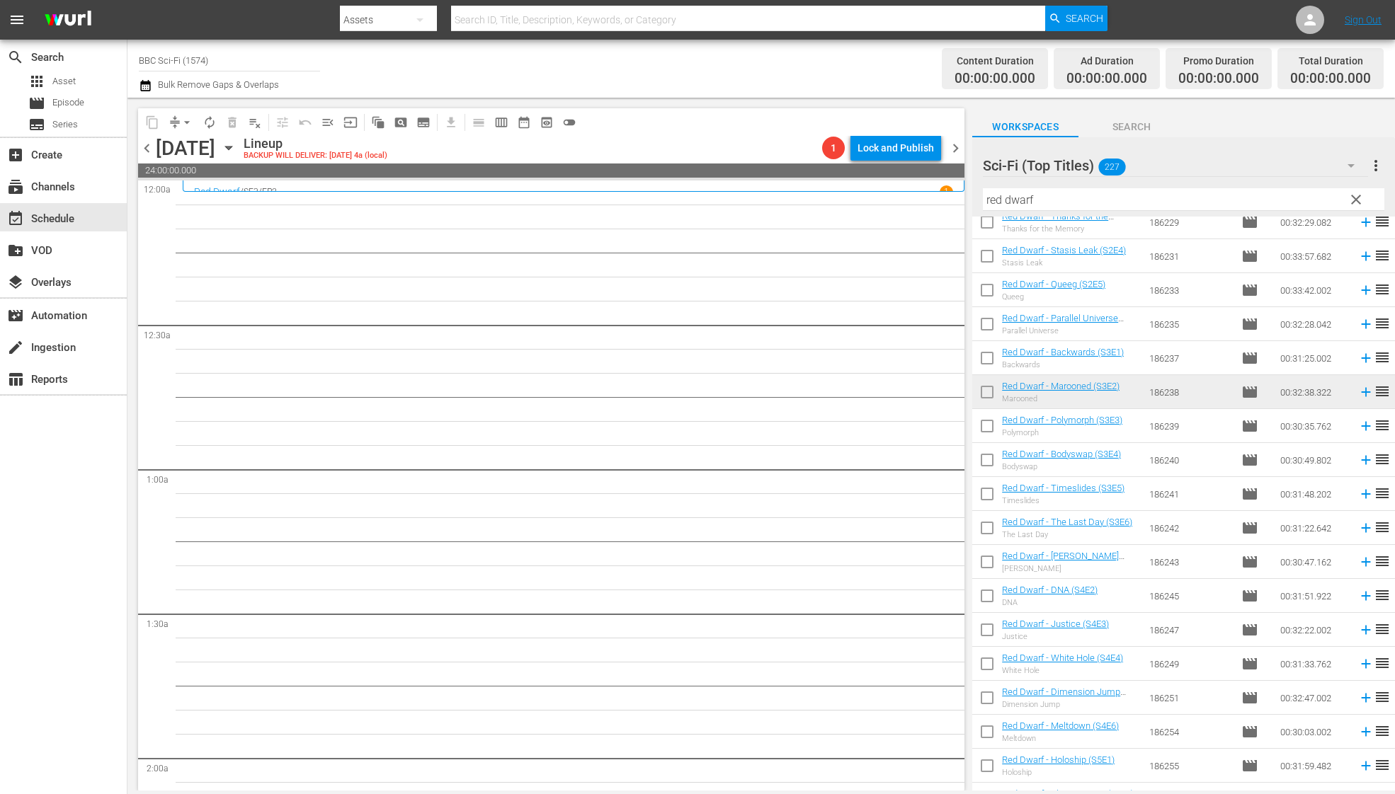
click at [994, 566] on input "checkbox" at bounding box center [987, 565] width 30 height 30
checkbox input "true"
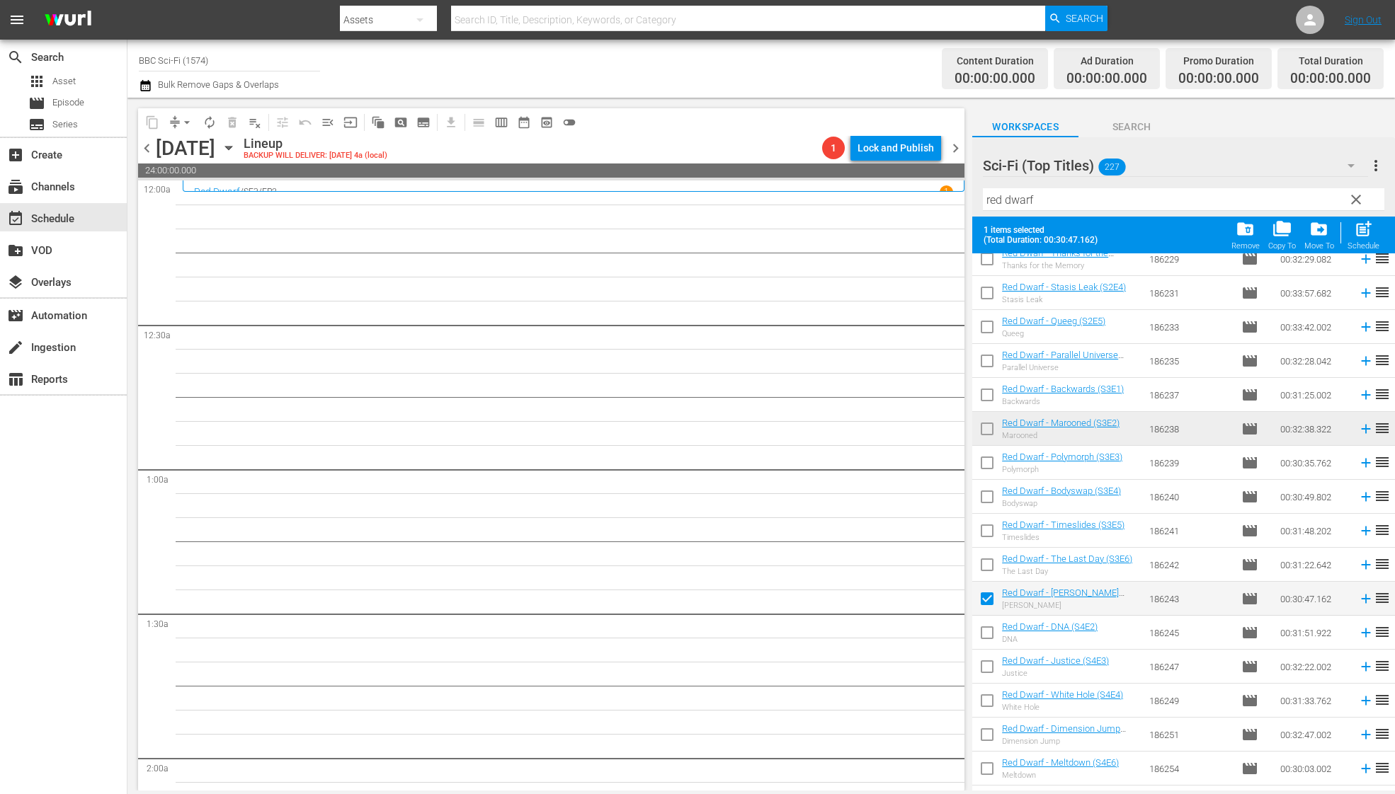
click at [994, 624] on input "checkbox" at bounding box center [987, 636] width 30 height 30
checkbox input "true"
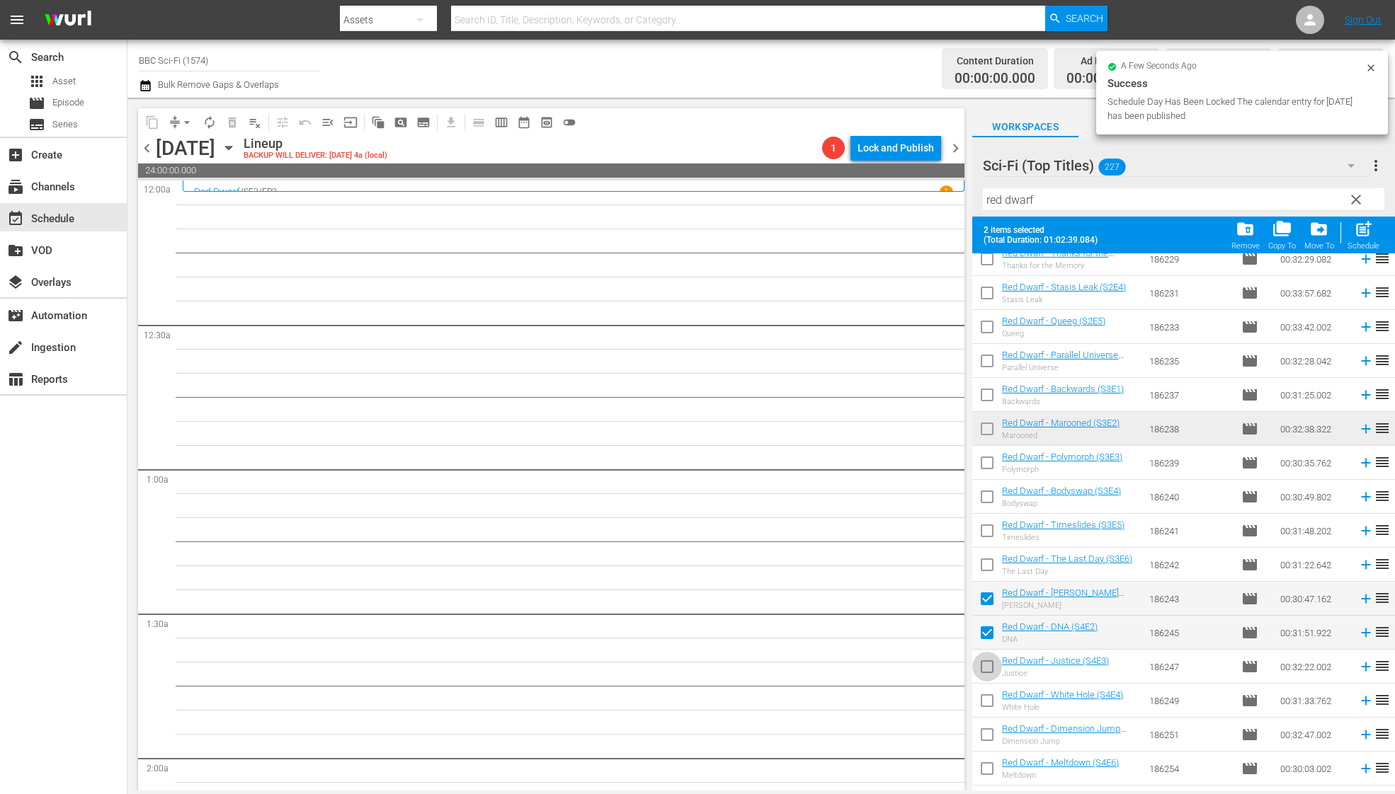
click at [991, 669] on input "checkbox" at bounding box center [987, 670] width 30 height 30
checkbox input "true"
click at [991, 709] on input "checkbox" at bounding box center [987, 704] width 30 height 30
checkbox input "true"
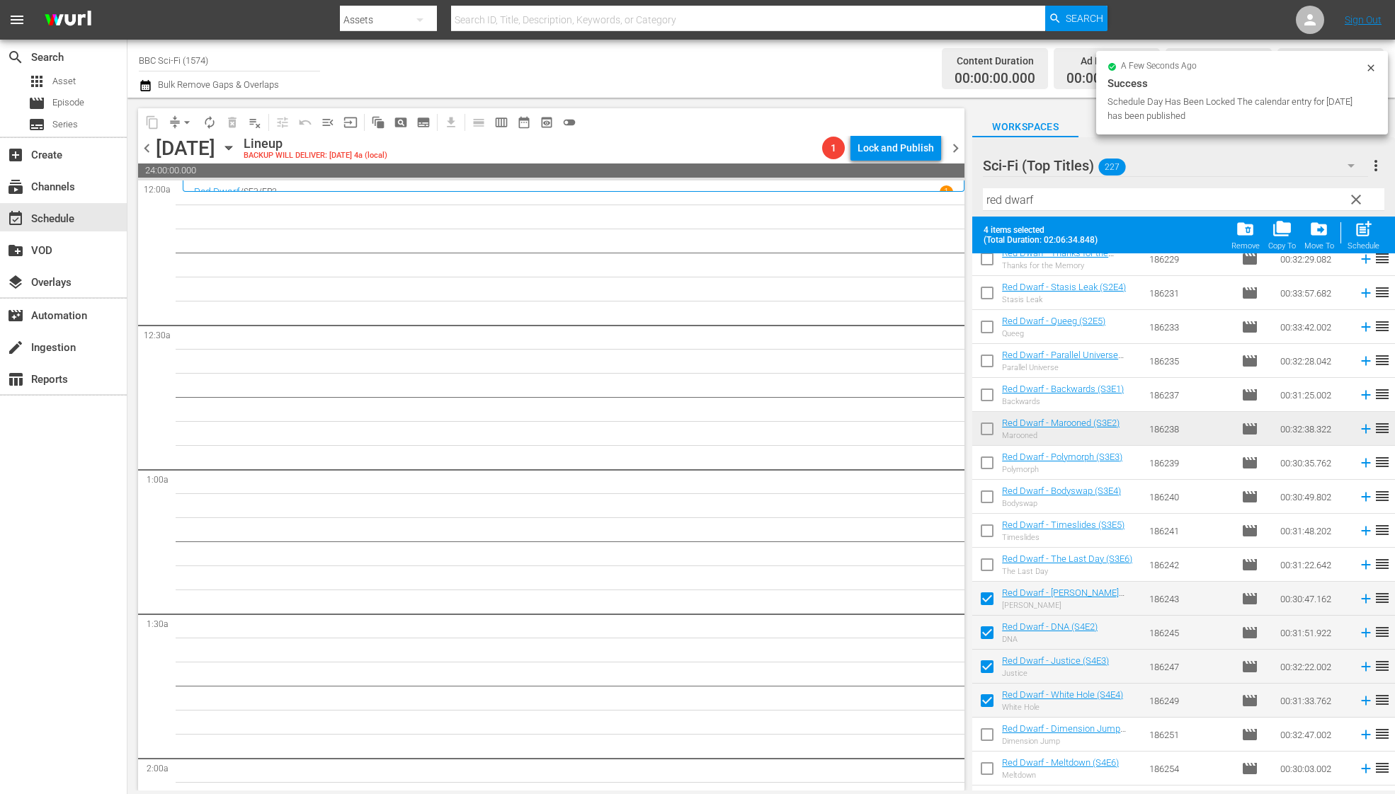
click at [991, 731] on input "checkbox" at bounding box center [987, 738] width 30 height 30
checkbox input "true"
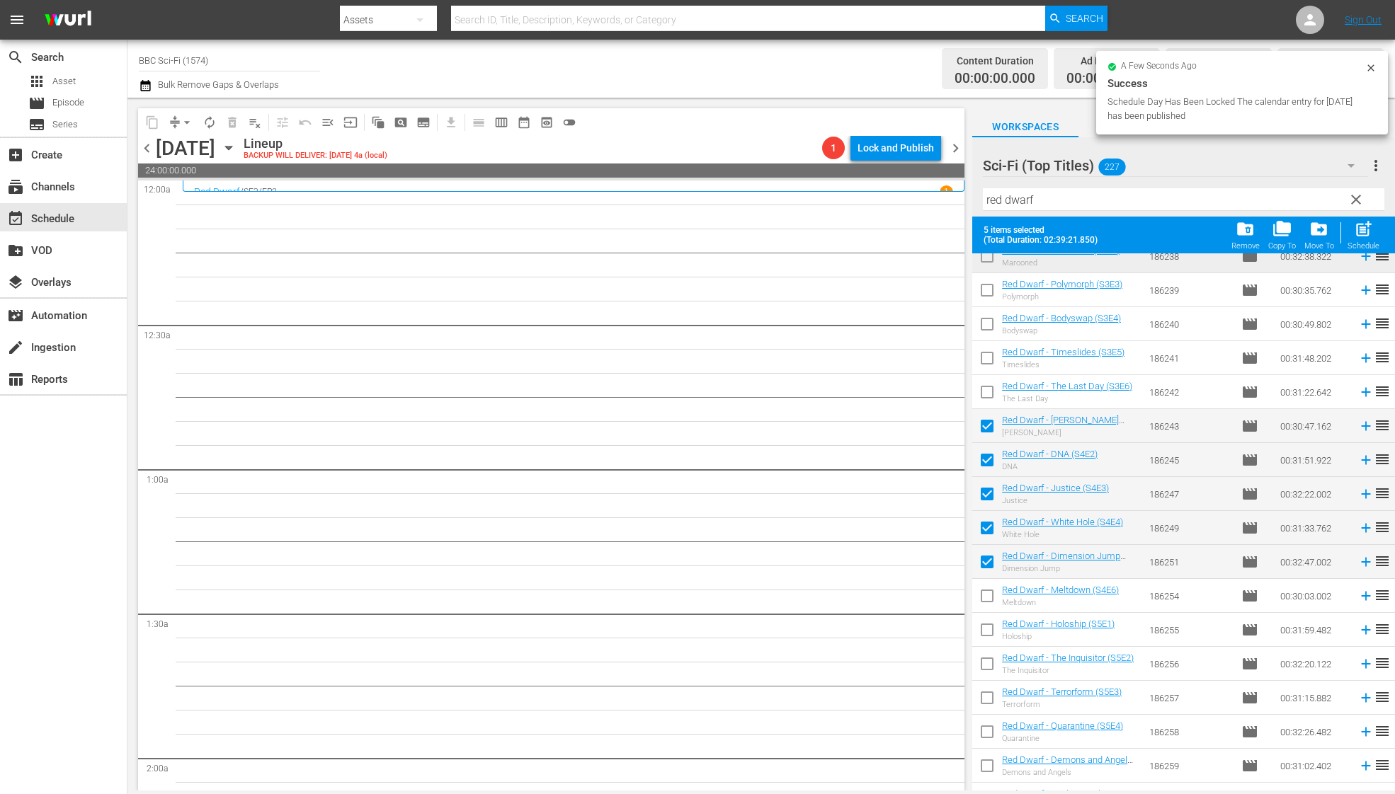
scroll to position [1193, 0]
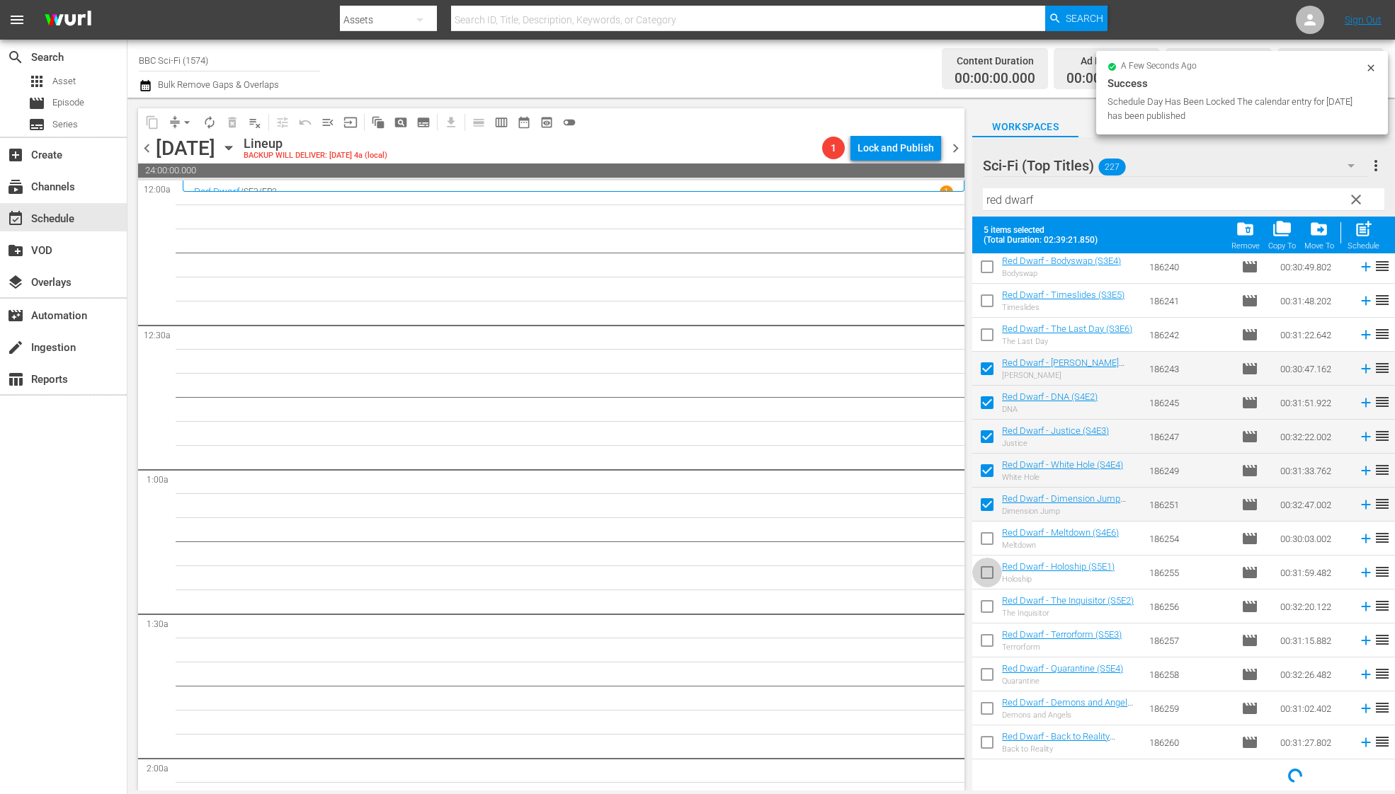
click at [987, 564] on input "checkbox" at bounding box center [987, 576] width 30 height 30
checkbox input "true"
click at [987, 539] on input "checkbox" at bounding box center [987, 542] width 30 height 30
checkbox input "true"
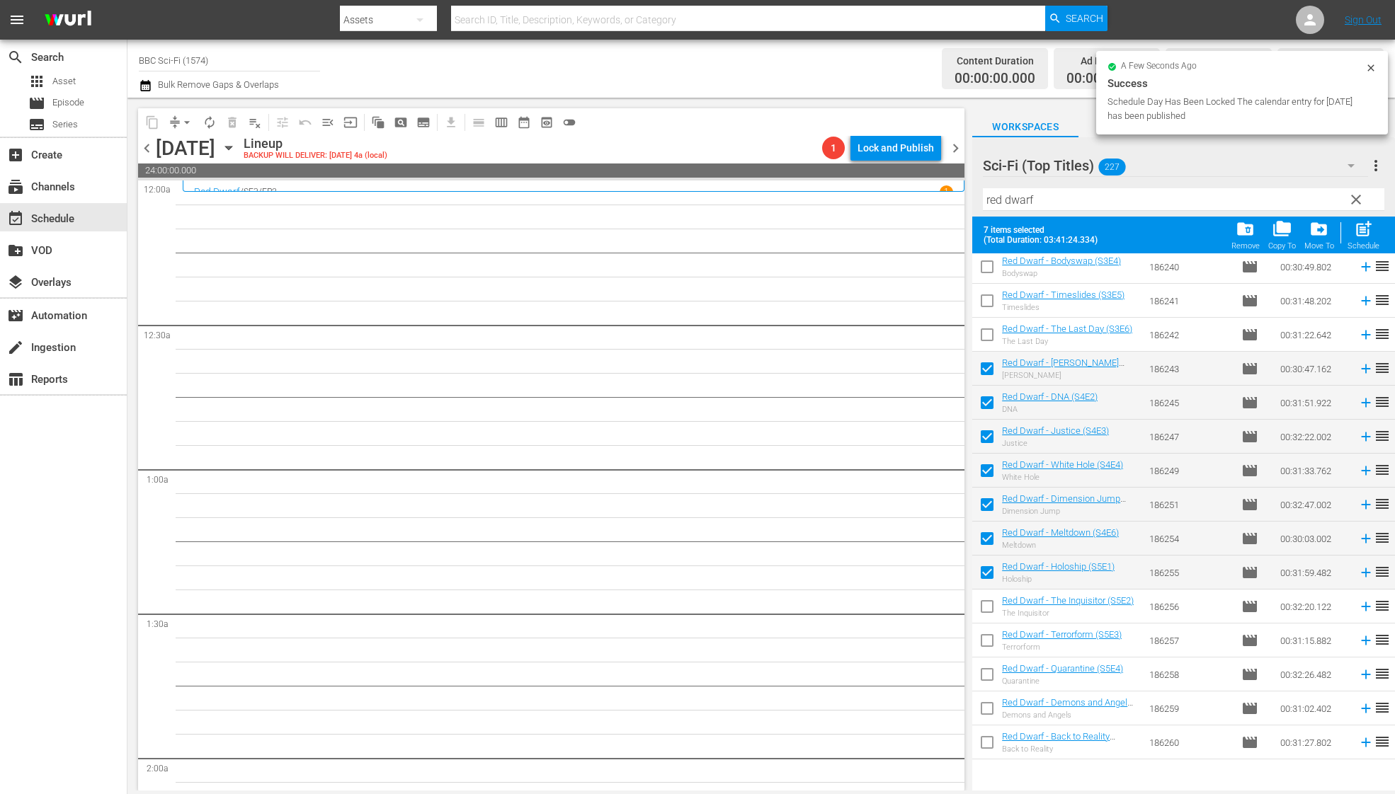
click at [987, 603] on input "checkbox" at bounding box center [987, 610] width 30 height 30
checkbox input "true"
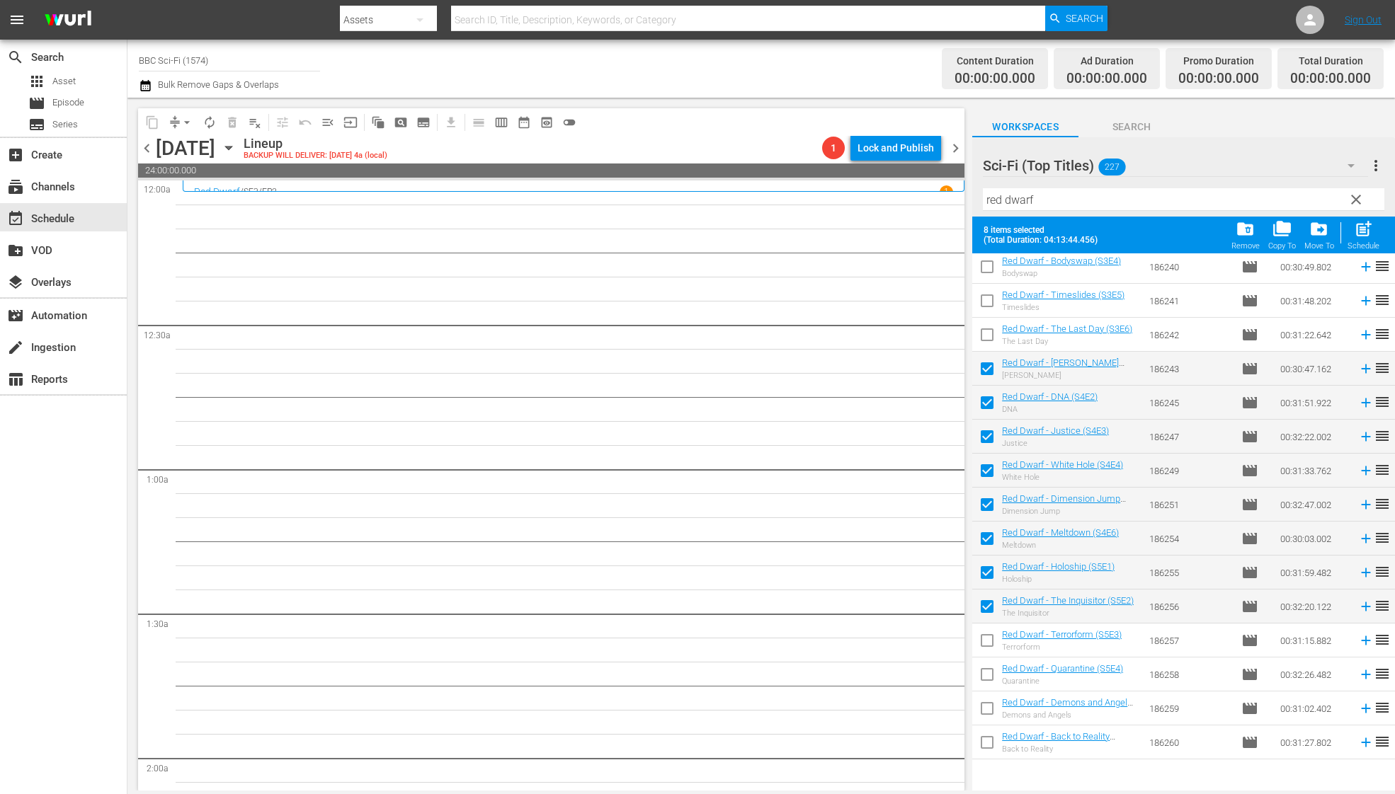
click at [987, 645] on input "checkbox" at bounding box center [987, 644] width 30 height 30
checkbox input "true"
click at [987, 667] on input "checkbox" at bounding box center [987, 678] width 30 height 30
checkbox input "true"
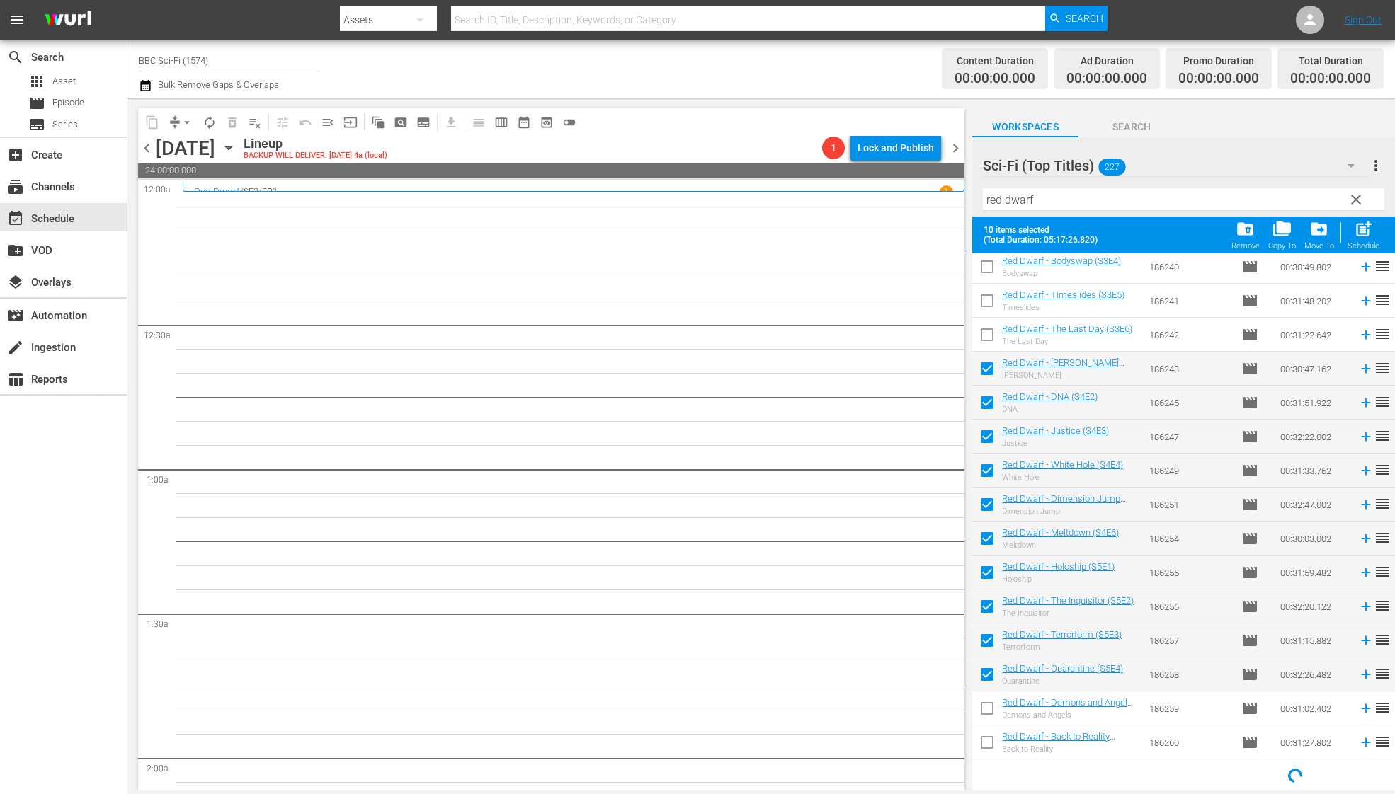
click at [987, 715] on input "checkbox" at bounding box center [987, 712] width 30 height 30
checkbox input "true"
click at [986, 737] on input "checkbox" at bounding box center [987, 746] width 30 height 30
checkbox input "true"
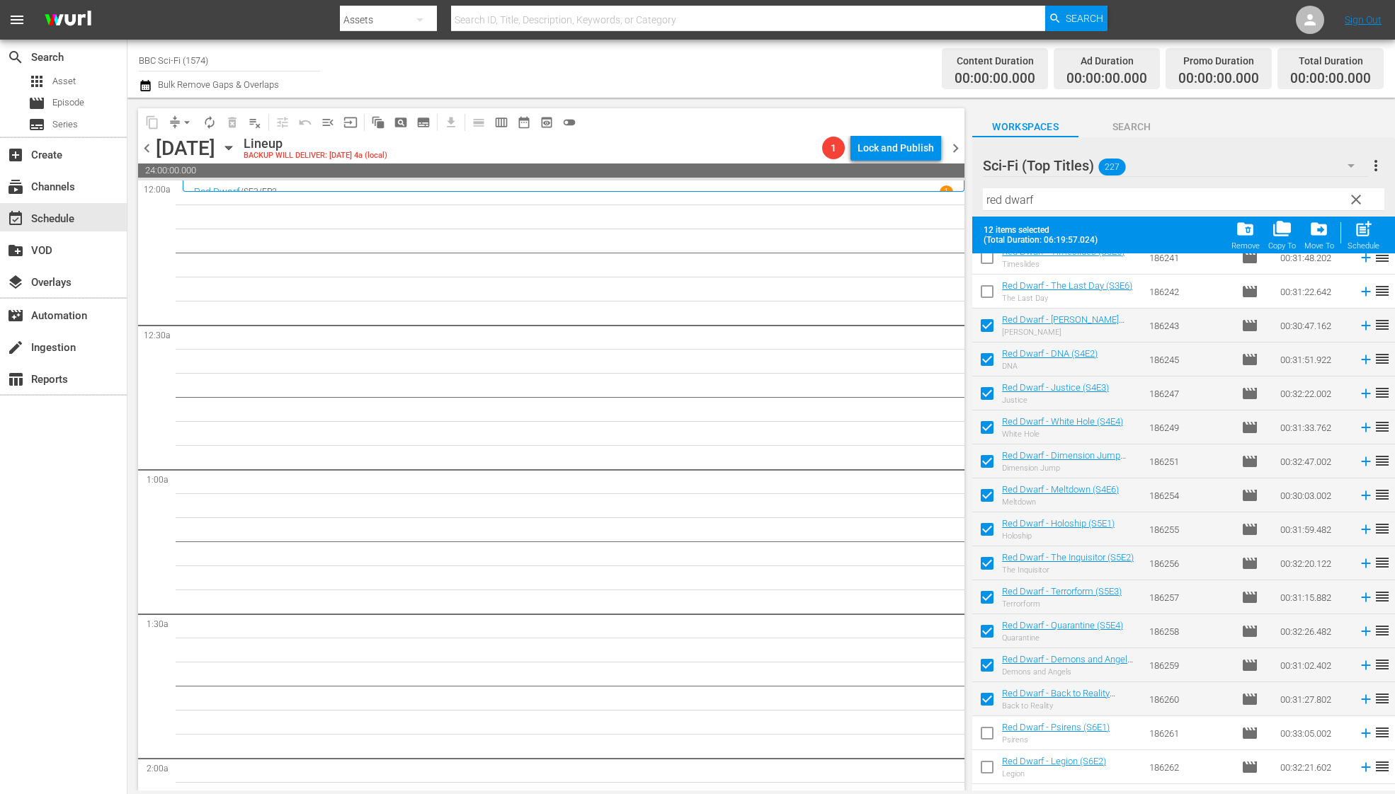
scroll to position [1244, 0]
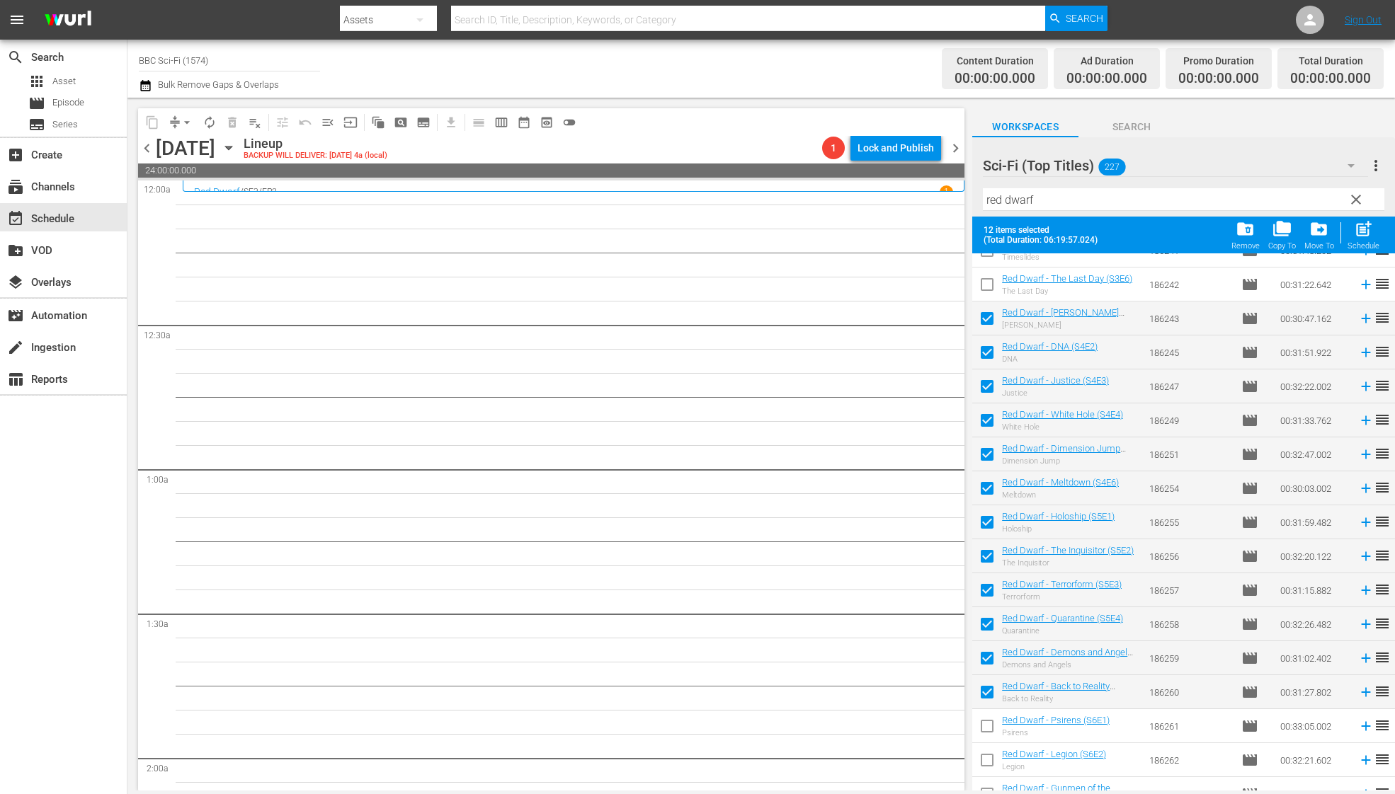
click at [1365, 240] on div "post_add Schedule" at bounding box center [1363, 234] width 32 height 31
checkbox input "false"
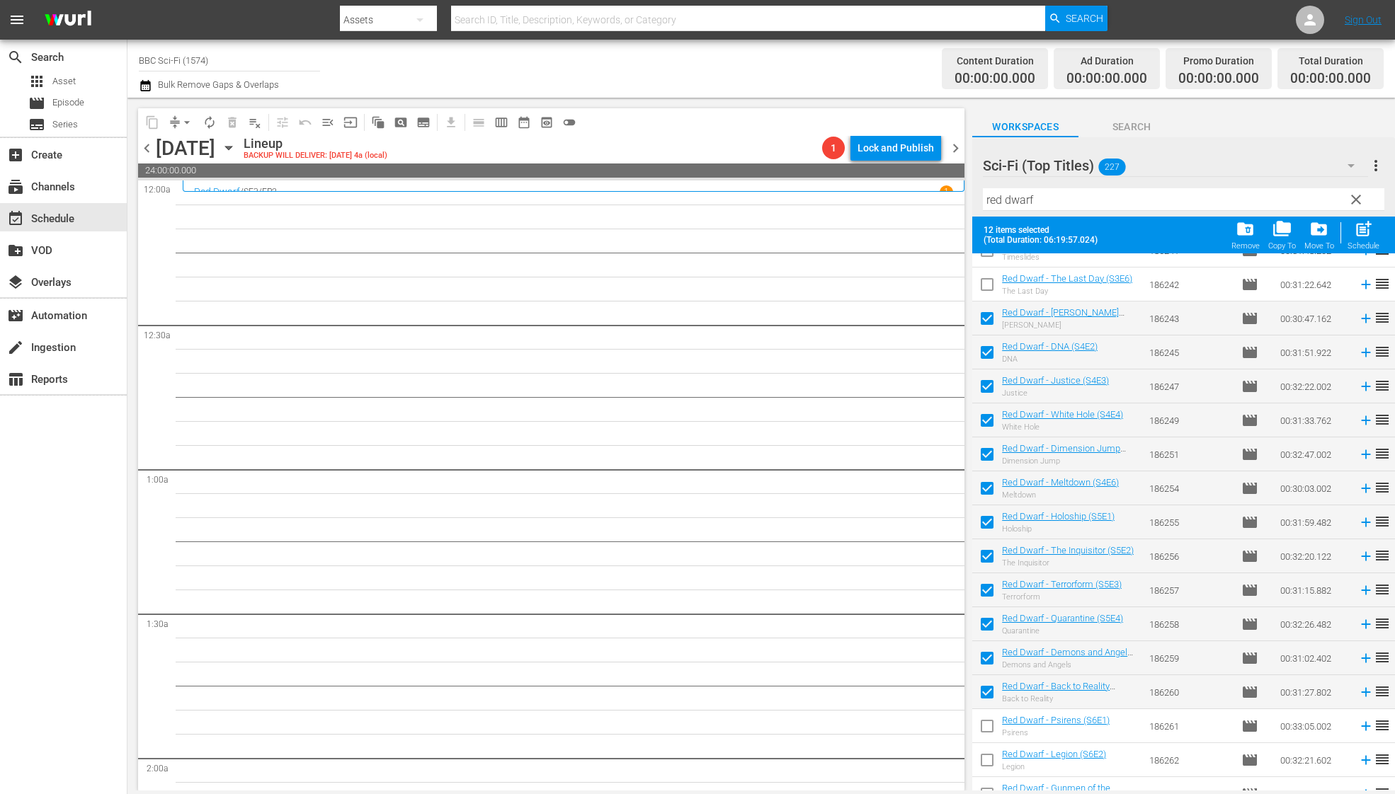
checkbox input "false"
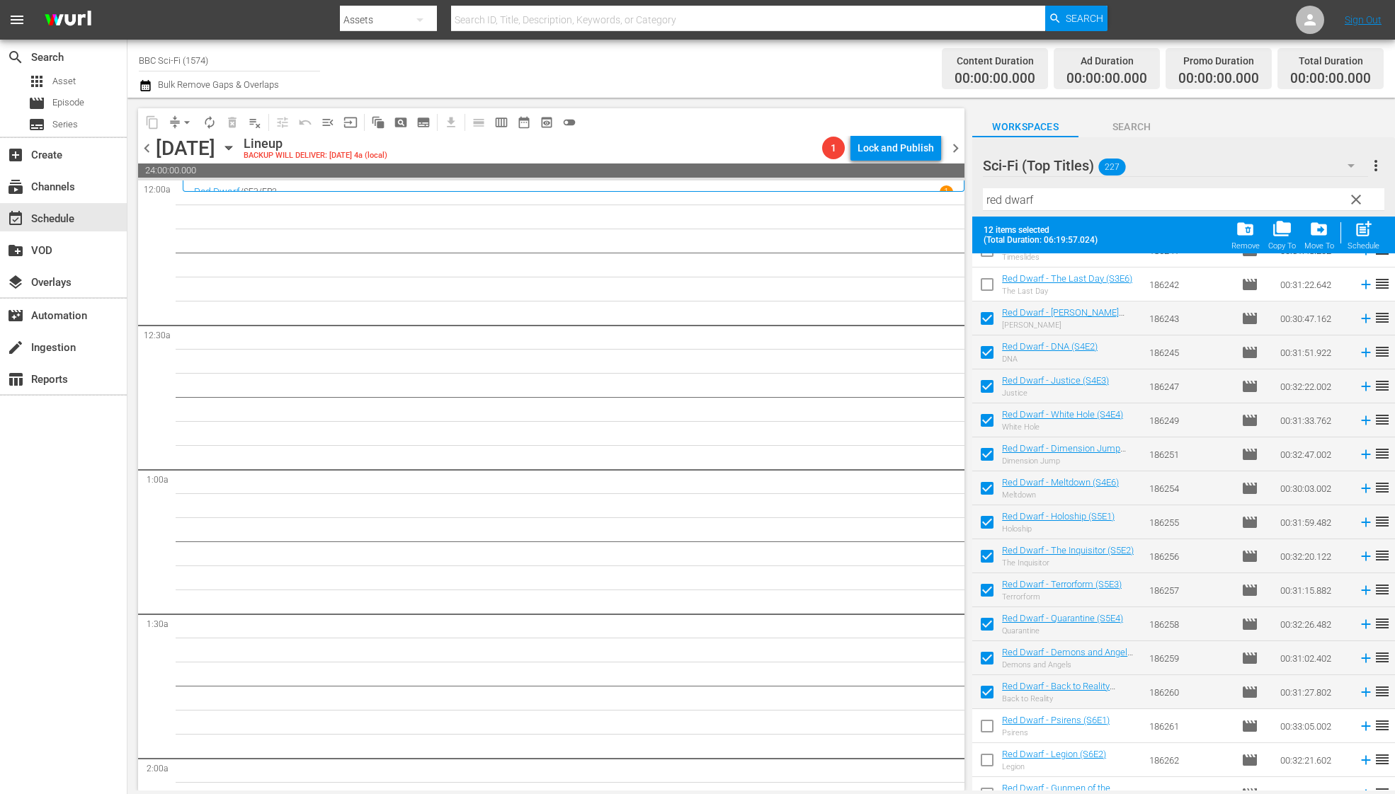
checkbox input "false"
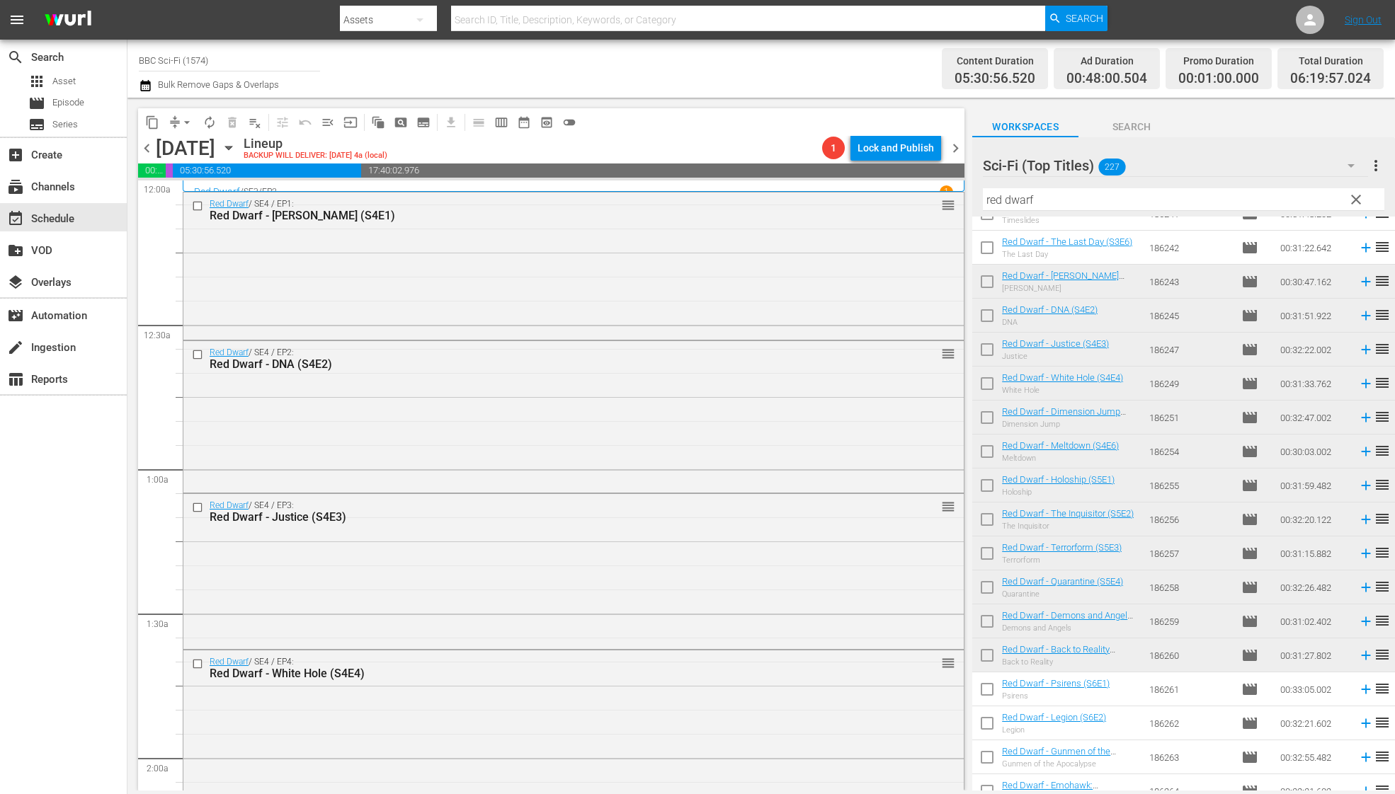
click at [101, 449] on div "search Search apps Asset movie Episode subtitles Series add_box Create subscrip…" at bounding box center [63, 437] width 127 height 794
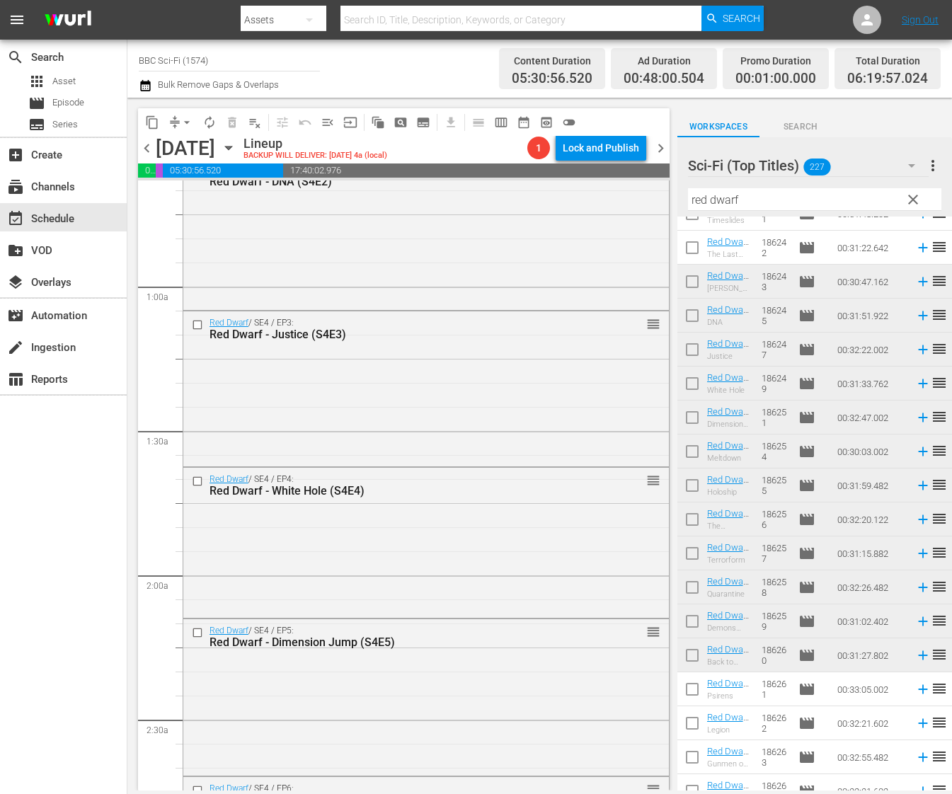
scroll to position [0, 0]
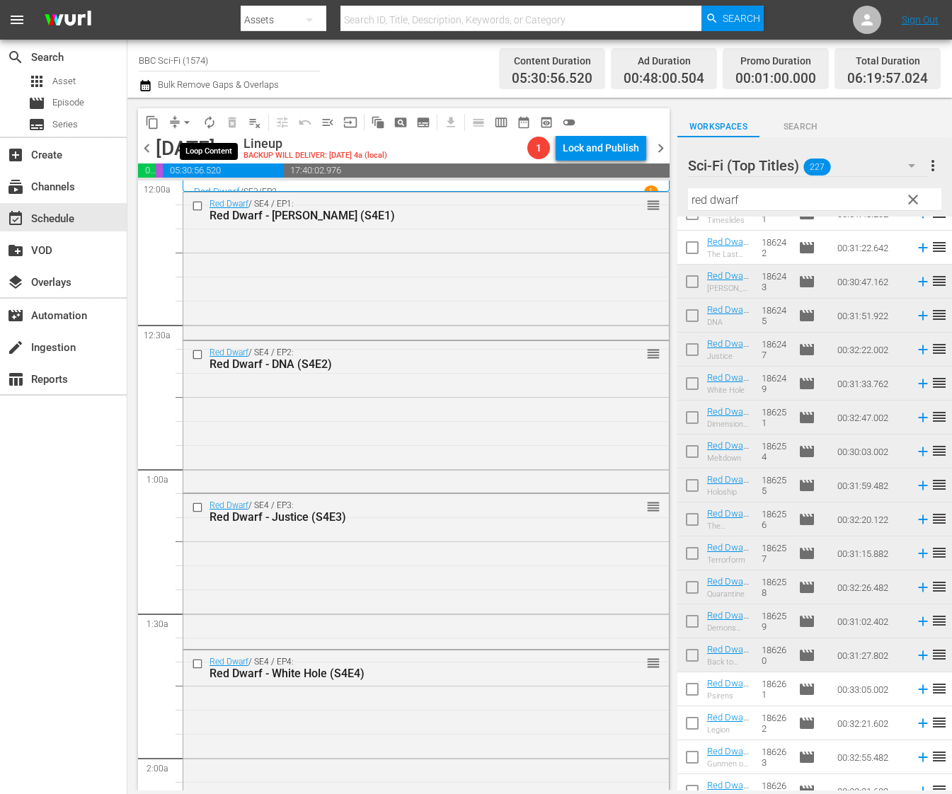
click at [205, 122] on span "autorenew_outlined" at bounding box center [209, 122] width 14 height 14
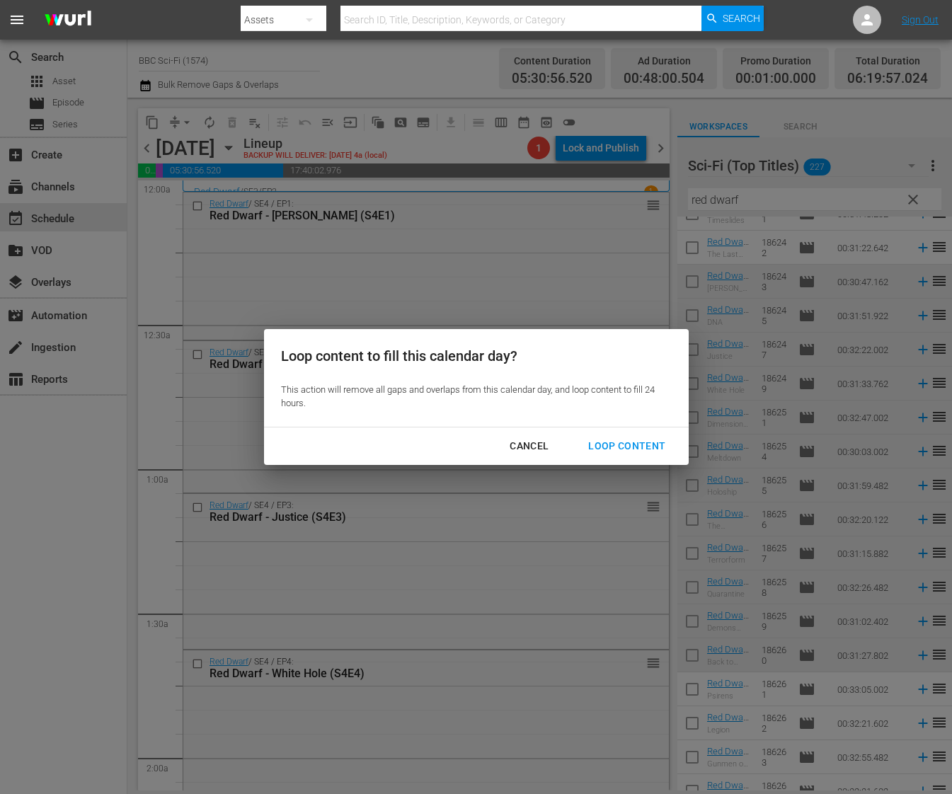
click at [651, 455] on button "Loop Content" at bounding box center [626, 446] width 111 height 26
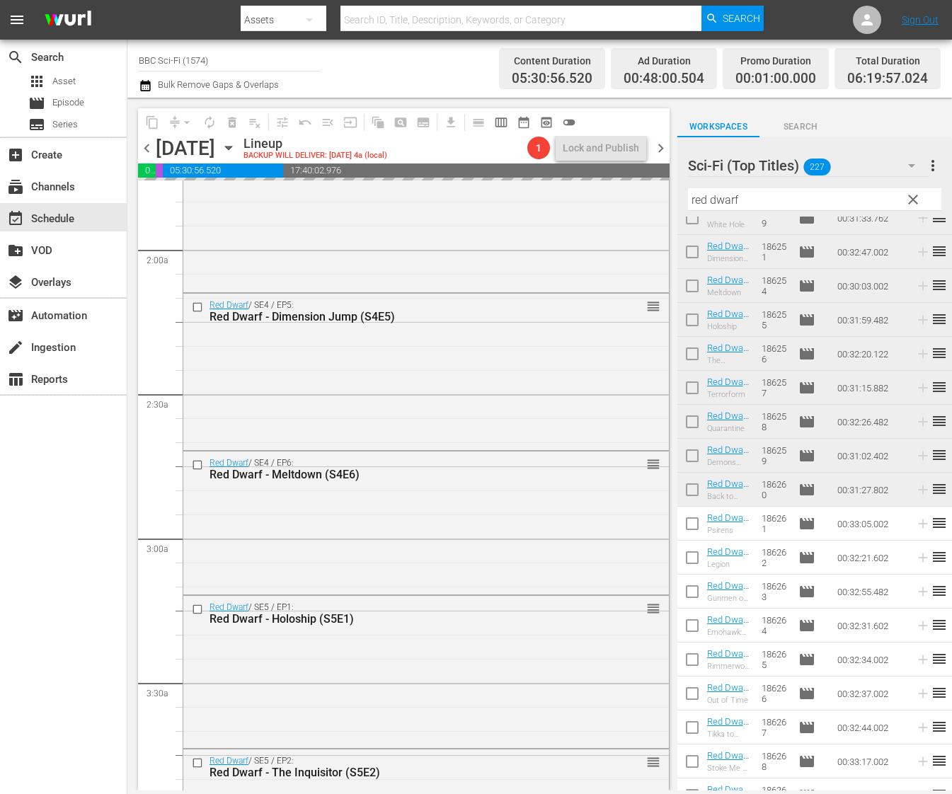
scroll to position [1562, 0]
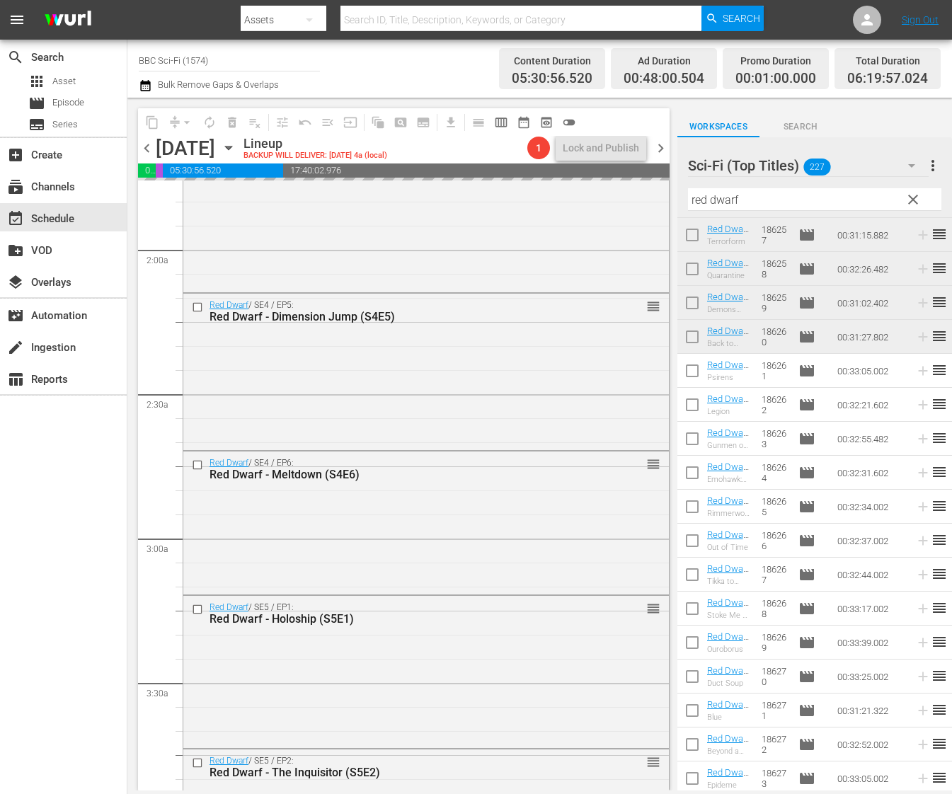
click at [694, 369] on input "checkbox" at bounding box center [692, 374] width 30 height 30
checkbox input "true"
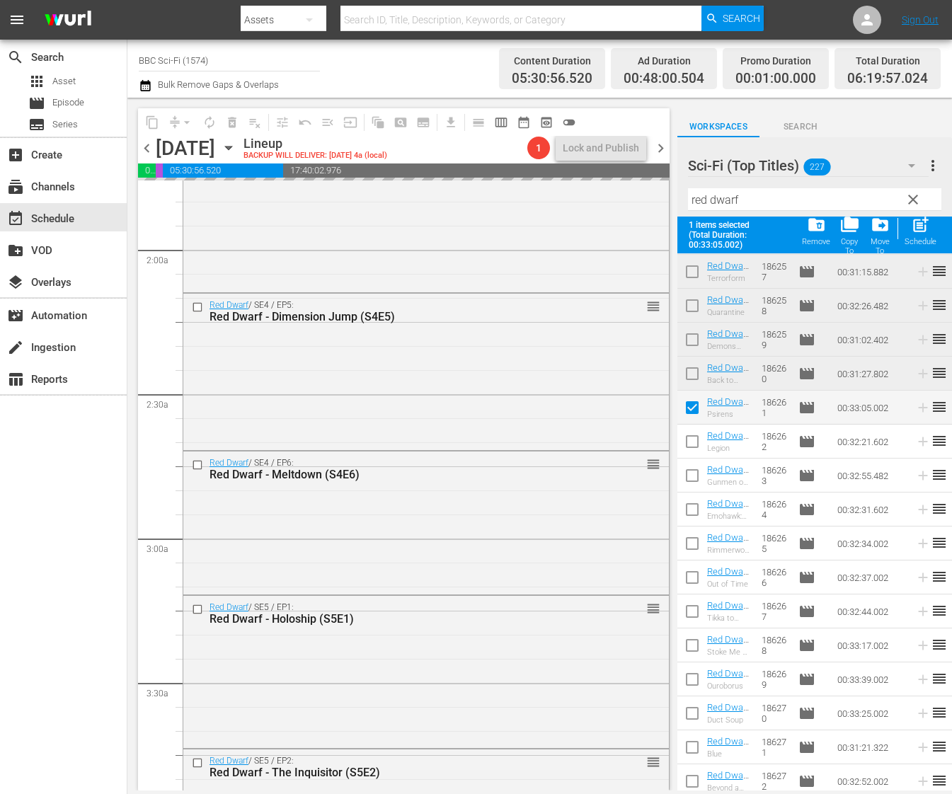
click at [691, 435] on input "checkbox" at bounding box center [692, 445] width 30 height 30
checkbox input "true"
click at [691, 477] on input "checkbox" at bounding box center [692, 479] width 30 height 30
checkbox input "true"
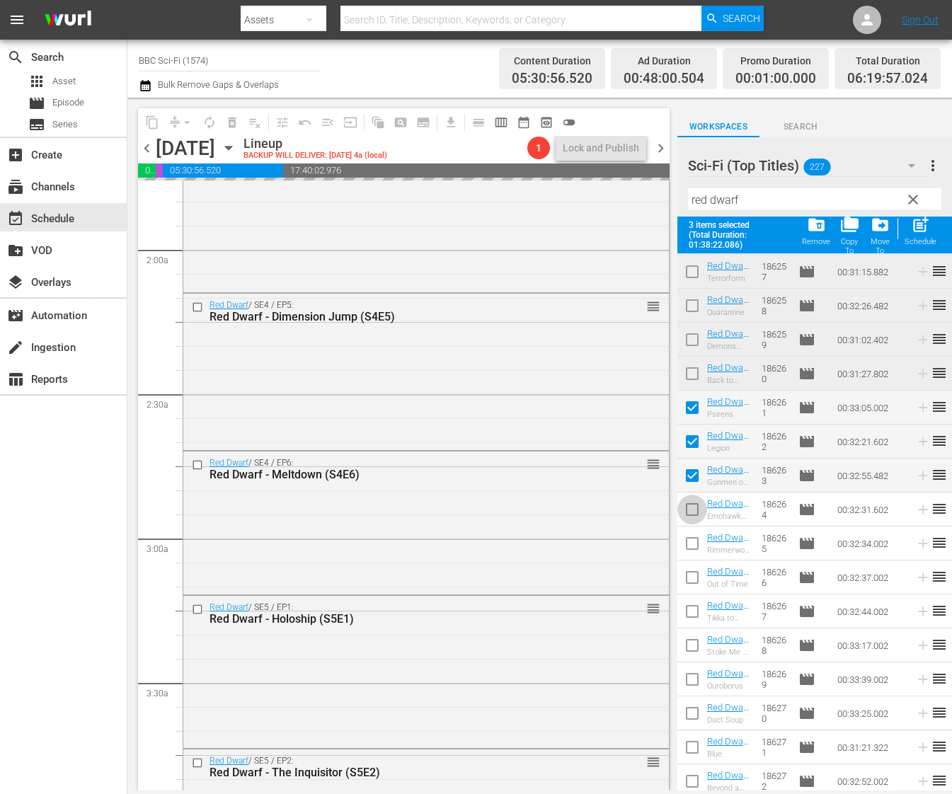
click at [691, 510] on input "checkbox" at bounding box center [692, 513] width 30 height 30
checkbox input "true"
click at [697, 547] on input "checkbox" at bounding box center [692, 547] width 30 height 30
checkbox input "true"
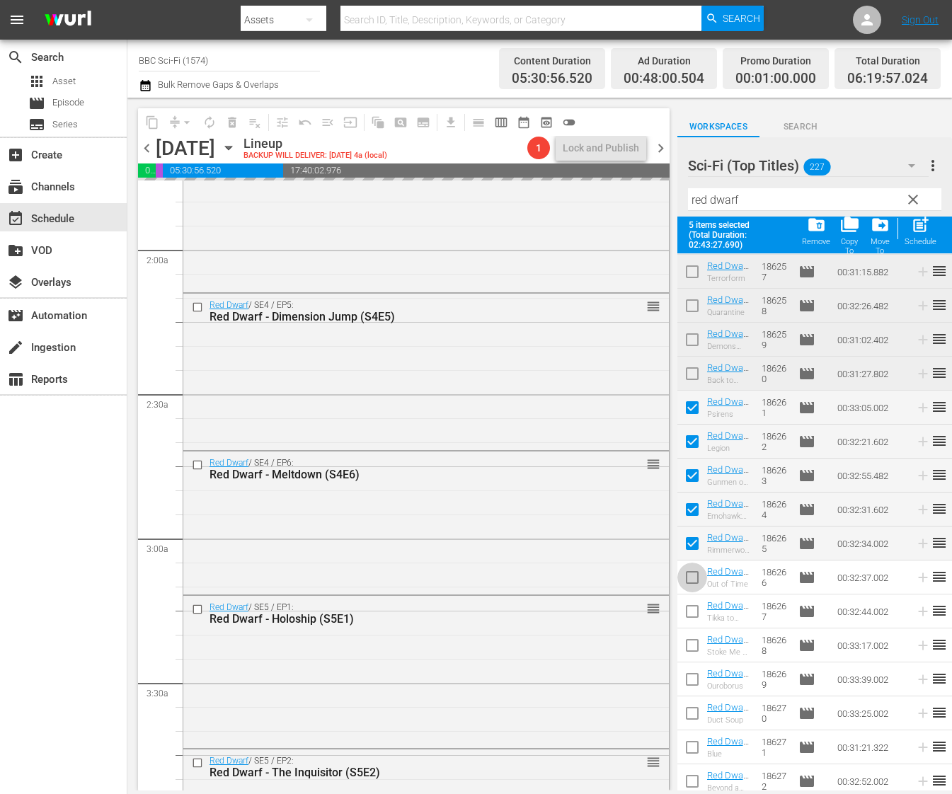
click at [694, 576] on input "checkbox" at bounding box center [692, 581] width 30 height 30
checkbox input "true"
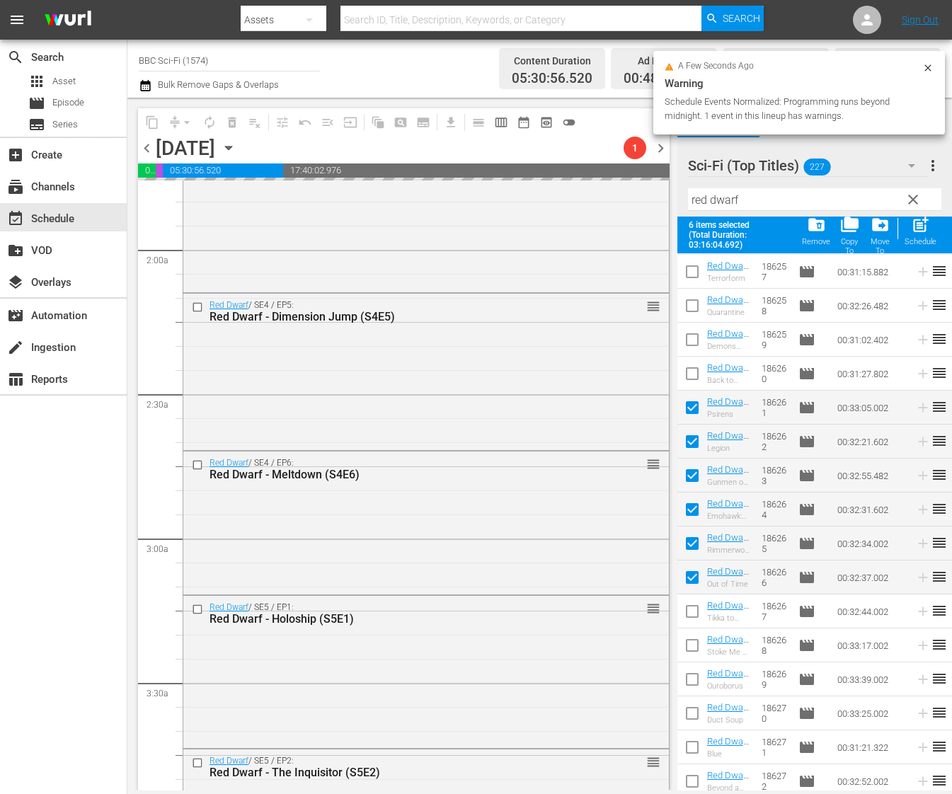
click at [692, 612] on input "checkbox" at bounding box center [692, 615] width 30 height 30
checkbox input "true"
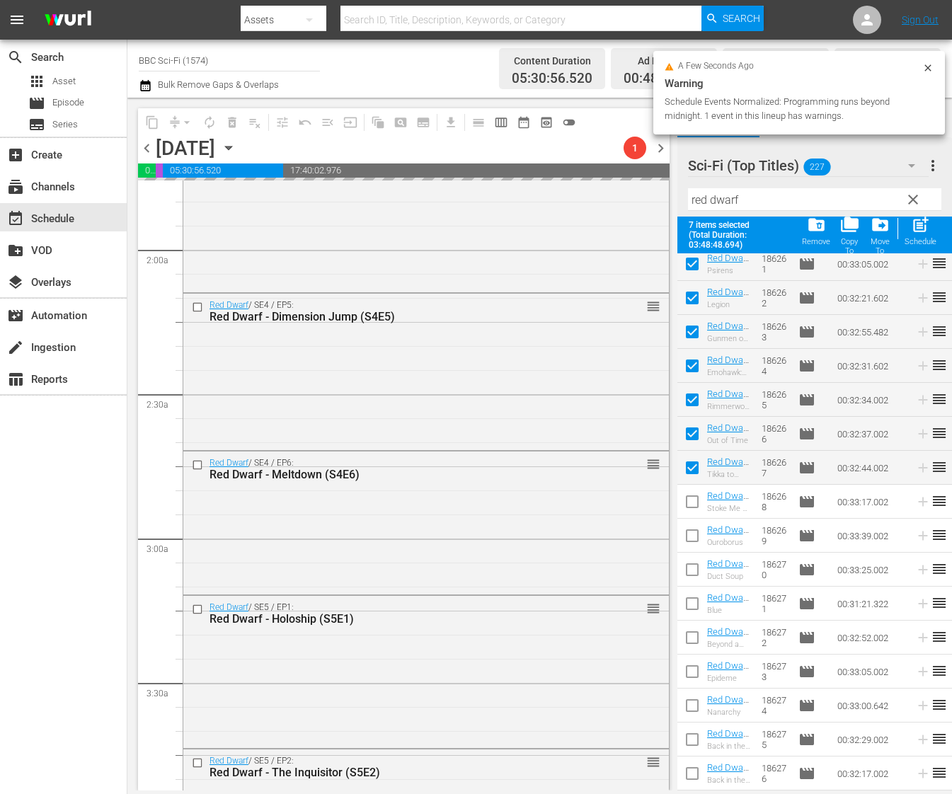
scroll to position [1712, 0]
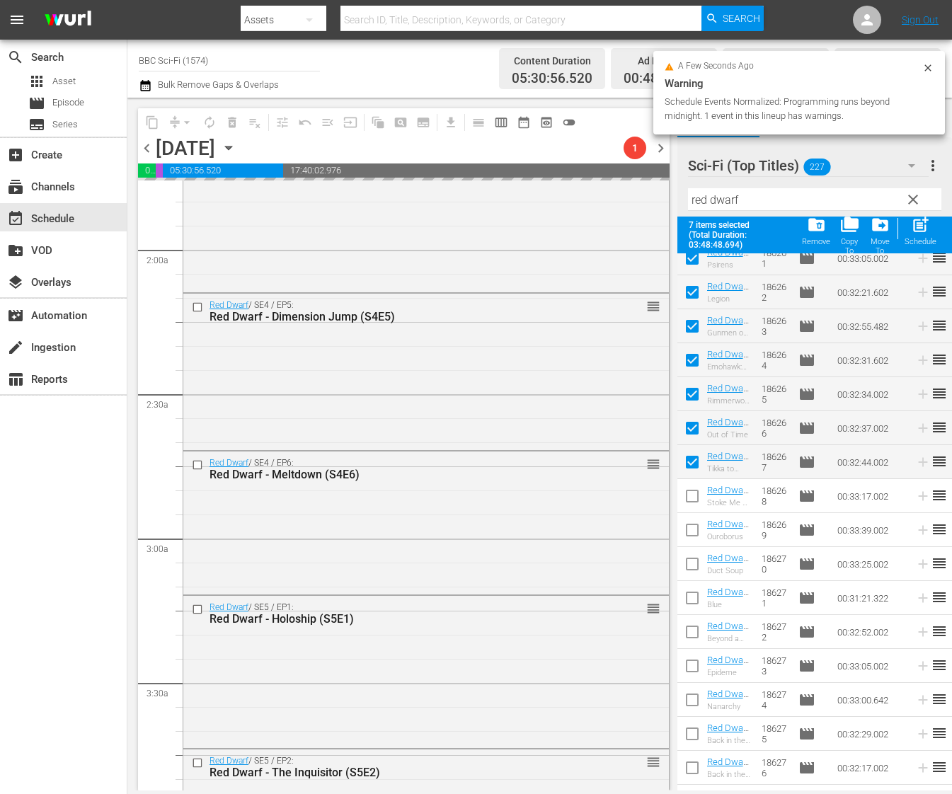
click at [692, 507] on input "checkbox" at bounding box center [692, 499] width 30 height 30
checkbox input "true"
click at [692, 533] on input "checkbox" at bounding box center [692, 533] width 30 height 30
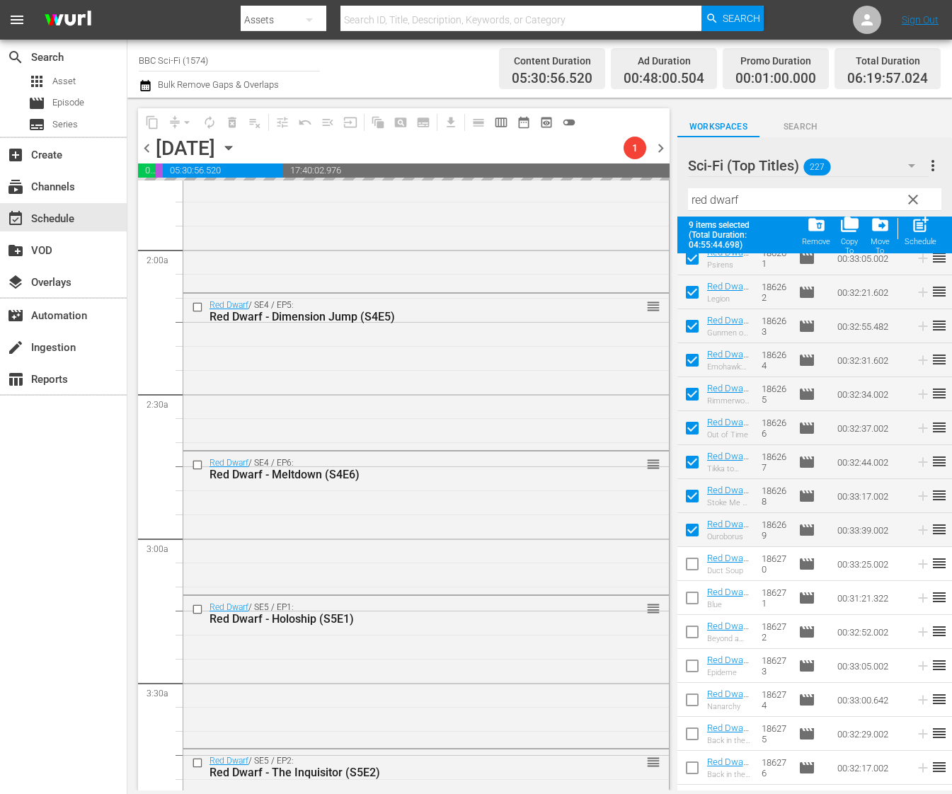
click at [692, 545] on input "checkbox" at bounding box center [692, 533] width 30 height 30
click at [692, 529] on input "checkbox" at bounding box center [692, 533] width 30 height 30
checkbox input "true"
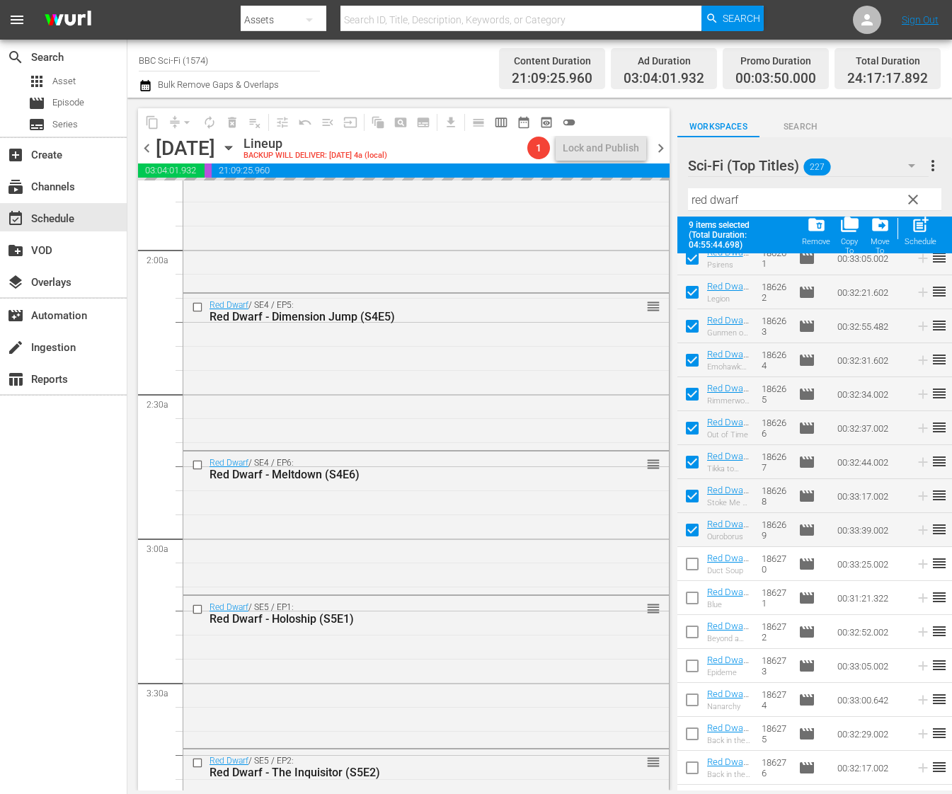
click at [697, 566] on input "checkbox" at bounding box center [692, 567] width 30 height 30
checkbox input "true"
click at [694, 588] on input "checkbox" at bounding box center [692, 601] width 30 height 30
checkbox input "true"
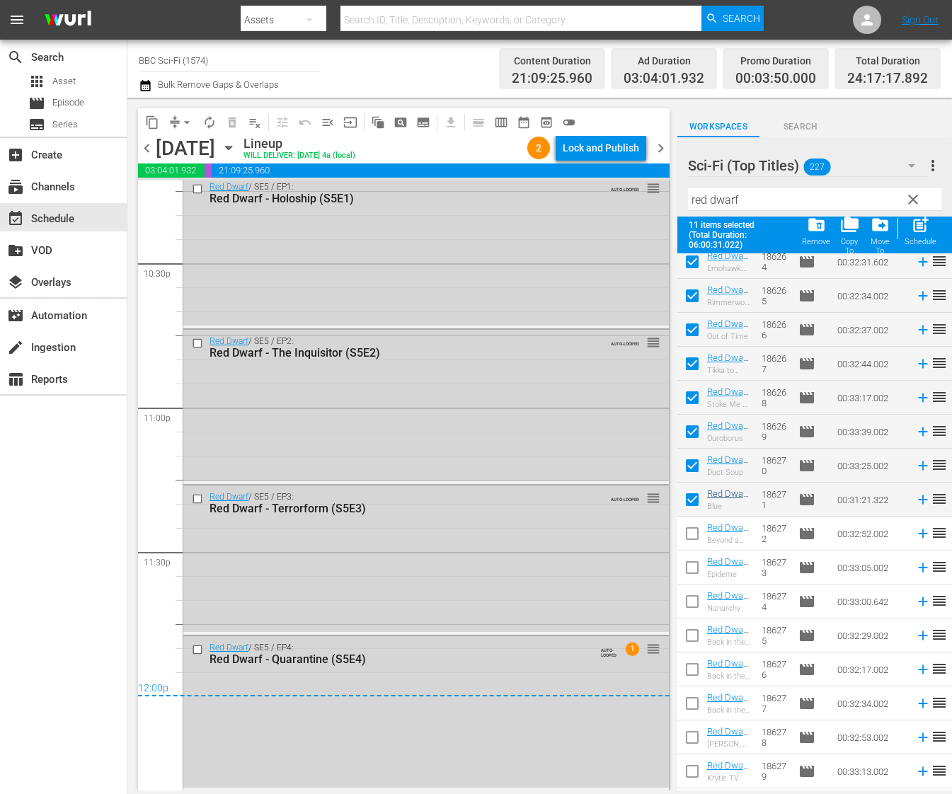
scroll to position [1909, 0]
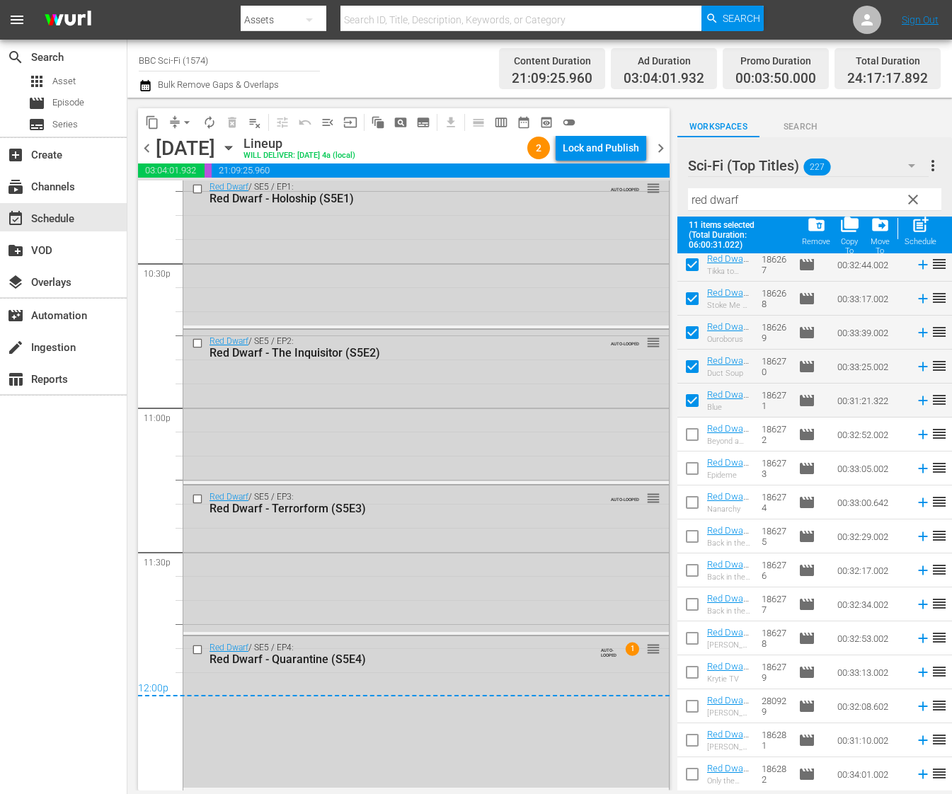
click at [692, 435] on input "checkbox" at bounding box center [692, 438] width 30 height 30
checkbox input "true"
click at [692, 467] on input "checkbox" at bounding box center [692, 472] width 30 height 30
checkbox input "true"
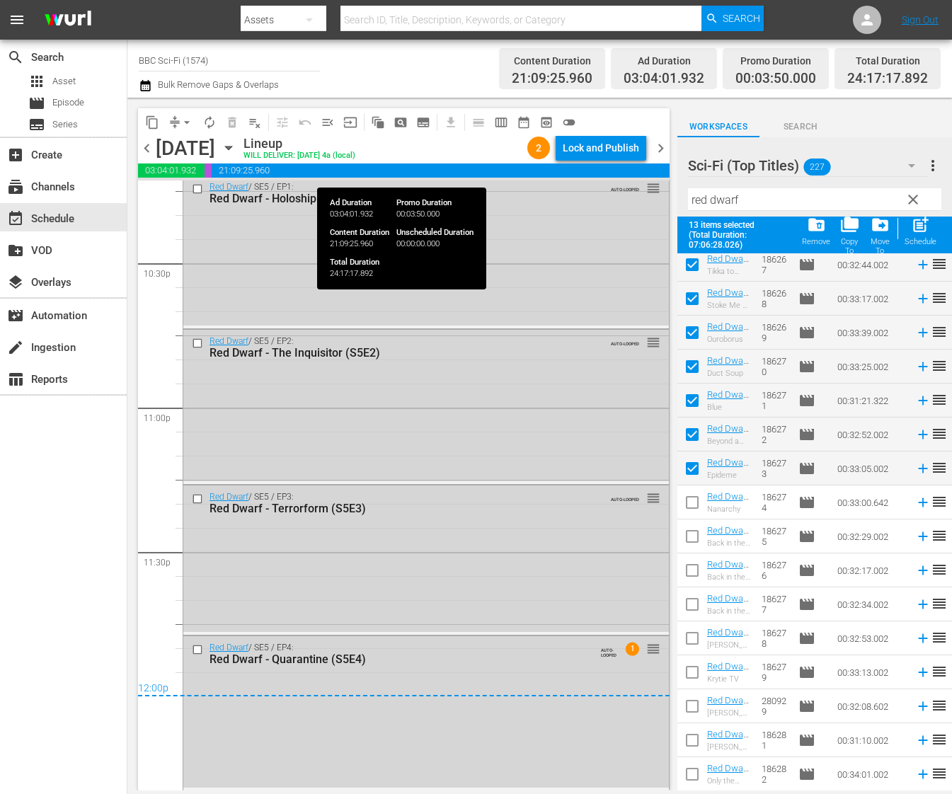
click at [607, 156] on div "Lock and Publish" at bounding box center [601, 147] width 76 height 25
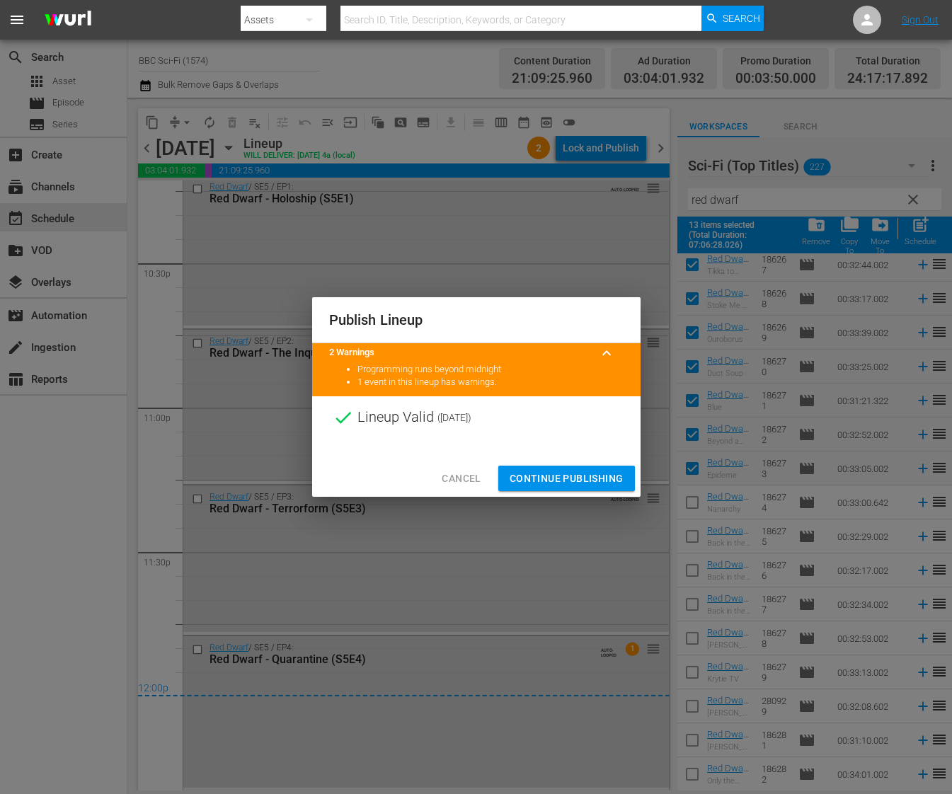
click at [556, 483] on span "Continue Publishing" at bounding box center [567, 479] width 114 height 18
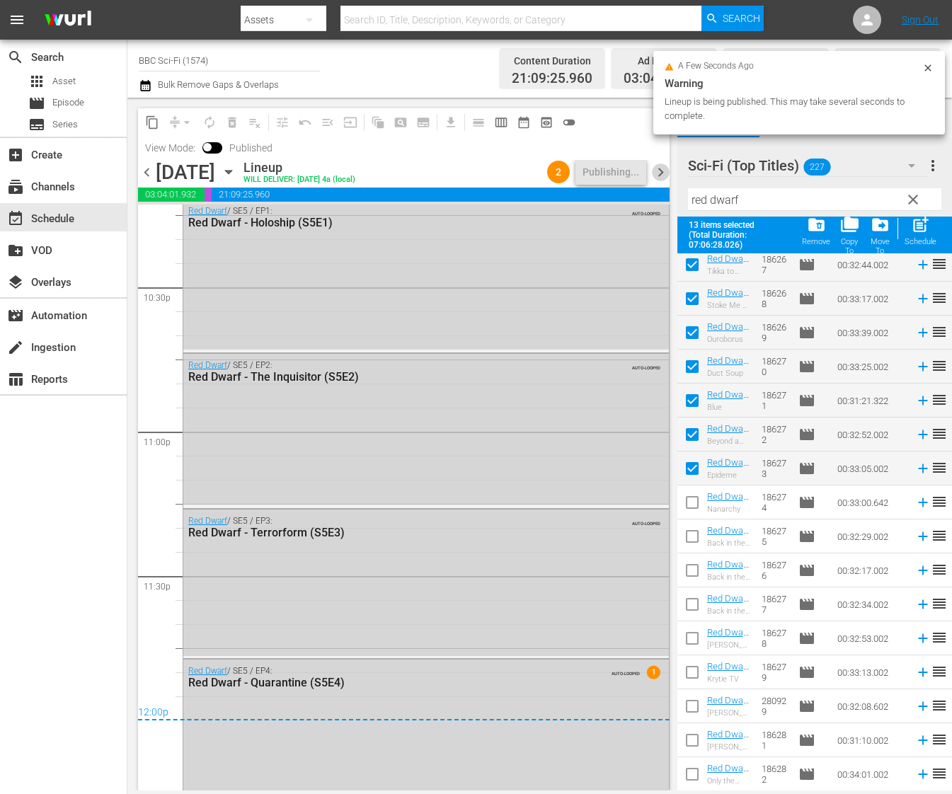
click at [662, 170] on span "chevron_right" at bounding box center [661, 173] width 18 height 18
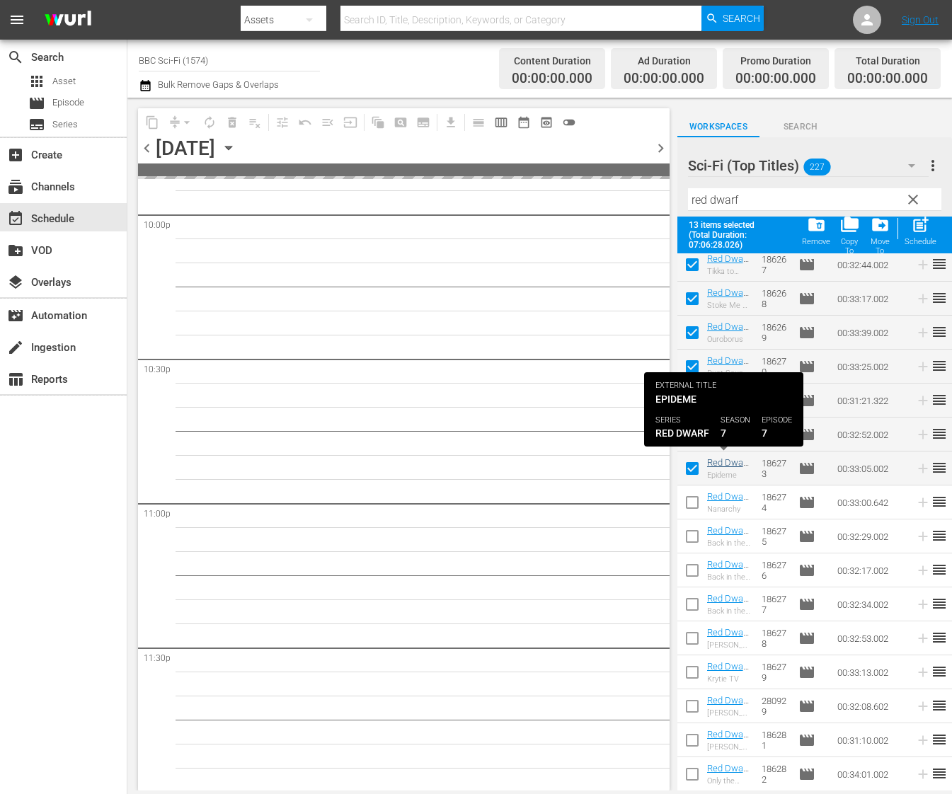
scroll to position [6319, 0]
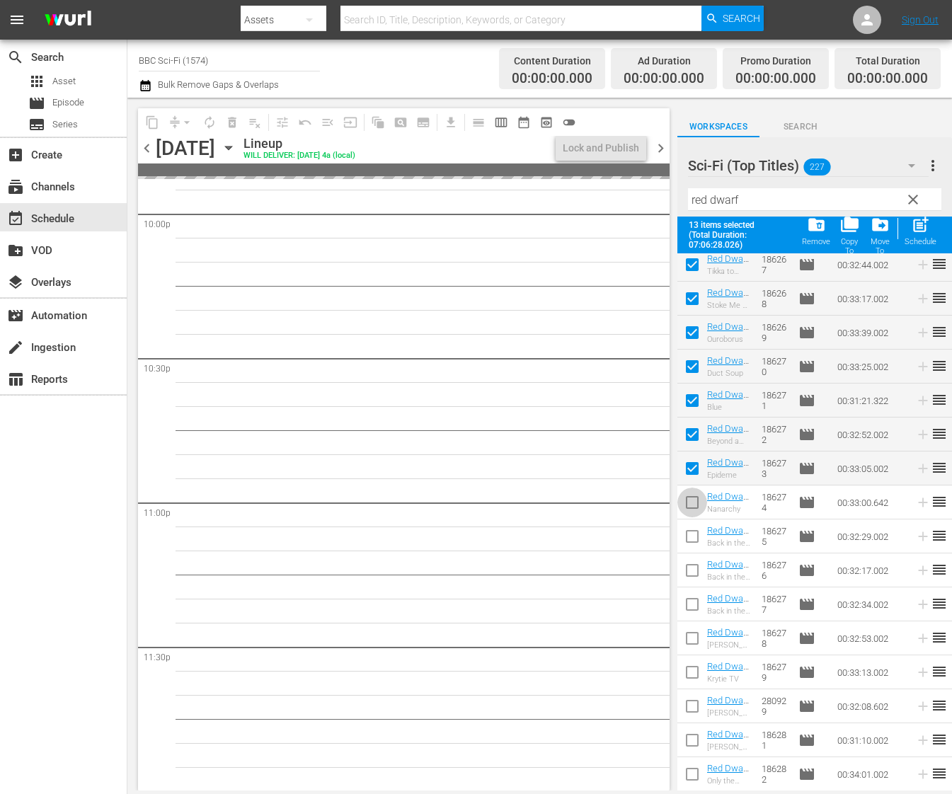
click at [694, 500] on input "checkbox" at bounding box center [692, 506] width 30 height 30
checkbox input "true"
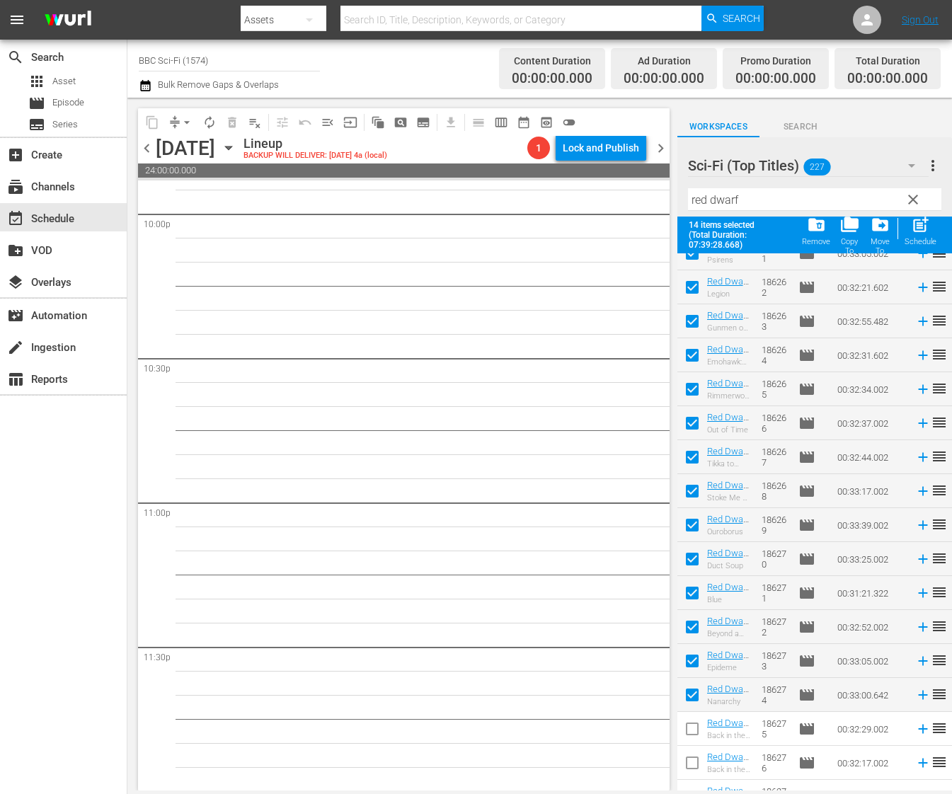
scroll to position [1683, 0]
click at [922, 231] on span "post_add" at bounding box center [920, 224] width 19 height 19
checkbox input "false"
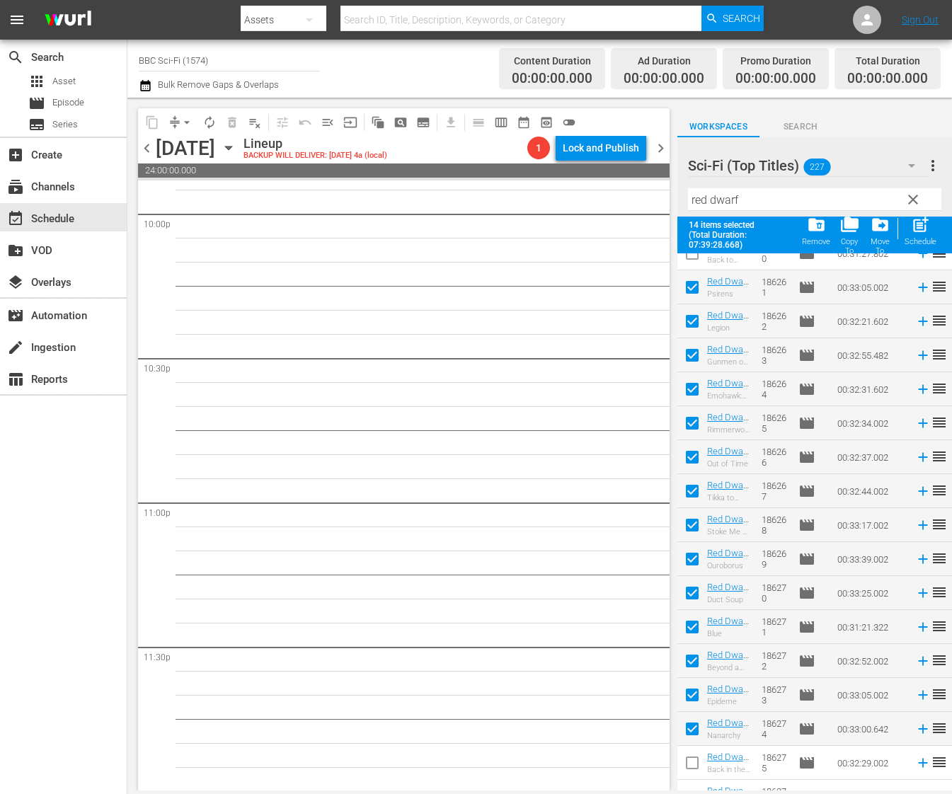
checkbox input "false"
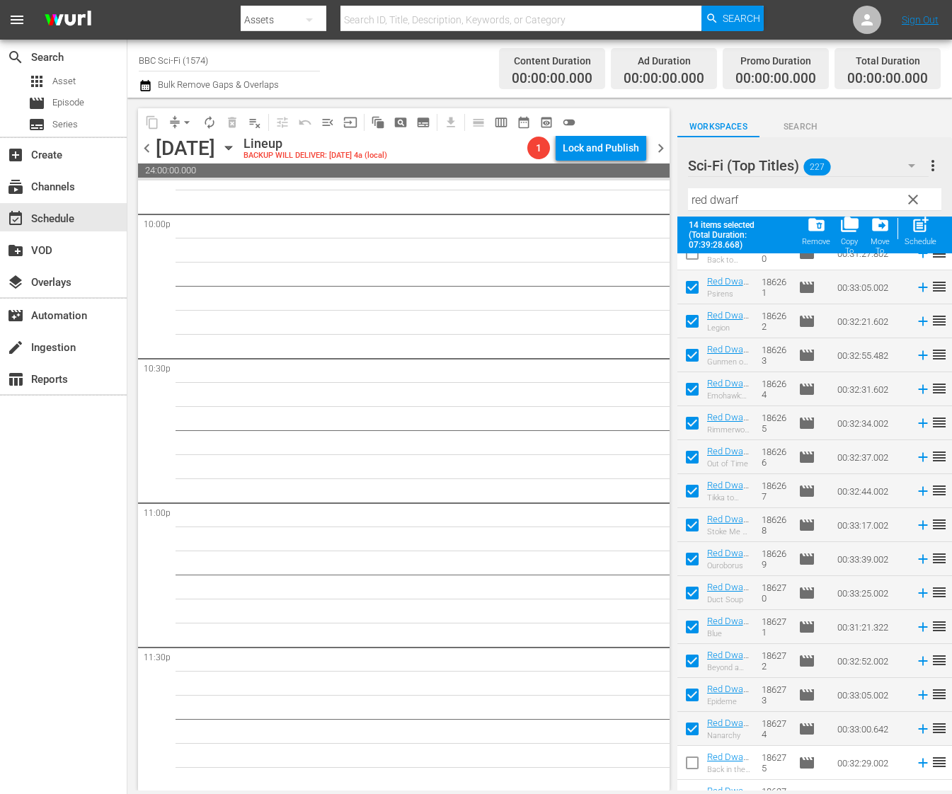
checkbox input "false"
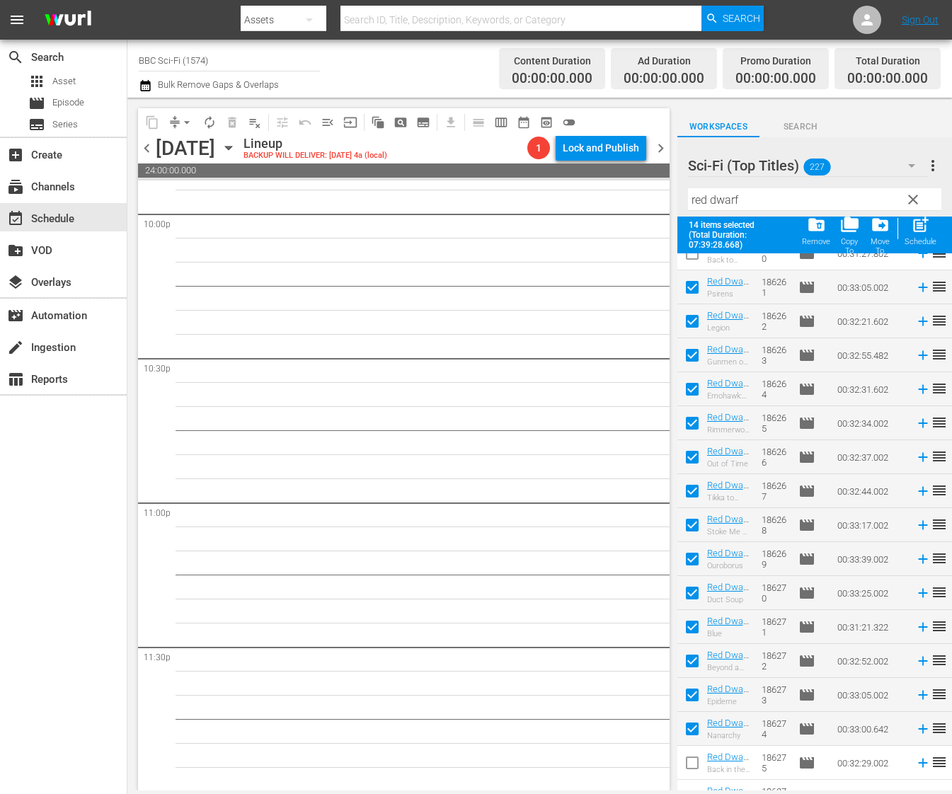
checkbox input "false"
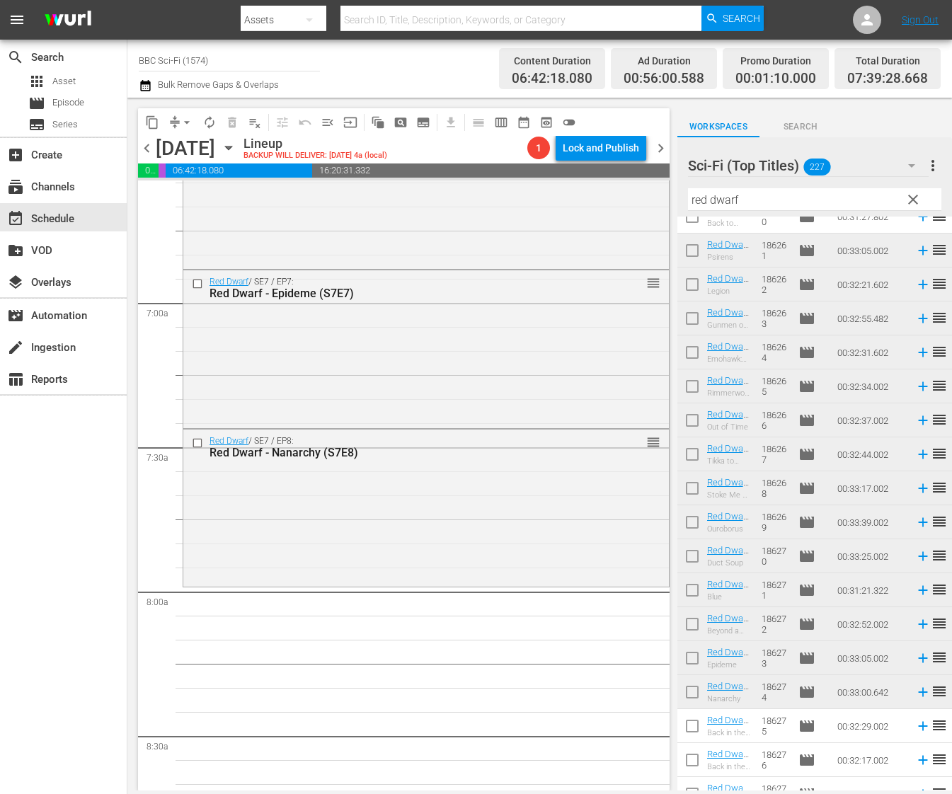
scroll to position [1940, 0]
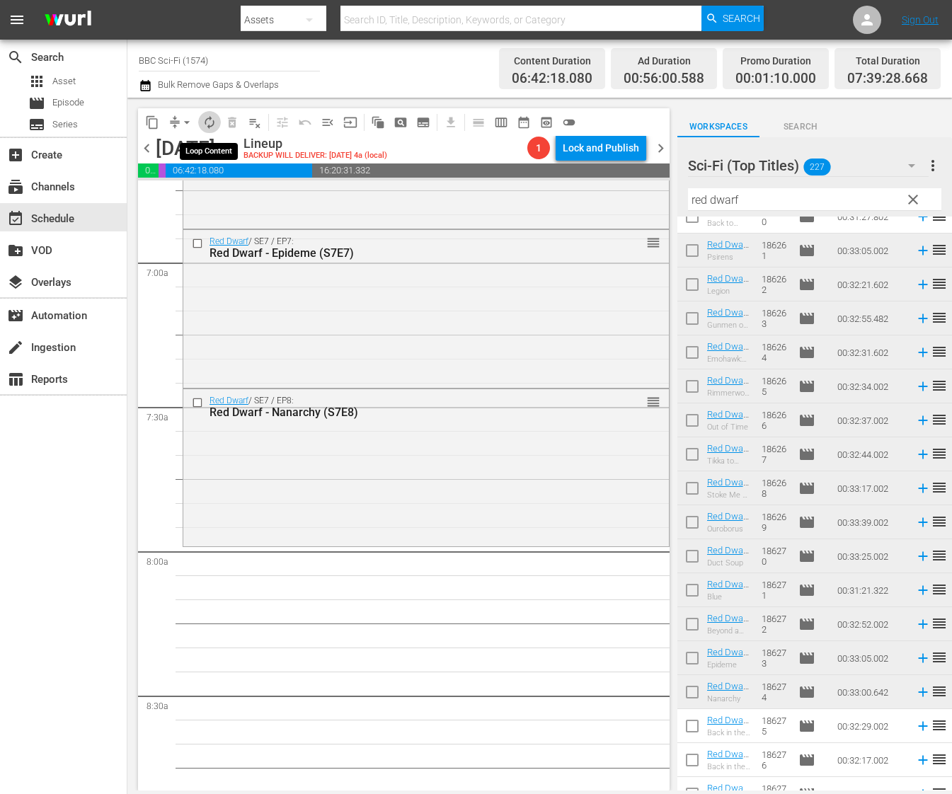
click at [208, 123] on span "autorenew_outlined" at bounding box center [209, 122] width 14 height 14
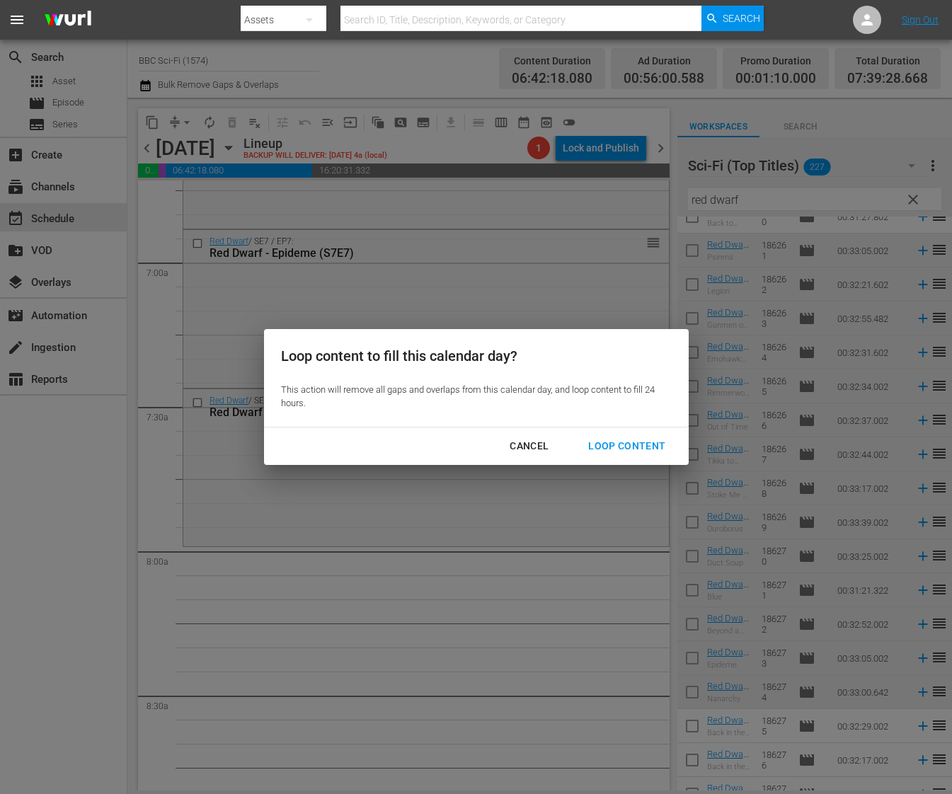
click at [610, 450] on div "Loop Content" at bounding box center [627, 446] width 100 height 18
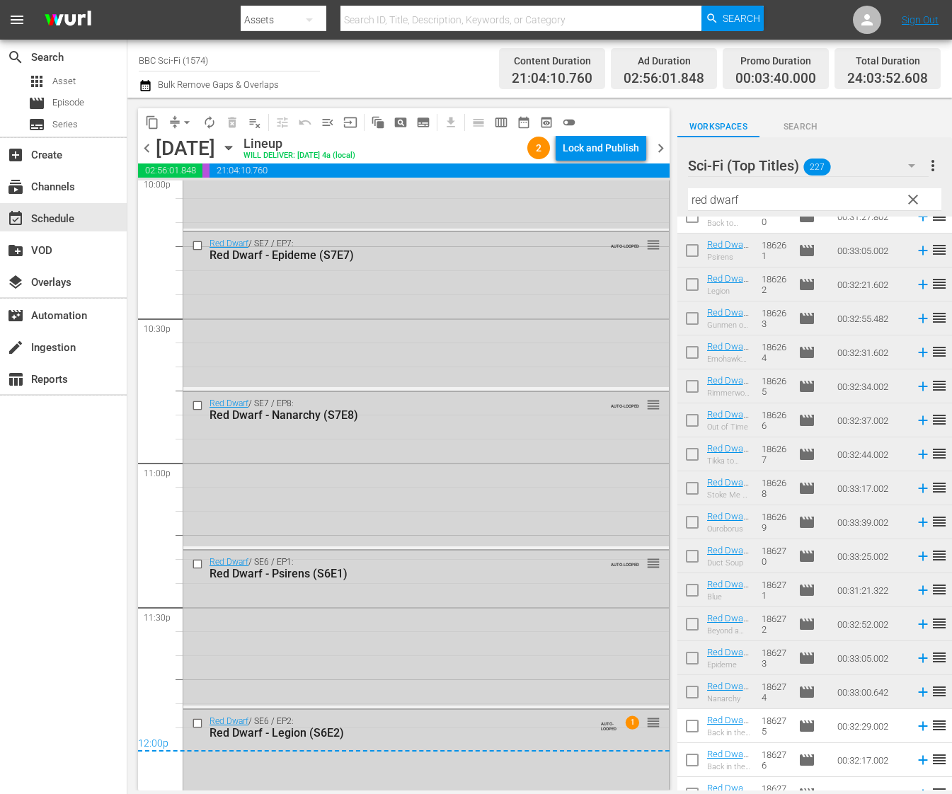
scroll to position [6435, 0]
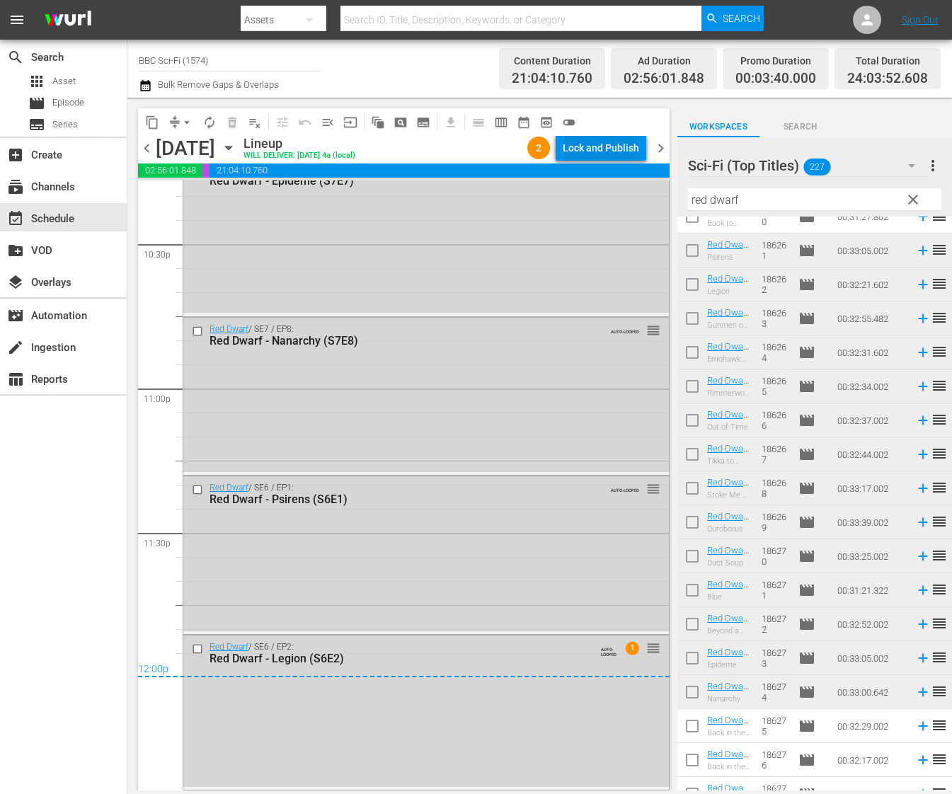
click at [593, 154] on div "Lock and Publish" at bounding box center [601, 147] width 76 height 25
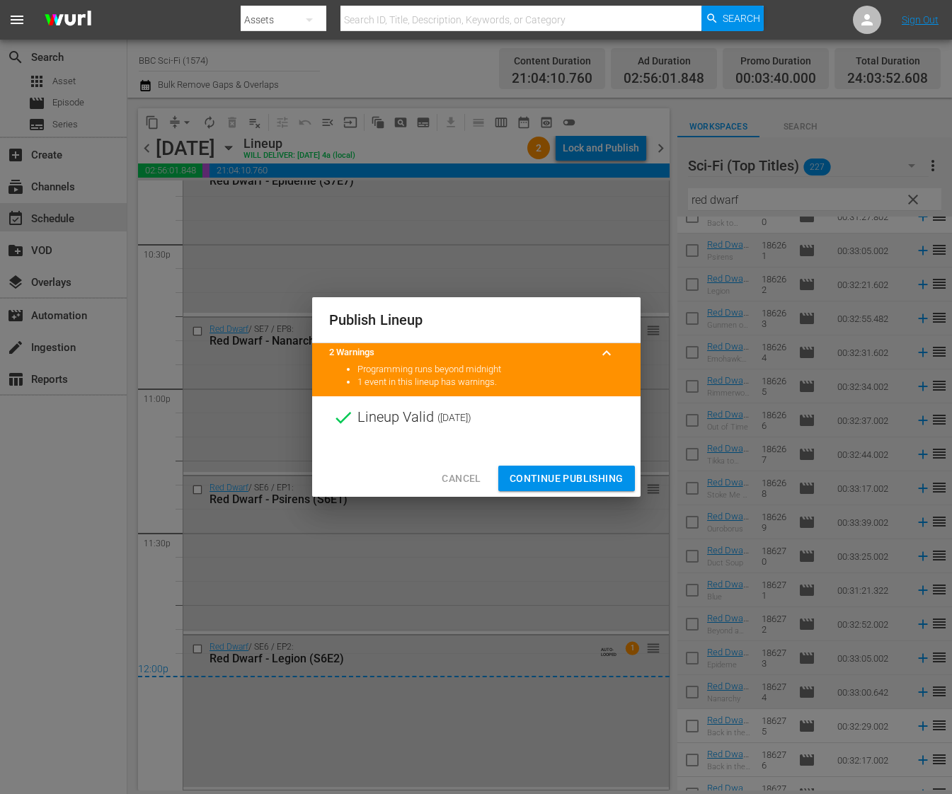
click at [532, 476] on span "Continue Publishing" at bounding box center [567, 479] width 114 height 18
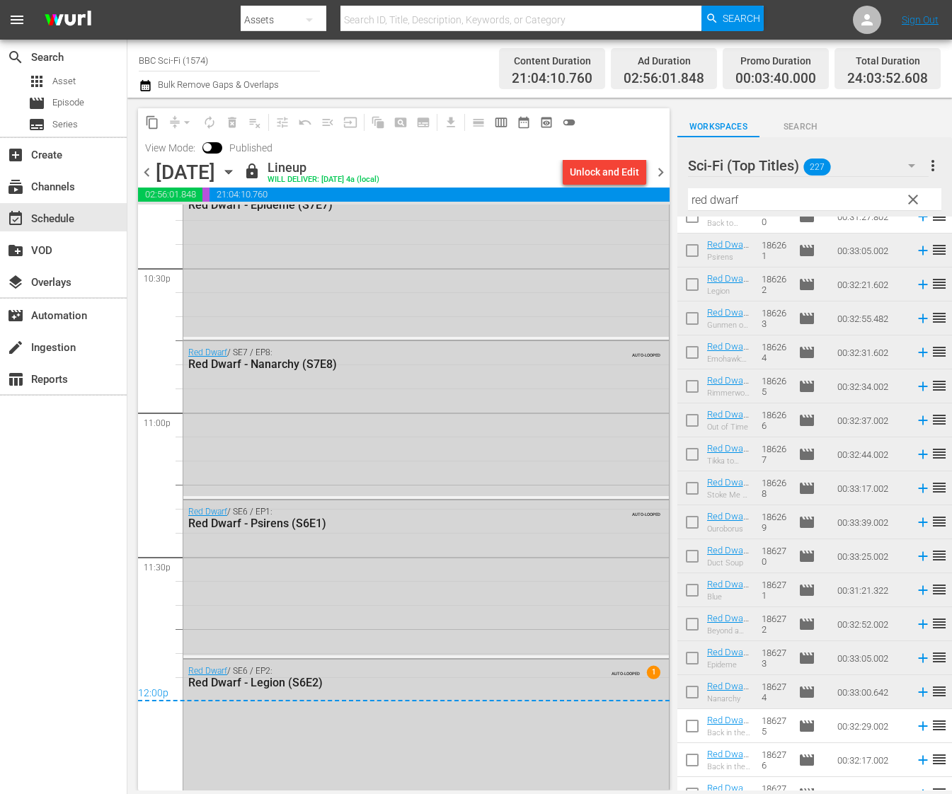
click at [660, 173] on span "chevron_right" at bounding box center [661, 173] width 18 height 18
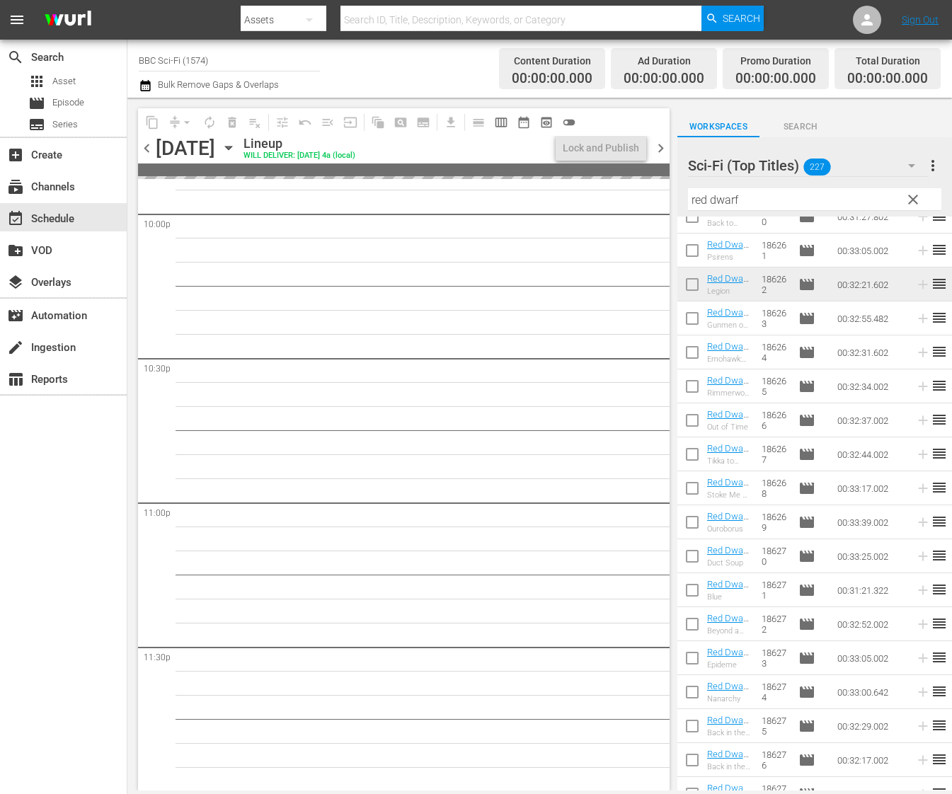
scroll to position [6321, 0]
